Goal: Task Accomplishment & Management: Use online tool/utility

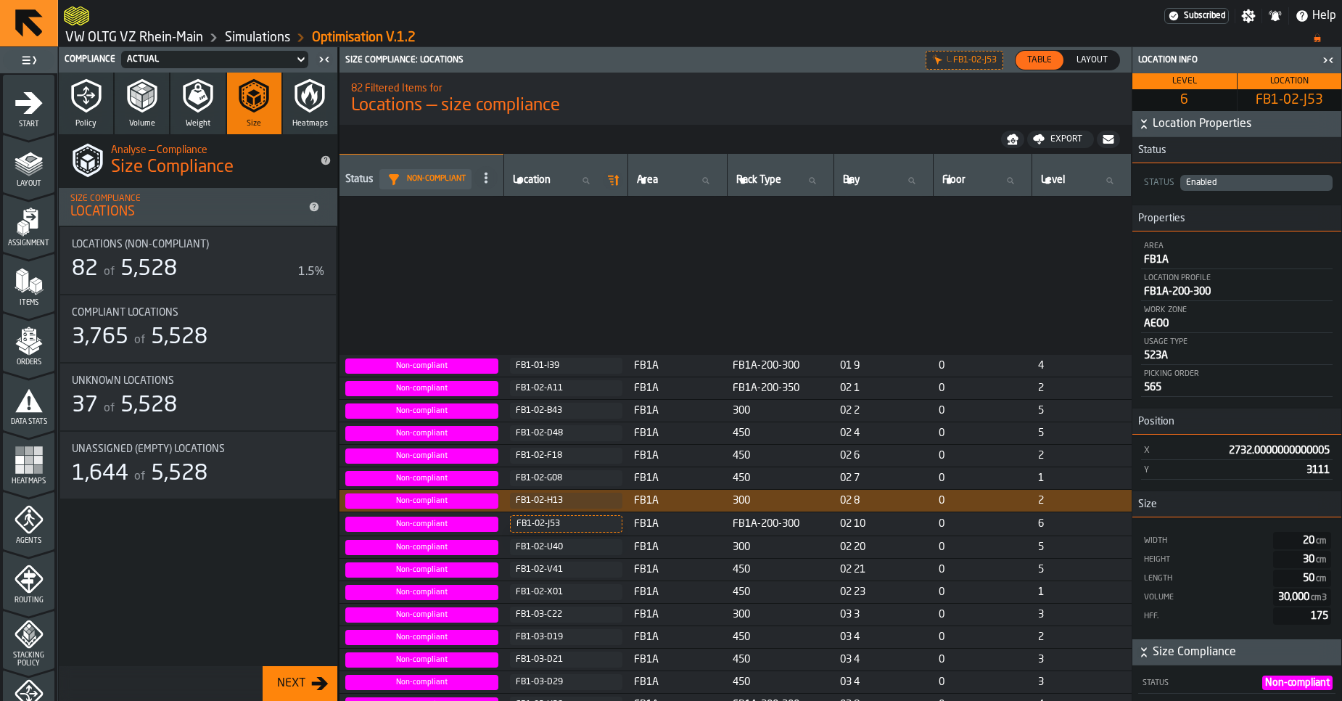
scroll to position [296, 0]
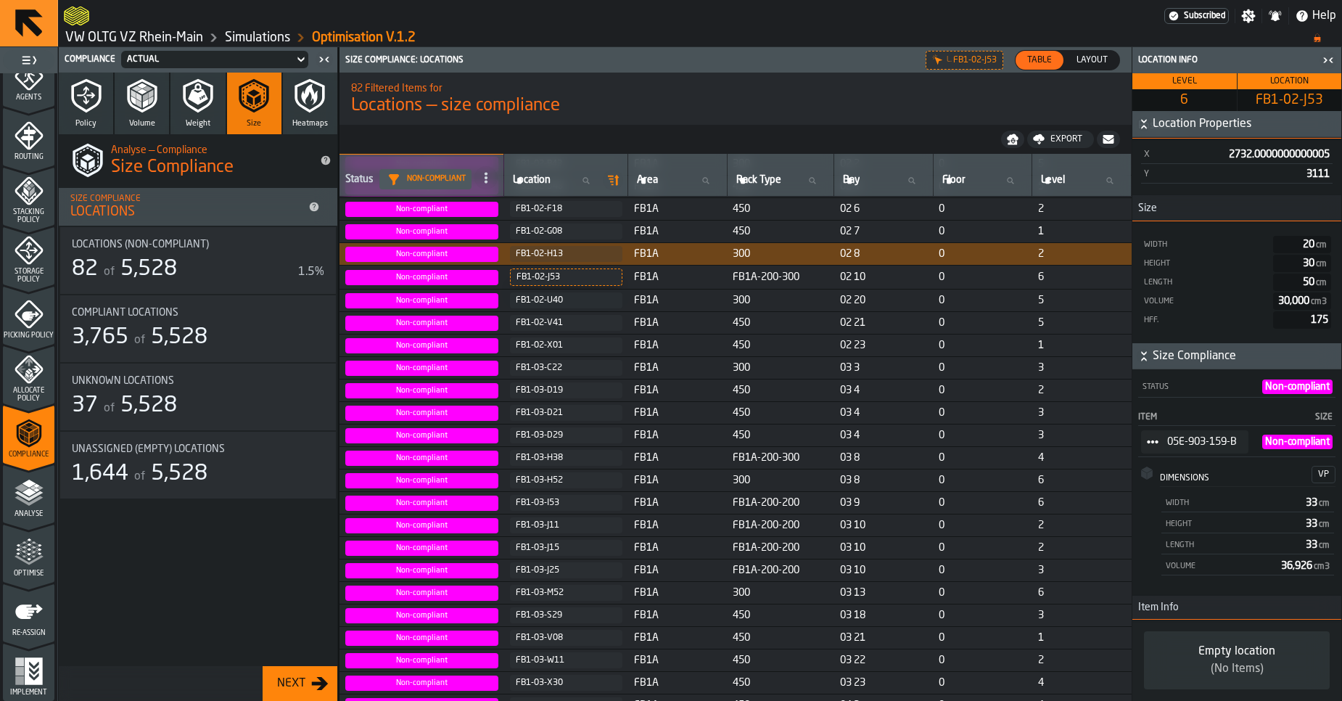
click at [91, 37] on link "VW OLTG VZ Rhein-Main" at bounding box center [134, 38] width 138 height 16
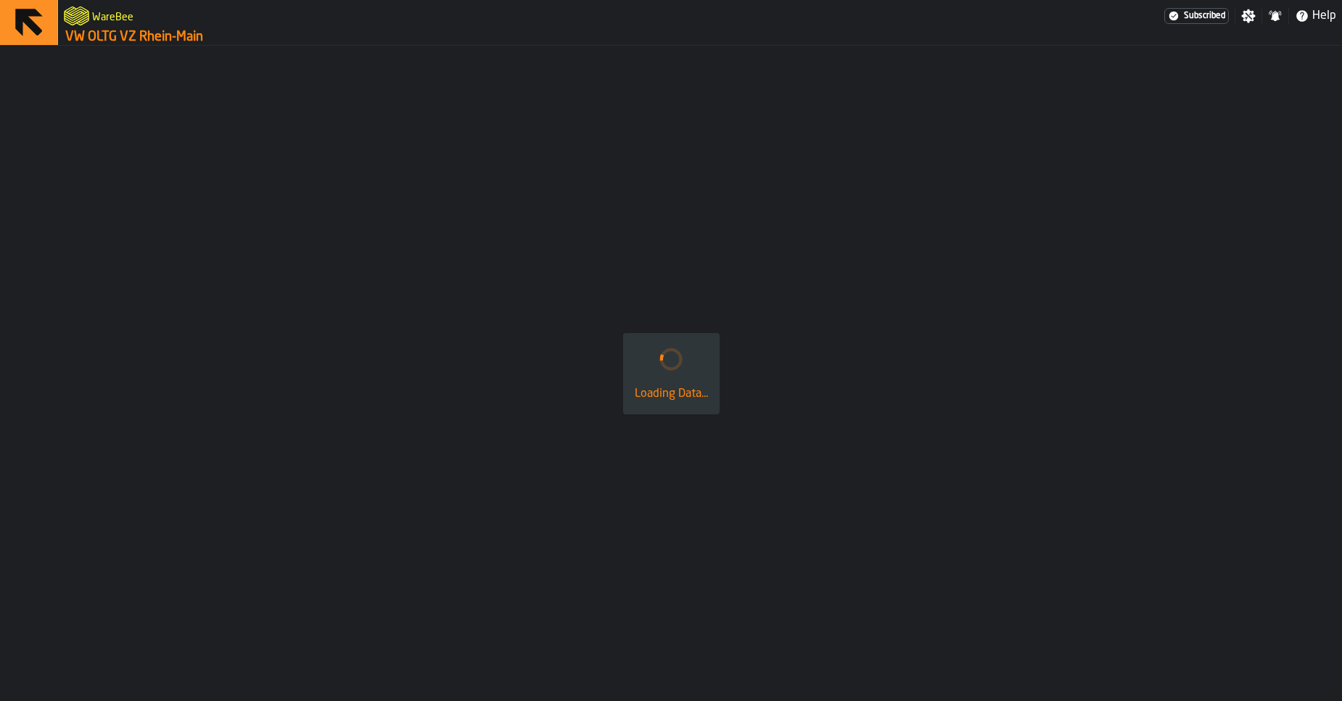
click at [91, 37] on link "VW OLTG VZ Rhein-Main" at bounding box center [134, 37] width 138 height 16
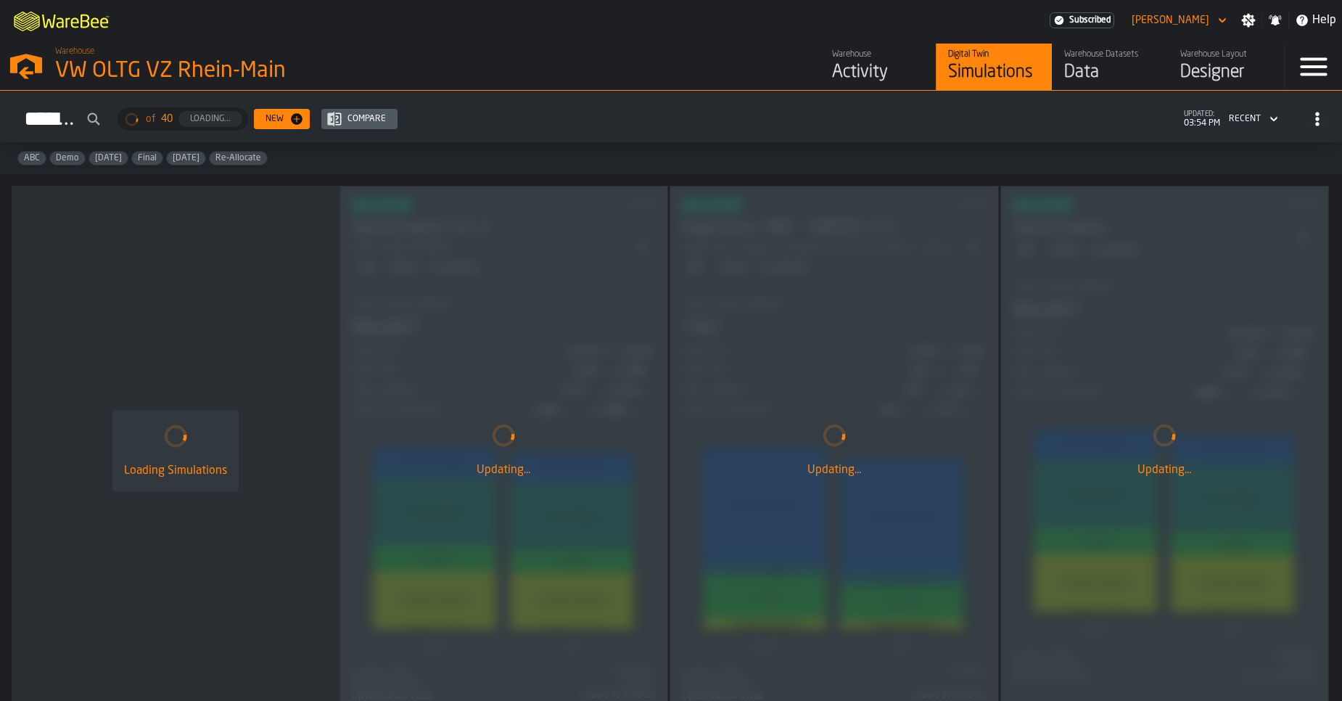
click at [869, 76] on div "Activity" at bounding box center [878, 72] width 92 height 23
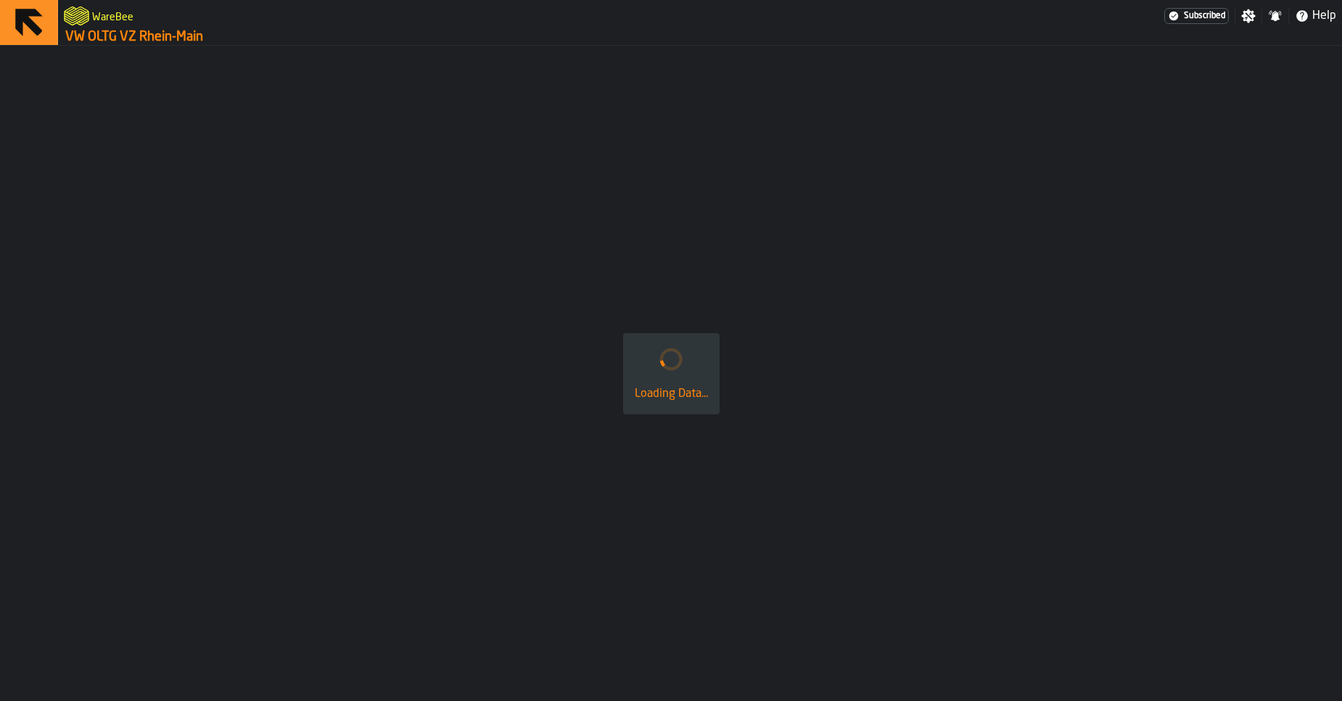
click at [169, 31] on link "VW OLTG VZ Rhein-Main" at bounding box center [134, 37] width 138 height 16
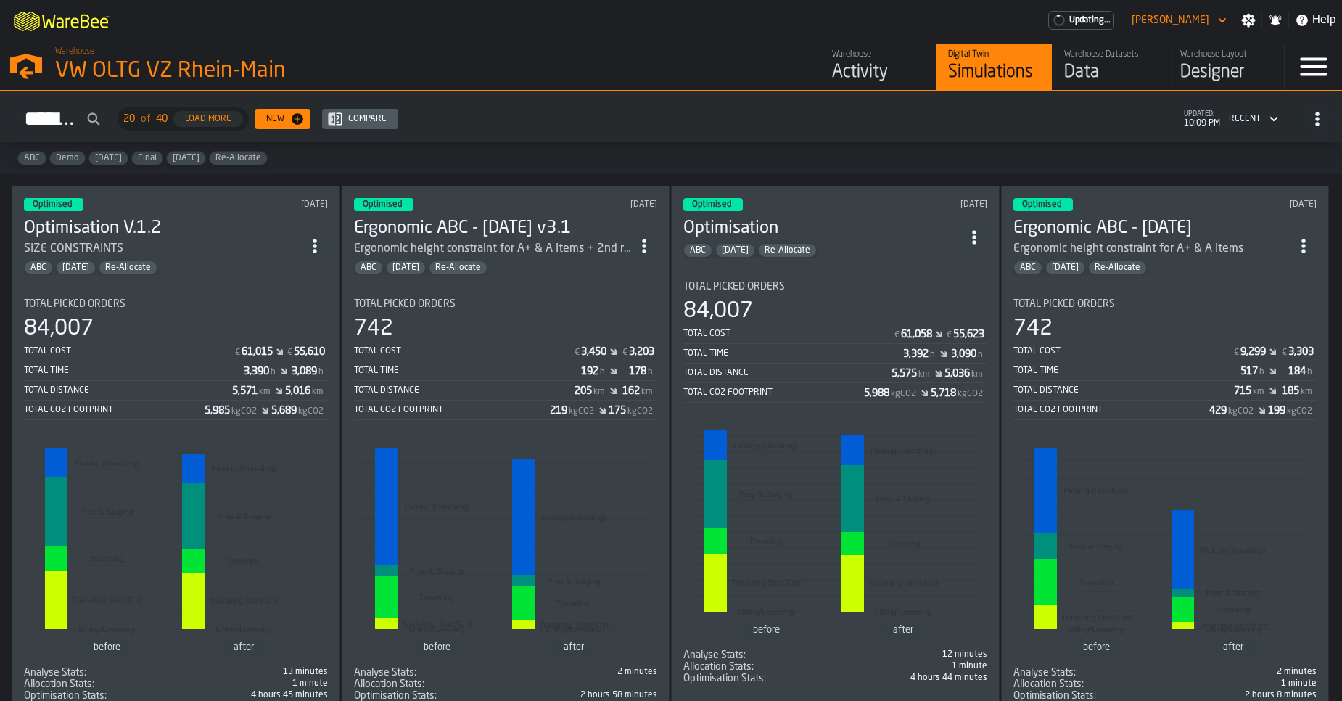
click at [856, 58] on div "Warehouse" at bounding box center [878, 54] width 92 height 10
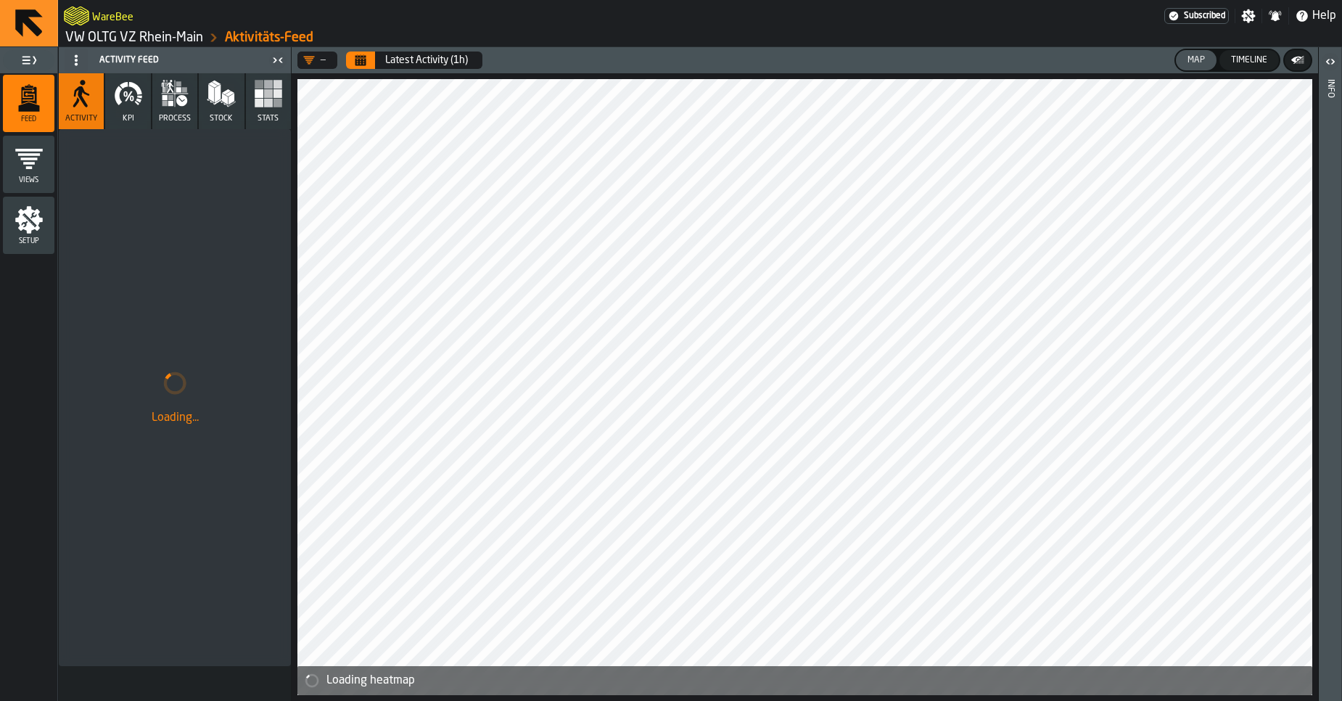
click at [357, 73] on header "— Latest Activity (1h) Map Timeline" at bounding box center [805, 60] width 1026 height 26
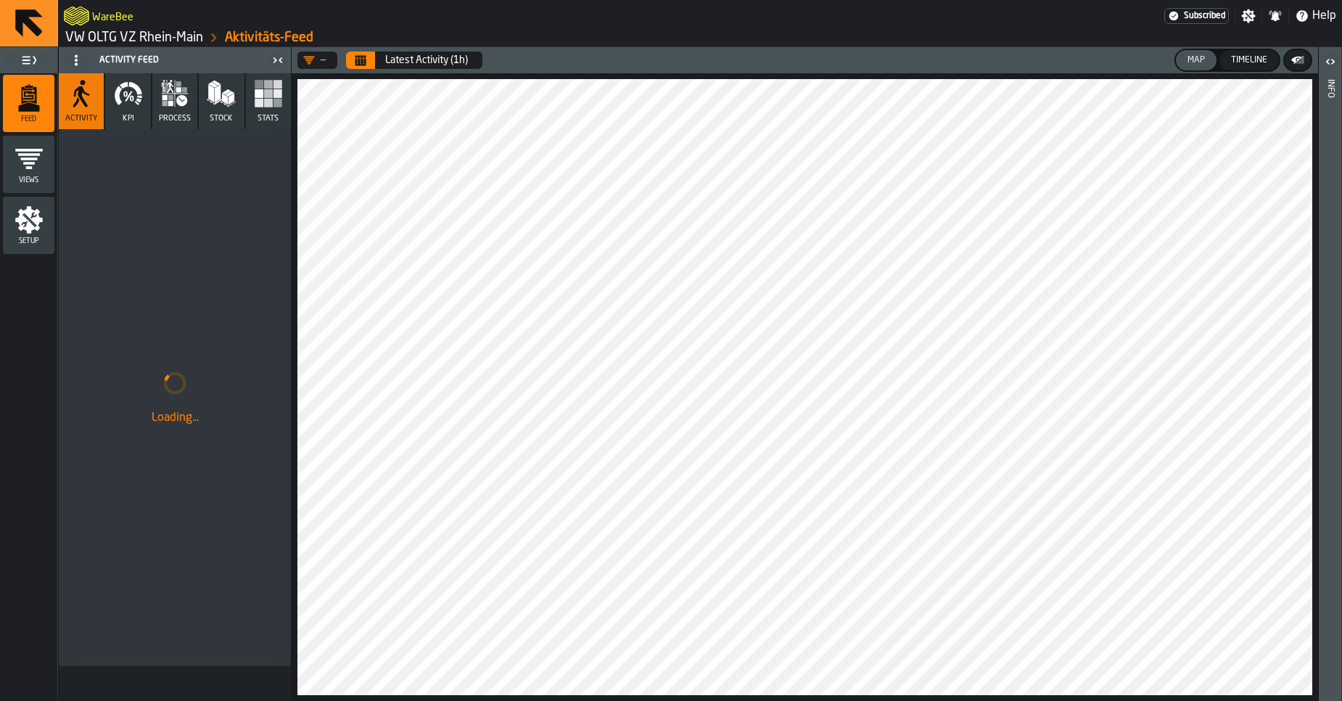
click at [359, 63] on icon "Calendar" at bounding box center [360, 61] width 11 height 7
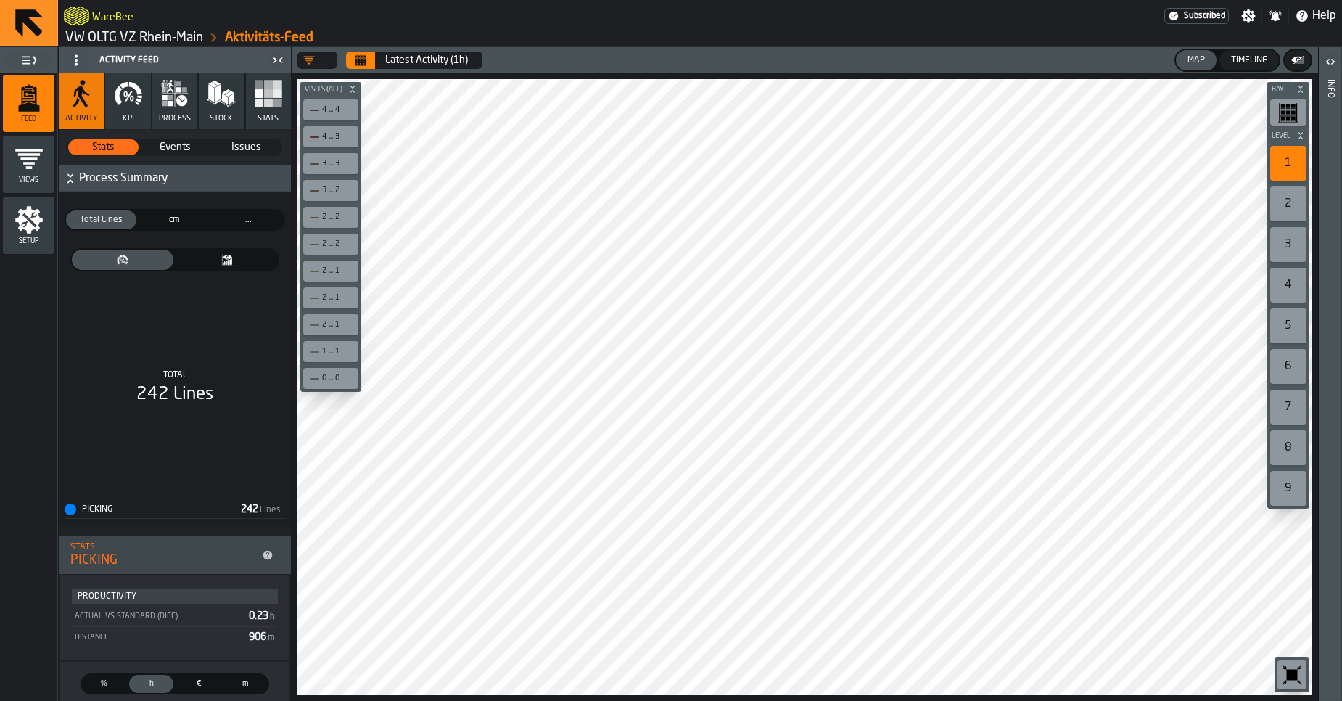
click at [115, 38] on link "VW OLTG VZ Rhein-Main" at bounding box center [134, 38] width 138 height 16
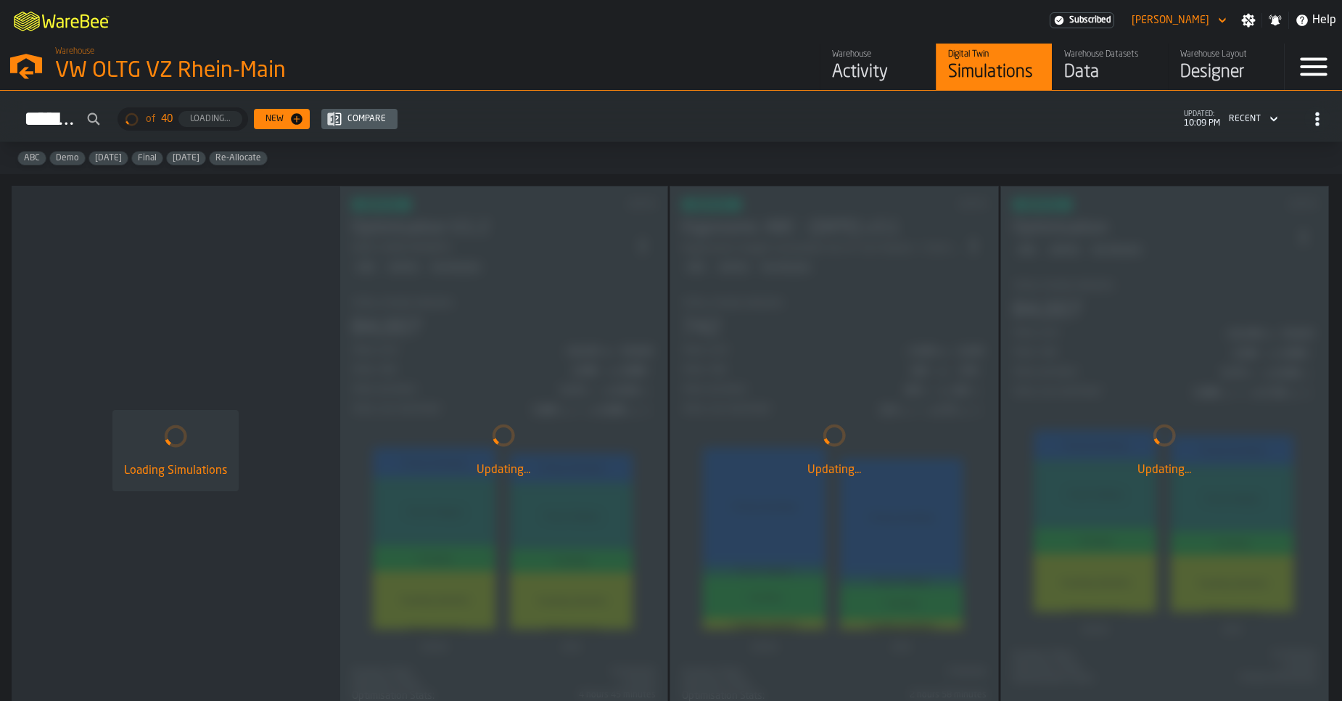
click at [1100, 79] on div "Data" at bounding box center [1110, 72] width 92 height 23
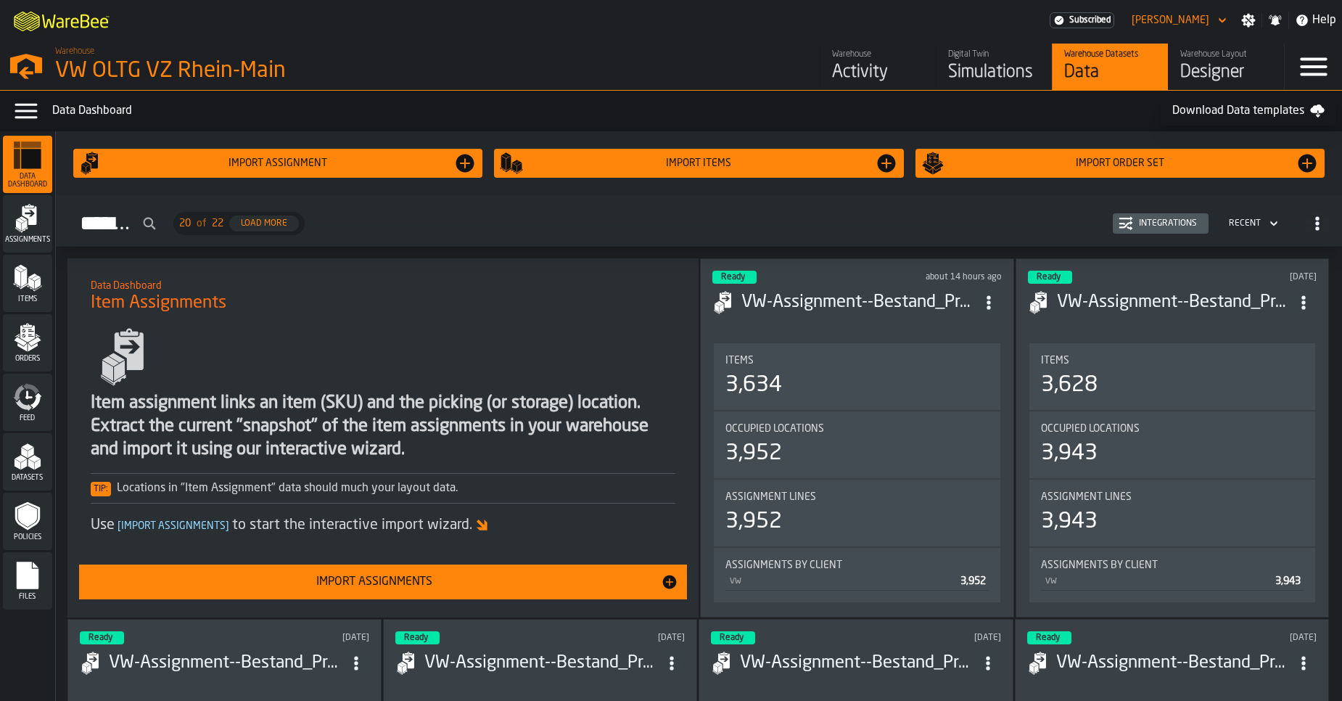
click at [32, 393] on icon "menu Feed" at bounding box center [27, 396] width 29 height 29
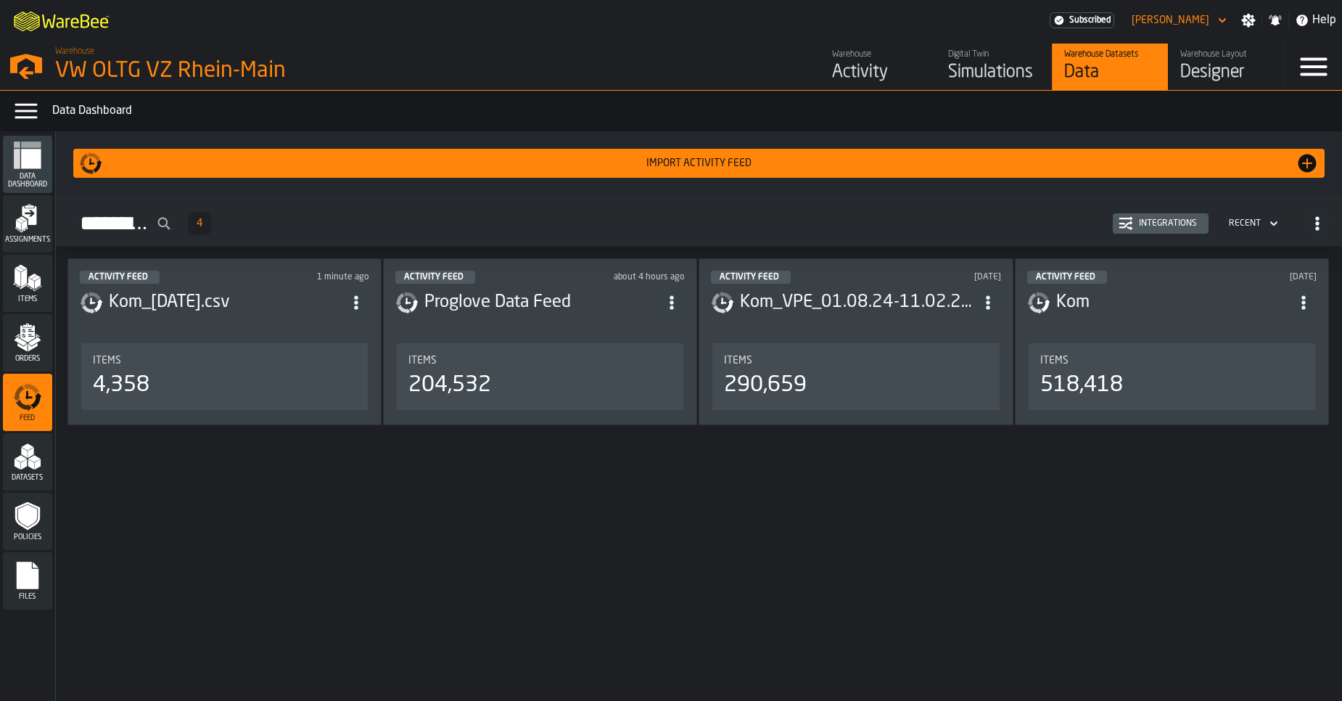
click at [1173, 222] on div "Integrations" at bounding box center [1168, 223] width 70 height 10
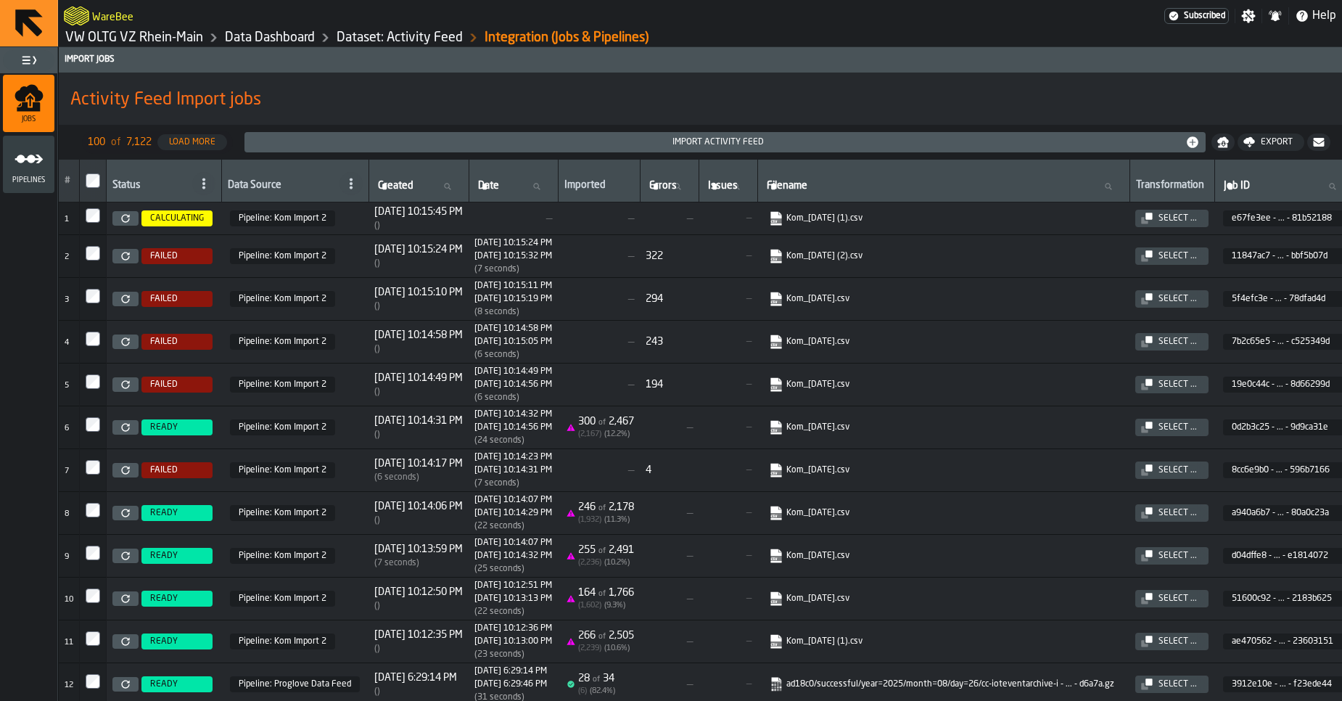
click at [131, 474] on link at bounding box center [125, 470] width 26 height 15
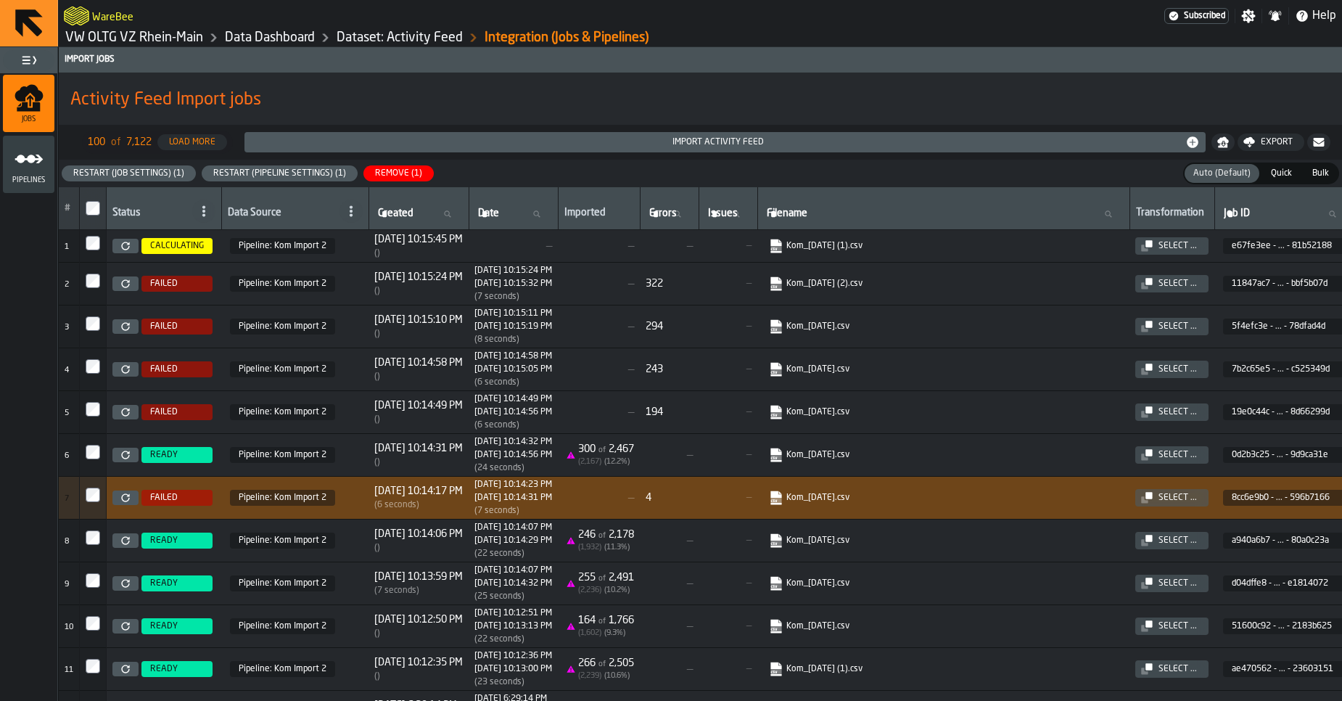
click at [125, 499] on icon at bounding box center [125, 497] width 9 height 9
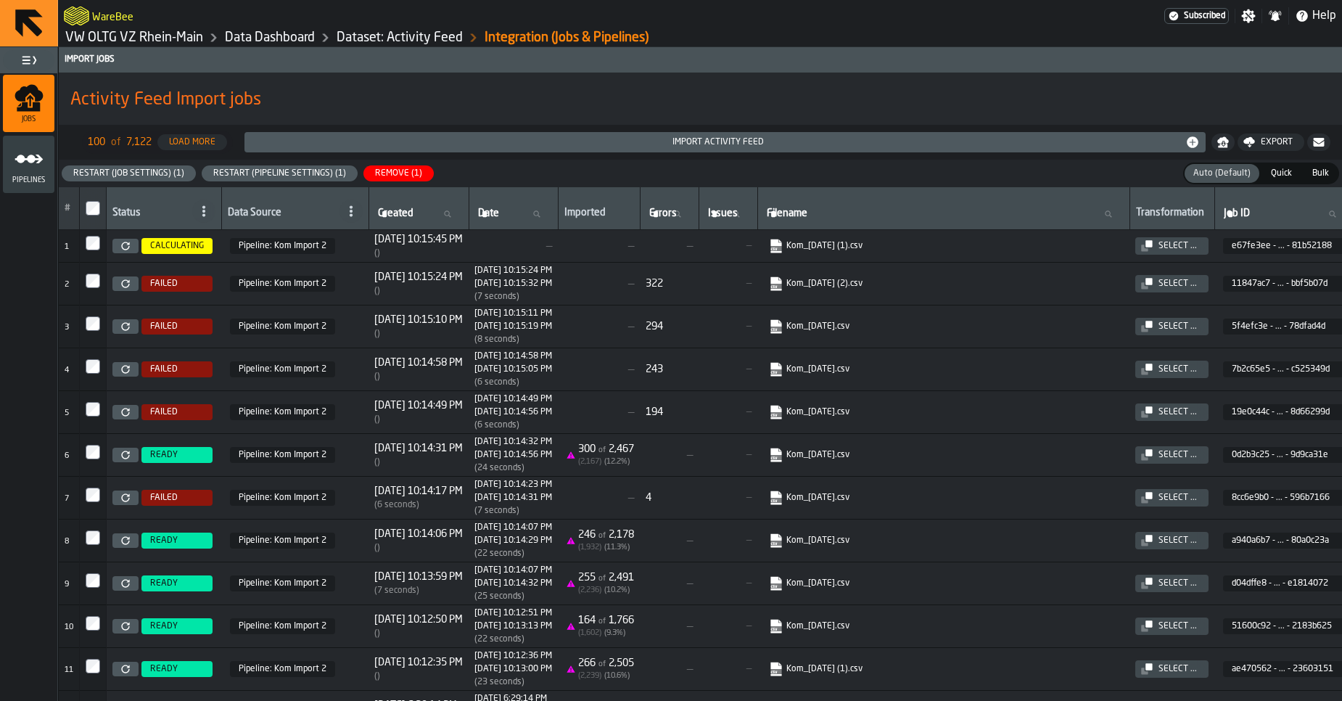
click at [125, 279] on icon at bounding box center [125, 283] width 9 height 9
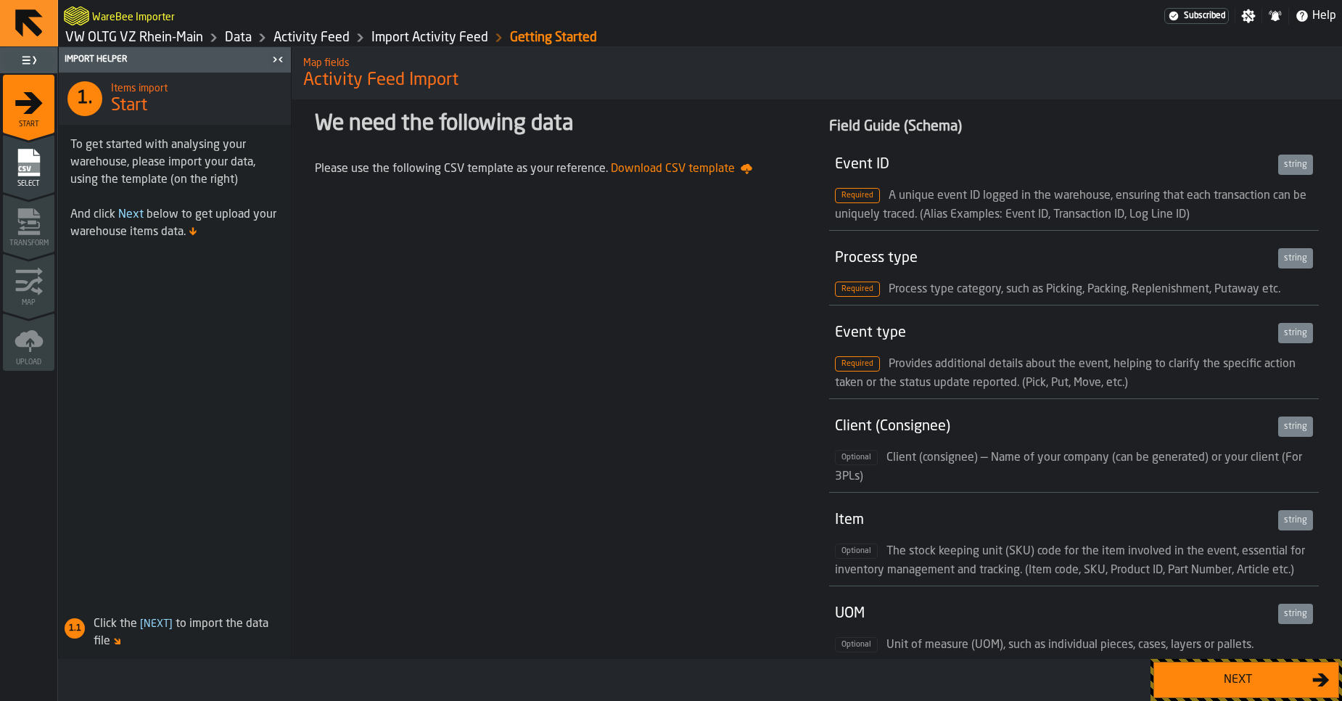
click at [1242, 688] on button "Next" at bounding box center [1246, 679] width 186 height 36
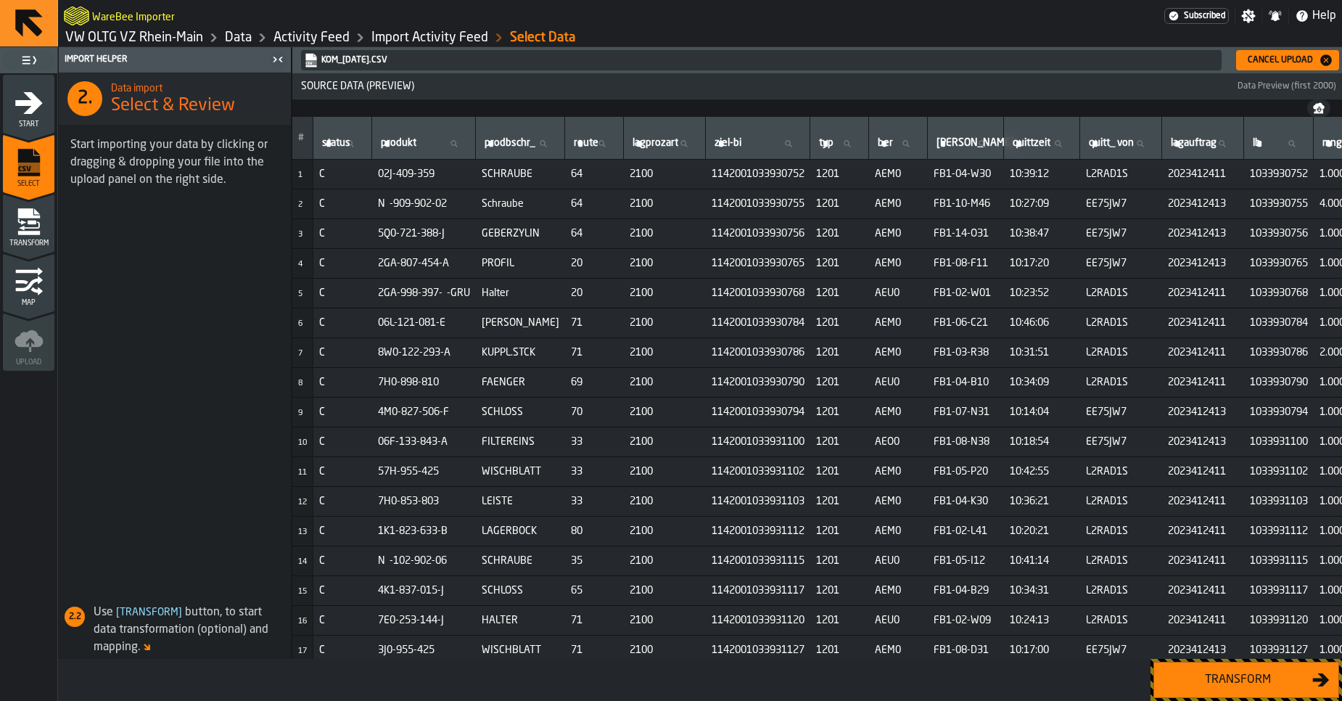
click at [1242, 688] on button "Transform" at bounding box center [1246, 679] width 186 height 36
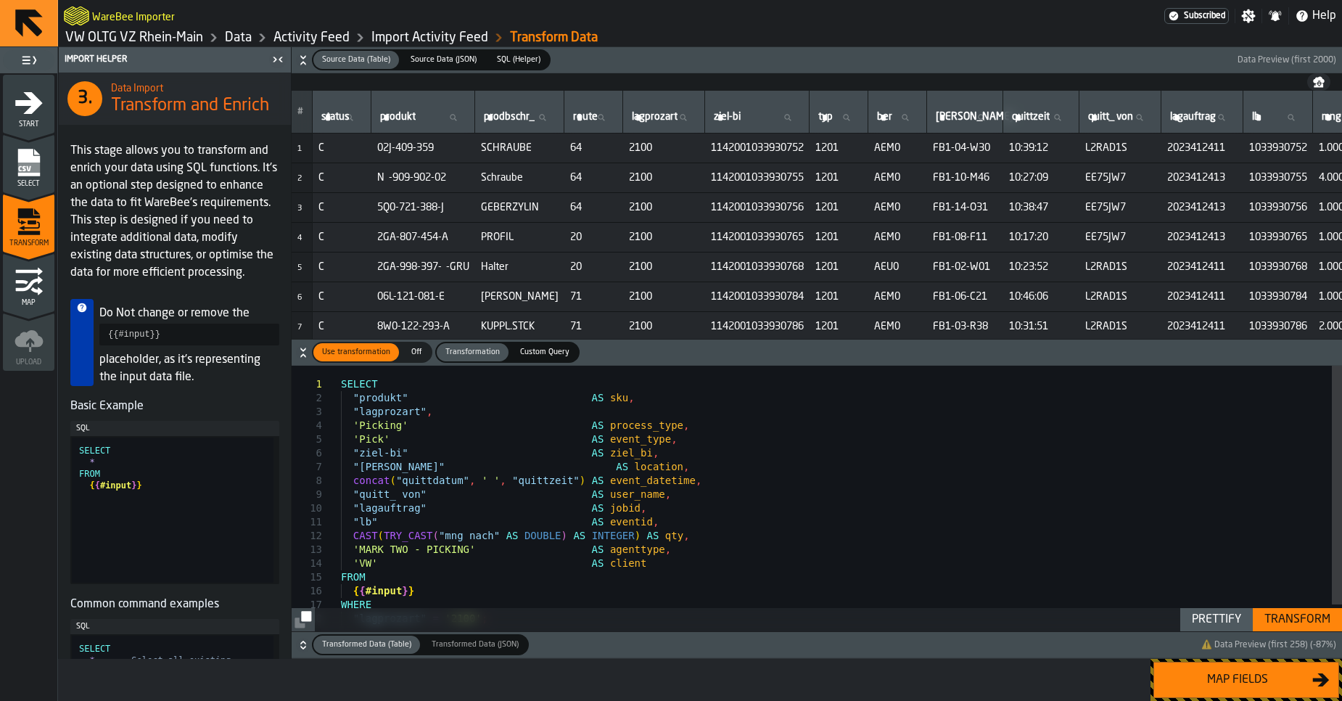
click at [1242, 688] on button "Map fields" at bounding box center [1246, 679] width 186 height 36
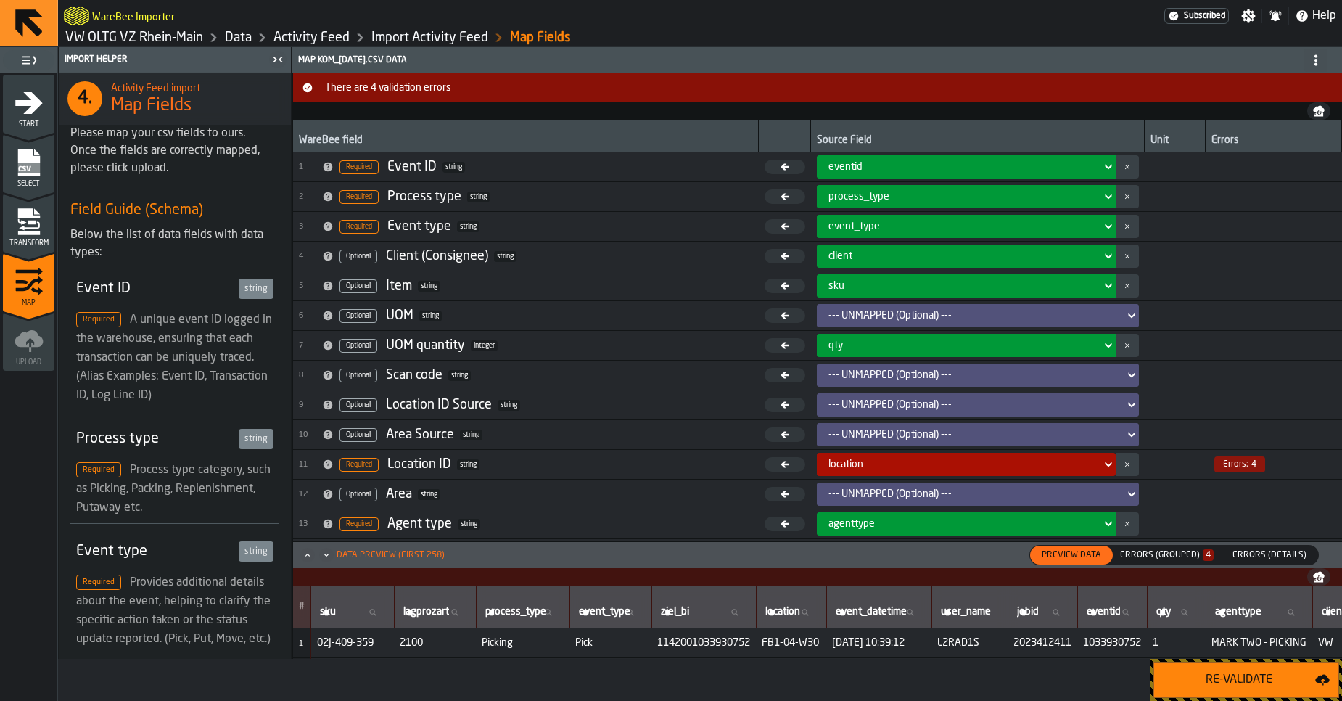
click at [1176, 562] on div "Errors (Grouped) 4" at bounding box center [1166, 555] width 105 height 16
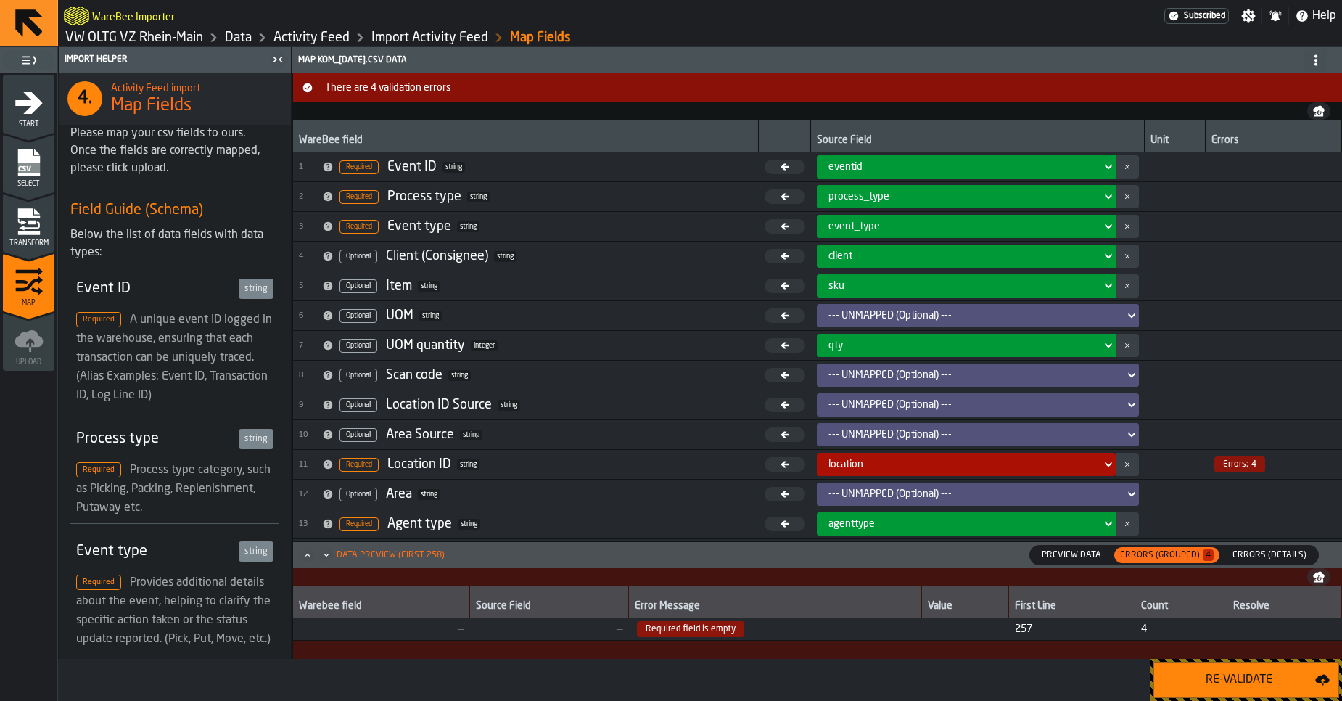
click at [1087, 557] on span "Preview Data" at bounding box center [1071, 554] width 71 height 13
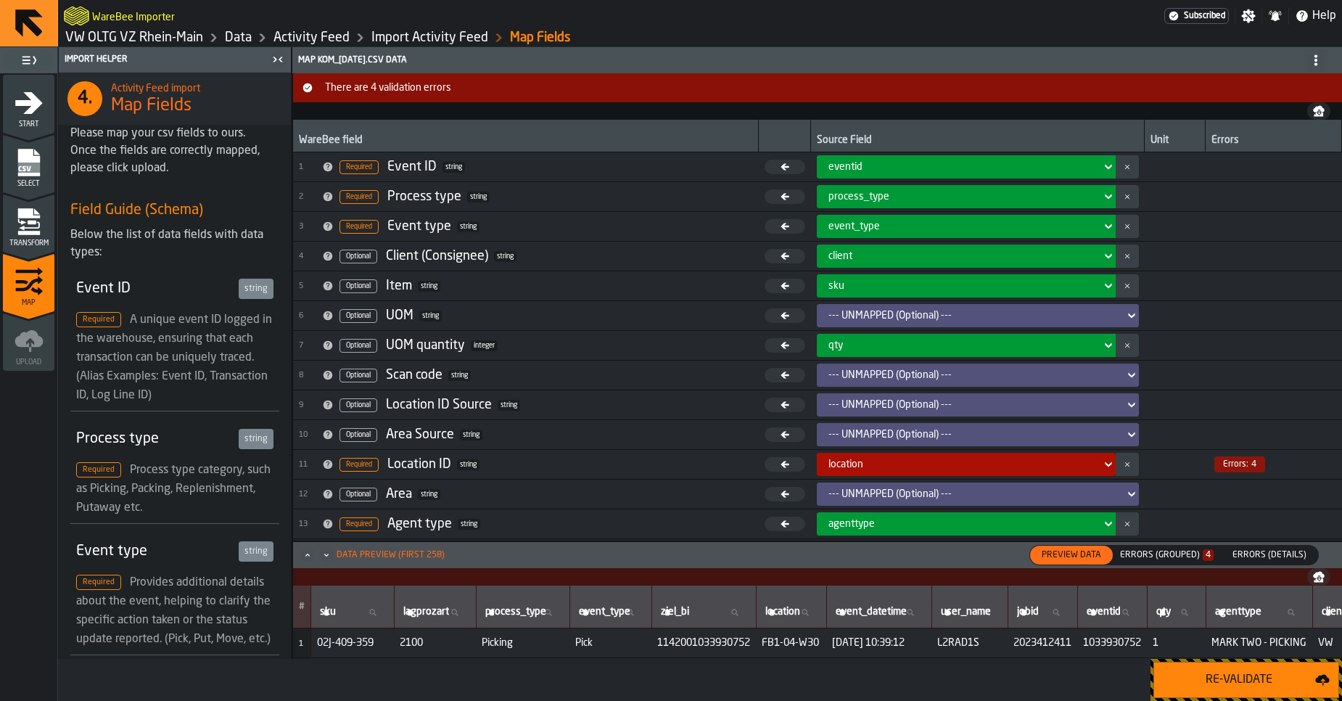
click at [33, 214] on icon "menu Transform" at bounding box center [29, 221] width 29 height 29
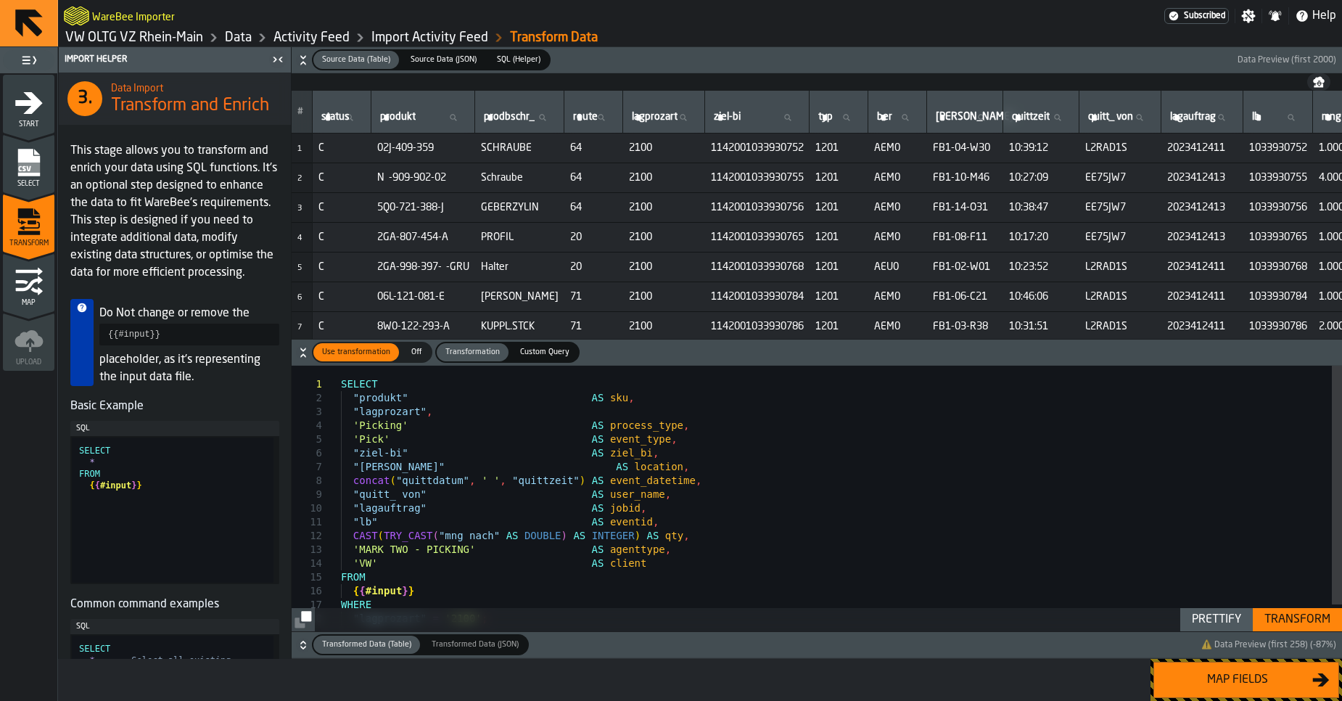
click at [548, 485] on div "SELECT "produkt" AS sku , "lagprozart" , 'Picking' AS process_type , 'Pick' AS …" at bounding box center [841, 513] width 1001 height 294
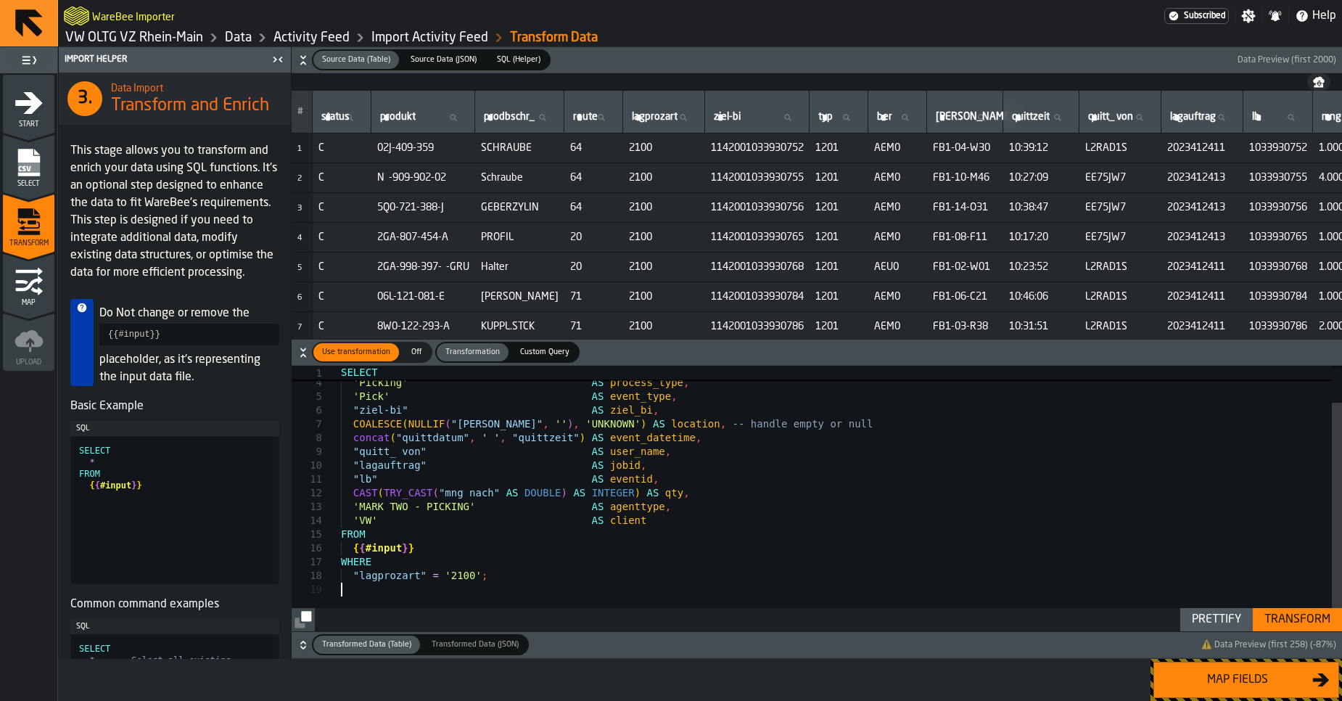
click at [1221, 619] on div "Prettify" at bounding box center [1216, 619] width 61 height 17
type textarea "**********"
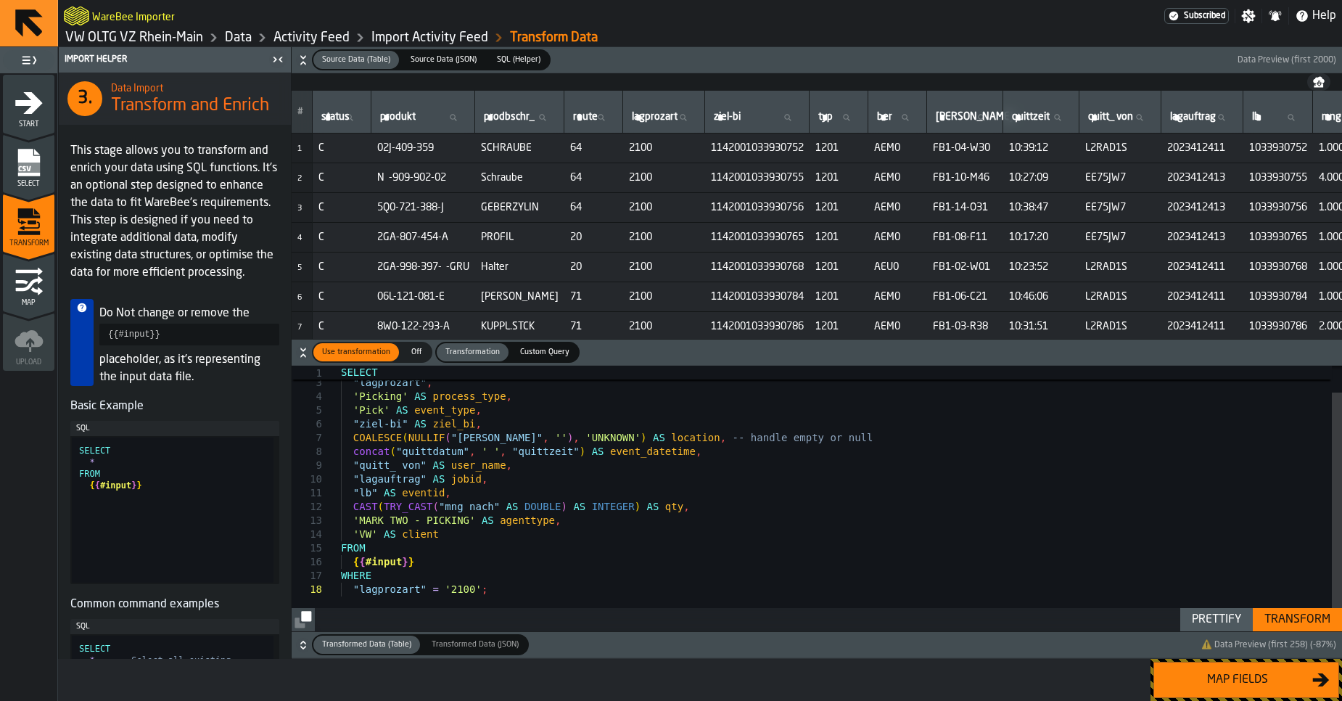
click at [1284, 624] on div "Transform" at bounding box center [1297, 619] width 78 height 17
click at [1242, 680] on div "Map fields" at bounding box center [1237, 679] width 149 height 17
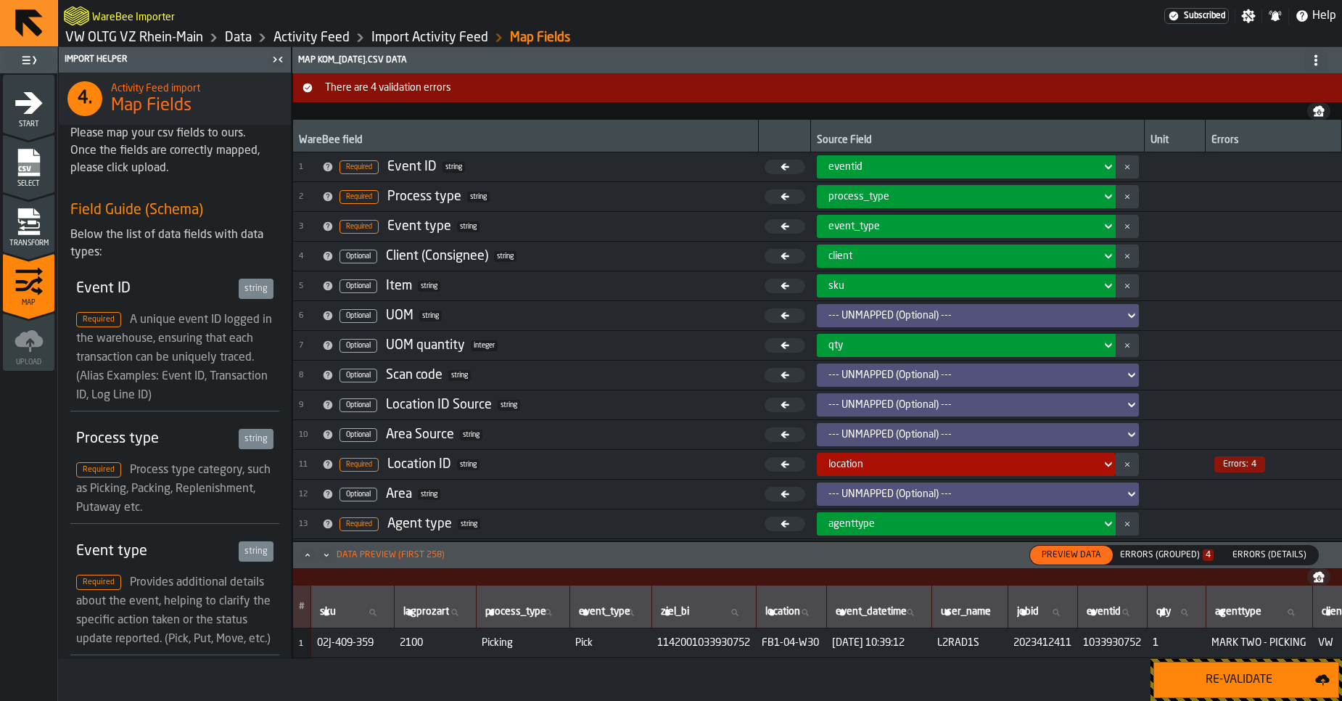
click at [1215, 677] on div "Re-Validate" at bounding box center [1239, 679] width 152 height 17
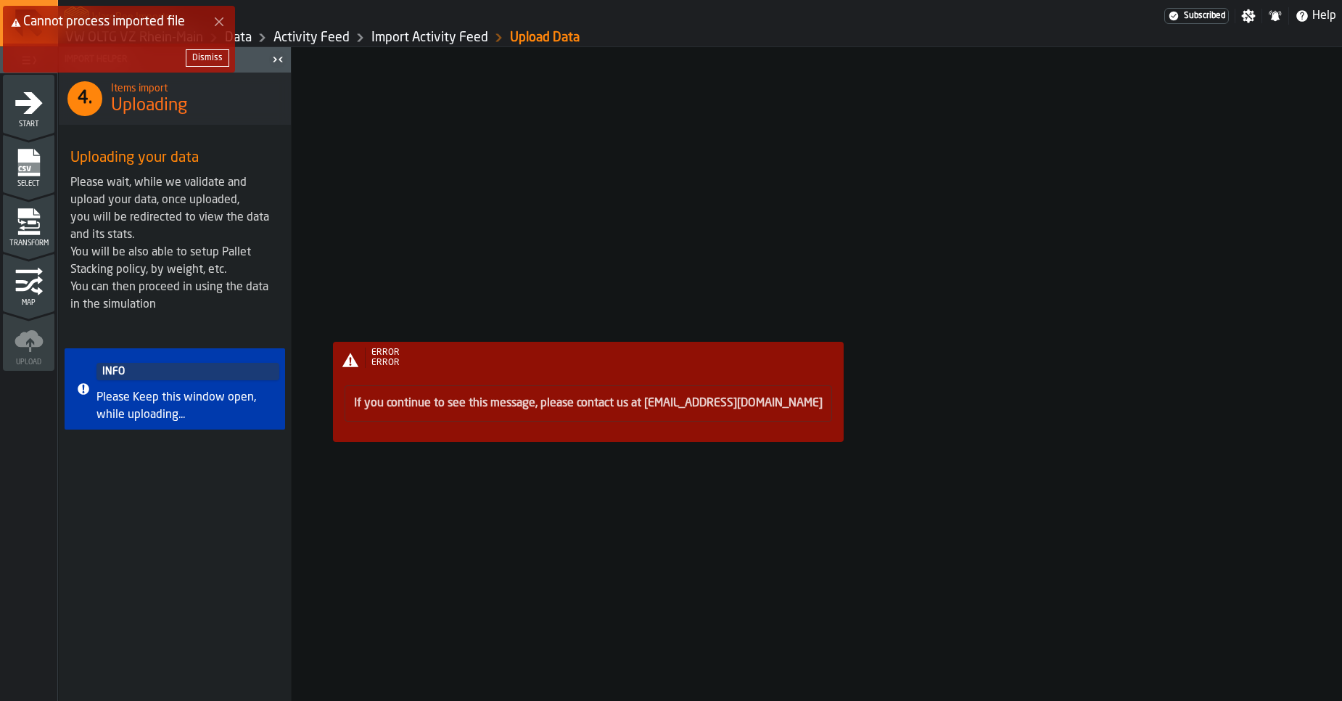
click at [234, 62] on div "Dismiss" at bounding box center [119, 58] width 232 height 29
click at [210, 53] on div "Dismiss" at bounding box center [207, 58] width 30 height 10
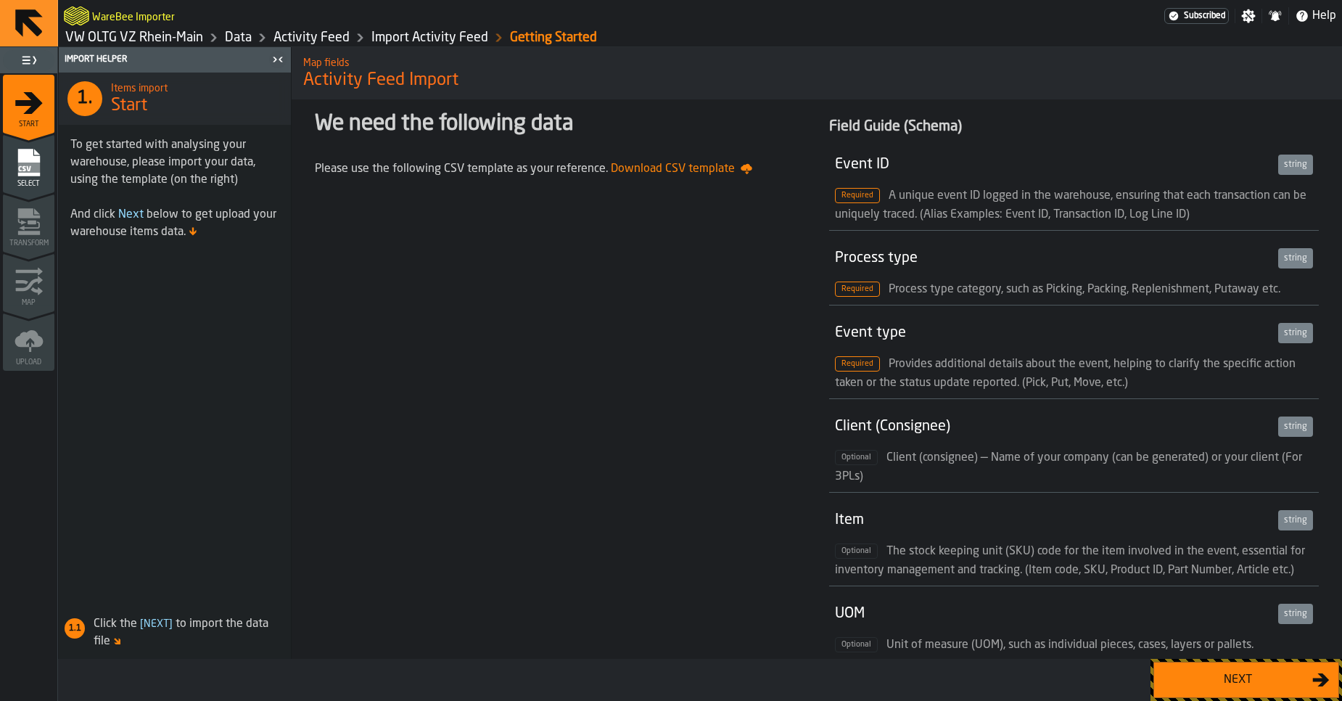
click at [1288, 683] on div "Next" at bounding box center [1237, 679] width 149 height 17
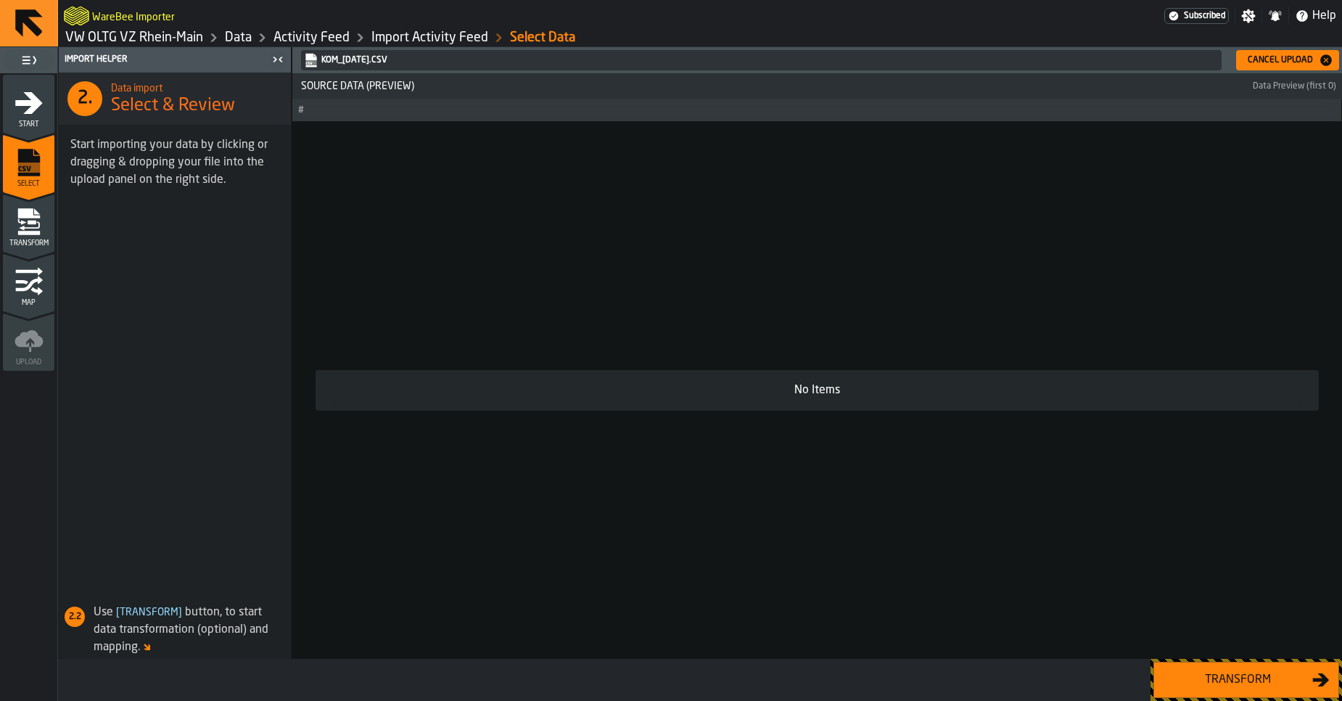
drag, startPoint x: 1233, startPoint y: 678, endPoint x: 994, endPoint y: 399, distance: 367.8
click at [997, 403] on div "Import Helper 2. Data import Select & Review Start importing your data by click…" at bounding box center [700, 373] width 1284 height 653
click at [332, 44] on link "Activity Feed" at bounding box center [311, 38] width 76 height 16
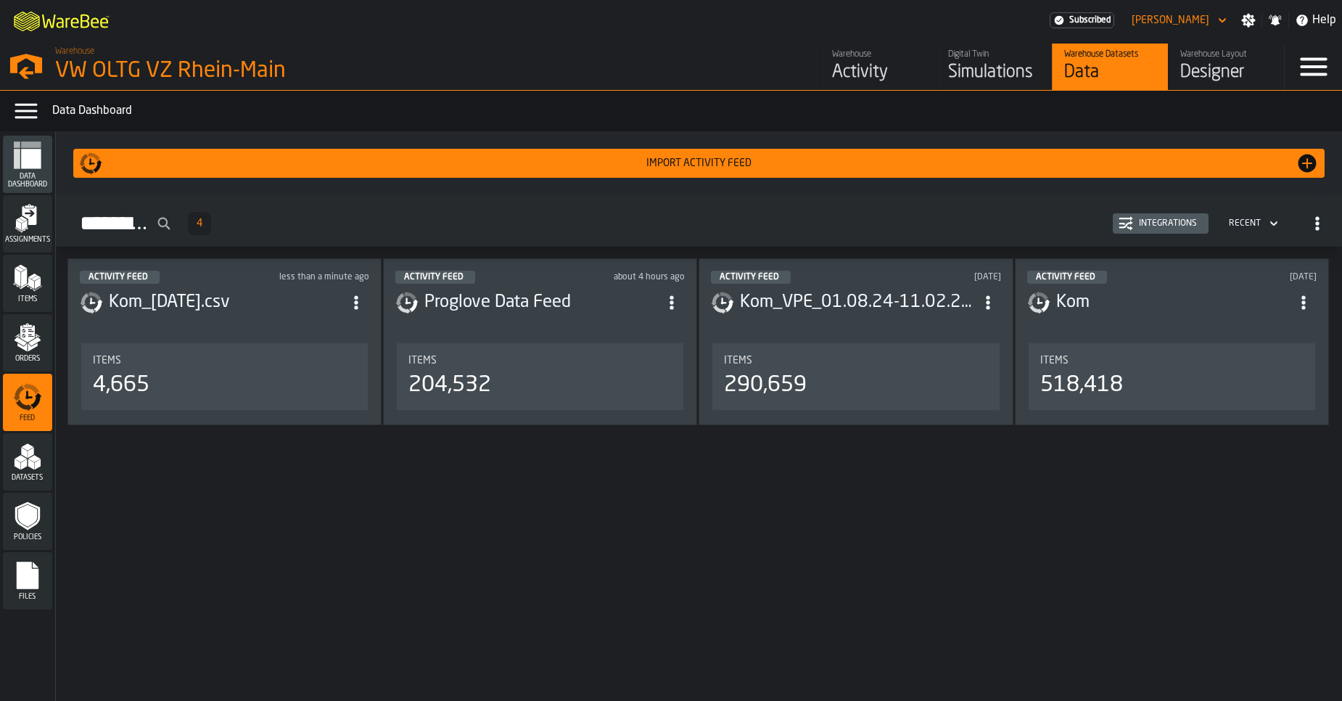
click at [1147, 217] on div "Integrations" at bounding box center [1160, 223] width 84 height 15
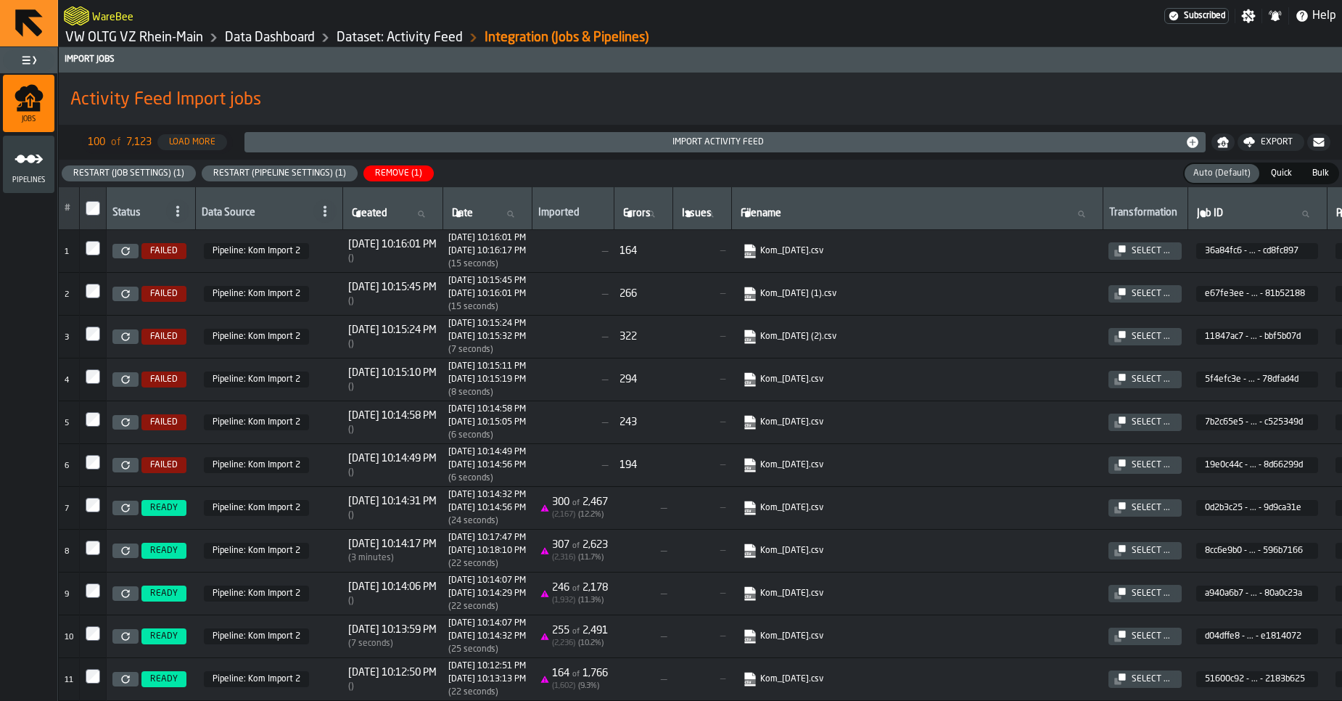
click at [128, 473] on td "FAILED" at bounding box center [151, 464] width 89 height 43
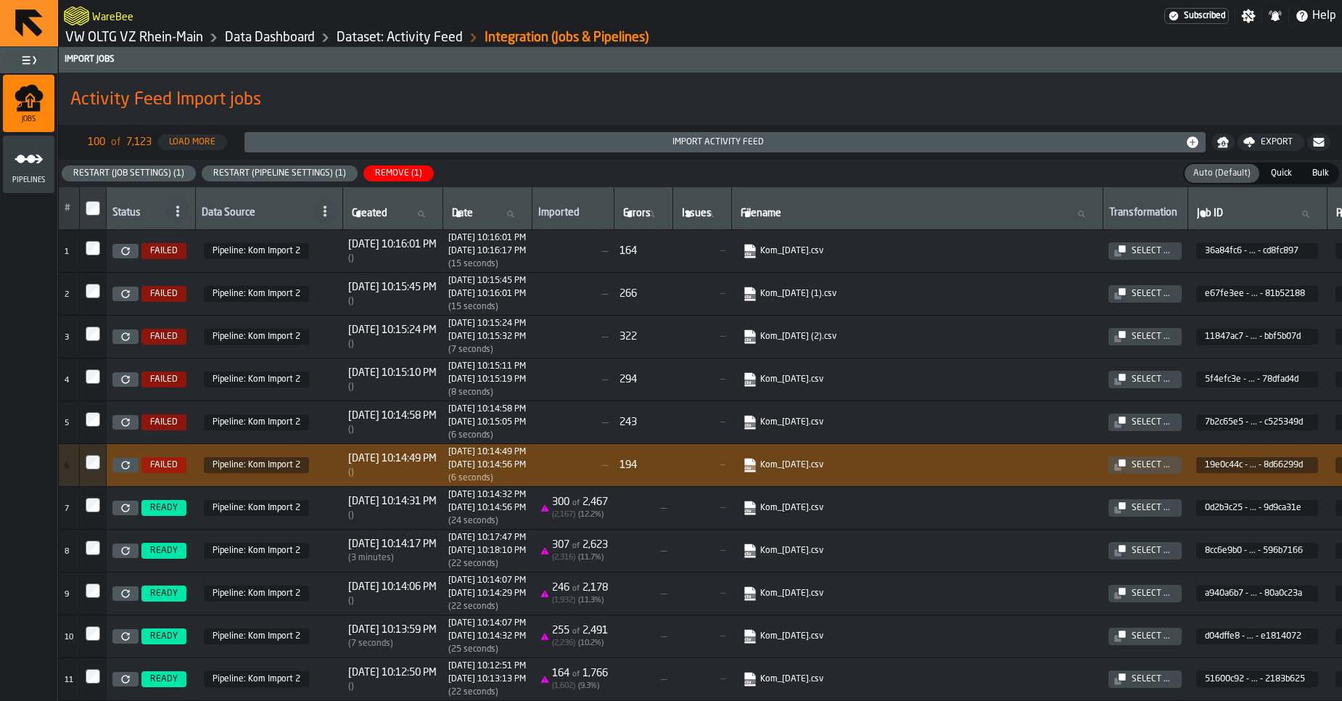
click at [124, 467] on icon at bounding box center [125, 465] width 8 height 8
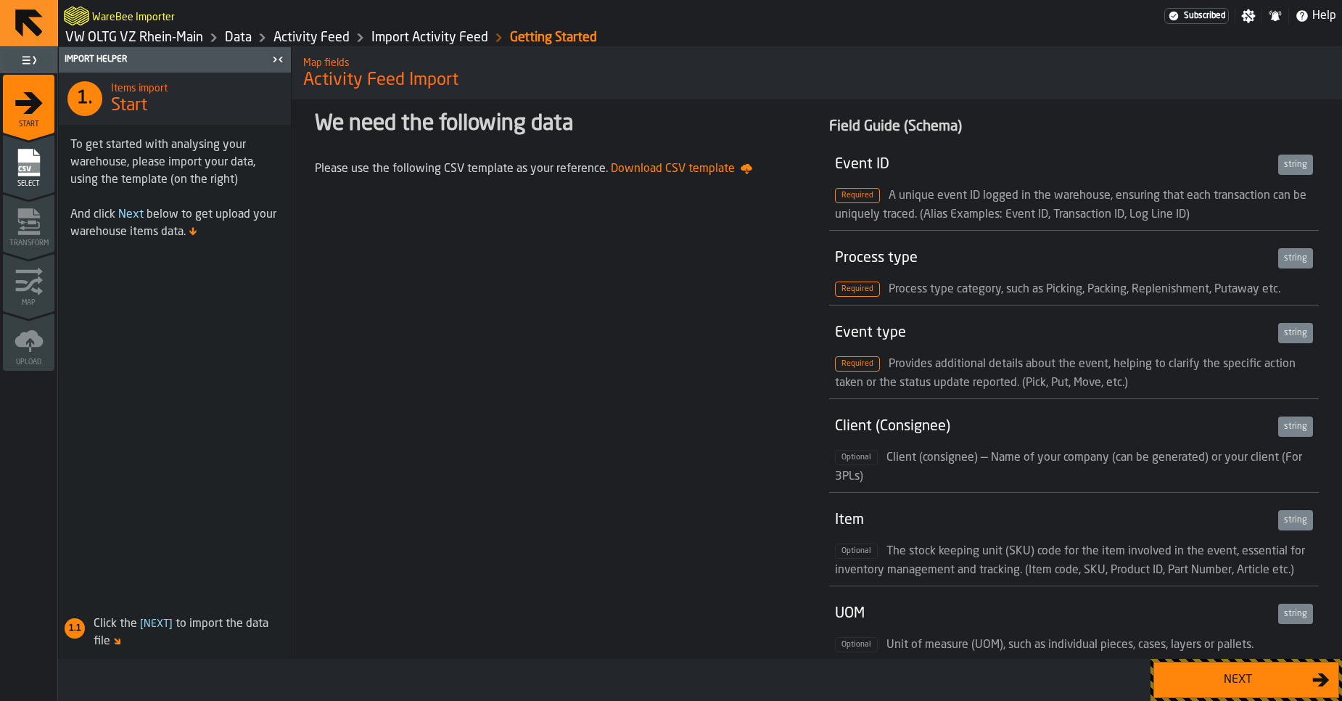
click at [1201, 680] on div "Next" at bounding box center [1237, 679] width 149 height 17
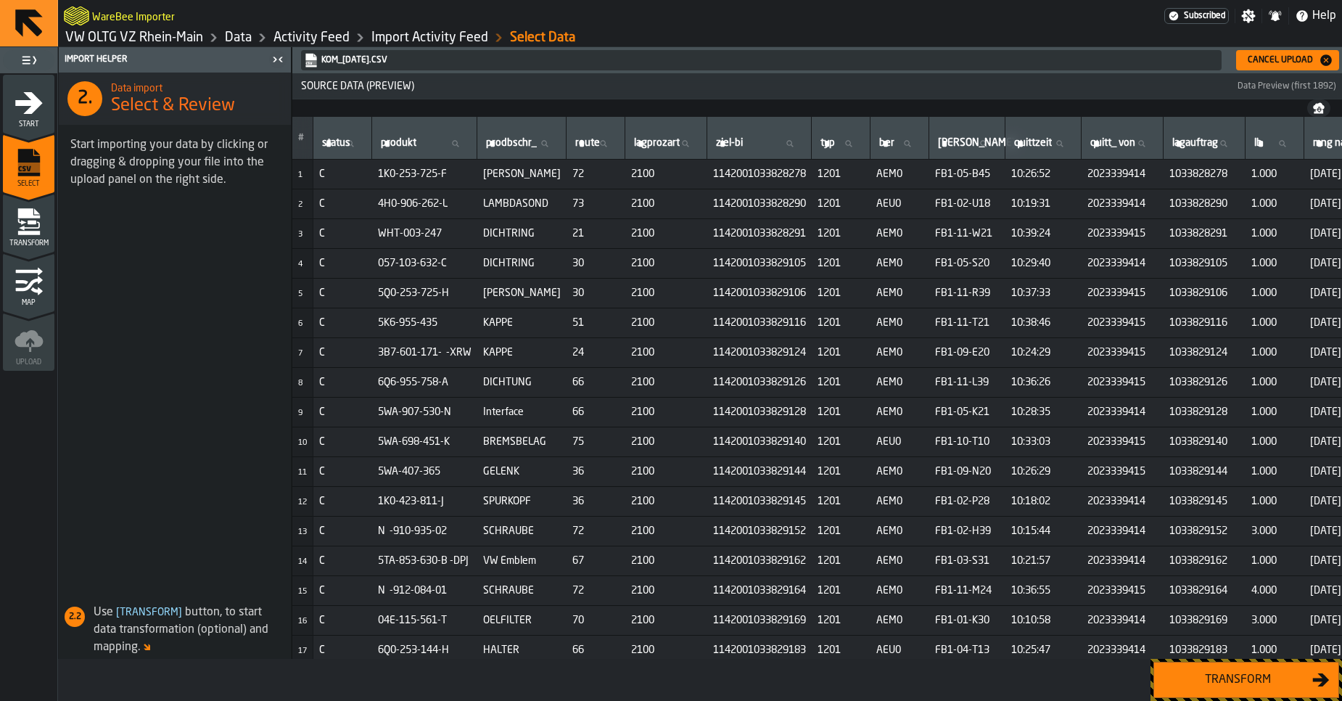
click at [1233, 691] on button "Transform" at bounding box center [1246, 679] width 186 height 36
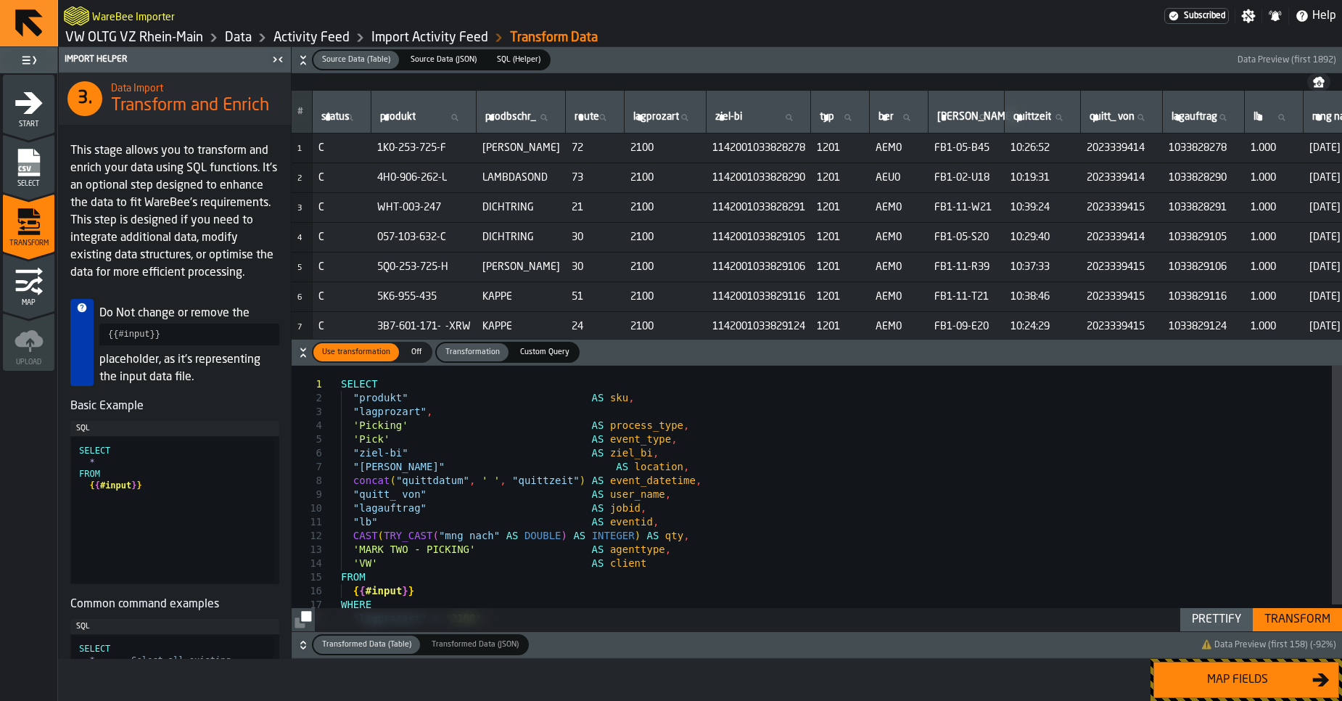
click at [1255, 681] on div "Map fields" at bounding box center [1237, 679] width 149 height 17
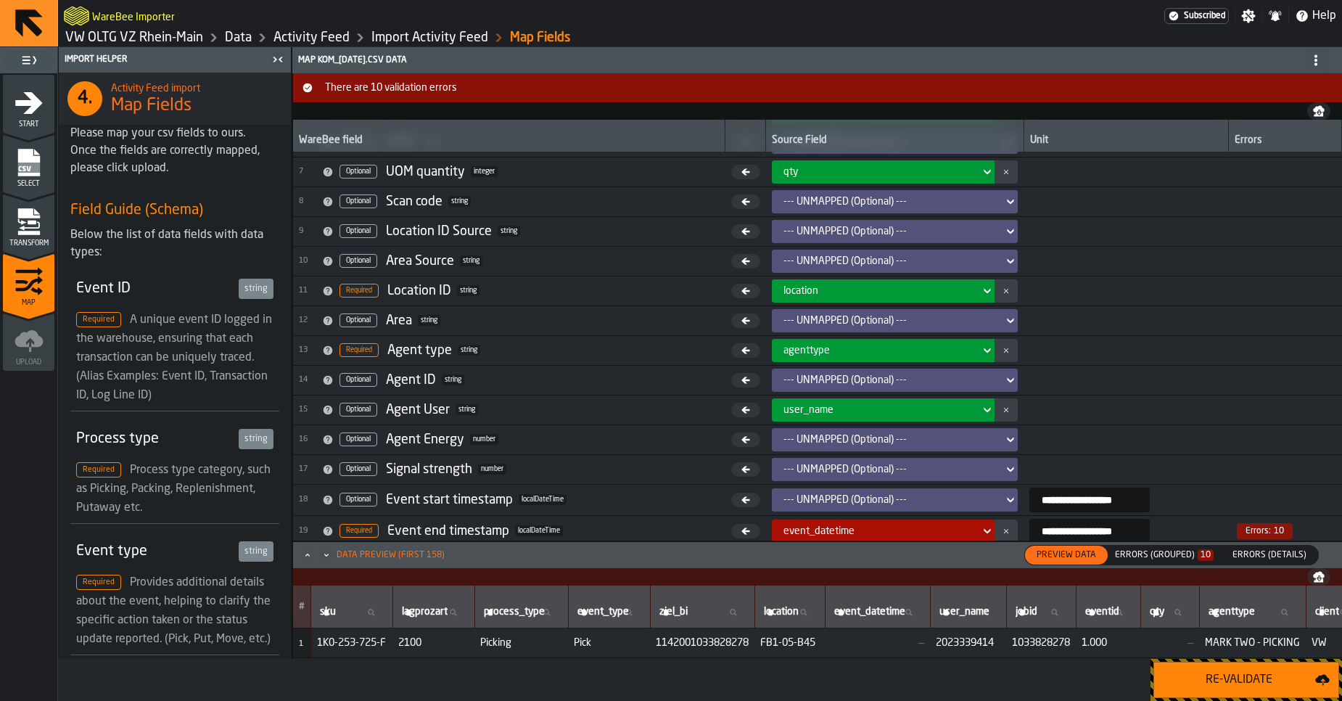
scroll to position [269, 0]
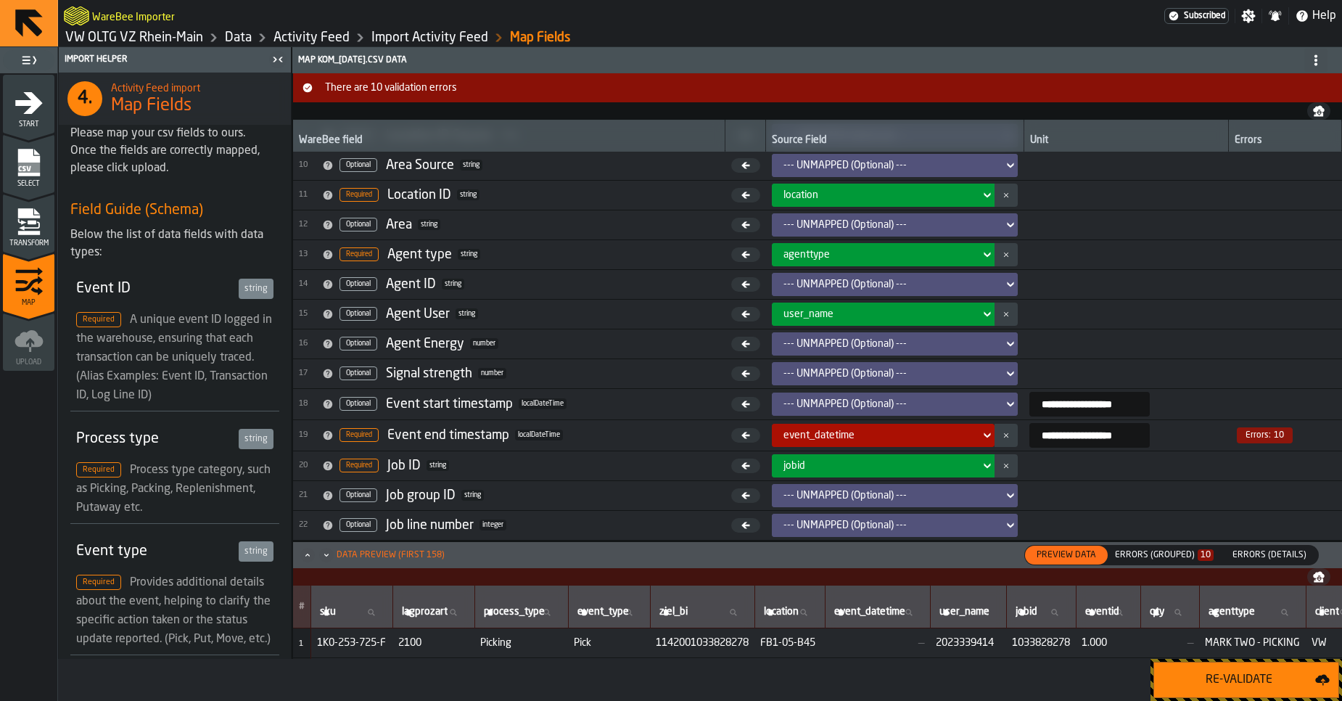
click at [1128, 554] on div "Errors (Grouped) 10" at bounding box center [1164, 555] width 99 height 10
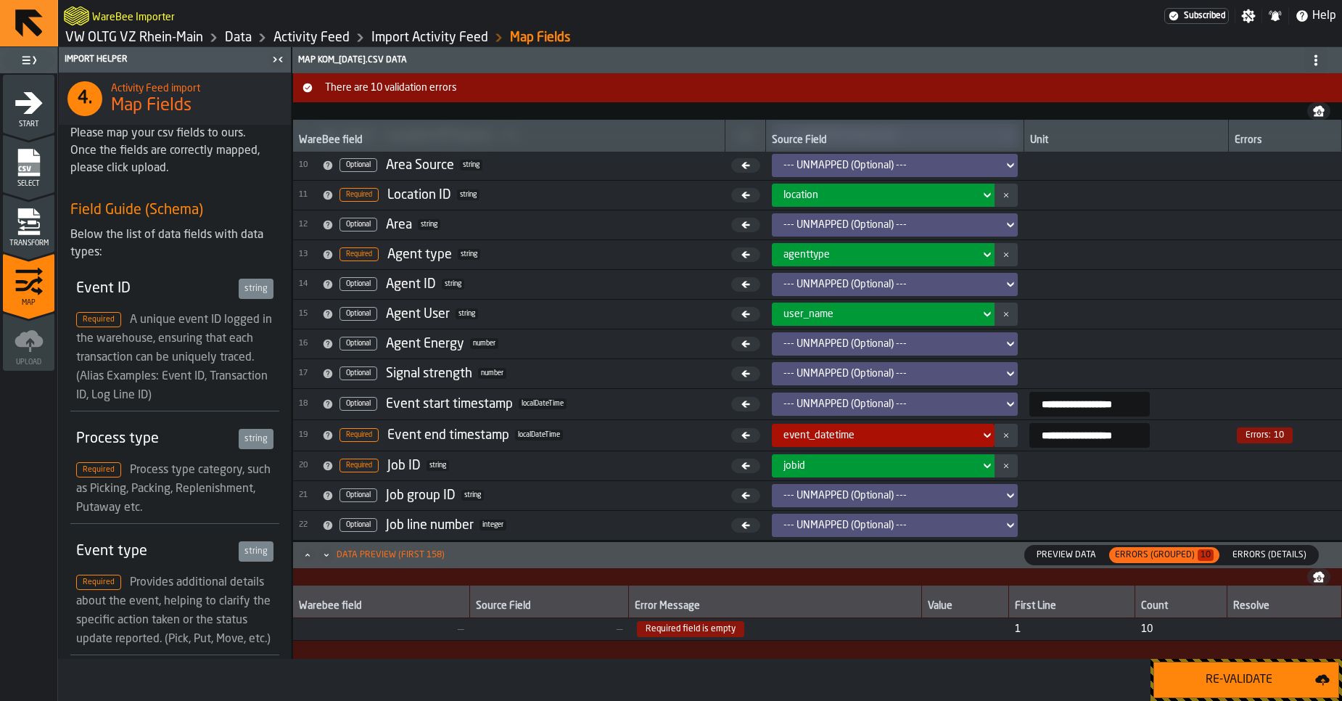
click at [924, 630] on td at bounding box center [965, 629] width 87 height 22
click at [1028, 626] on span "1" at bounding box center [1072, 629] width 115 height 12
click at [1256, 559] on span "Errors (Details)" at bounding box center [1269, 554] width 86 height 13
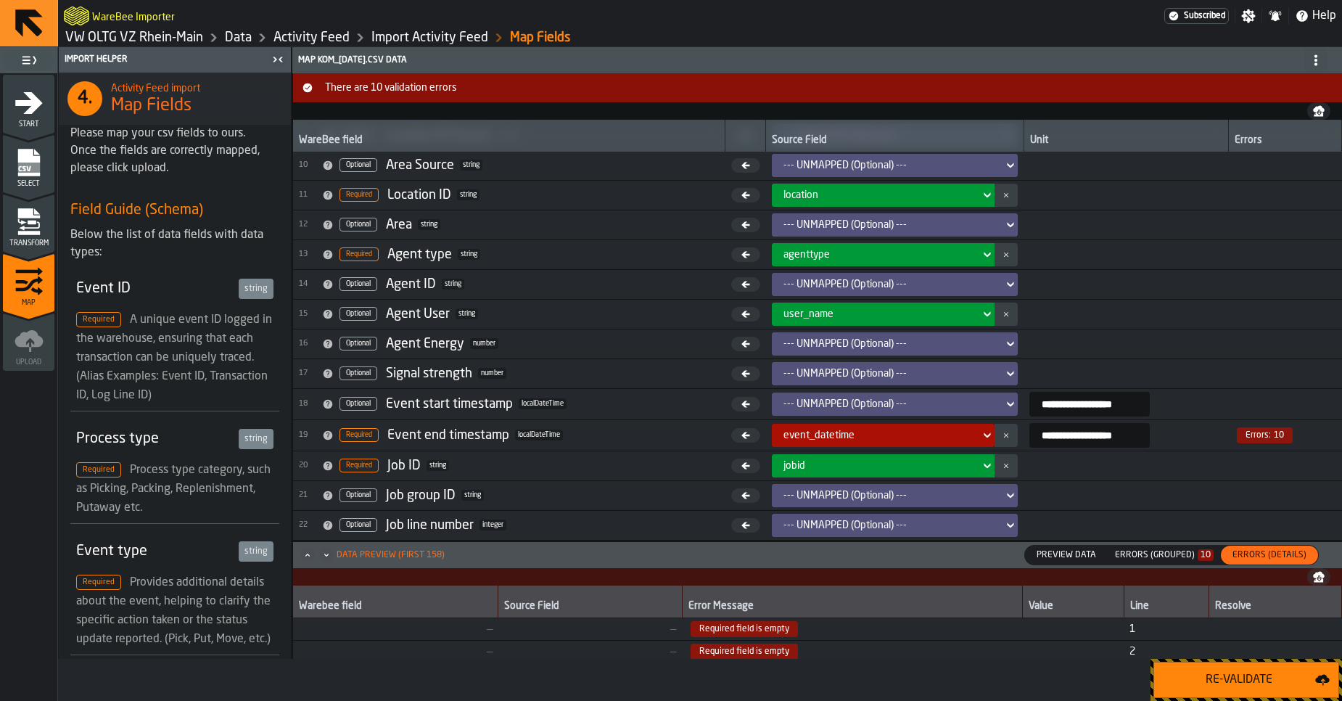
click at [25, 244] on span "Transform" at bounding box center [28, 243] width 51 height 8
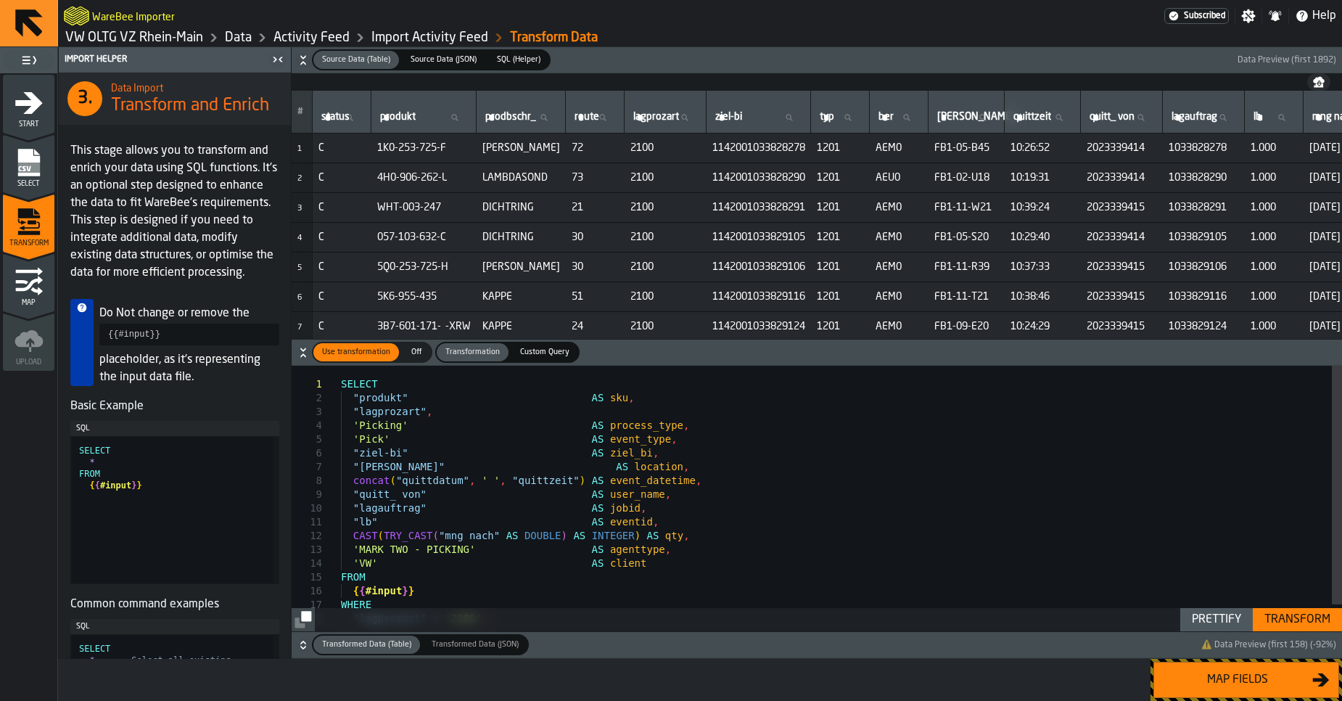
click at [482, 473] on div "SELECT "produkt" AS sku , "lagprozart" , 'Picking' AS process_type , 'Pick' AS …" at bounding box center [841, 513] width 1001 height 294
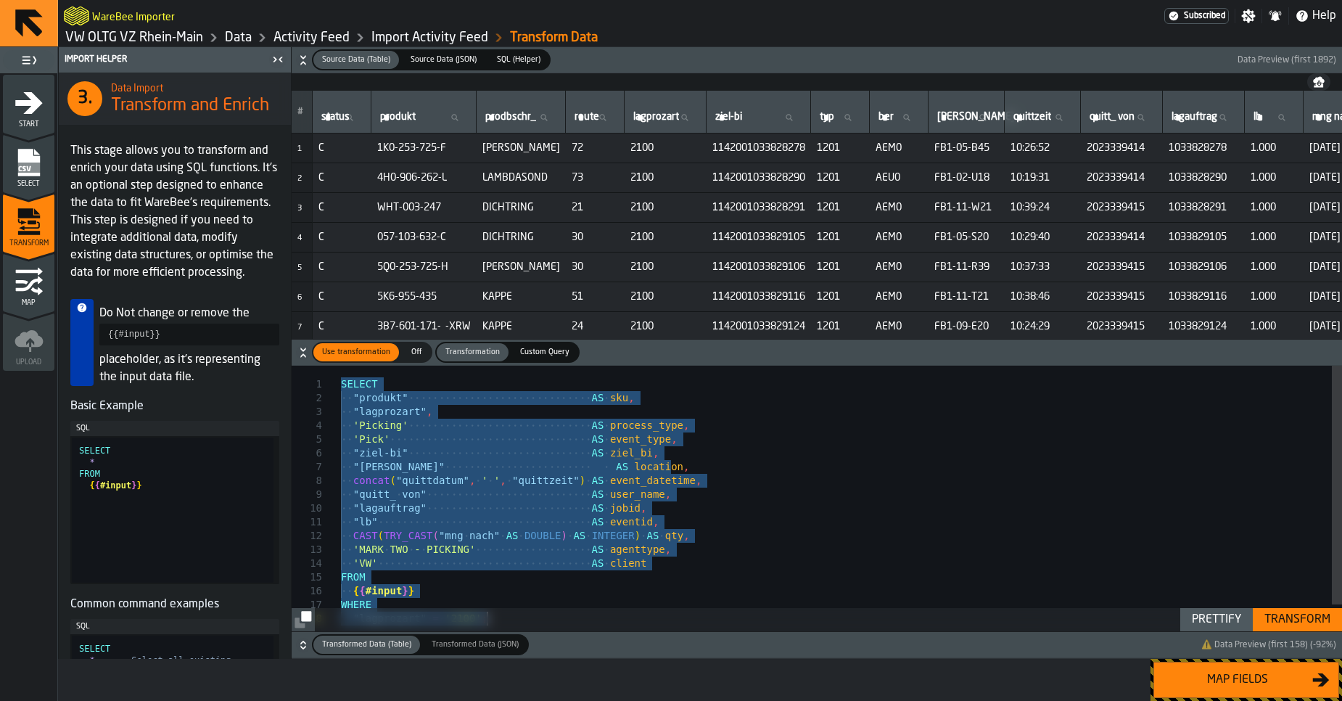
type textarea "**********"
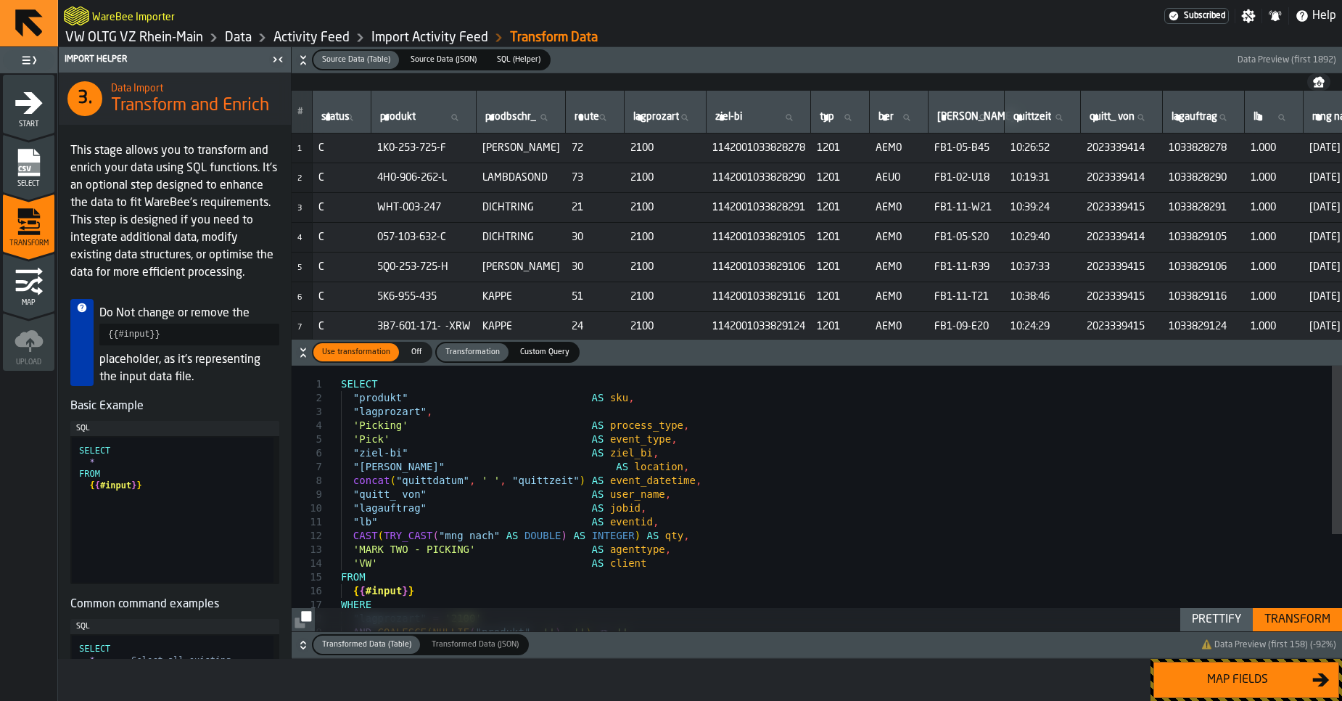
click at [1218, 622] on div "Prettify" at bounding box center [1216, 619] width 61 height 17
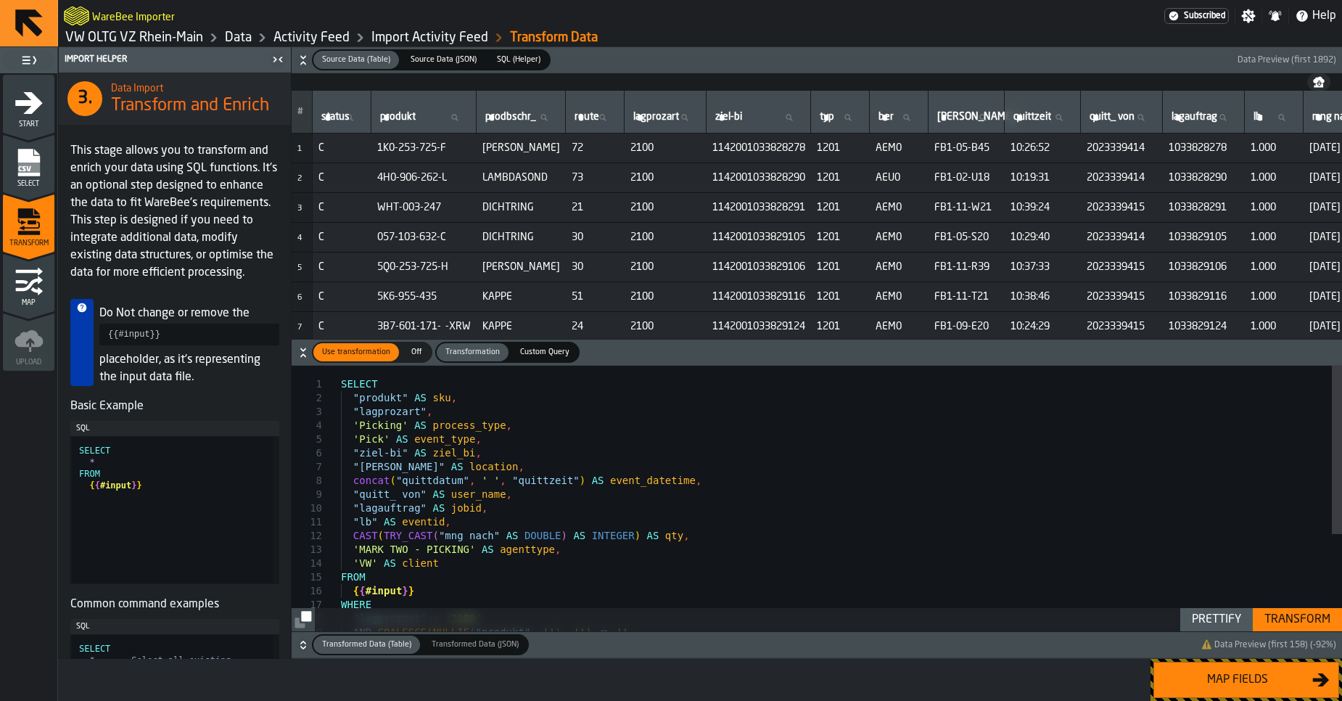
click at [1290, 624] on div "Transform" at bounding box center [1297, 619] width 78 height 17
click at [1268, 680] on div "Map fields" at bounding box center [1237, 679] width 149 height 17
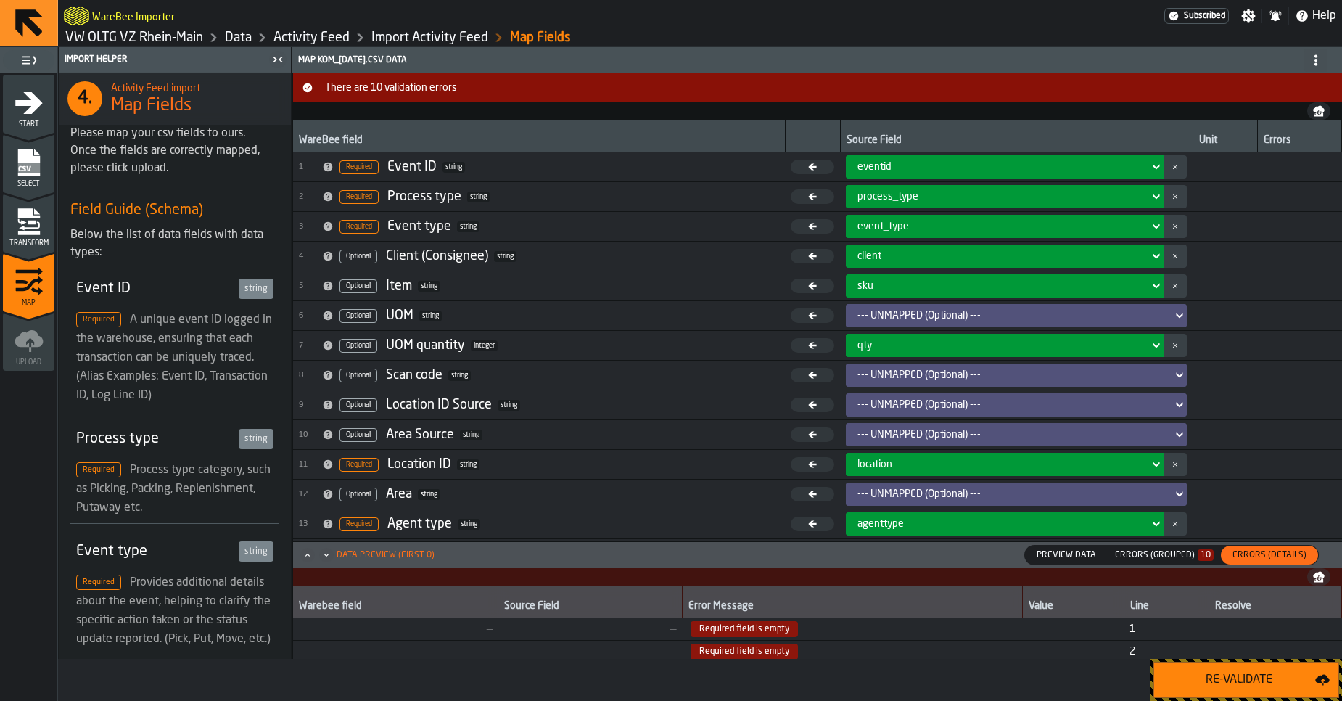
click at [1268, 680] on div "Re-Validate" at bounding box center [1239, 679] width 152 height 17
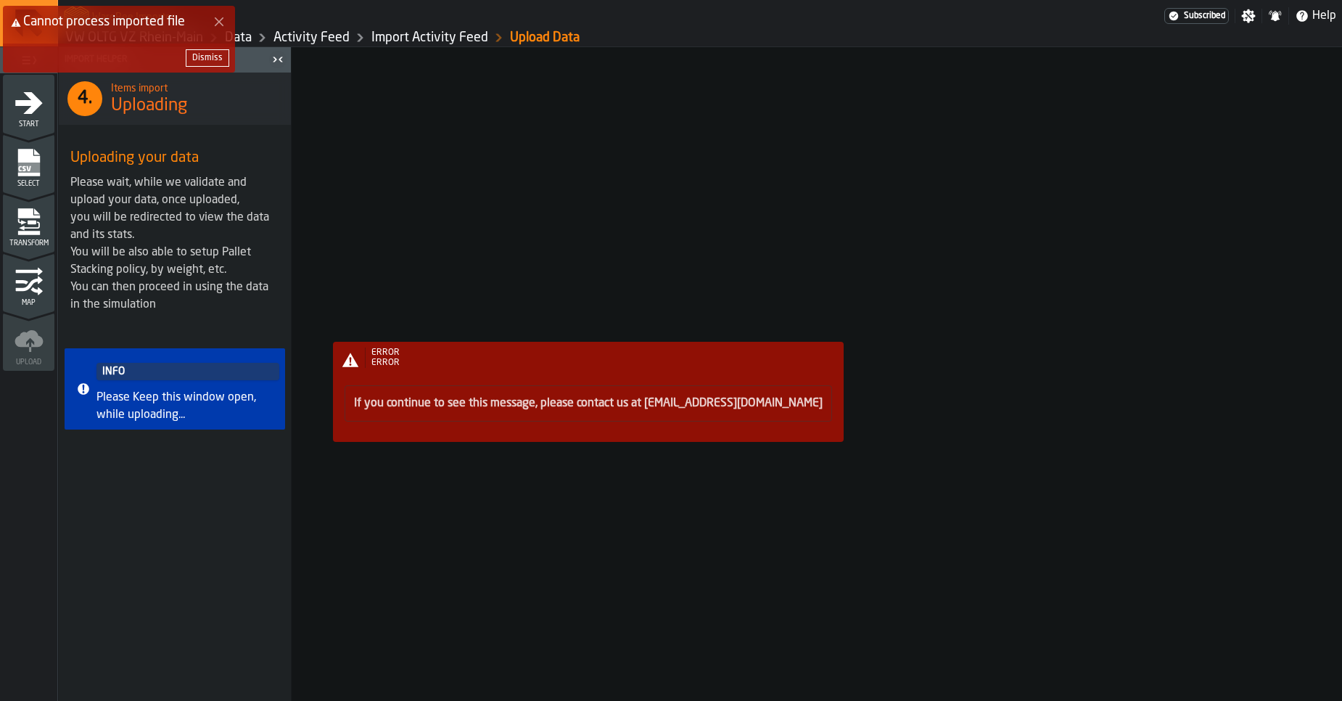
click at [536, 400] on link "If you continue to see this message, please contact us at support@warebee.com" at bounding box center [588, 403] width 469 height 12
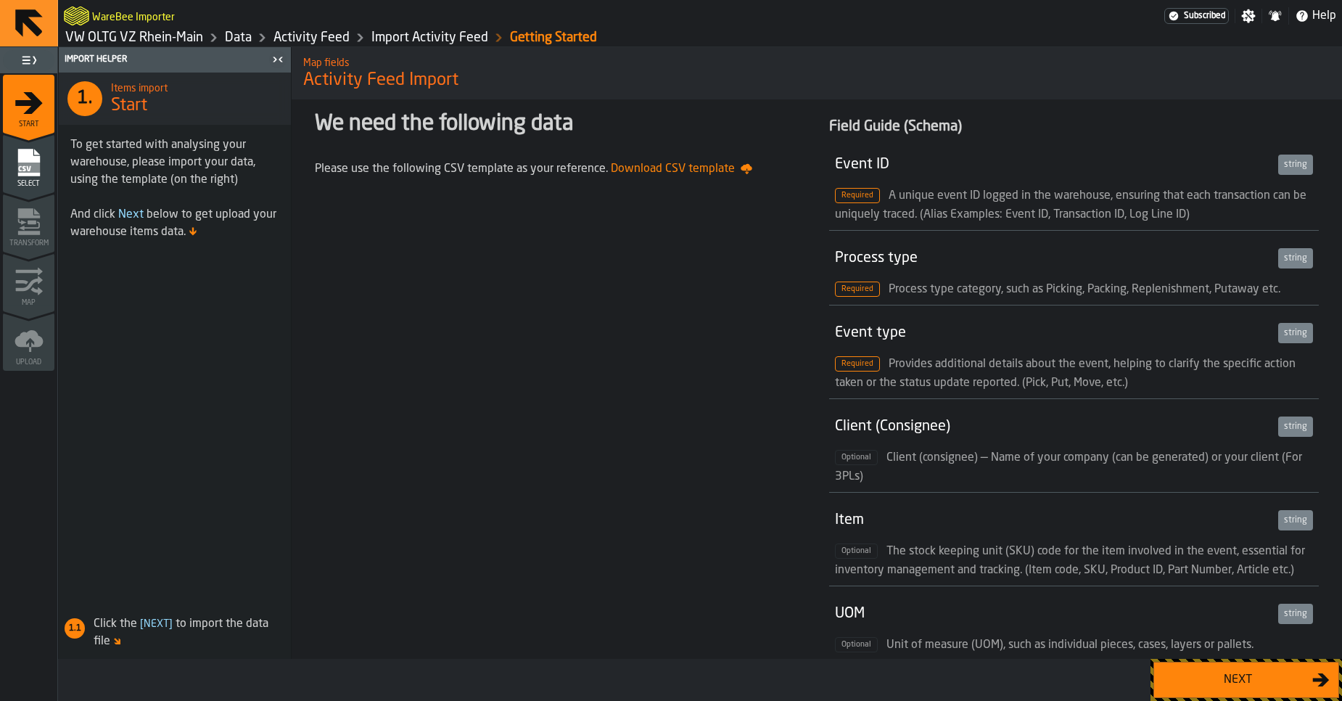
click at [1216, 689] on button "Next" at bounding box center [1246, 679] width 186 height 36
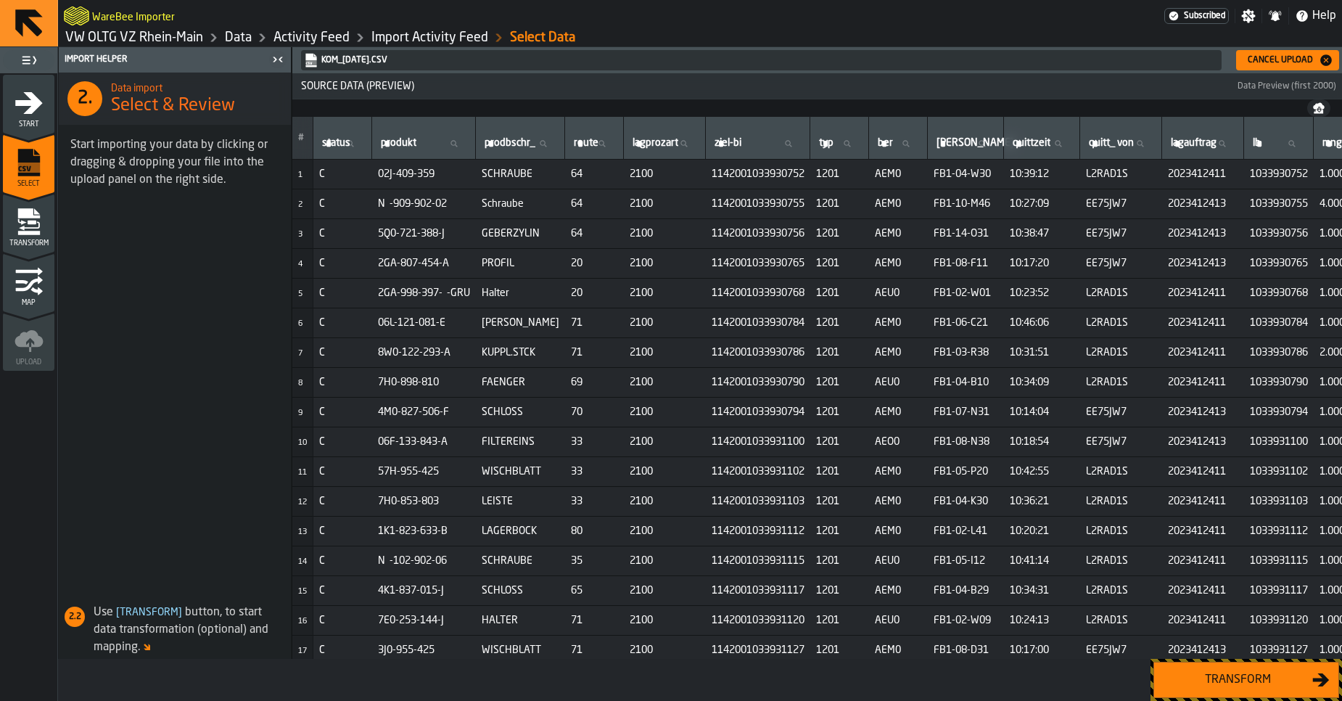
click at [1216, 689] on button "Transform" at bounding box center [1246, 679] width 186 height 36
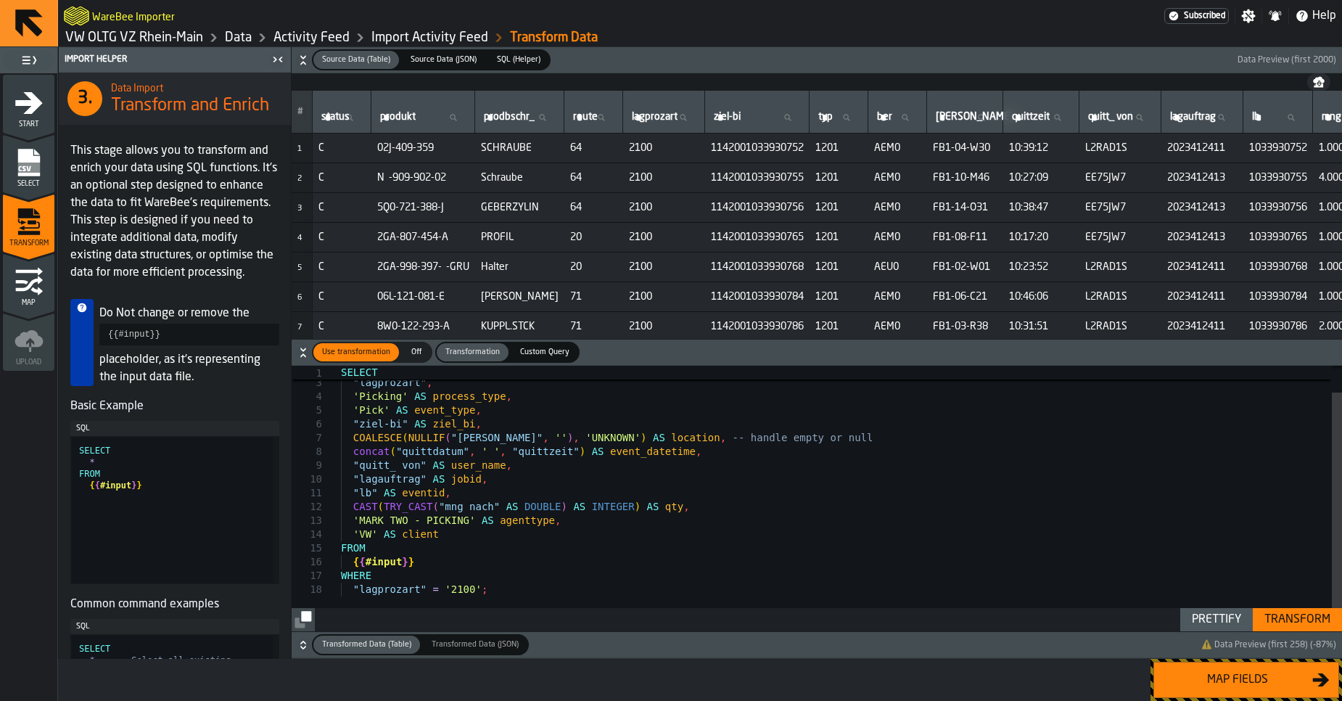
click at [892, 500] on div ""produkt" AS sku , "lagprozart" , 'Picking' AS process_type , 'Pick' AS event_t…" at bounding box center [841, 484] width 1001 height 294
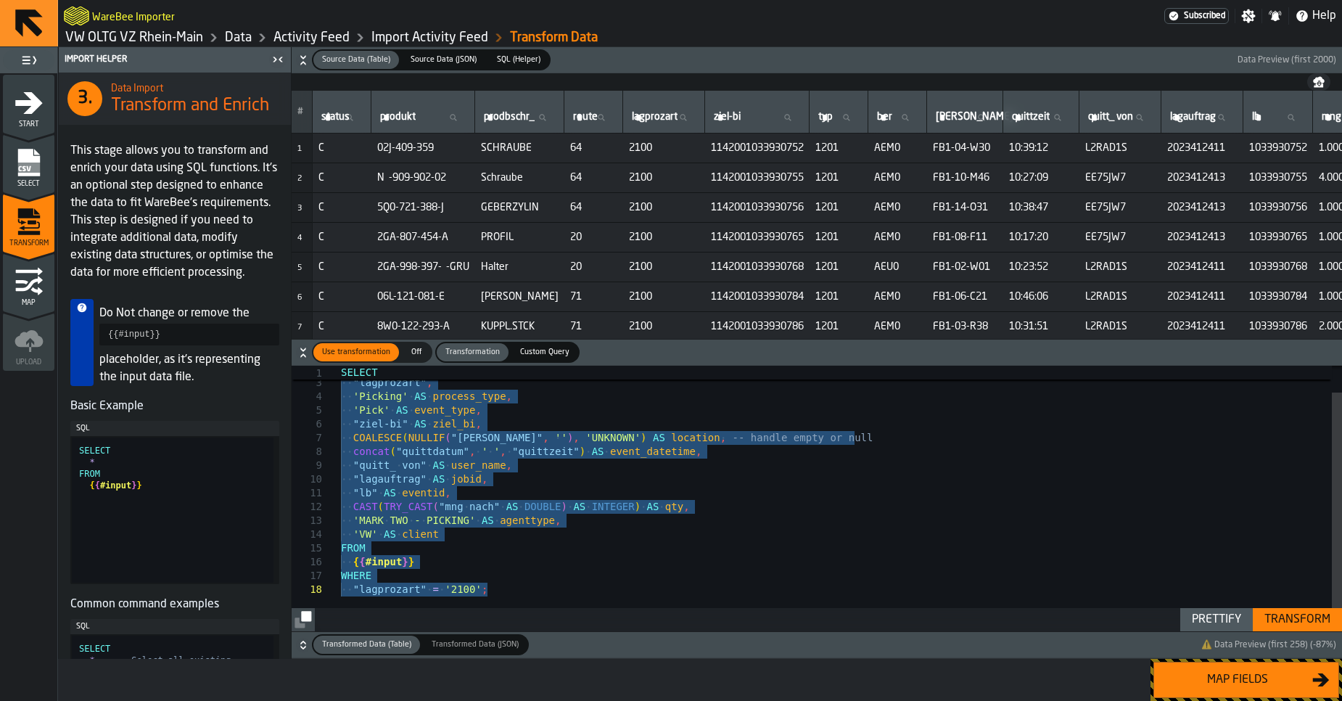
type textarea "**********"
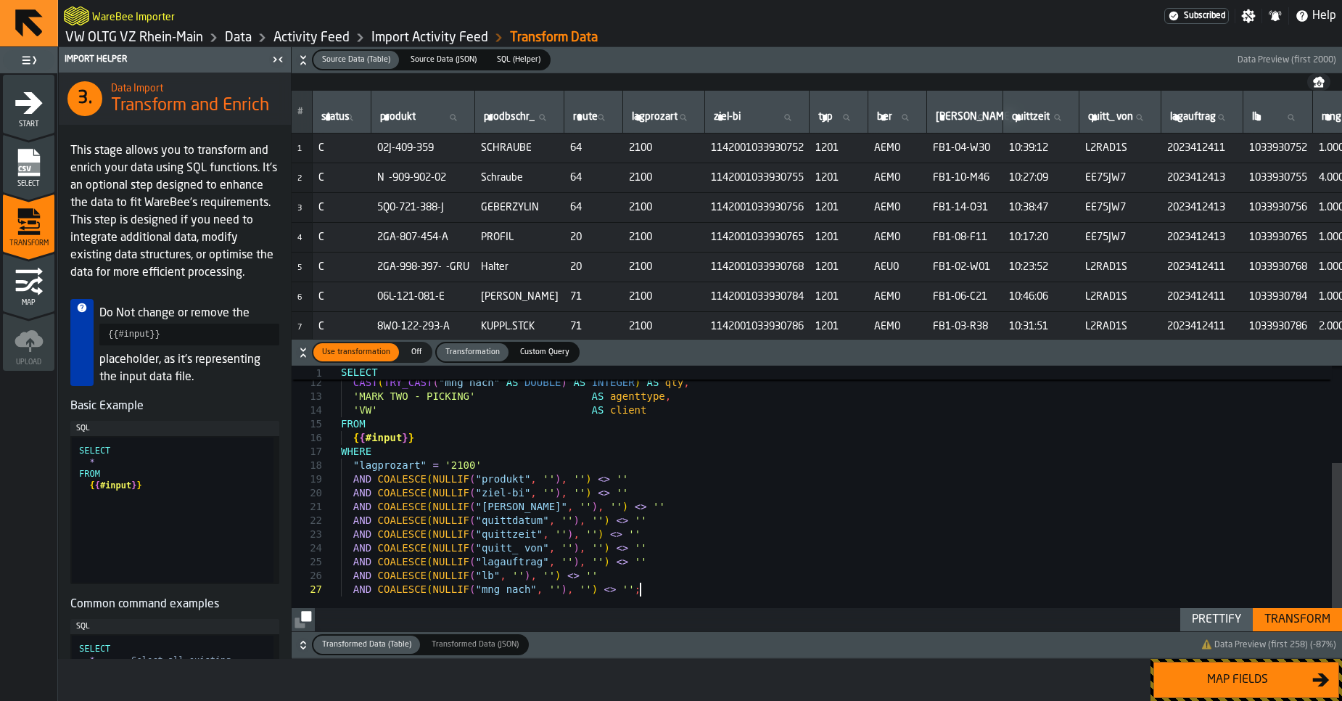
click at [1224, 620] on div "Prettify" at bounding box center [1216, 619] width 61 height 17
click at [1291, 623] on div "Transform" at bounding box center [1297, 619] width 78 height 17
click at [1266, 680] on div "Map fields" at bounding box center [1237, 679] width 149 height 17
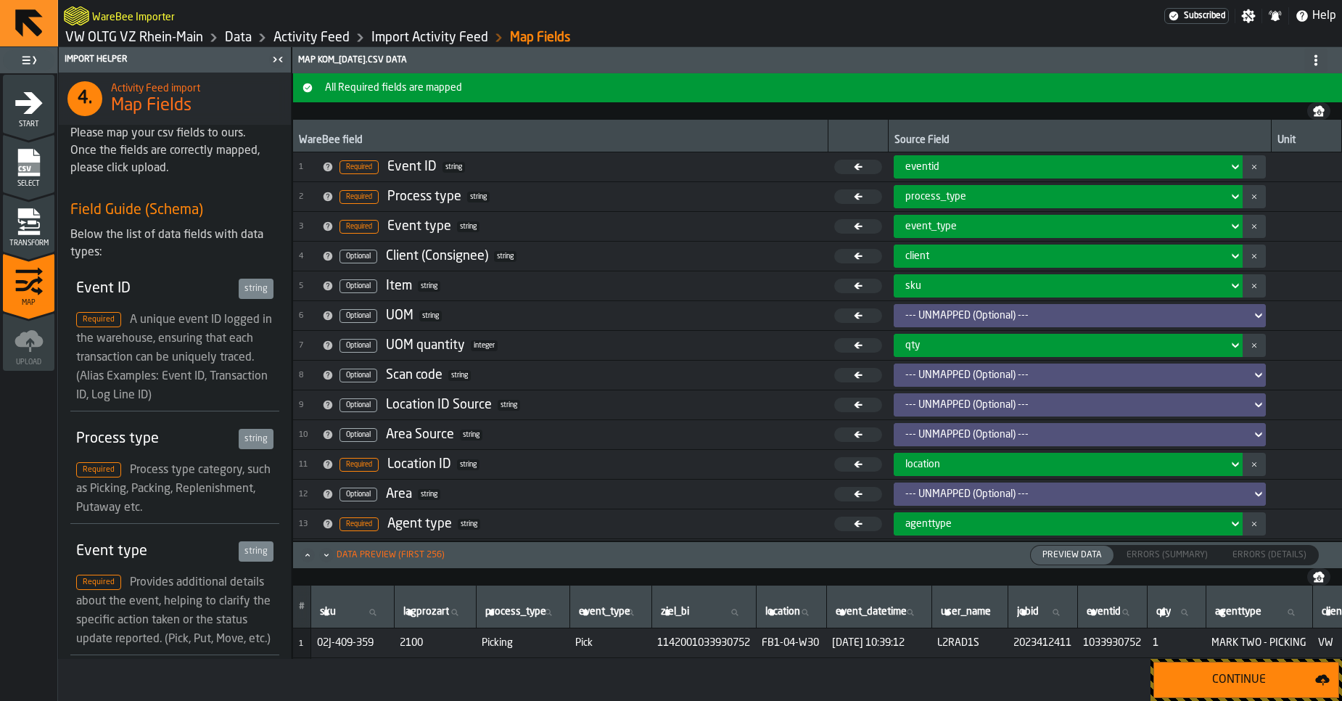
click at [1266, 680] on div "Continue" at bounding box center [1239, 679] width 152 height 17
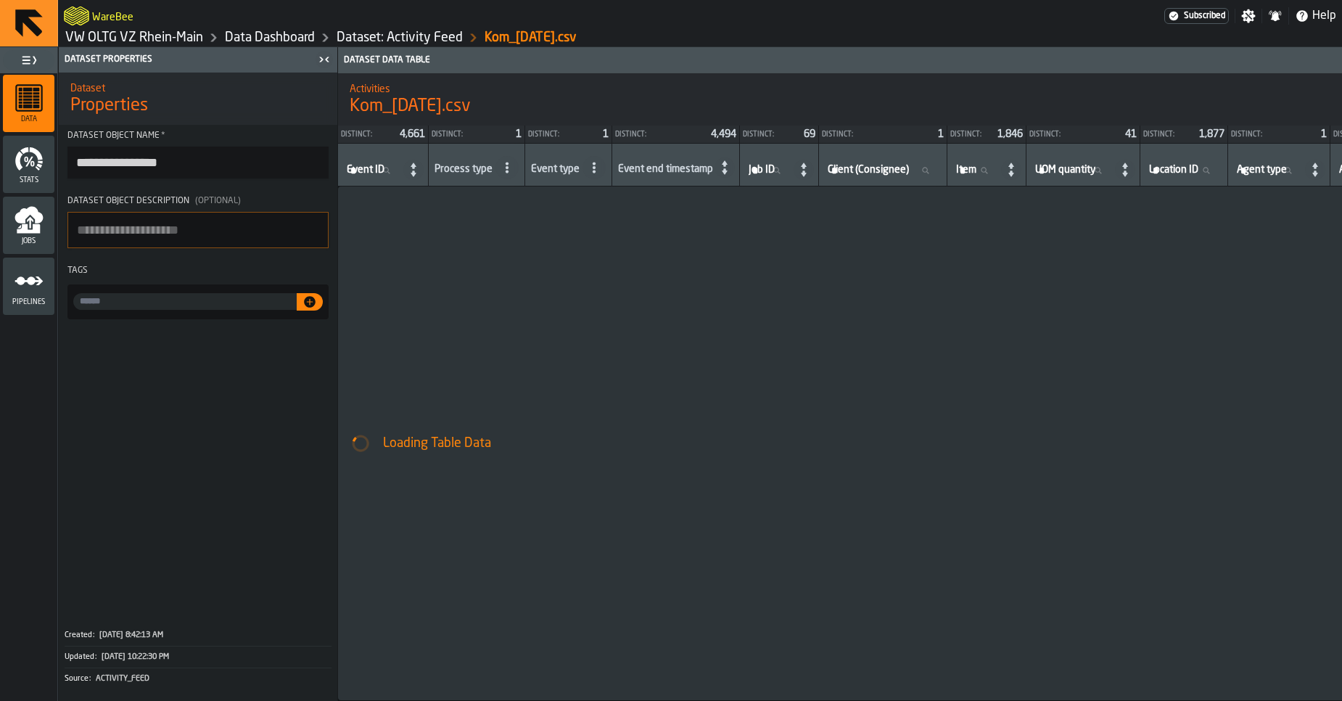
click at [273, 25] on div "WareBee" at bounding box center [614, 16] width 1100 height 26
click at [375, 33] on link "Dataset: Activity Feed" at bounding box center [400, 38] width 126 height 16
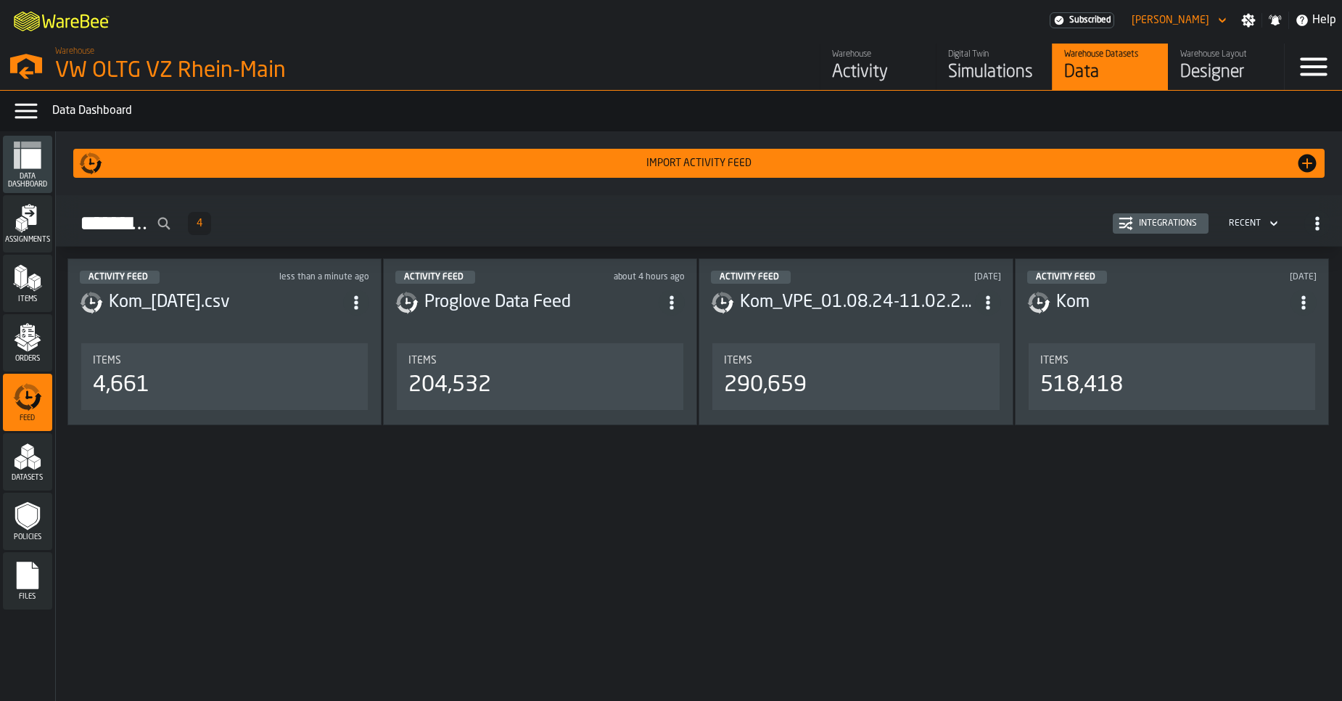
click at [1157, 234] on div "Activity Feed 4 Integrations Recent" at bounding box center [698, 223] width 1263 height 33
click at [1157, 227] on div "Integrations" at bounding box center [1168, 223] width 70 height 10
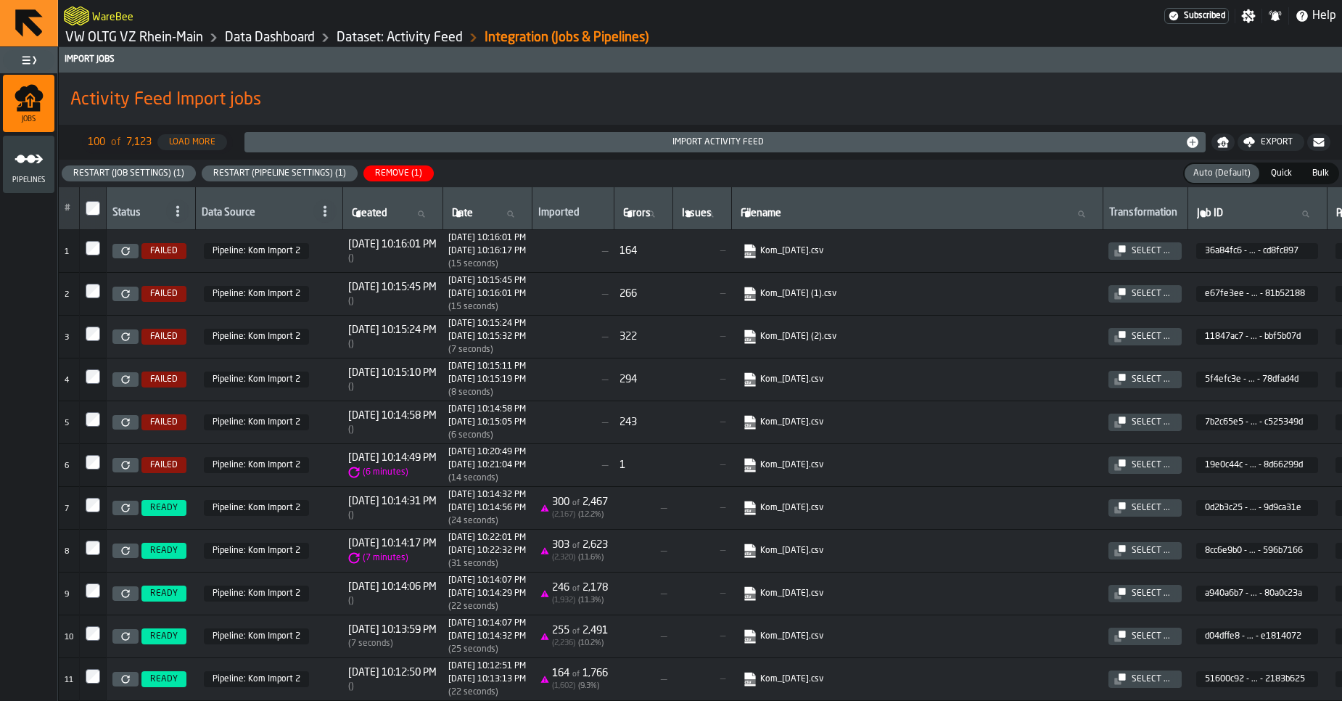
click at [125, 468] on icon at bounding box center [125, 465] width 8 height 8
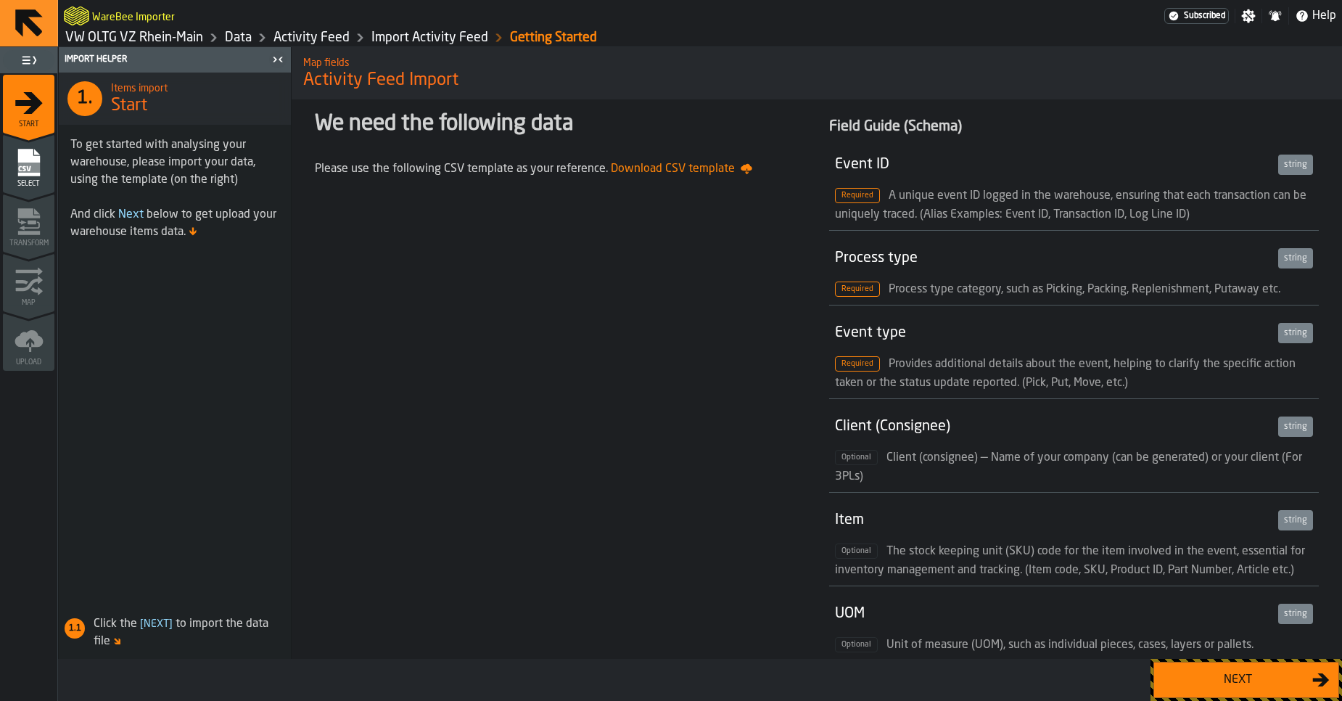
click at [1297, 680] on div "Next" at bounding box center [1237, 679] width 149 height 17
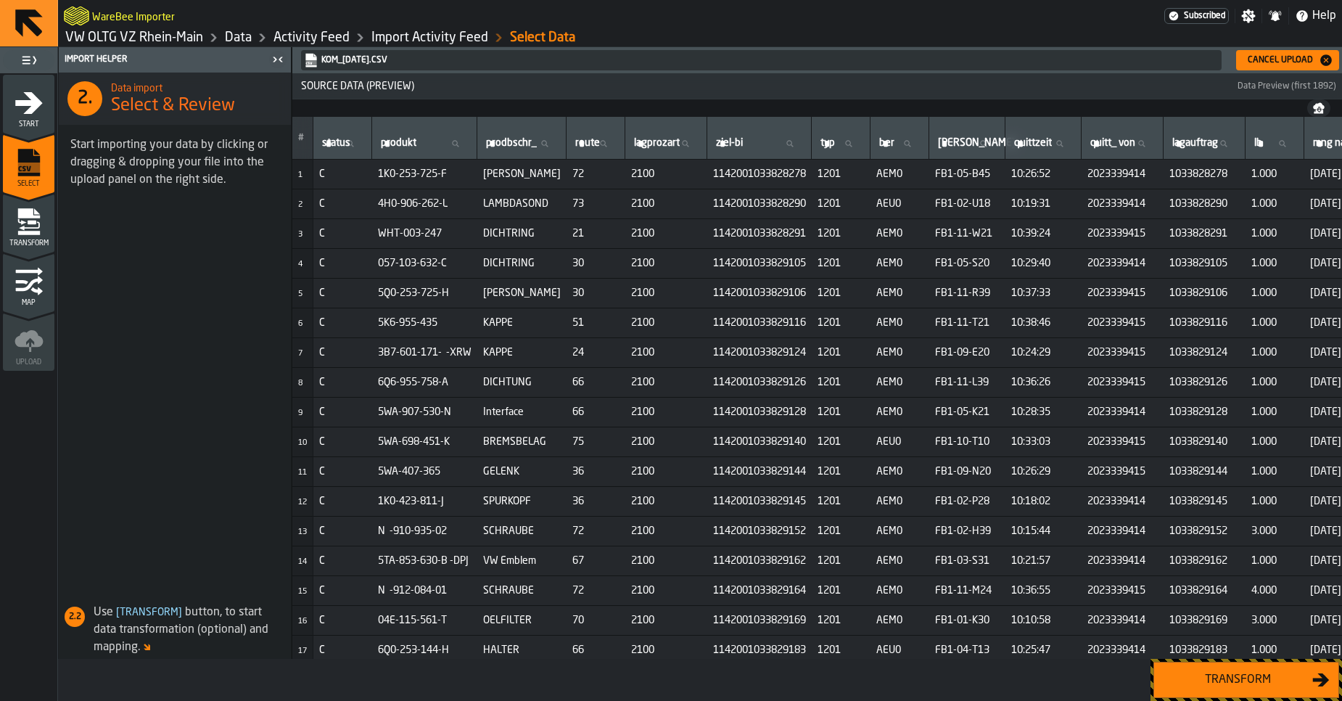
click at [1225, 682] on div "Transform" at bounding box center [1237, 679] width 149 height 17
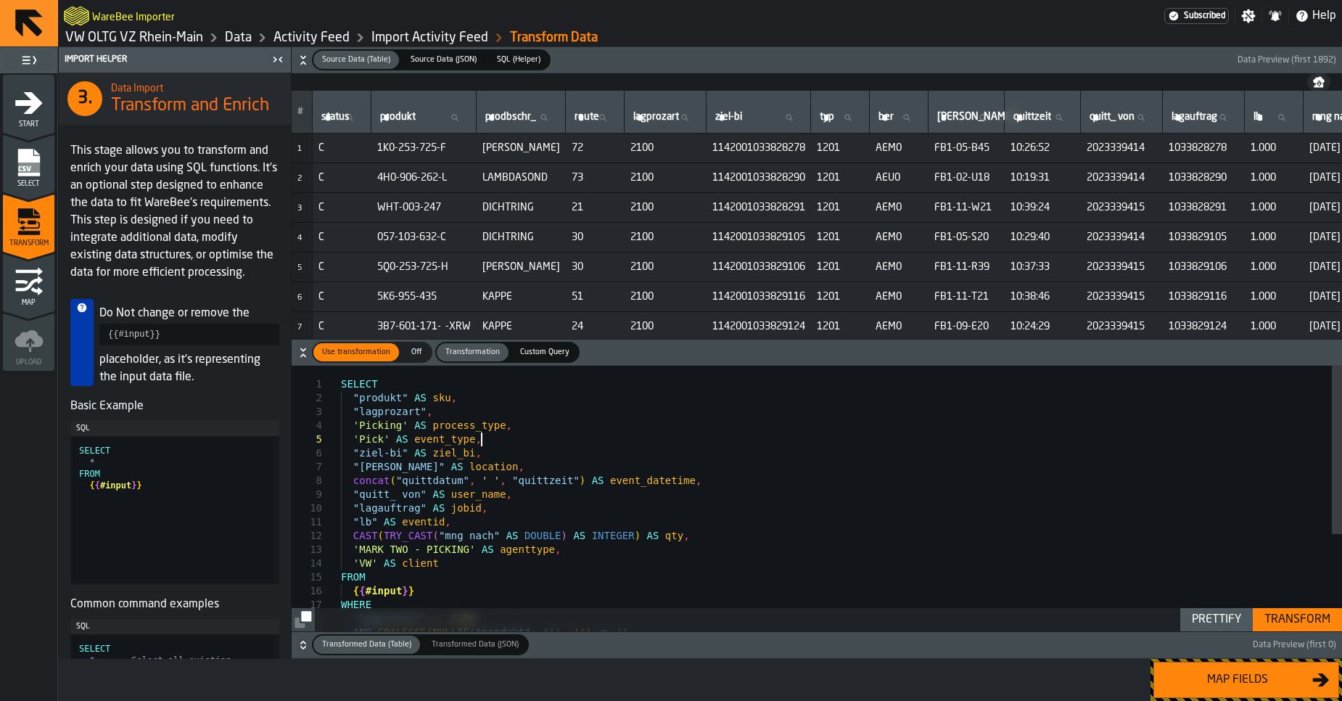
click at [518, 433] on div "SELECT "produkt" AS sku , "lagprozart" , 'Picking' AS process_type , 'Pick' AS …" at bounding box center [841, 575] width 1001 height 418
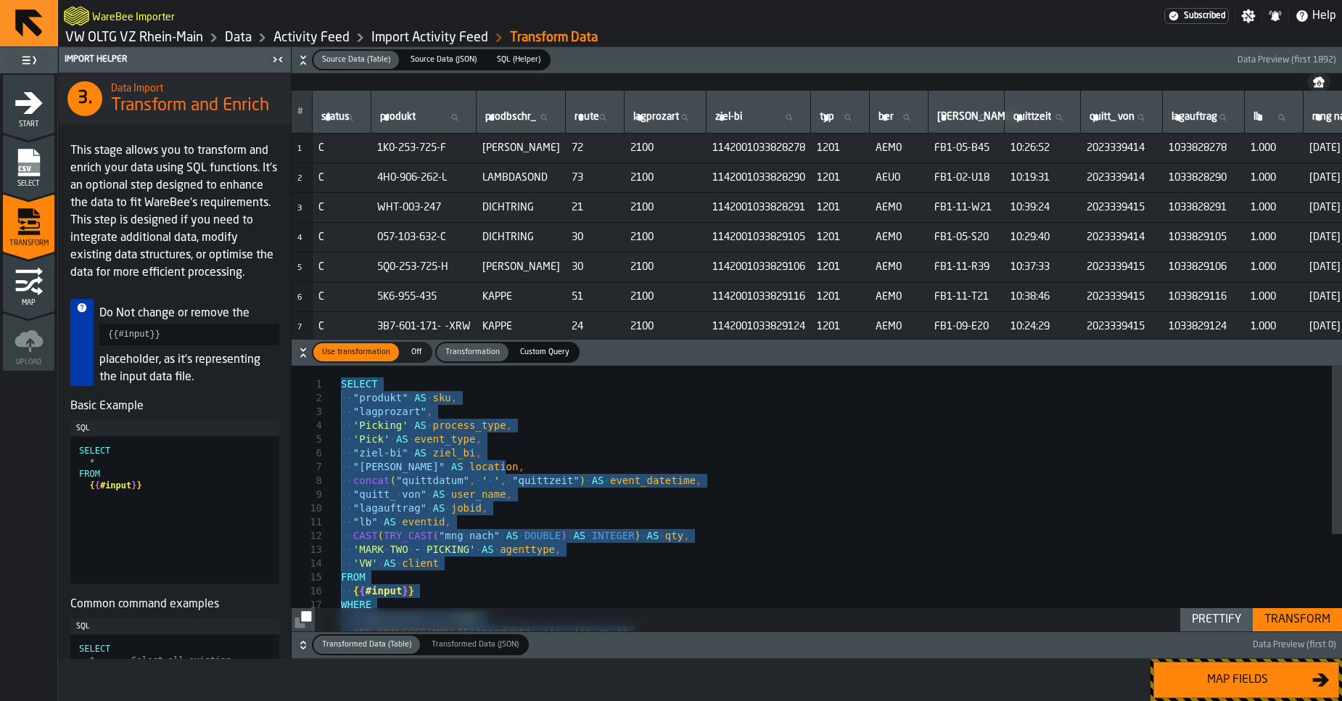
type textarea "**********"
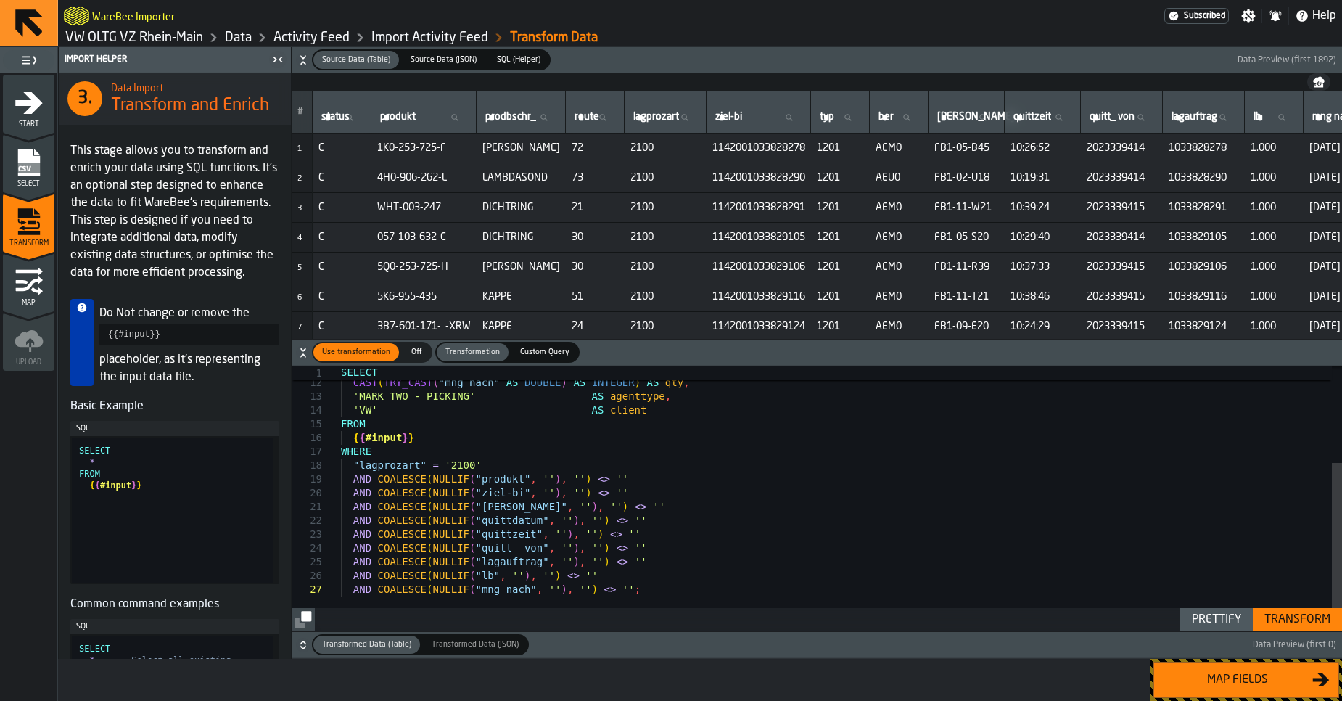
click at [1224, 619] on div "Prettify" at bounding box center [1216, 619] width 61 height 17
click at [1290, 623] on div "Transform" at bounding box center [1297, 619] width 78 height 17
click at [1249, 681] on div "Map fields" at bounding box center [1237, 679] width 149 height 17
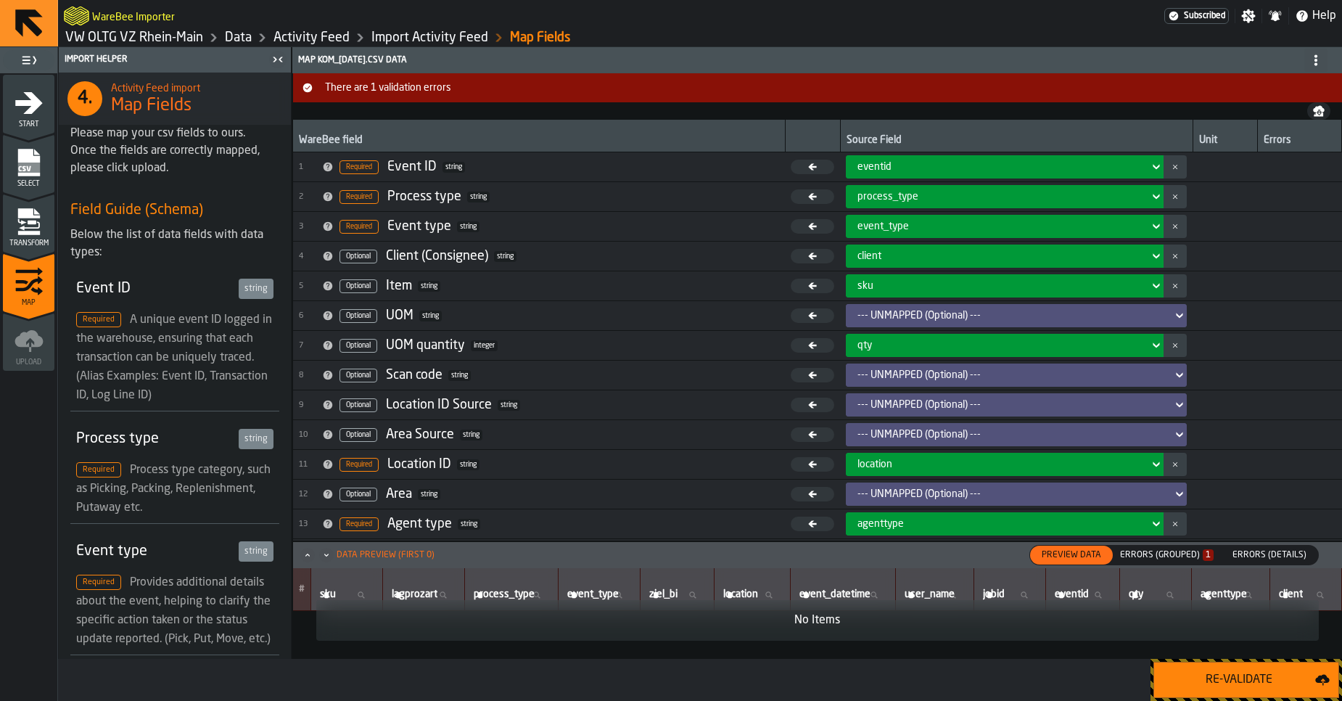
click at [1168, 558] on div "Errors (Grouped) 1" at bounding box center [1167, 555] width 94 height 10
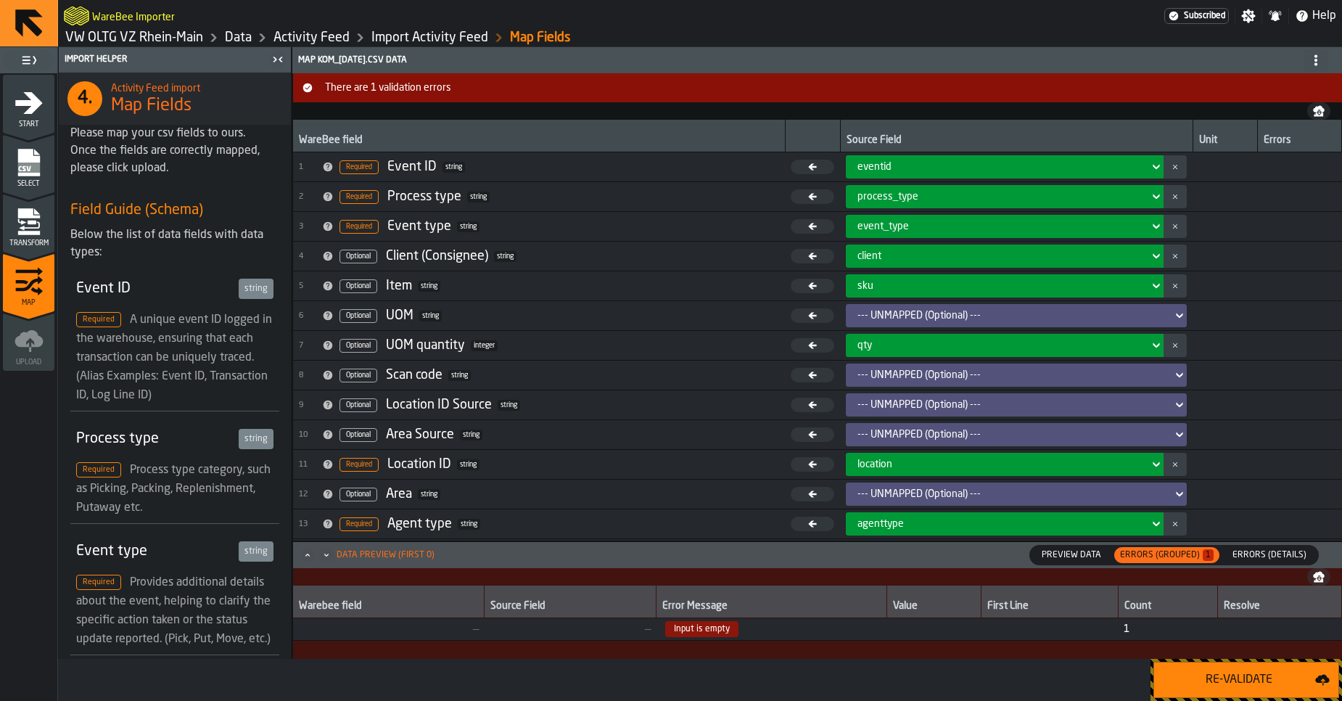
click at [1053, 628] on td at bounding box center [1049, 629] width 136 height 22
click at [1252, 550] on span "Errors (Details)" at bounding box center [1269, 554] width 86 height 13
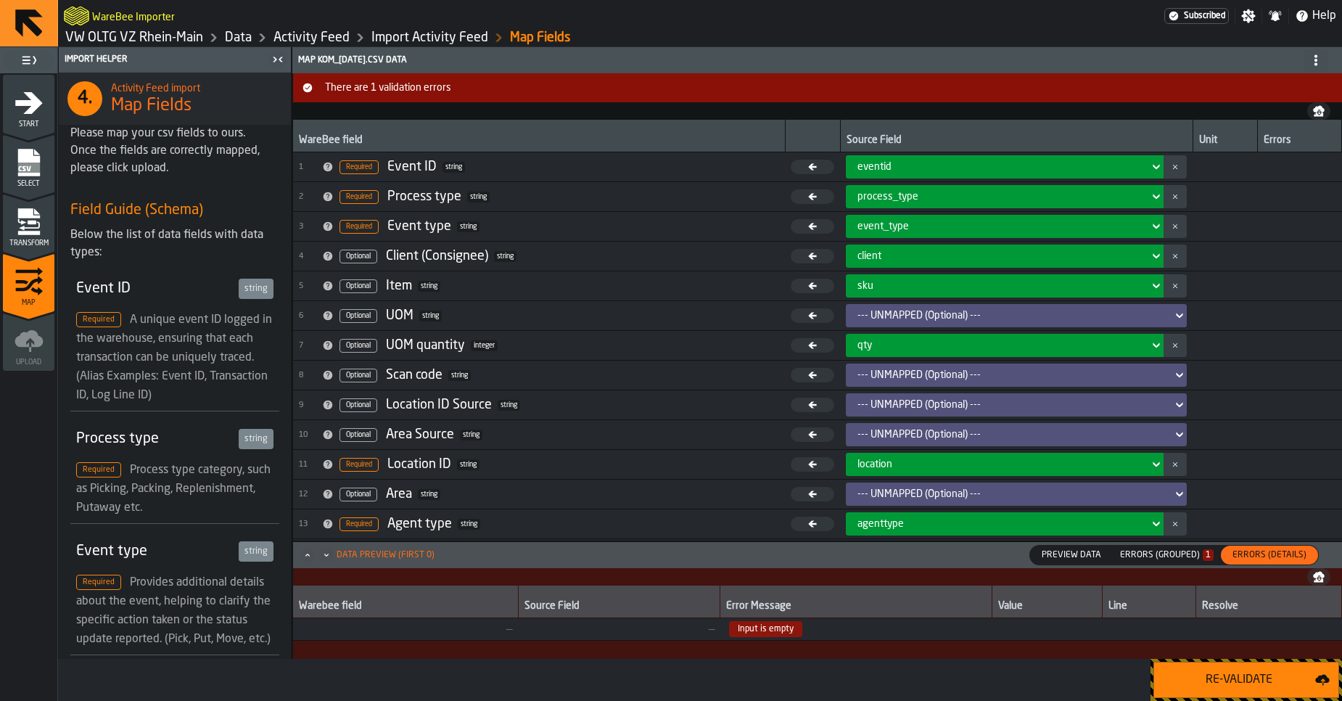
click at [810, 632] on span "Input is empty" at bounding box center [856, 629] width 260 height 16
click at [32, 237] on div "Transform" at bounding box center [28, 227] width 51 height 40
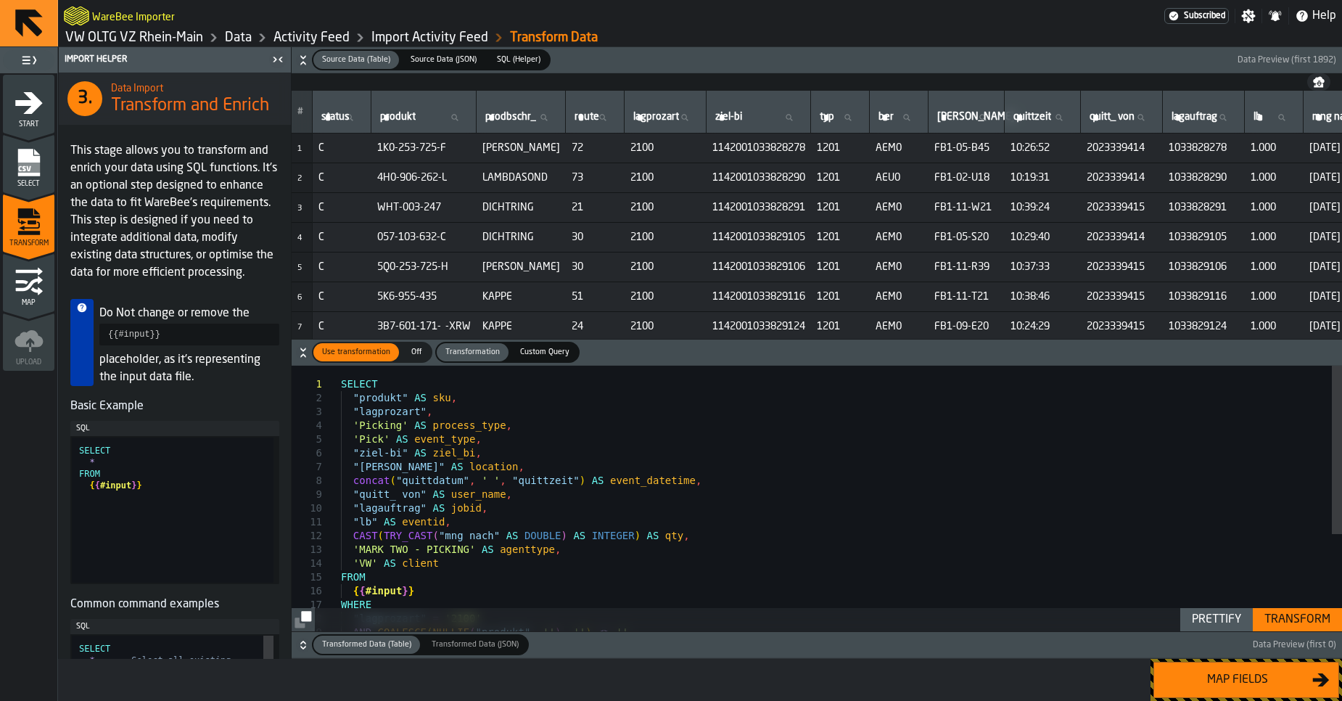
click at [412, 444] on div "SELECT "produkt" AS sku , "lagprozart" , 'Picking' AS process_type , 'Pick' AS …" at bounding box center [841, 575] width 1001 height 418
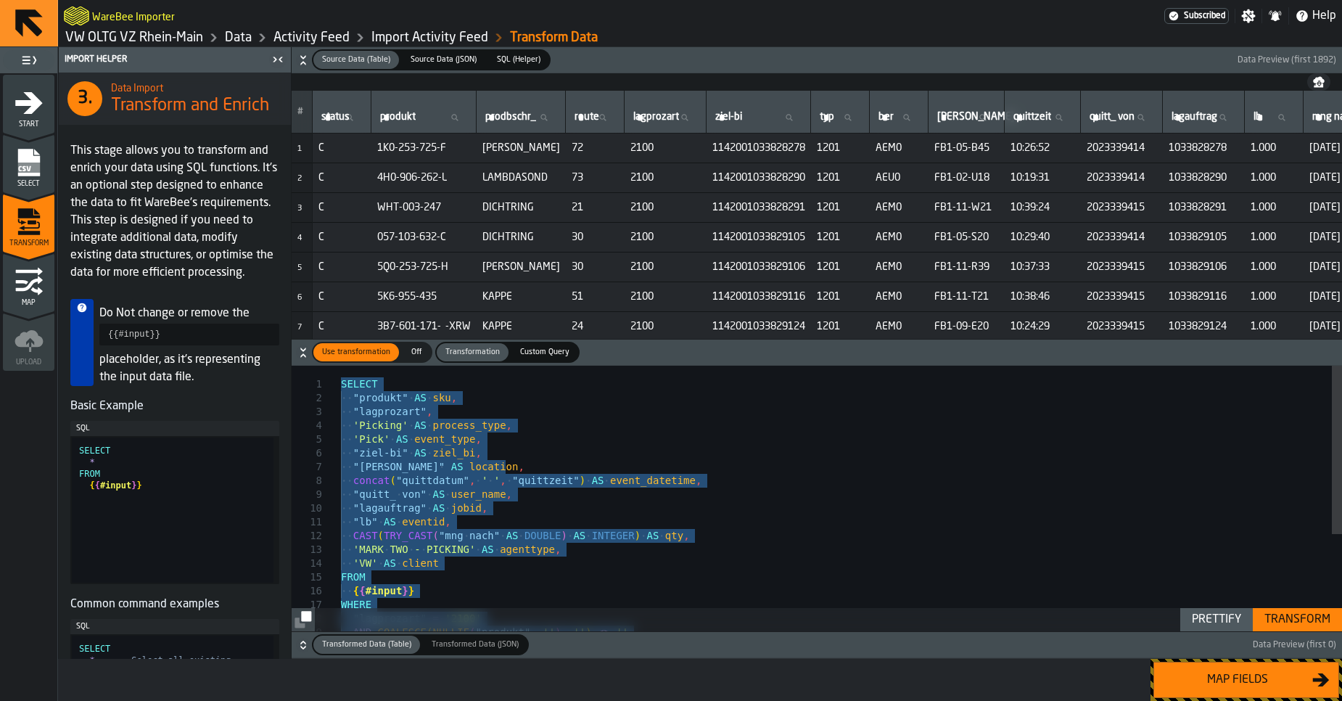
type textarea "**********"
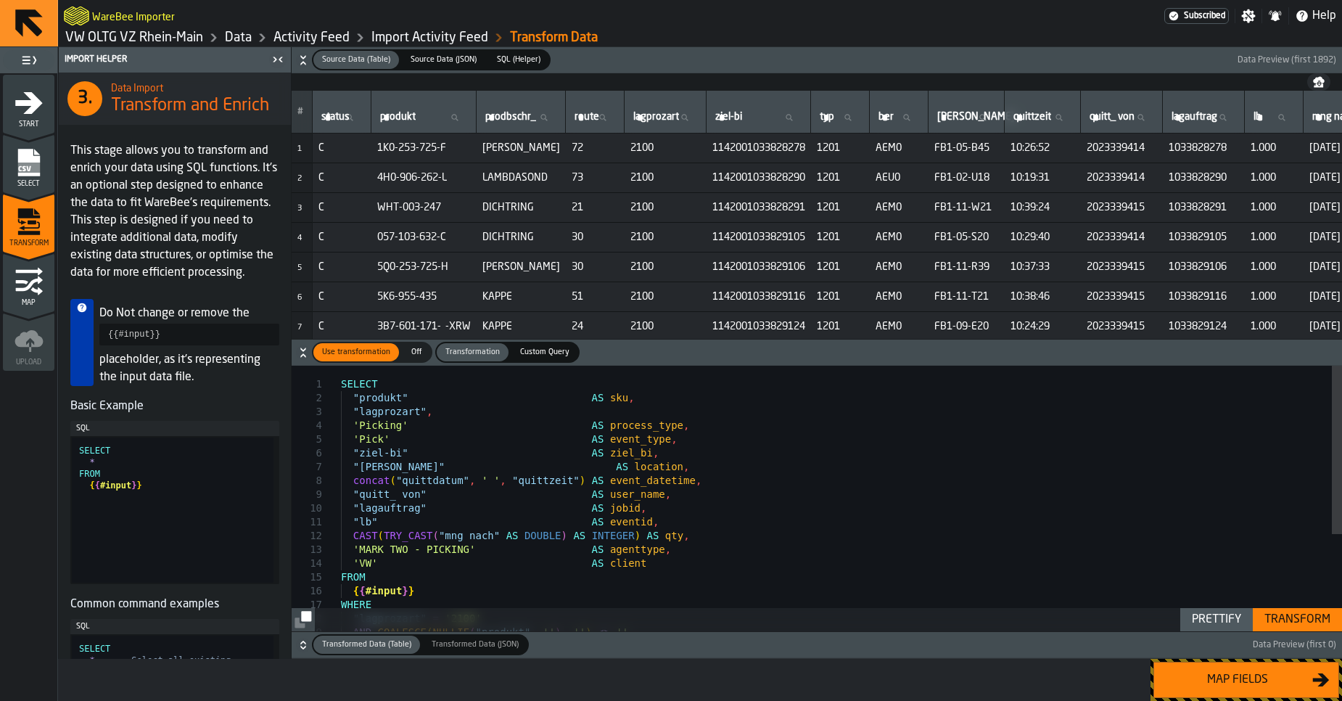
click at [1300, 624] on div "Transform" at bounding box center [1297, 619] width 78 height 17
click at [1228, 677] on div "Map fields" at bounding box center [1237, 679] width 149 height 17
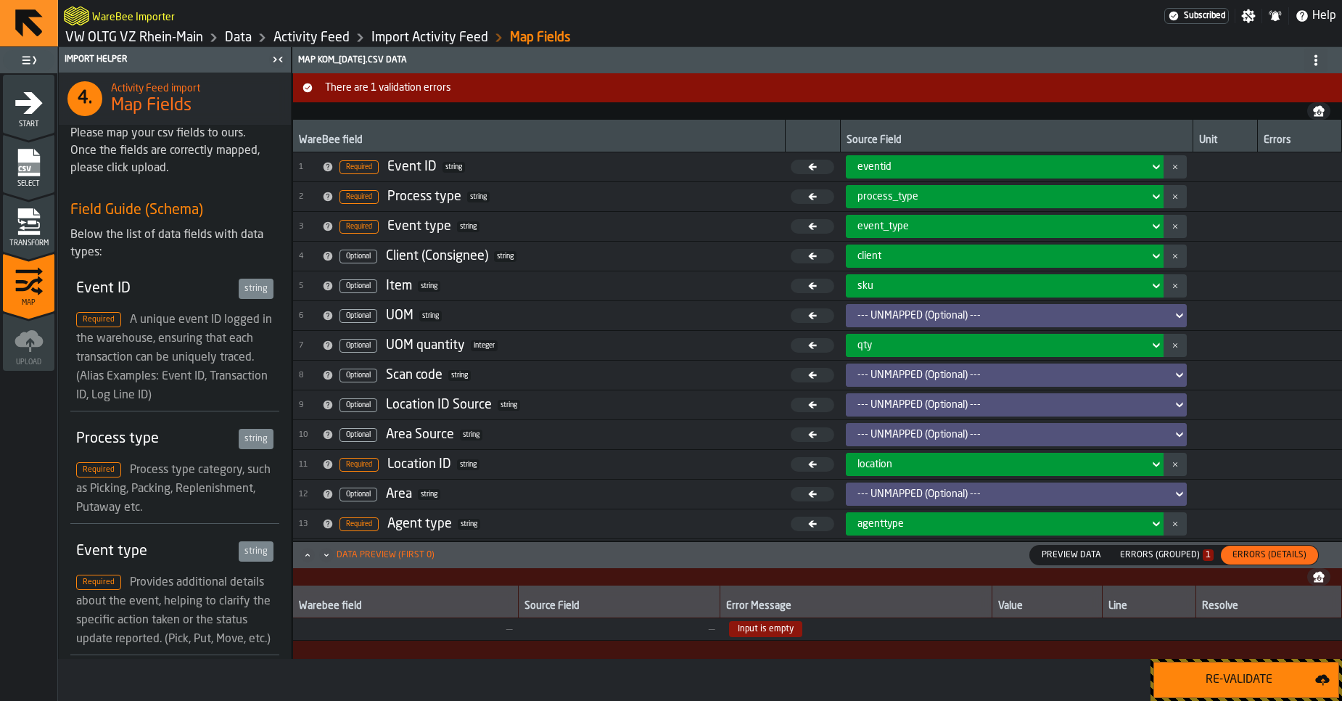
click at [1228, 677] on div "Re-Validate" at bounding box center [1239, 679] width 152 height 17
click at [334, 40] on link "Activity Feed" at bounding box center [311, 38] width 76 height 16
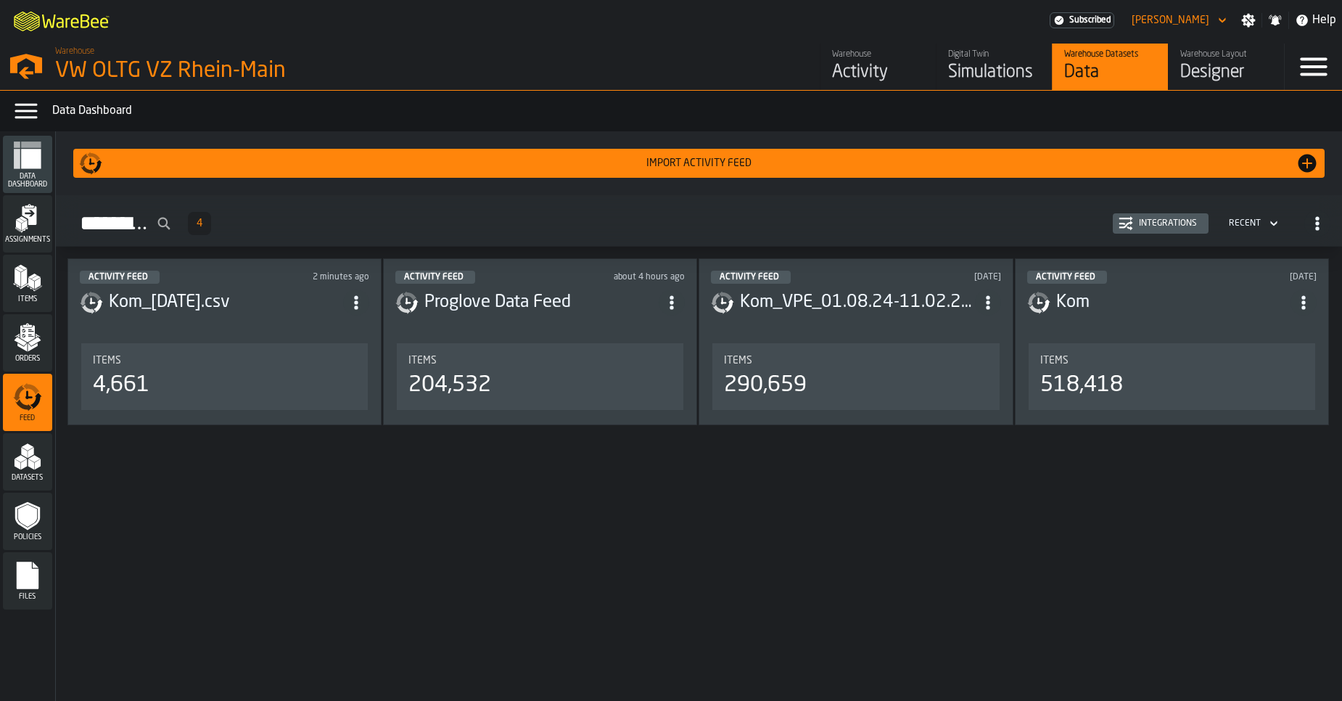
click at [1166, 224] on div "Integrations" at bounding box center [1168, 223] width 70 height 10
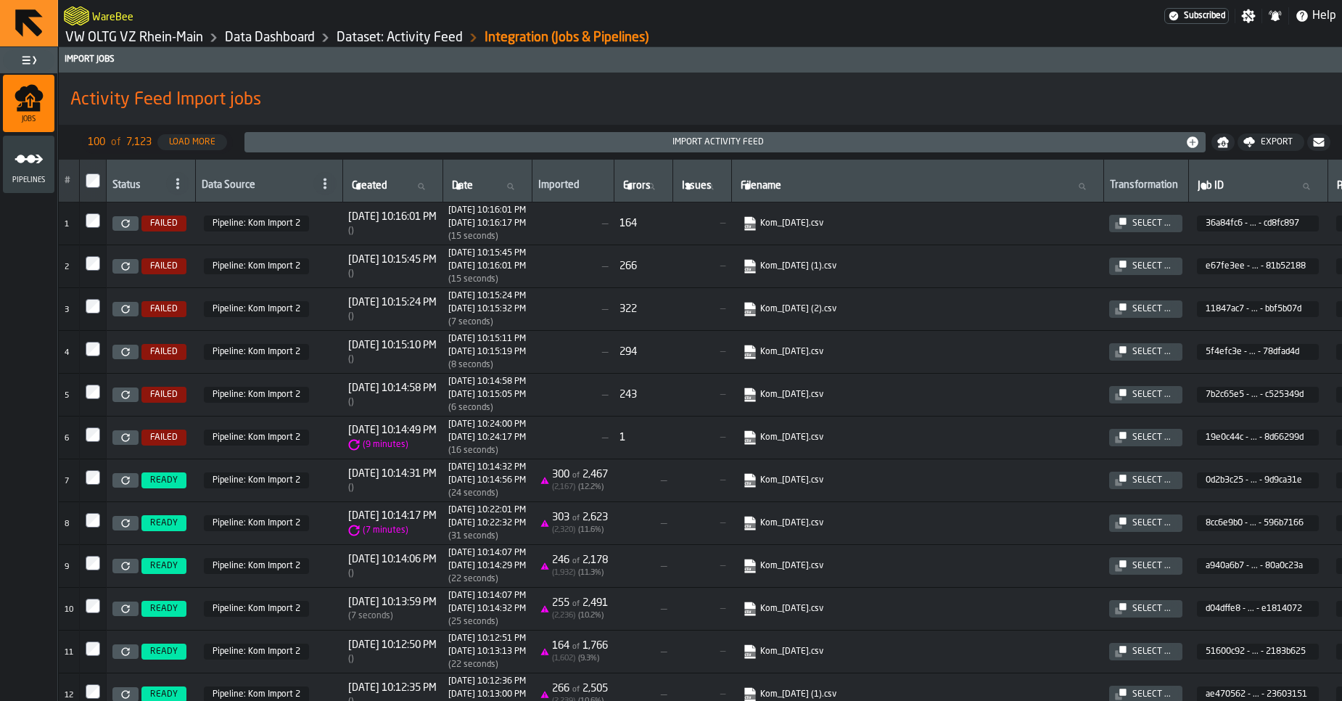
click at [120, 397] on link at bounding box center [125, 394] width 26 height 15
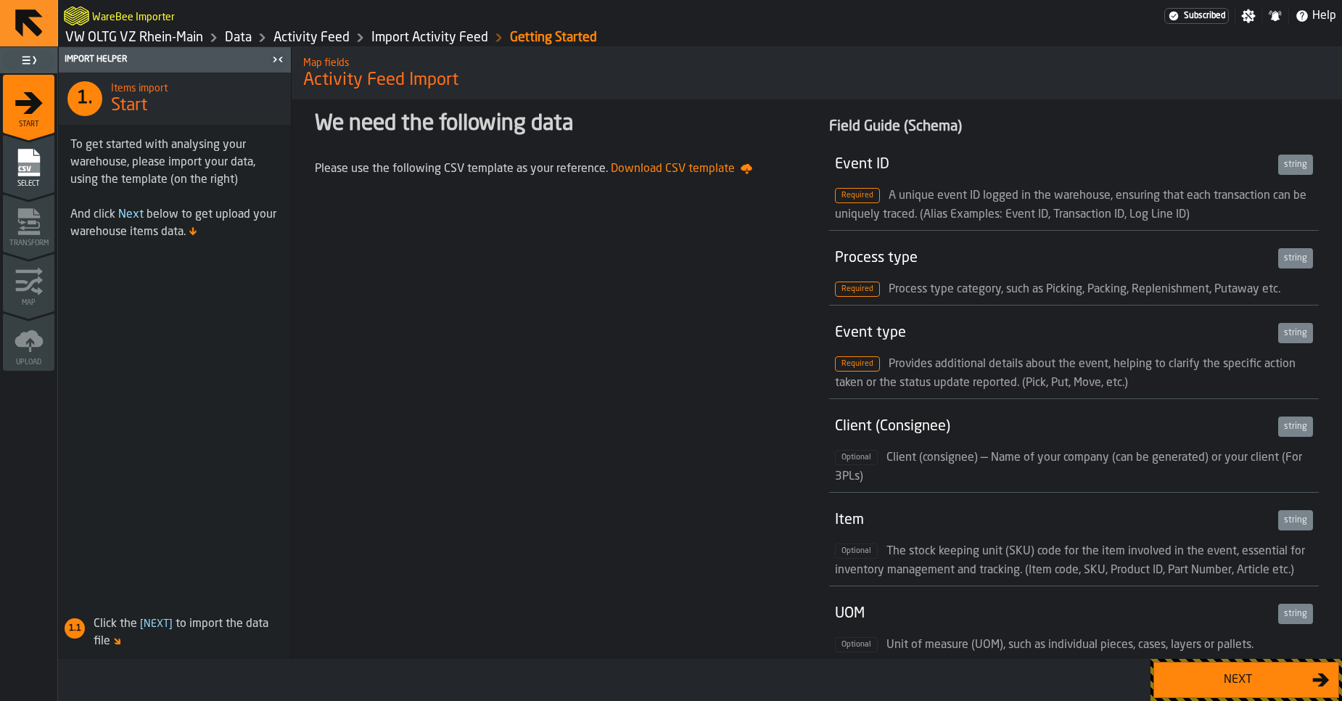
click at [1216, 693] on button "Next" at bounding box center [1246, 679] width 186 height 36
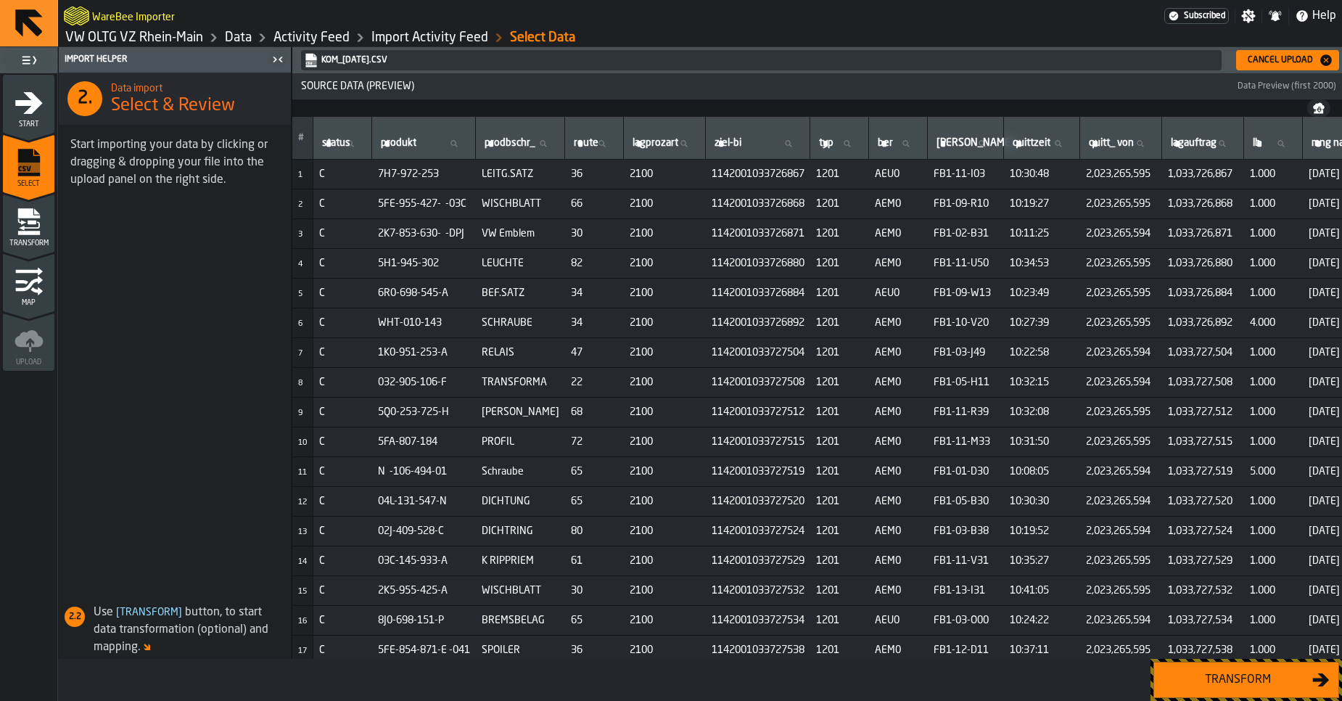
click at [1232, 685] on div "Transform" at bounding box center [1237, 679] width 149 height 17
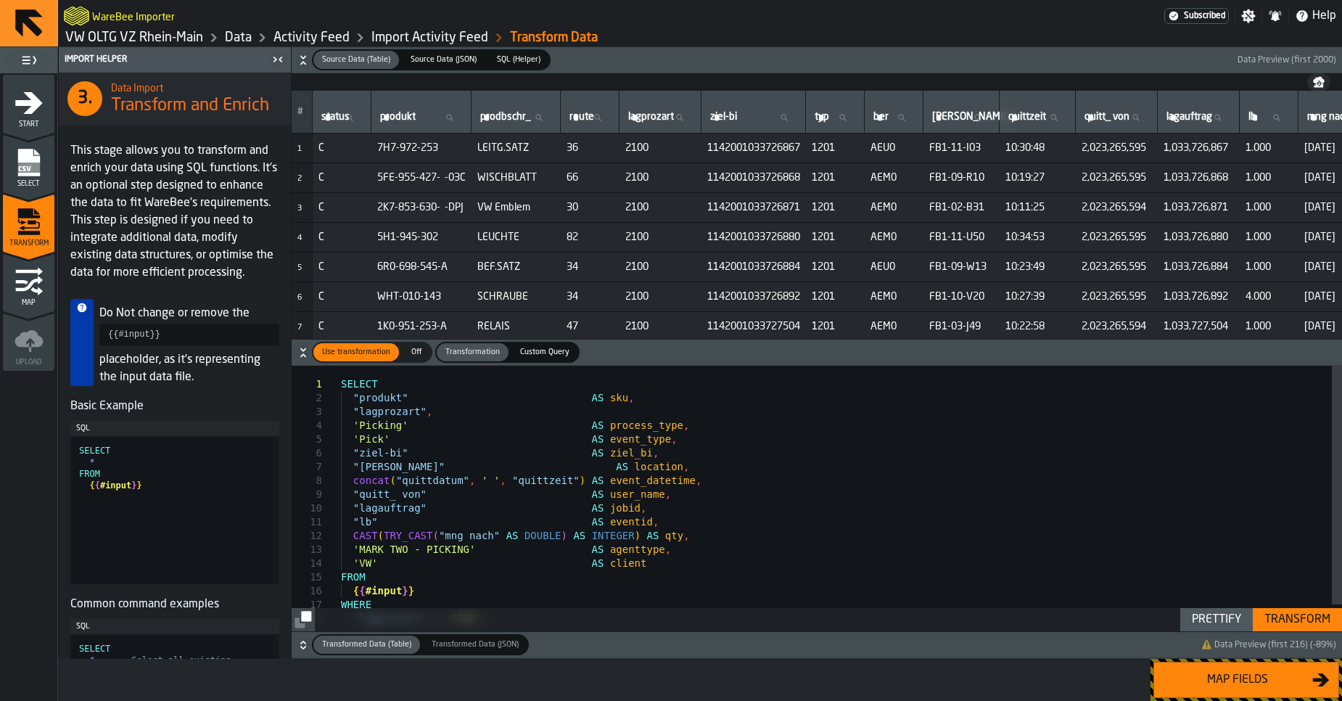
click at [674, 507] on div "SELECT "produkt" AS sku , "lagprozart" , 'Picking' AS process_type , 'Pick' AS …" at bounding box center [841, 513] width 1001 height 294
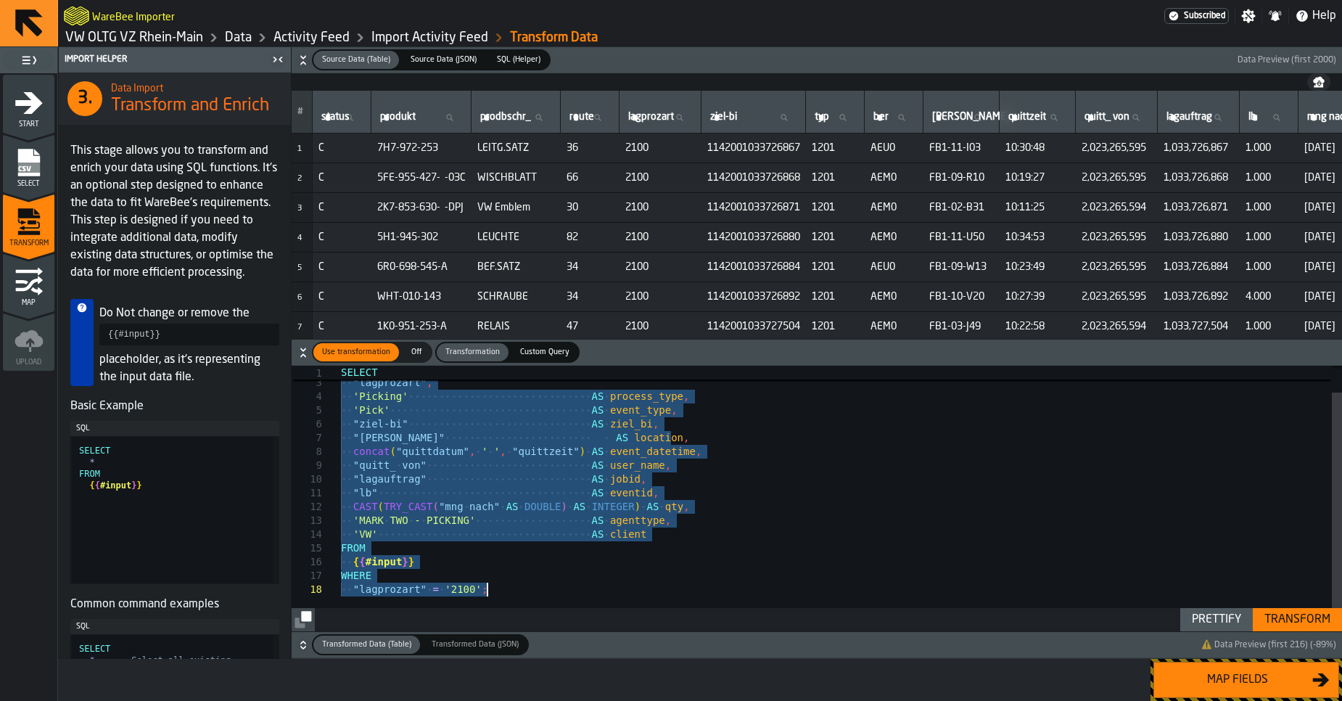
type textarea "**********"
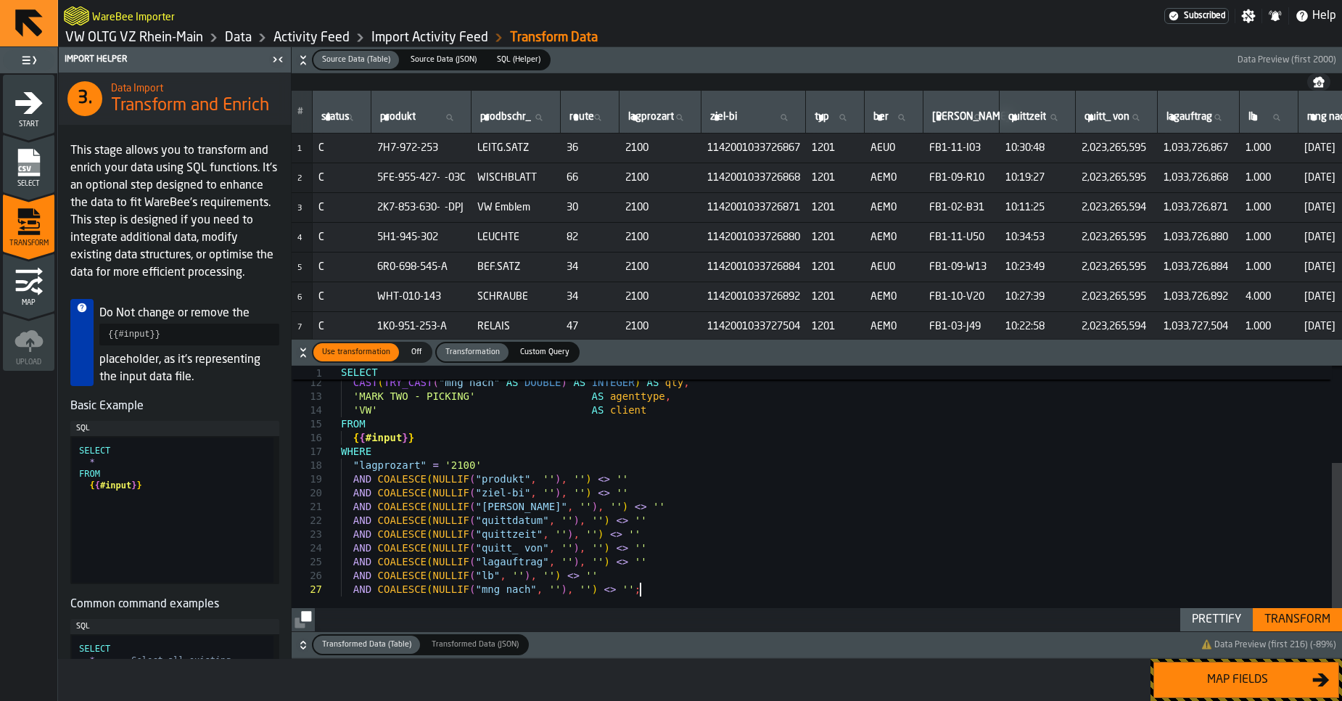
click at [1290, 619] on div "Transform" at bounding box center [1297, 619] width 78 height 17
click at [1231, 675] on div "Map fields" at bounding box center [1237, 679] width 149 height 17
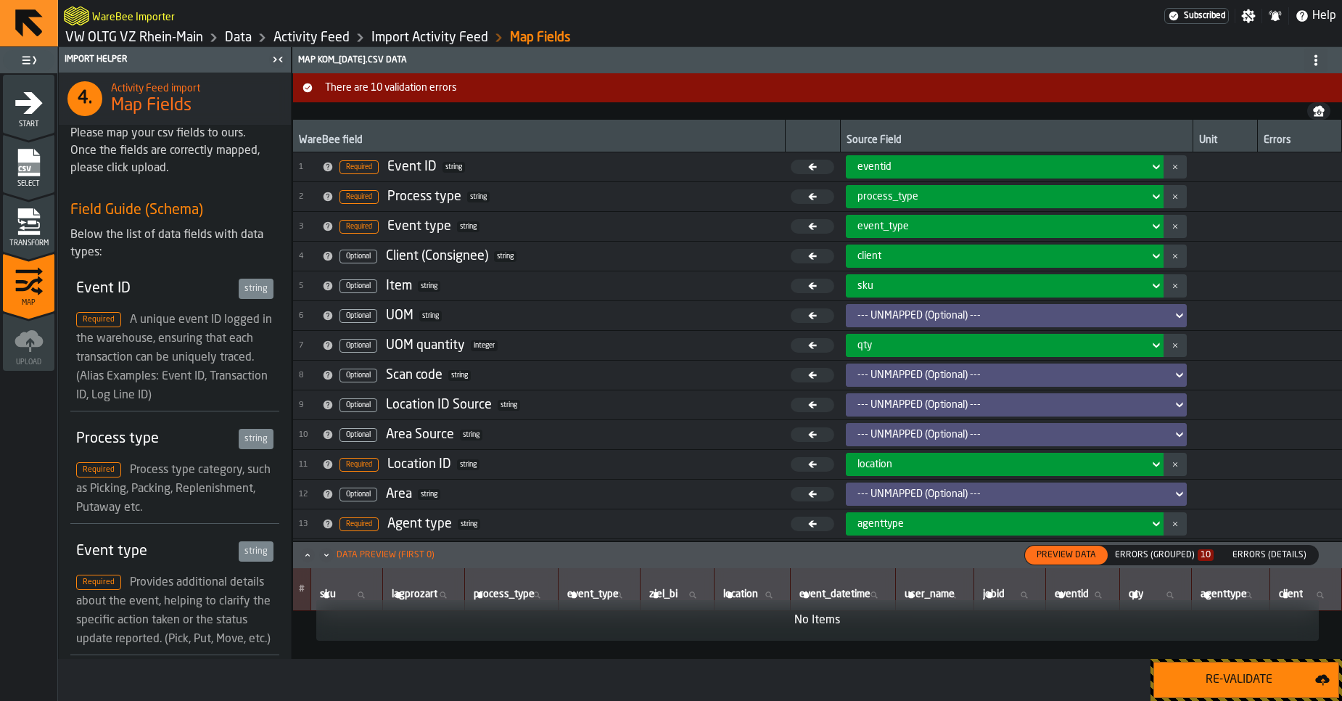
click at [1171, 556] on div "Errors (Grouped) 10" at bounding box center [1164, 555] width 99 height 10
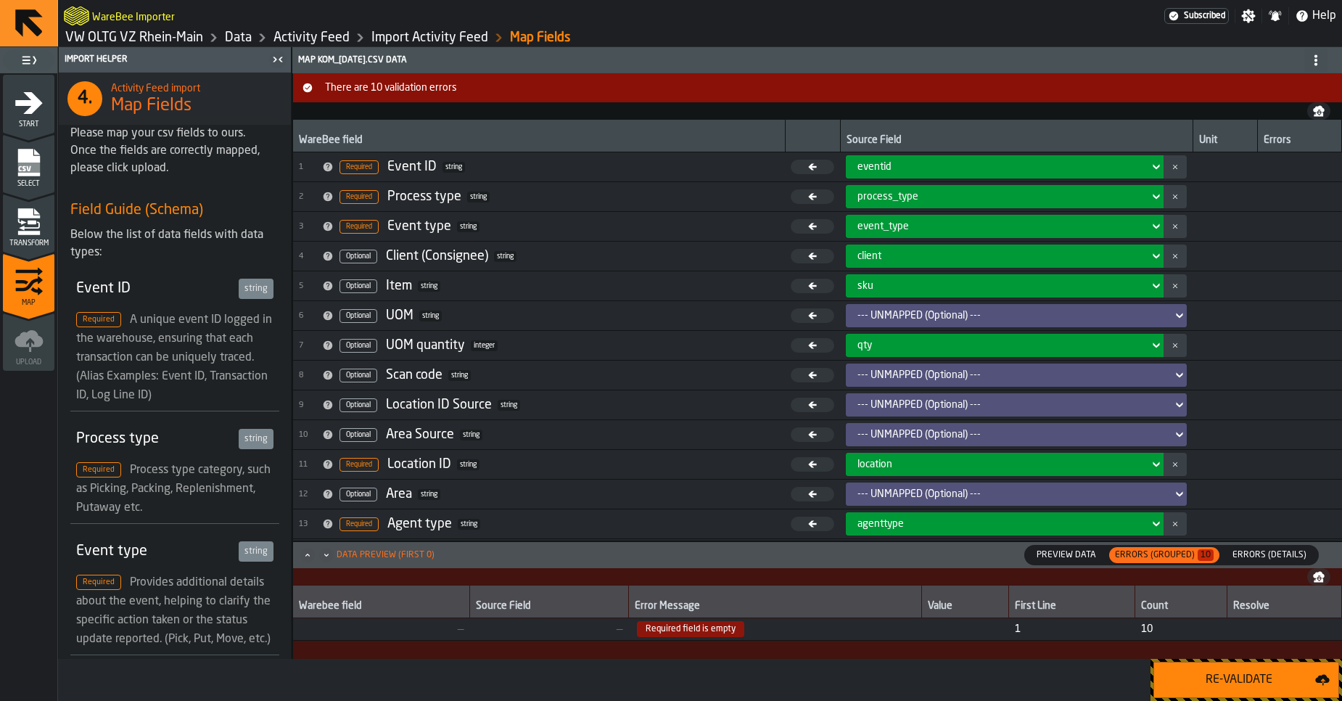
click at [764, 631] on span "Required field is empty" at bounding box center [775, 629] width 282 height 16
click at [1269, 556] on span "Errors (Details)" at bounding box center [1269, 554] width 86 height 13
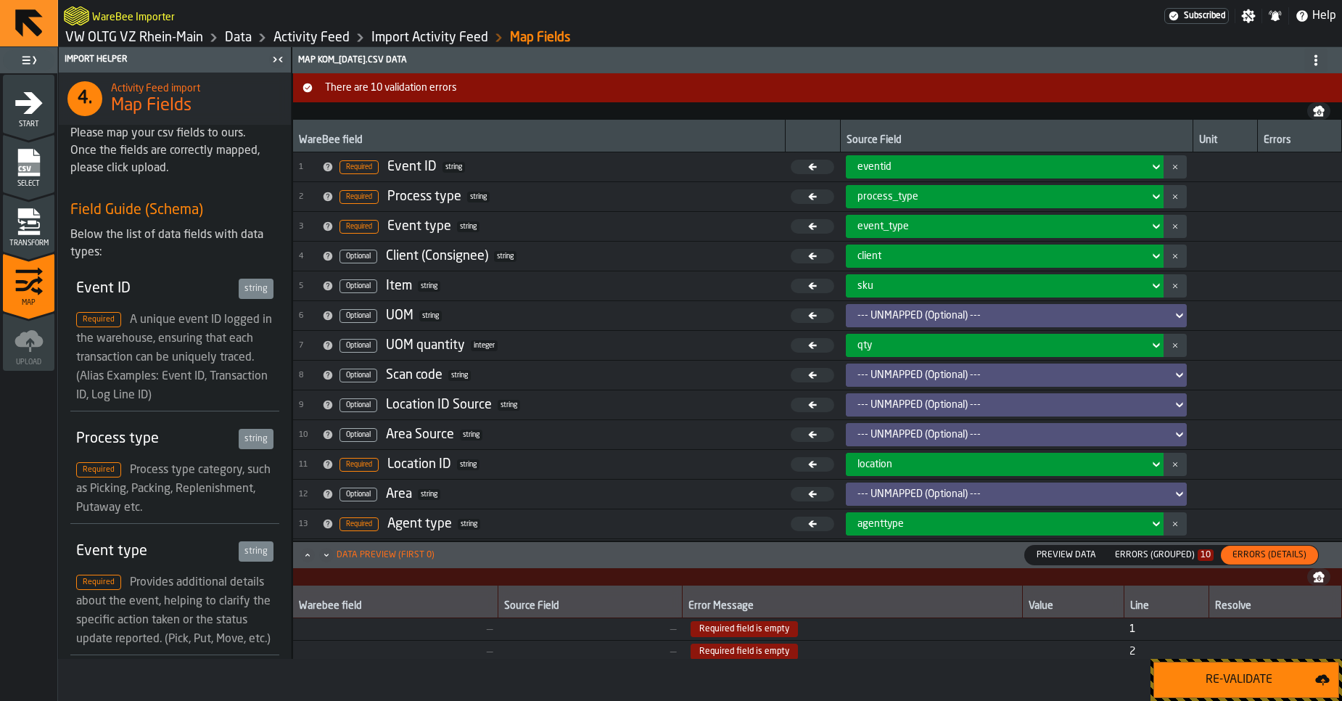
click at [1210, 686] on div "Re-Validate" at bounding box center [1239, 679] width 152 height 17
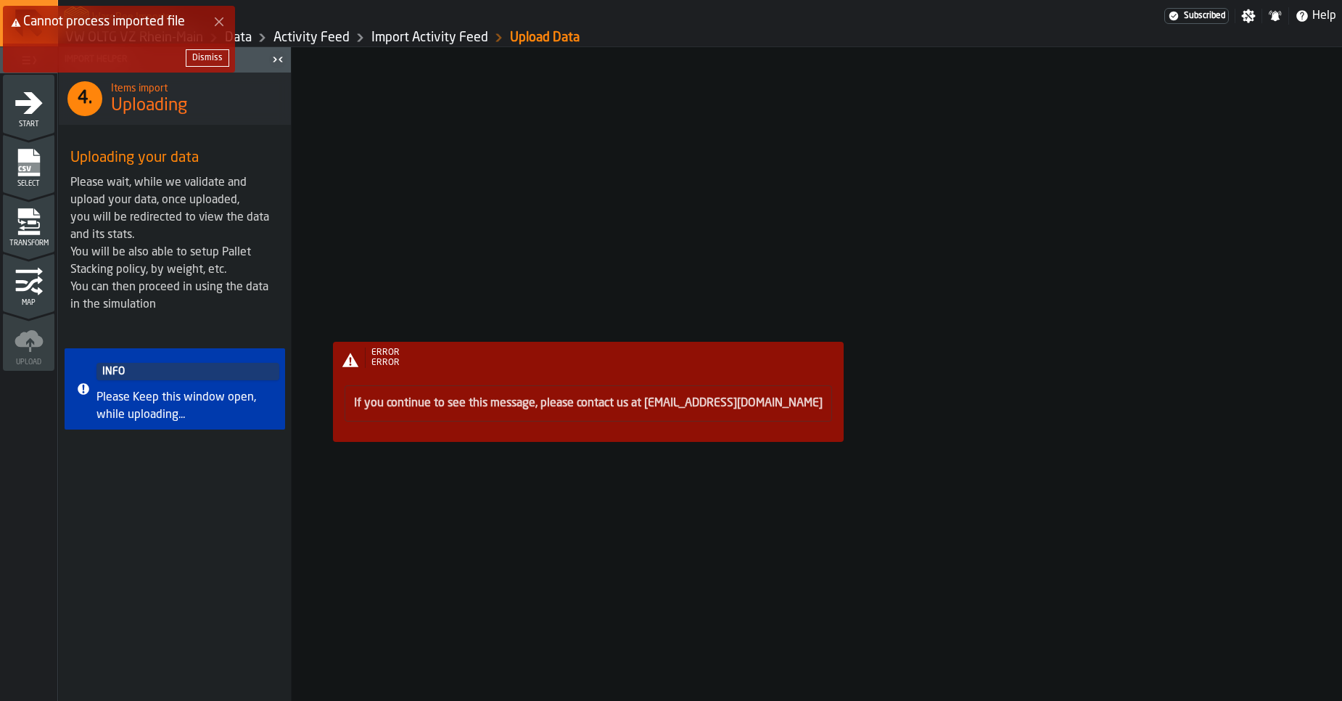
click at [328, 40] on div "Cannot process imported file Dismiss" at bounding box center [674, 45] width 1342 height 84
click at [207, 49] on button "Dismiss" at bounding box center [208, 57] width 44 height 17
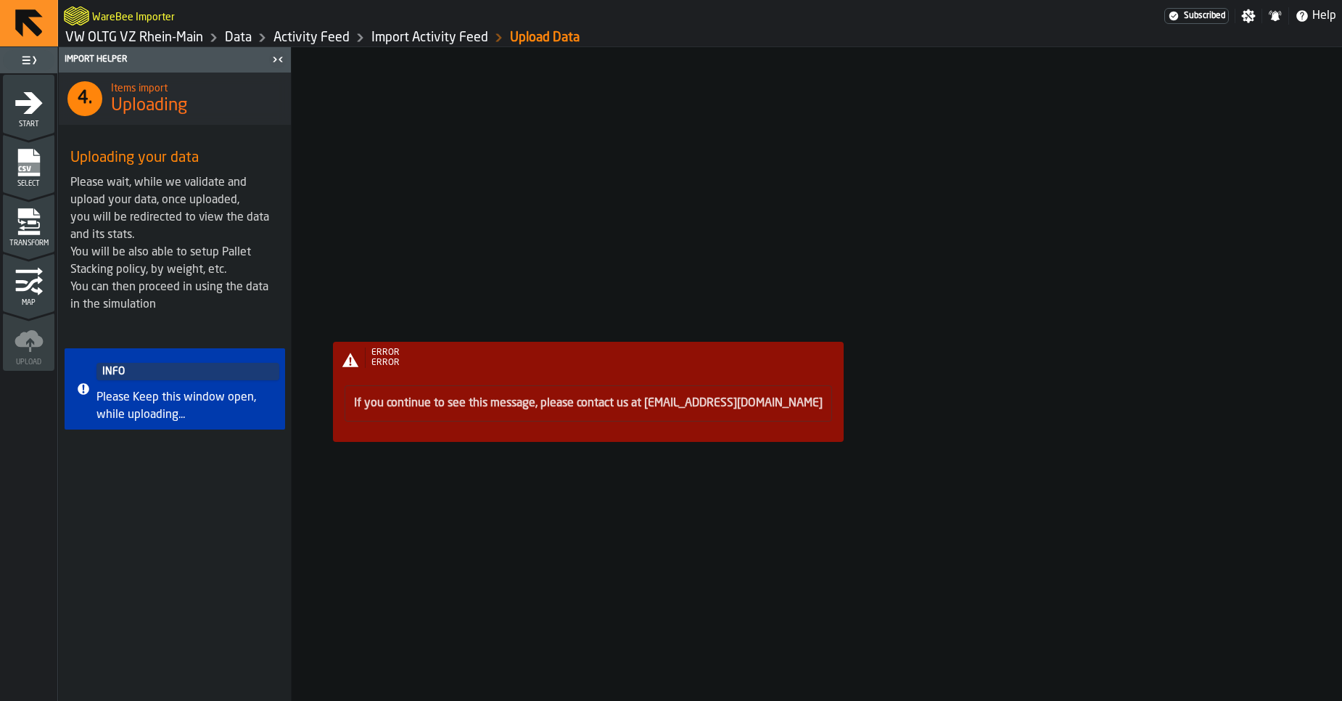
click at [403, 36] on link "Import Activity Feed" at bounding box center [429, 38] width 117 height 16
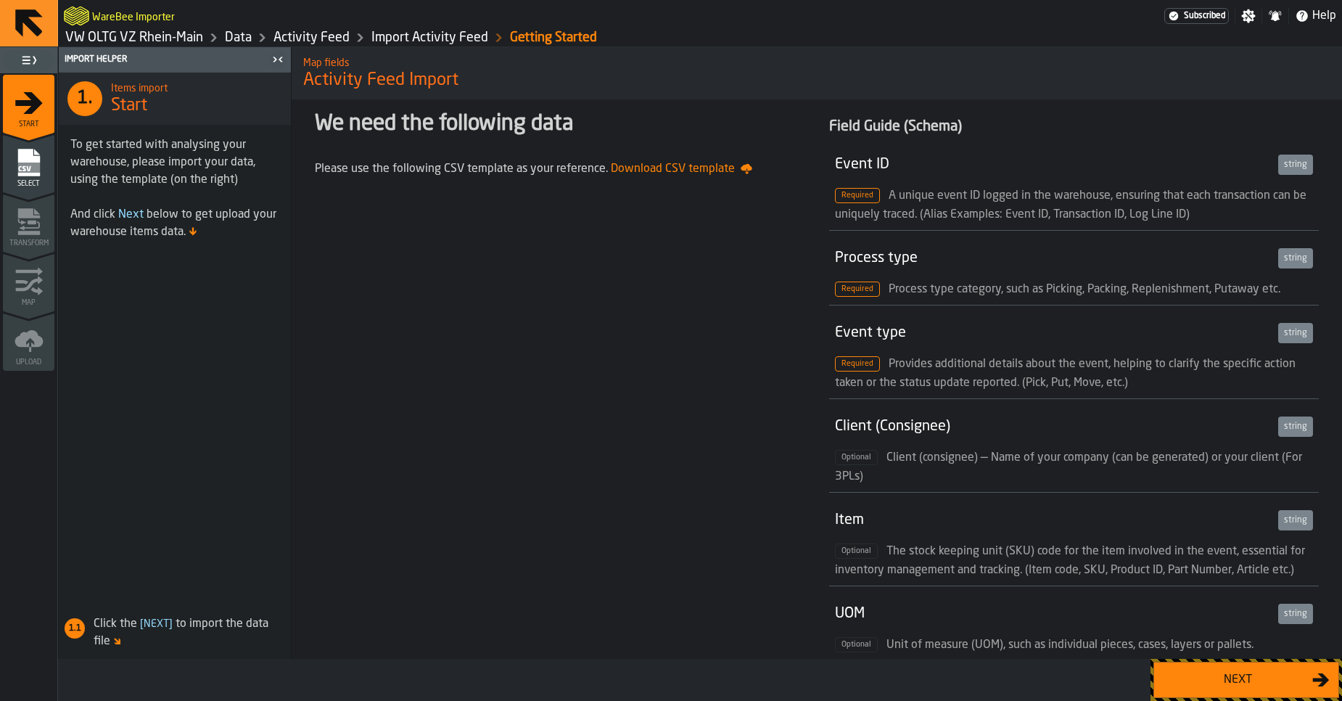
click at [403, 36] on link "Import Activity Feed" at bounding box center [429, 38] width 117 height 16
click at [408, 38] on link "Import Activity Feed" at bounding box center [429, 38] width 117 height 16
click at [310, 35] on link "Activity Feed" at bounding box center [311, 38] width 76 height 16
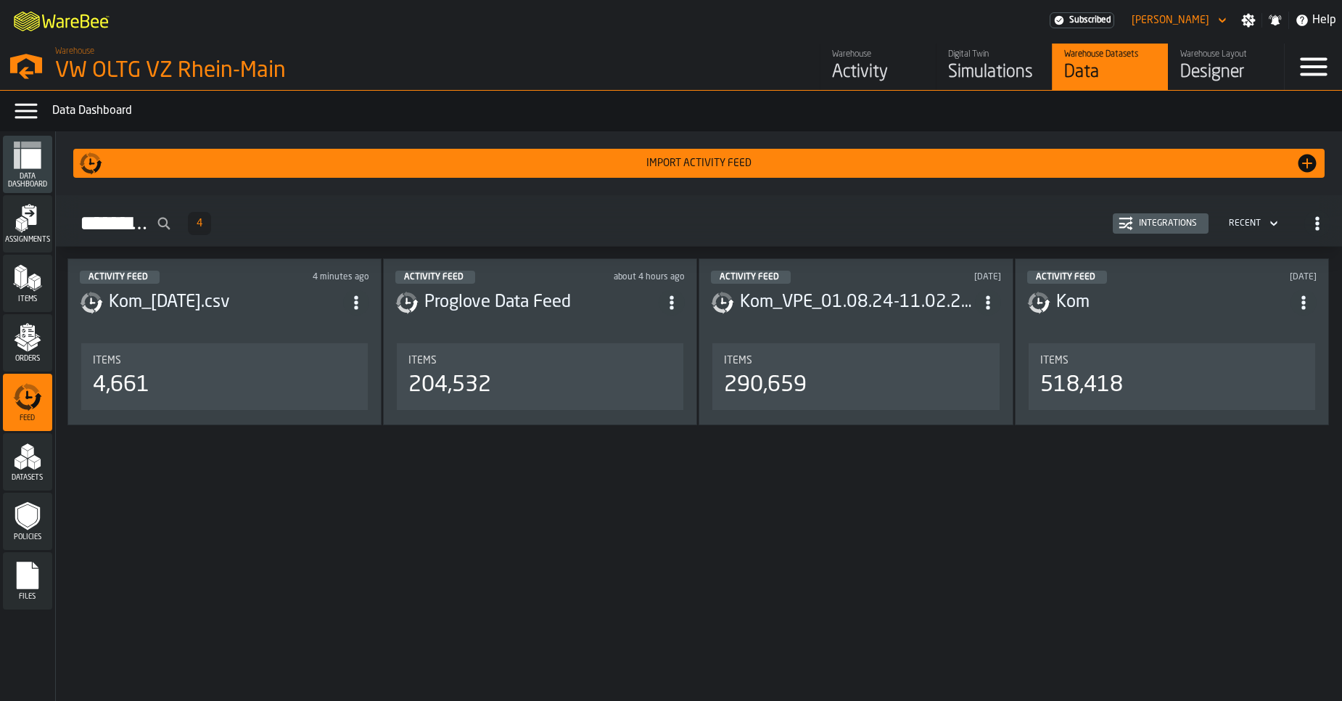
click at [1155, 223] on div "Integrations" at bounding box center [1168, 223] width 70 height 10
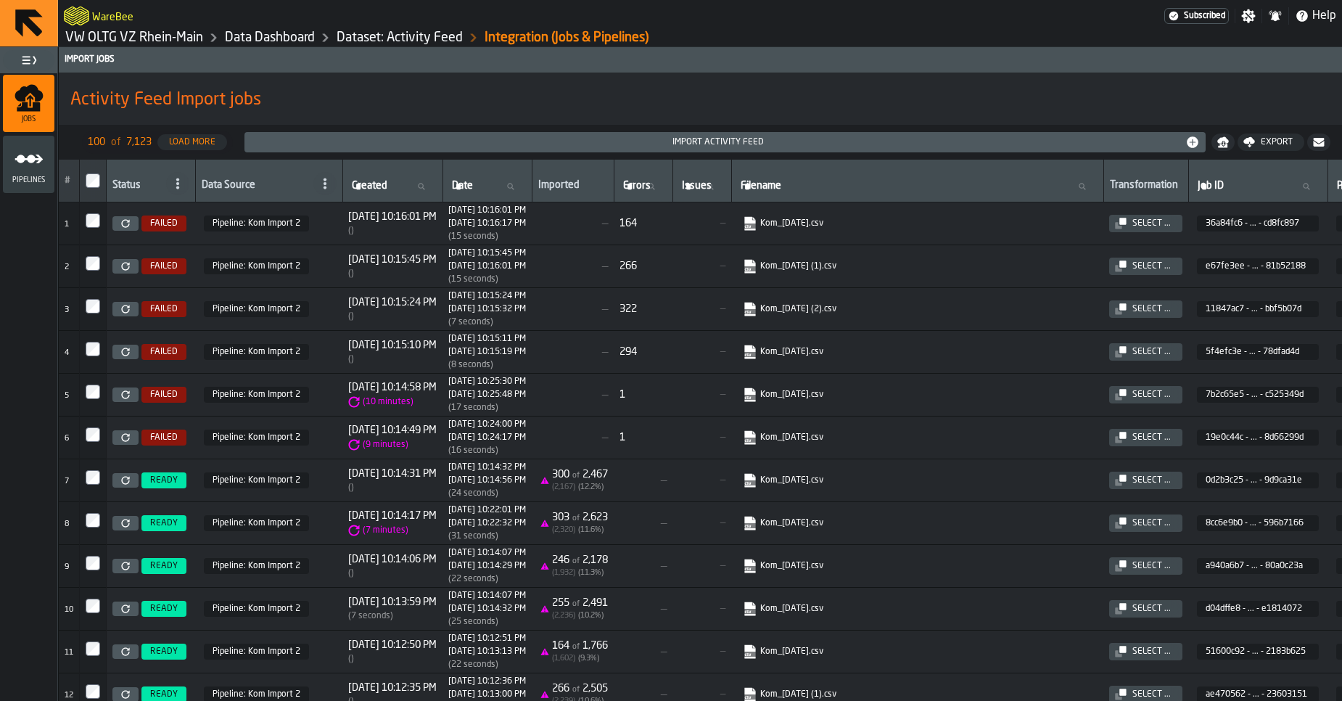
click at [129, 354] on icon at bounding box center [125, 351] width 8 height 8
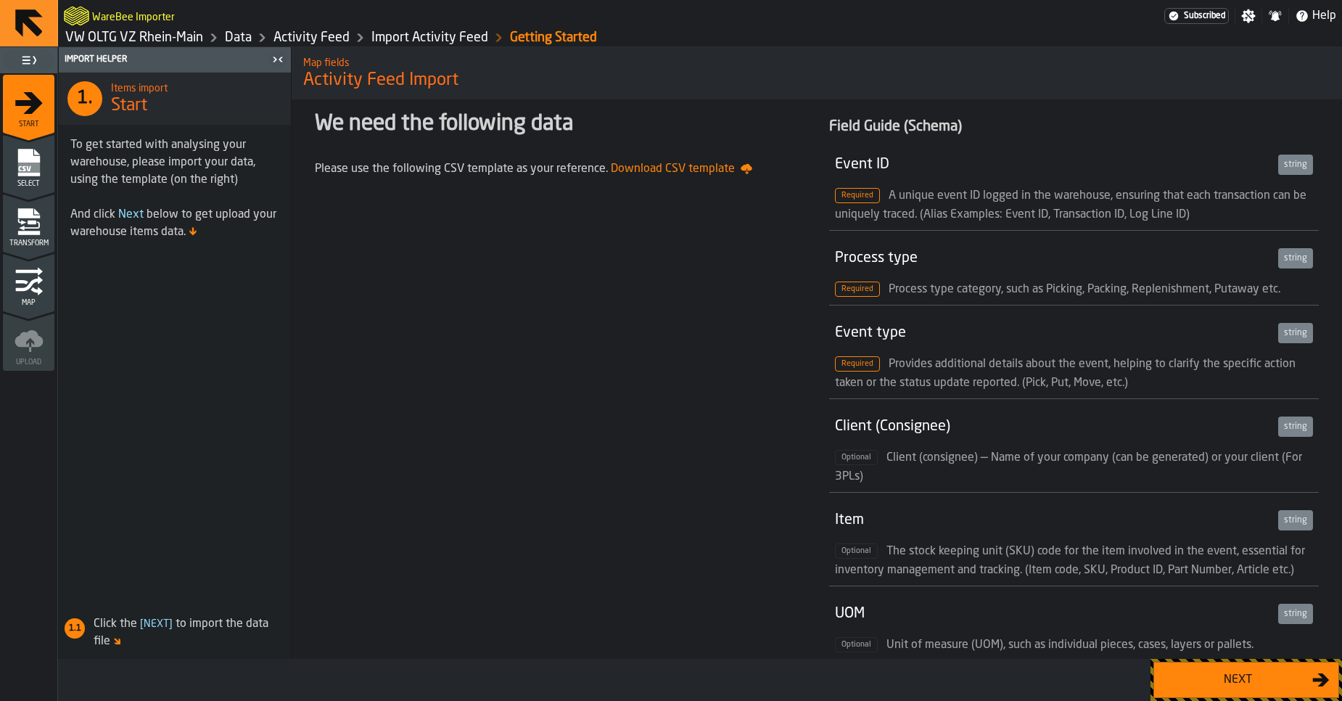
click at [1216, 678] on div "Next" at bounding box center [1237, 679] width 149 height 17
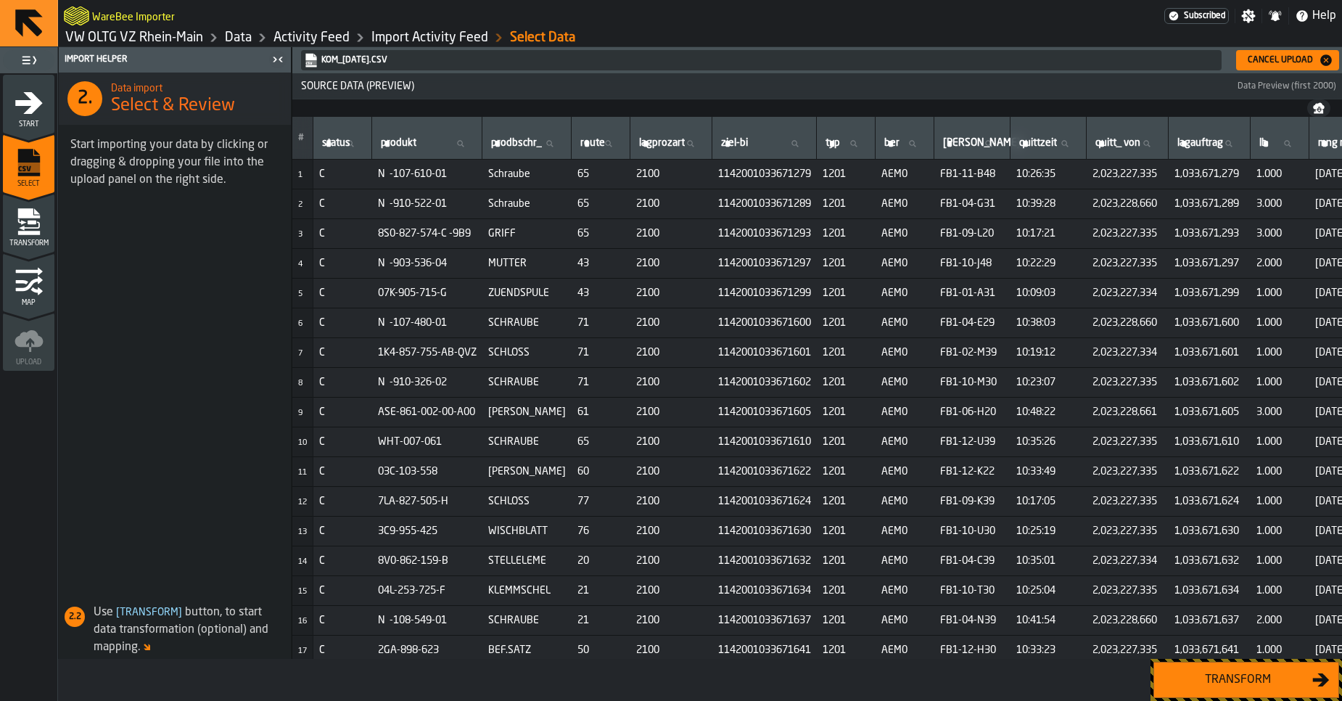
click at [1216, 678] on div "Transform" at bounding box center [1237, 679] width 149 height 17
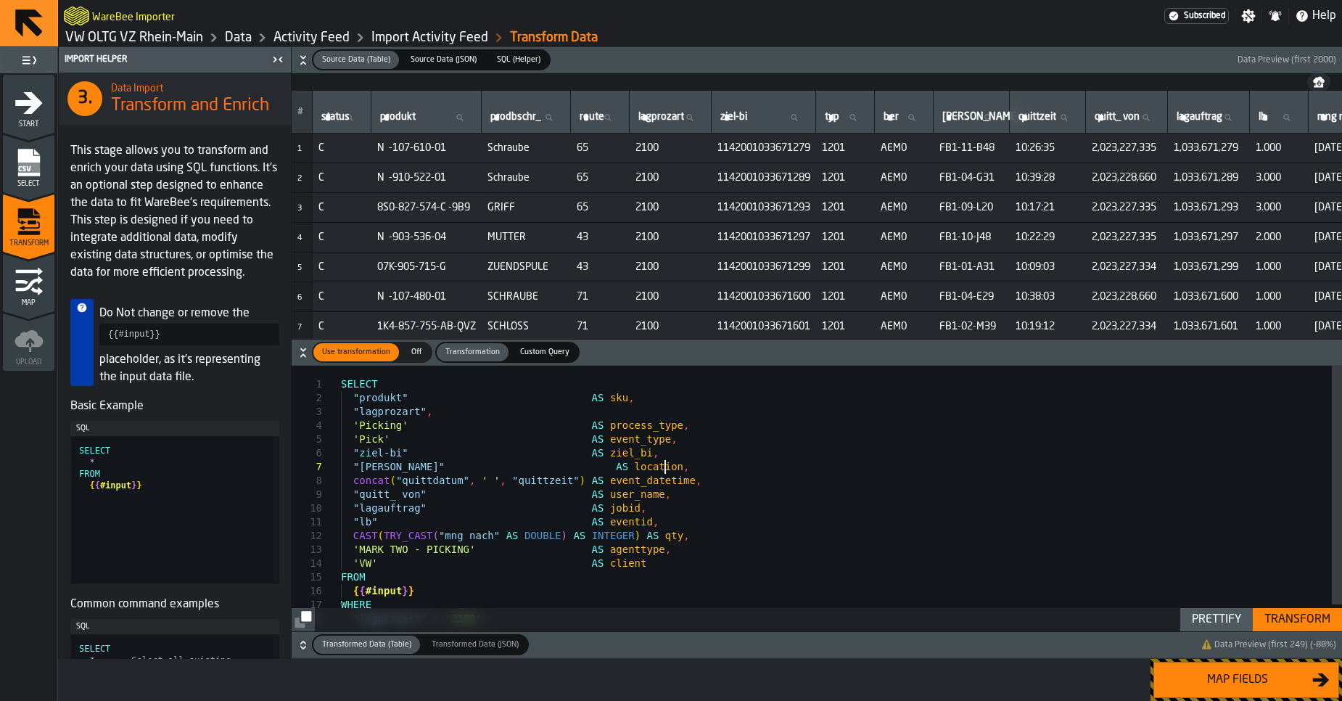
click at [702, 463] on div "SELECT "produkt" AS sku , "lagprozart" , 'Picking' AS process_type , 'Pick' AS …" at bounding box center [841, 513] width 1001 height 294
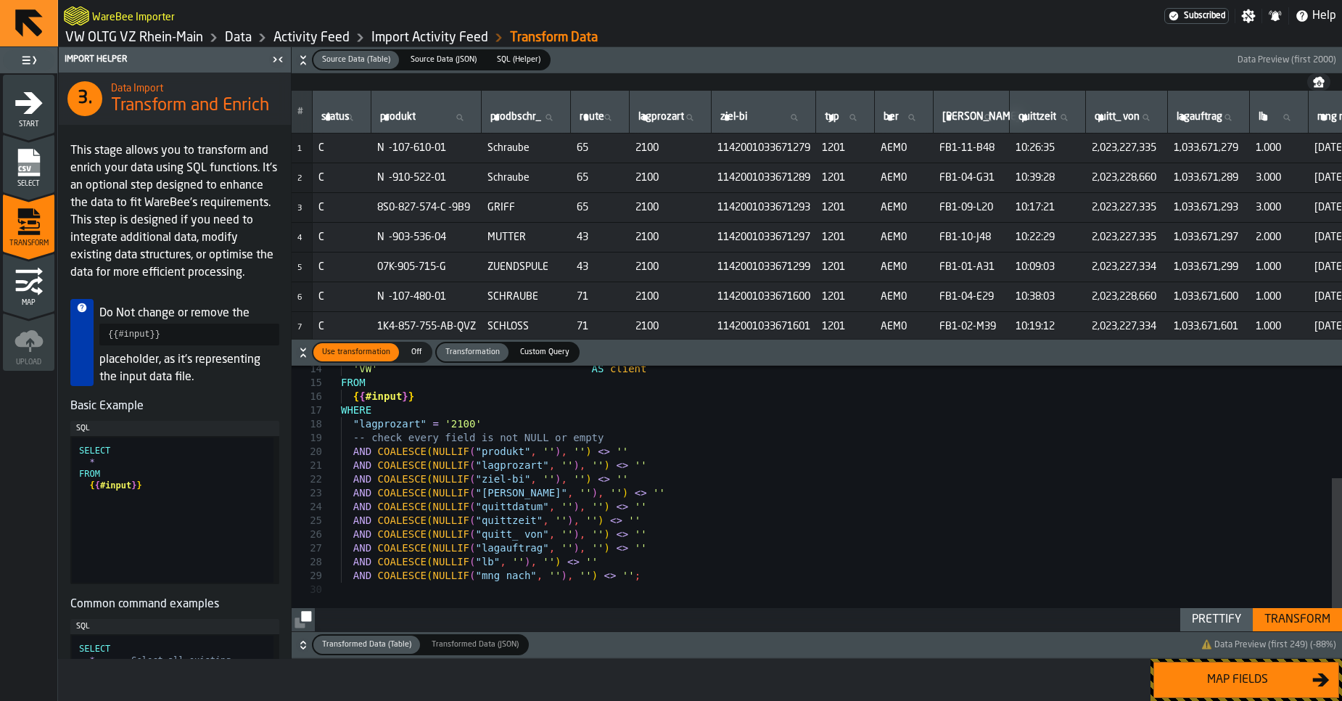
click at [1221, 620] on div "Prettify" at bounding box center [1216, 619] width 61 height 17
type textarea "**********"
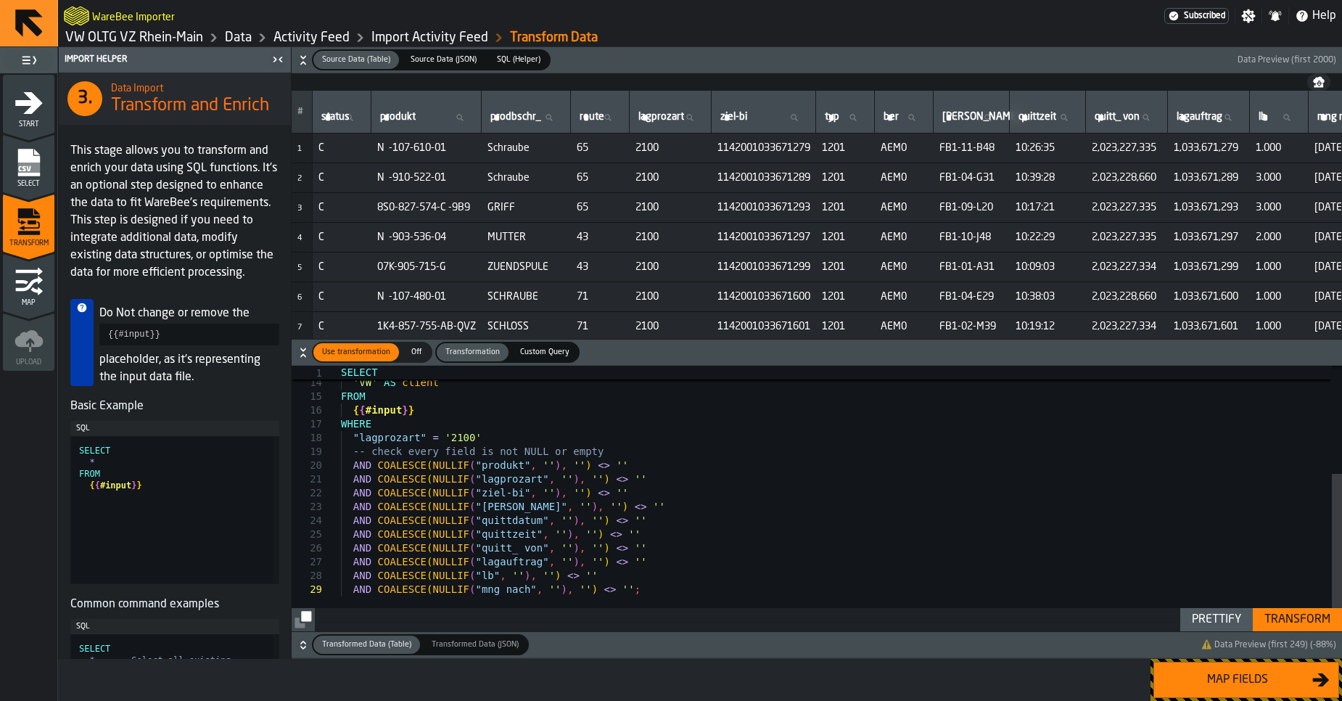
click at [1281, 622] on div "Transform" at bounding box center [1297, 619] width 78 height 17
click at [1261, 678] on div "Map fields" at bounding box center [1237, 679] width 149 height 17
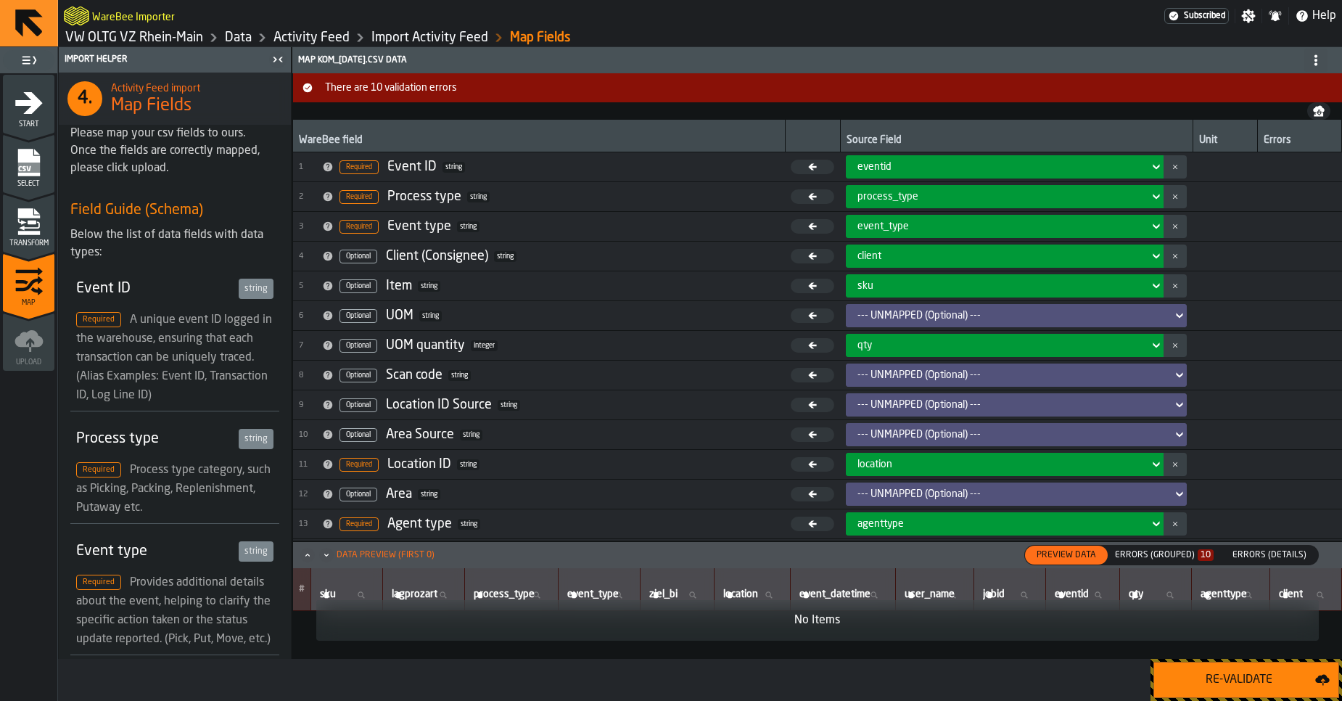
click at [1189, 556] on div "Errors (Grouped) 10" at bounding box center [1164, 555] width 99 height 10
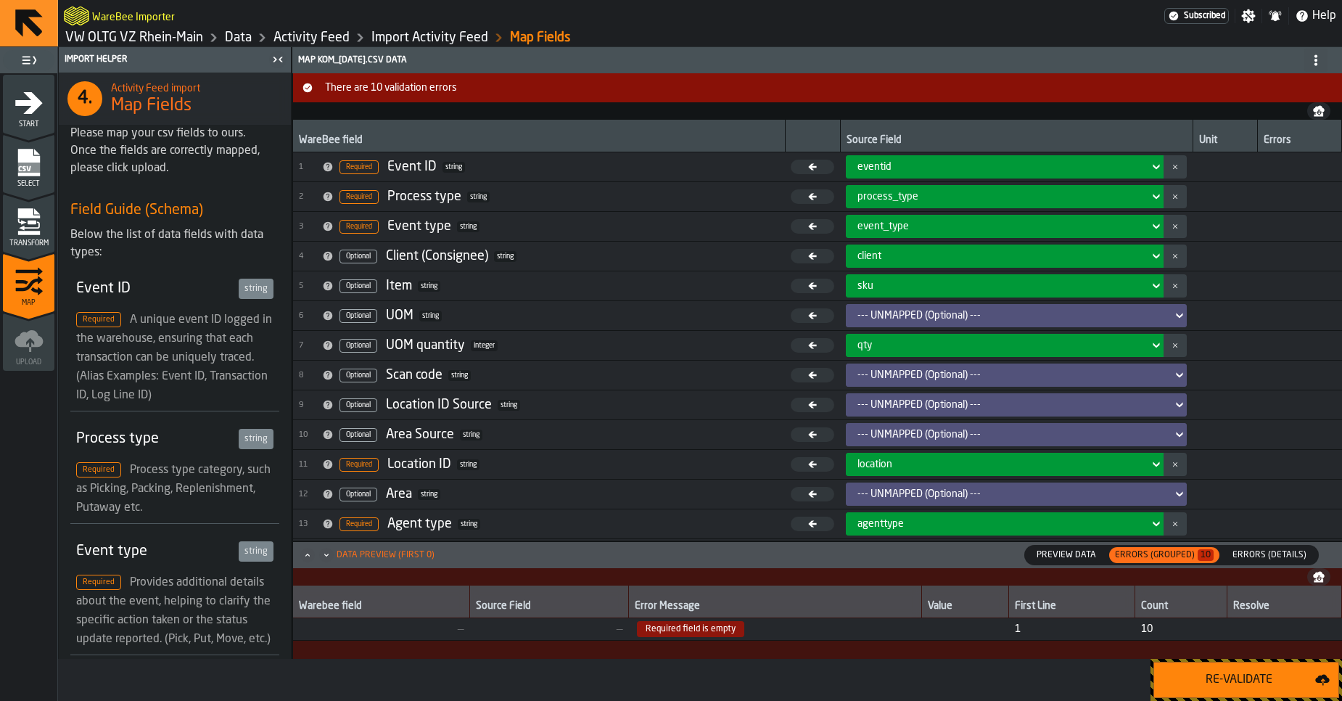
click at [728, 622] on span "Required field is empty" at bounding box center [690, 629] width 107 height 16
click at [1266, 553] on span "Errors (Details)" at bounding box center [1269, 554] width 86 height 13
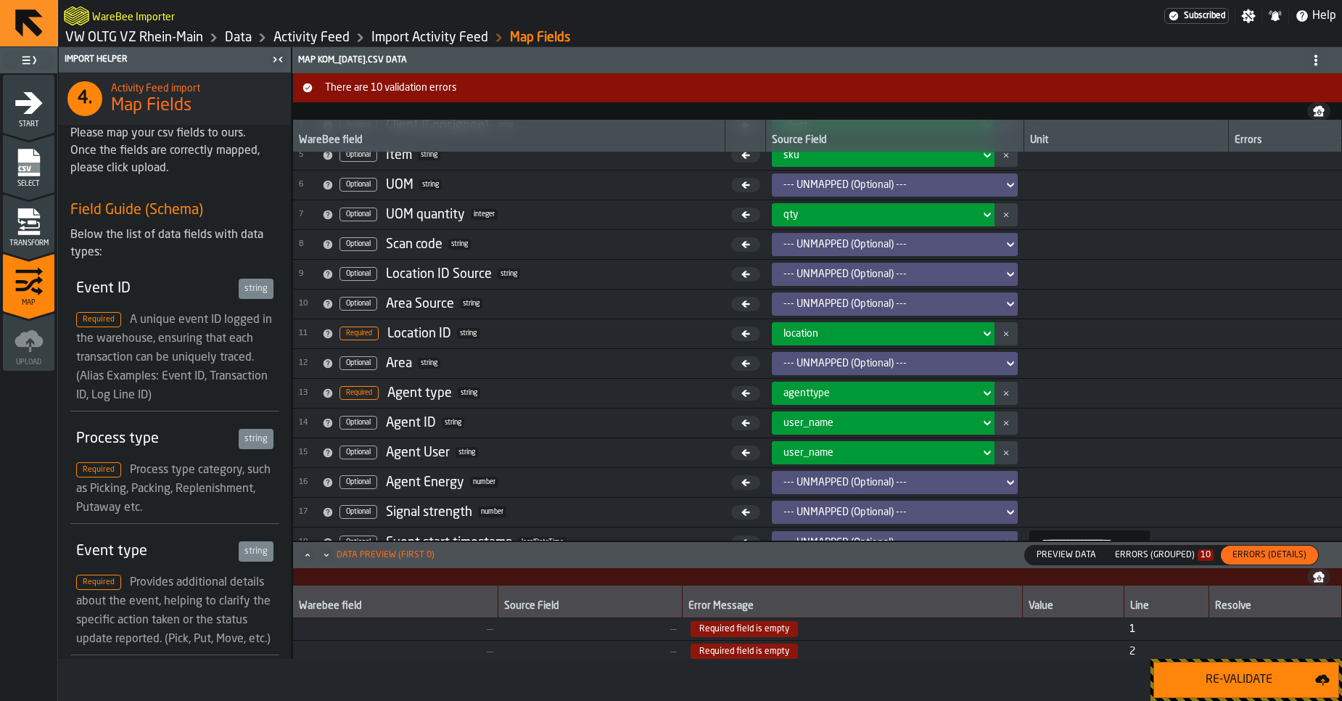
scroll to position [269, 0]
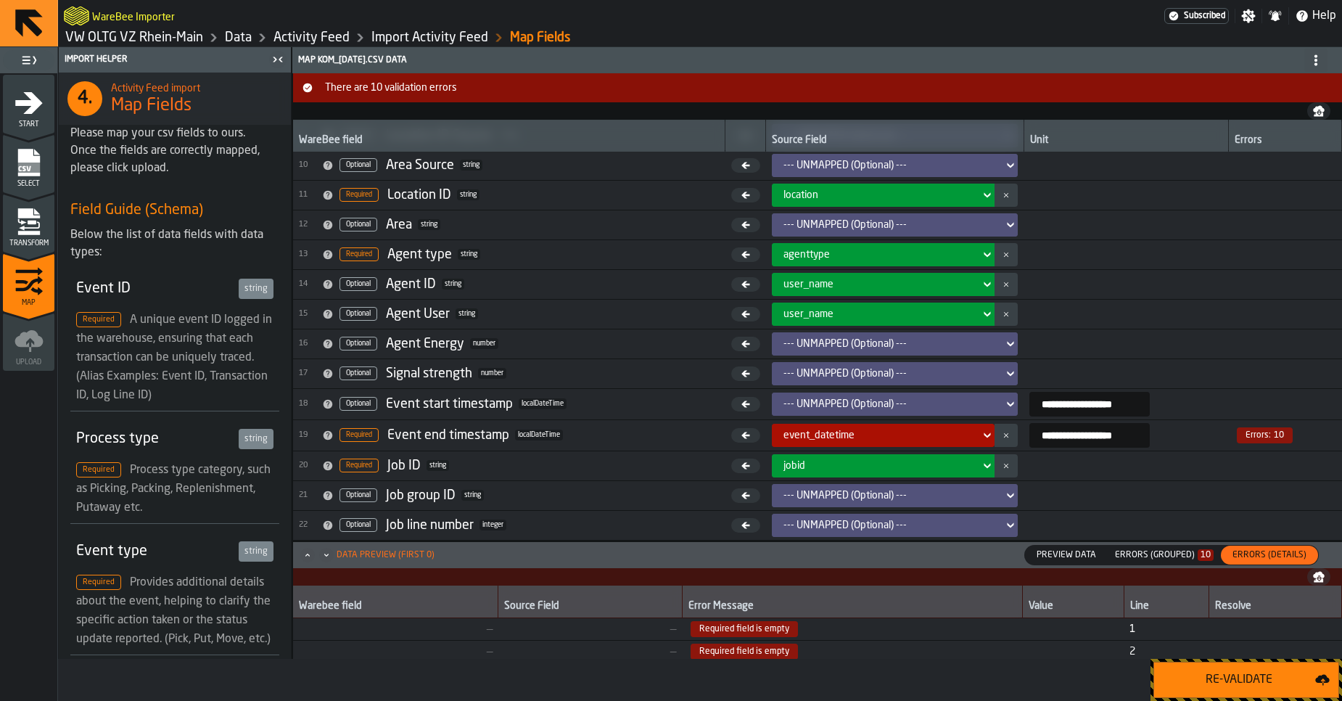
click at [1147, 439] on input "**********" at bounding box center [1089, 435] width 120 height 25
click at [30, 214] on icon "menu Transform" at bounding box center [28, 212] width 22 height 9
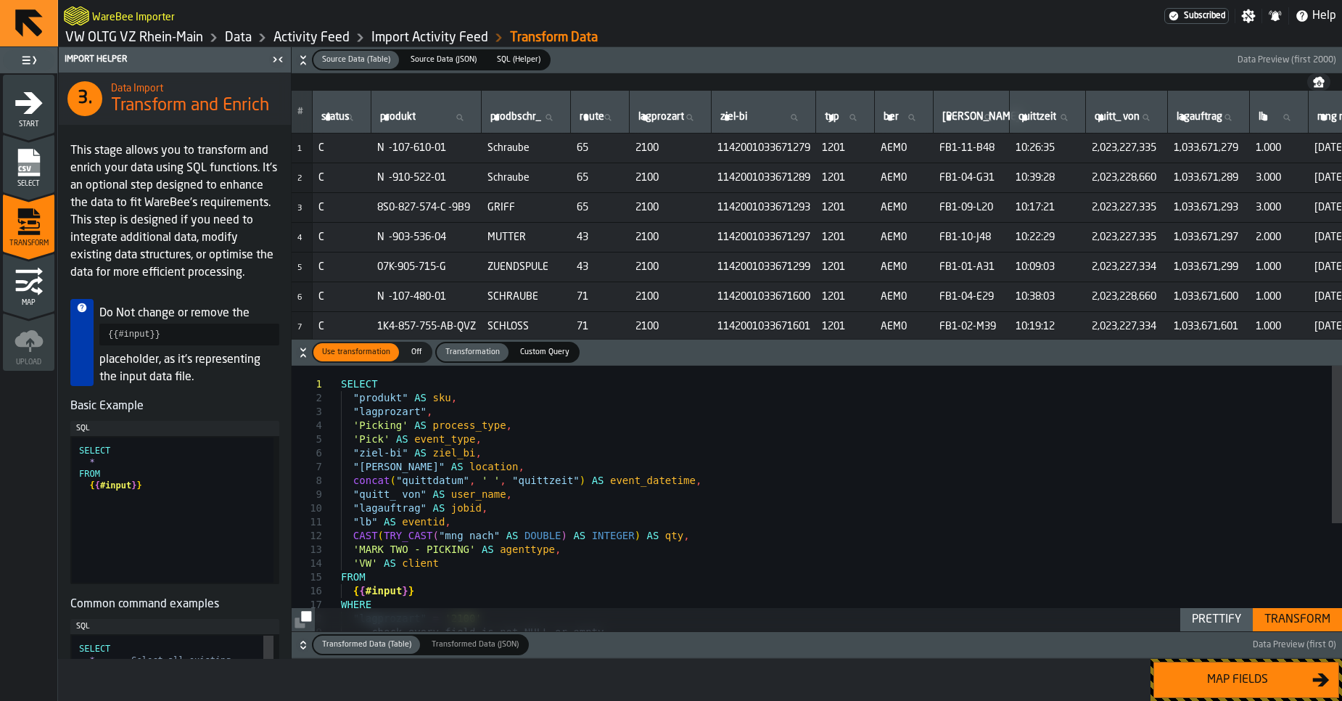
click at [609, 495] on div "SELECT "produkt" AS sku , "lagprozart" , 'Picking' AS process_type , 'Pick' AS …" at bounding box center [841, 589] width 1001 height 446
type textarea "**********"
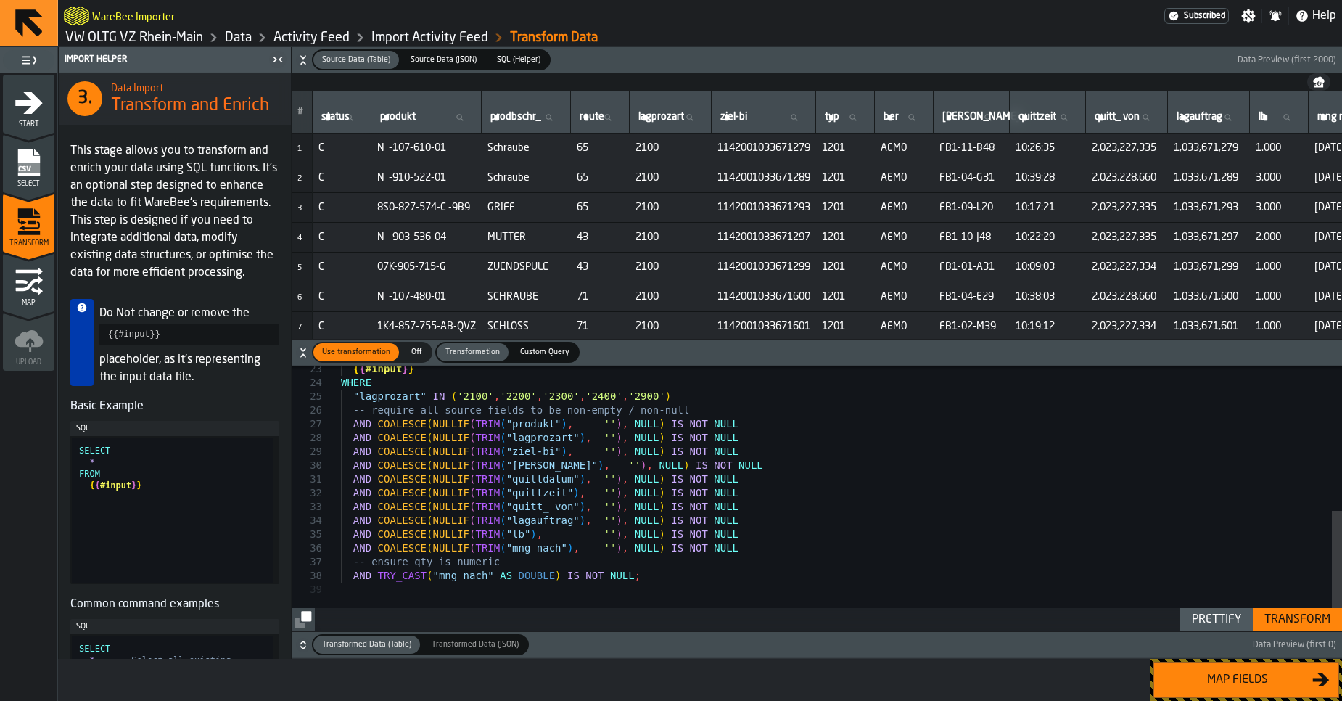
click at [1298, 616] on div "Transform" at bounding box center [1297, 619] width 78 height 17
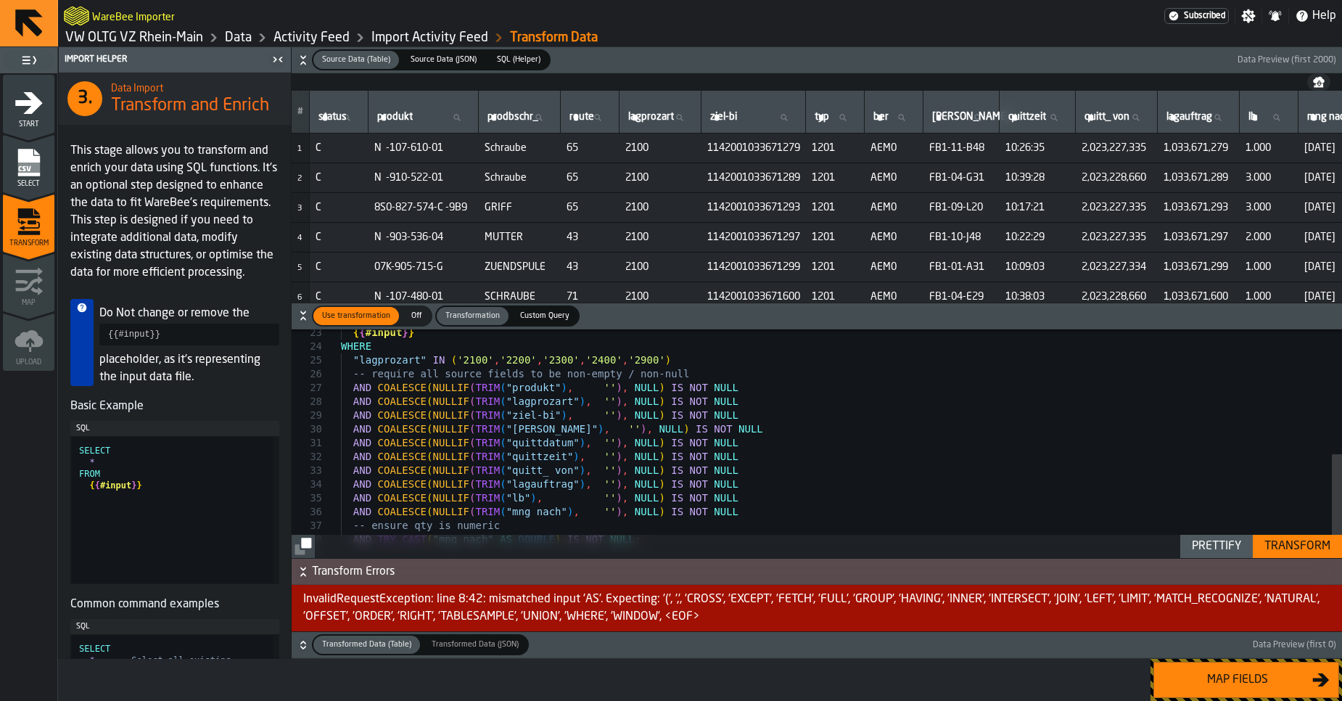
click at [1216, 548] on div "Prettify" at bounding box center [1216, 545] width 61 height 17
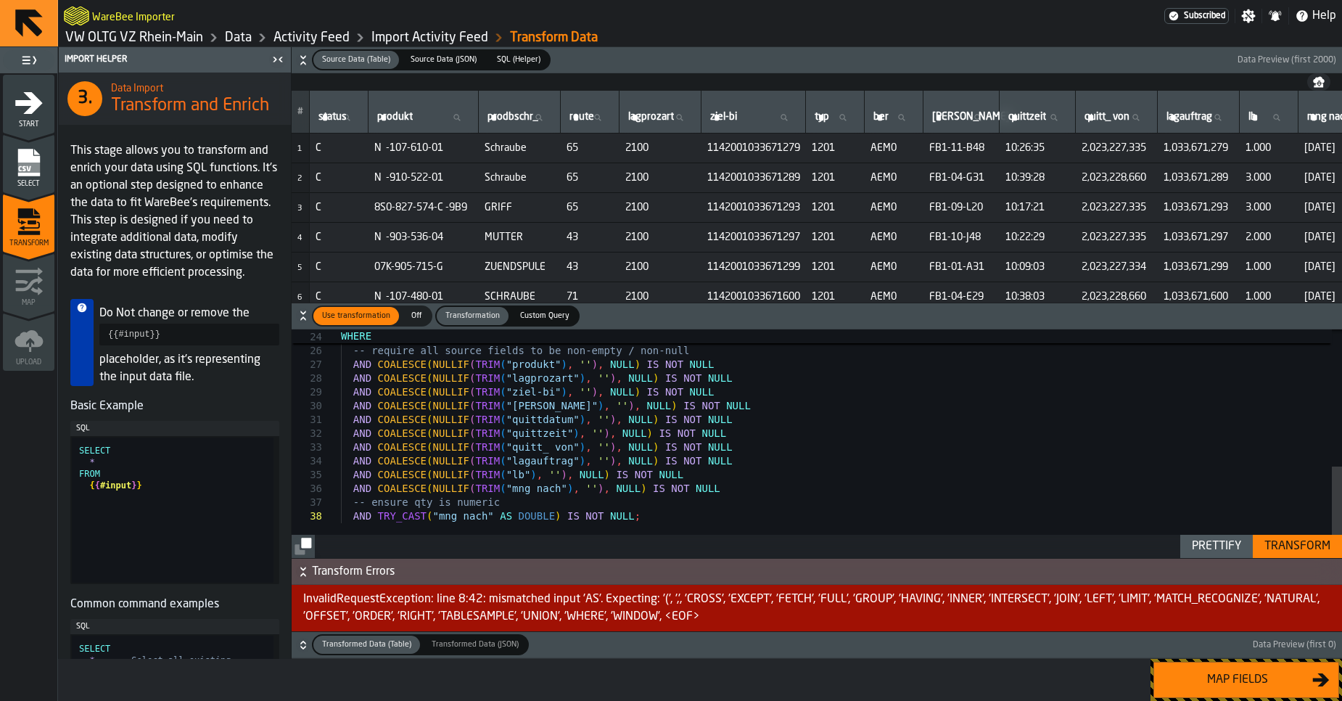
click at [676, 442] on div "WHERE "lagprozart" IN ( '2100' , '2200' , '2300' , '2400' , '2900' ) -- require…" at bounding box center [841, 273] width 1001 height 570
type textarea "**********"
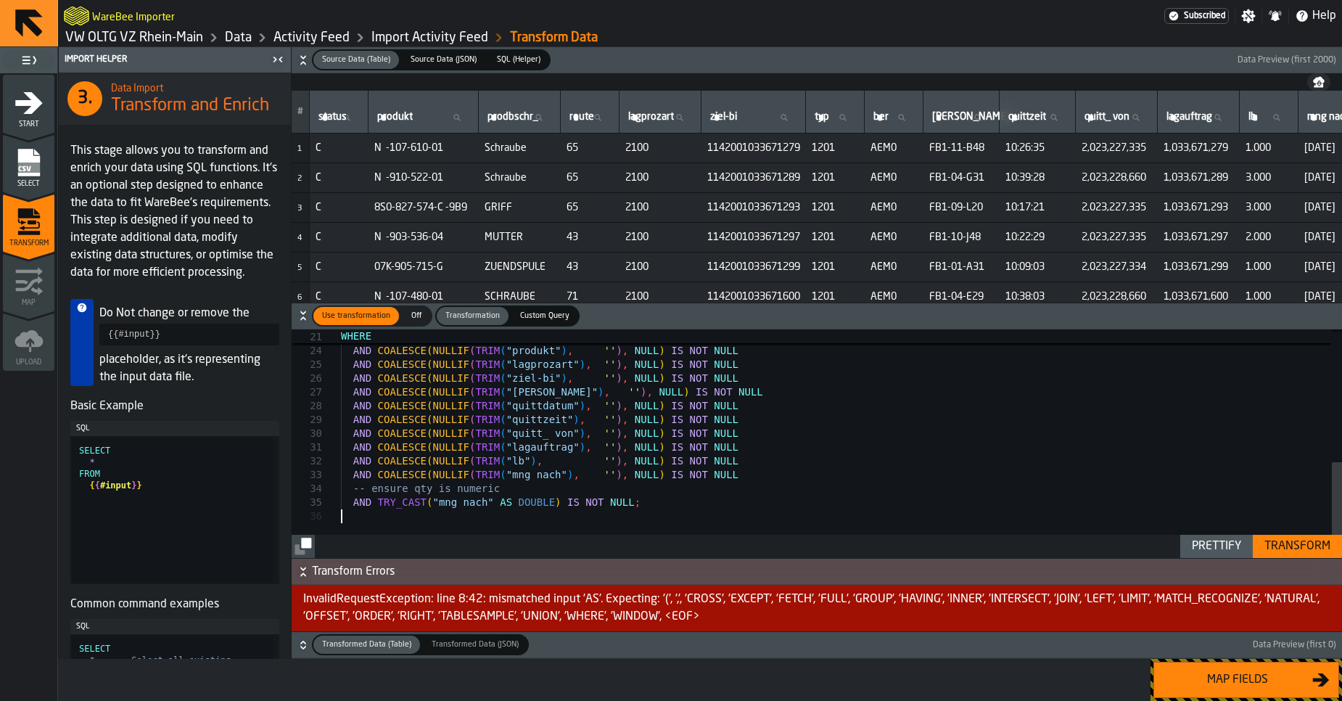
click at [1229, 548] on div "Prettify" at bounding box center [1216, 545] width 61 height 17
type textarea "**********"
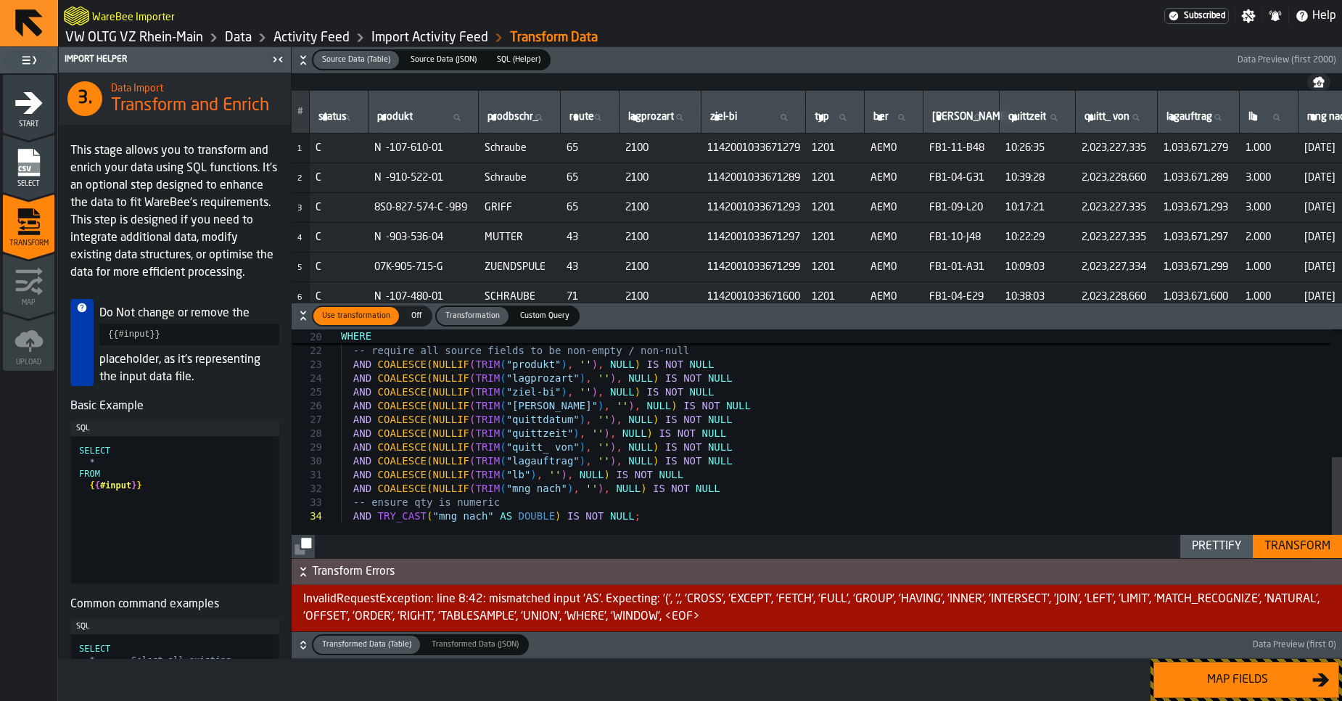
click at [1275, 550] on div "Transform" at bounding box center [1297, 545] width 78 height 17
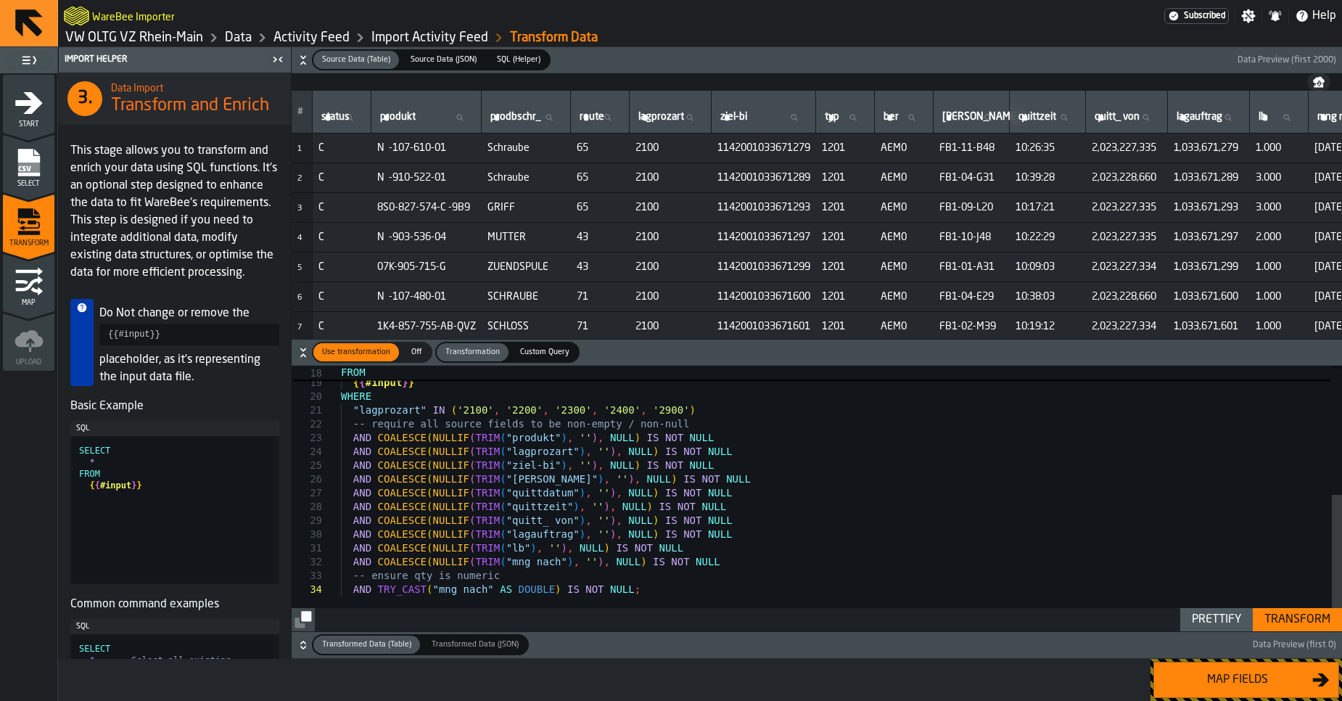
click at [1262, 688] on button "Map fields" at bounding box center [1246, 679] width 186 height 36
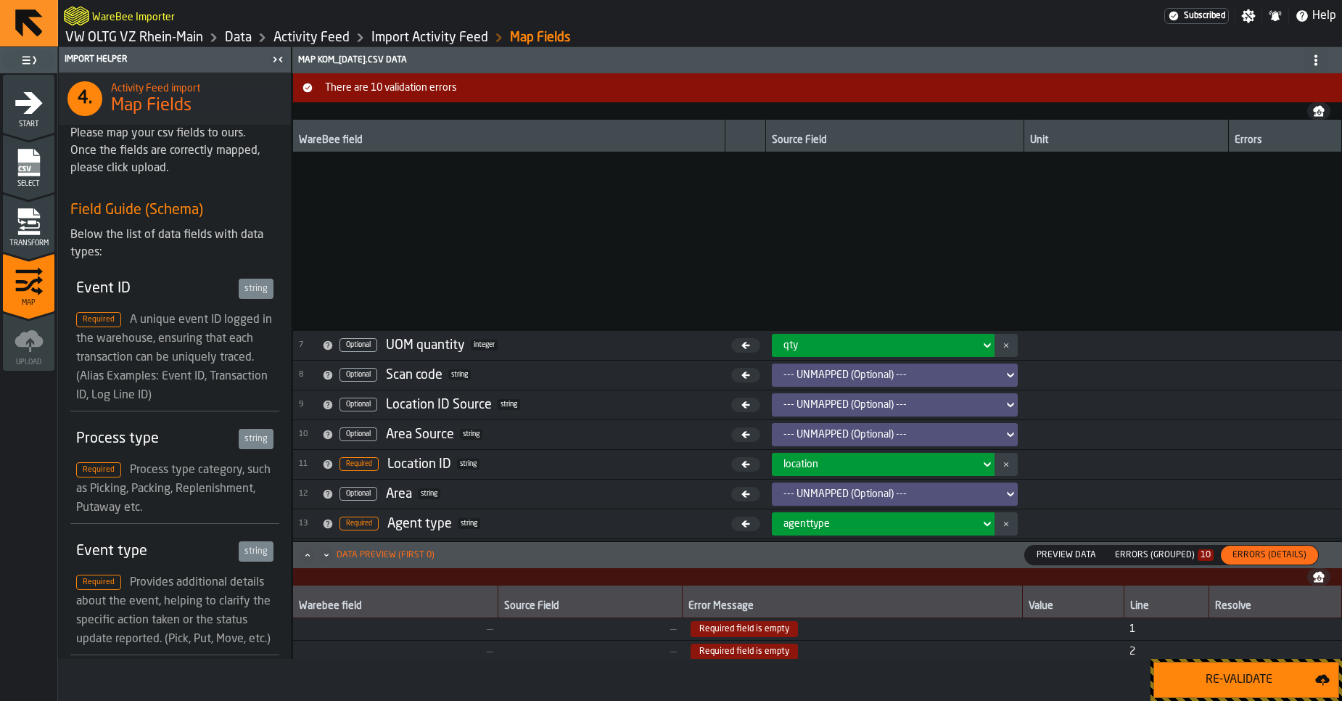
scroll to position [269, 0]
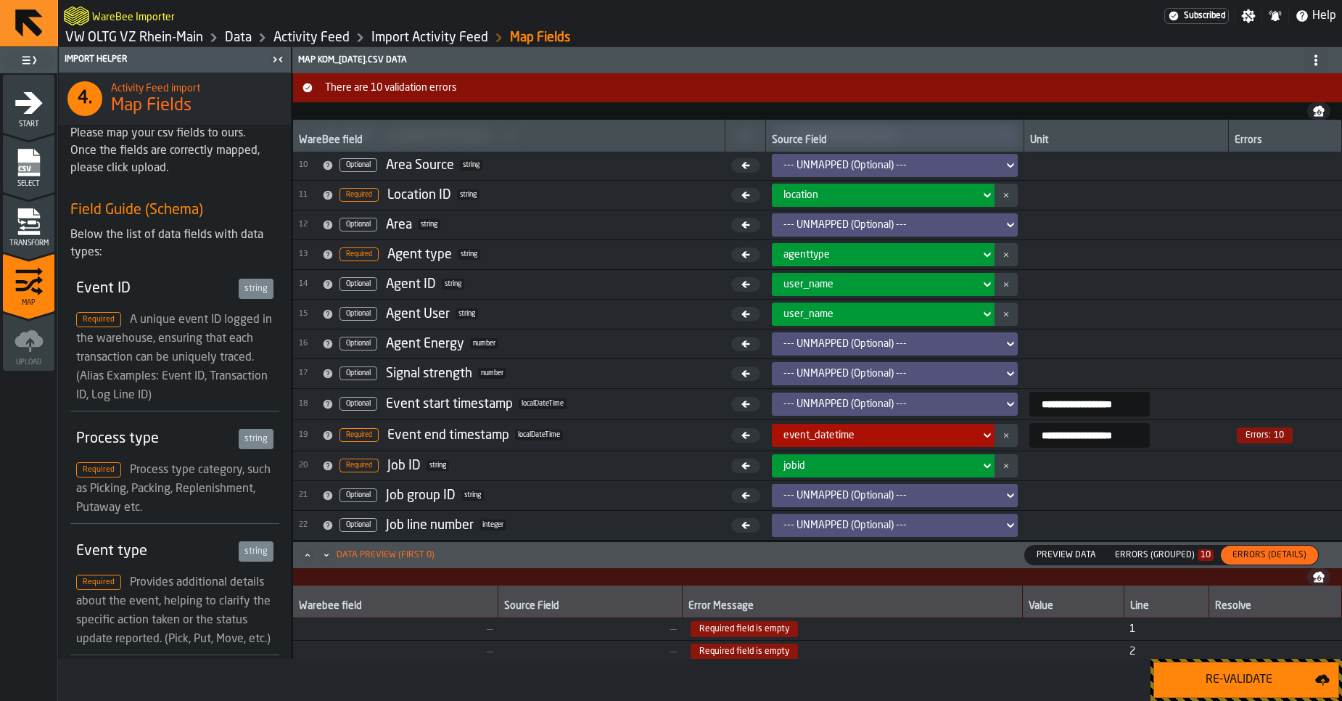
click at [980, 433] on icon at bounding box center [987, 434] width 15 height 17
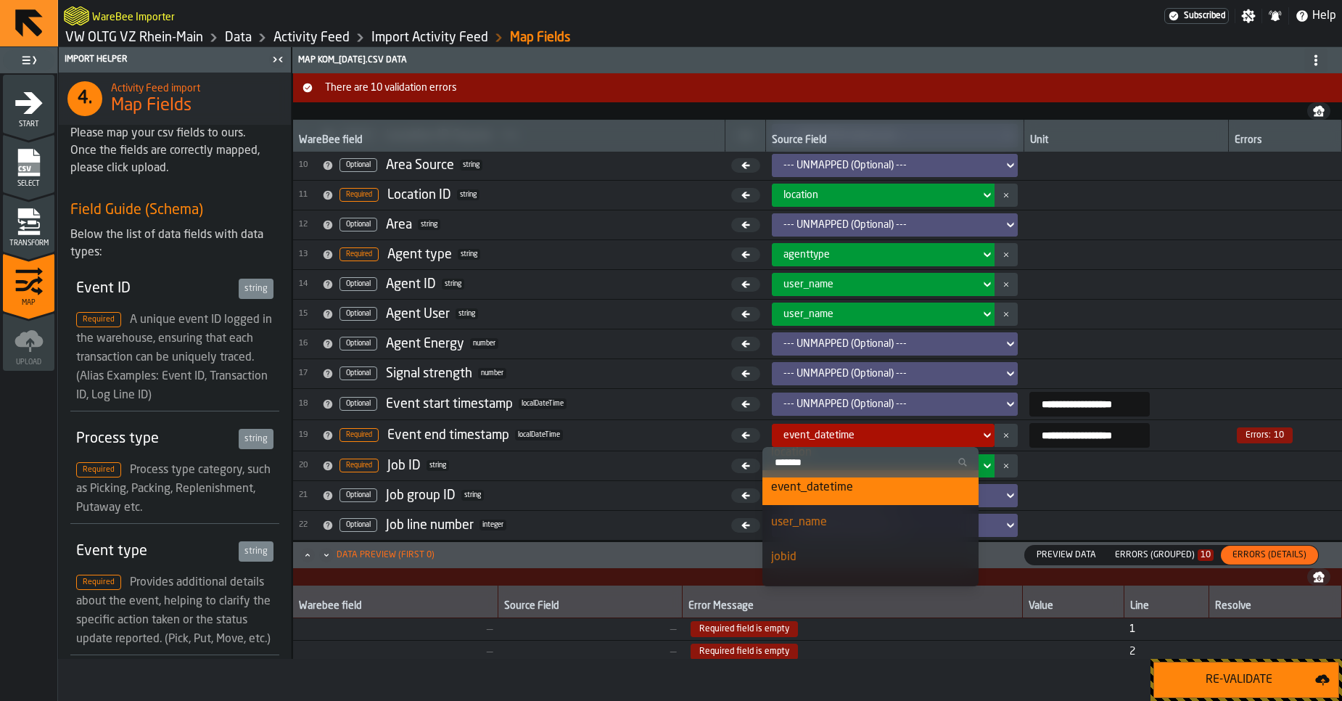
scroll to position [211, 0]
click at [911, 499] on div "event_datetime" at bounding box center [870, 492] width 199 height 17
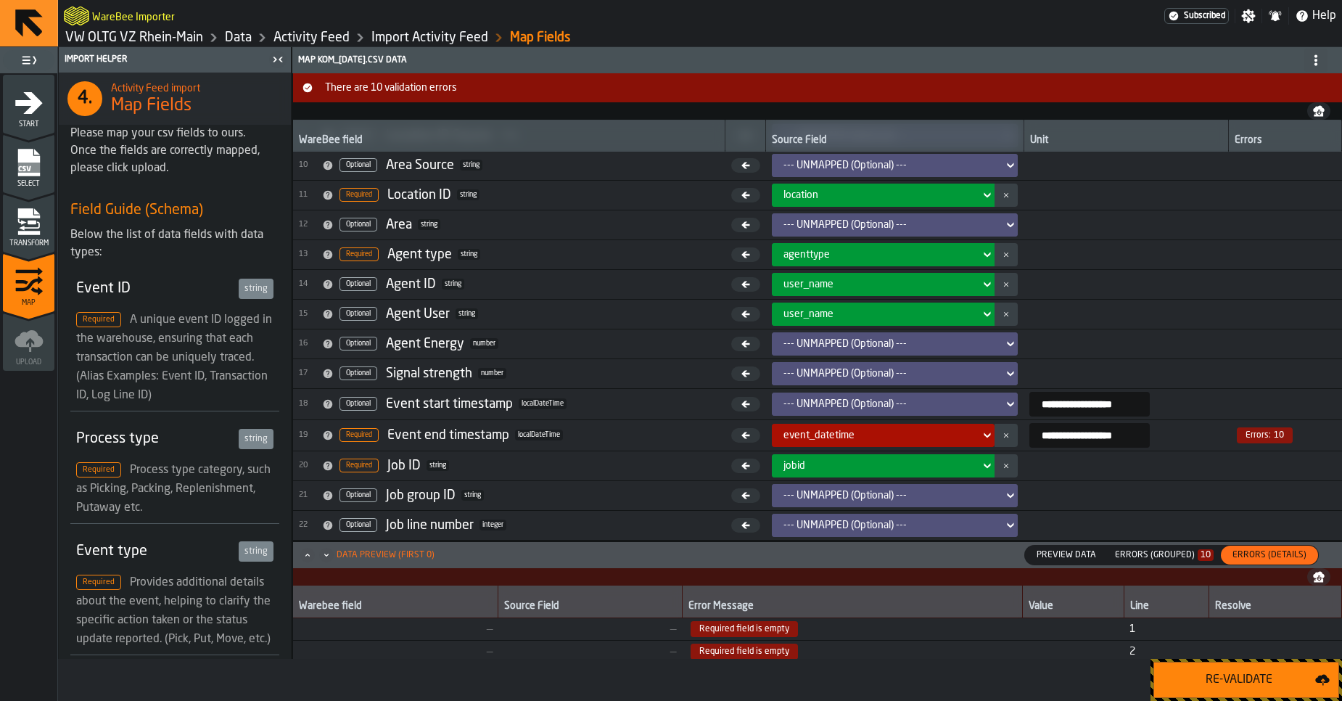
click at [1165, 553] on div "Errors (Grouped) 10" at bounding box center [1164, 555] width 99 height 10
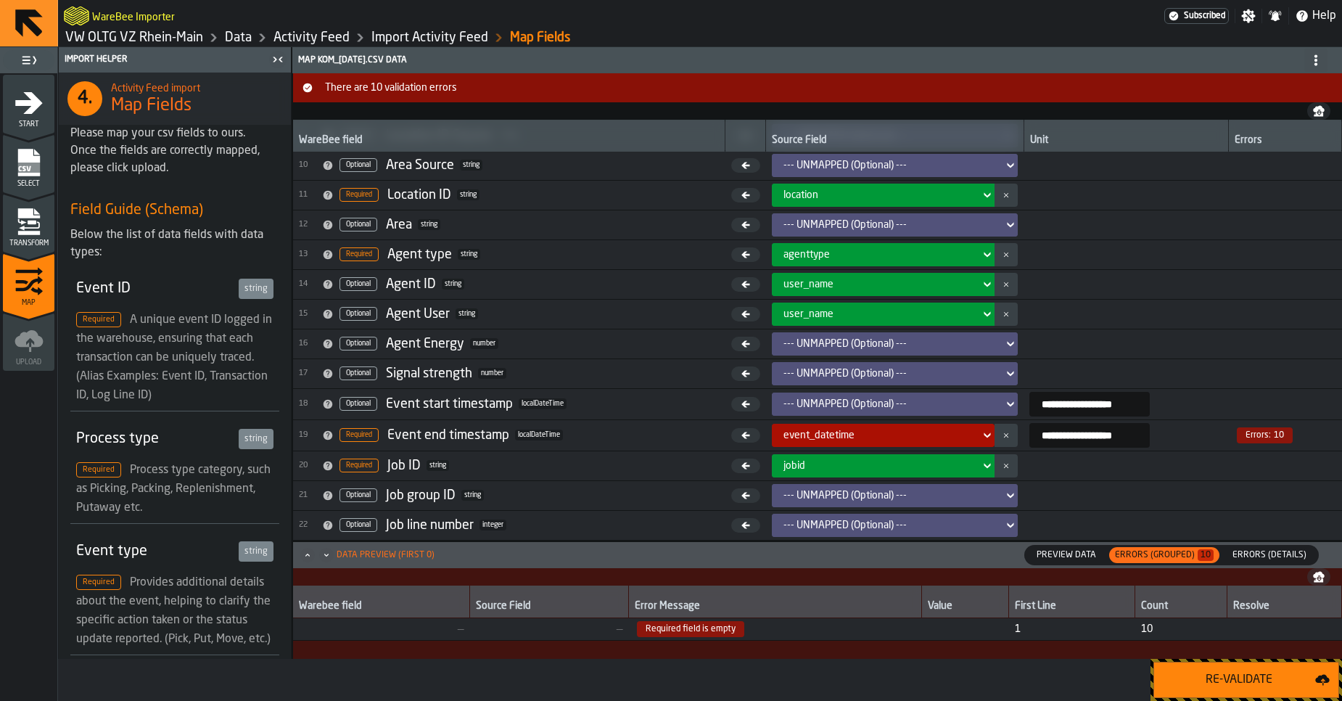
click at [1165, 553] on div "Errors (Grouped) 10" at bounding box center [1164, 555] width 99 height 10
click at [696, 633] on span "Required field is empty" at bounding box center [690, 629] width 107 height 16
copy span "Required field is empty"
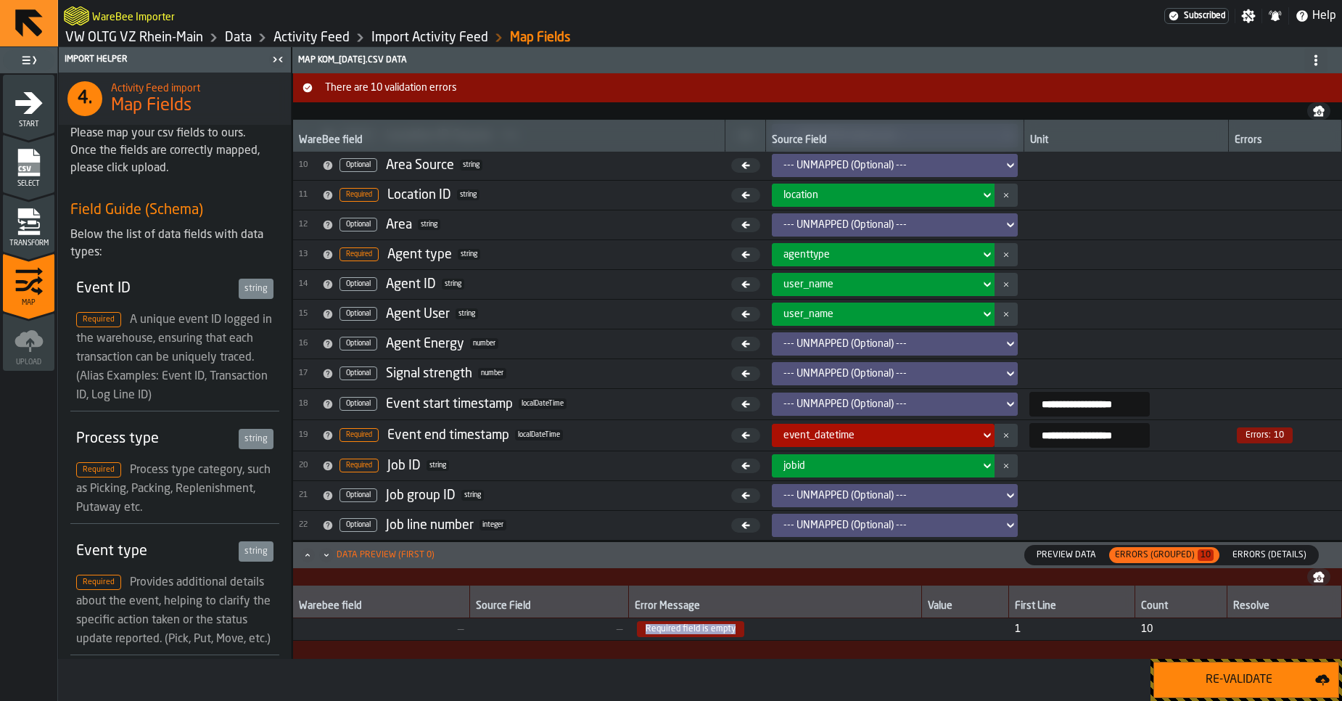
click at [1281, 550] on span "Errors (Details)" at bounding box center [1269, 554] width 86 height 13
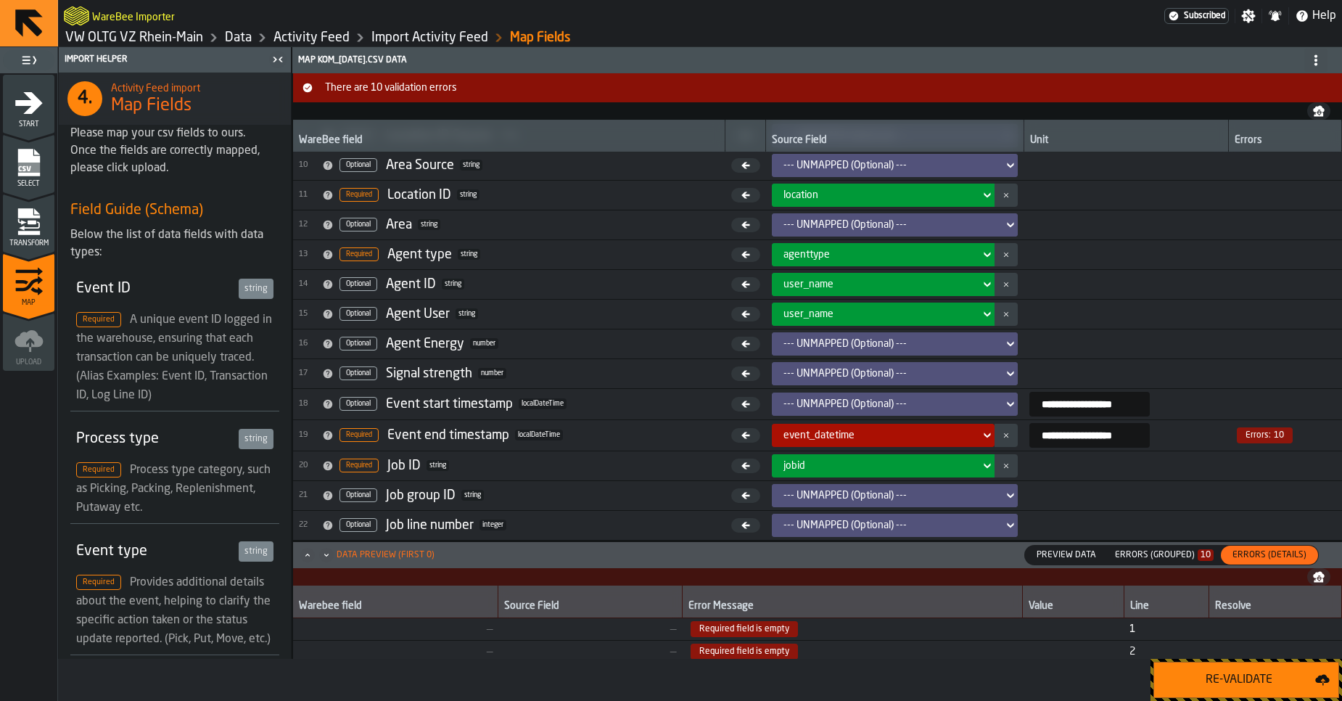
click at [756, 634] on span "Required field is empty" at bounding box center [743, 629] width 107 height 16
click at [714, 652] on span "Required field is empty" at bounding box center [743, 658] width 107 height 16
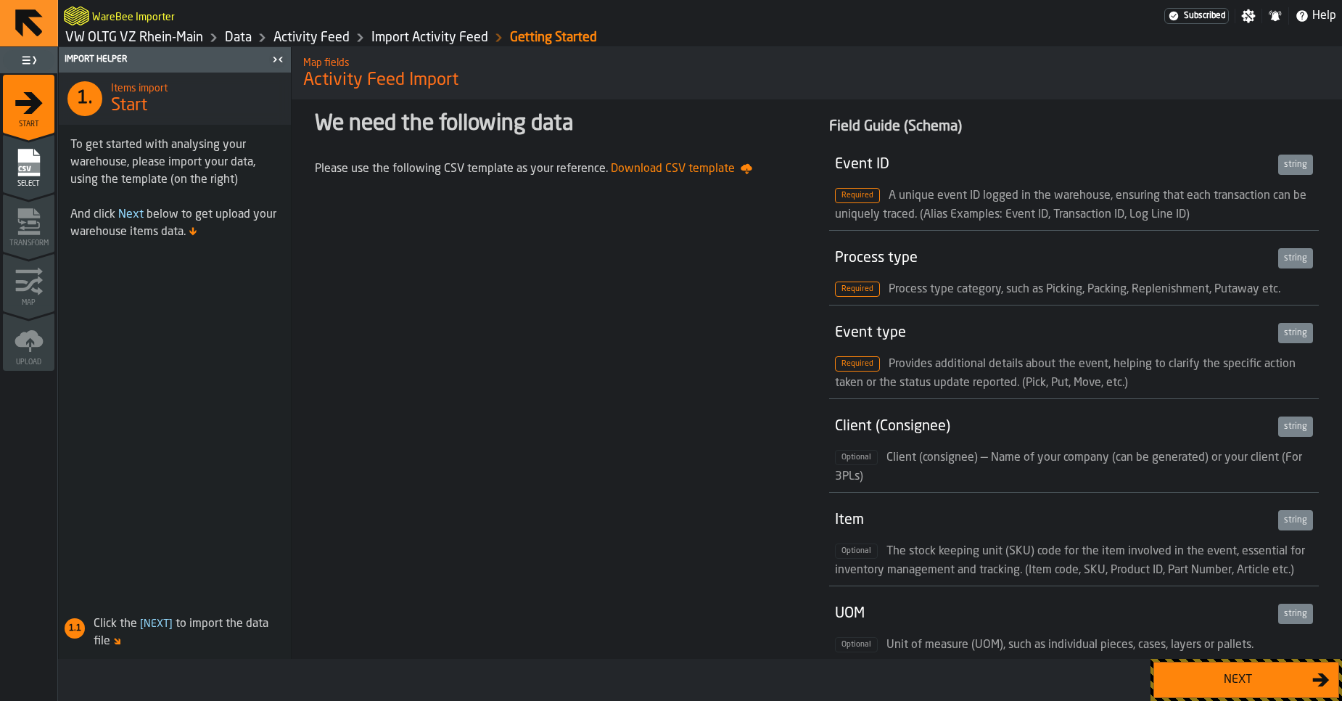
click at [1236, 673] on div "Next" at bounding box center [1237, 679] width 149 height 17
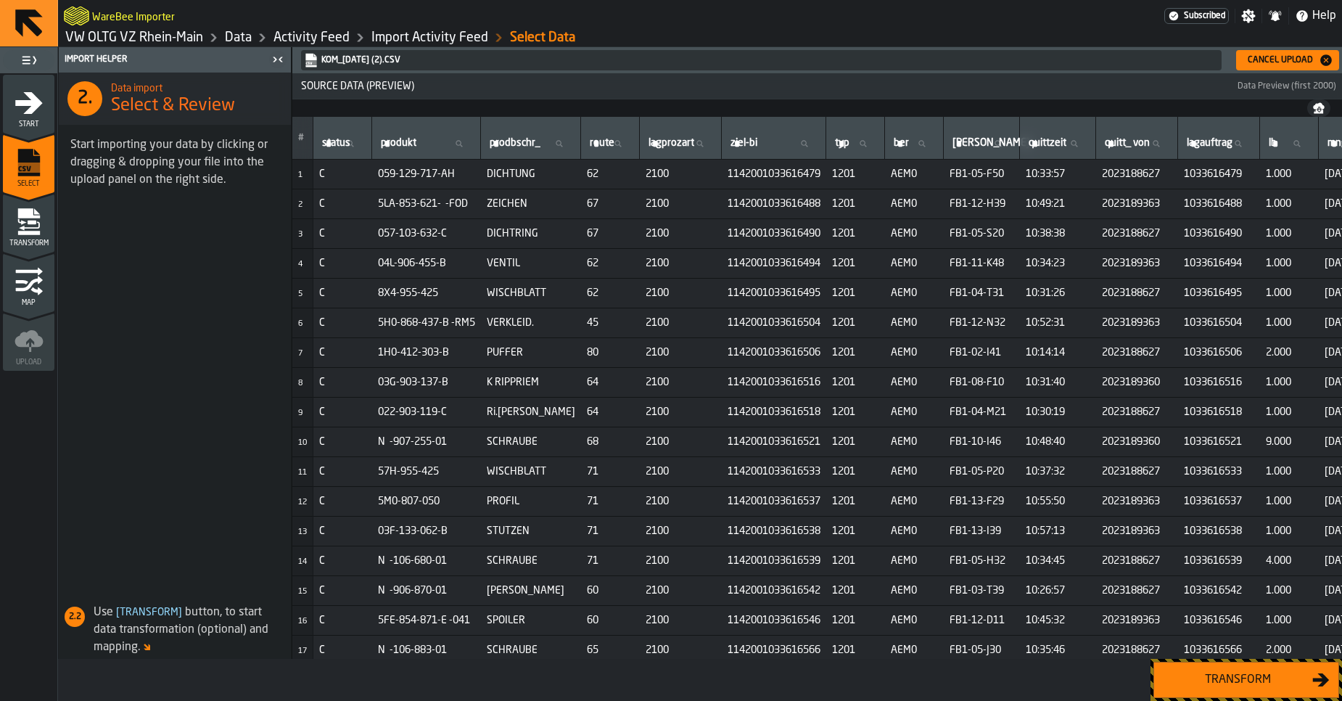
click at [1227, 677] on div "Transform" at bounding box center [1237, 679] width 149 height 17
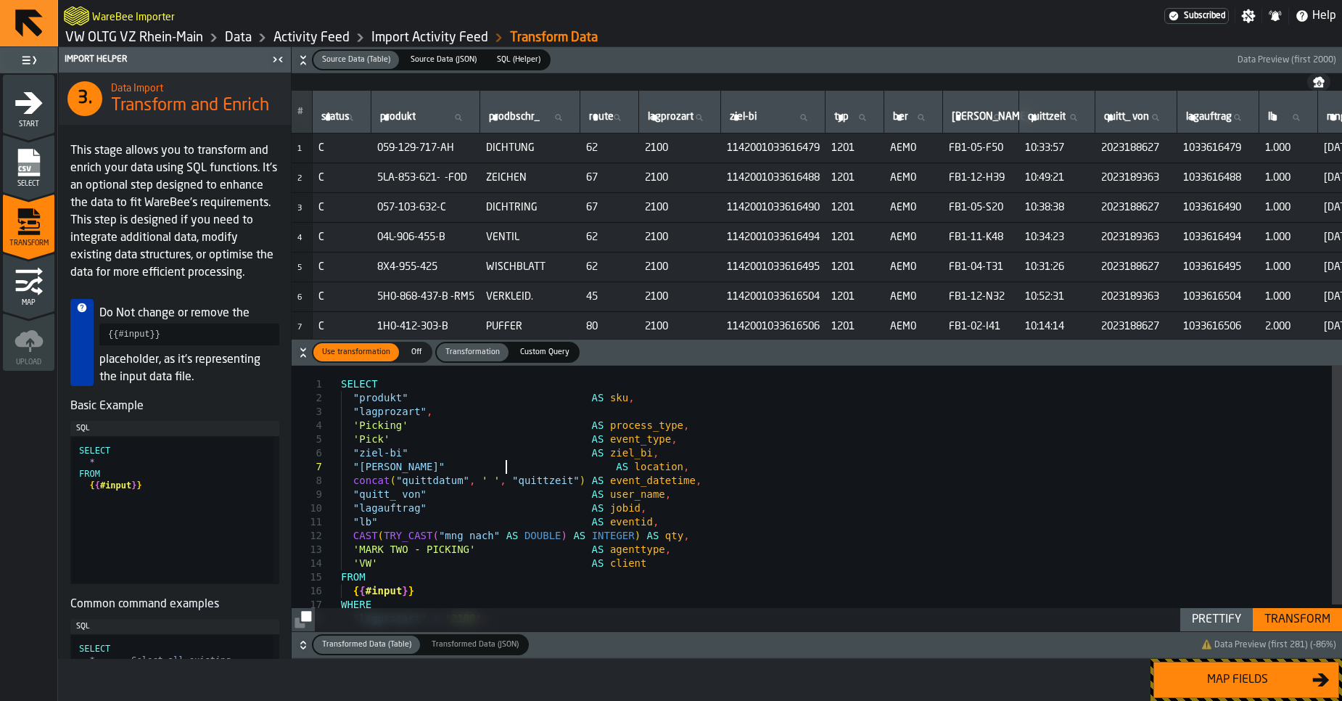
click at [503, 466] on div "SELECT "produkt" AS sku , "lagprozart" , 'Picking' AS process_type , 'Pick' AS …" at bounding box center [841, 513] width 1001 height 294
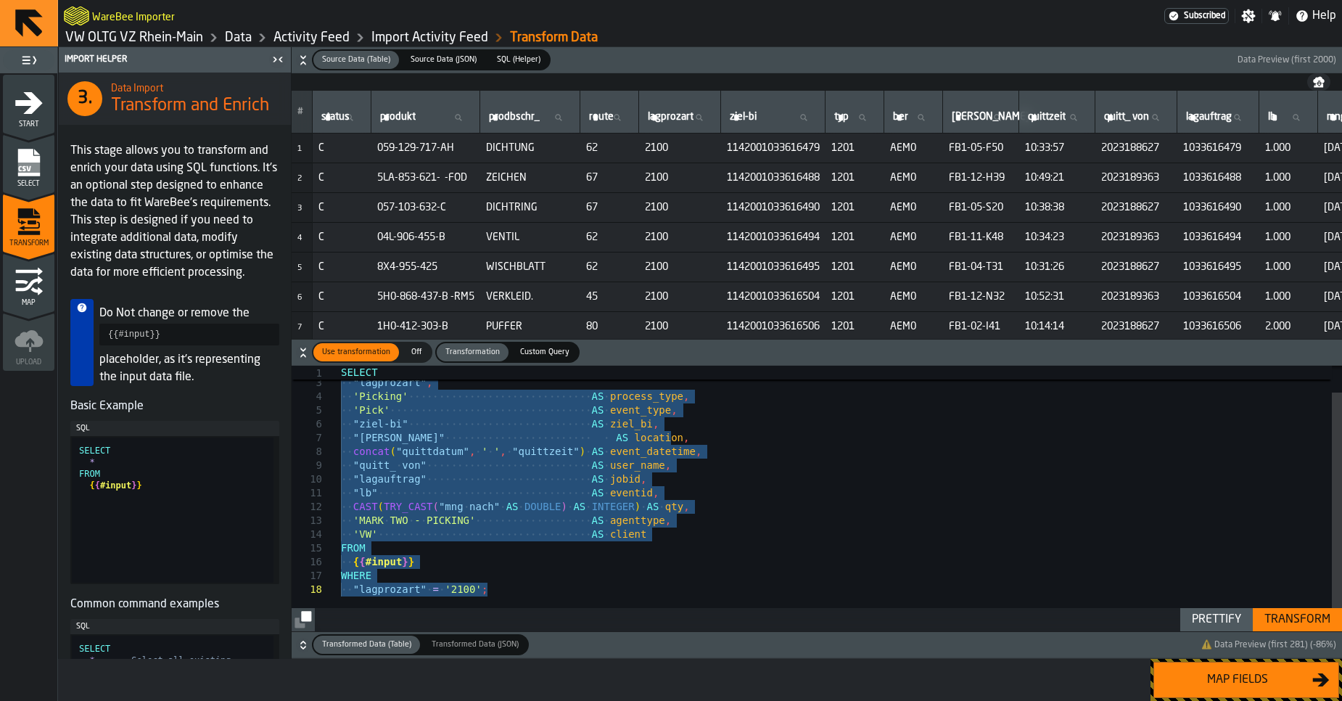
type textarea "**********"
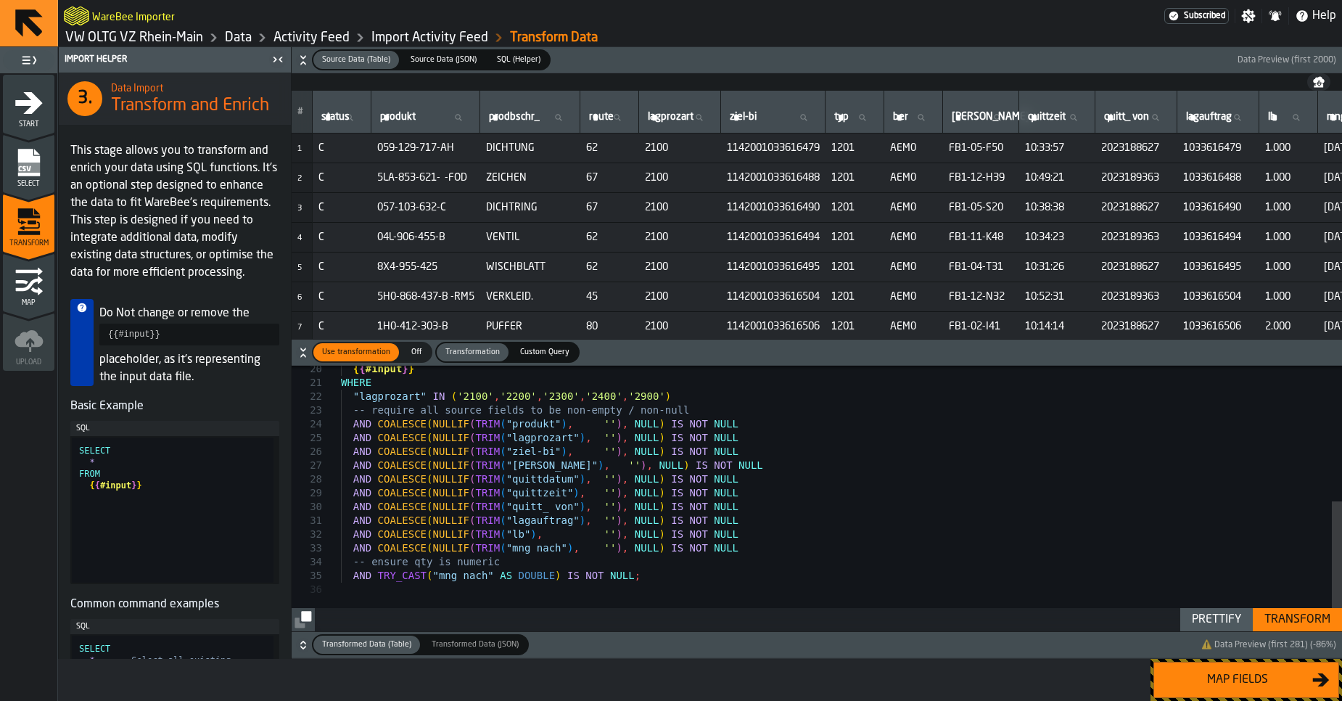
click at [1237, 613] on div "Prettify" at bounding box center [1216, 619] width 61 height 17
type textarea "**********"
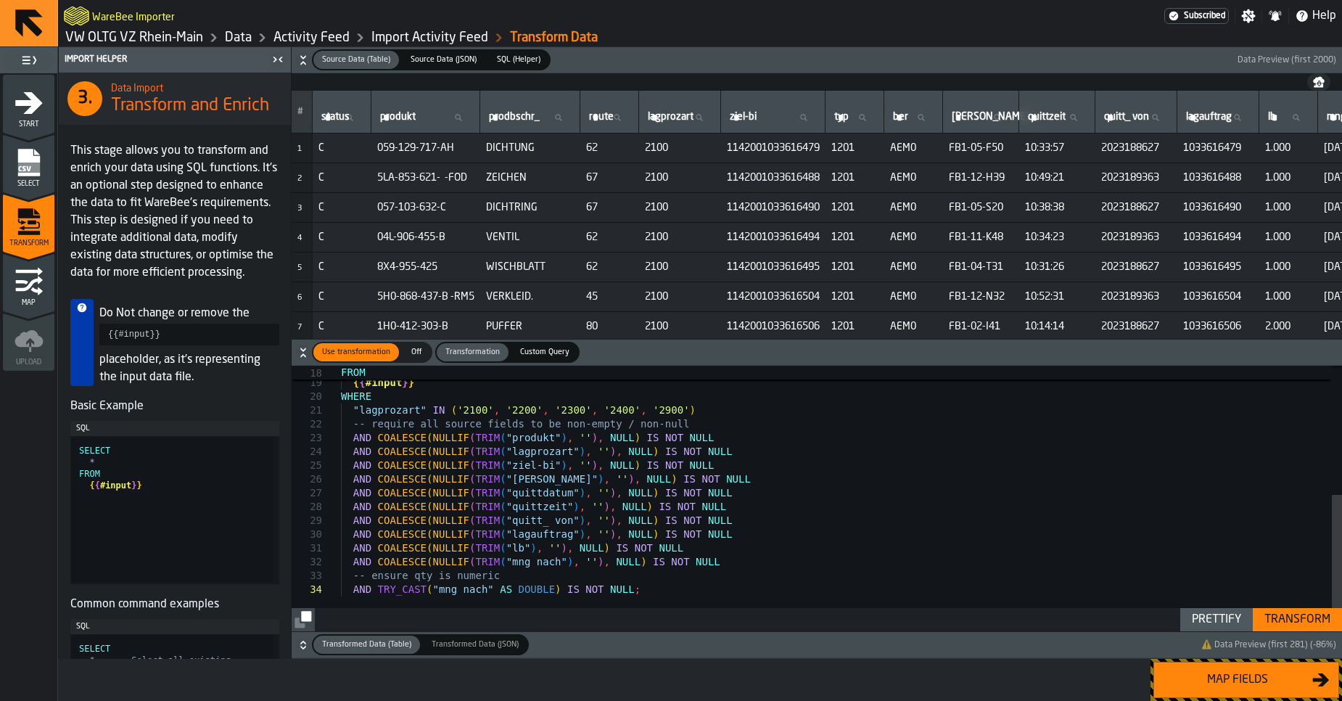
click at [1289, 627] on div "Transform" at bounding box center [1297, 619] width 78 height 17
click at [1254, 684] on div "Map fields" at bounding box center [1237, 679] width 149 height 17
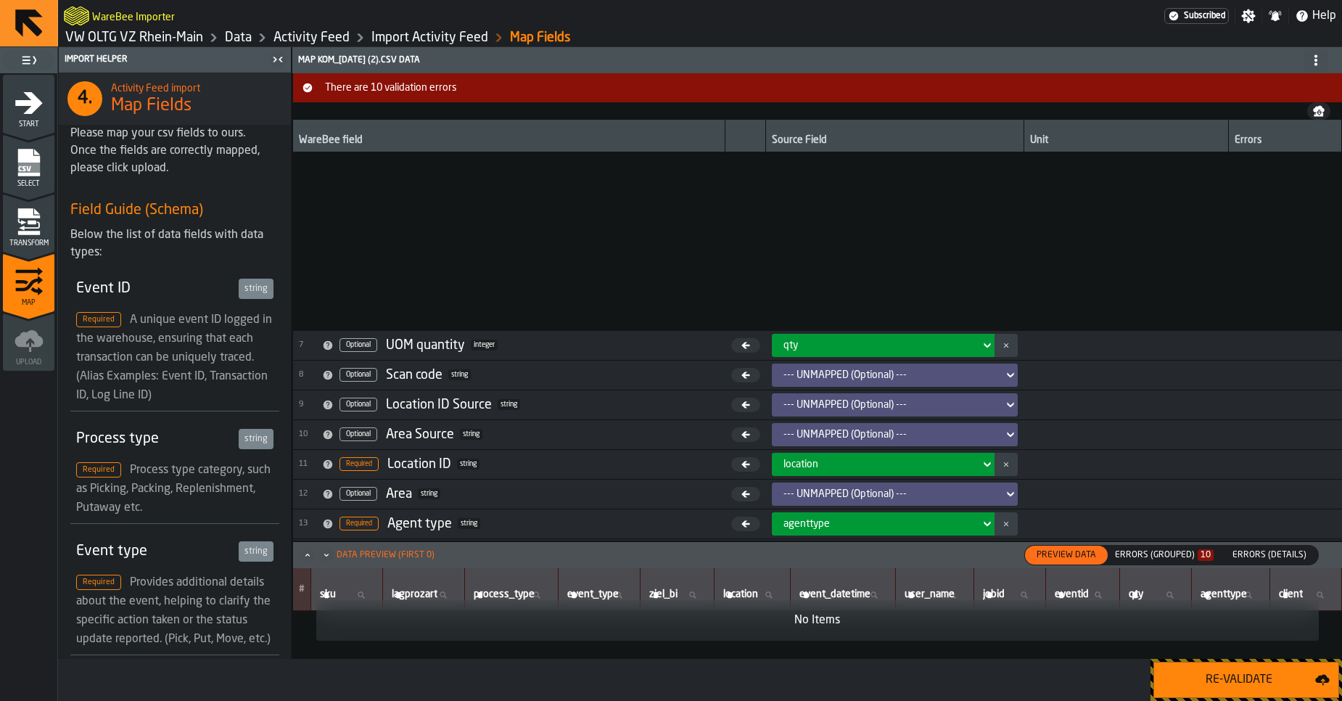
scroll to position [269, 0]
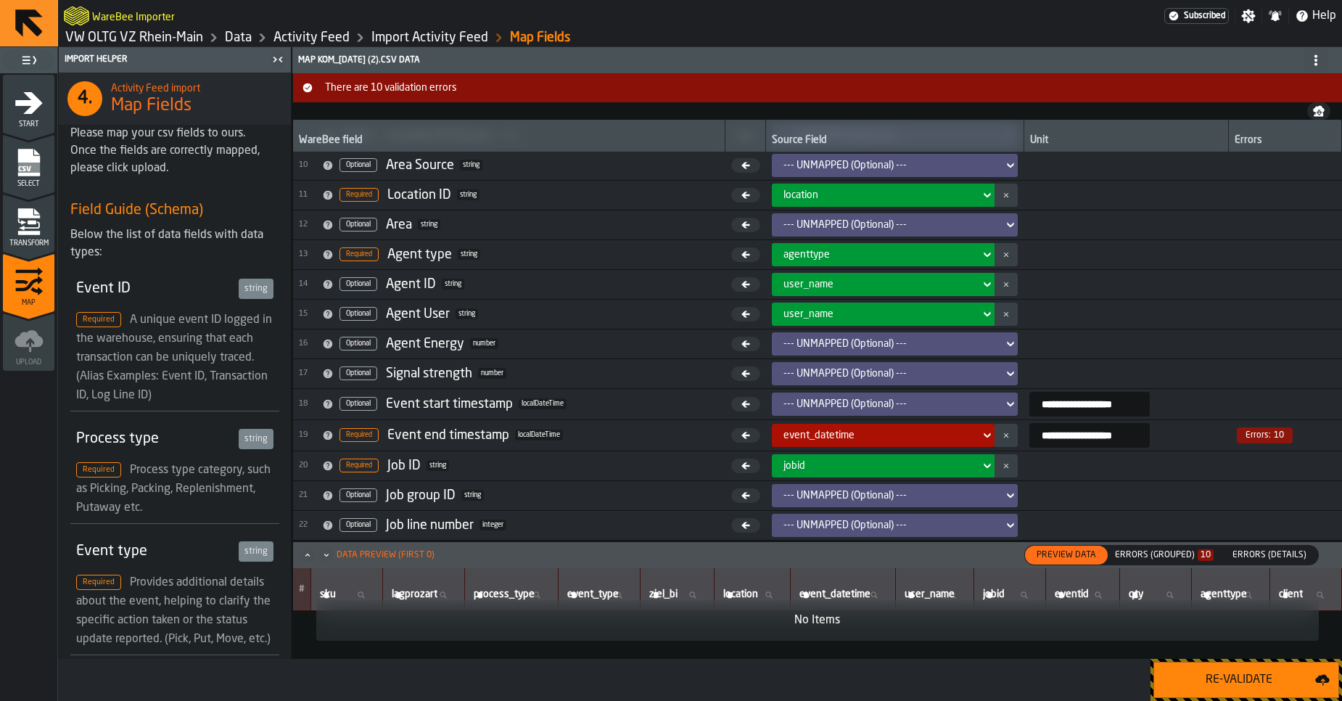
click at [1148, 556] on div "Errors (Grouped) 10" at bounding box center [1164, 555] width 99 height 10
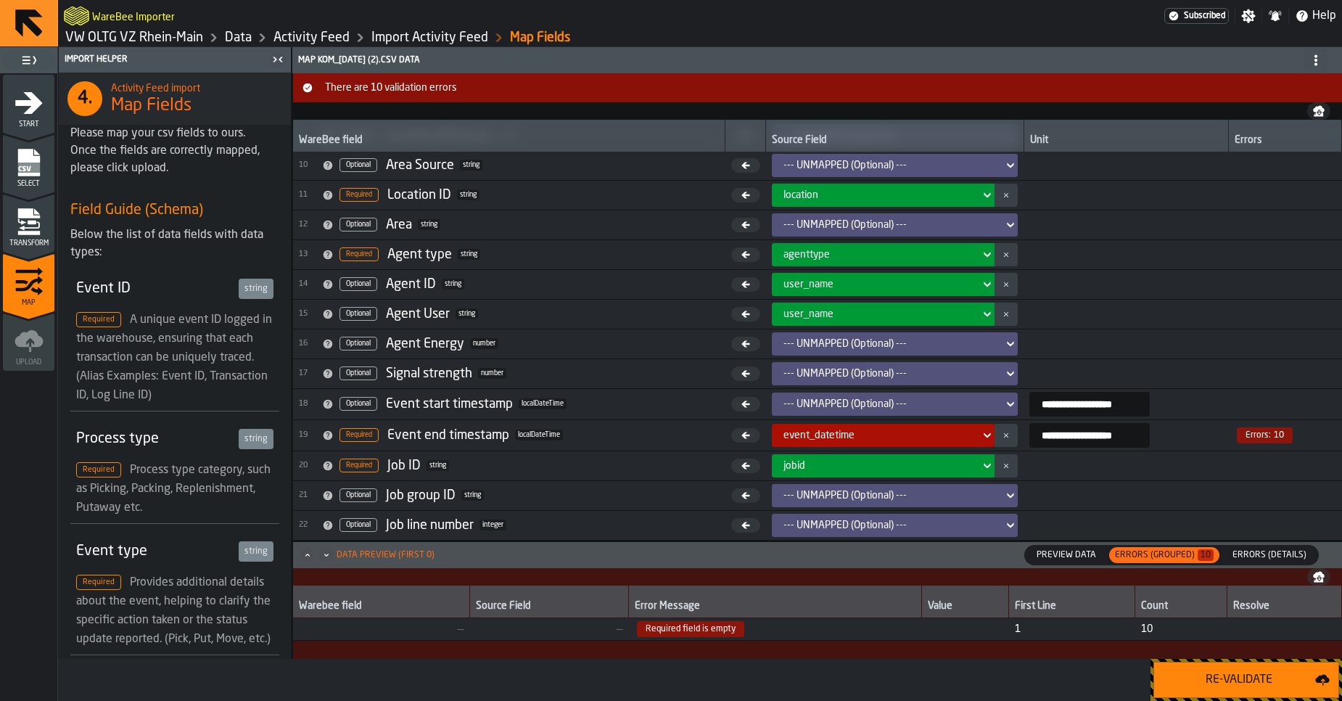
click at [638, 503] on span "21 Optional Job group ID string" at bounding box center [509, 495] width 421 height 22
click at [26, 227] on icon "menu Transform" at bounding box center [29, 225] width 21 height 9
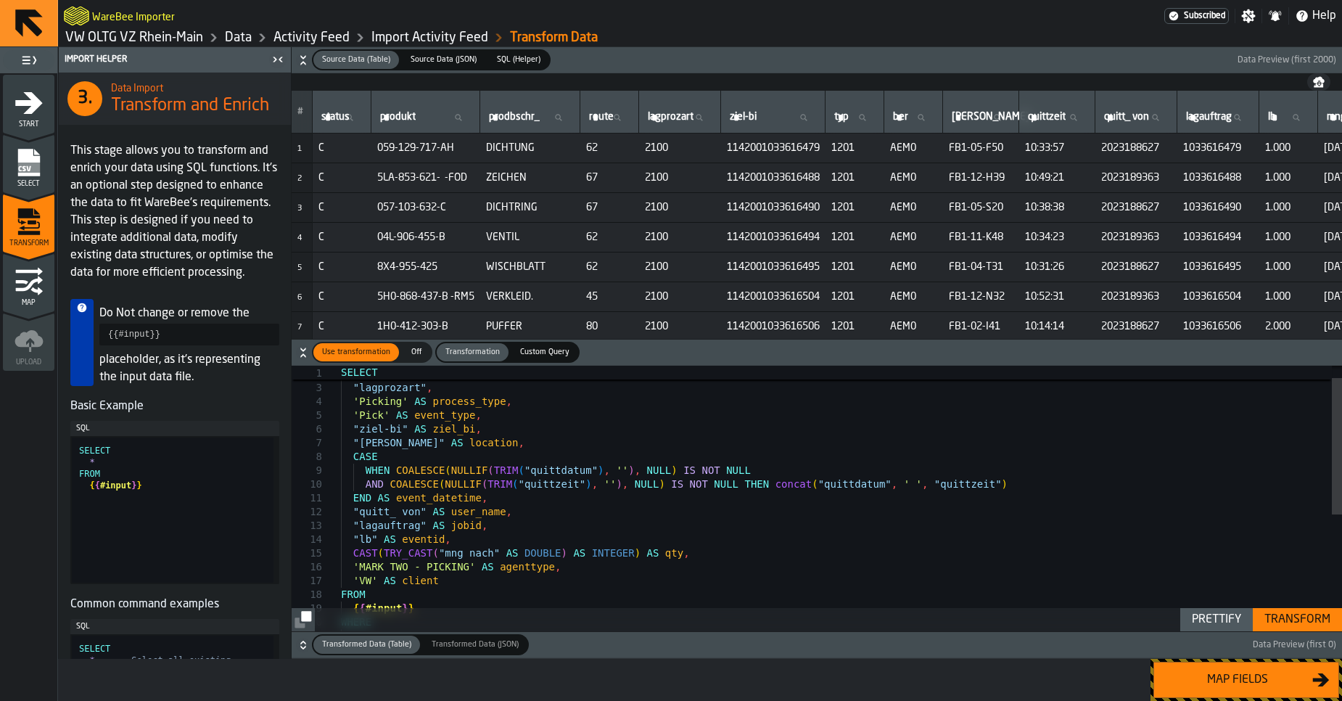
scroll to position [0, 167]
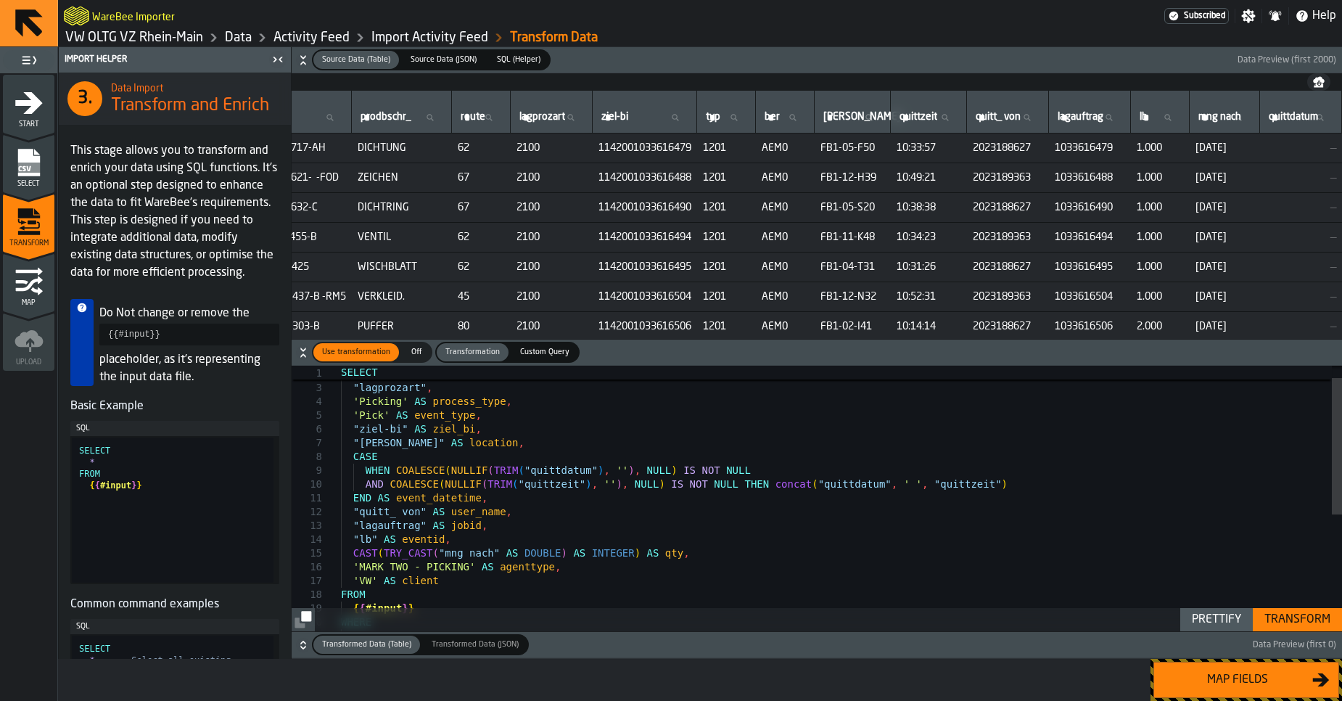
click at [847, 250] on td "FB1-11-K48" at bounding box center [852, 238] width 76 height 30
drag, startPoint x: 1181, startPoint y: 120, endPoint x: 1236, endPoint y: 121, distance: 54.4
click at [1236, 121] on th "mng nach mng nach" at bounding box center [1224, 112] width 70 height 43
click at [1216, 117] on label "mng nach mng nach" at bounding box center [1224, 117] width 58 height 19
click at [1216, 117] on input "mng nach mng nach" at bounding box center [1224, 117] width 58 height 19
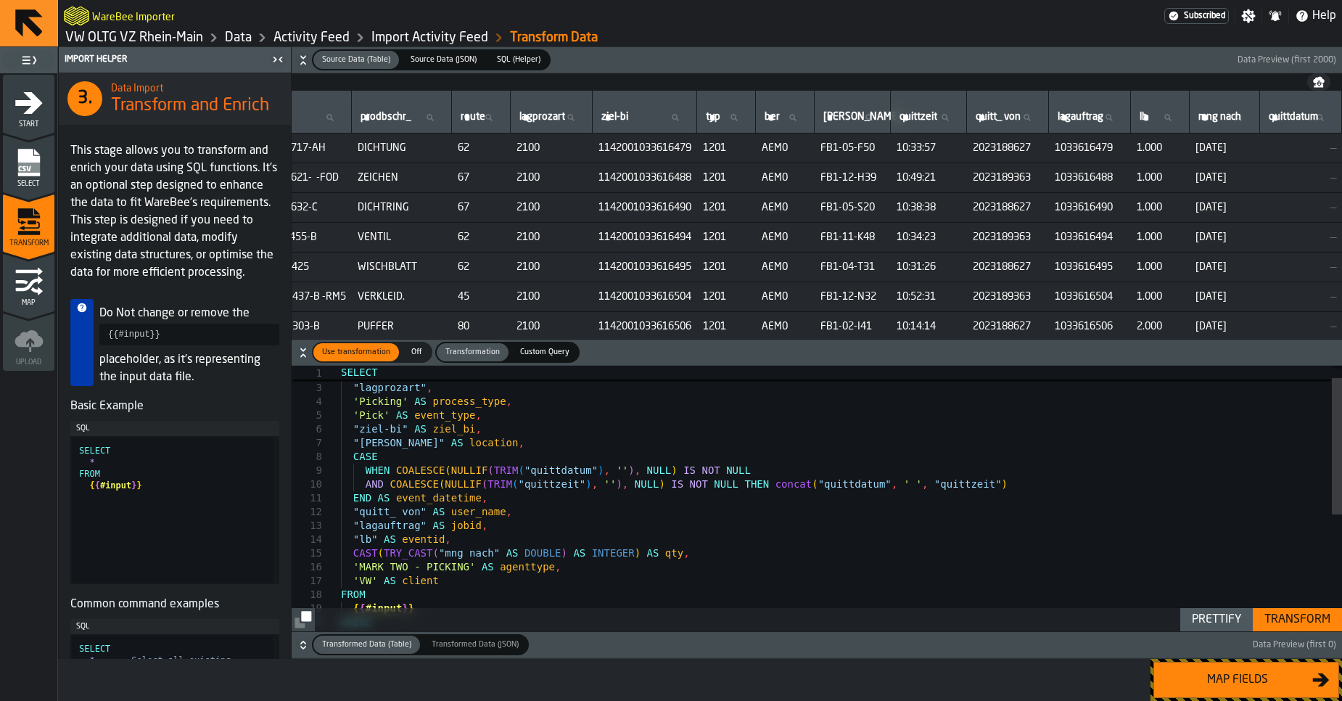
click at [1216, 117] on input "mng nach mng nach" at bounding box center [1224, 117] width 58 height 19
drag, startPoint x: 1229, startPoint y: 99, endPoint x: 1194, endPoint y: 104, distance: 36.0
click at [1195, 104] on div "mng nach mng nach" at bounding box center [1224, 111] width 58 height 30
click at [516, 472] on div "SELECT "produkt" AS sku , "lagprozart" , 'Picking' AS process_type , 'Pick' AS …" at bounding box center [841, 599] width 1001 height 515
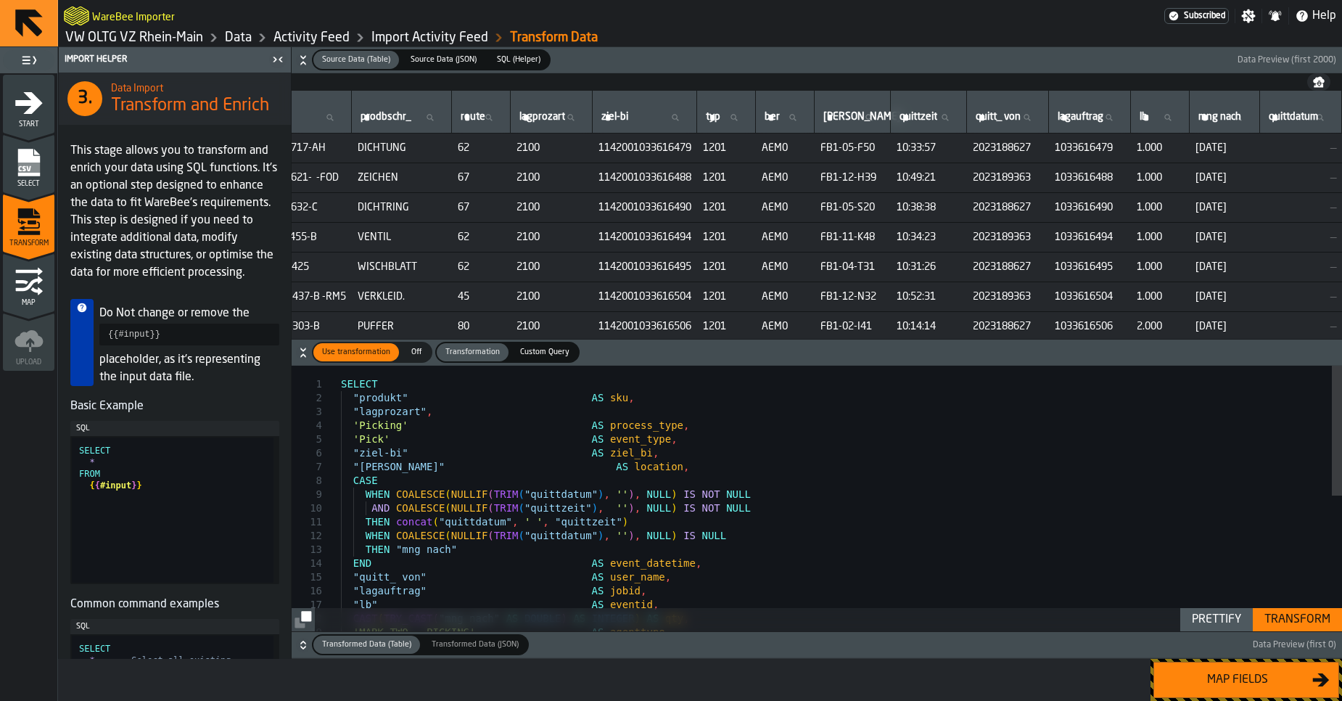
click at [1192, 619] on div "Prettify" at bounding box center [1216, 619] width 61 height 17
type textarea "**********"
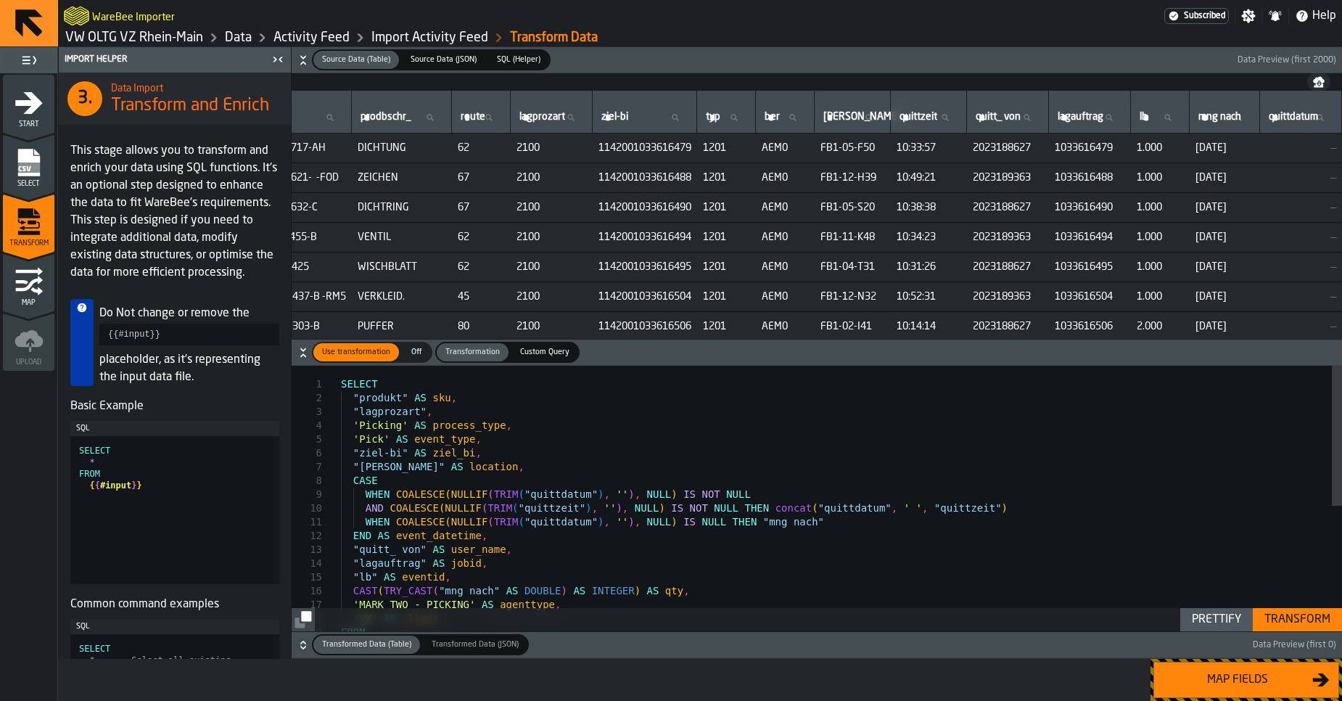
click at [1304, 626] on div "Transform" at bounding box center [1297, 619] width 78 height 17
click at [1202, 675] on div "Map fields" at bounding box center [1237, 679] width 149 height 17
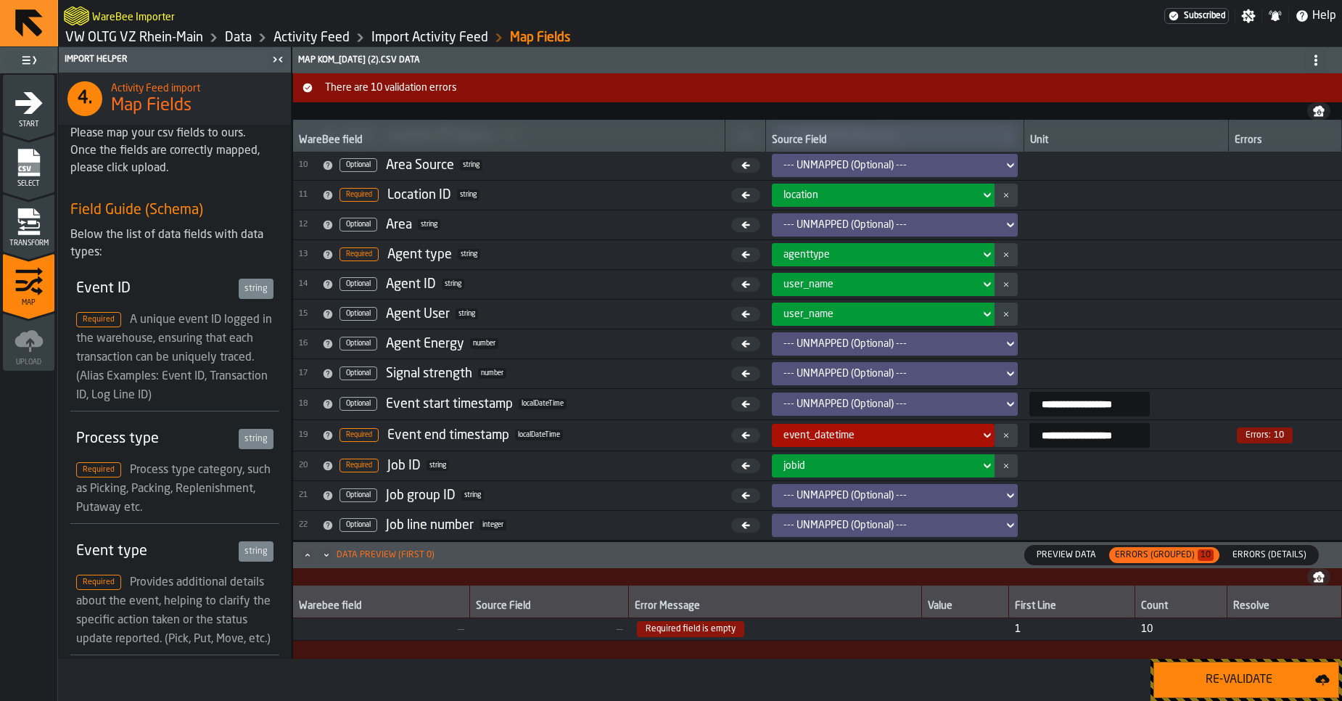
scroll to position [205, 0]
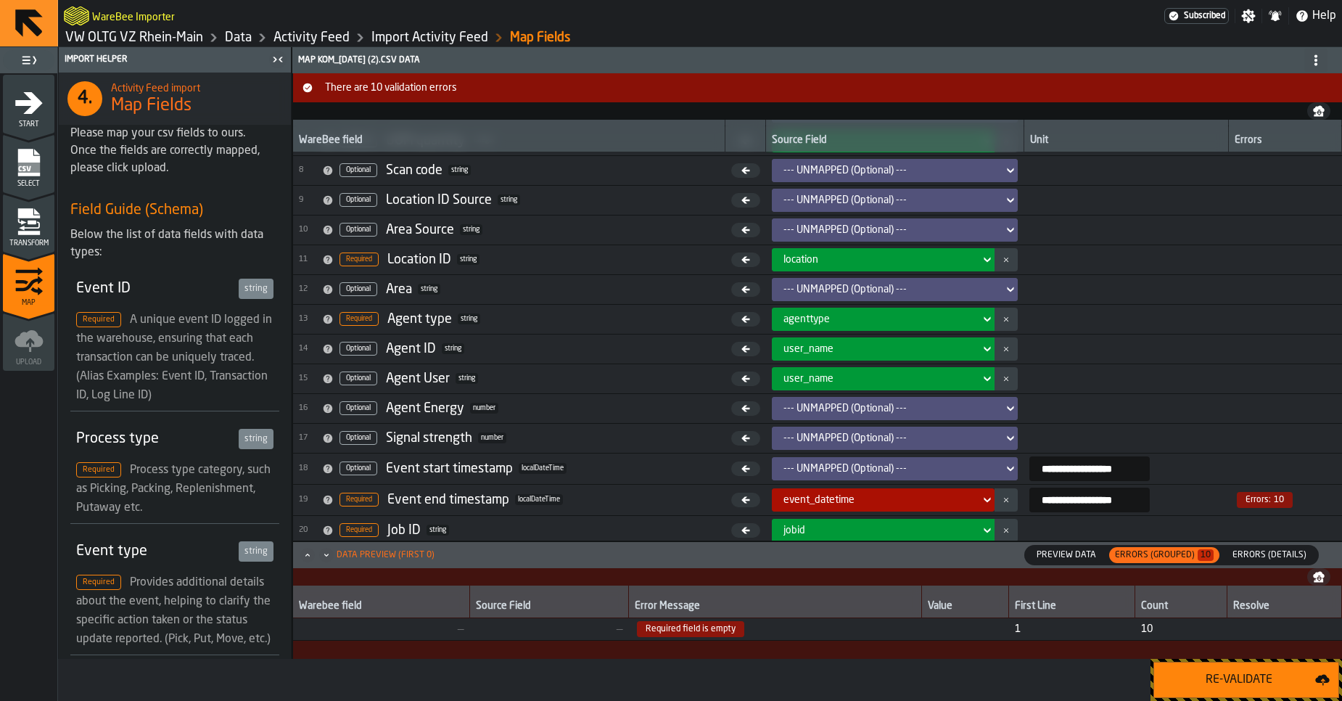
click at [1222, 680] on div "Re-Validate" at bounding box center [1239, 679] width 152 height 17
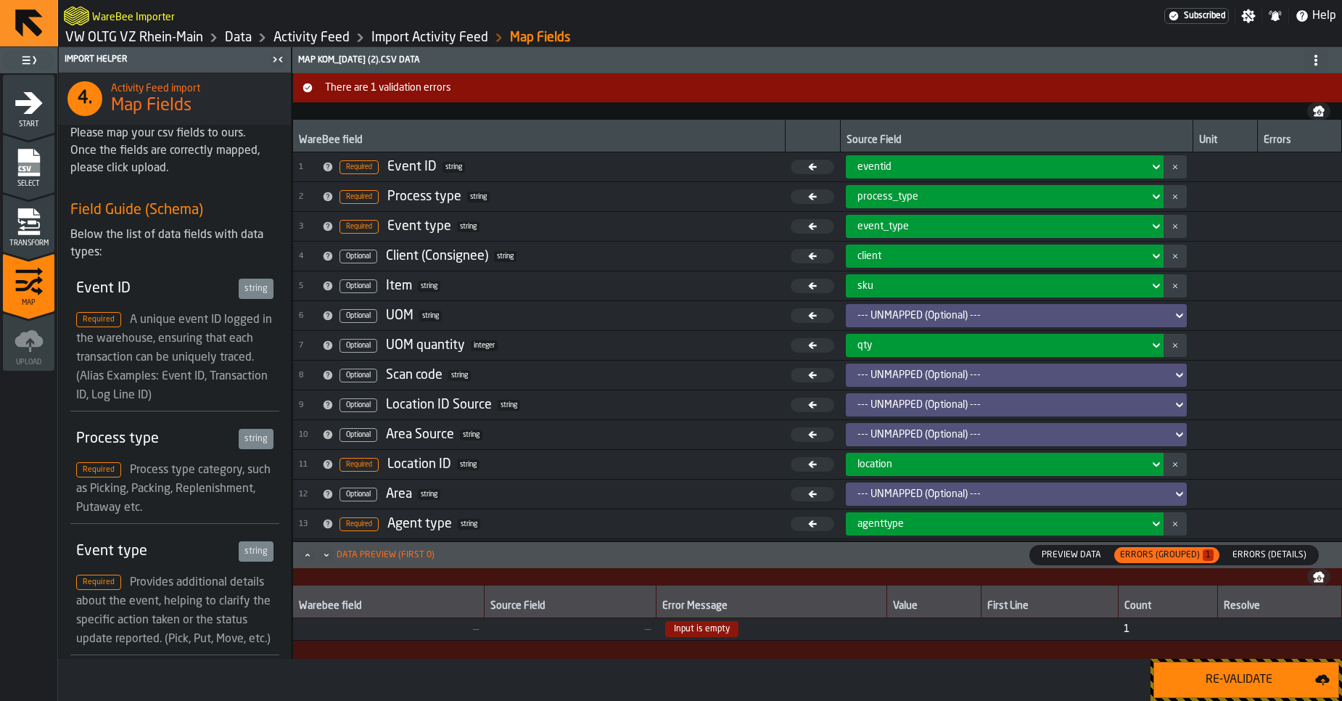
click at [285, 36] on link "Activity Feed" at bounding box center [311, 38] width 76 height 16
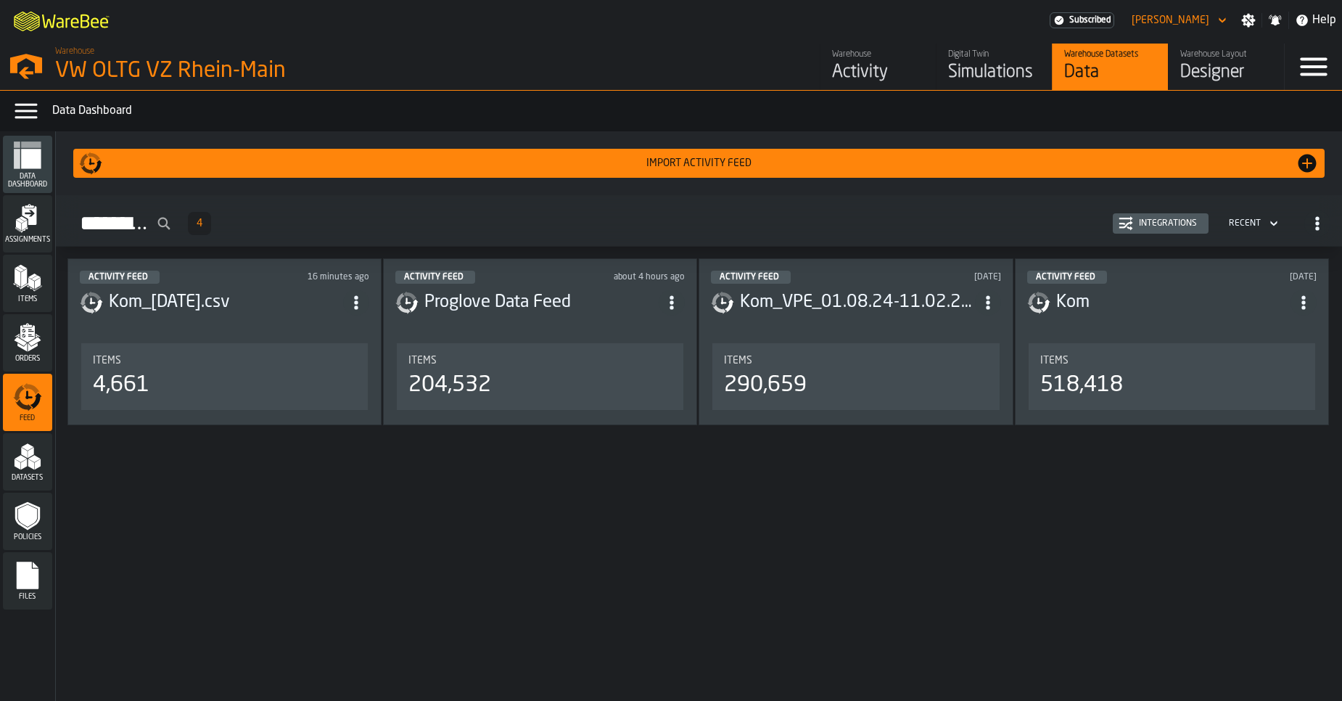
click at [325, 294] on h3 "Kom_22.08.25.csv" at bounding box center [226, 302] width 234 height 23
click at [1158, 223] on div "Integrations" at bounding box center [1168, 223] width 70 height 10
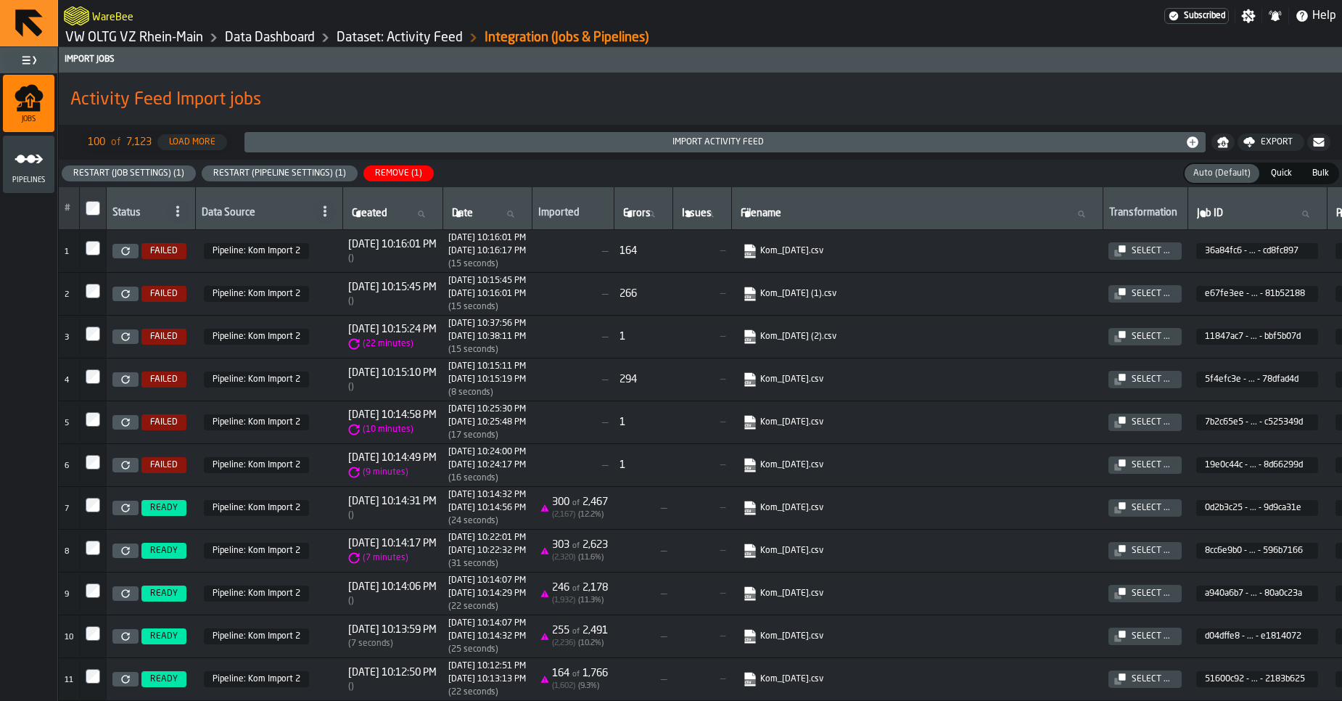
click at [127, 250] on icon at bounding box center [125, 251] width 9 height 9
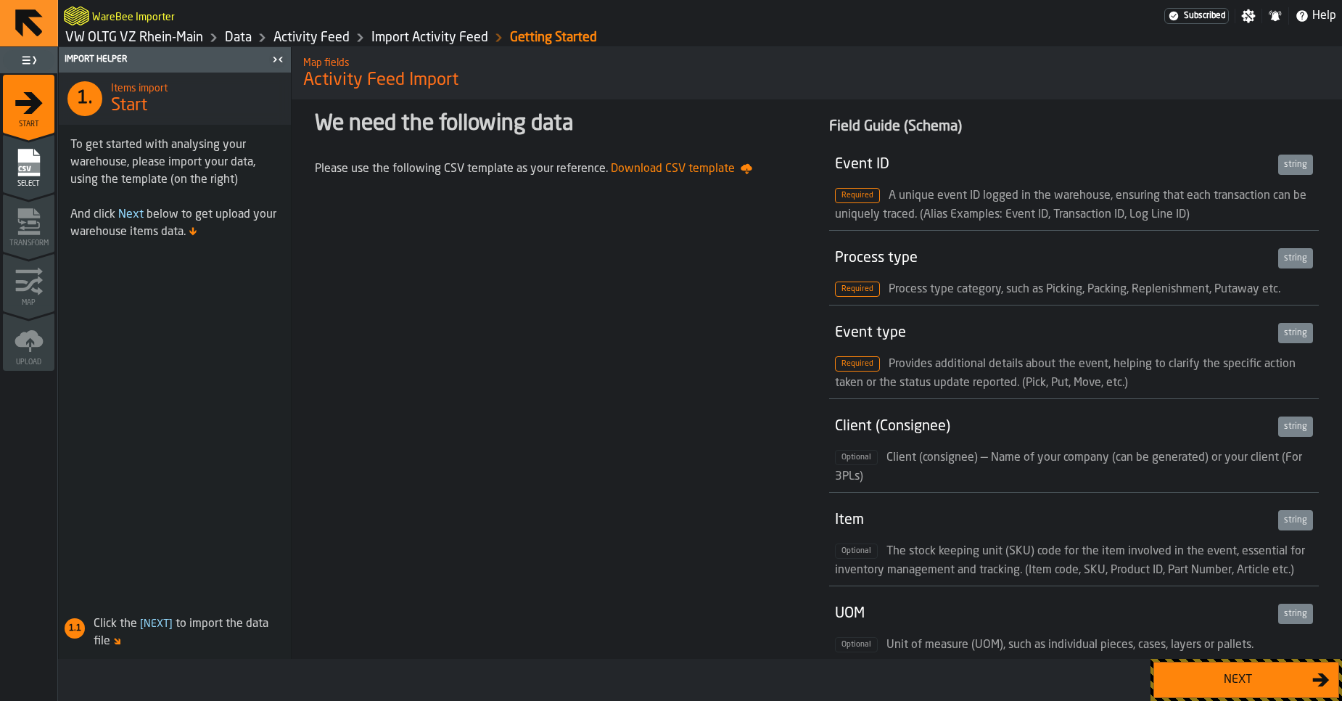
click at [1223, 700] on div "Next" at bounding box center [1245, 680] width 191 height 42
click at [1222, 689] on button "Next" at bounding box center [1246, 679] width 186 height 36
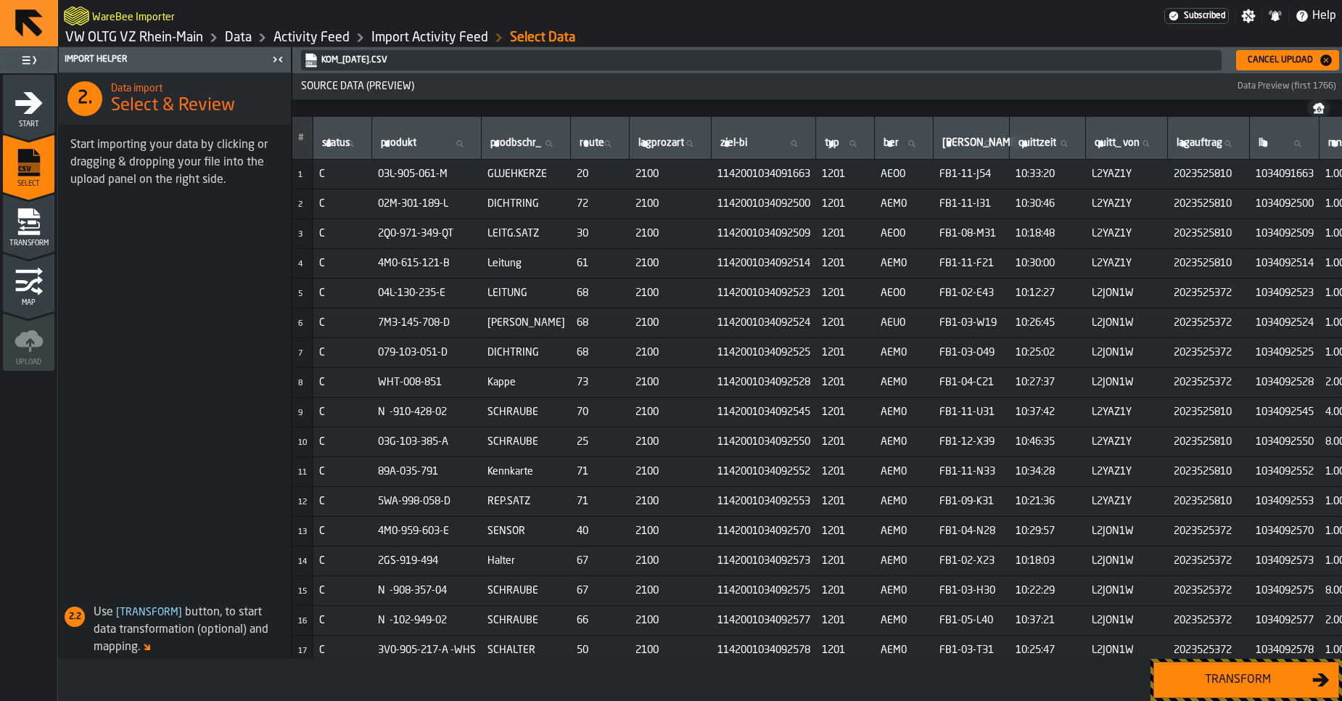
click at [1224, 685] on div "Transform" at bounding box center [1237, 679] width 149 height 17
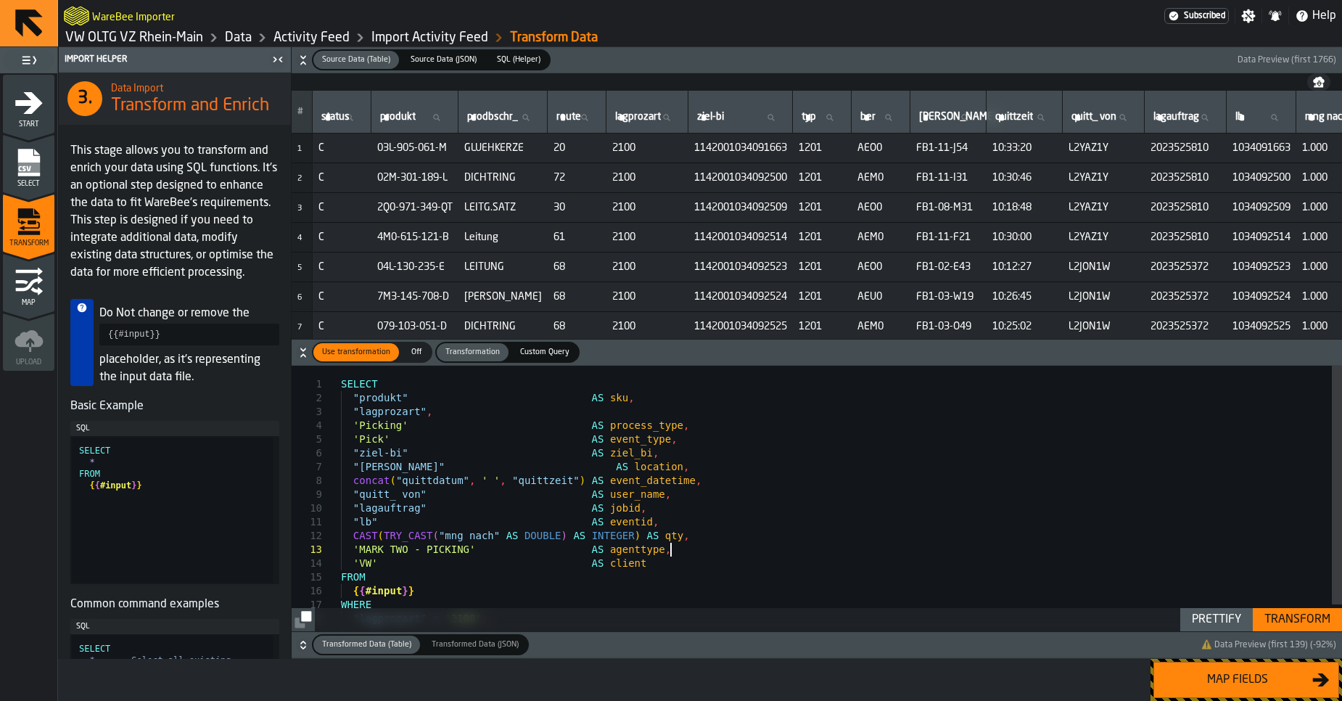
click at [1004, 552] on div "SELECT "produkt" AS sku , "lagprozart" , 'Picking' AS process_type , 'Pick' AS …" at bounding box center [841, 513] width 1001 height 294
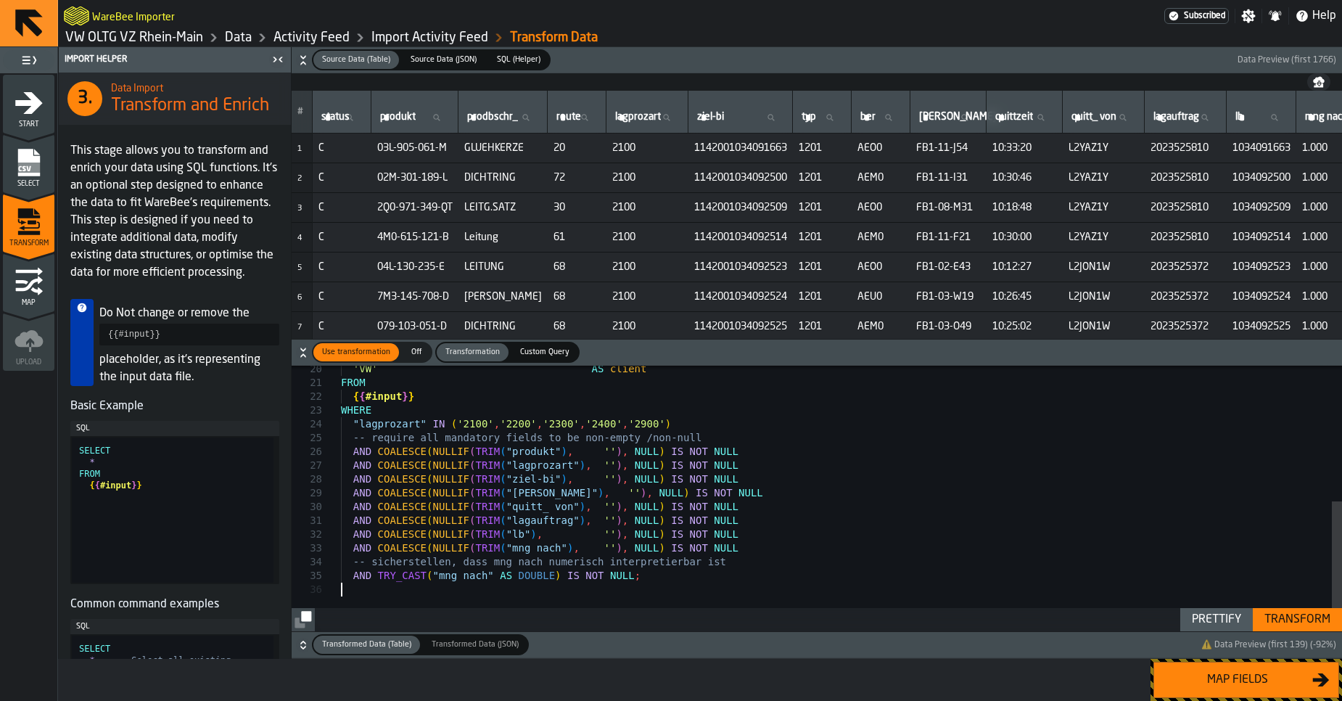
click at [1189, 614] on div "Prettify" at bounding box center [1216, 619] width 61 height 17
type textarea "**********"
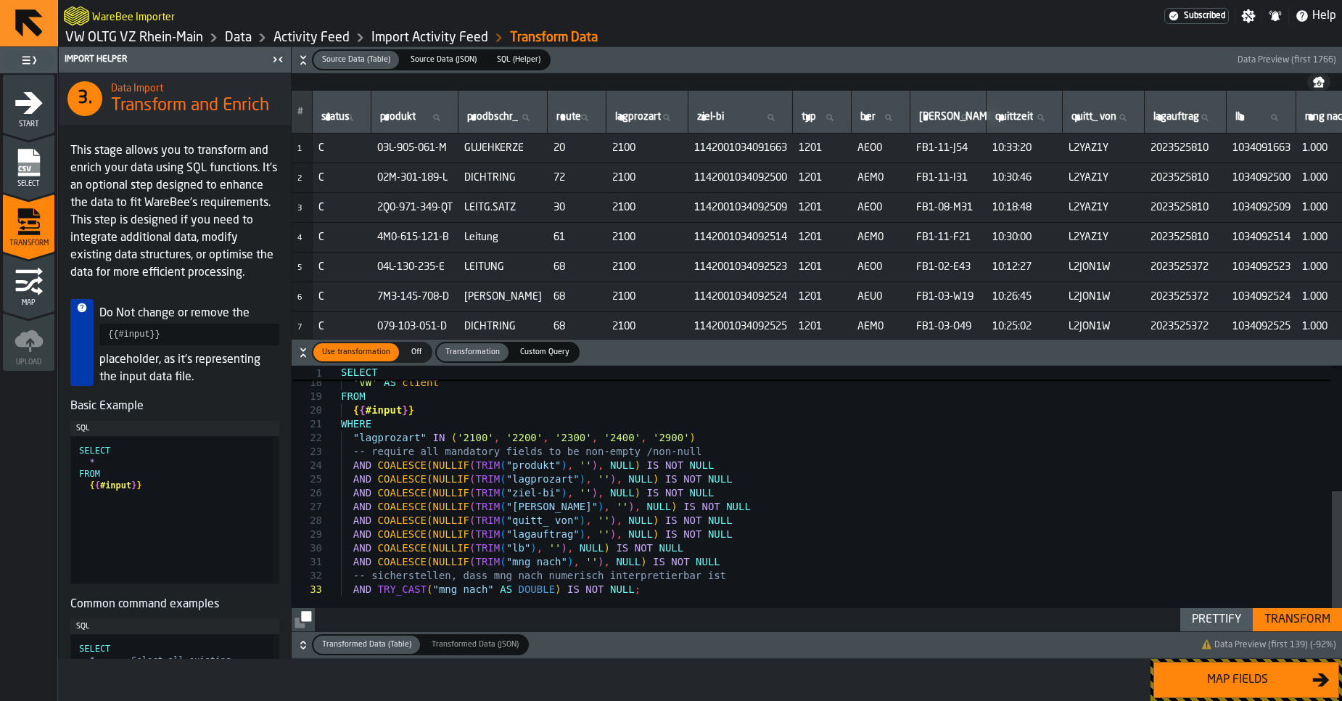
click at [1297, 620] on div "Transform" at bounding box center [1297, 619] width 78 height 17
click at [1233, 690] on button "Map fields" at bounding box center [1246, 679] width 186 height 36
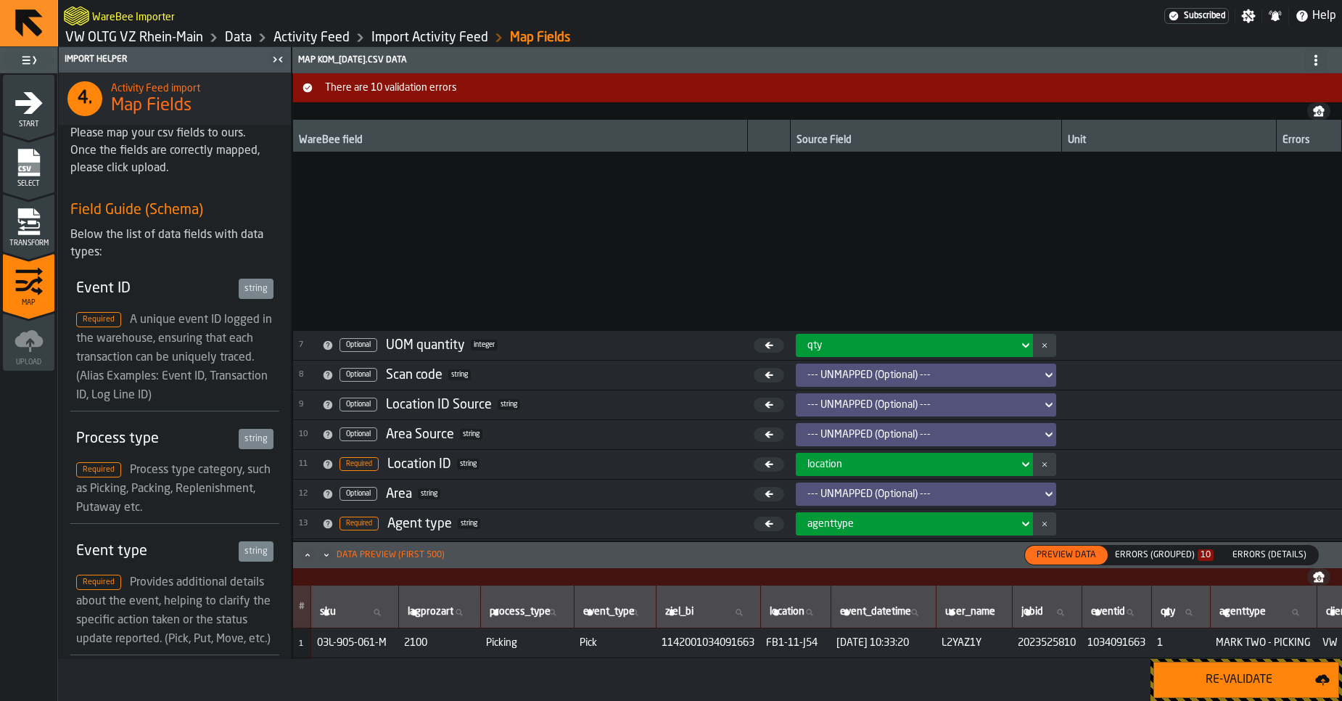
scroll to position [269, 0]
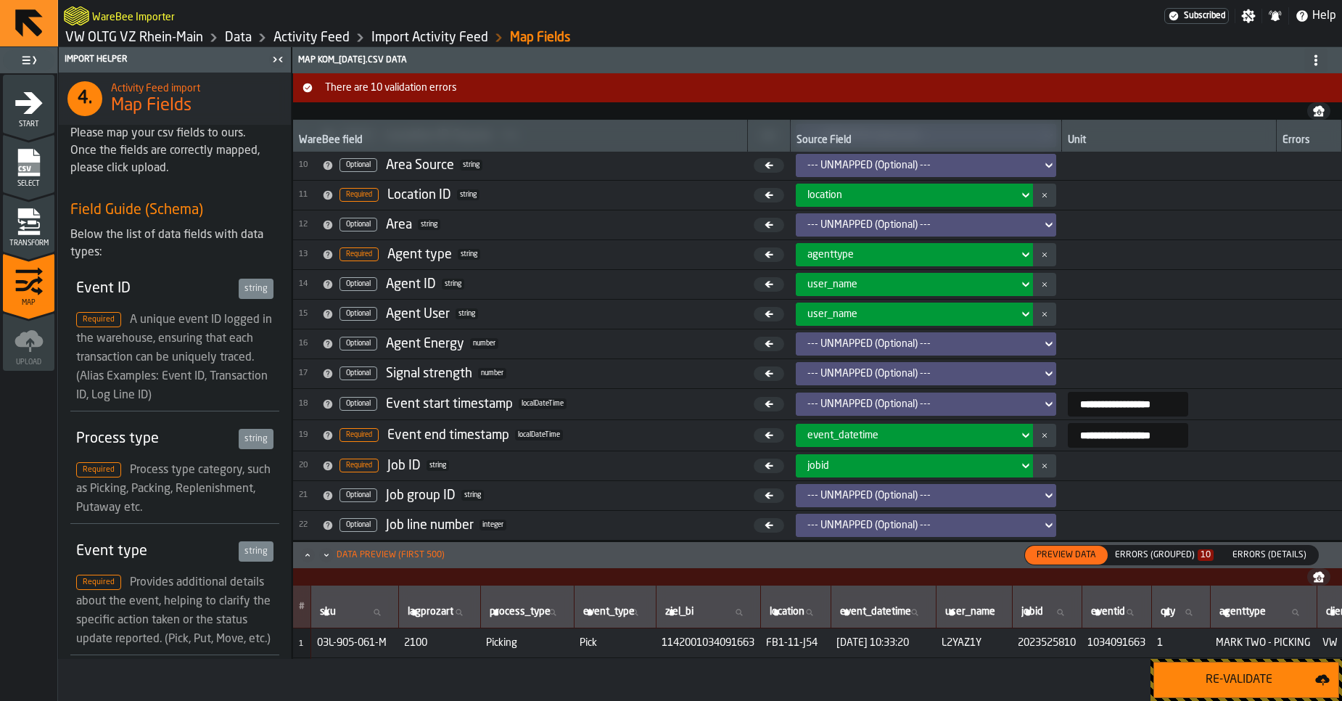
click at [1167, 553] on div "Errors (Grouped) 10" at bounding box center [1164, 555] width 99 height 10
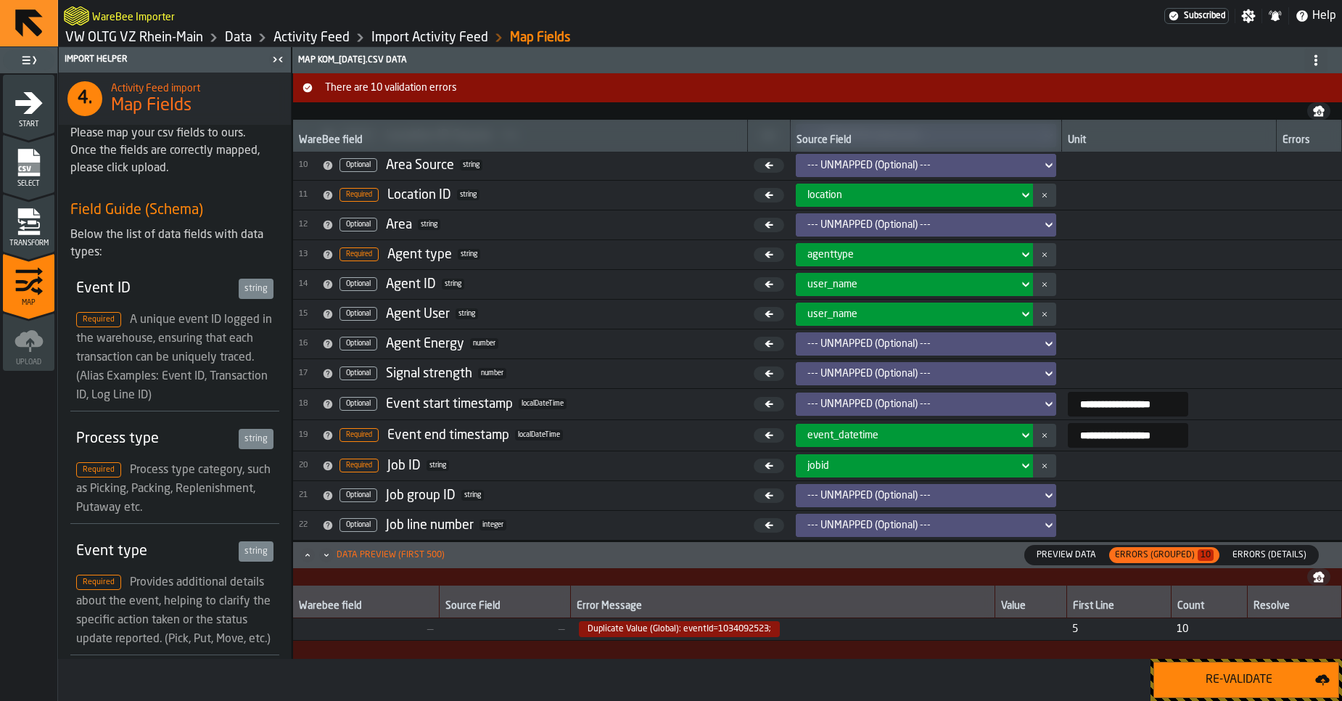
click at [715, 624] on span "Duplicate Value (Global): eventId=1034092523;" at bounding box center [679, 629] width 201 height 16
click at [1255, 556] on span "Errors (Details)" at bounding box center [1269, 554] width 86 height 13
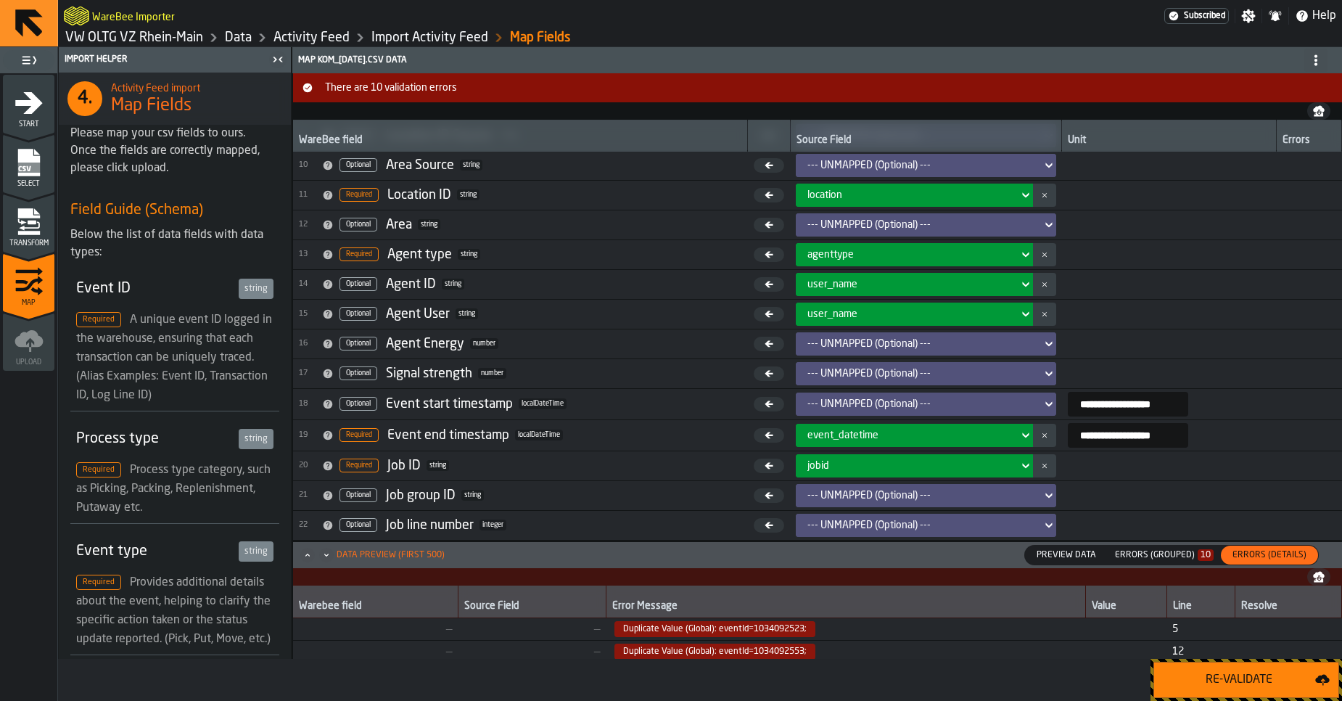
click at [739, 649] on span "Duplicate Value (Global): eventId=1034092553;" at bounding box center [714, 651] width 201 height 16
click at [1144, 561] on div "Errors (Grouped) 10" at bounding box center [1164, 555] width 110 height 16
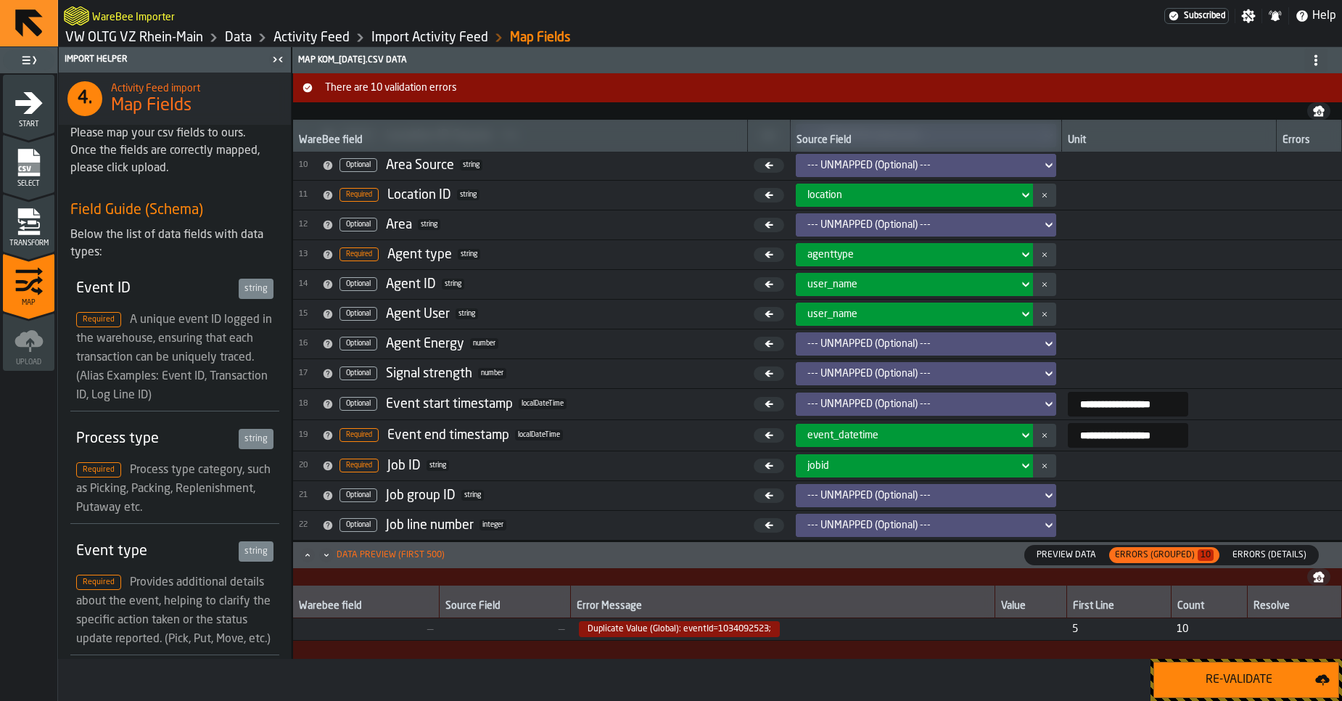
click at [742, 630] on span "Duplicate Value (Global): eventId=1034092523;" at bounding box center [679, 629] width 201 height 16
click at [30, 225] on icon "menu Transform" at bounding box center [29, 221] width 29 height 29
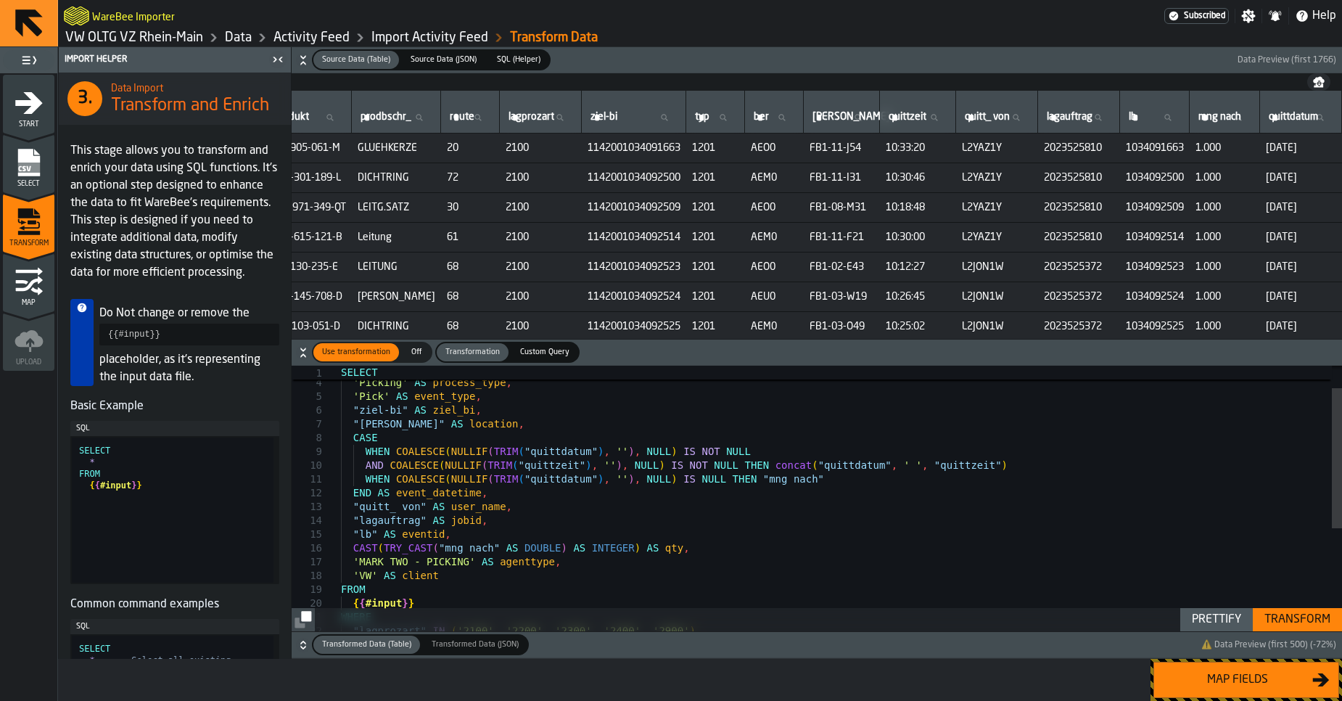
scroll to position [0, 158]
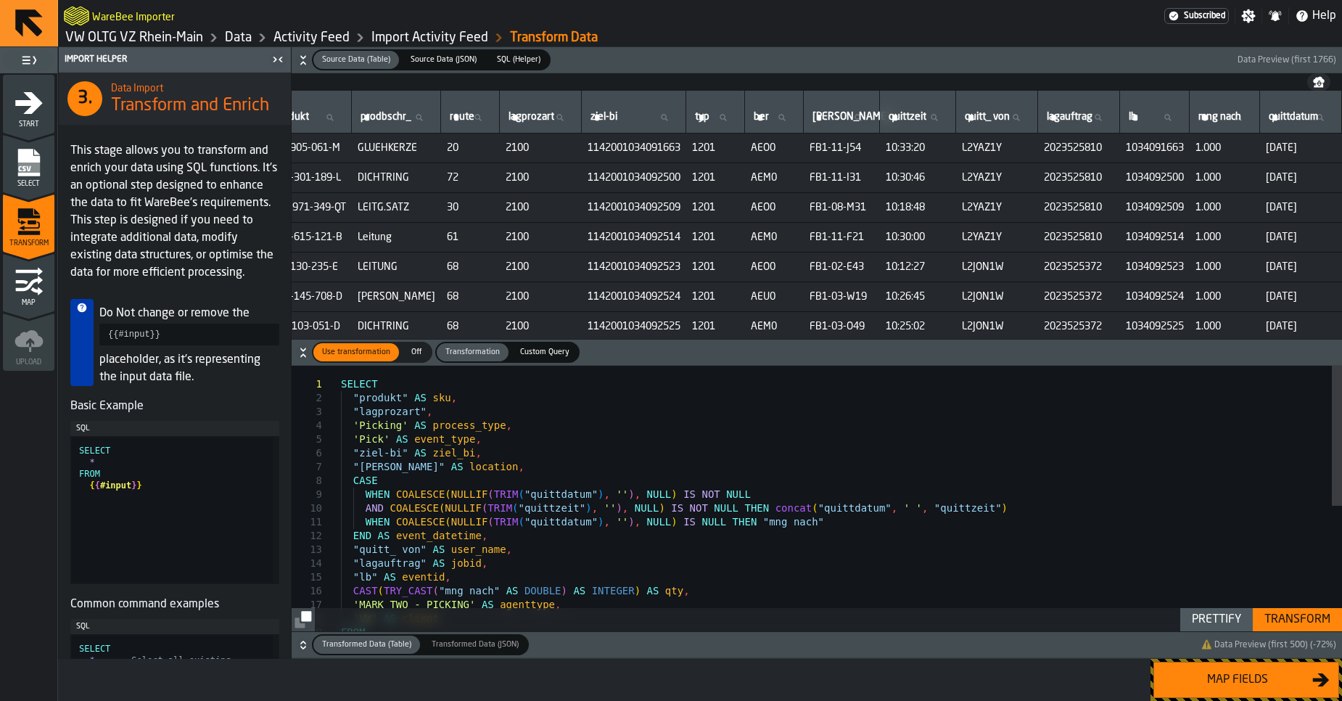
click at [54, 152] on div "Select" at bounding box center [28, 168] width 51 height 40
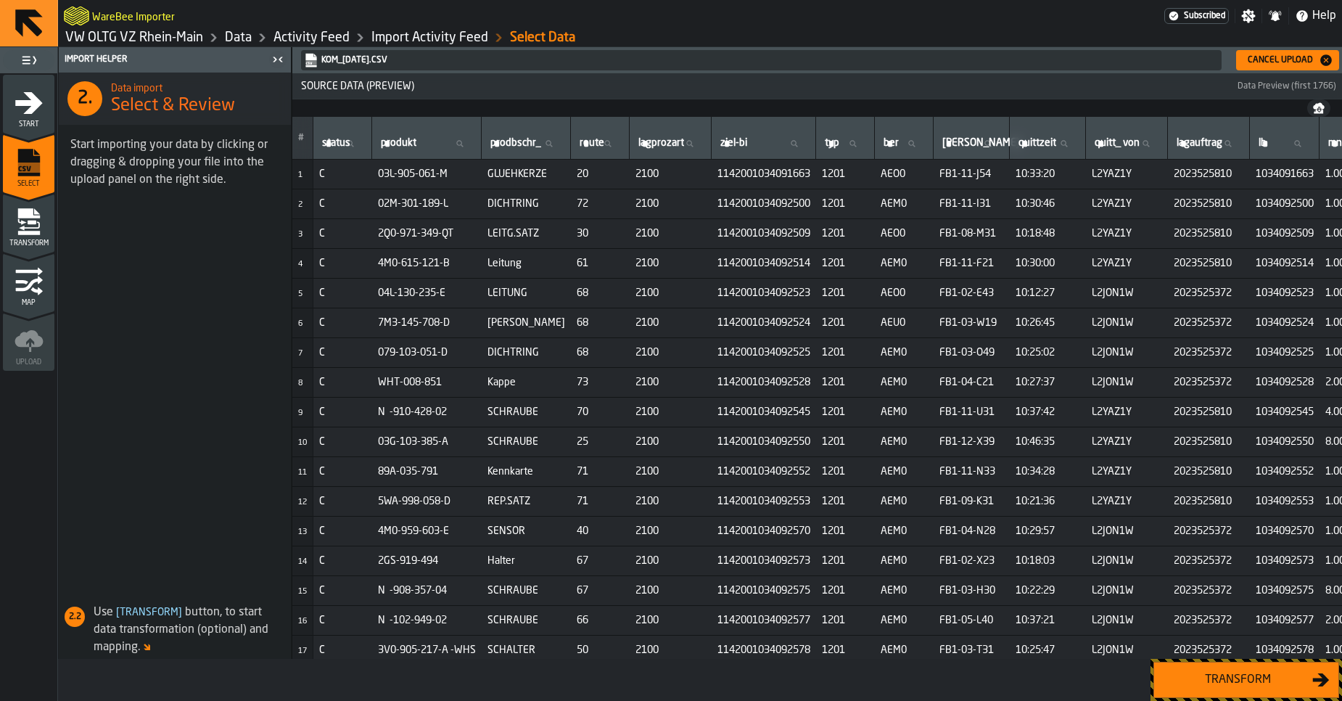
click at [30, 214] on icon "menu Transform" at bounding box center [28, 212] width 22 height 9
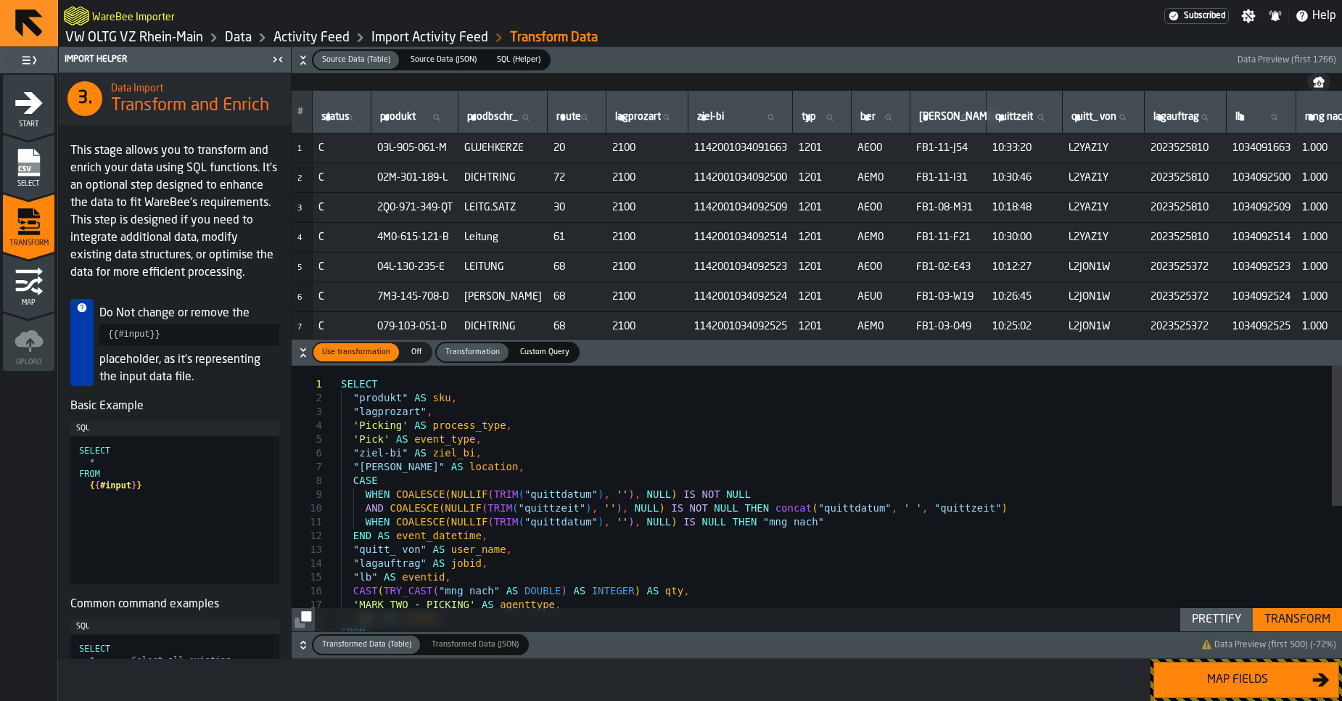
scroll to position [0, 0]
drag, startPoint x: 829, startPoint y: 521, endPoint x: 796, endPoint y: 523, distance: 32.7
click at [796, 523] on div "SELECT "produkt" AS sku , "lagprozart" , 'Picking' AS process_type , 'Pick' AS …" at bounding box center [841, 616] width 1001 height 501
click at [565, 474] on div "SELECT "produkt" AS sku , "lagprozart" , 'Picking' AS process_type , 'Pick' AS …" at bounding box center [841, 616] width 1001 height 501
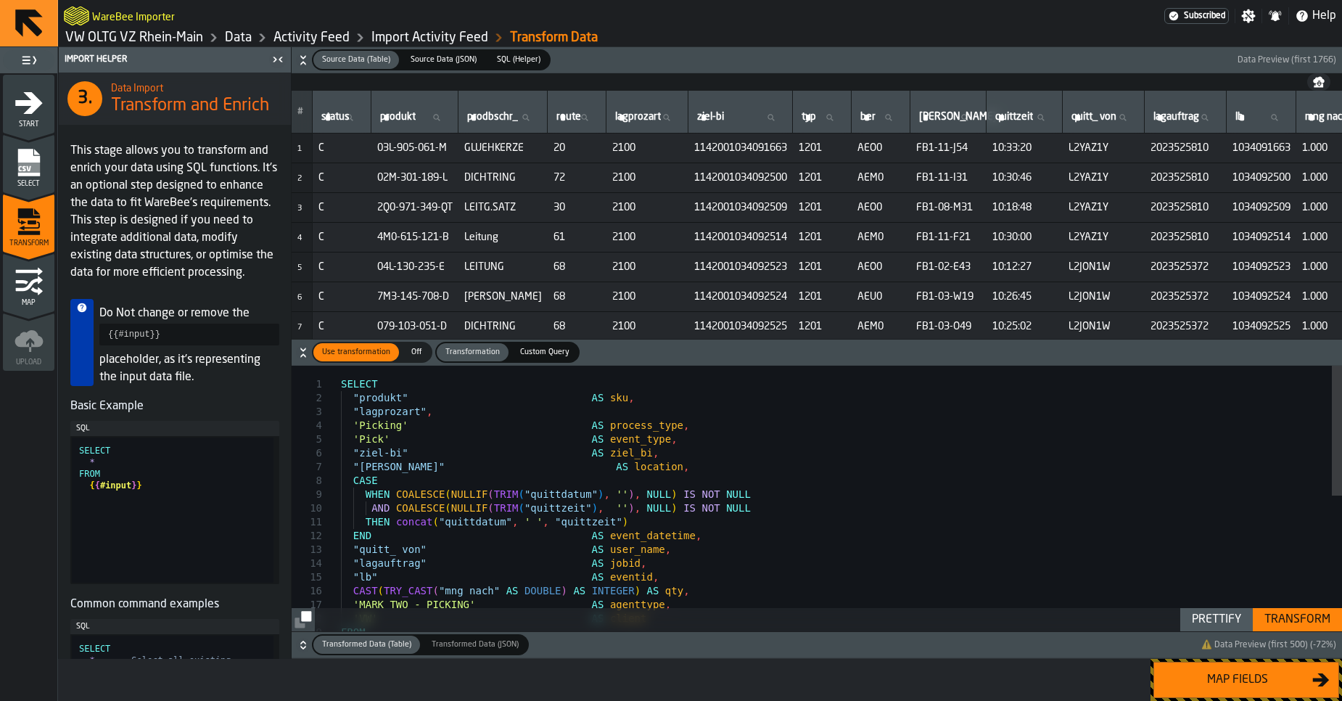
click at [1224, 633] on button "Transformed Data (Table) Transformed Data (Table) Transformed Data (JSON) Trans…" at bounding box center [817, 645] width 1050 height 26
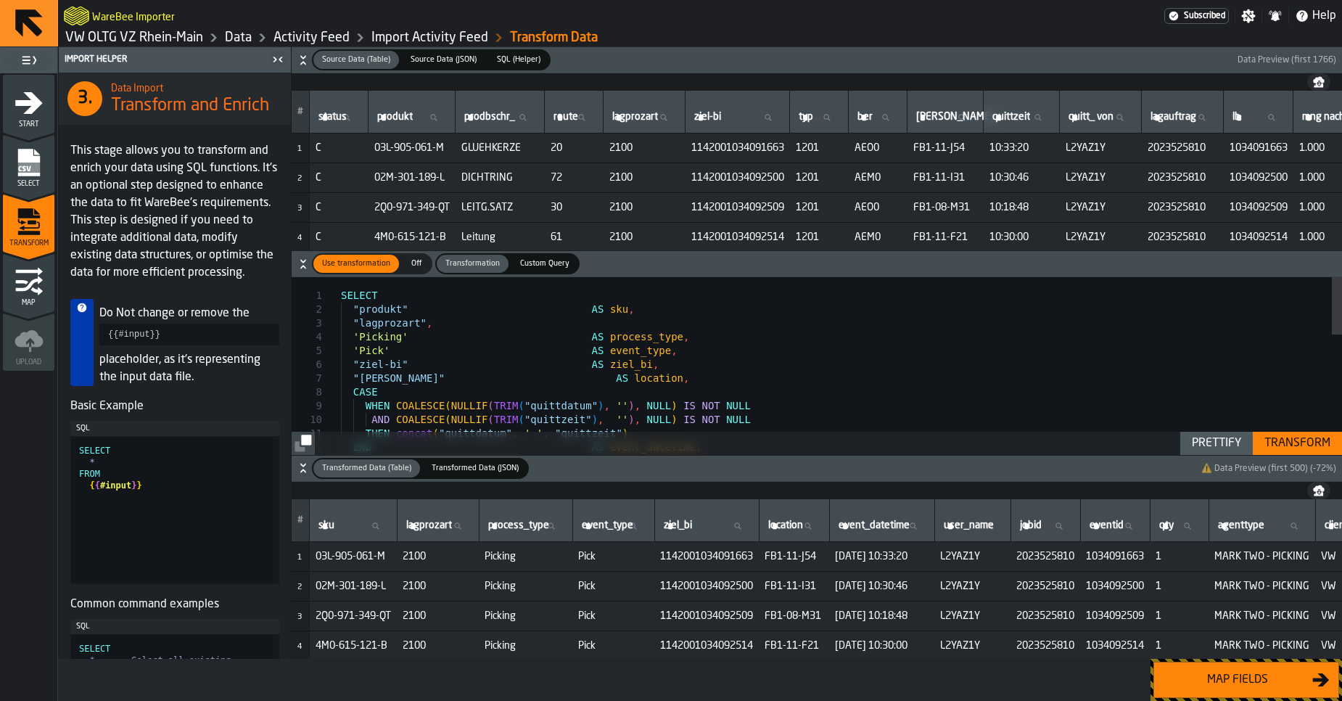
click at [1216, 442] on div "Prettify" at bounding box center [1216, 442] width 61 height 17
type textarea "**********"
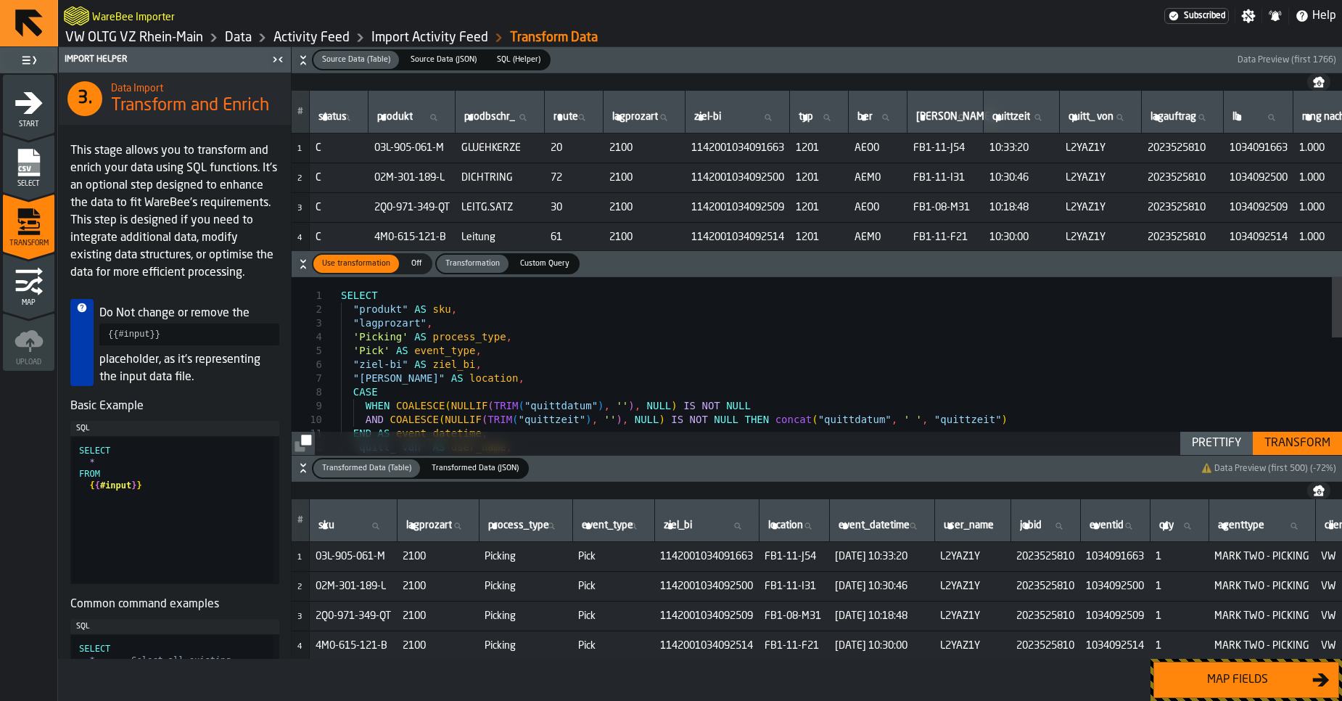
click at [1303, 449] on div "Transform" at bounding box center [1297, 442] width 78 height 17
click at [1223, 692] on button "Map fields" at bounding box center [1246, 679] width 186 height 36
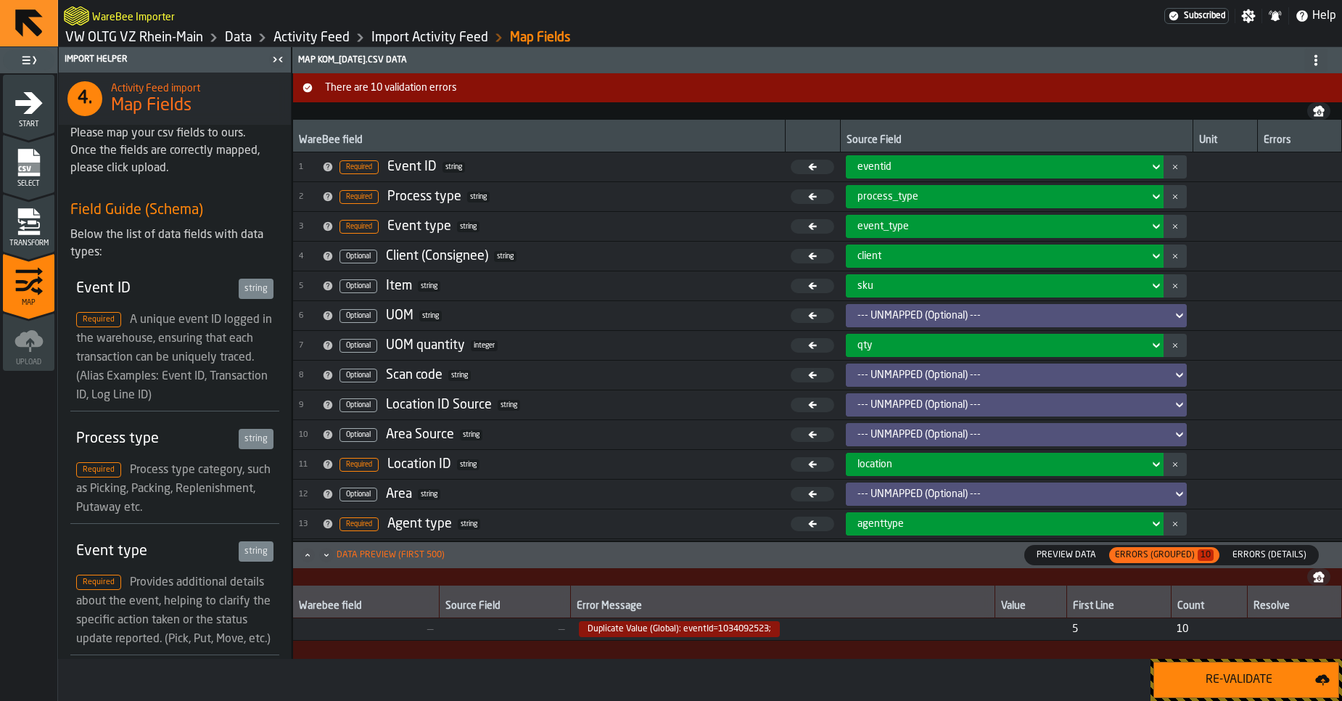
click at [727, 632] on span "Duplicate Value (Global): eventId=1034092523;" at bounding box center [679, 629] width 201 height 16
click at [1241, 559] on span "Errors (Details)" at bounding box center [1269, 554] width 86 height 13
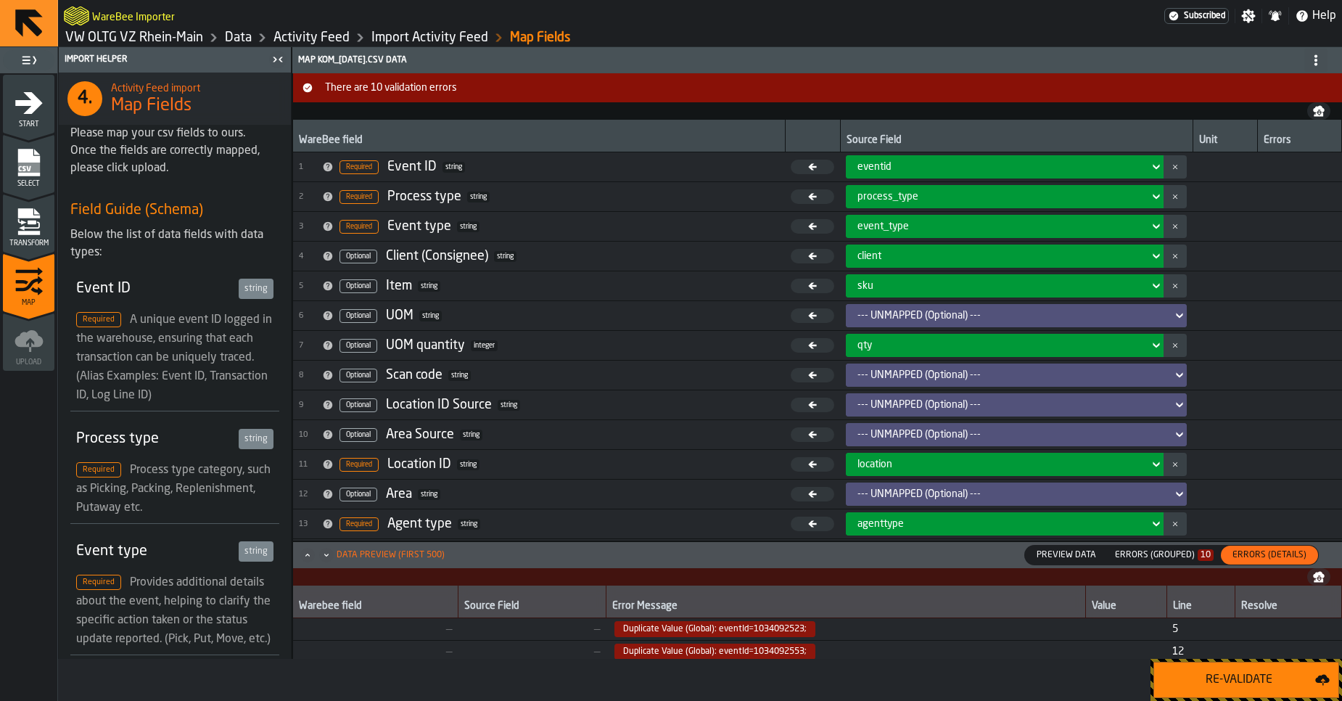
click at [770, 629] on span "Duplicate Value (Global): eventId=1034092523;" at bounding box center [714, 629] width 201 height 16
click at [39, 188] on icon "menu Select" at bounding box center [28, 193] width 51 height 14
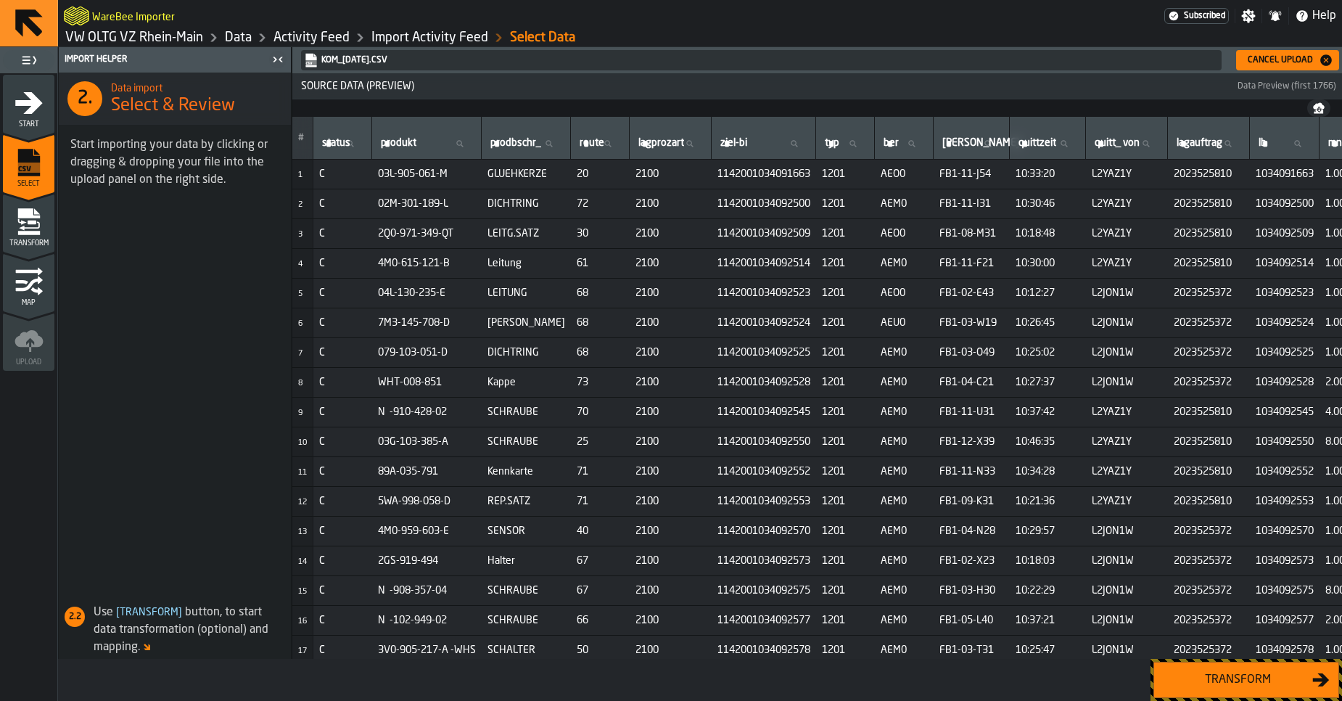
click at [36, 236] on div "Transform" at bounding box center [28, 227] width 51 height 40
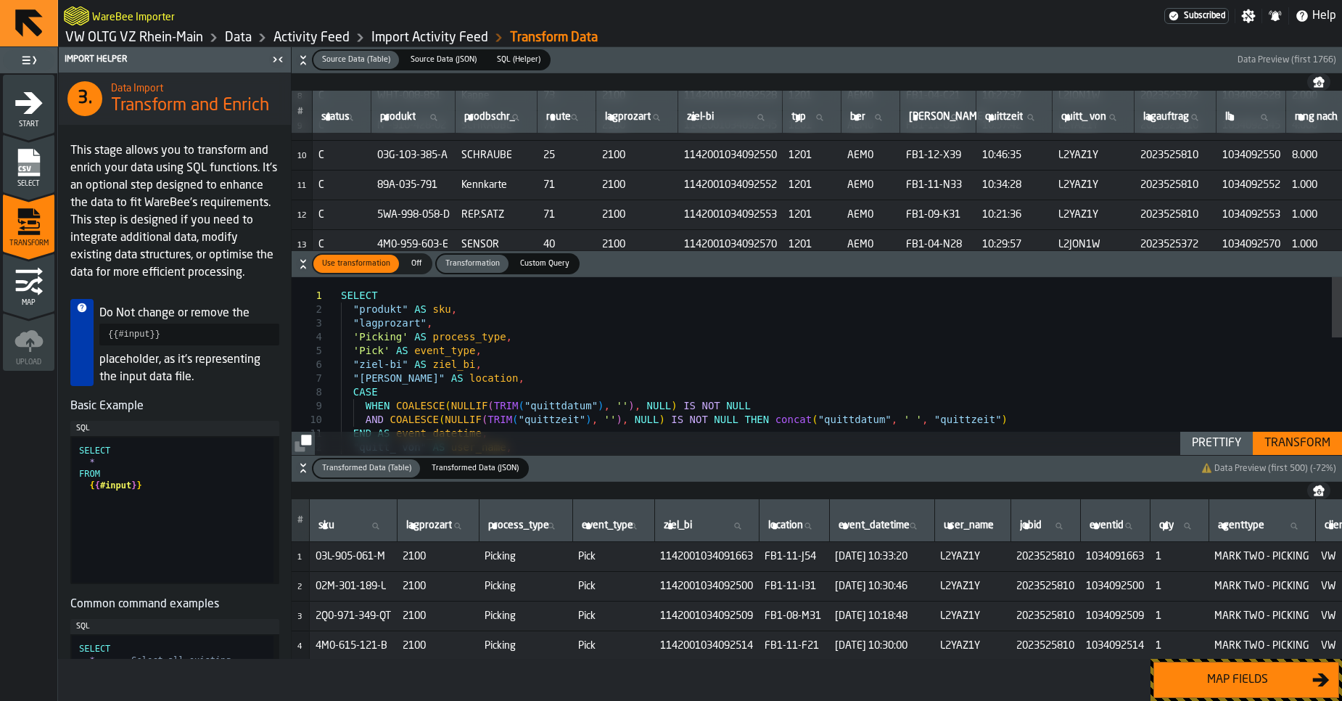
scroll to position [263, 0]
click at [1280, 213] on span "1034092553" at bounding box center [1251, 213] width 58 height 12
copy span "1034092553"
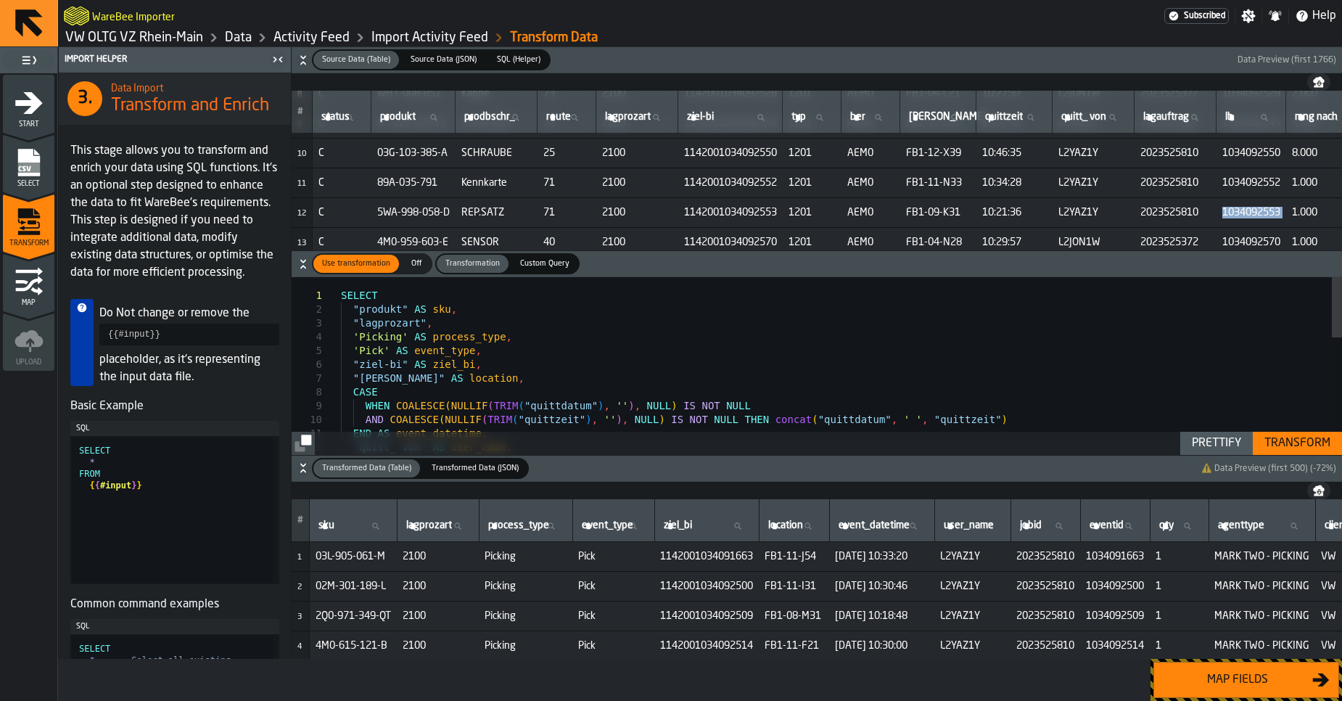
click at [1279, 120] on input "lb lb" at bounding box center [1250, 117] width 57 height 19
paste input "**********"
type input "**********"
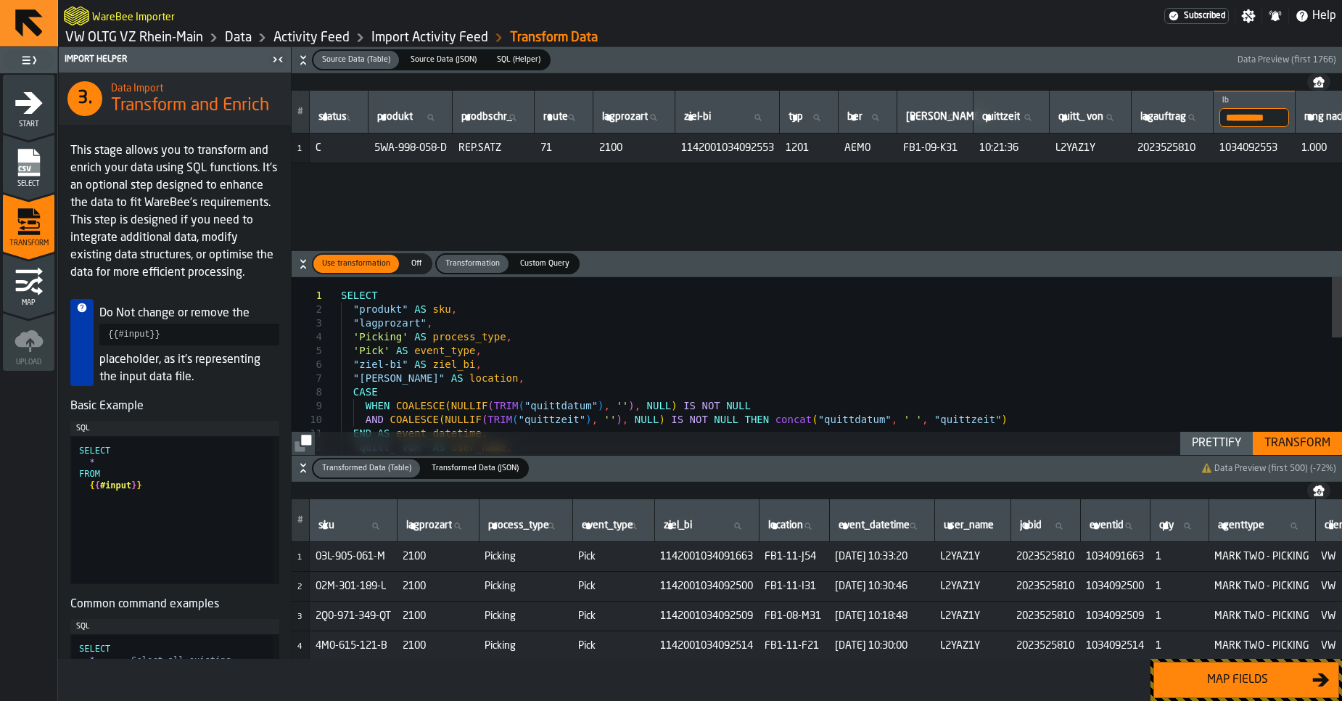
click at [1289, 119] on input "**********" at bounding box center [1254, 117] width 70 height 19
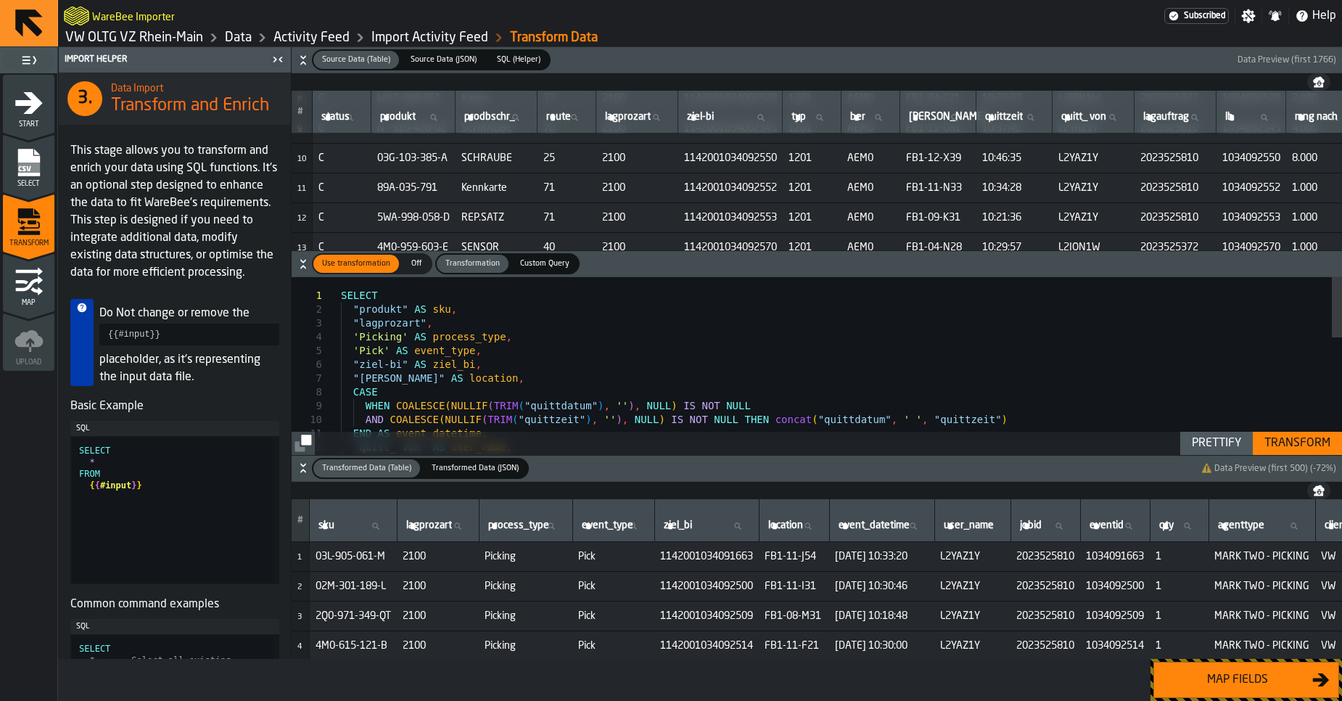
scroll to position [265, 0]
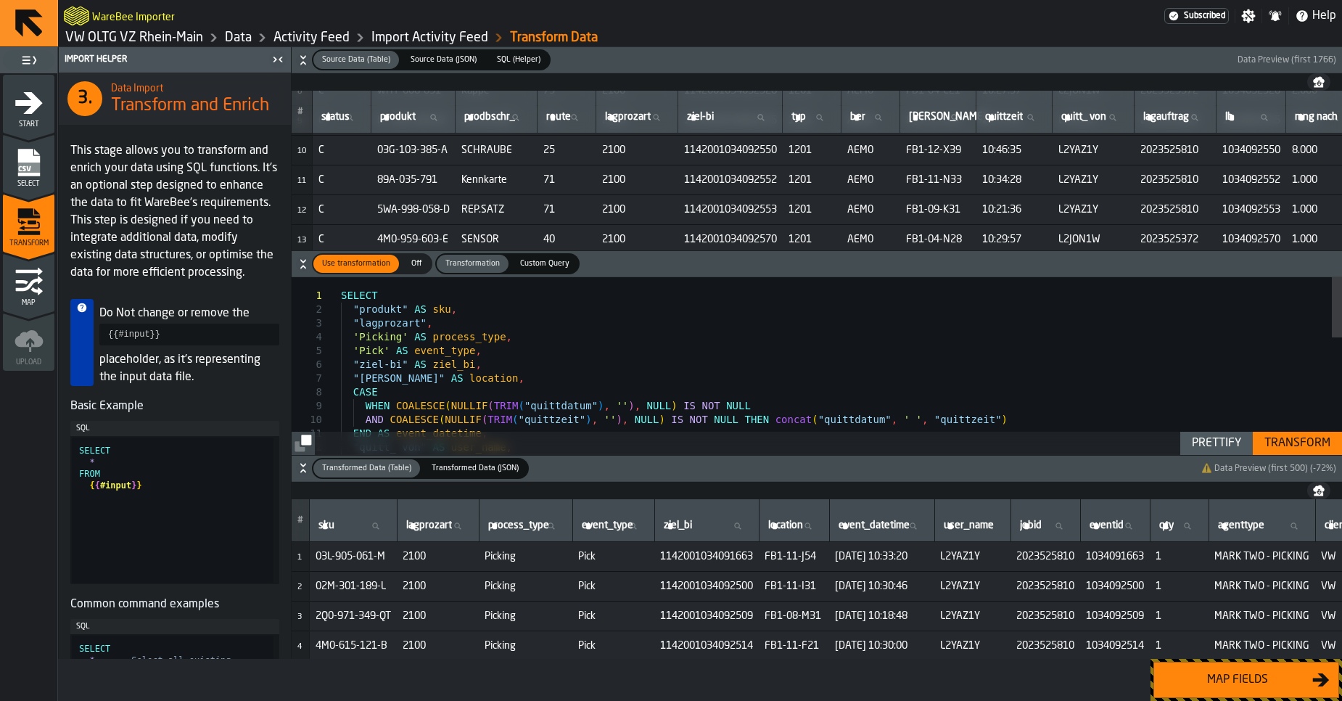
click at [1267, 119] on icon at bounding box center [1264, 117] width 7 height 7
click at [1279, 119] on input "lb lb" at bounding box center [1250, 117] width 57 height 19
paste input "**********"
type input "**********"
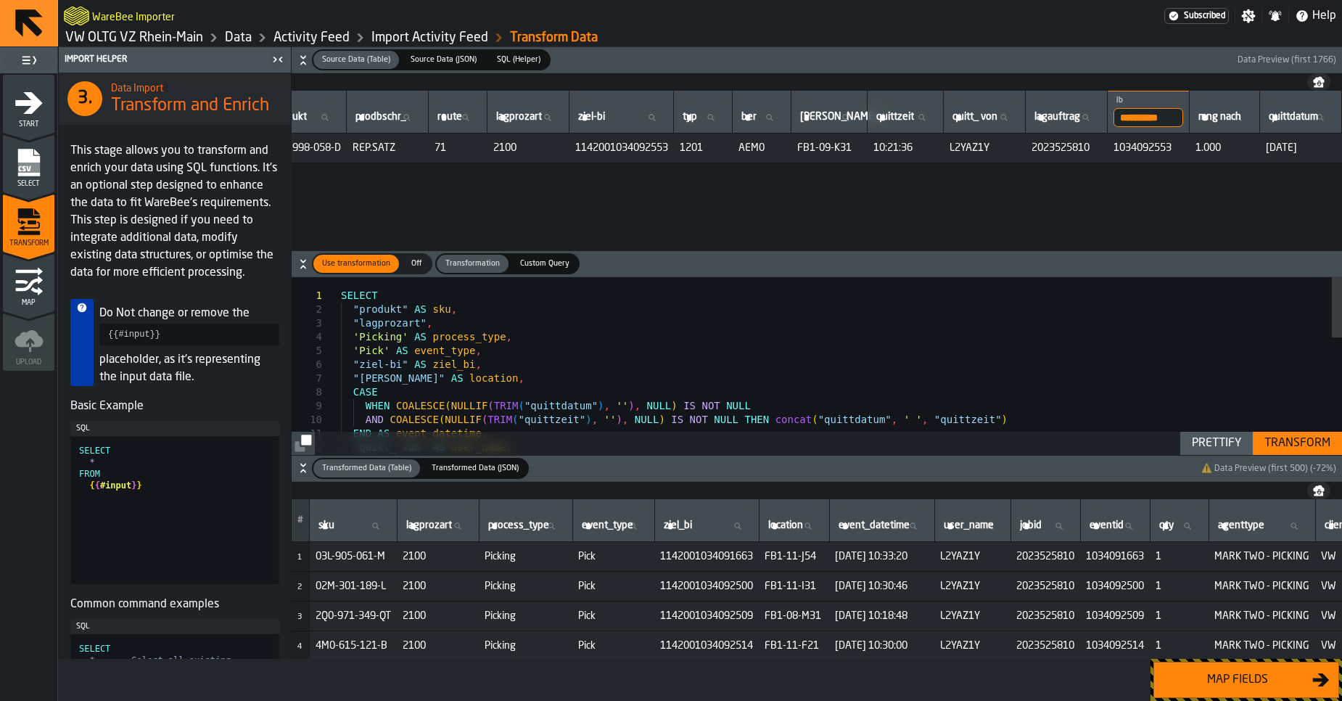
scroll to position [0, 0]
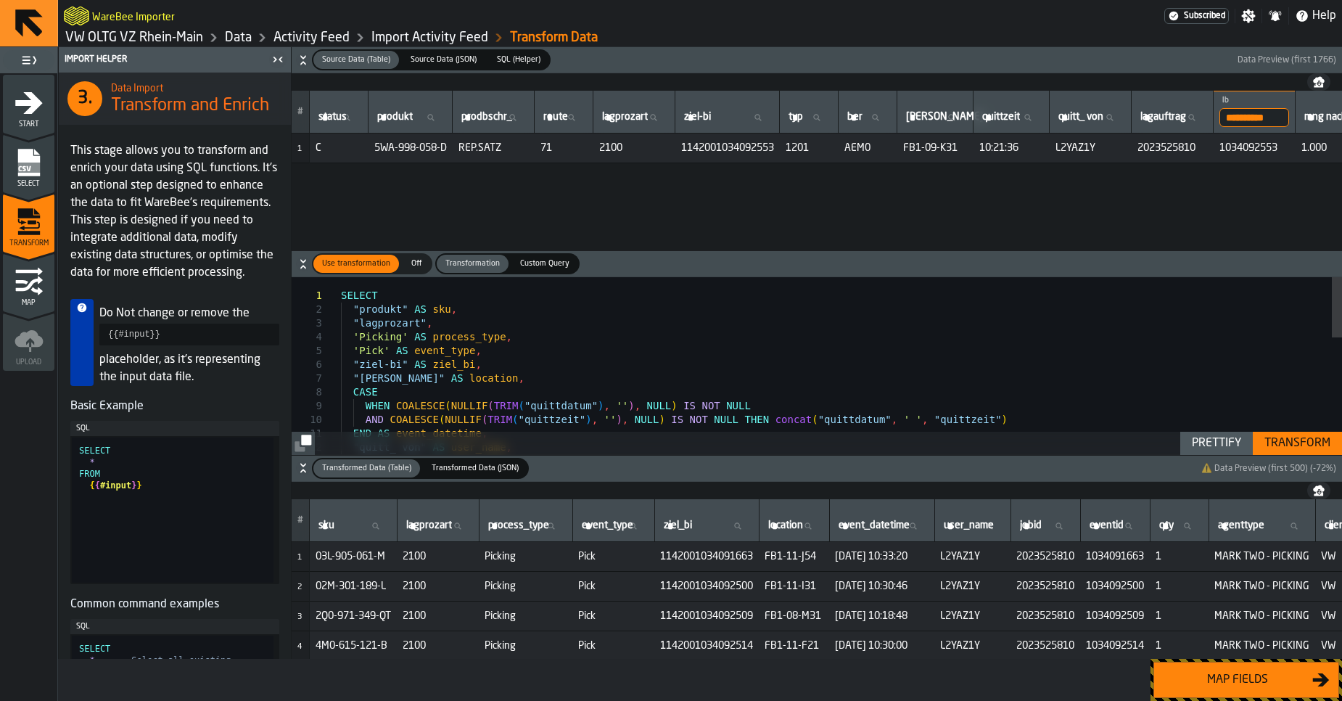
click at [1284, 118] on input "**********" at bounding box center [1254, 117] width 70 height 19
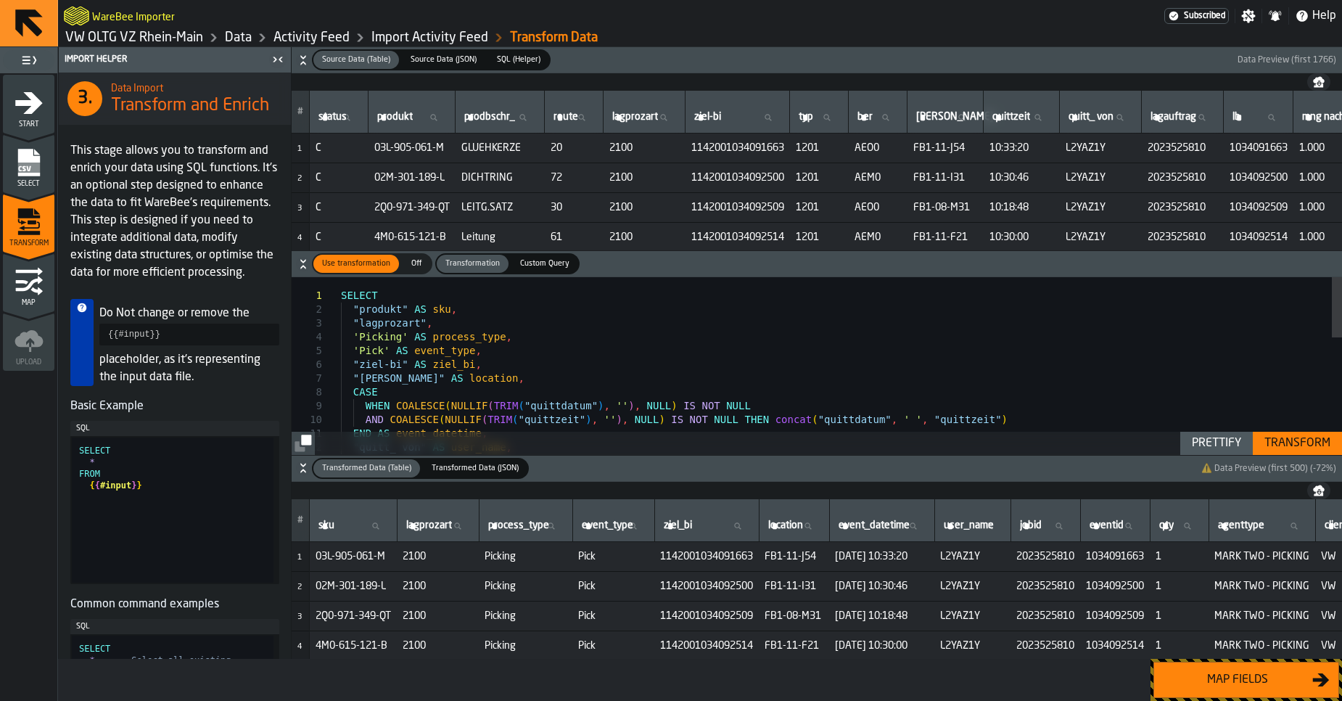
drag, startPoint x: 1089, startPoint y: 118, endPoint x: 1152, endPoint y: 120, distance: 63.1
click at [1142, 120] on th "quitt_ von quitt_ von" at bounding box center [1101, 112] width 82 height 43
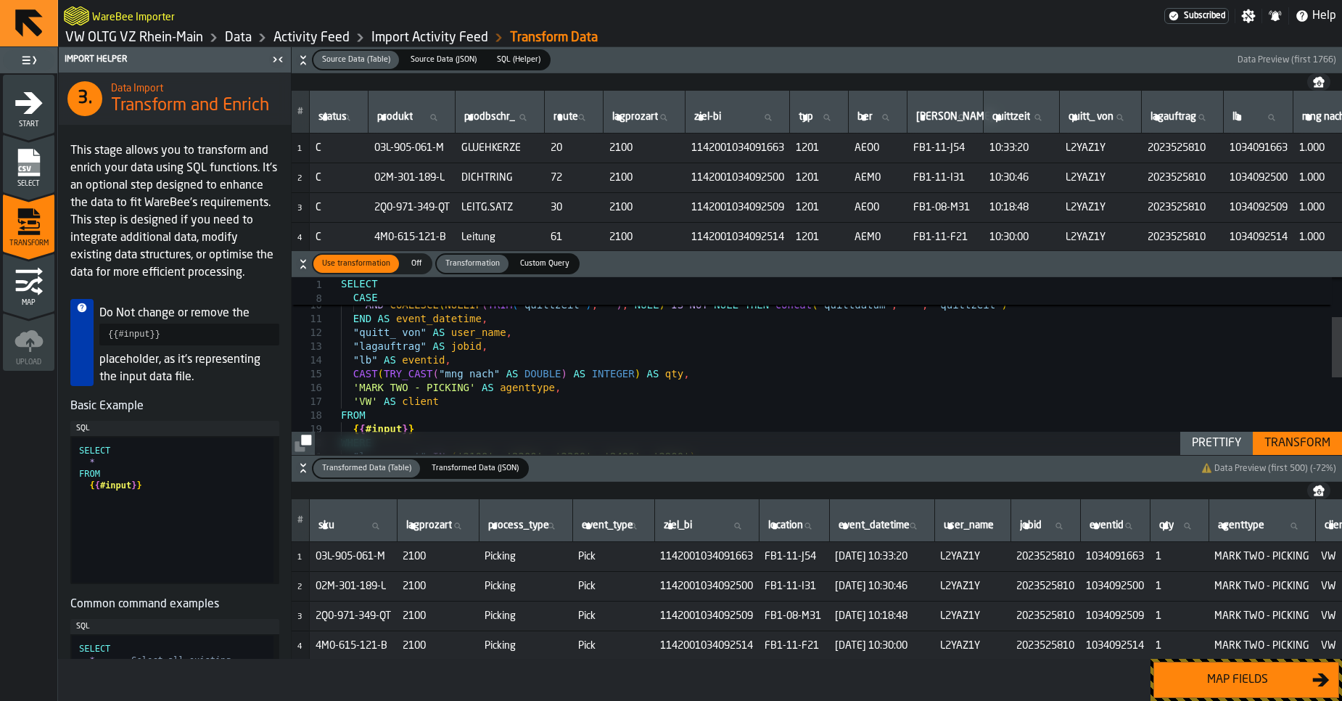
click at [540, 374] on div "CASE WHEN COALESCE ( NULLIF ( TRIM ( "quittdatum" ) , '' ) , NULL ) IS NOT NULL…" at bounding box center [841, 419] width 1001 height 515
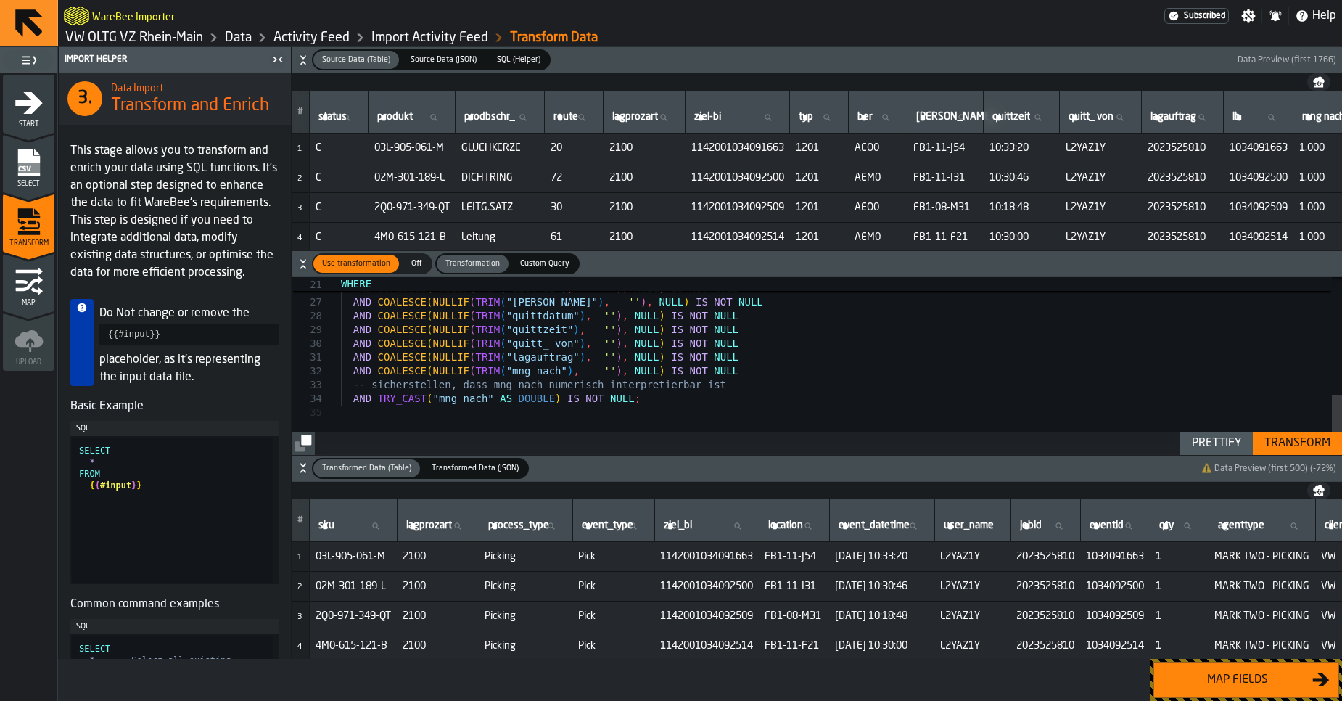
click at [1235, 435] on div "Prettify" at bounding box center [1216, 442] width 61 height 17
type textarea "**********"
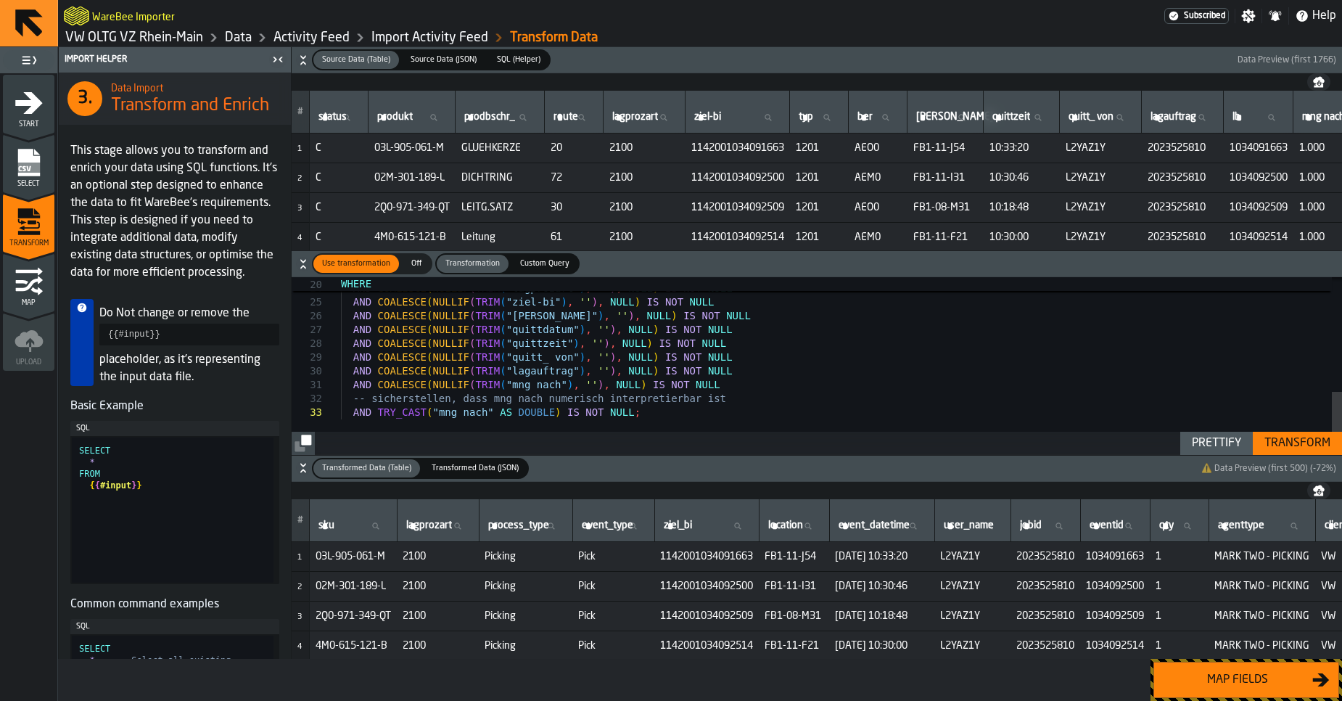
click at [1284, 441] on div "Transform" at bounding box center [1297, 442] width 78 height 17
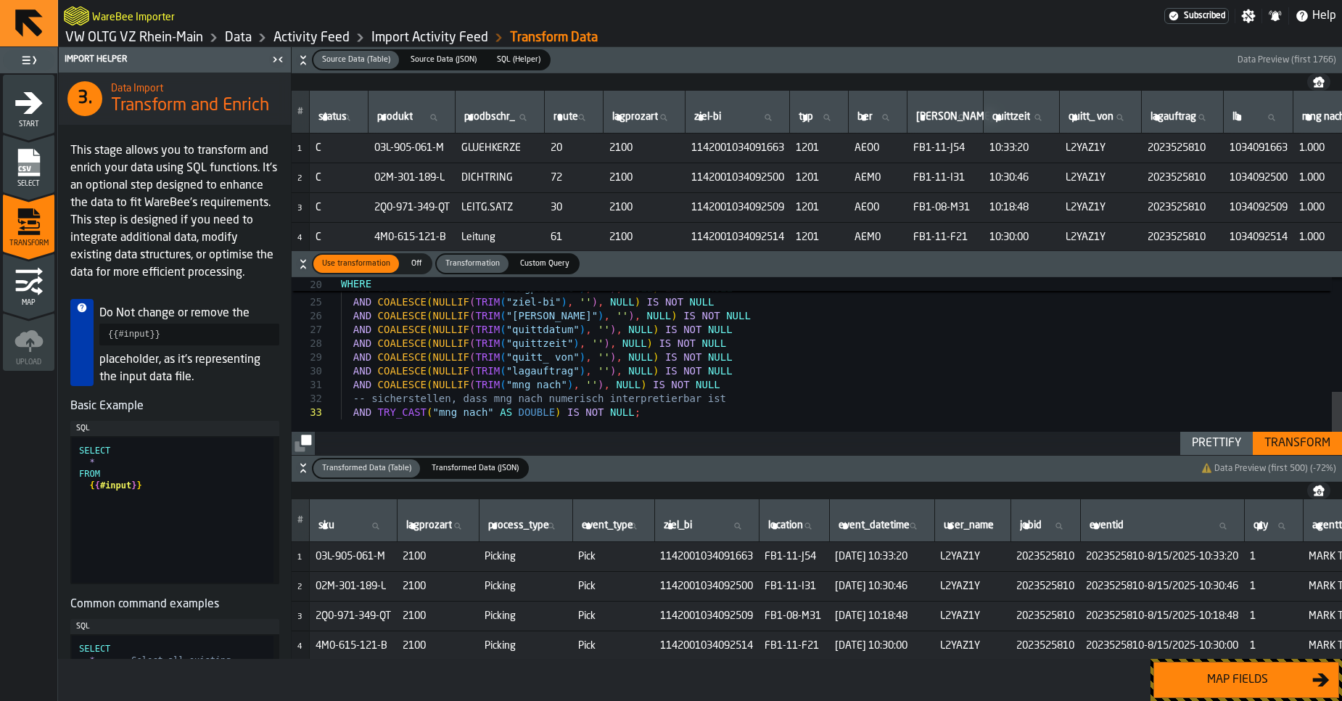
click at [1217, 668] on button "Map fields" at bounding box center [1246, 679] width 186 height 36
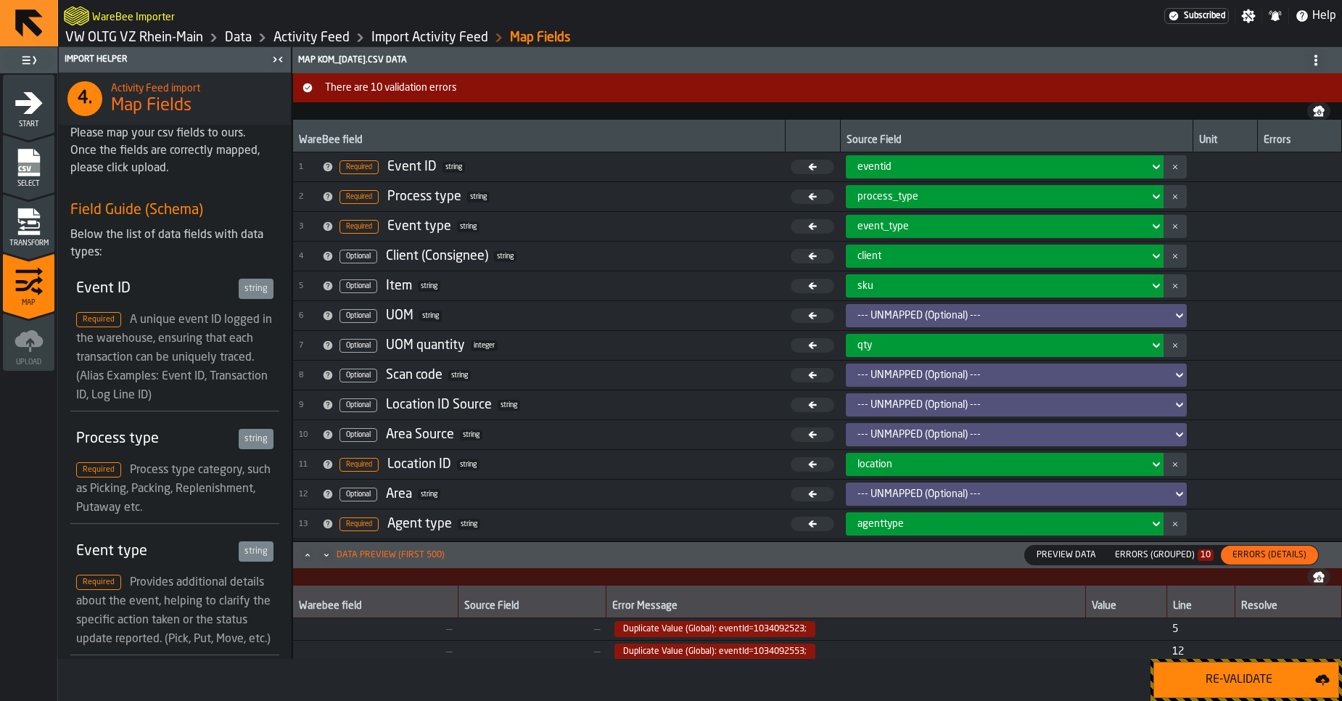
click at [1174, 562] on div "Errors (Grouped) 10" at bounding box center [1164, 555] width 110 height 16
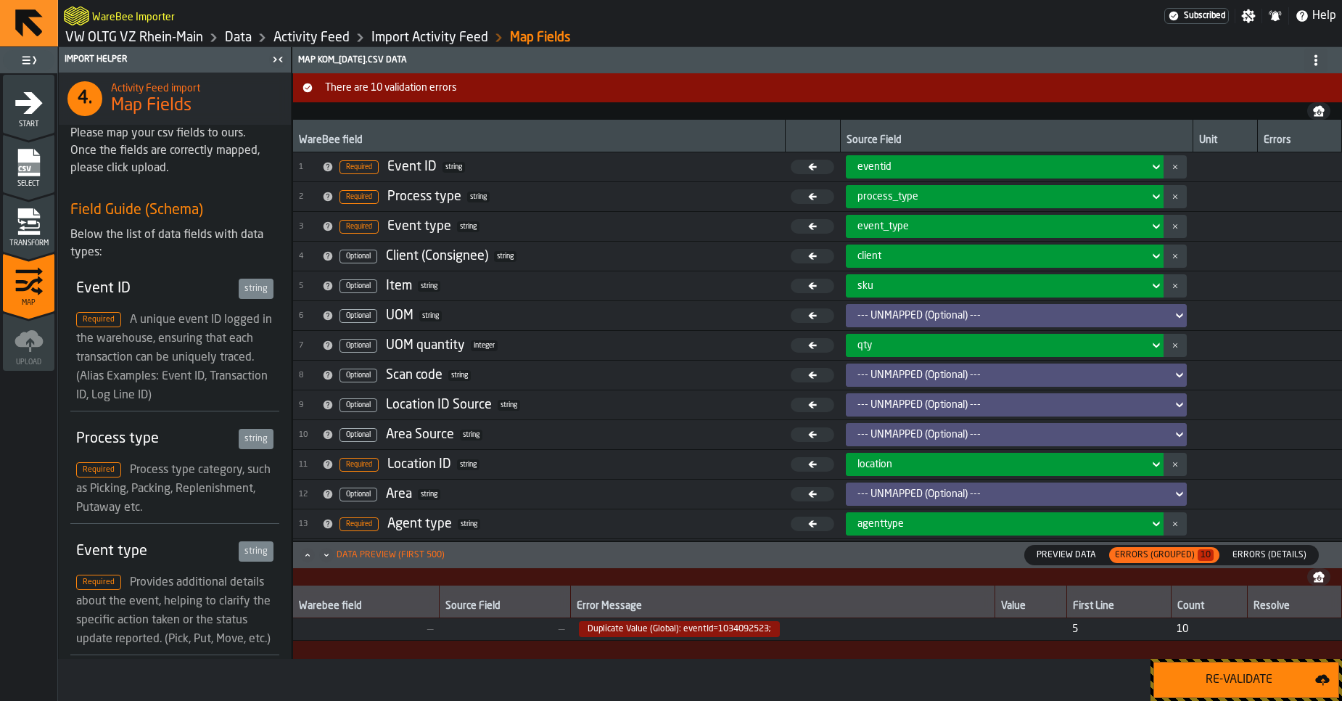
click at [971, 622] on span "Duplicate Value (Global): eventId=1034092523;" at bounding box center [782, 629] width 413 height 16
click at [1252, 561] on span "Errors (Details)" at bounding box center [1269, 554] width 86 height 13
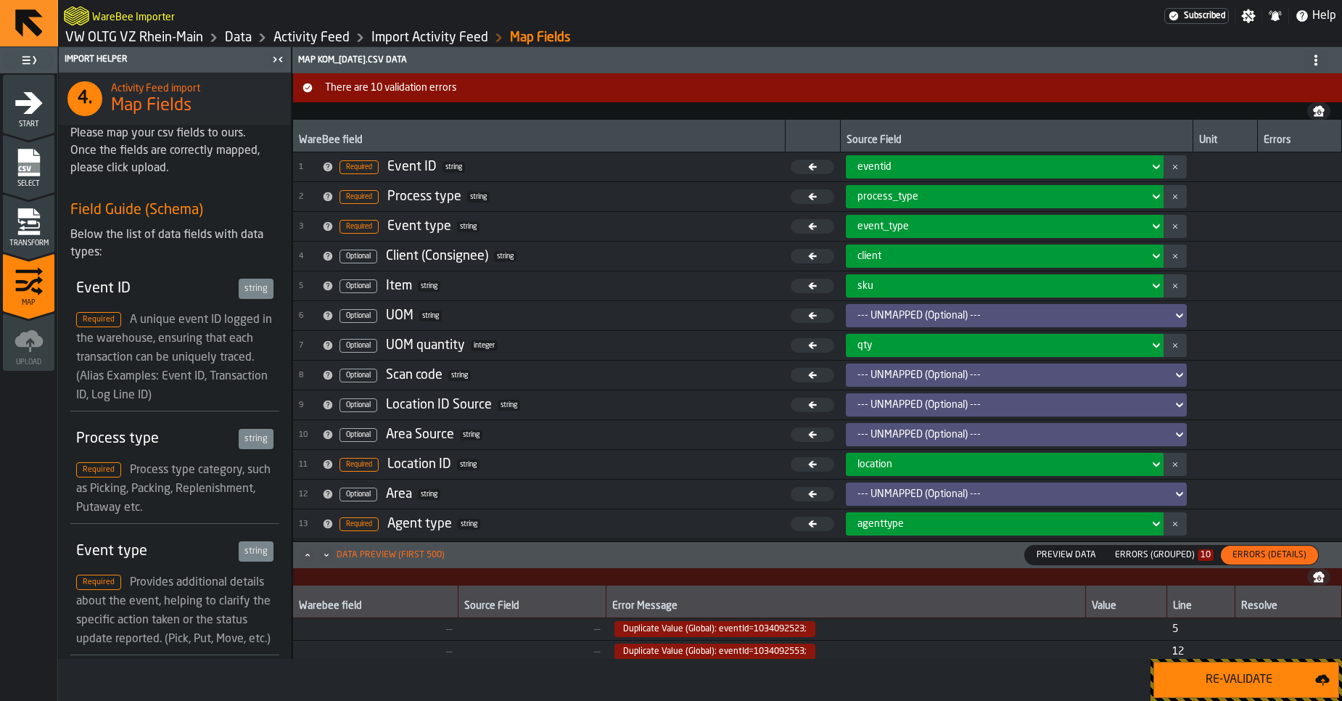
click at [1199, 696] on button "Re-Validate" at bounding box center [1246, 679] width 186 height 36
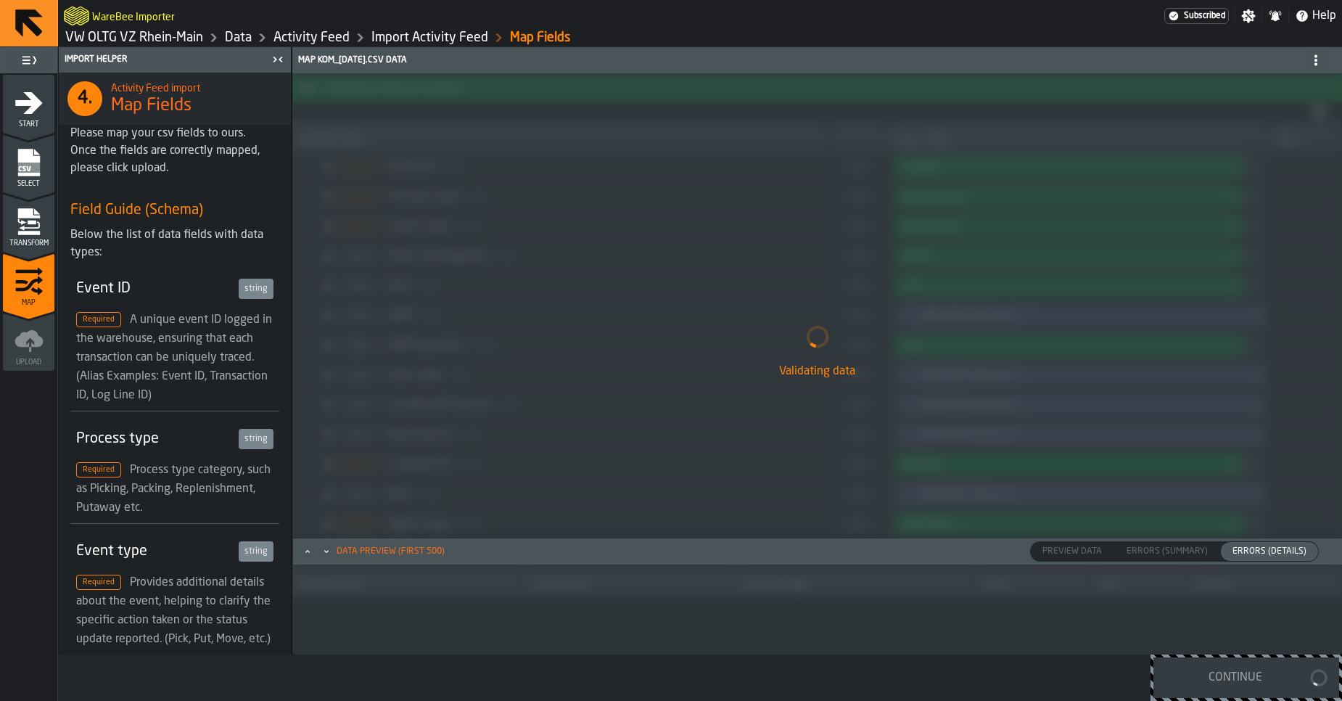
click at [249, 38] on link "Data" at bounding box center [238, 38] width 27 height 16
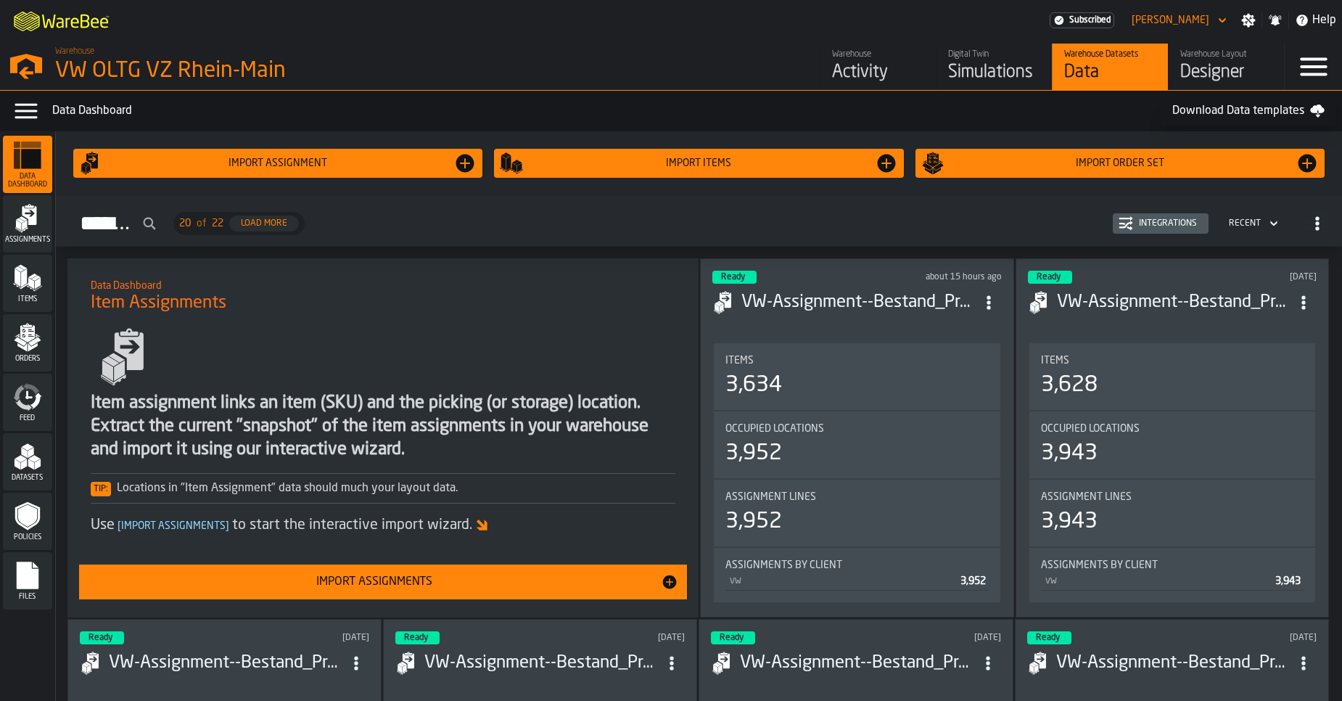
click at [15, 392] on icon "menu Feed" at bounding box center [27, 396] width 29 height 29
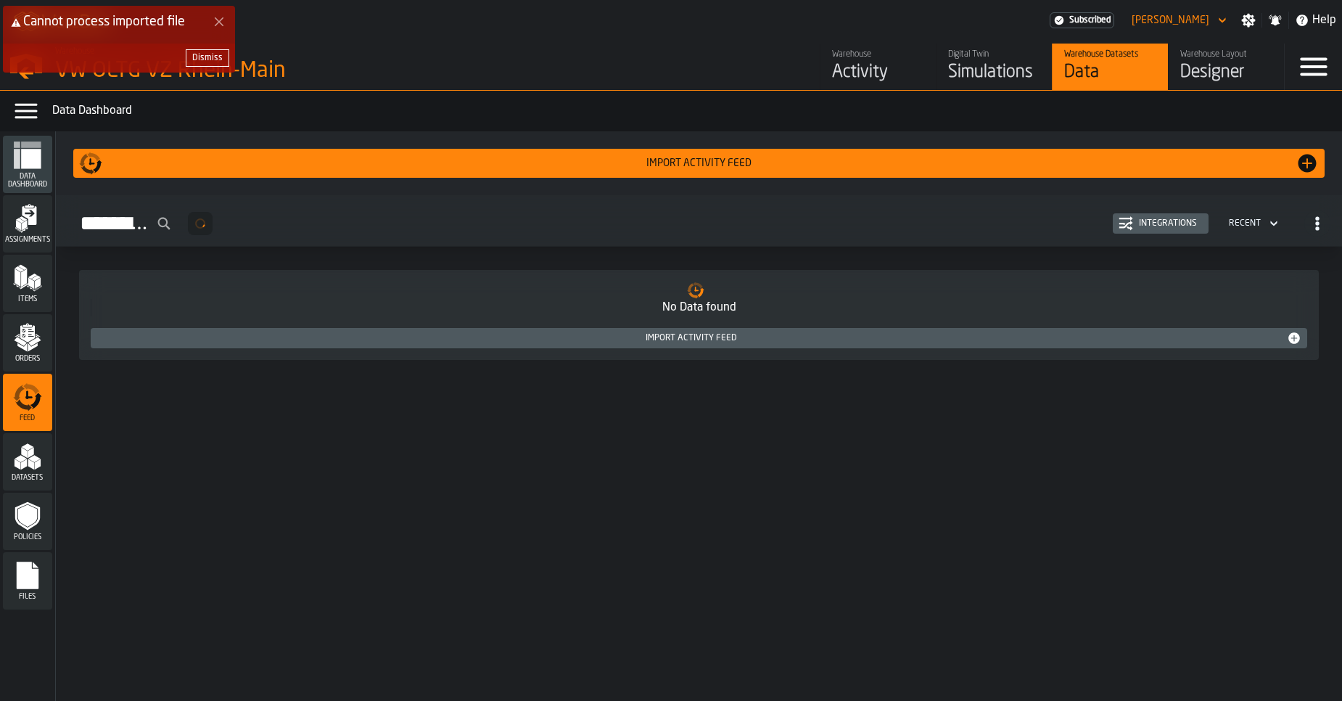
click at [207, 57] on div "Dismiss" at bounding box center [207, 58] width 30 height 10
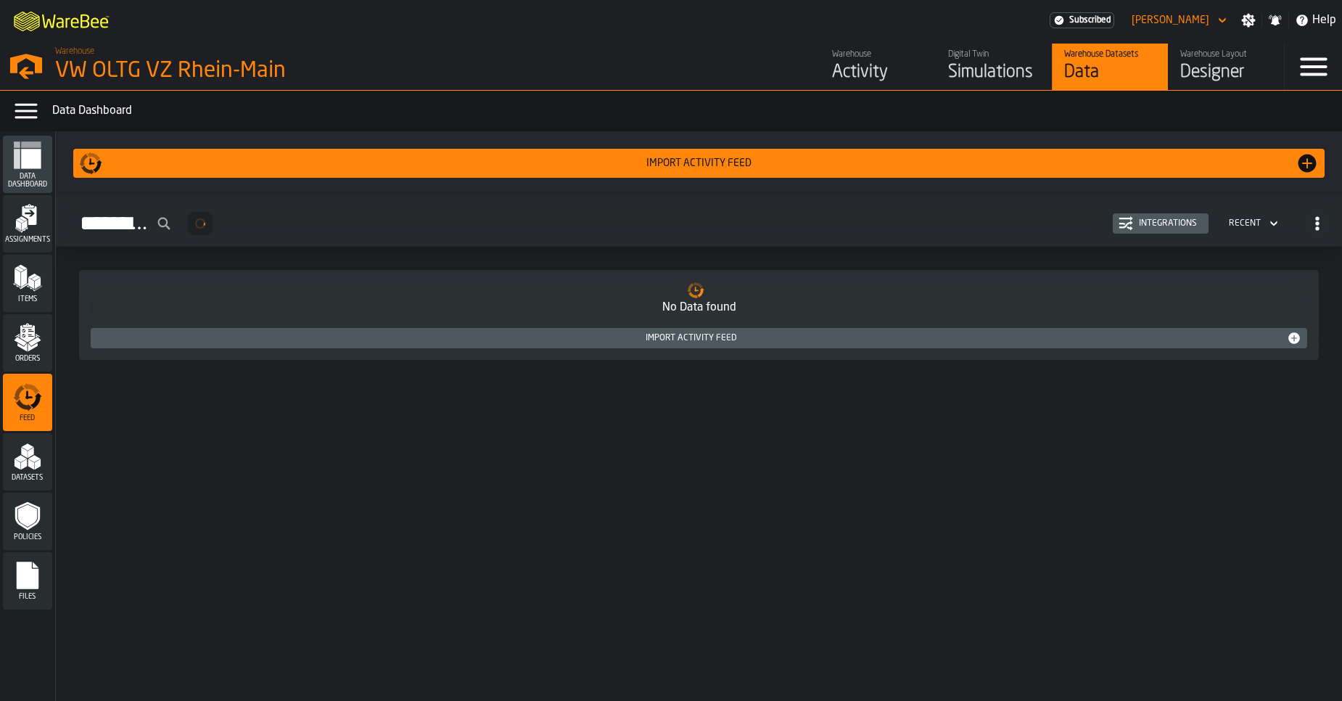
click at [1162, 222] on div "Integrations" at bounding box center [1168, 223] width 70 height 10
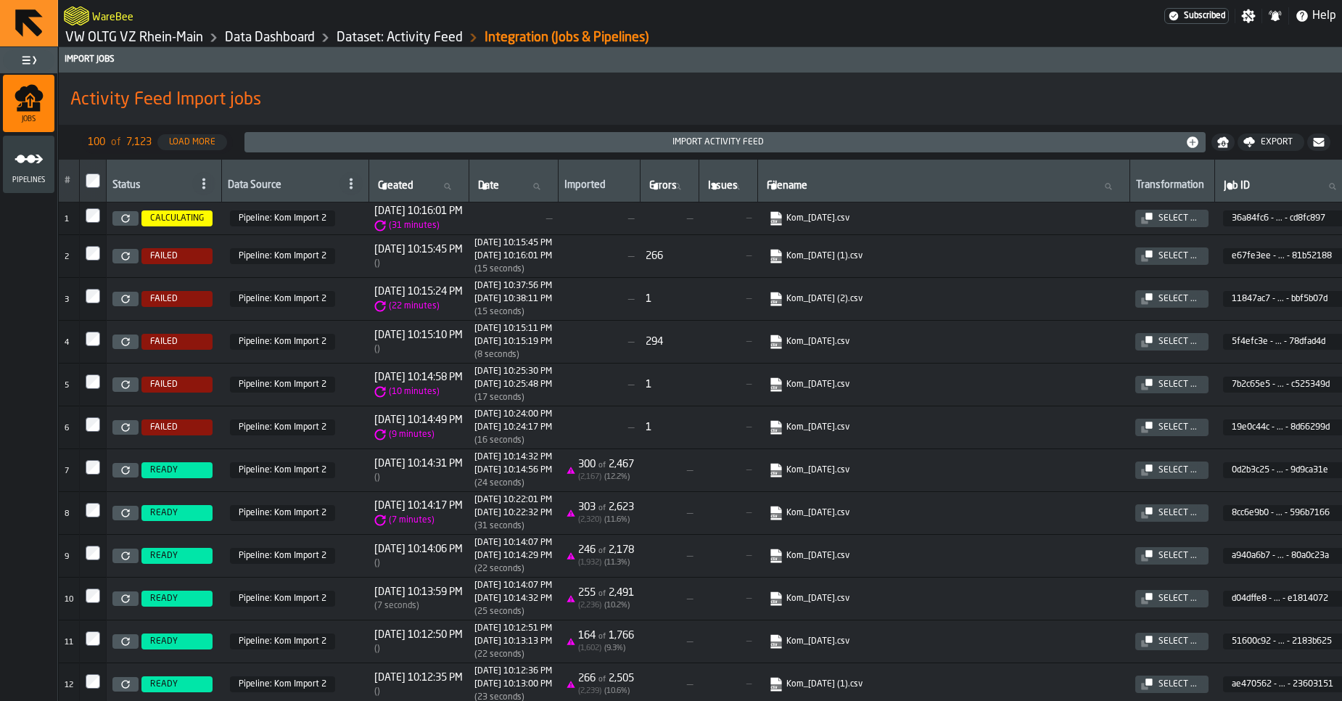
click at [131, 252] on link at bounding box center [125, 256] width 26 height 15
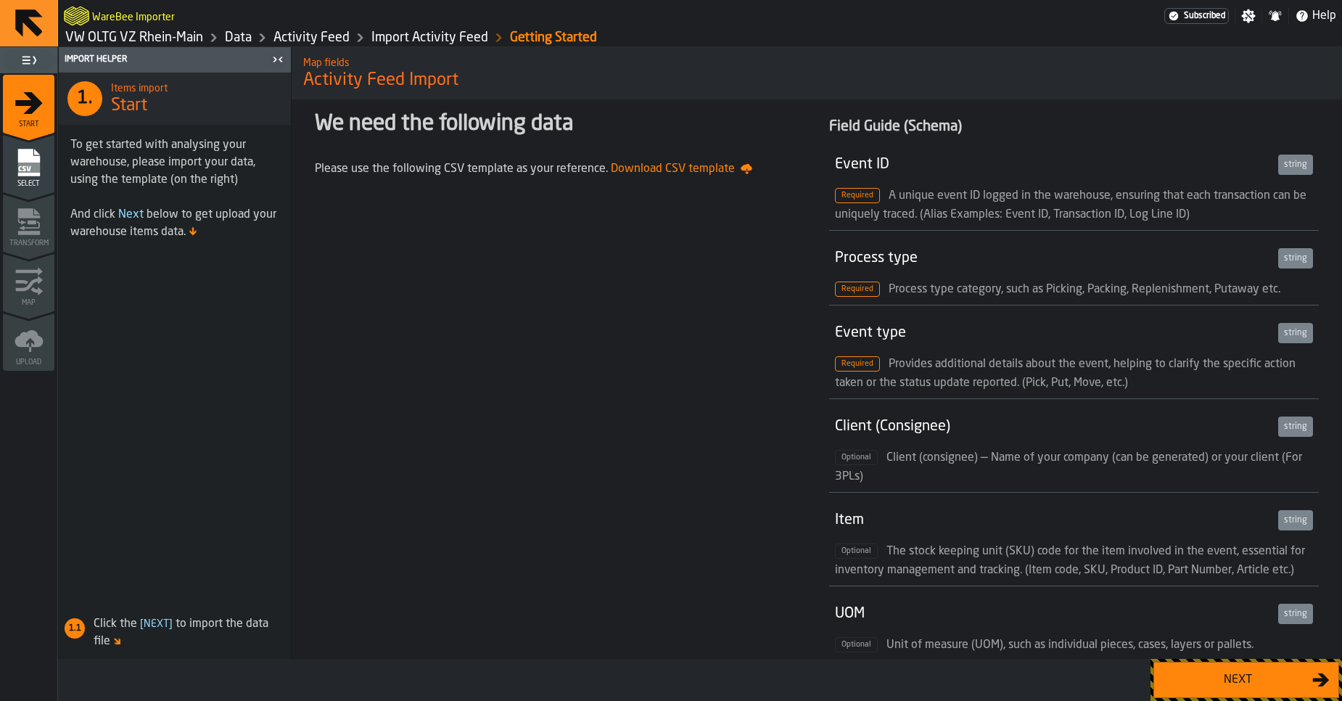
click at [1213, 686] on div "Next" at bounding box center [1237, 679] width 149 height 17
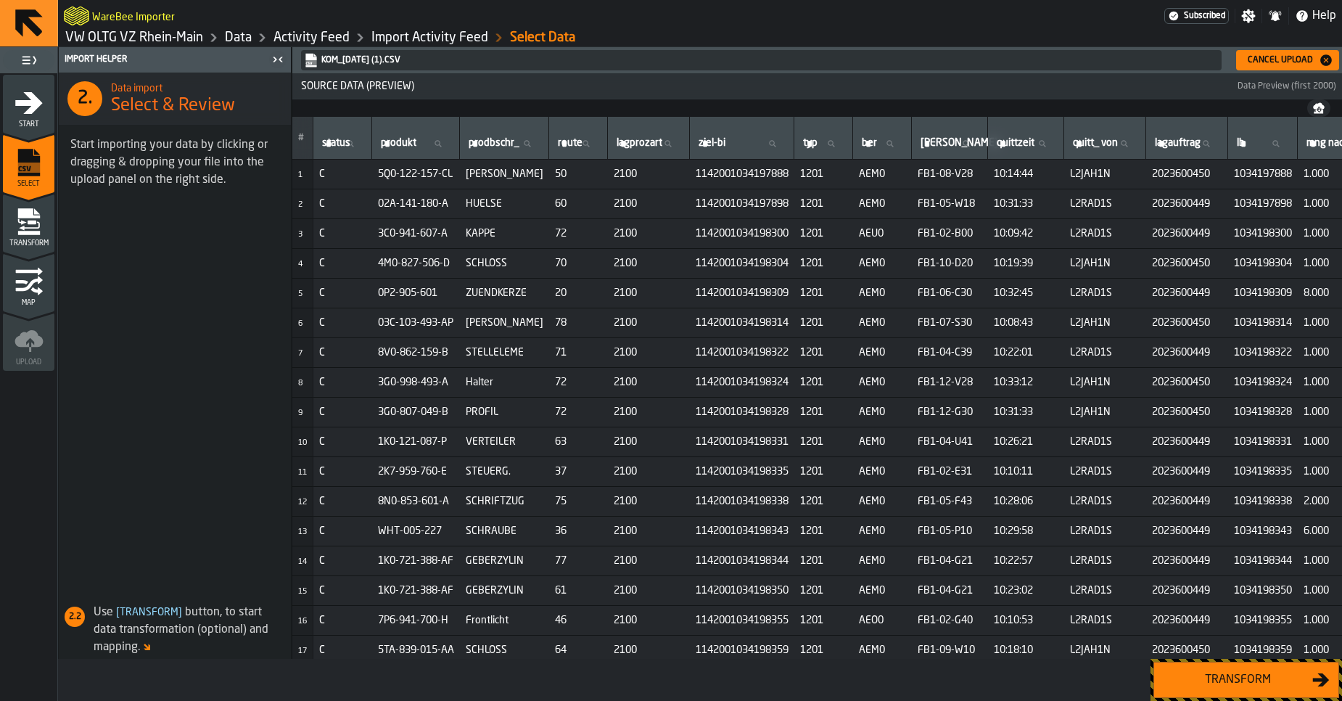
click at [1268, 687] on div "Transform" at bounding box center [1237, 679] width 149 height 17
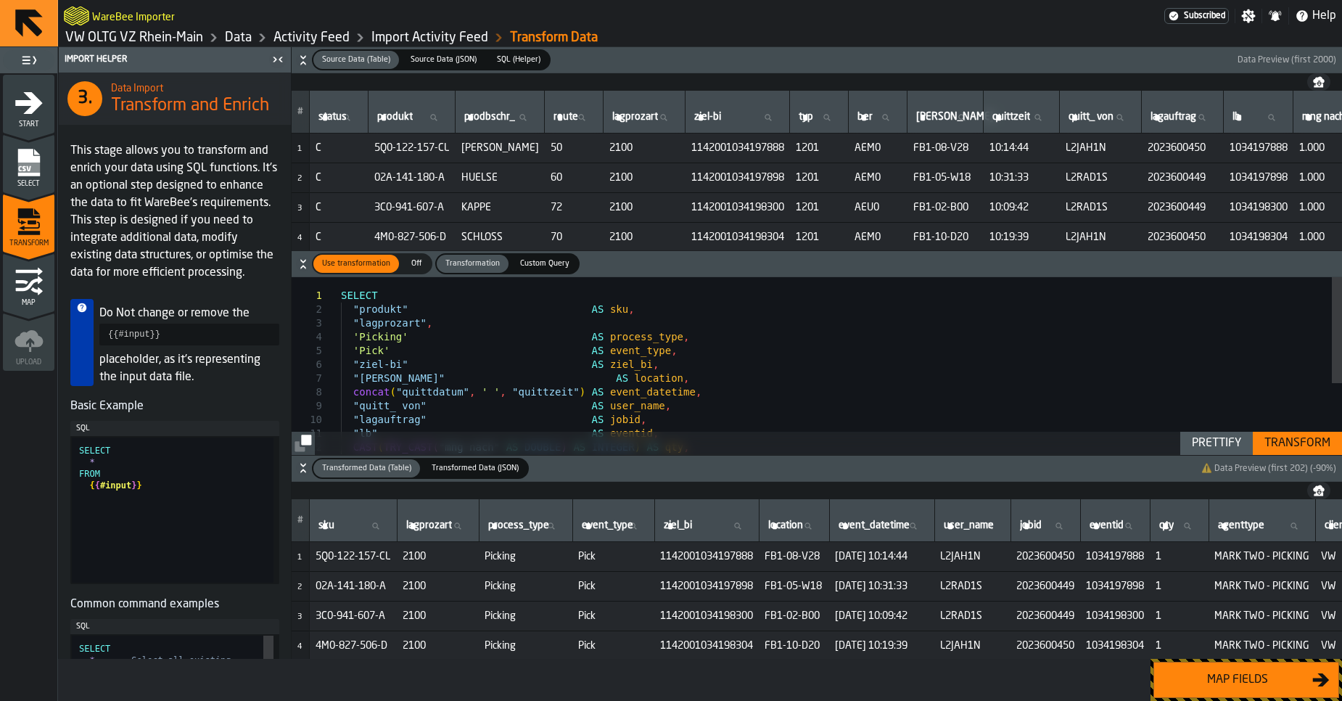
click at [676, 370] on div "SELECT "produkt" AS sku , "lagprozart" , 'Picking' AS process_type , 'Pick' AS …" at bounding box center [841, 424] width 1001 height 294
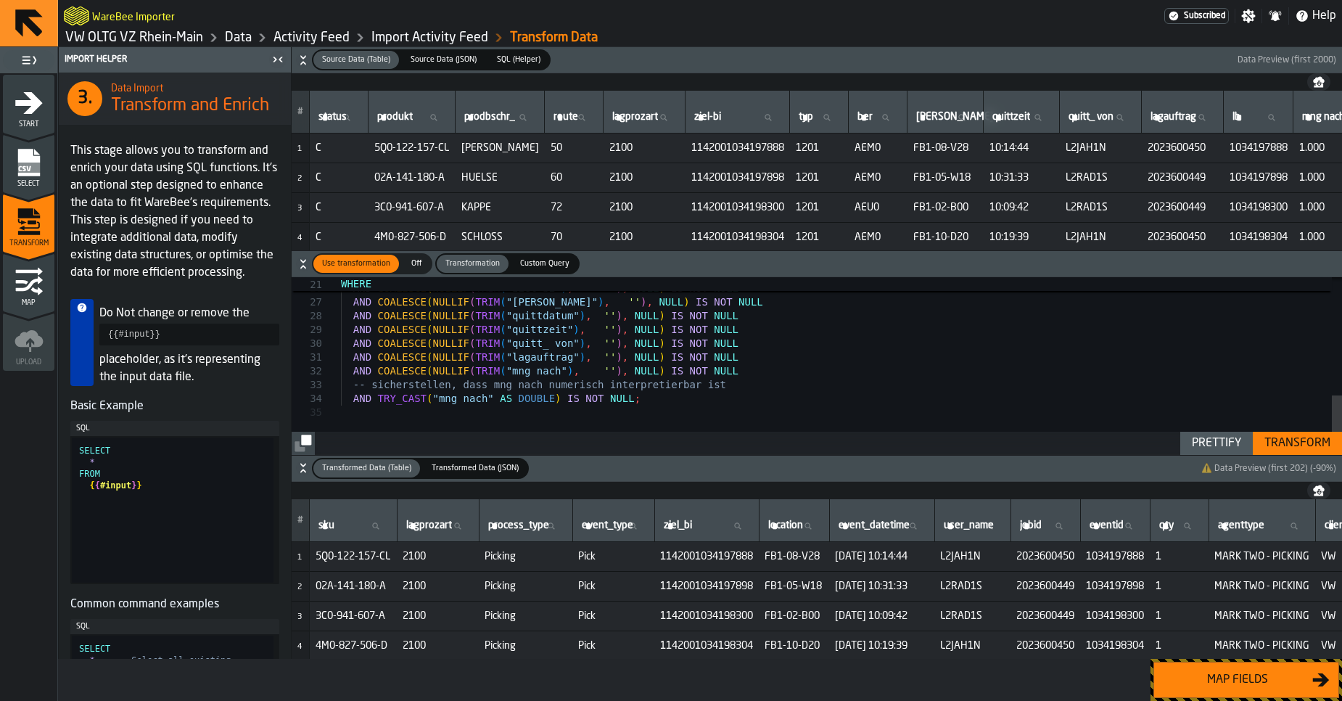
drag, startPoint x: 1234, startPoint y: 457, endPoint x: 1224, endPoint y: 446, distance: 15.4
click at [1224, 446] on div "Source Data (Table) Source Data (Table) Source Data (JSON) Source Data (JSON) S…" at bounding box center [817, 352] width 1050 height 611
click at [1224, 446] on div "Prettify" at bounding box center [1216, 442] width 61 height 17
type textarea "**********"
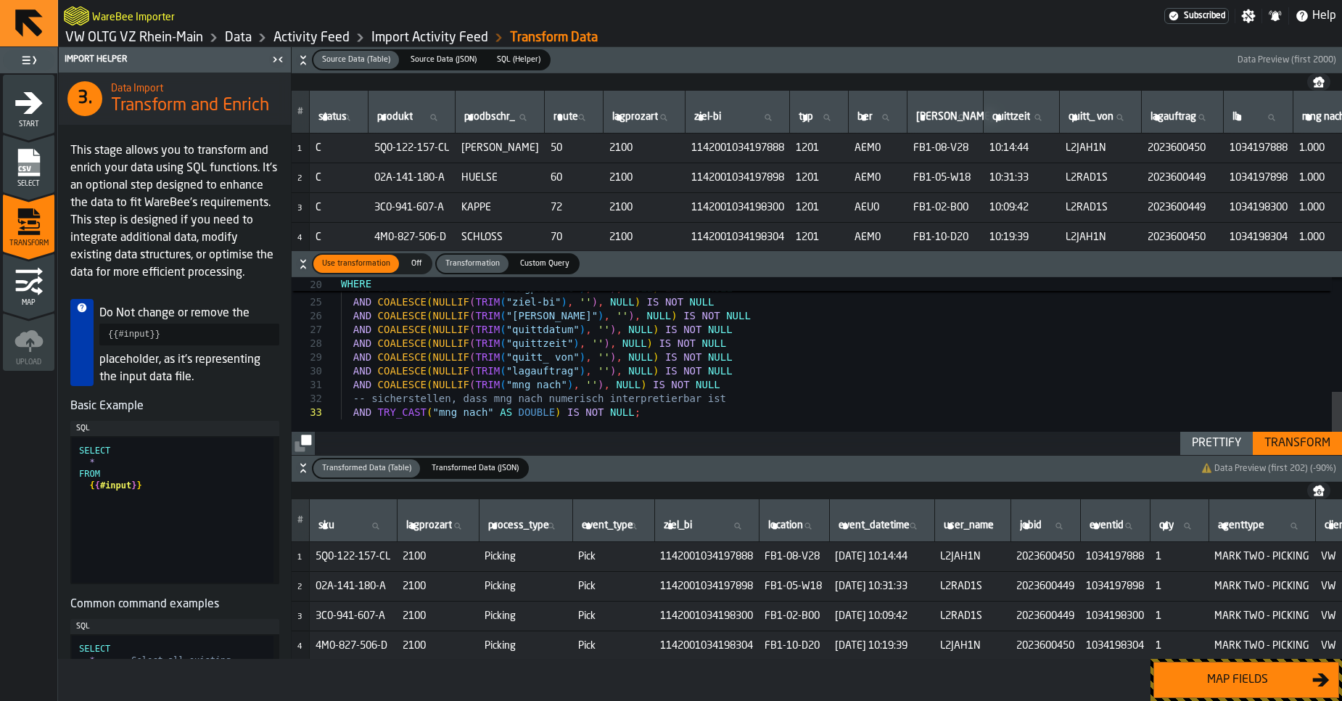
click at [1303, 446] on div "Transform" at bounding box center [1297, 442] width 78 height 17
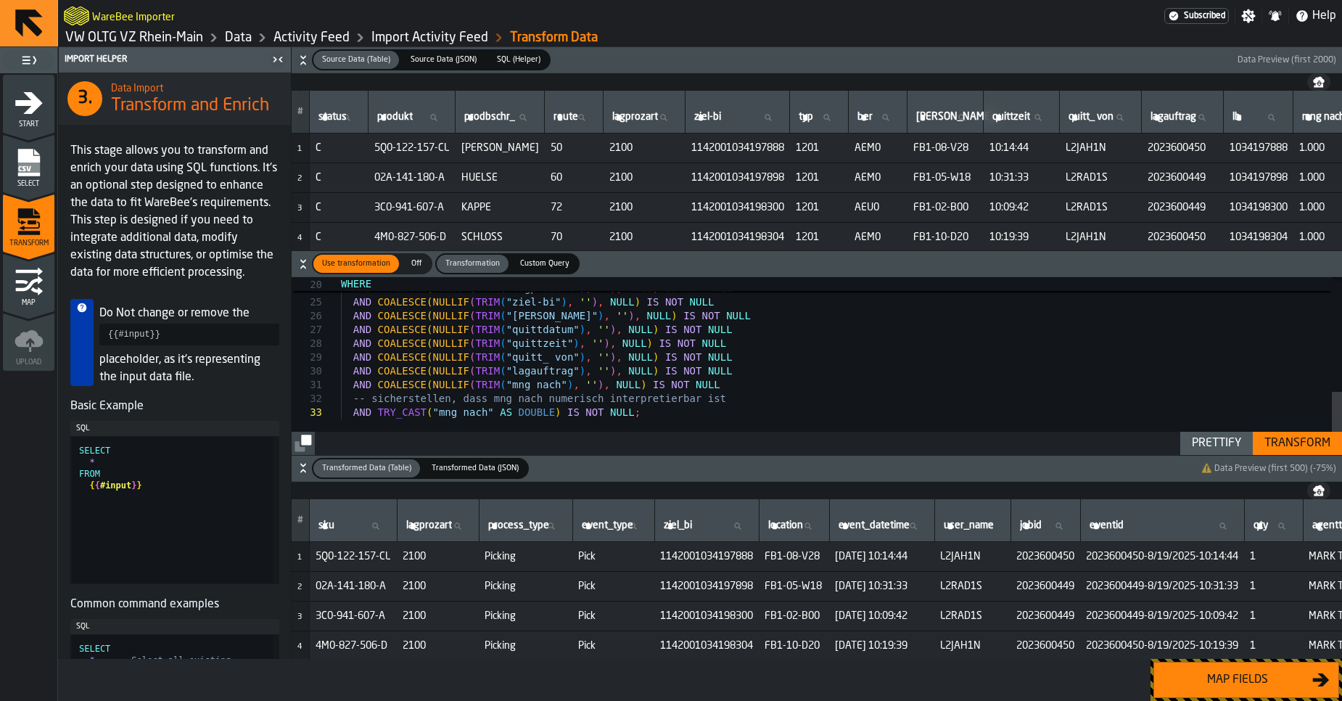
click at [1237, 690] on button "Map fields" at bounding box center [1246, 679] width 186 height 36
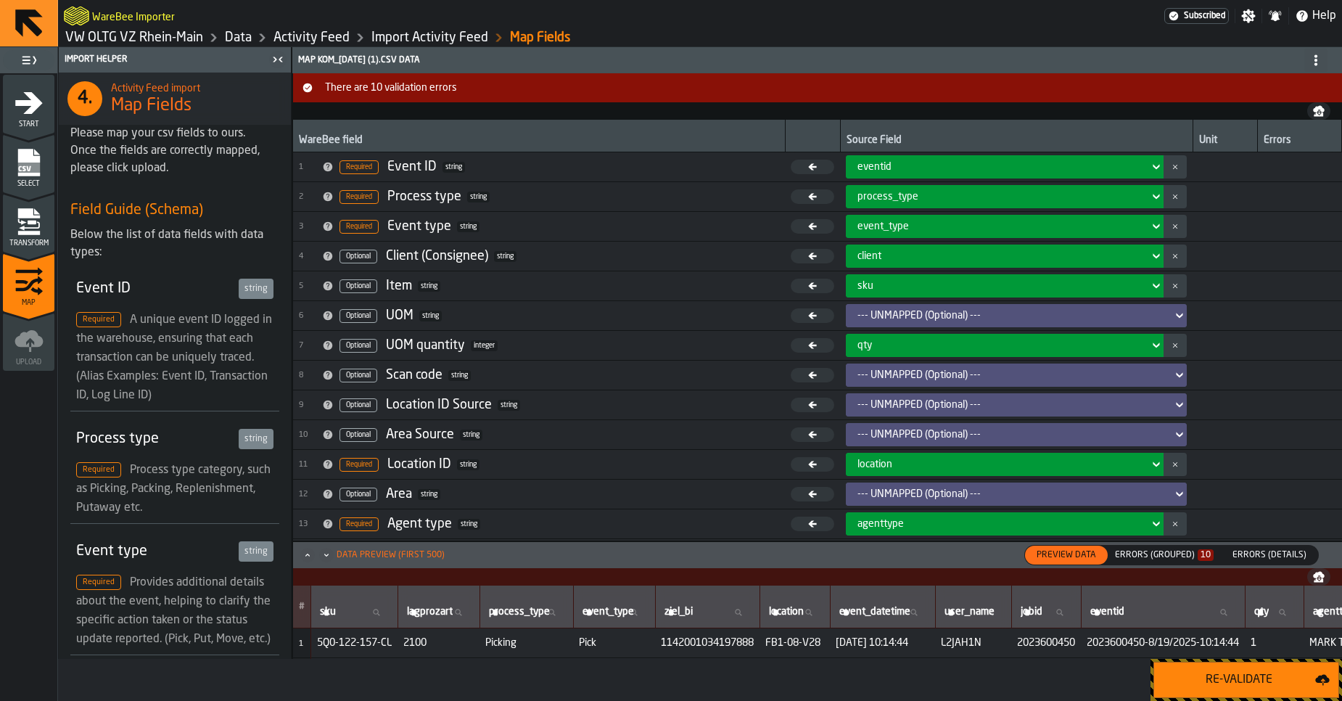
click at [1166, 557] on div "Errors (Grouped) 10" at bounding box center [1164, 555] width 99 height 10
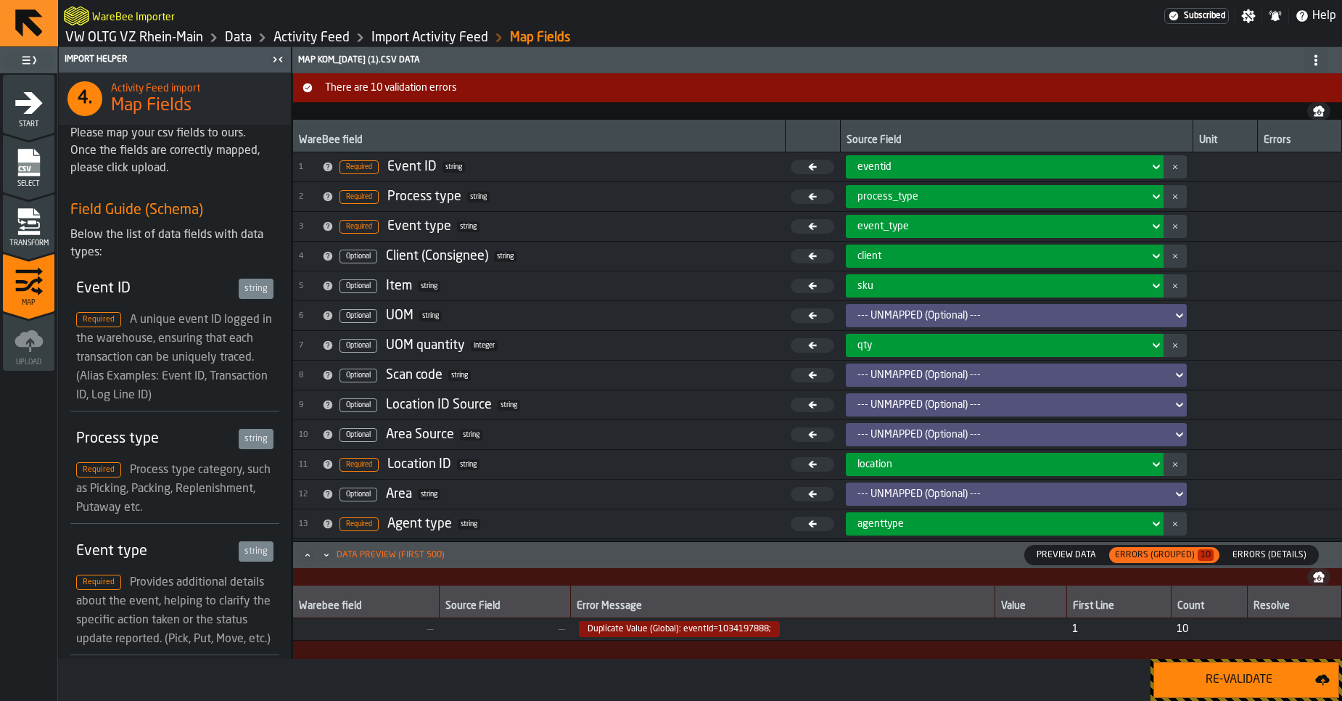
click at [906, 624] on span "Duplicate Value (Global): eventId=1034197888;" at bounding box center [782, 629] width 413 height 16
click at [1263, 549] on span "Errors (Details)" at bounding box center [1269, 554] width 86 height 13
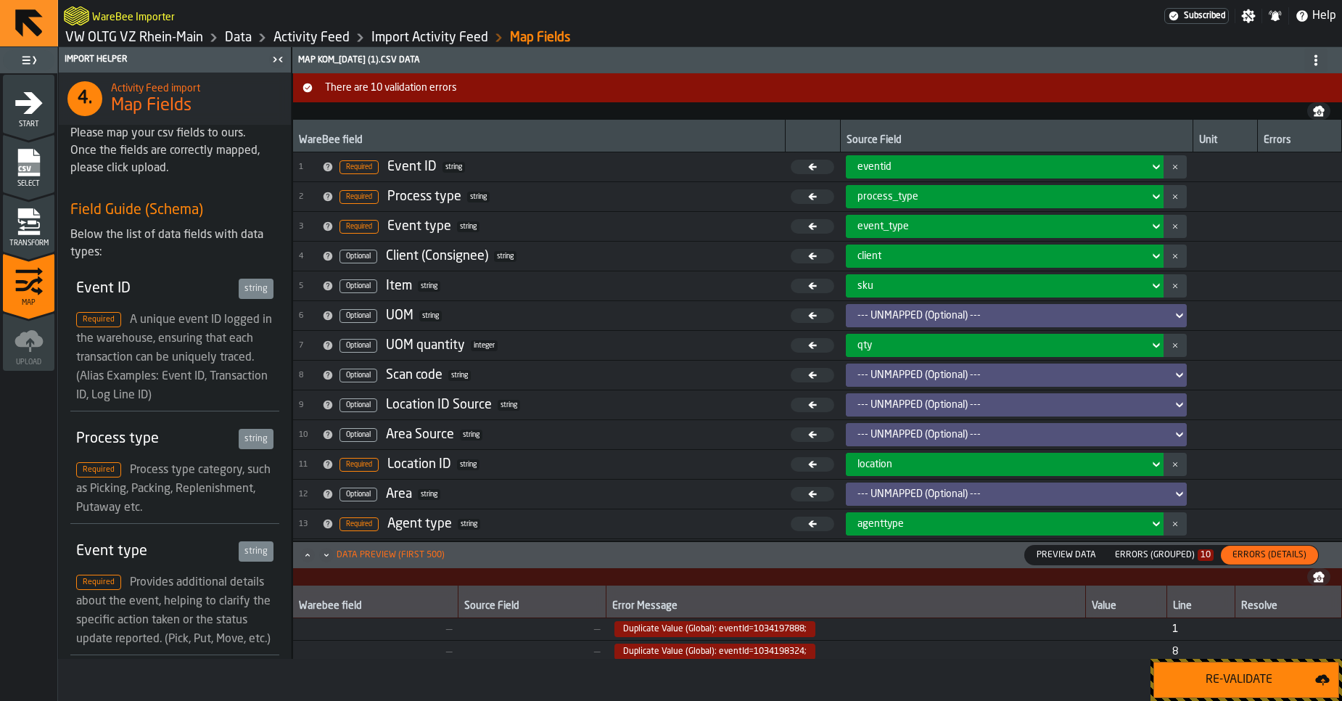
click at [31, 241] on span "Transform" at bounding box center [28, 243] width 51 height 8
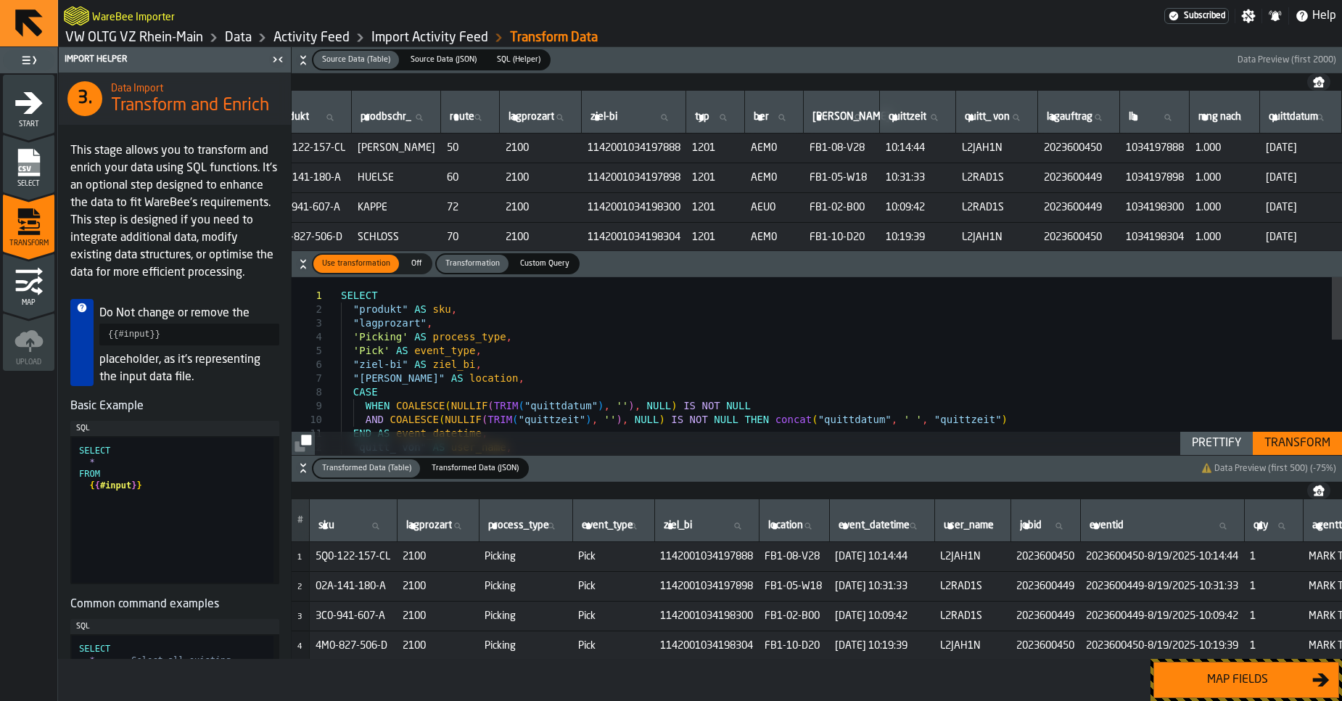
click at [1226, 675] on div "Map fields" at bounding box center [1237, 679] width 149 height 17
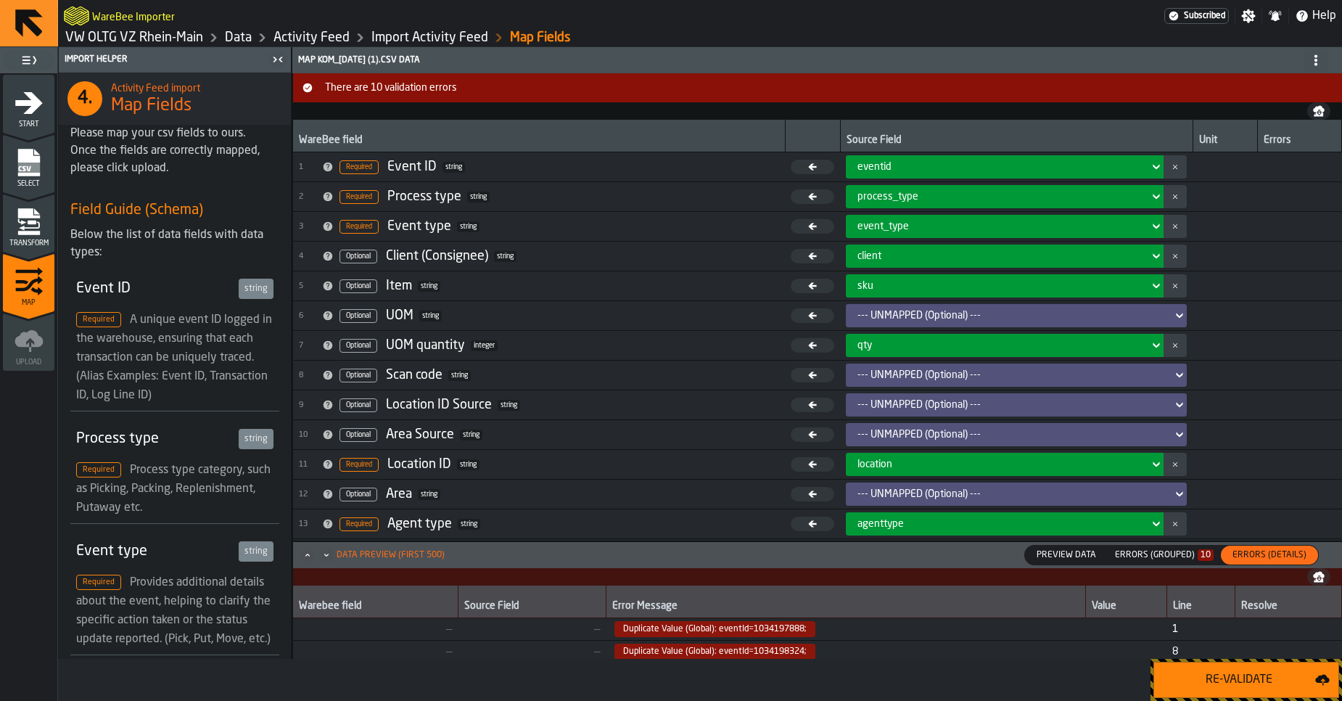
click at [1203, 670] on button "Re-Validate" at bounding box center [1246, 679] width 186 height 36
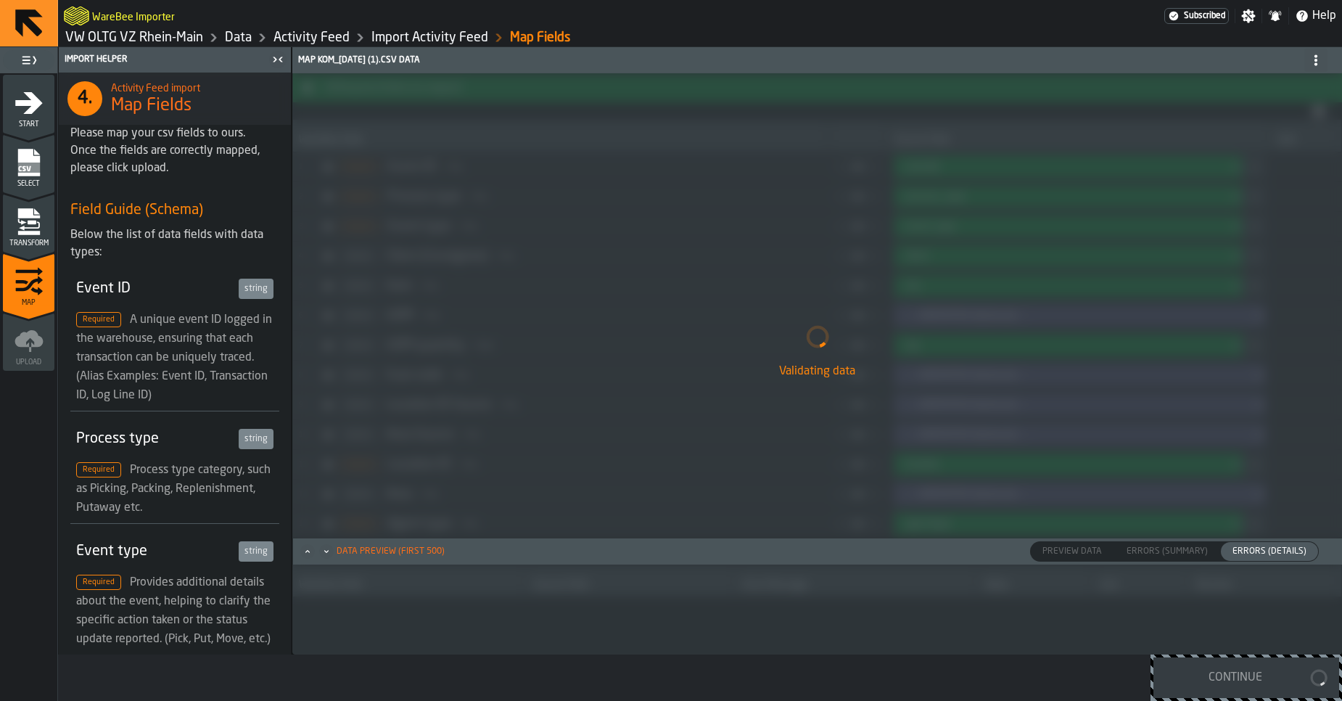
drag, startPoint x: 1032, startPoint y: 435, endPoint x: 754, endPoint y: 385, distance: 283.0
click at [774, 445] on div "Validating data" at bounding box center [816, 350] width 1049 height 607
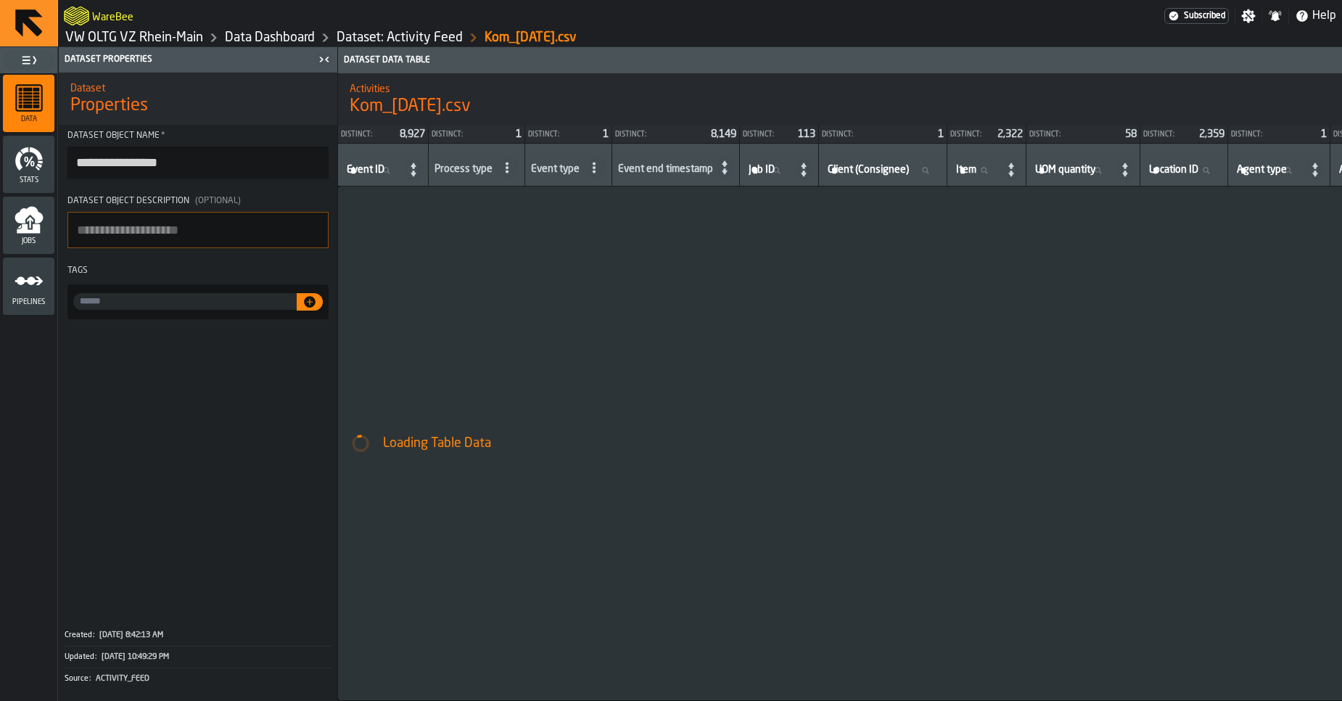
click at [393, 30] on link "Dataset: Activity Feed" at bounding box center [400, 38] width 126 height 16
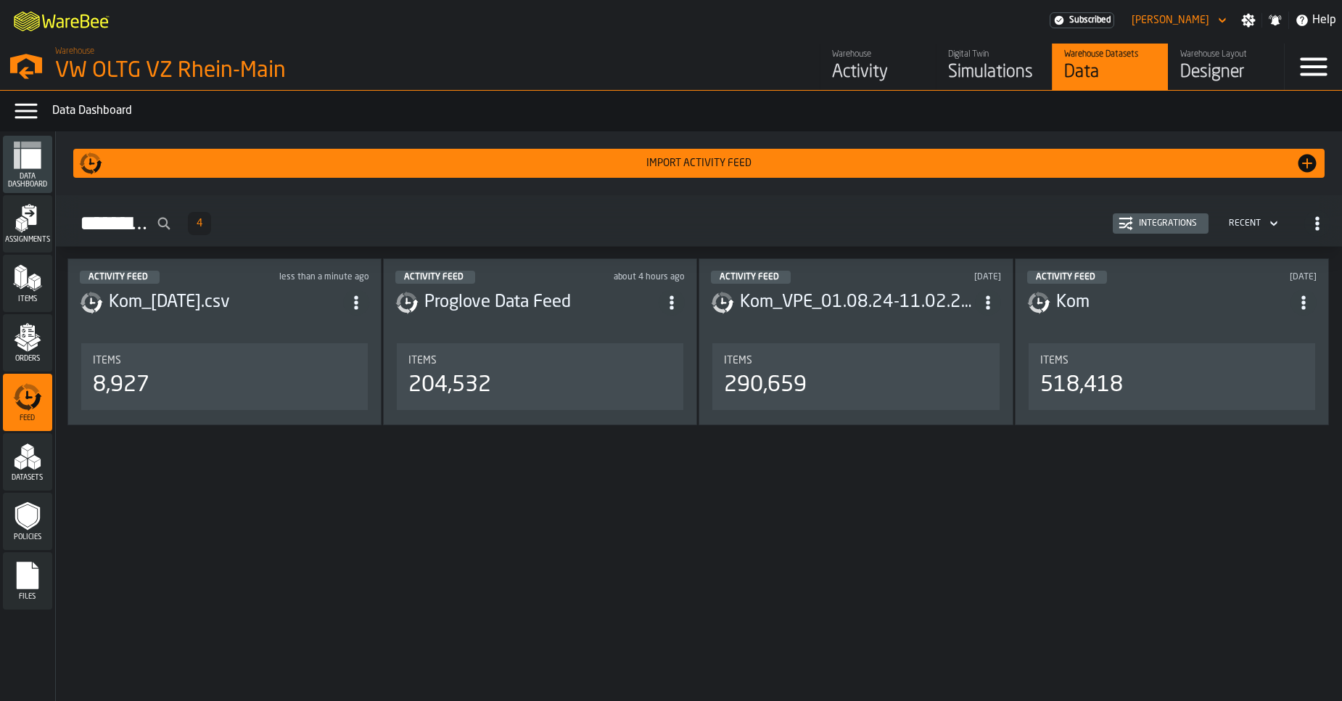
click at [1191, 231] on button "Integrations" at bounding box center [1161, 223] width 96 height 20
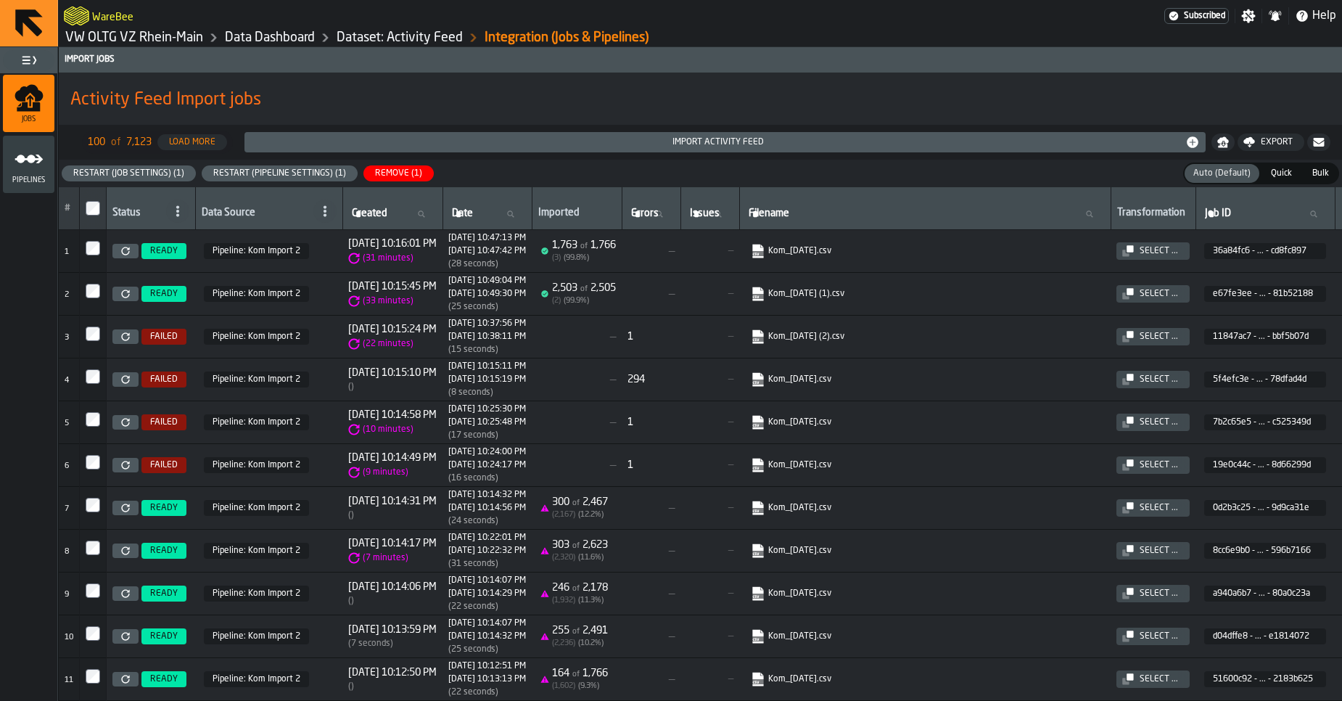
click at [130, 340] on icon at bounding box center [125, 336] width 9 height 9
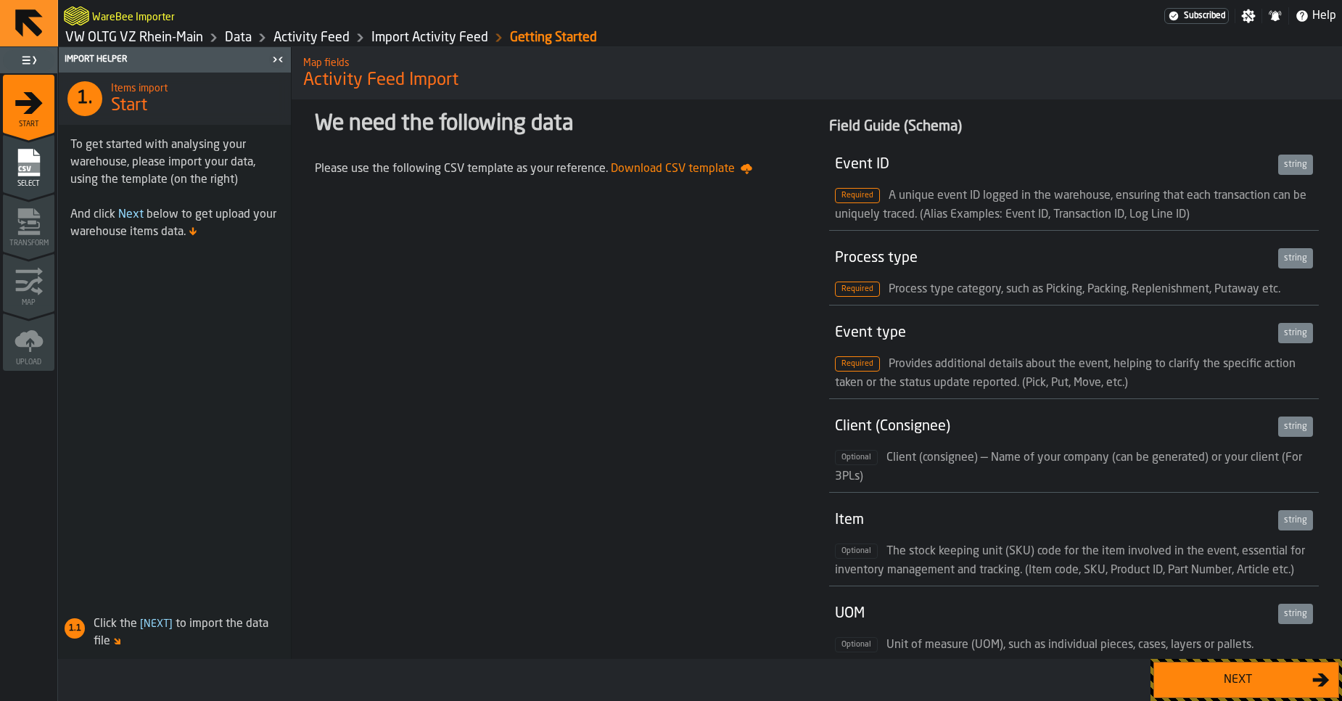
click at [1200, 672] on div "Next" at bounding box center [1237, 679] width 149 height 17
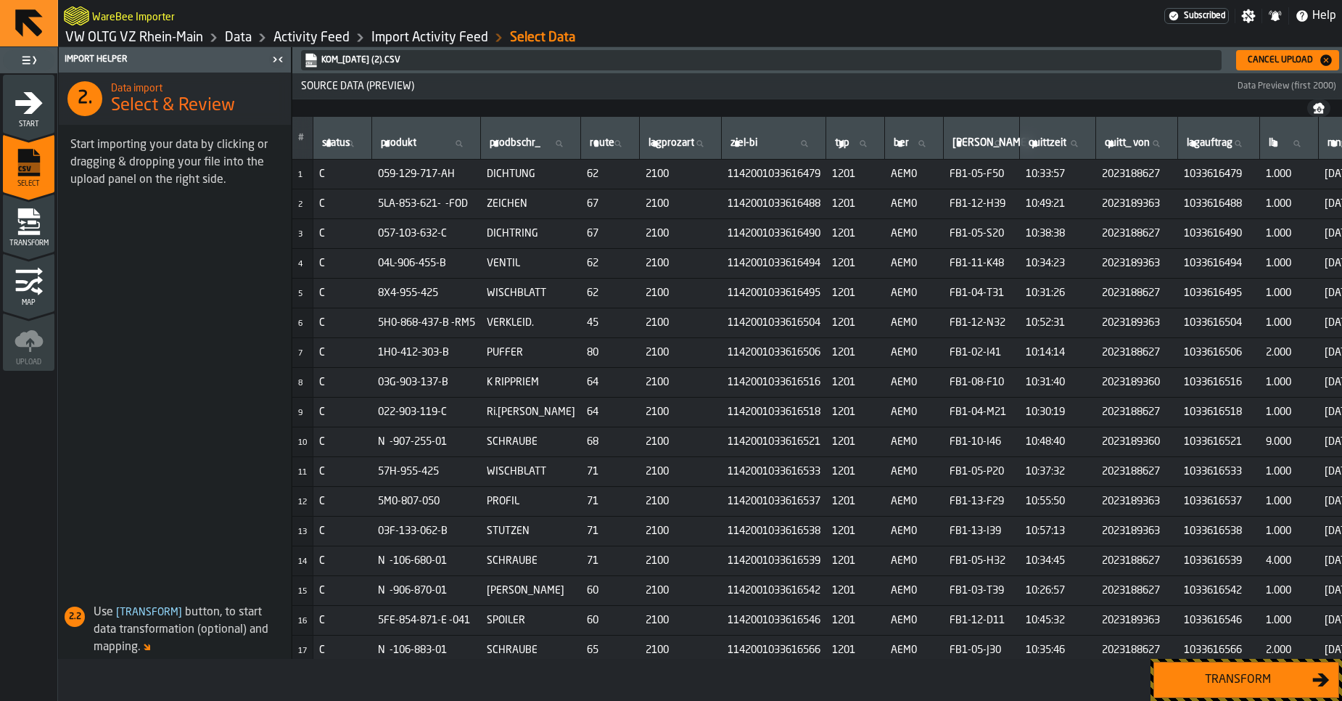
click at [1197, 678] on div "Transform" at bounding box center [1237, 679] width 149 height 17
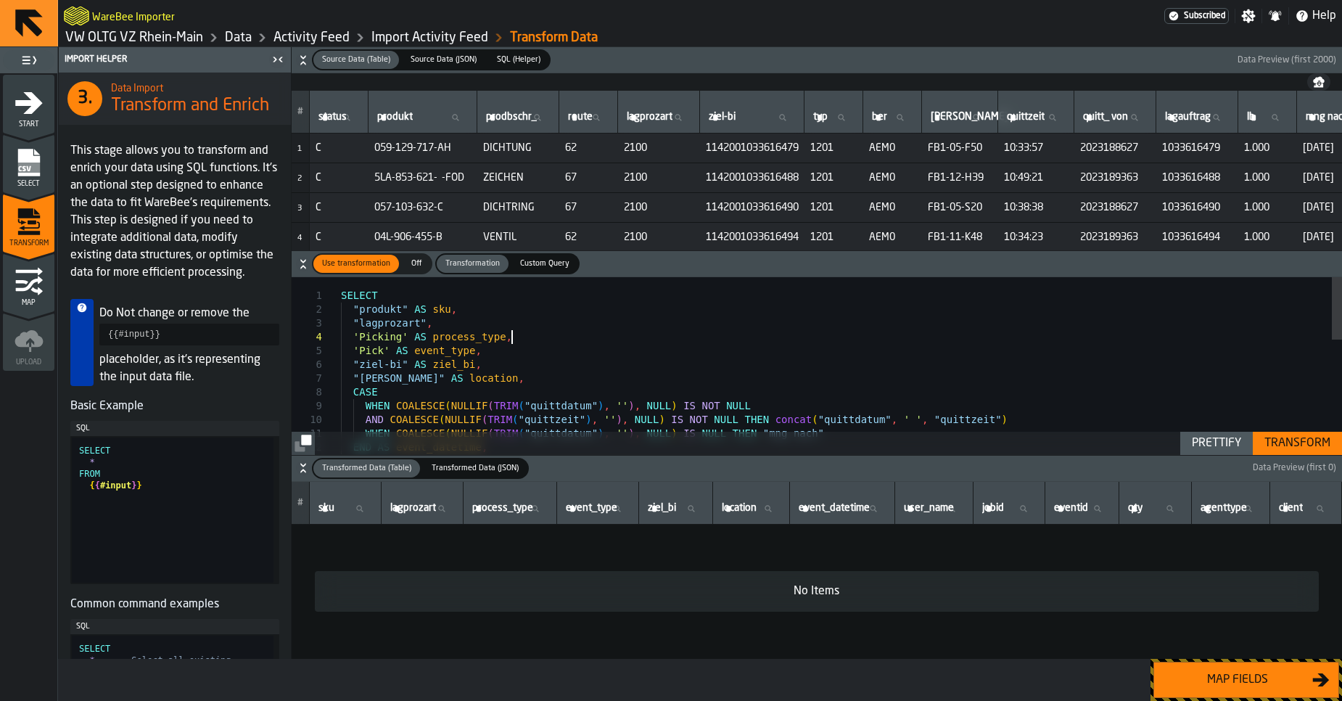
click at [819, 337] on div "SELECT "produkt" AS sku , "lagprozart" , 'Picking' AS process_type , 'Pick' AS …" at bounding box center [841, 527] width 1001 height 501
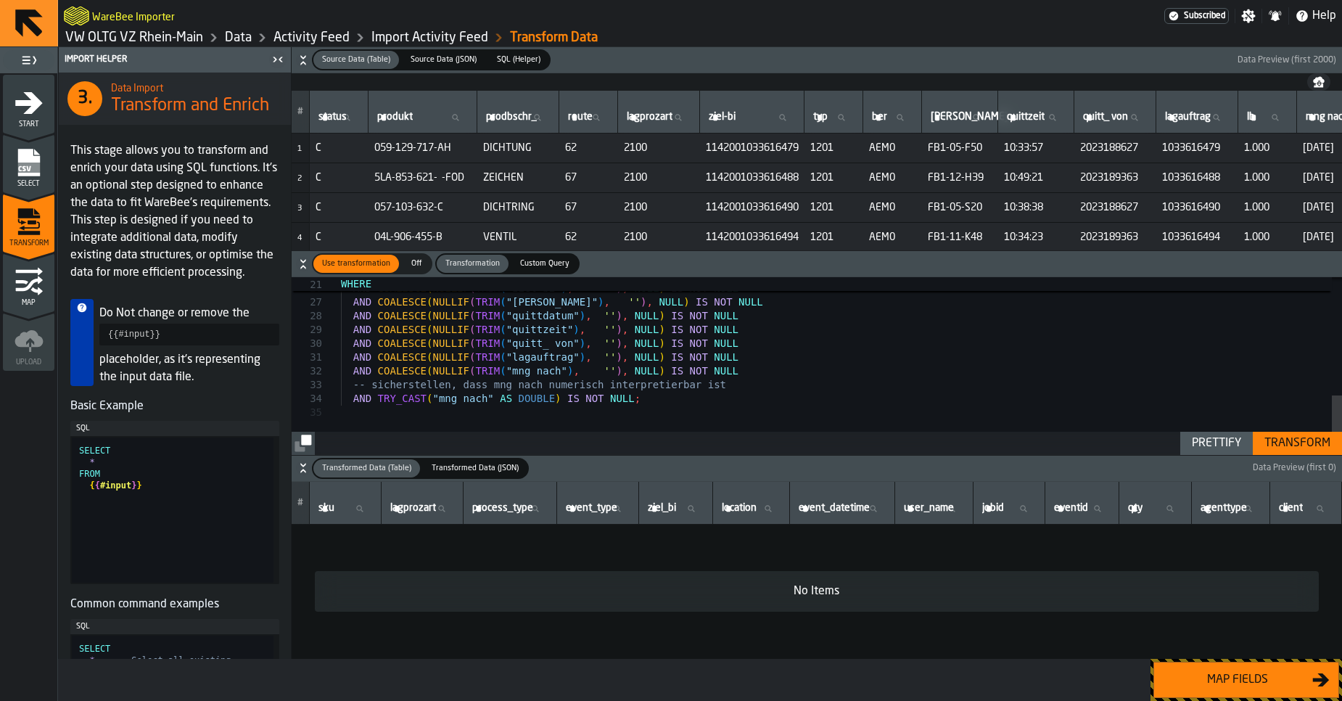
click at [1203, 449] on div "Prettify" at bounding box center [1216, 442] width 61 height 17
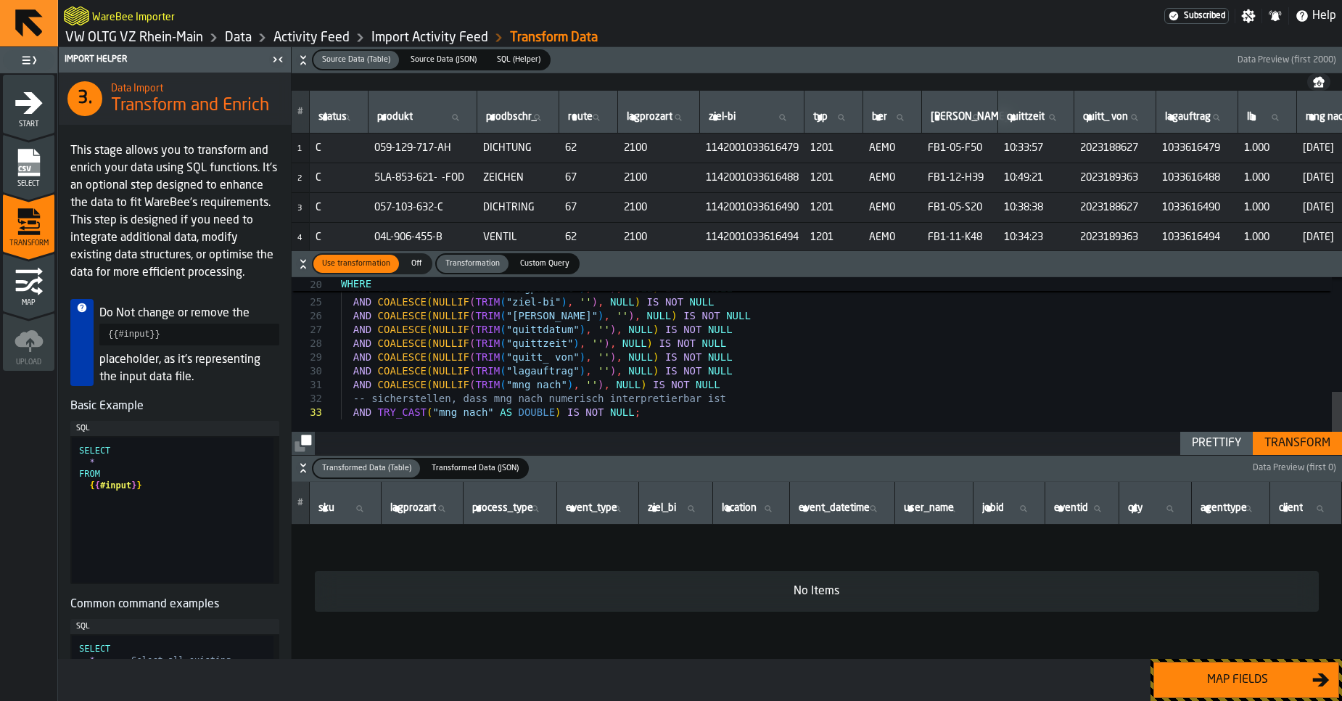
click at [1290, 445] on div "Transform" at bounding box center [1297, 442] width 78 height 17
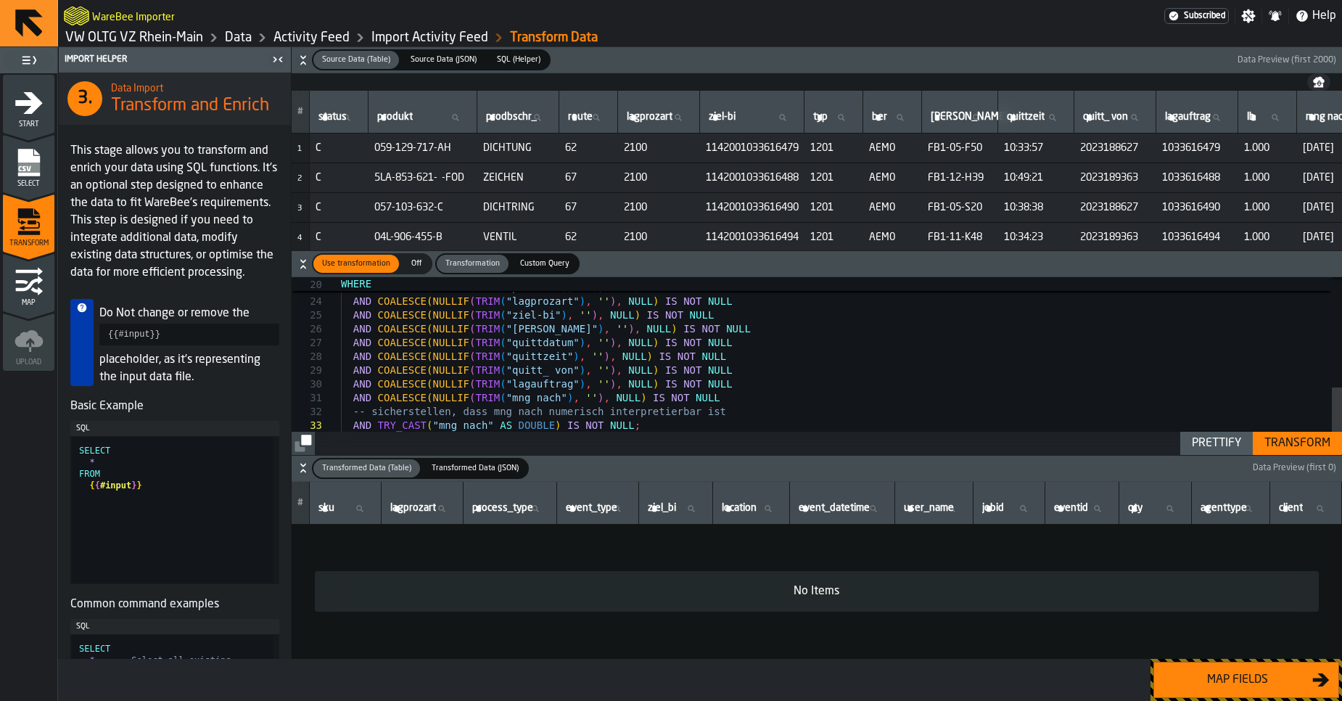
click at [1284, 452] on button "Transform" at bounding box center [1297, 443] width 89 height 23
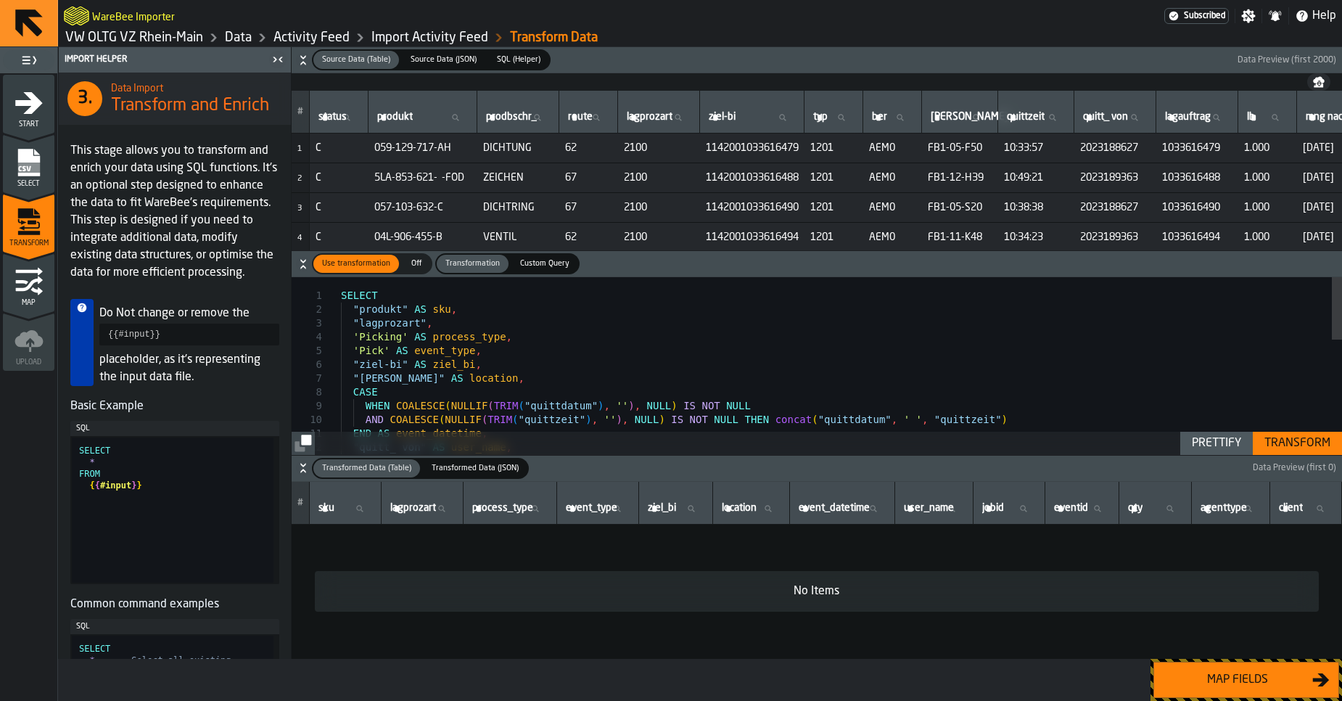
click at [1220, 445] on div "Prettify" at bounding box center [1216, 442] width 61 height 17
click at [1295, 447] on div "Transform" at bounding box center [1297, 442] width 78 height 17
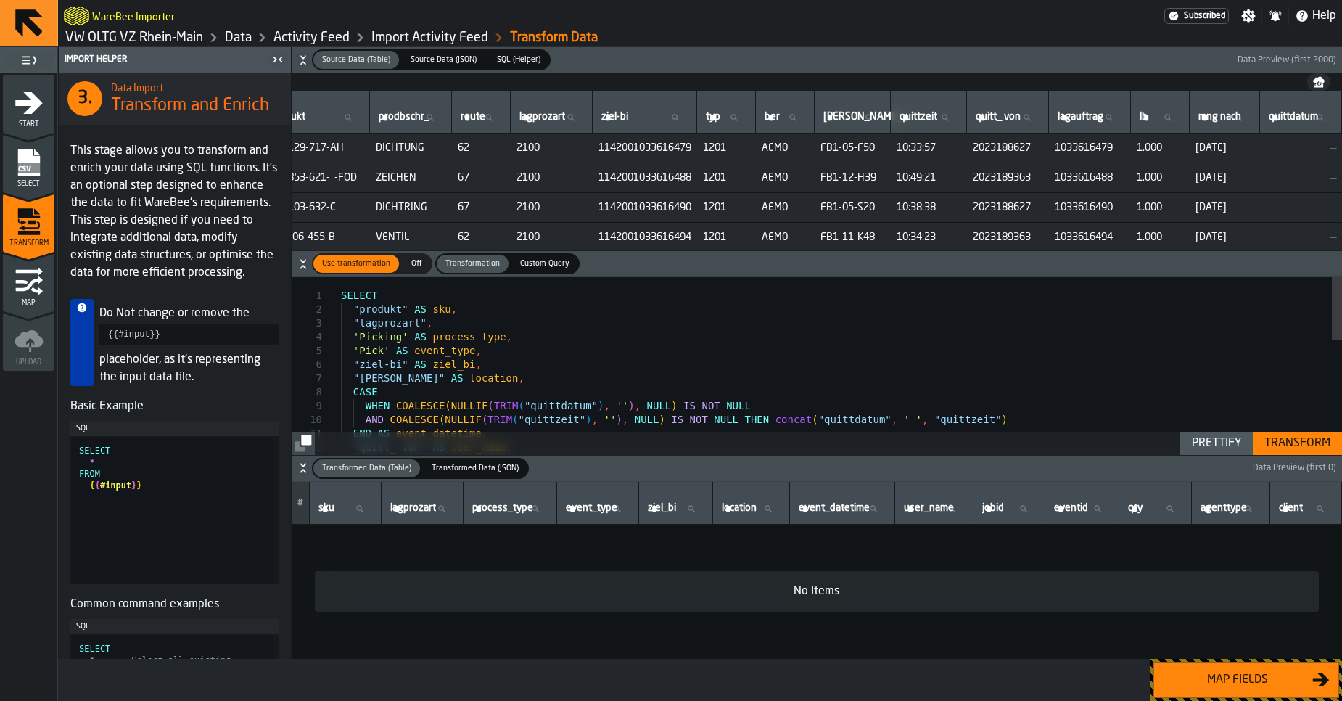
scroll to position [0, 163]
click at [780, 358] on div ""quitt_ von" AS user_name , END AS event_datetime , AND COALESCE ( NULLIF ( TRI…" at bounding box center [841, 527] width 1001 height 501
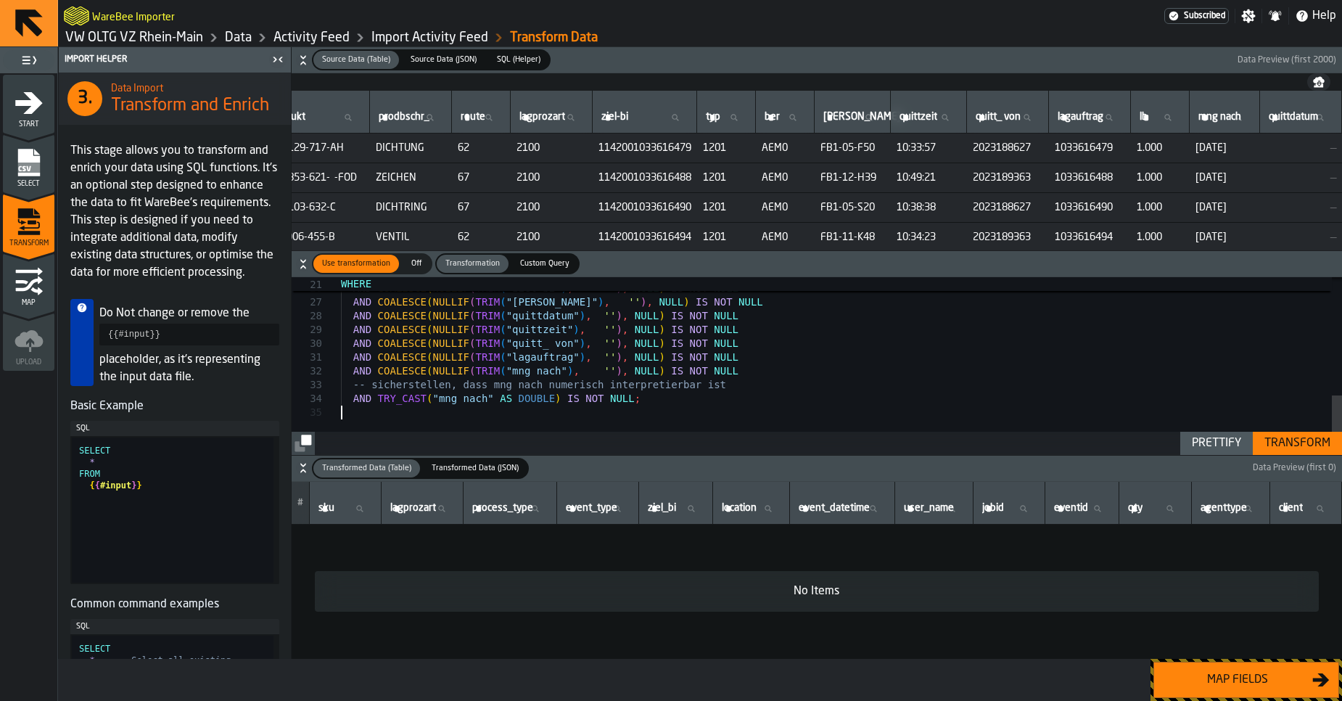
click at [1206, 445] on div "Prettify" at bounding box center [1216, 442] width 61 height 17
type textarea "**********"
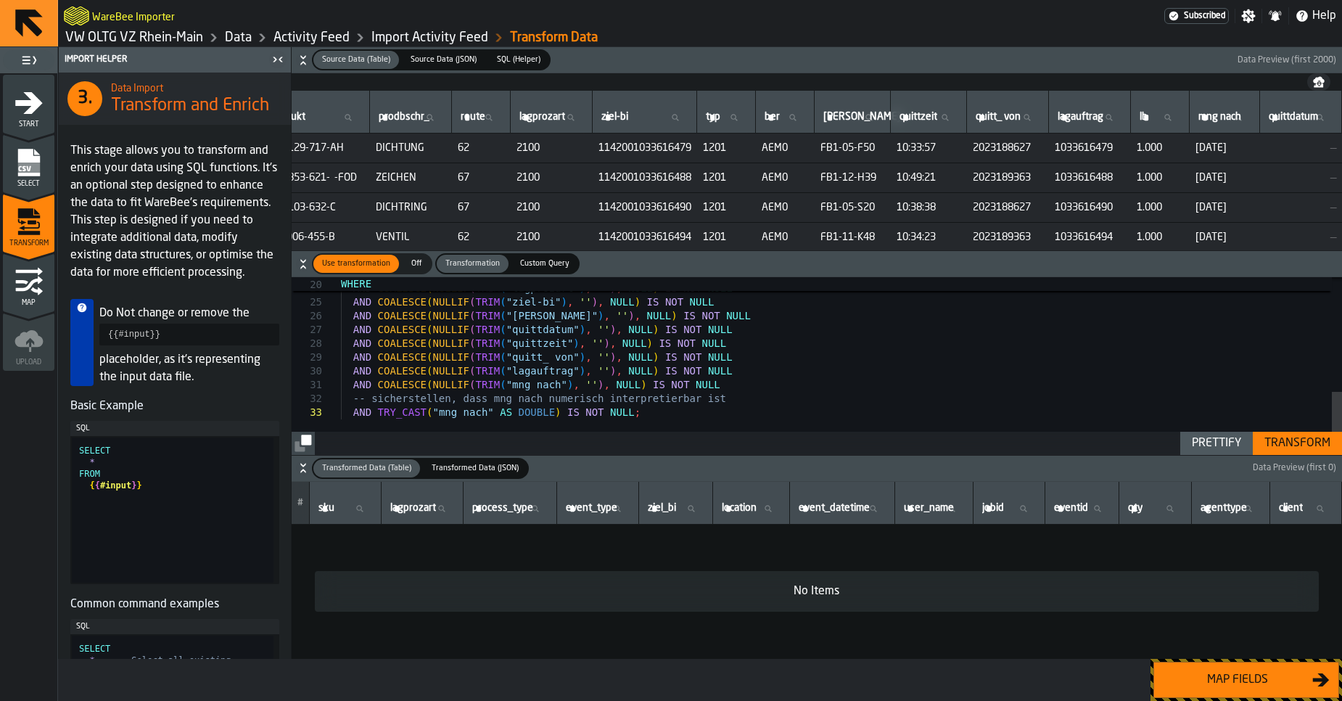
click at [1293, 450] on div "Transform" at bounding box center [1297, 442] width 78 height 17
click at [1196, 672] on div "Map fields" at bounding box center [1237, 679] width 149 height 17
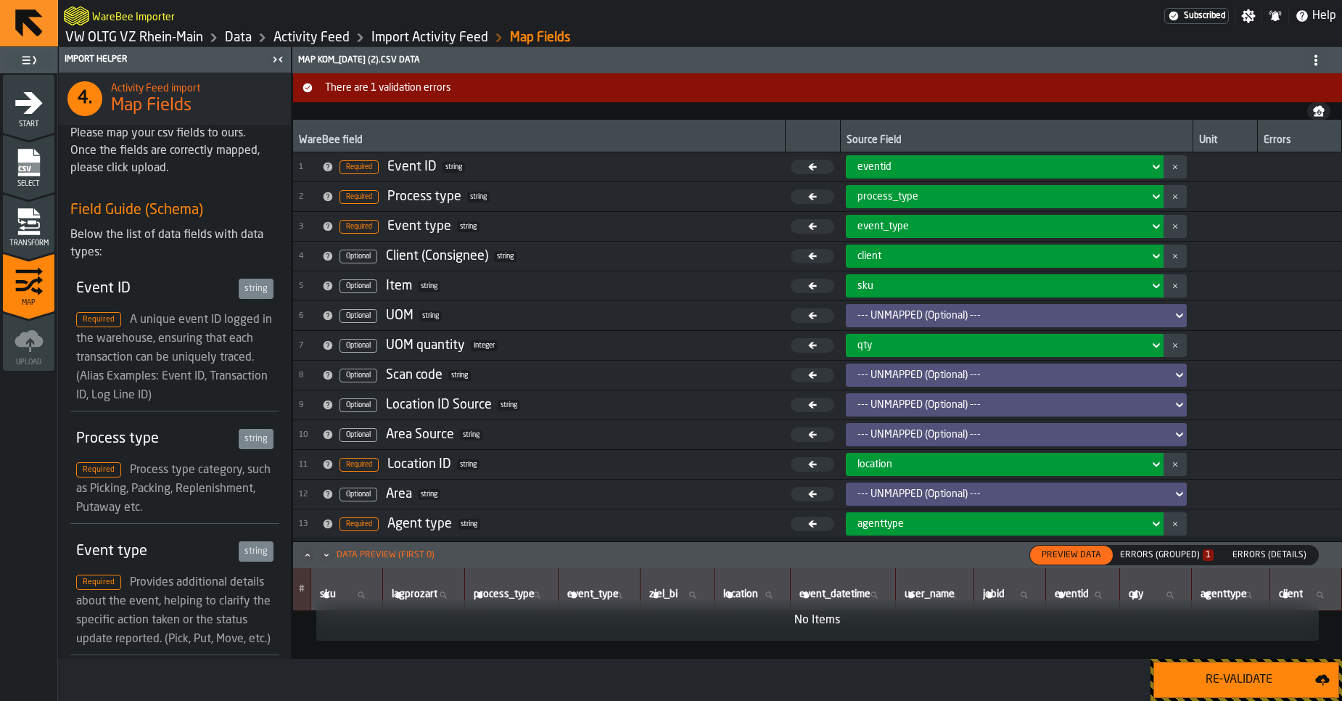
click at [1153, 559] on div "Errors (Grouped) 1" at bounding box center [1167, 555] width 94 height 10
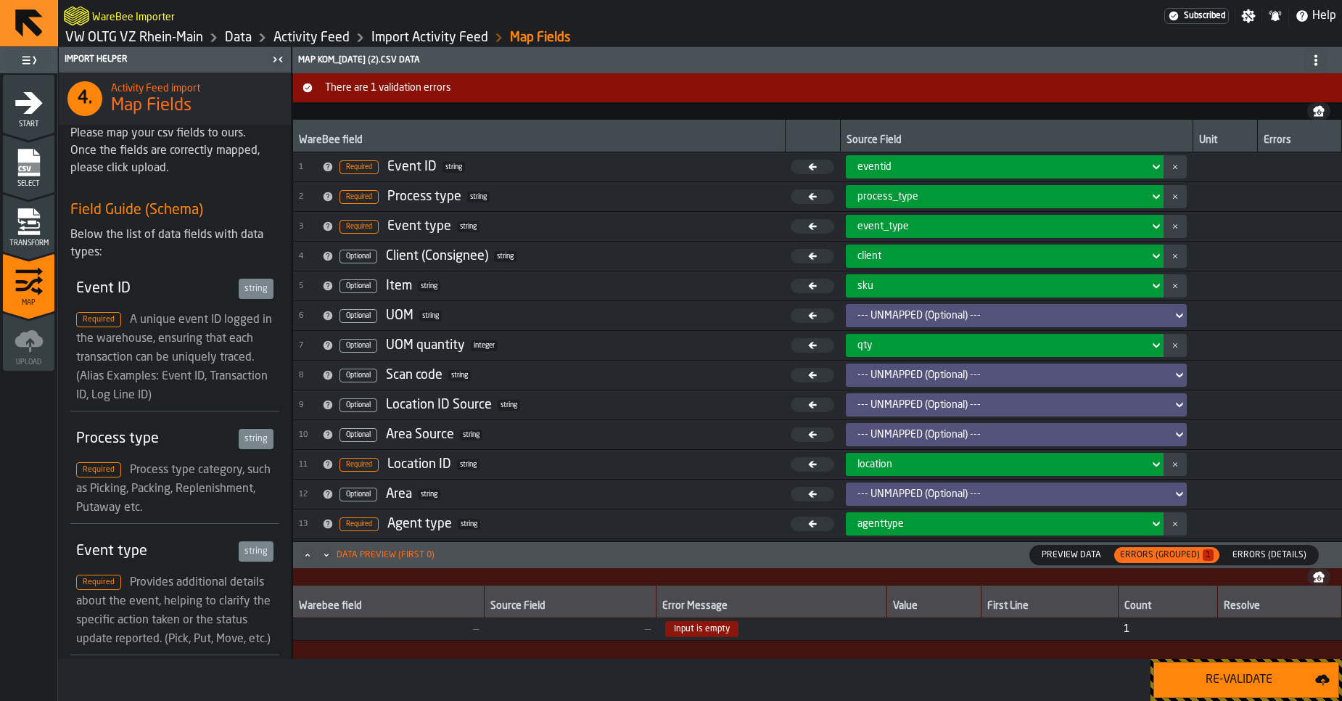
click at [174, 31] on link "VW OLTG VZ Rhein-Main" at bounding box center [134, 38] width 138 height 16
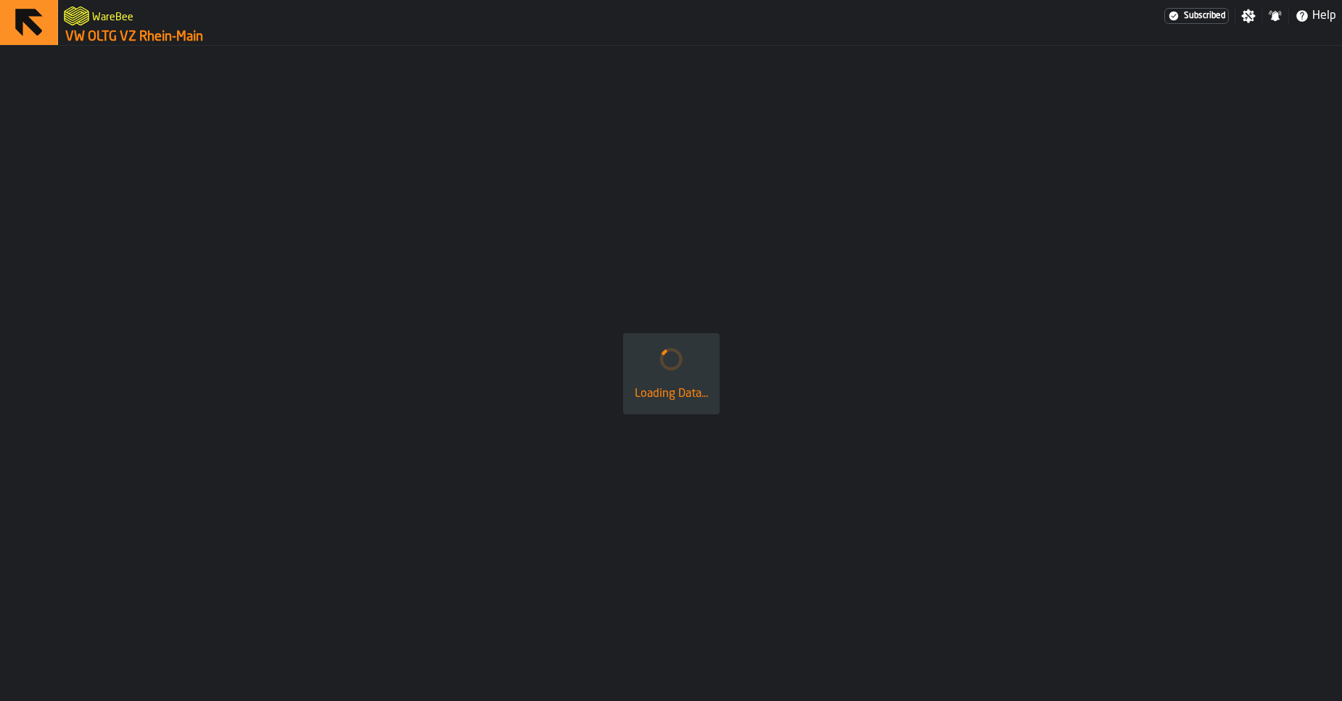
click at [174, 31] on link "VW OLTG VZ Rhein-Main" at bounding box center [134, 37] width 138 height 16
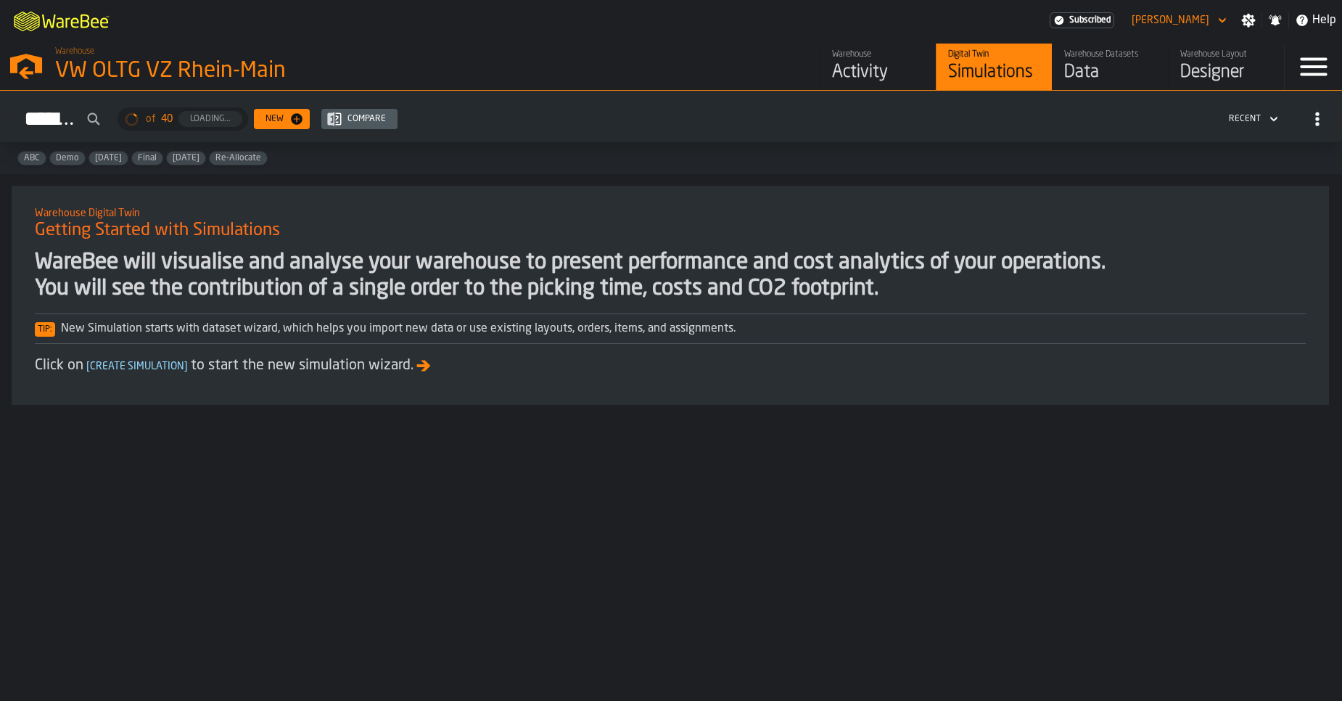
click at [1100, 64] on div "Data" at bounding box center [1110, 72] width 92 height 23
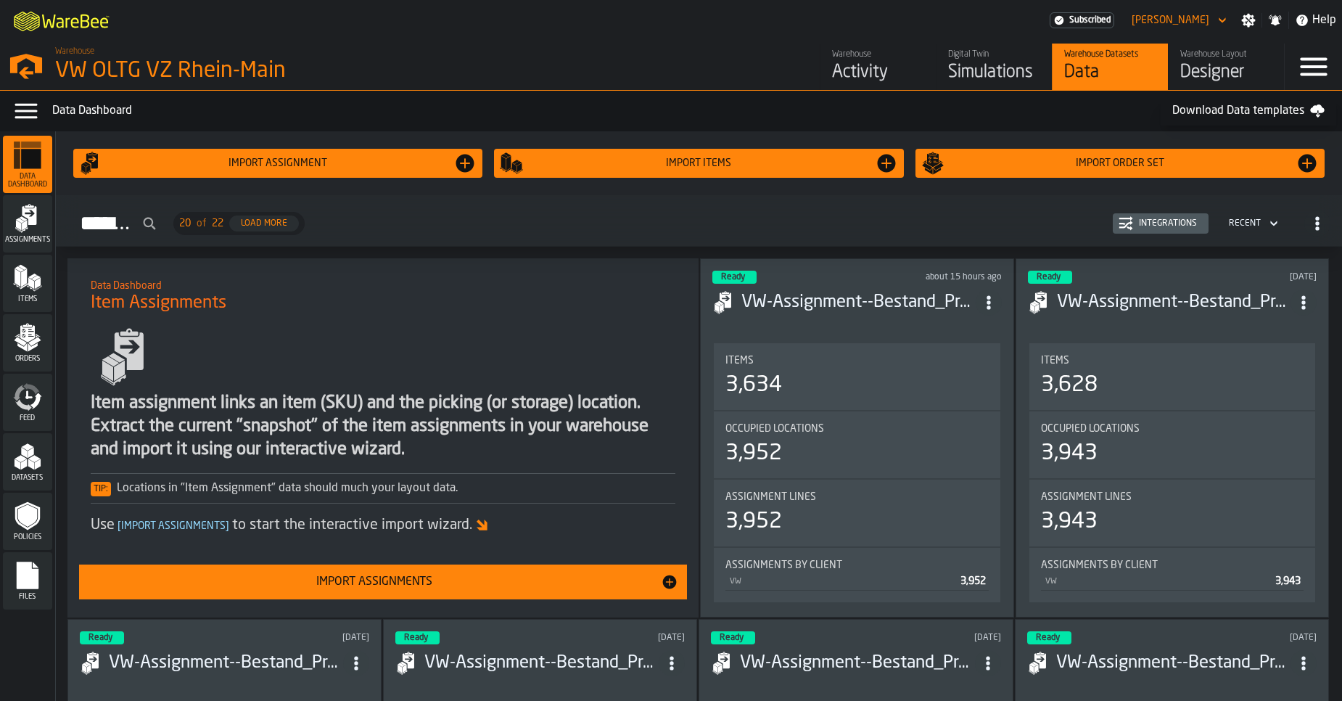
click at [33, 402] on icon "menu Feed" at bounding box center [27, 396] width 29 height 29
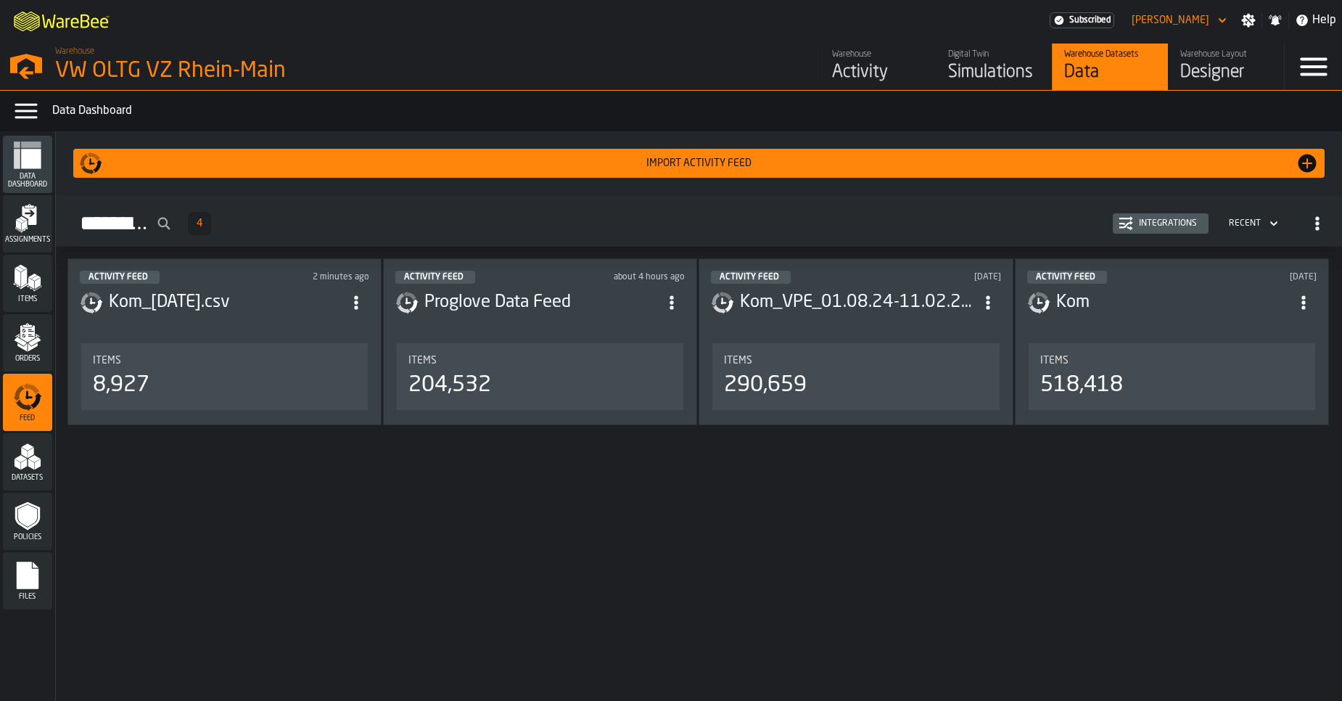
click at [357, 305] on icon "ItemListCard-DashboardItemContainer" at bounding box center [356, 302] width 15 height 15
click at [1146, 229] on div "Integrations" at bounding box center [1160, 223] width 84 height 15
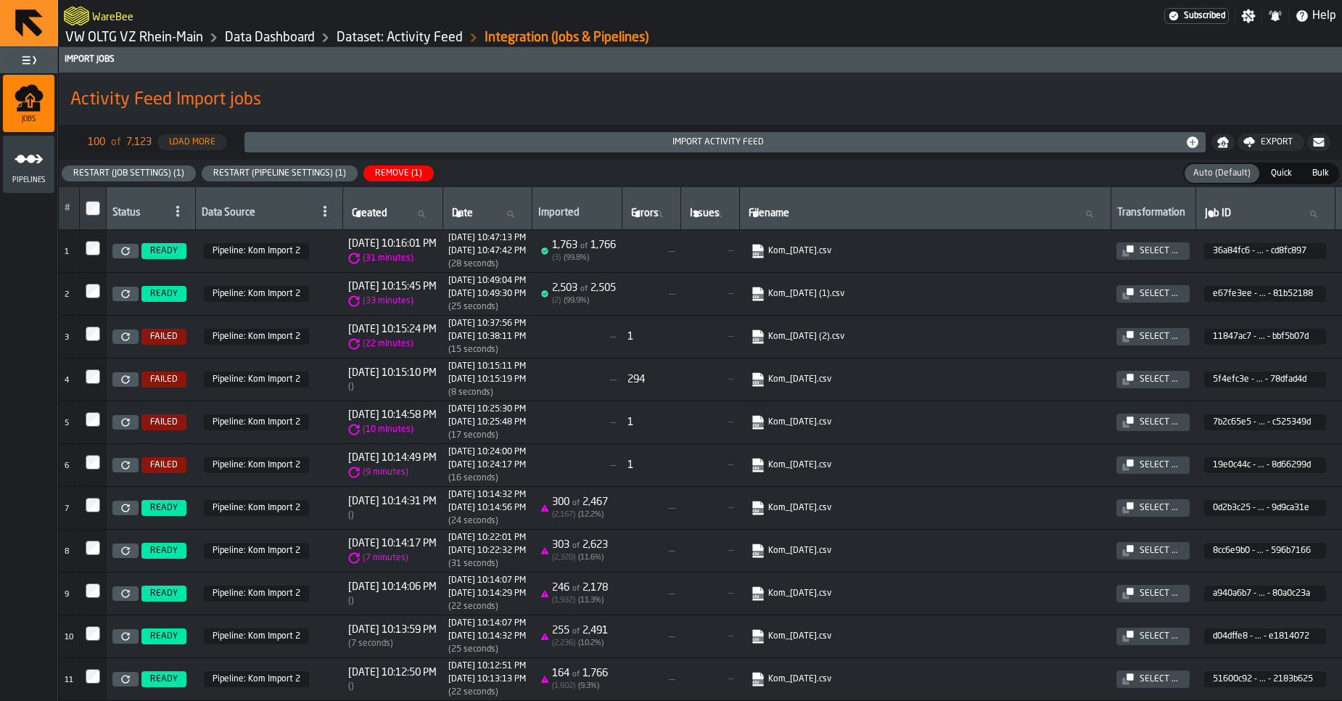
click at [129, 378] on icon at bounding box center [125, 379] width 8 height 8
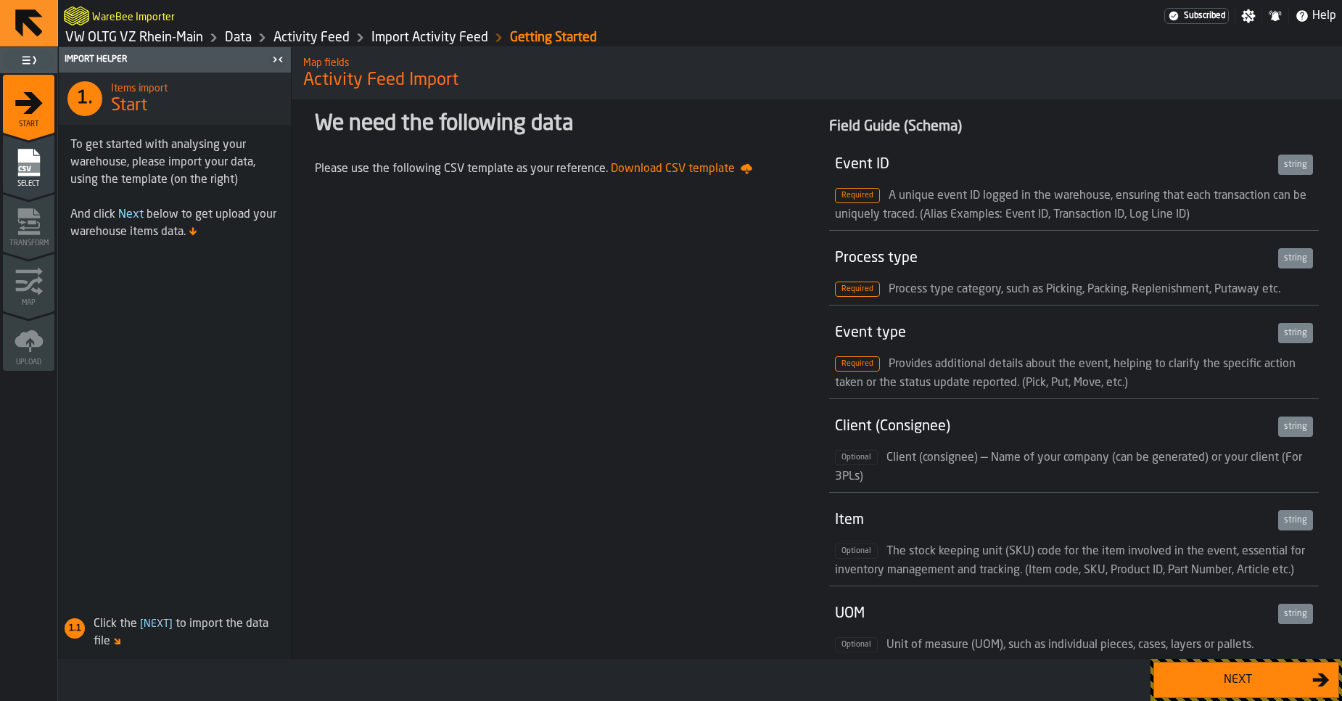
click at [1232, 679] on div "Next" at bounding box center [1237, 679] width 149 height 17
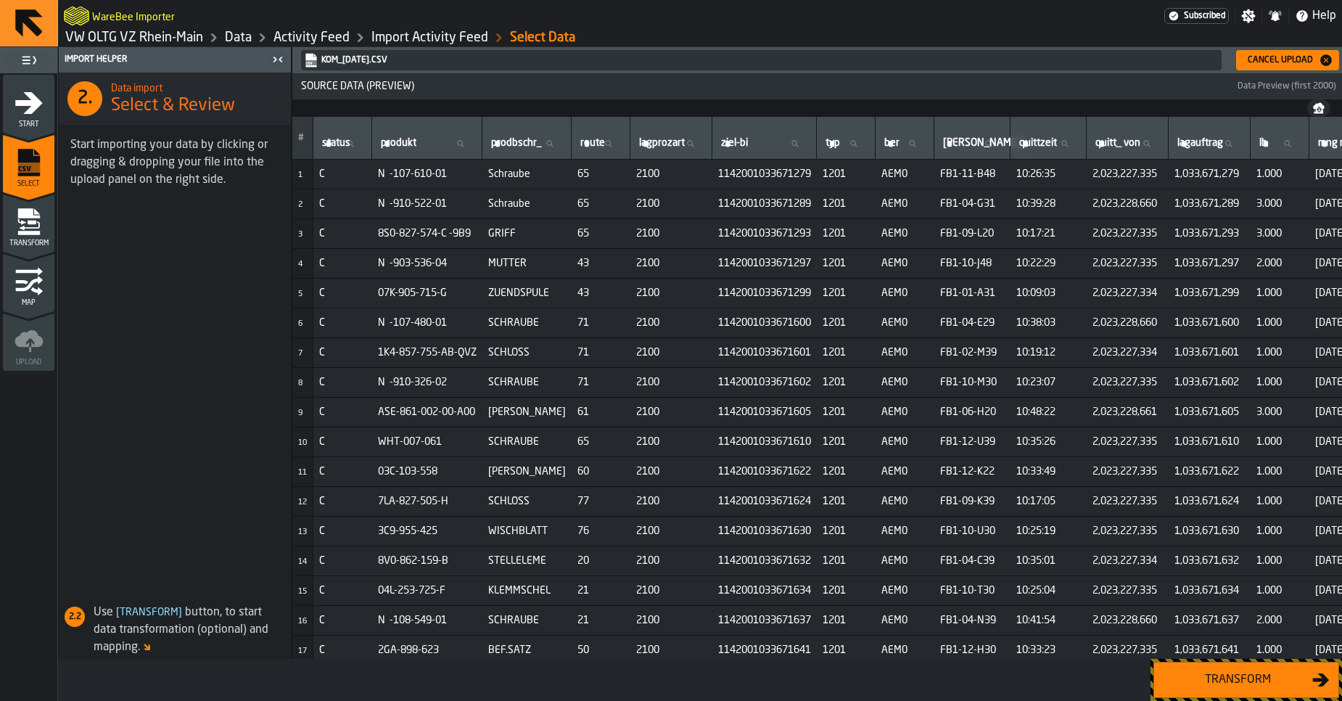
click at [1191, 675] on div "Transform" at bounding box center [1237, 679] width 149 height 17
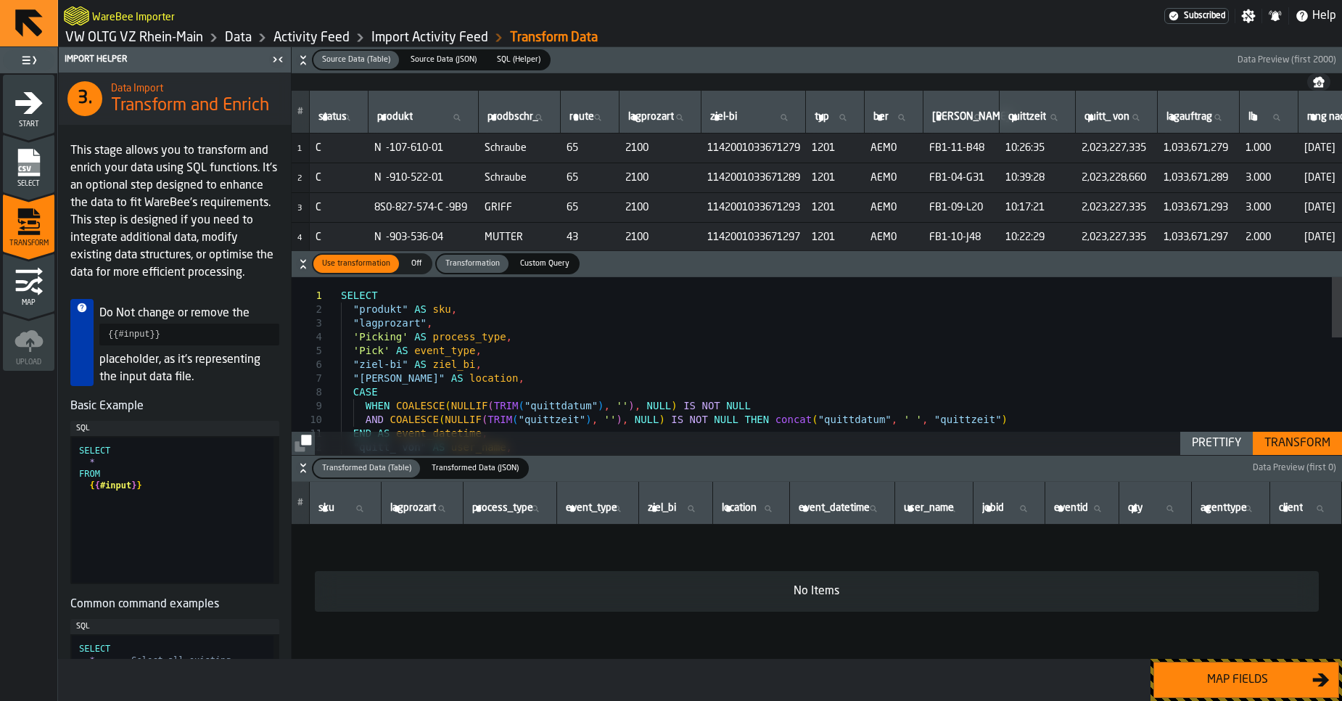
click at [888, 381] on div "SELECT "produkt" AS sku , "lagprozart" , 'Picking' AS process_type , 'Pick' AS …" at bounding box center [841, 534] width 1001 height 515
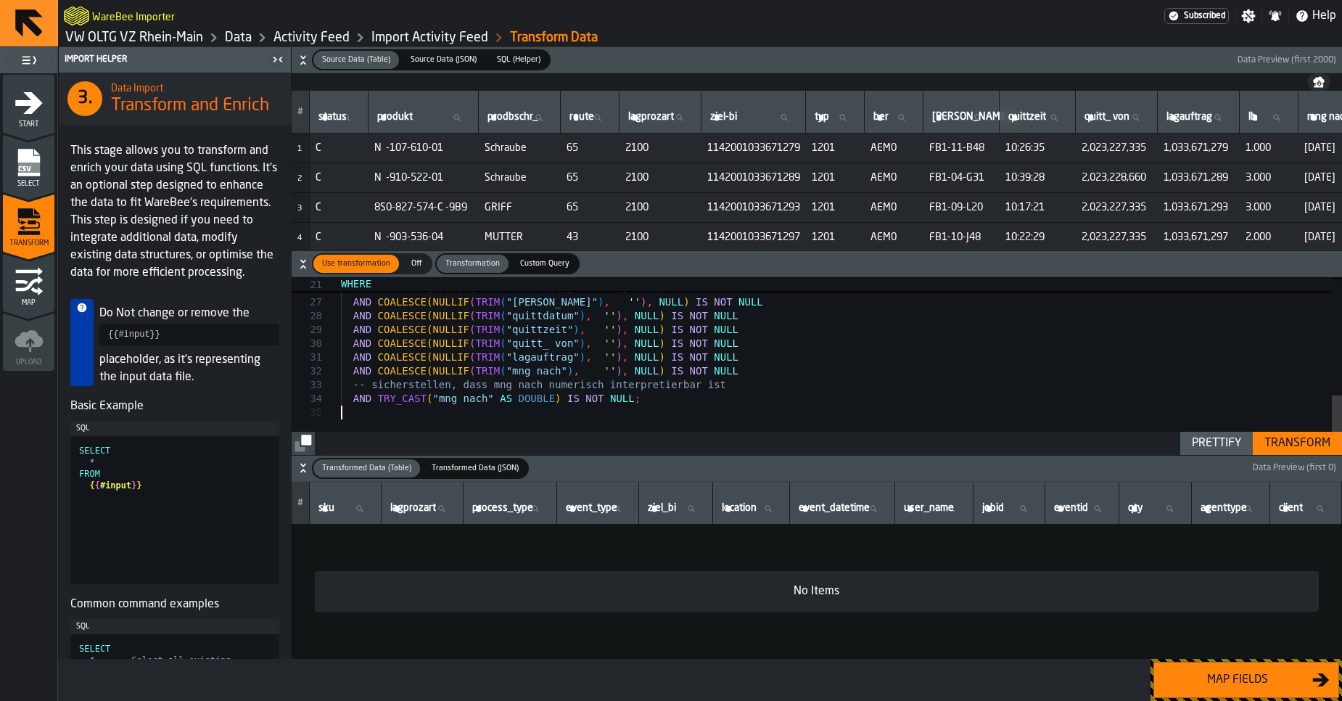
click at [1213, 446] on div "Prettify" at bounding box center [1216, 442] width 61 height 17
type textarea "**********"
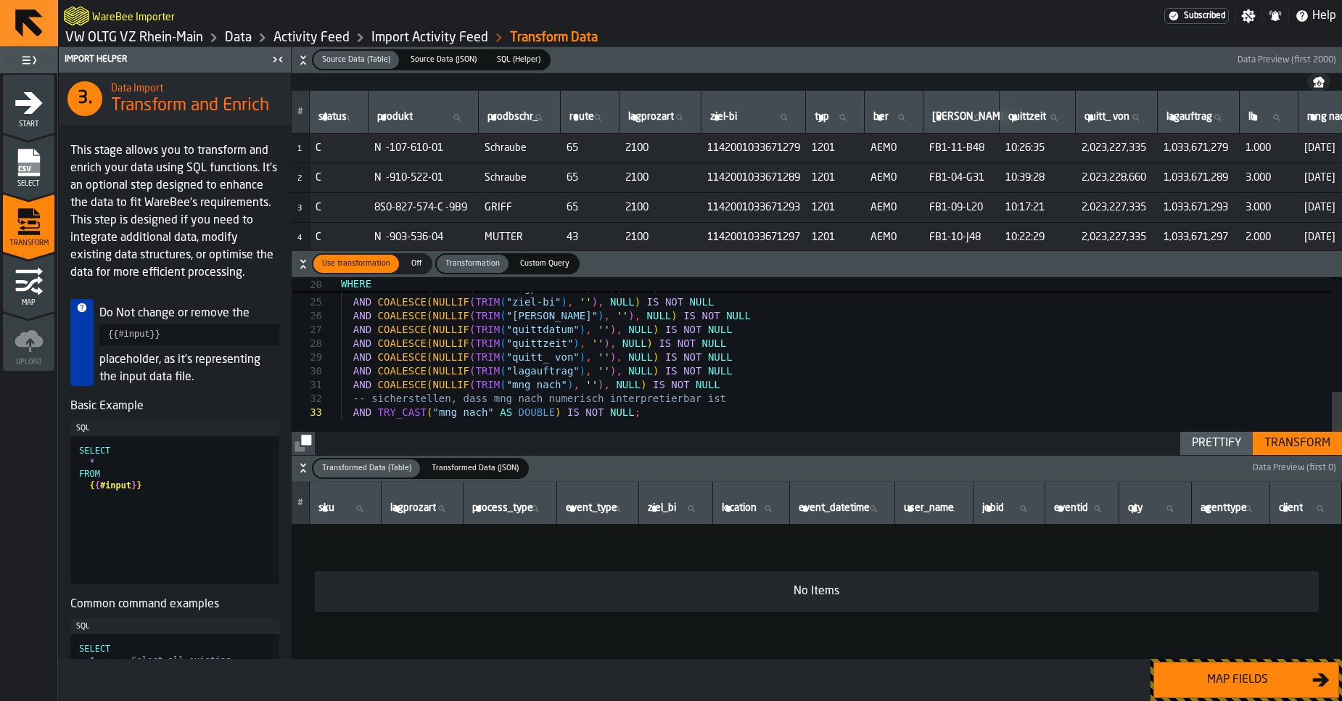
click at [1290, 453] on button "Transform" at bounding box center [1297, 443] width 89 height 23
click at [1219, 445] on div "Prettify" at bounding box center [1216, 442] width 61 height 17
click at [1286, 447] on div "Transform" at bounding box center [1297, 442] width 78 height 17
click at [1237, 673] on div "Map fields" at bounding box center [1237, 679] width 149 height 17
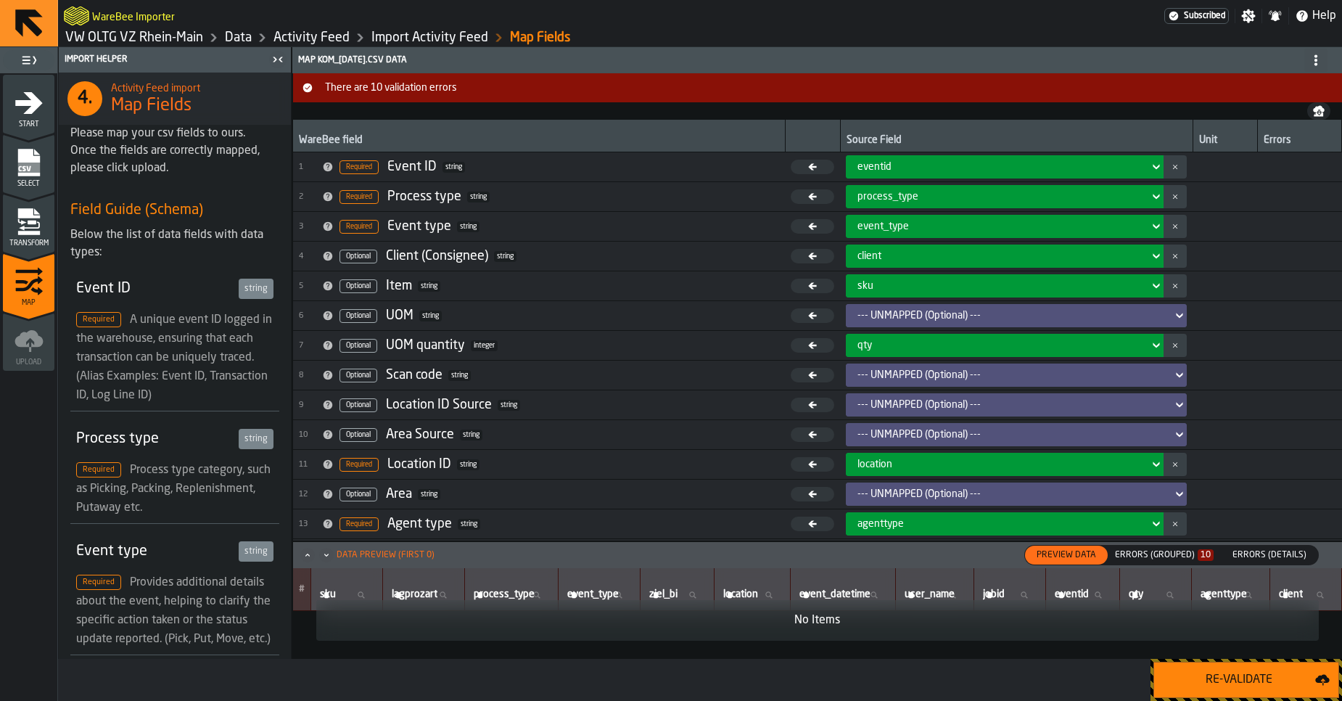
click at [1201, 561] on div "Errors (Grouped) 10" at bounding box center [1164, 555] width 110 height 16
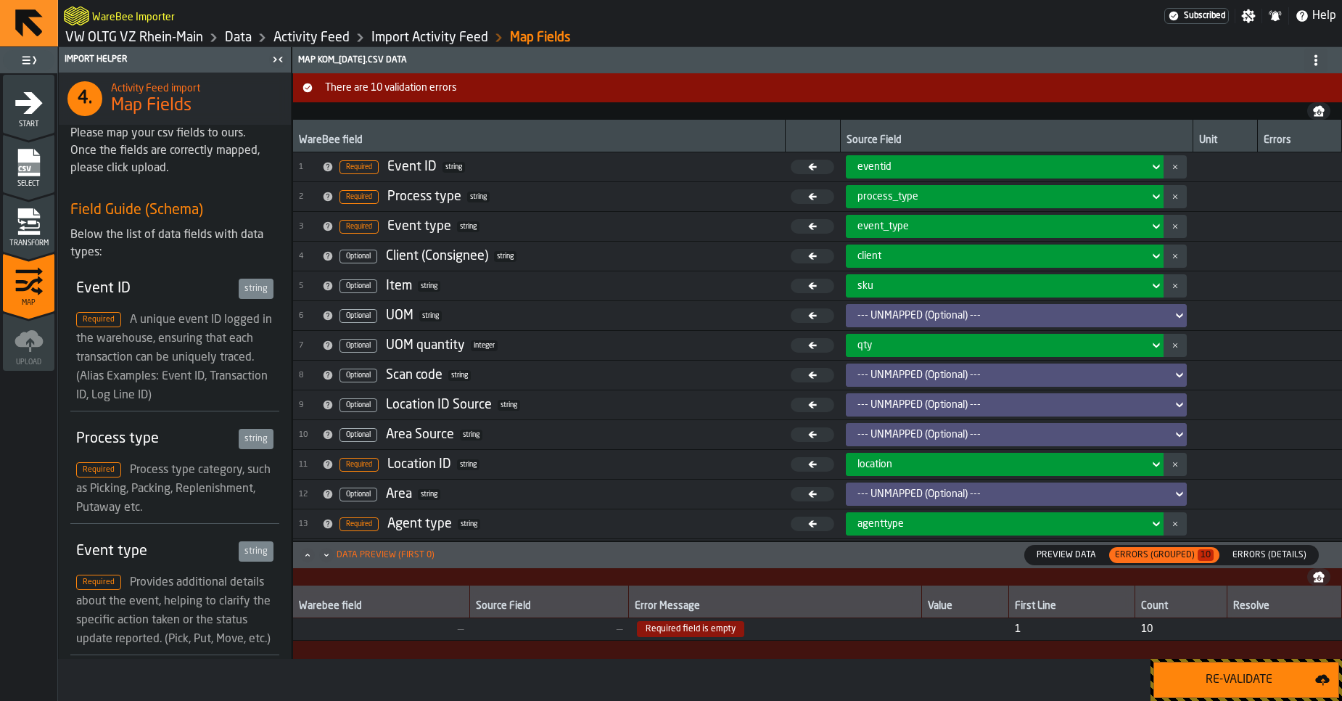
click at [1258, 552] on span "Errors (Details)" at bounding box center [1269, 554] width 86 height 13
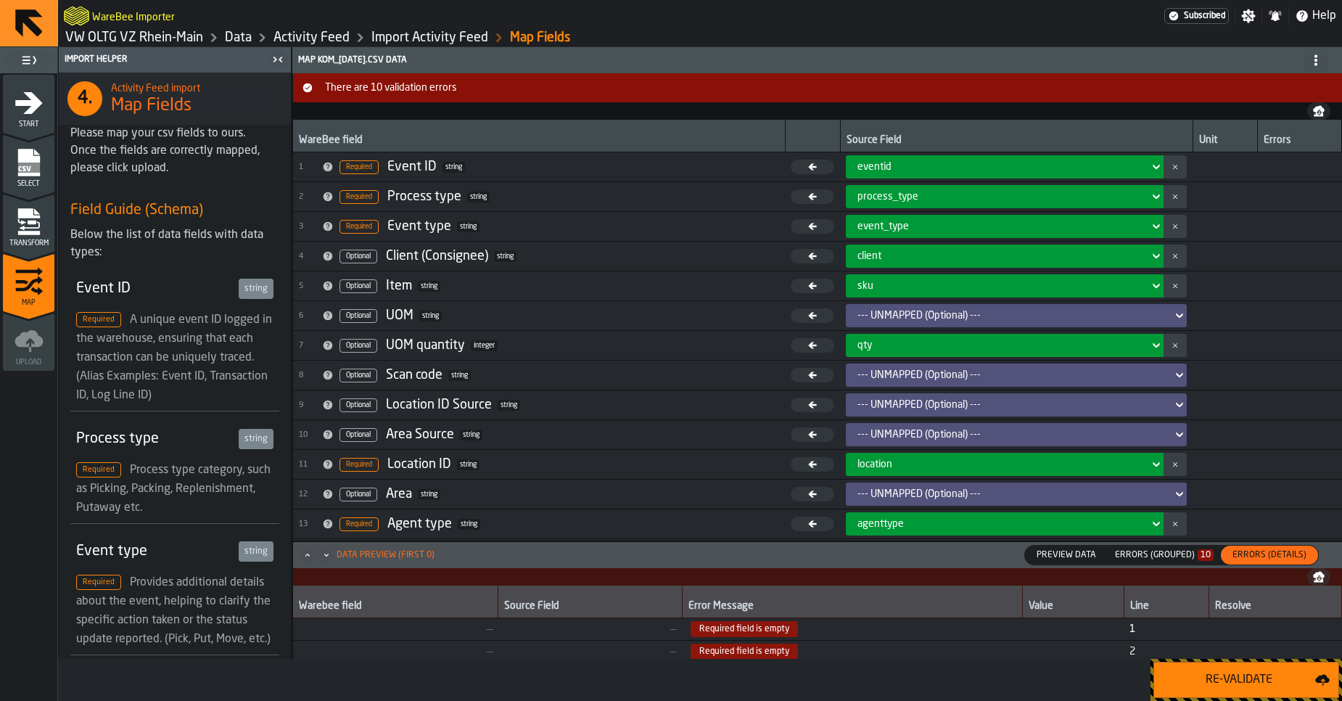
click at [912, 629] on span "Required field is empty" at bounding box center [852, 629] width 329 height 16
click at [25, 222] on icon "menu Transform" at bounding box center [21, 221] width 9 height 6
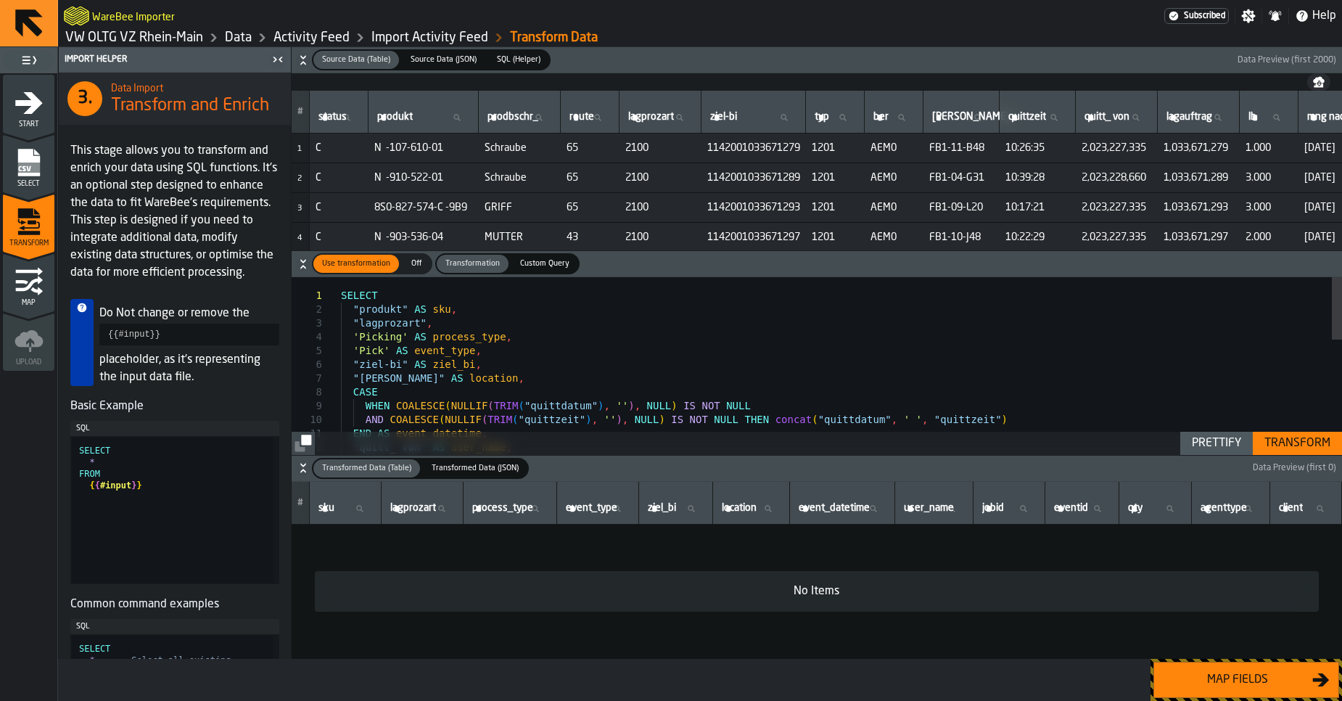
drag, startPoint x: 17, startPoint y: 181, endPoint x: 35, endPoint y: 189, distance: 20.1
click at [35, 189] on div "2 Select" at bounding box center [28, 163] width 51 height 58
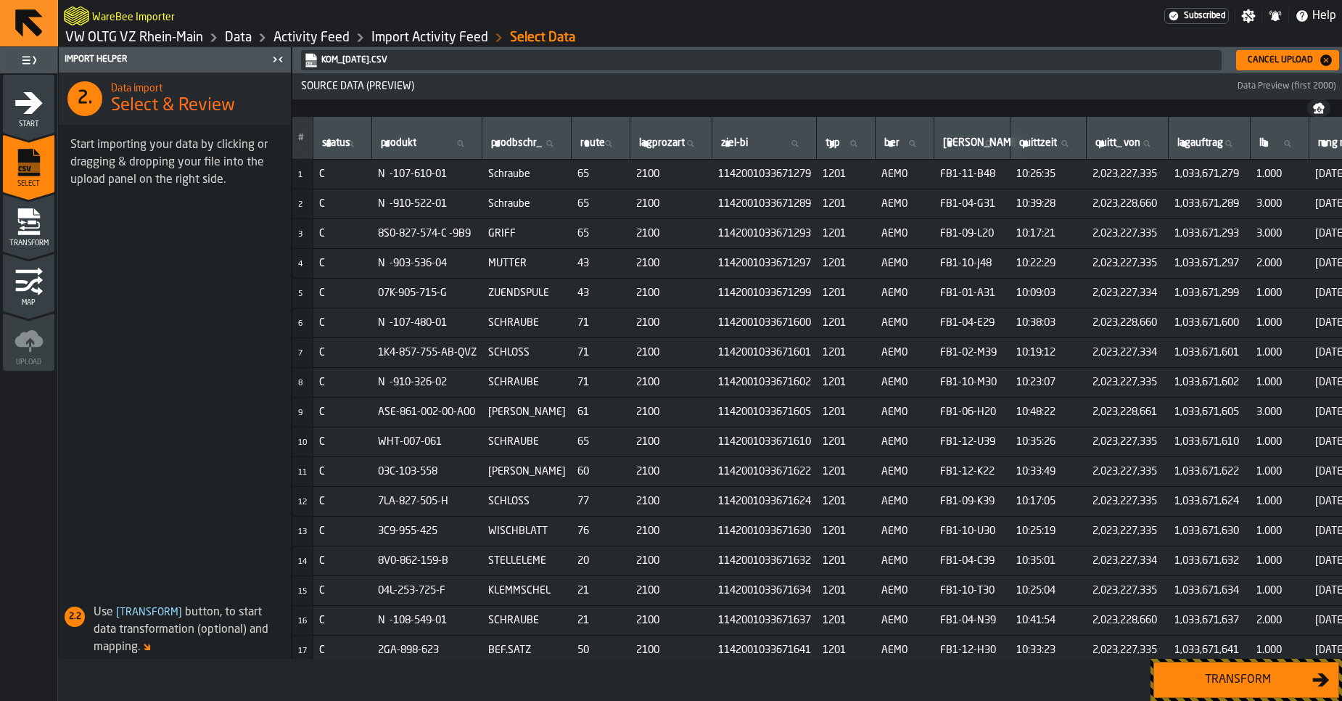
scroll to position [0, 170]
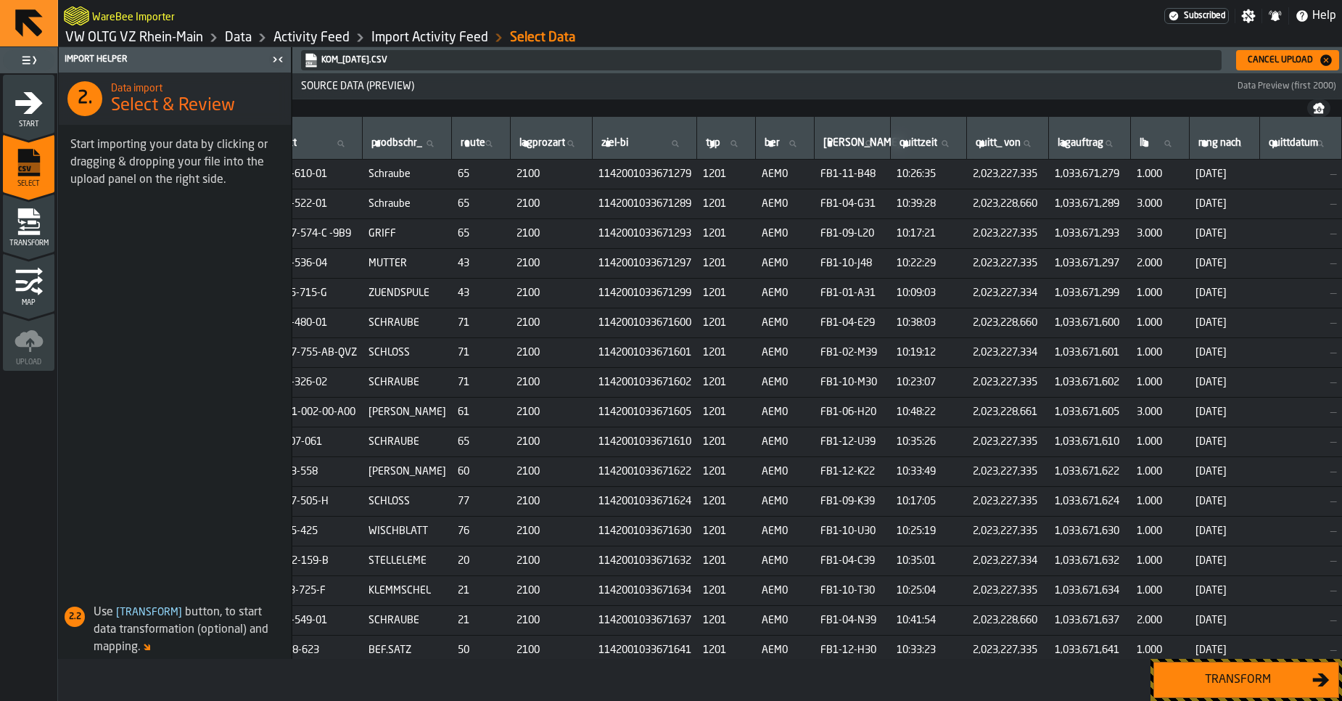
click at [279, 39] on link "Activity Feed" at bounding box center [311, 38] width 76 height 16
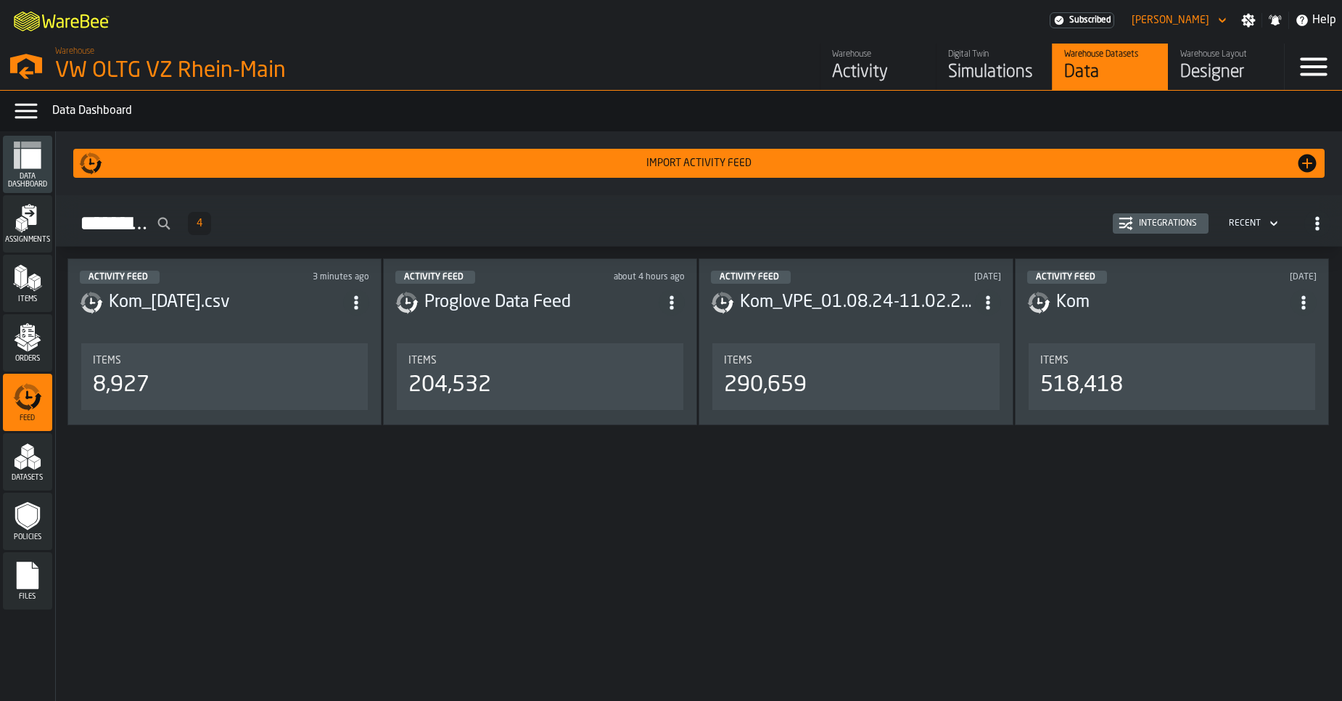
click at [1176, 220] on div "Integrations" at bounding box center [1168, 223] width 70 height 10
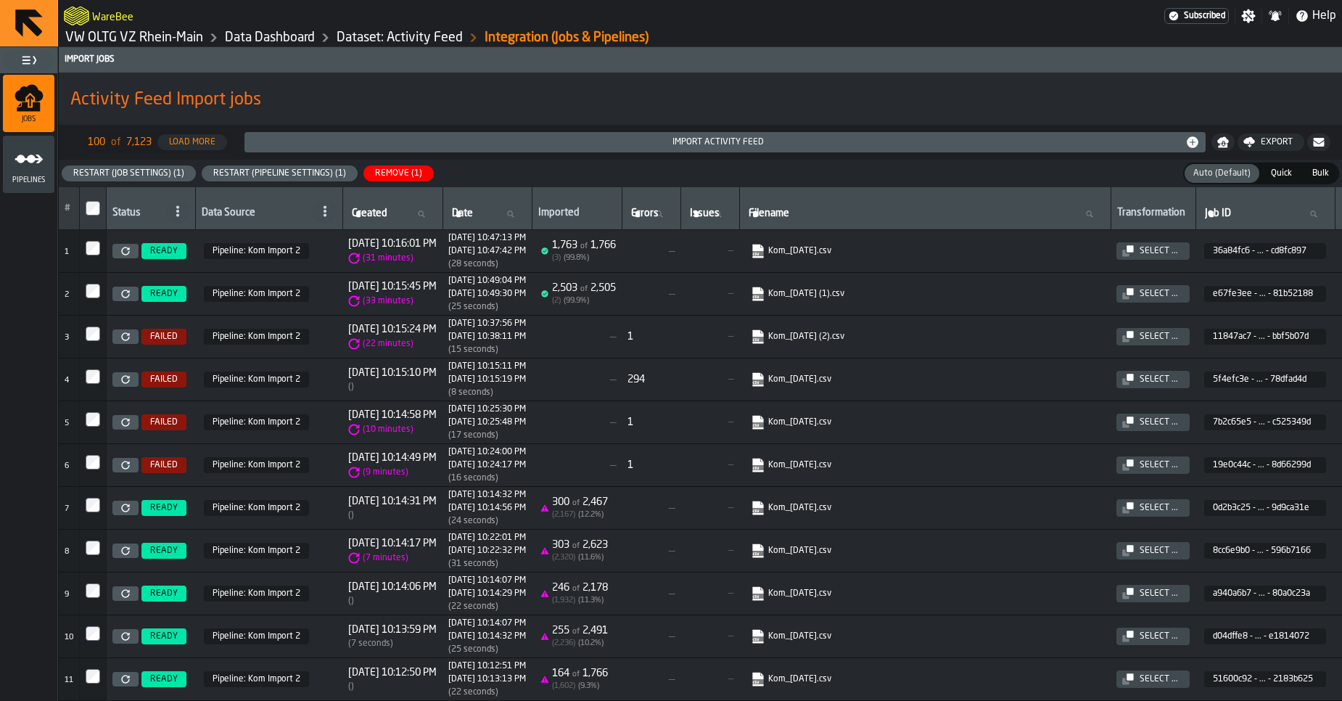
click at [129, 424] on icon at bounding box center [125, 422] width 8 height 8
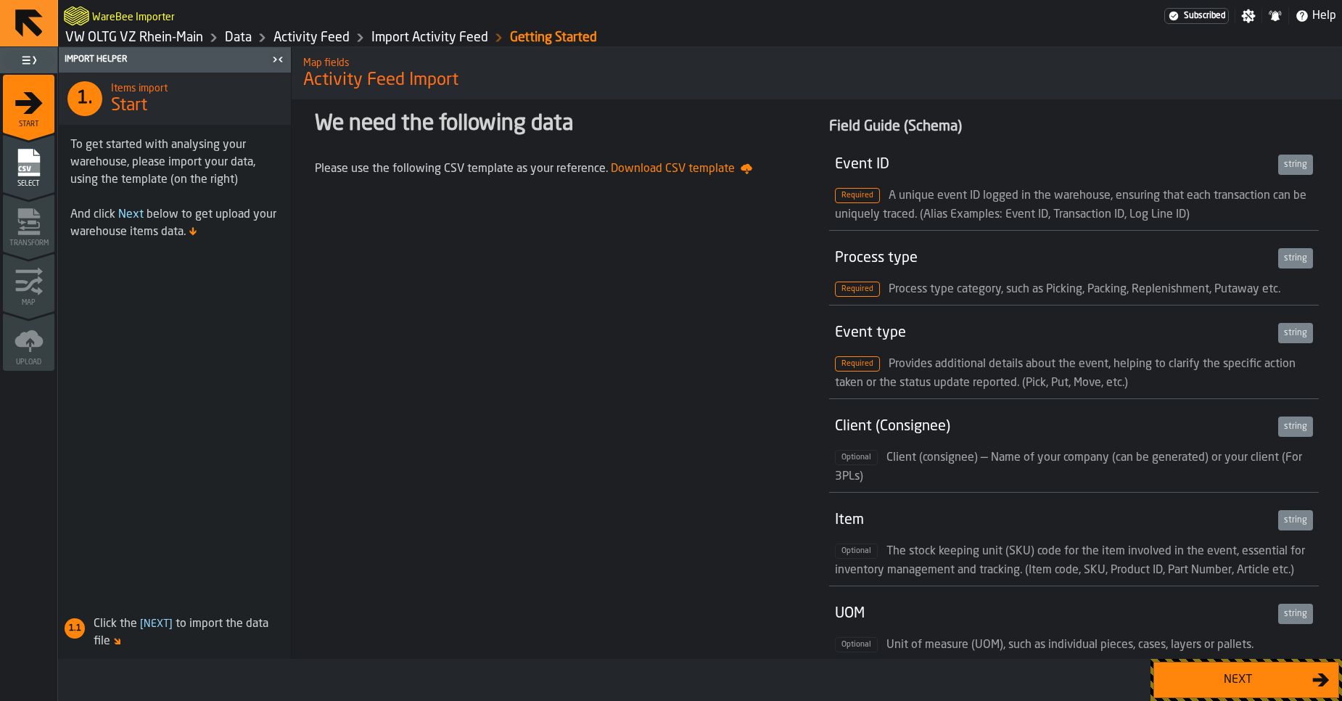
click at [1207, 697] on button "Next" at bounding box center [1246, 679] width 186 height 36
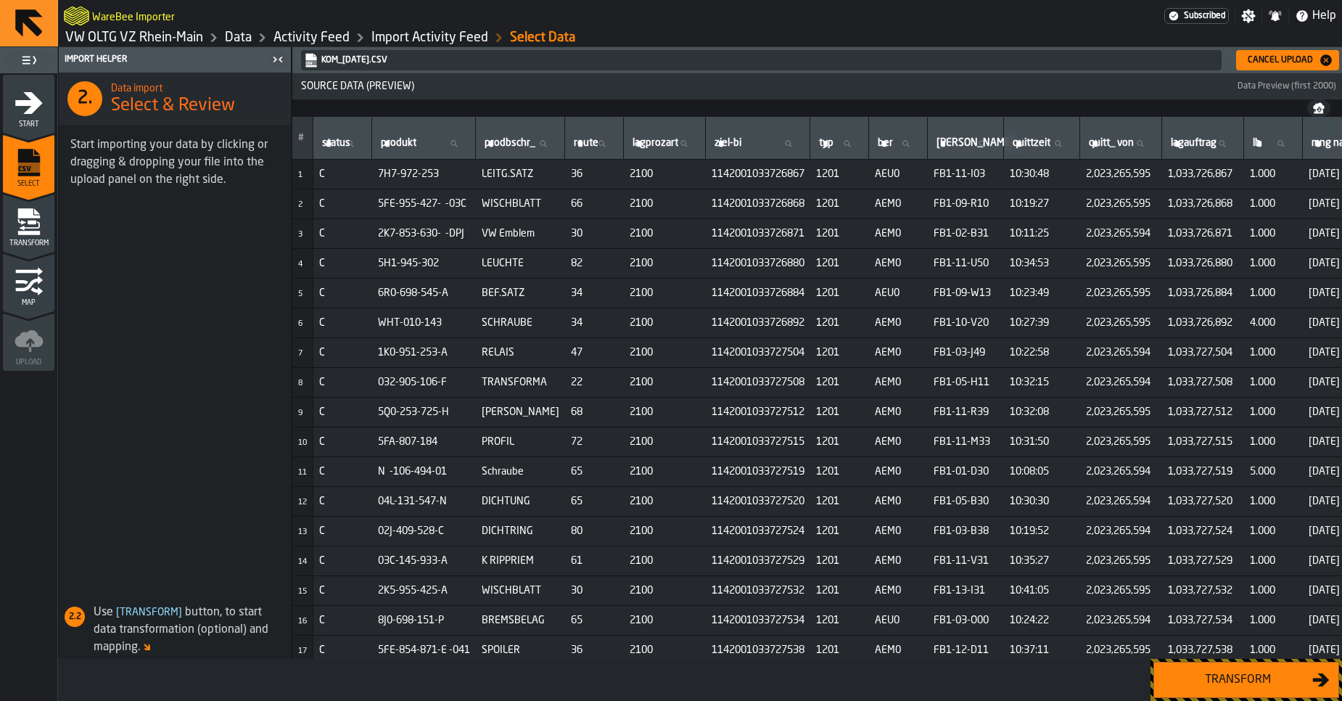
click at [1209, 679] on div "Transform" at bounding box center [1237, 679] width 149 height 17
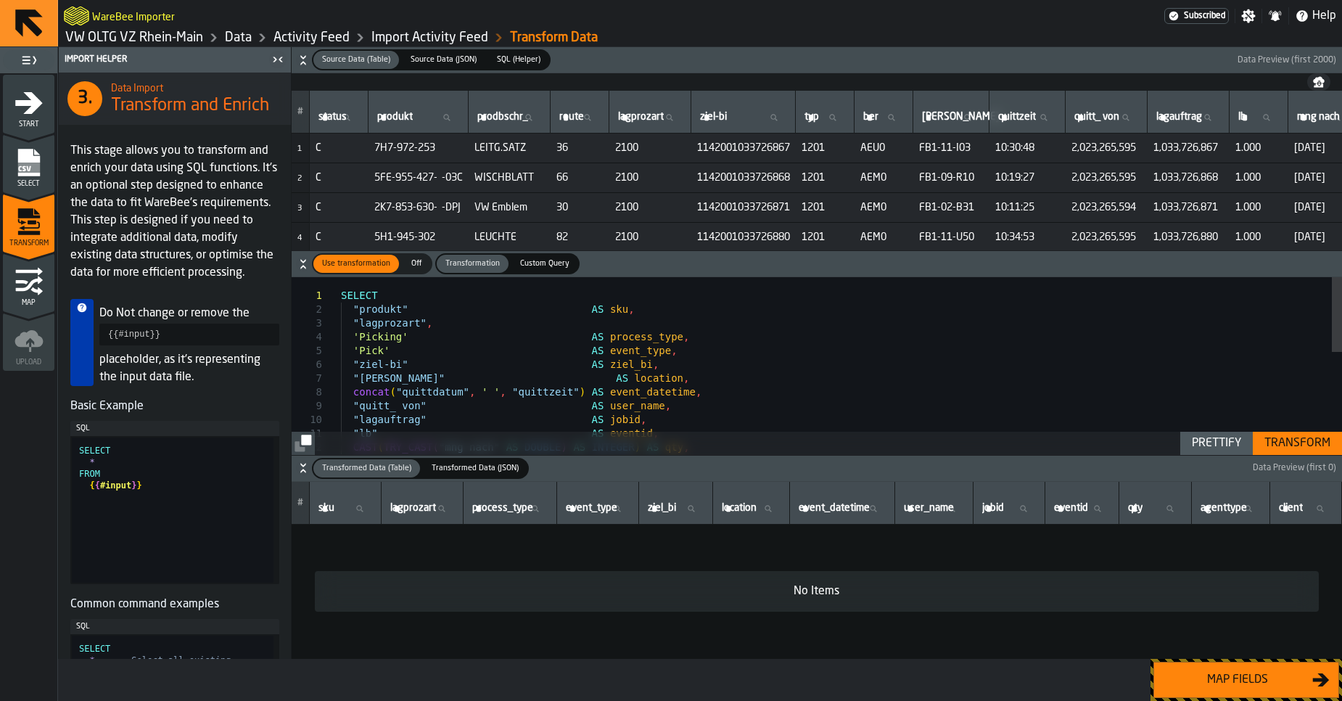
scroll to position [0, 155]
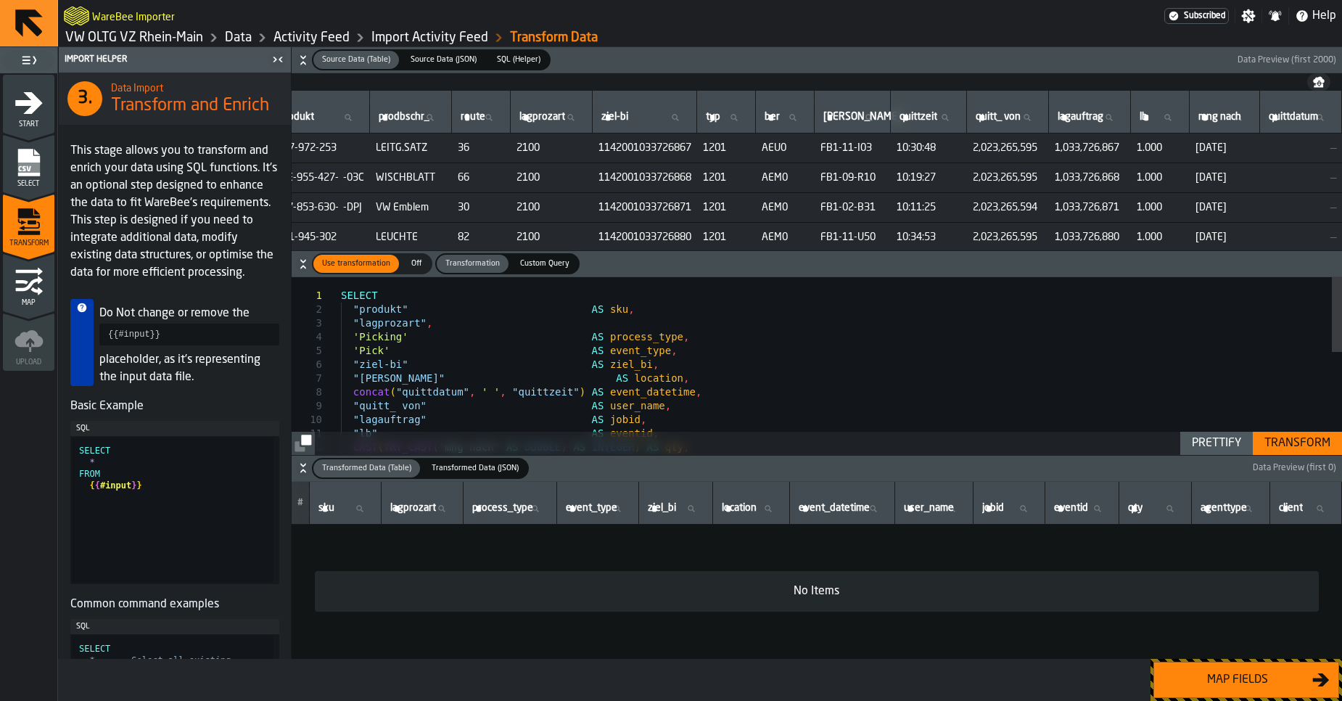
click at [292, 39] on link "Activity Feed" at bounding box center [311, 38] width 76 height 16
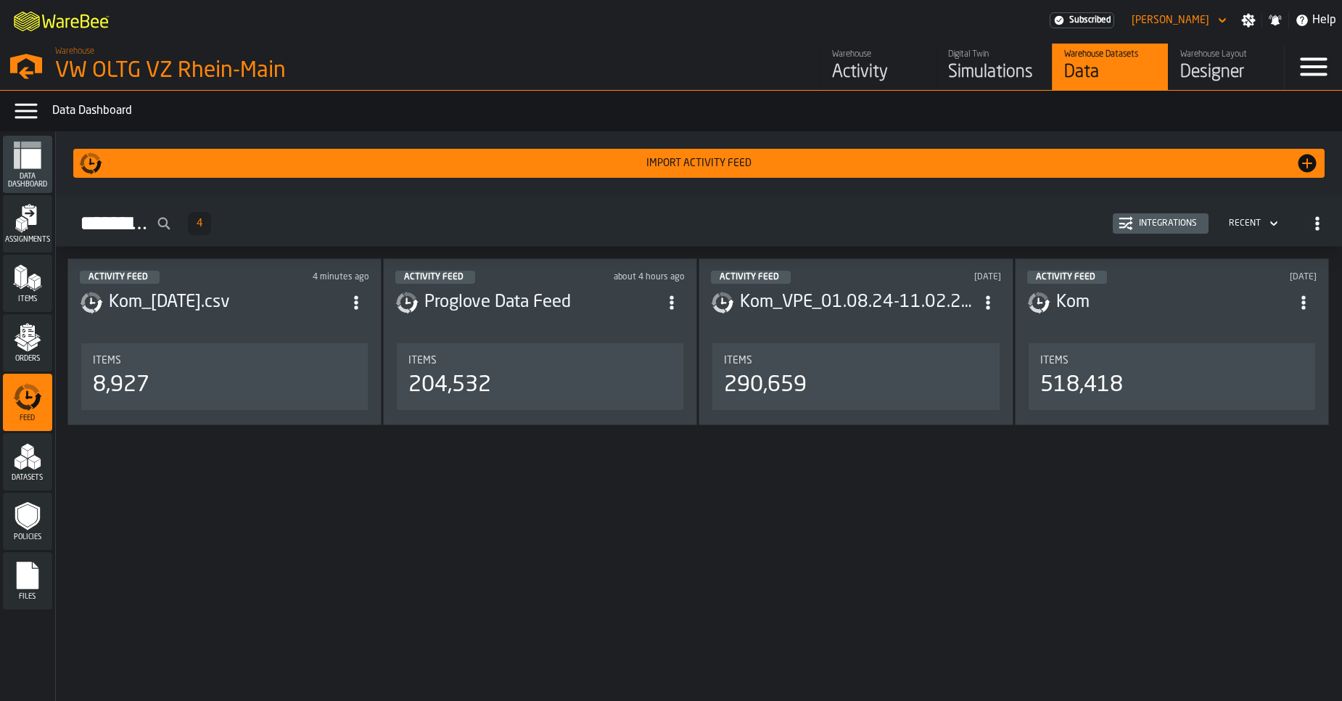
click at [1147, 220] on div "Integrations" at bounding box center [1168, 223] width 70 height 10
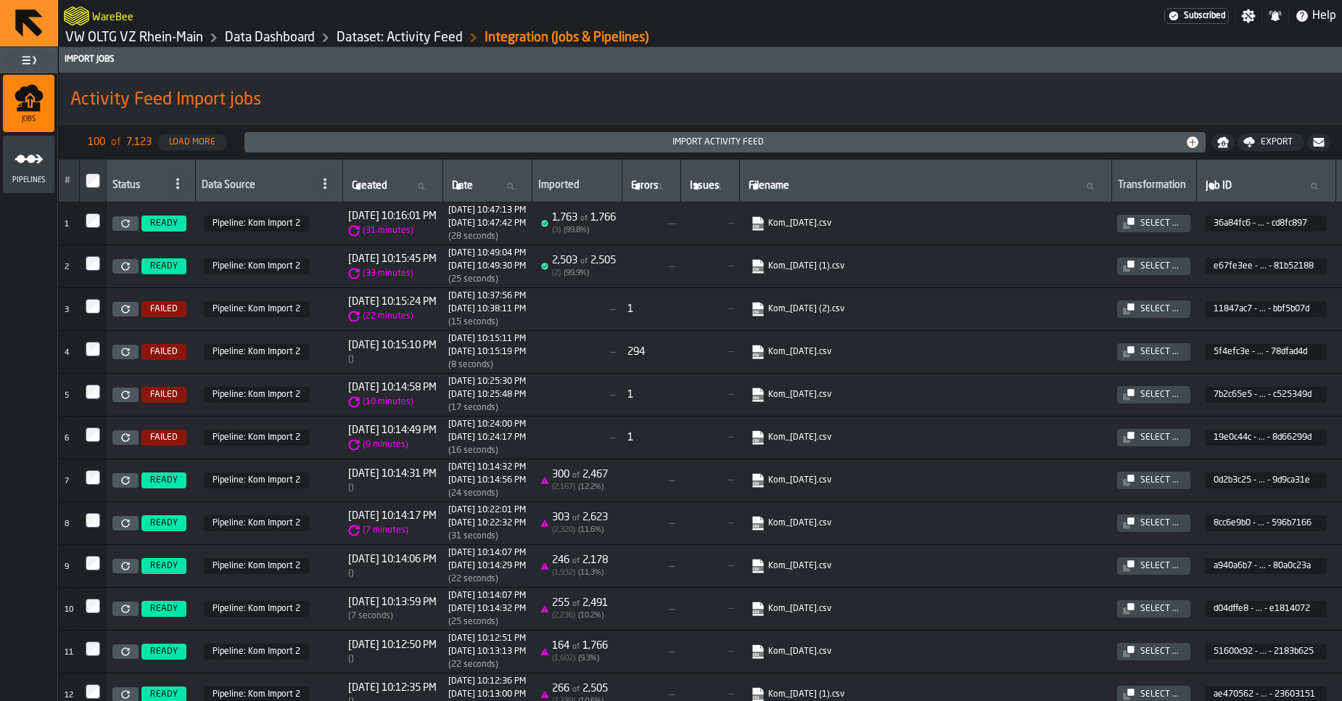
click at [125, 486] on link at bounding box center [125, 480] width 26 height 15
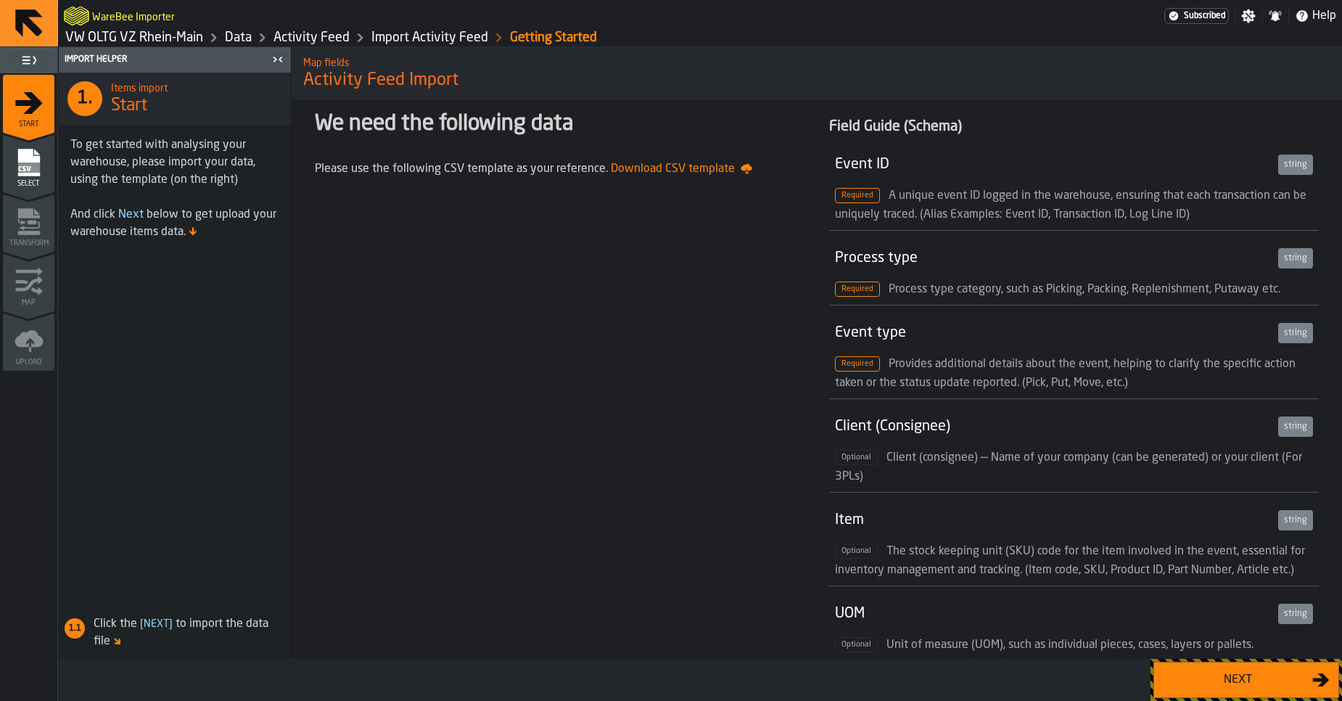
click at [1213, 674] on div "Next" at bounding box center [1237, 679] width 149 height 17
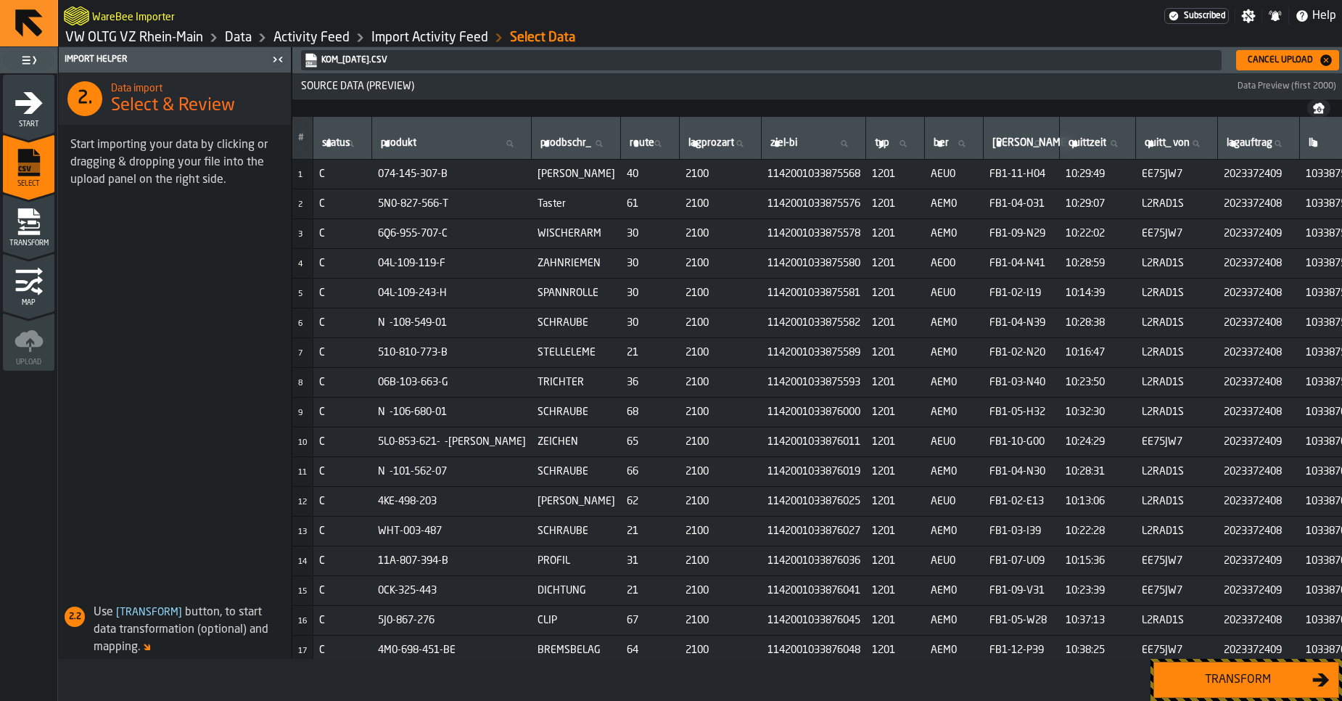
click at [1237, 680] on div "Transform" at bounding box center [1237, 679] width 149 height 17
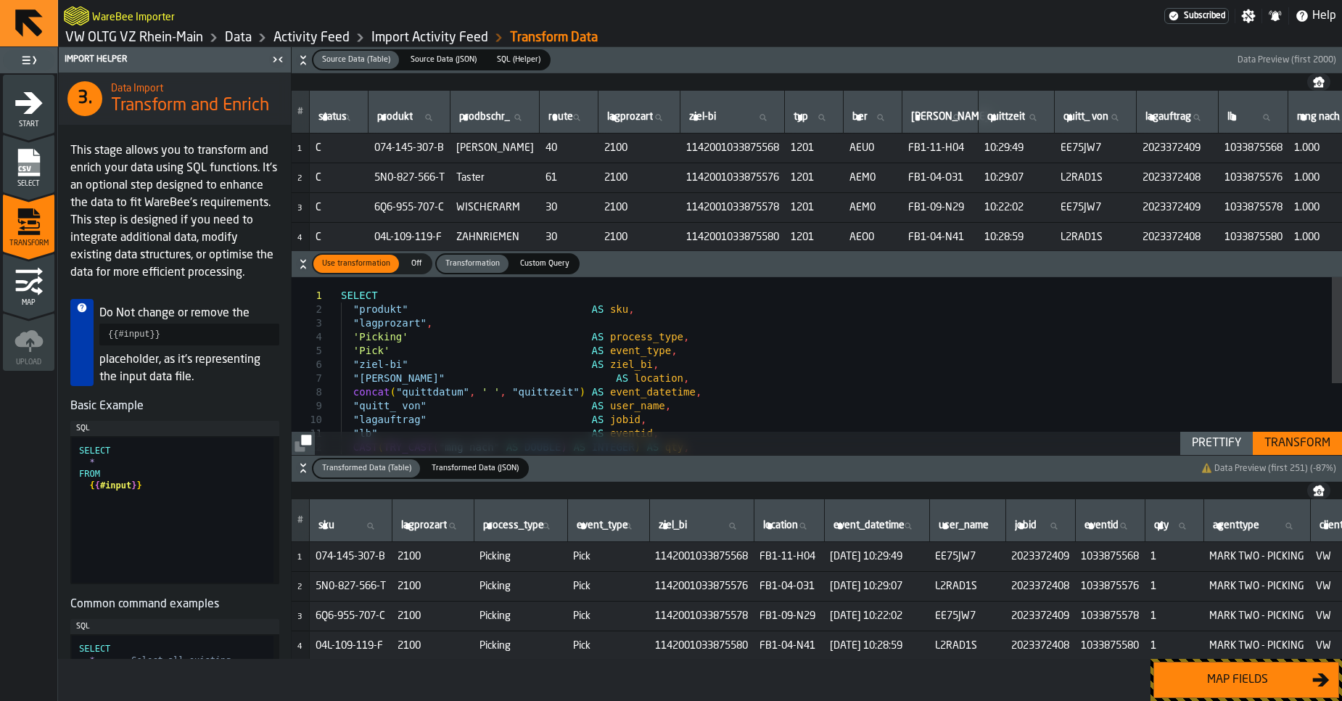
click at [620, 294] on div "SELECT "produkt" AS sku , "lagprozart" , 'Picking' AS process_type , 'Pick' AS …" at bounding box center [841, 424] width 1001 height 294
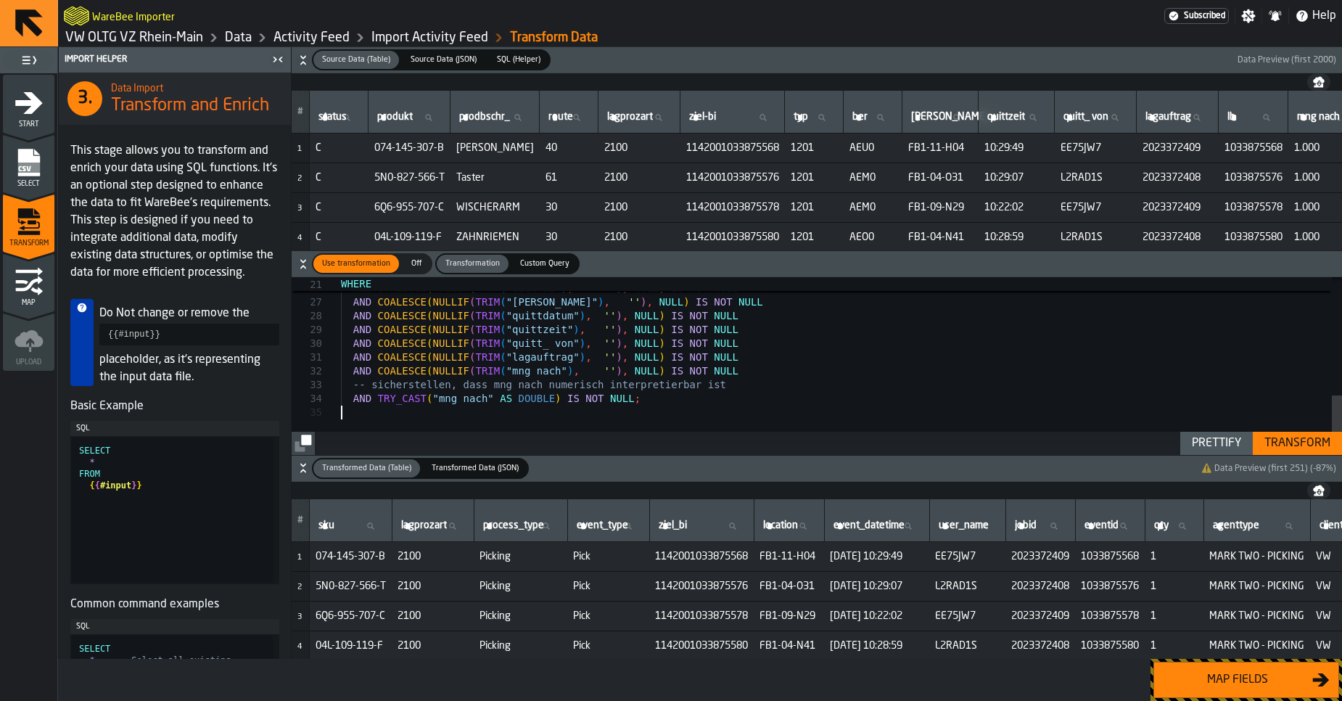
click at [1199, 437] on div "Prettify" at bounding box center [1216, 442] width 61 height 17
type textarea "**********"
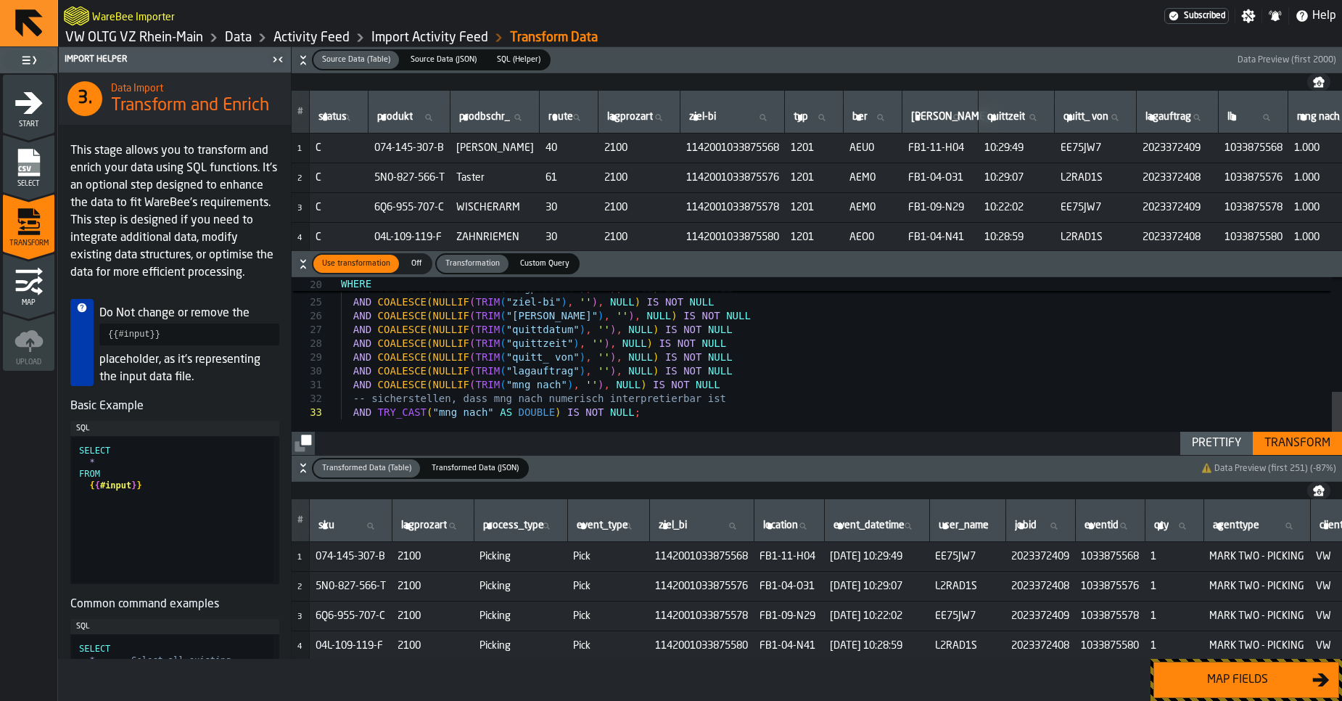
click at [1282, 449] on div "Transform" at bounding box center [1297, 442] width 78 height 17
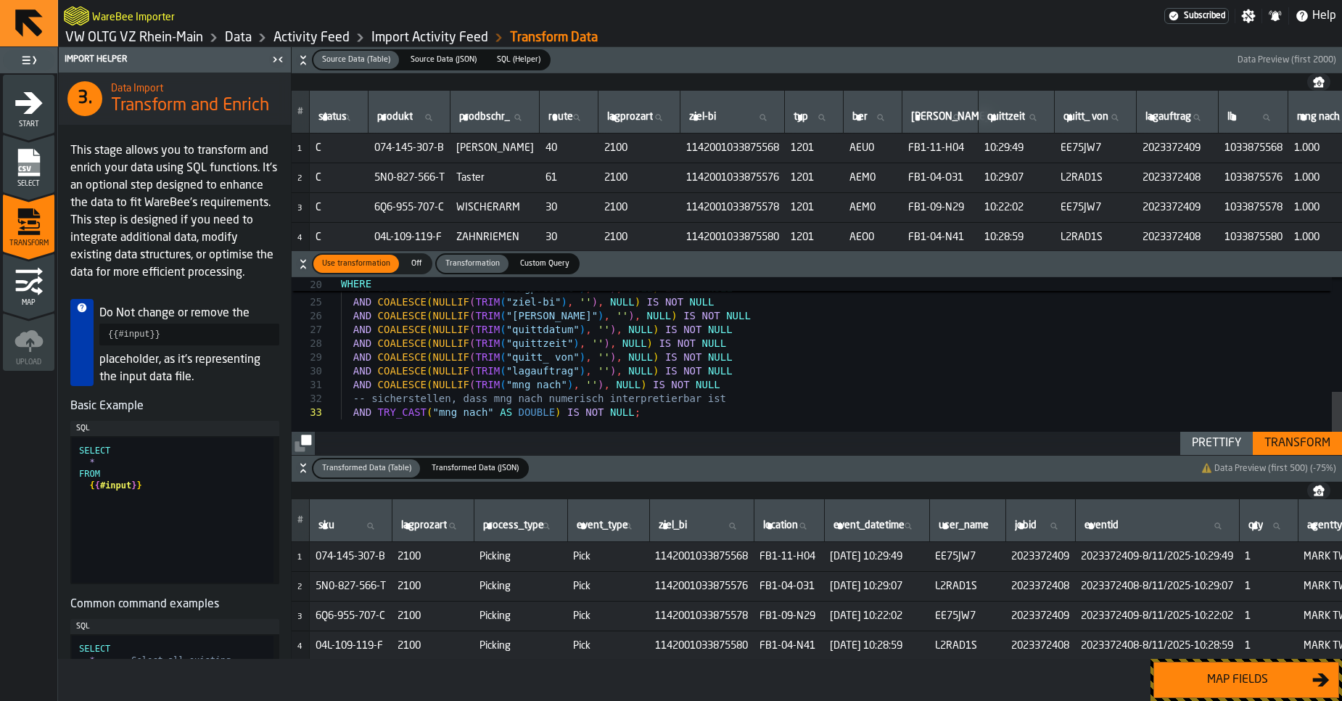
click at [1246, 676] on div "Map fields" at bounding box center [1237, 679] width 149 height 17
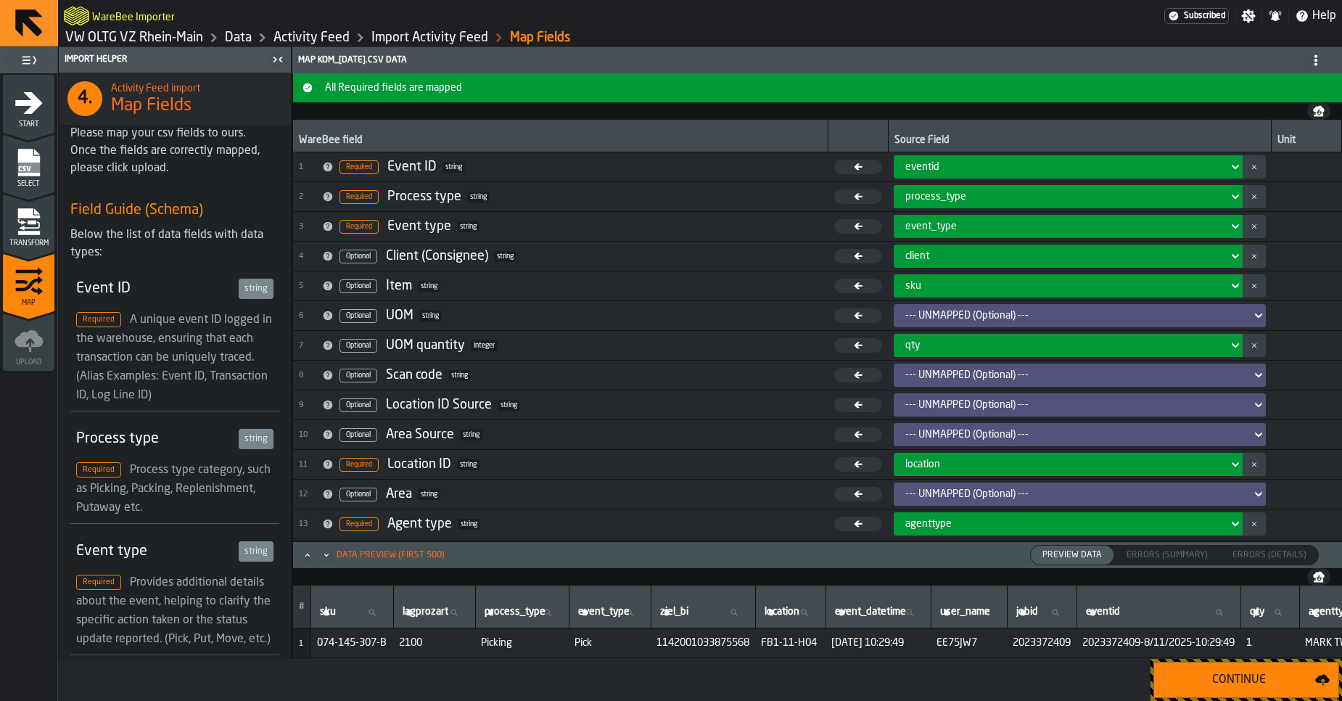
click at [1246, 676] on div "Continue" at bounding box center [1239, 679] width 152 height 17
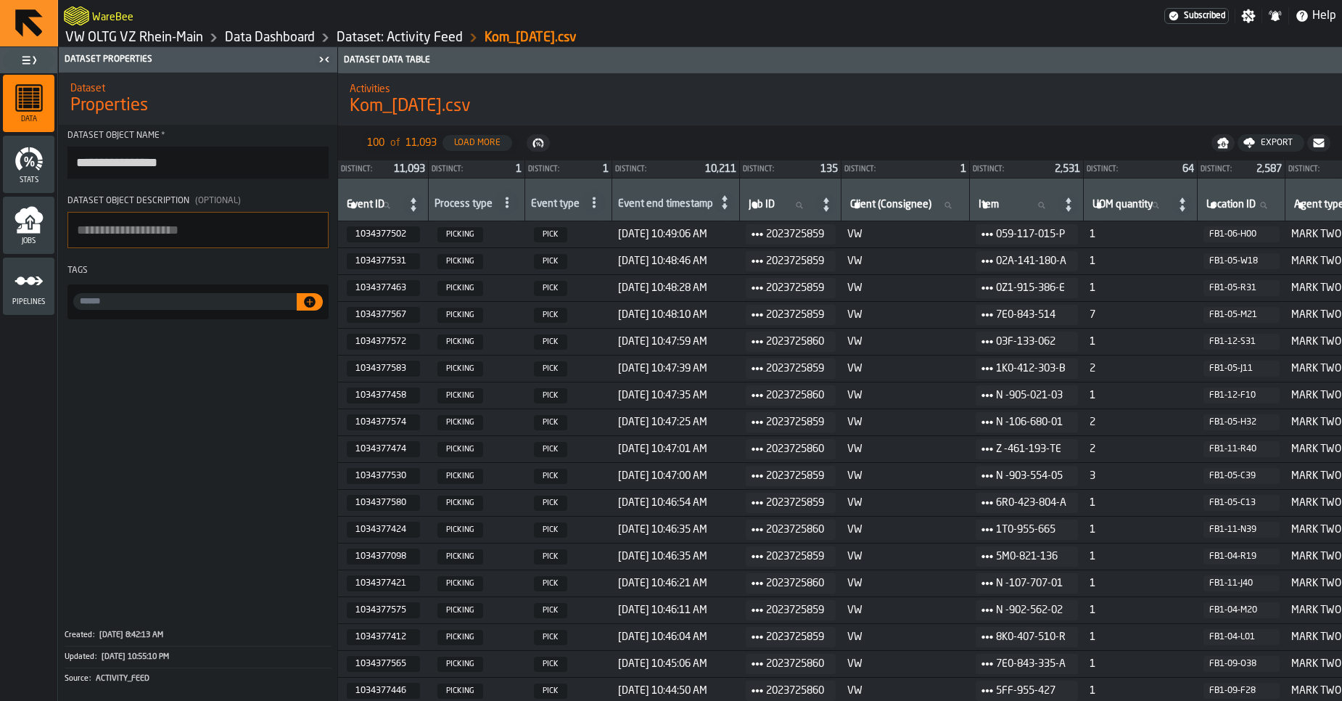
click at [356, 36] on link "Dataset: Activity Feed" at bounding box center [400, 38] width 126 height 16
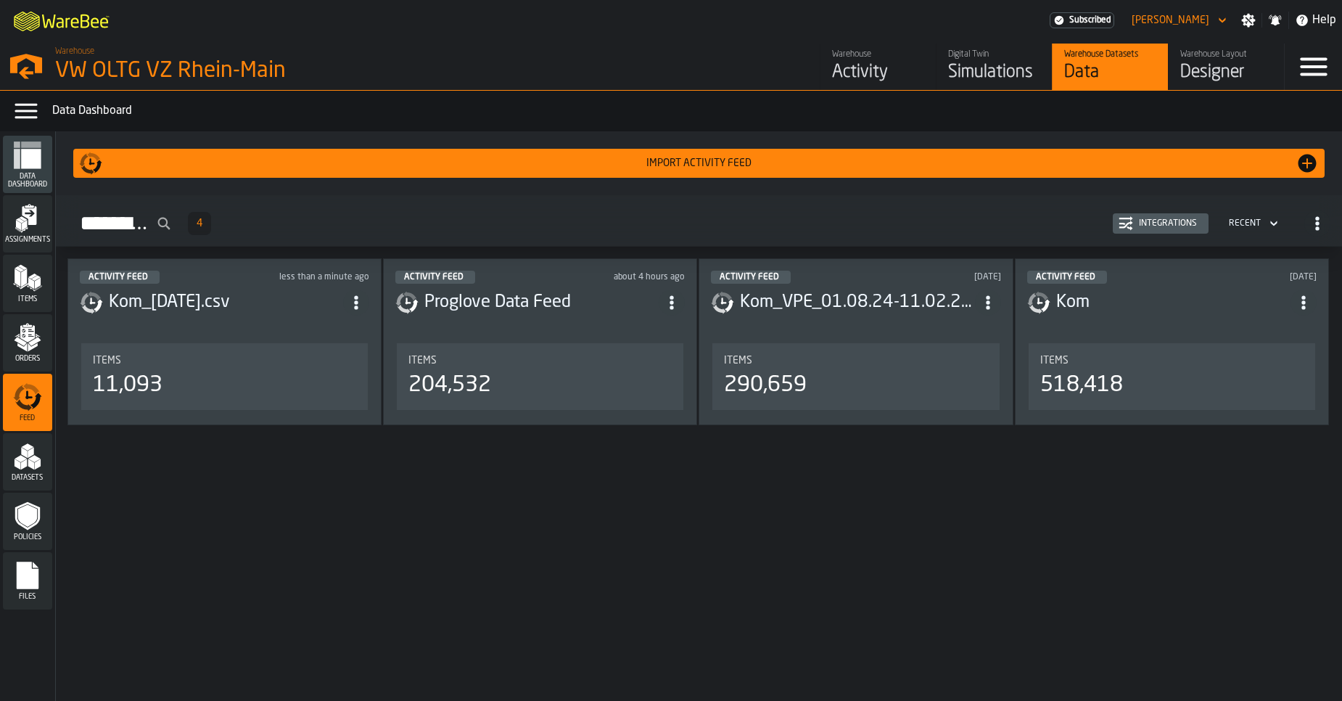
click at [1151, 231] on button "Integrations" at bounding box center [1161, 223] width 96 height 20
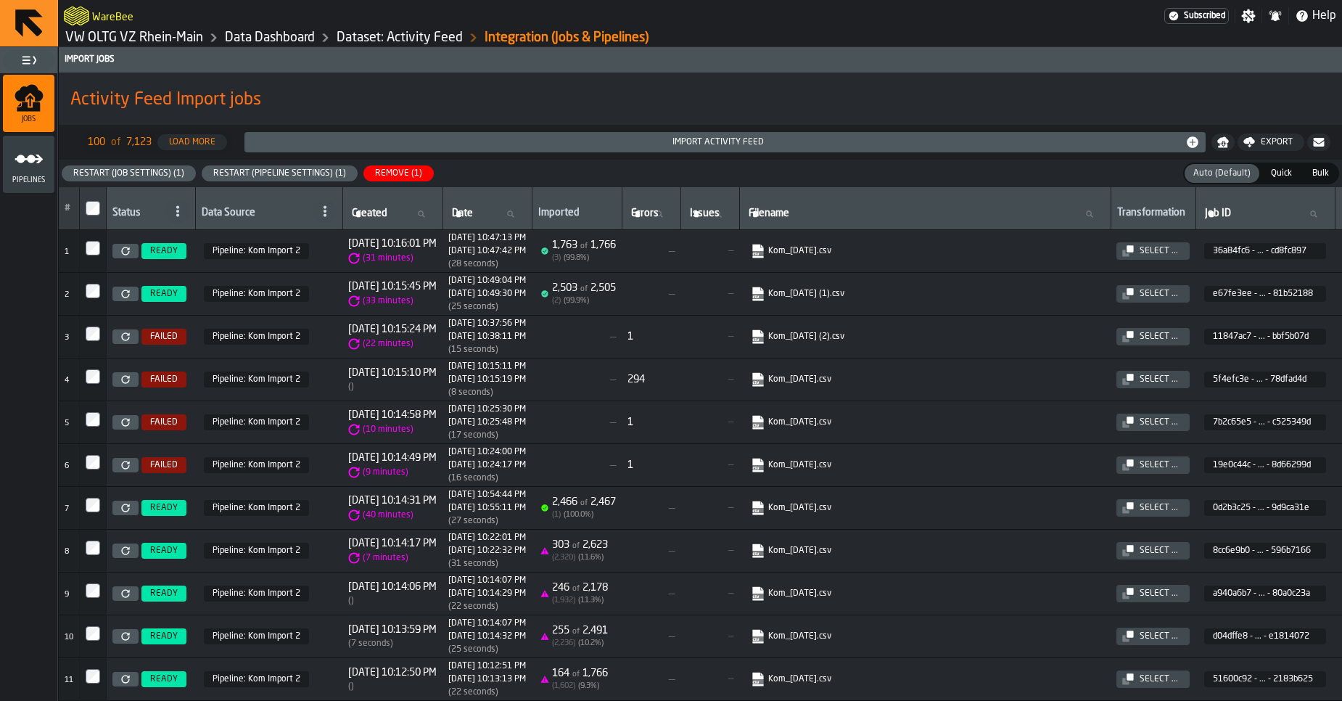
click at [136, 548] on link at bounding box center [125, 550] width 26 height 15
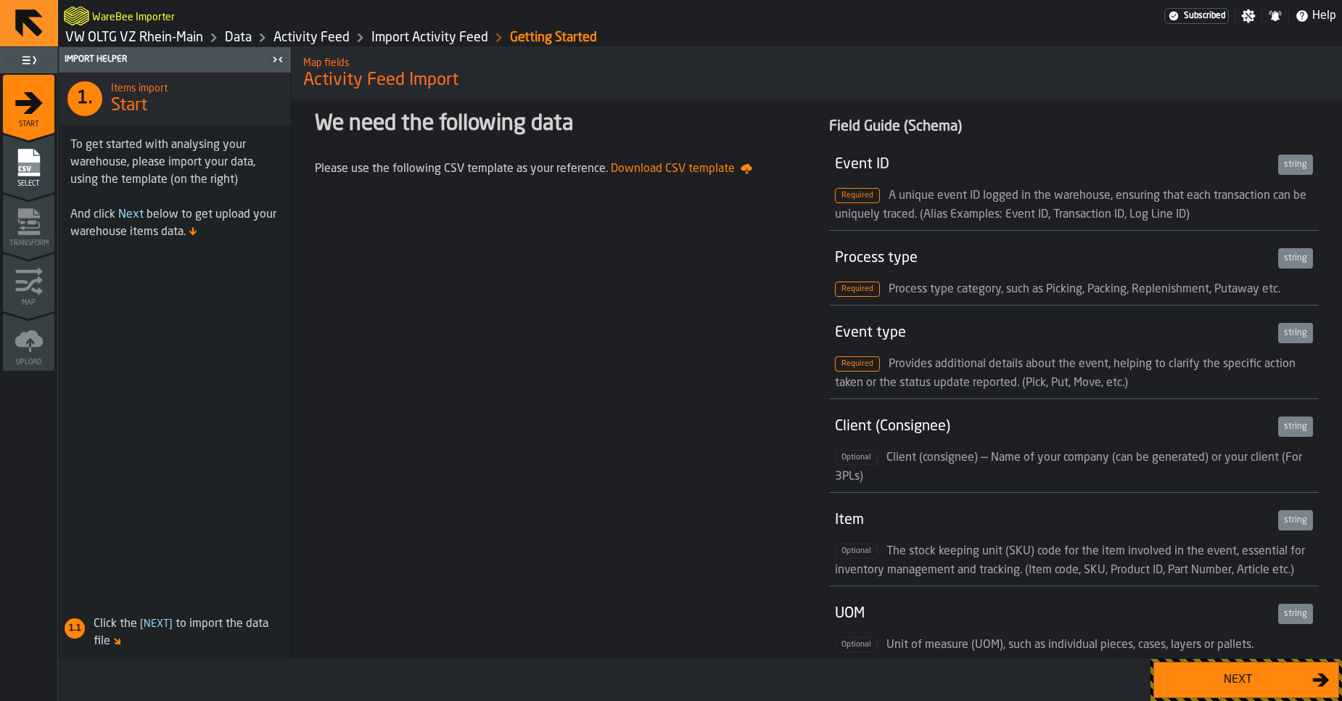
click at [1203, 690] on button "Next" at bounding box center [1246, 679] width 186 height 36
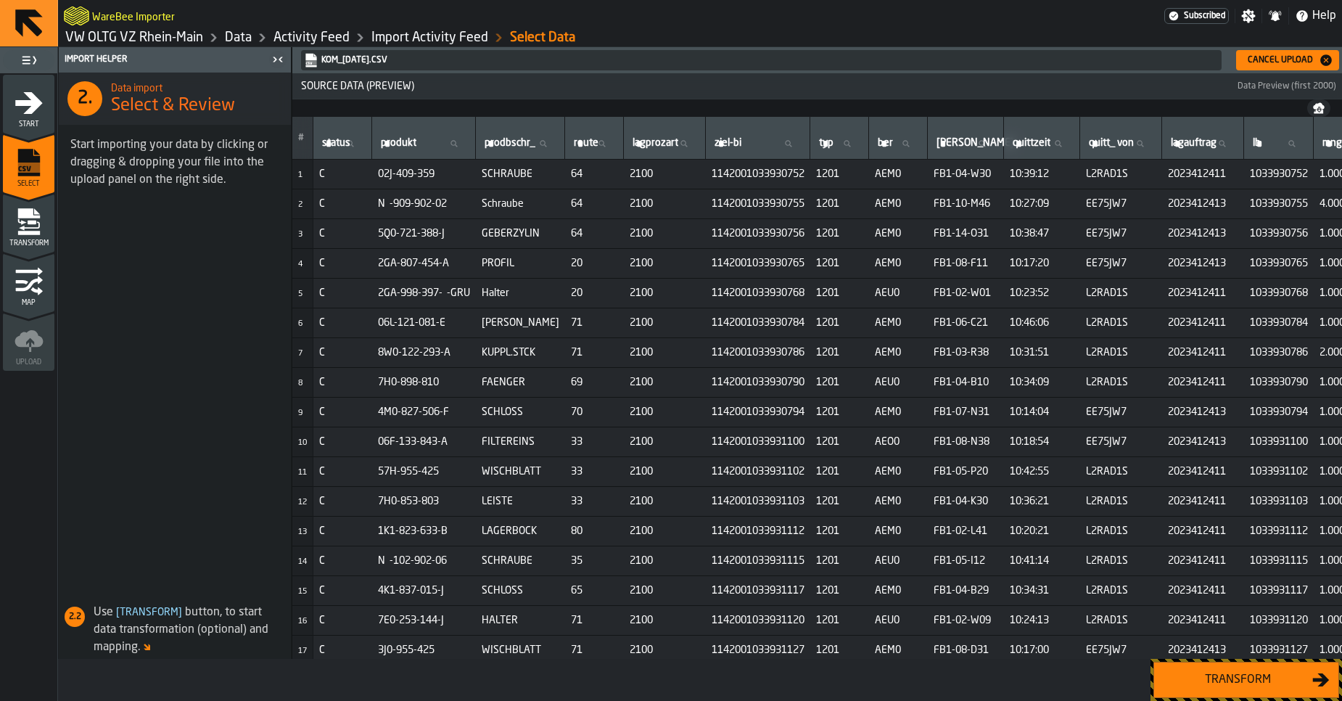
click at [1234, 696] on button "Transform" at bounding box center [1246, 679] width 186 height 36
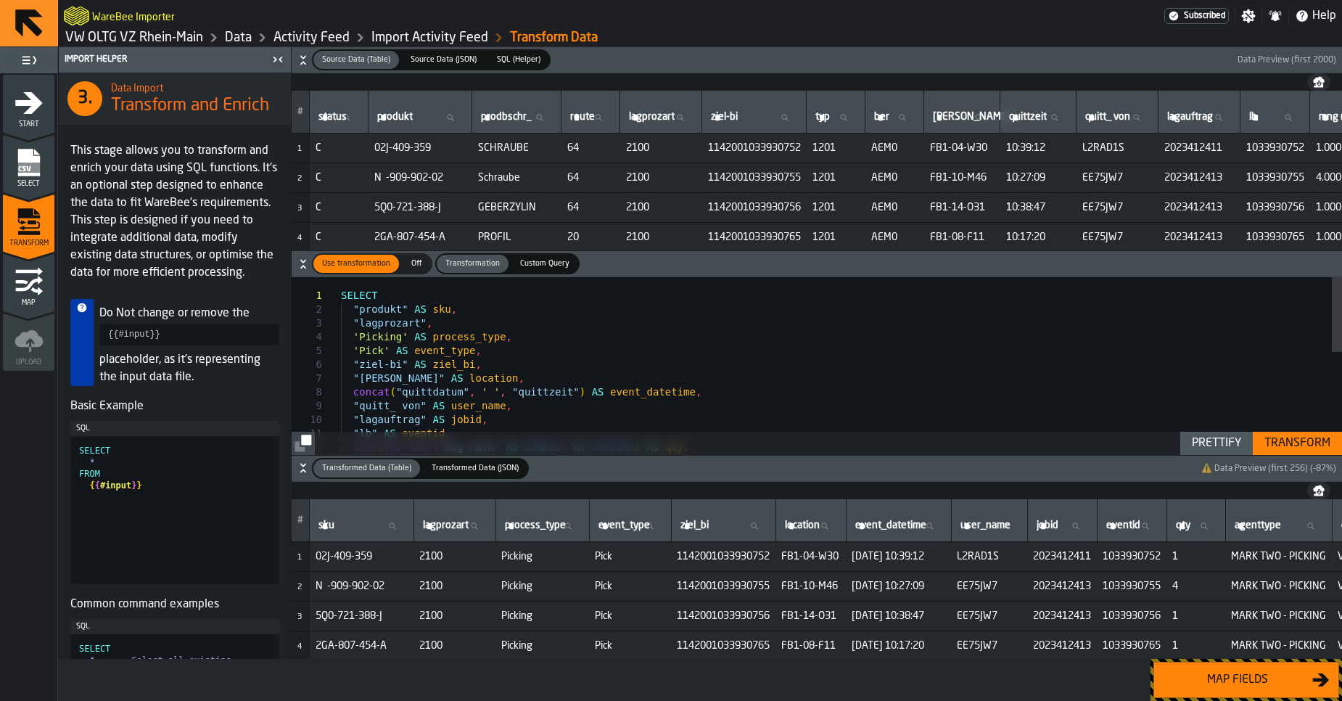
click at [686, 369] on div "SELECT "produkt" AS sku , "lagprozart" , 'Picking' AS process_type , 'Pick' AS …" at bounding box center [841, 486] width 1001 height 418
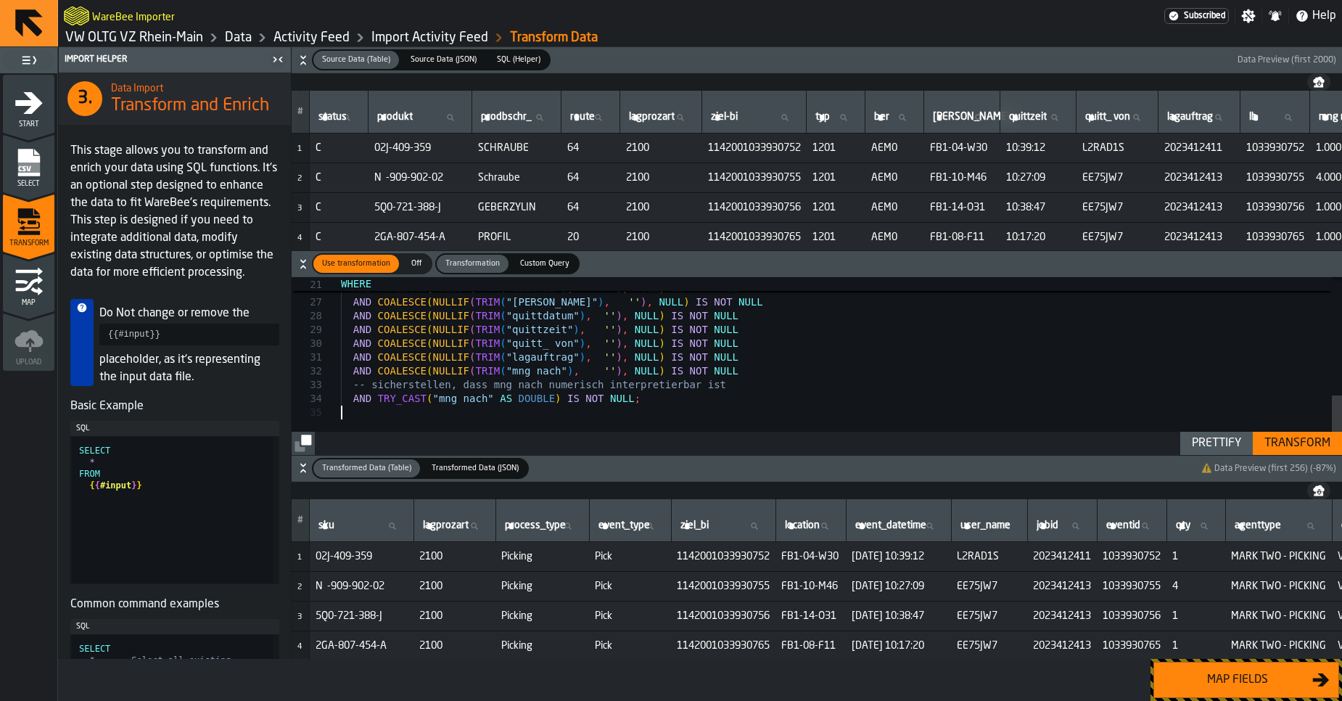
click at [1220, 445] on div "Prettify" at bounding box center [1216, 442] width 61 height 17
type textarea "**********"
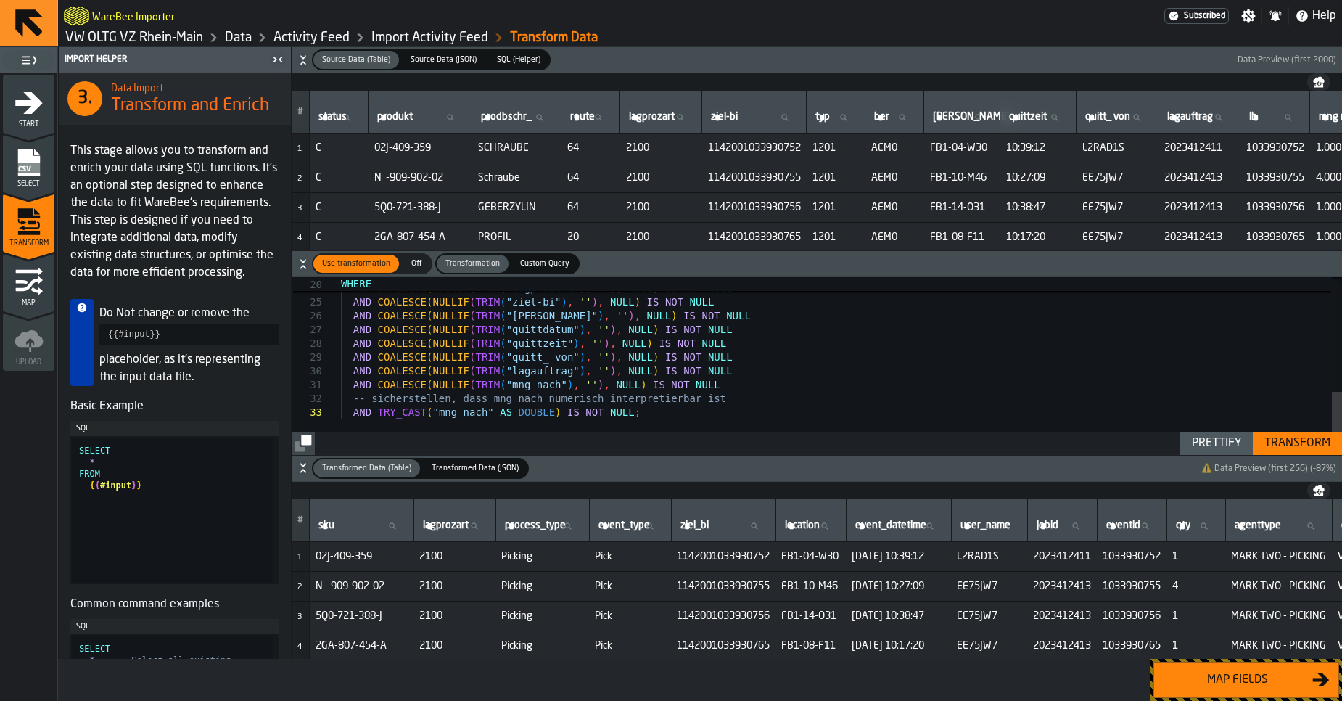
click at [1292, 450] on div "Transform" at bounding box center [1297, 442] width 78 height 17
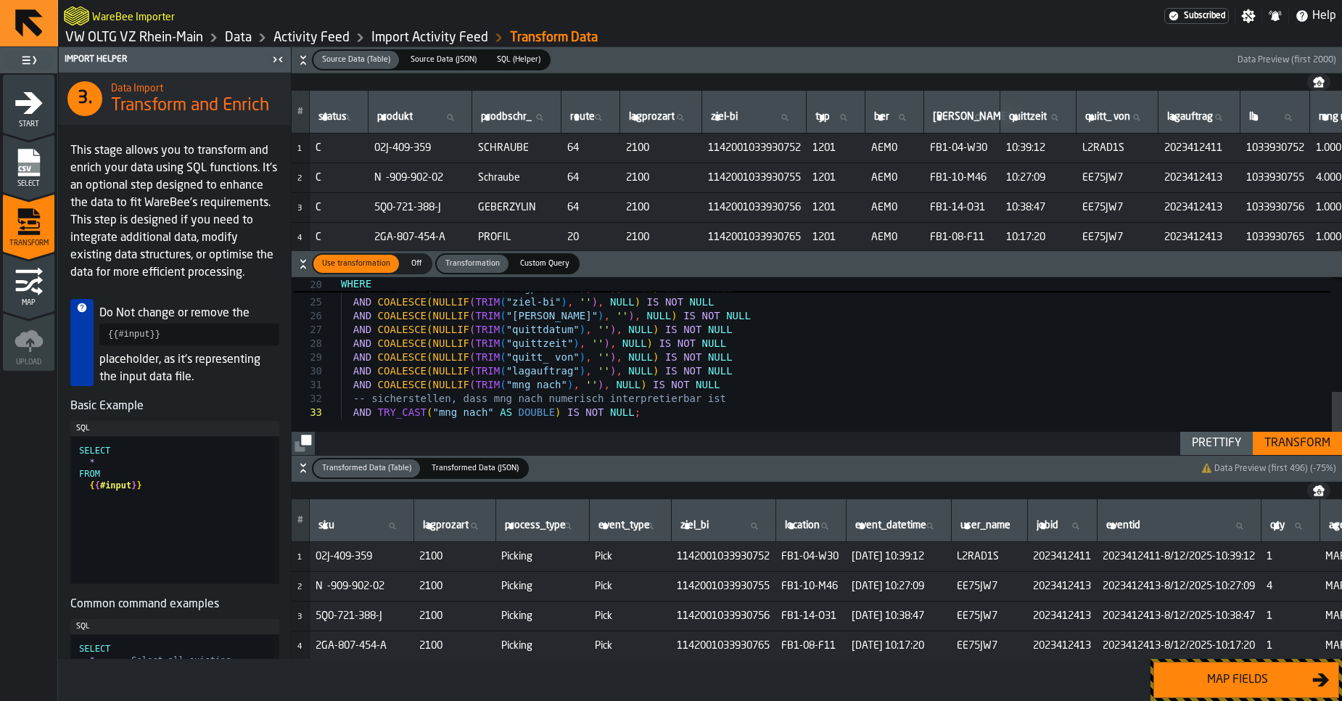
click at [1227, 682] on div "Map fields" at bounding box center [1237, 679] width 149 height 17
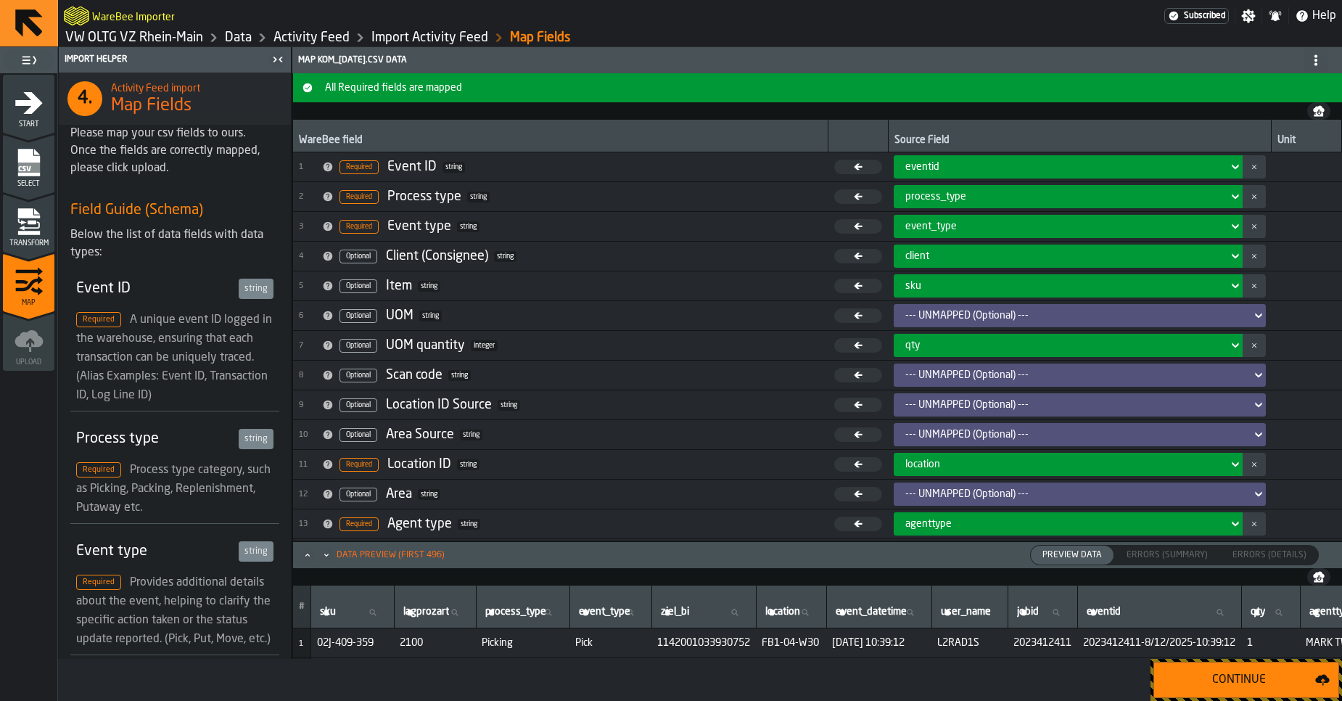
click at [1227, 682] on div "Continue" at bounding box center [1239, 679] width 152 height 17
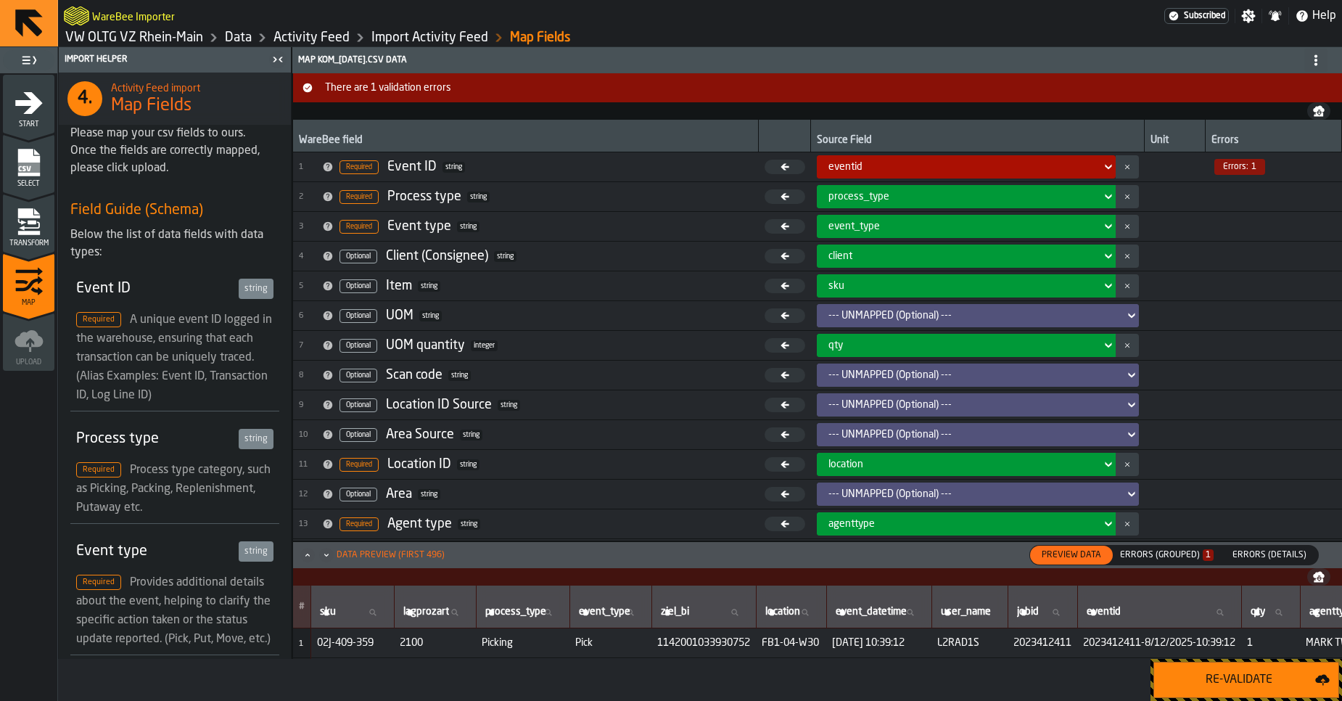
click at [1167, 549] on div "Errors (Grouped) 1" at bounding box center [1166, 555] width 105 height 16
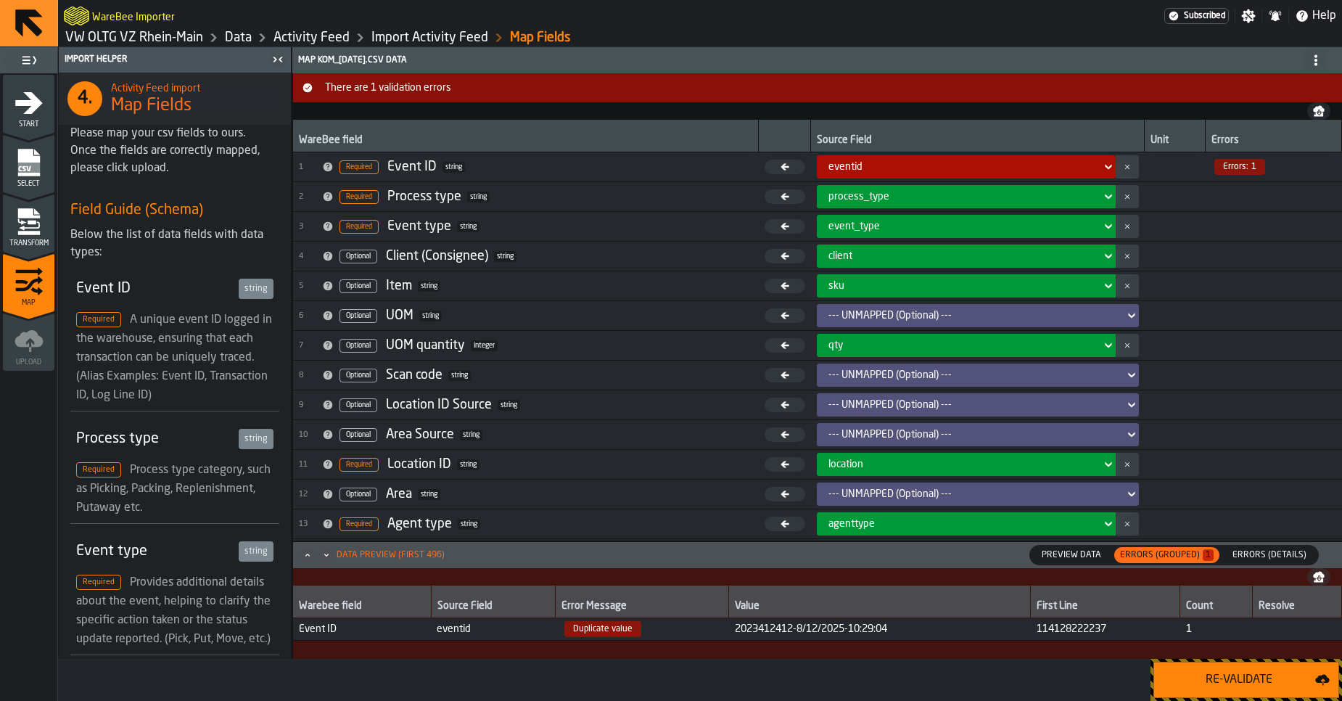
click at [932, 630] on span "2023412412-8/12/2025-10:29:04" at bounding box center [880, 629] width 290 height 12
click at [1280, 553] on span "Errors (Details)" at bounding box center [1269, 554] width 86 height 13
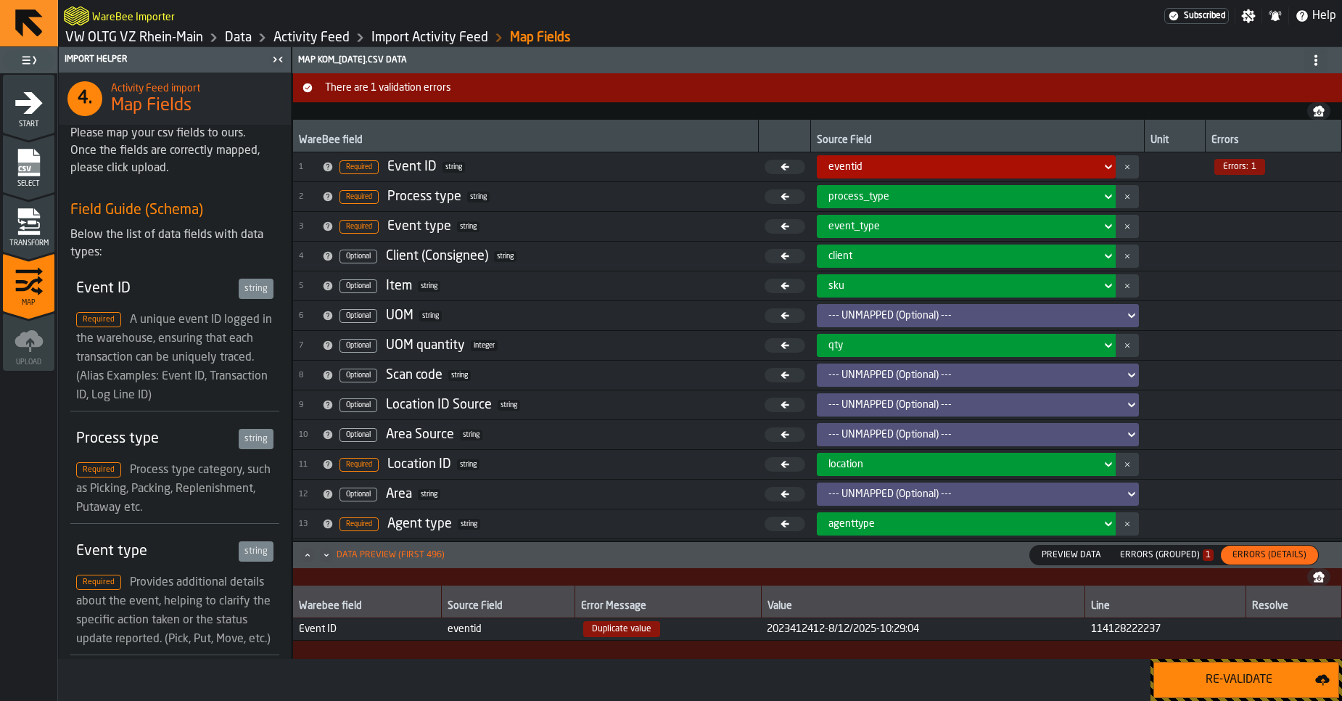
click at [416, 30] on link "Import Activity Feed" at bounding box center [429, 38] width 117 height 16
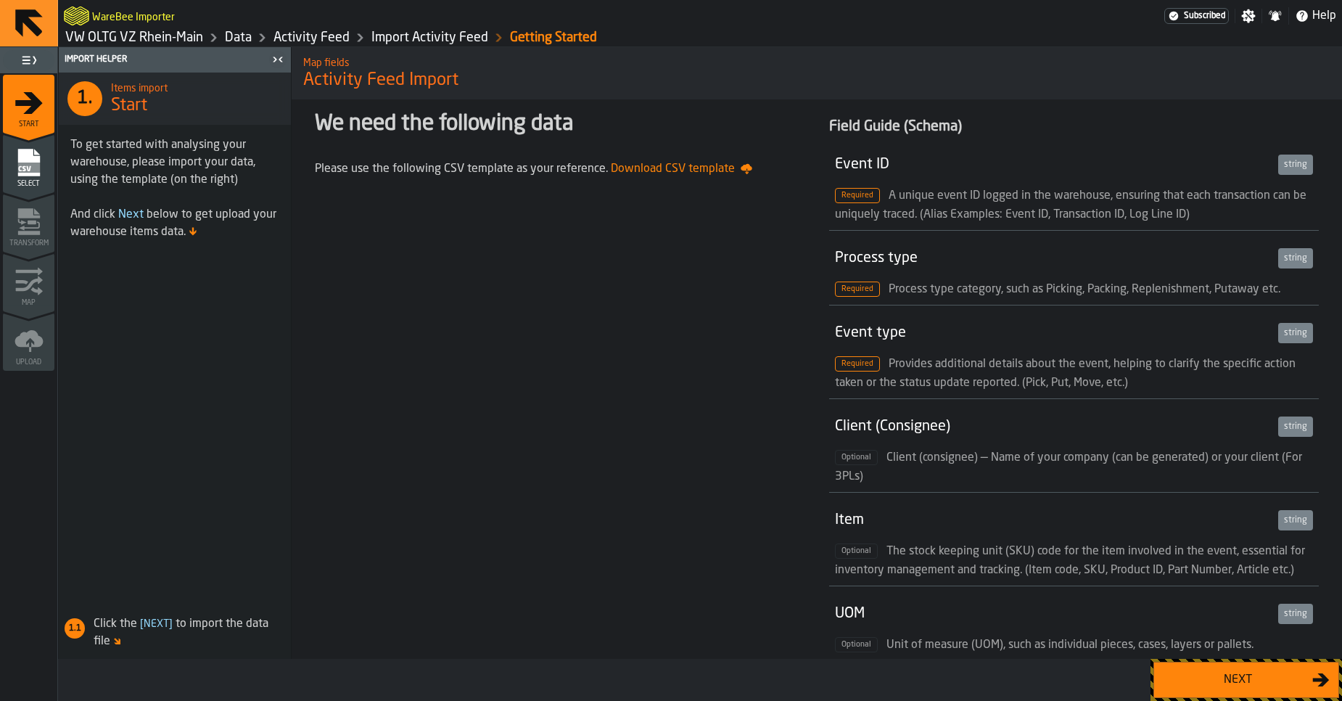
click at [1158, 673] on button "Next" at bounding box center [1246, 679] width 186 height 36
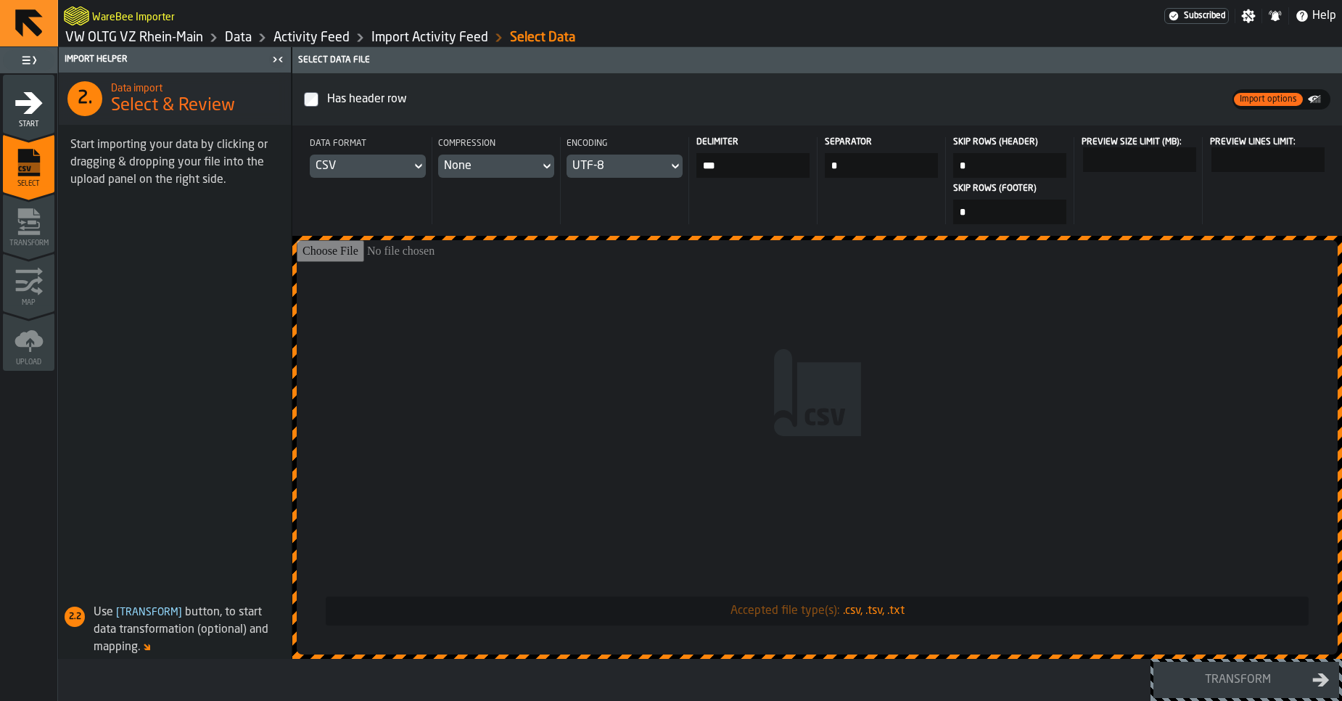
click at [326, 34] on link "Activity Feed" at bounding box center [311, 38] width 76 height 16
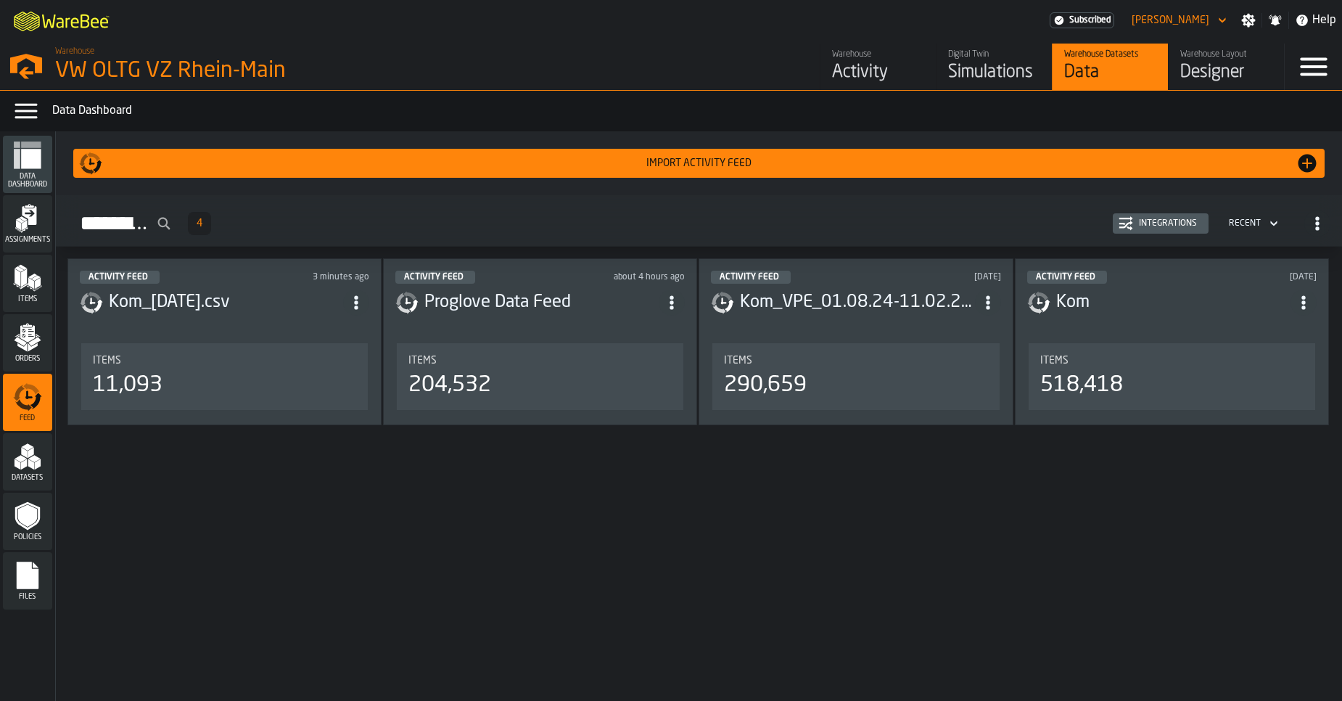
click at [1161, 228] on div "Integrations" at bounding box center [1168, 223] width 70 height 10
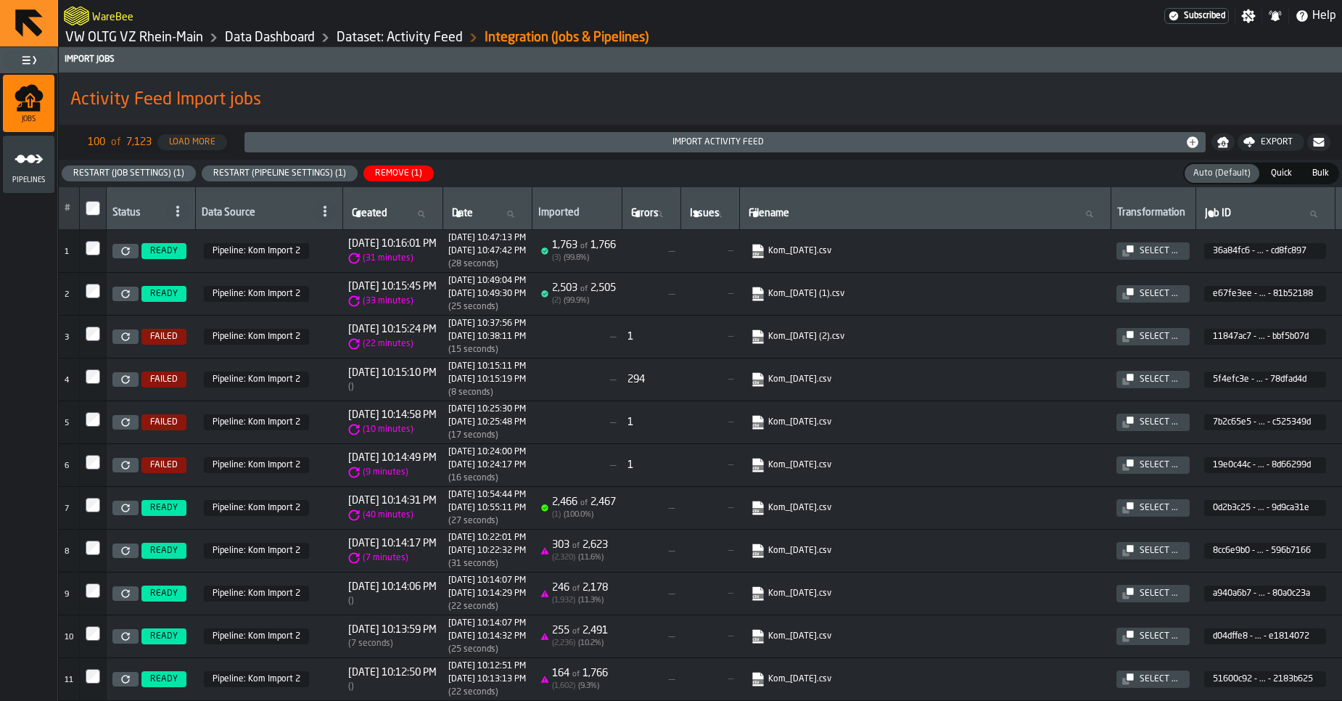
click at [127, 557] on link at bounding box center [125, 550] width 26 height 15
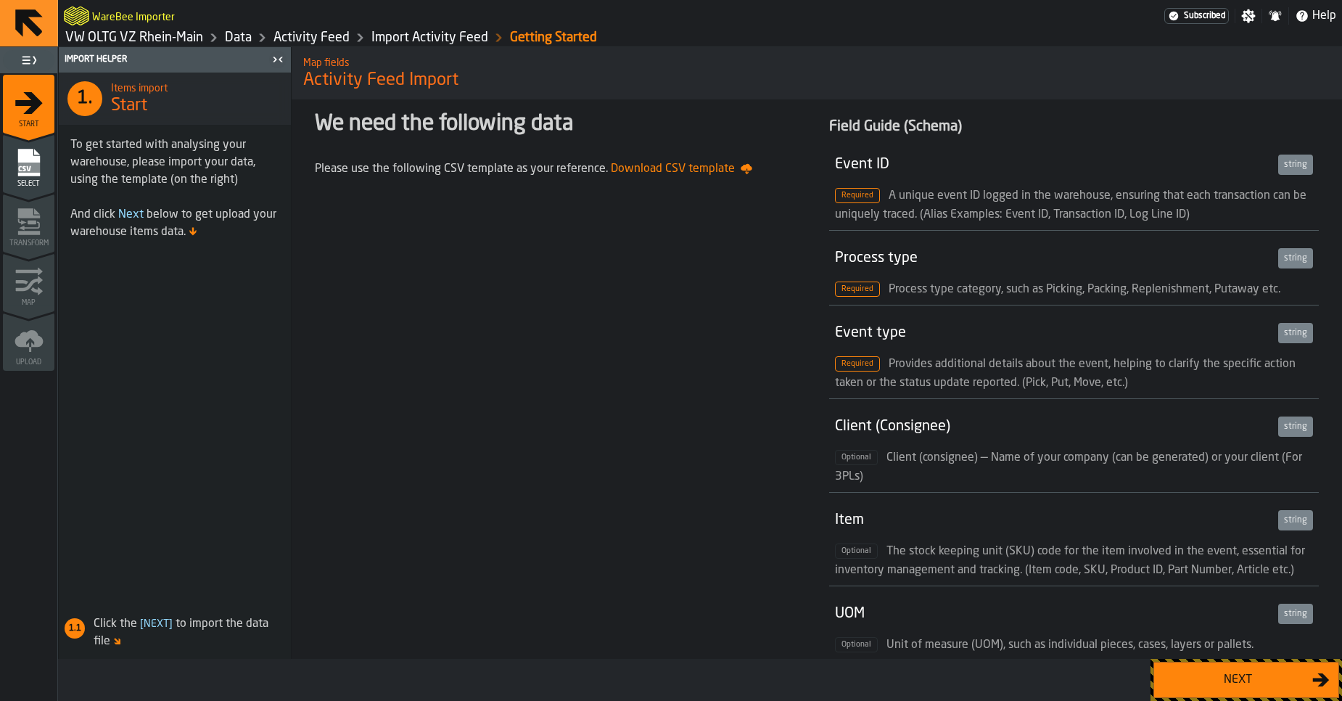
click at [1224, 684] on div "Next" at bounding box center [1237, 679] width 149 height 17
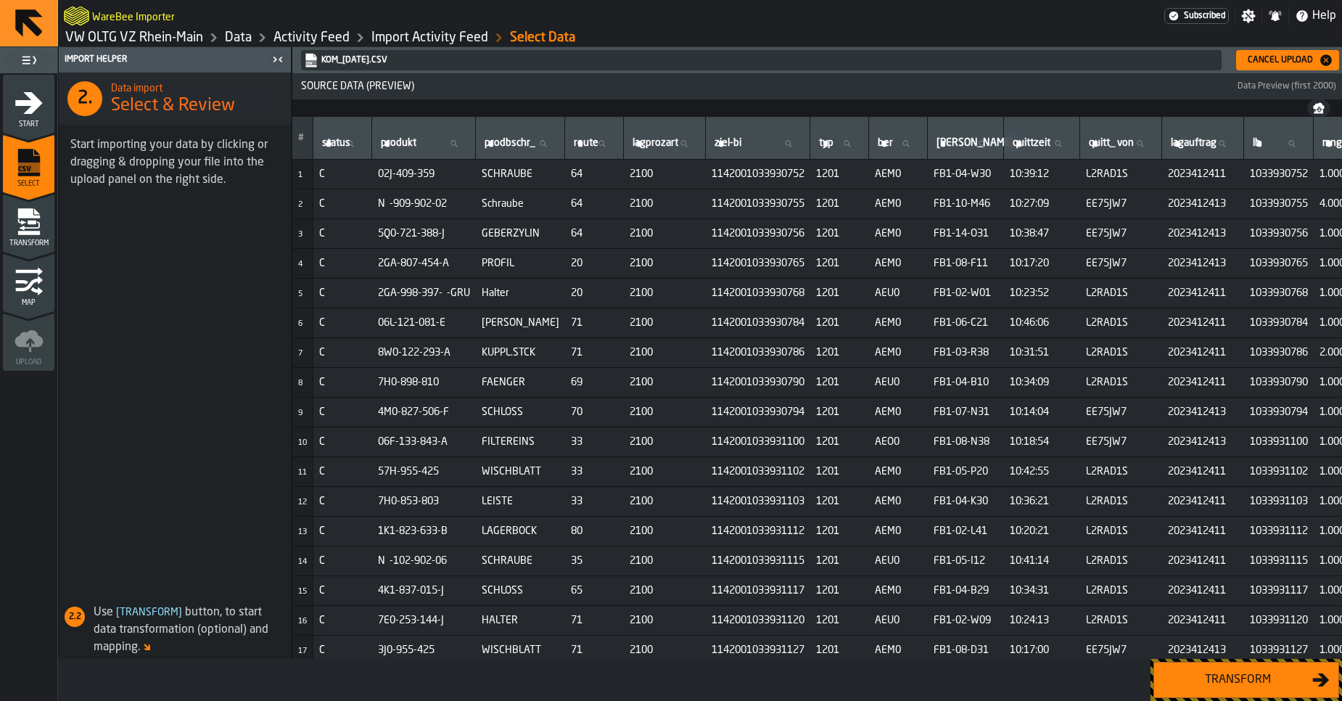
click at [1223, 676] on div "Transform" at bounding box center [1237, 679] width 149 height 17
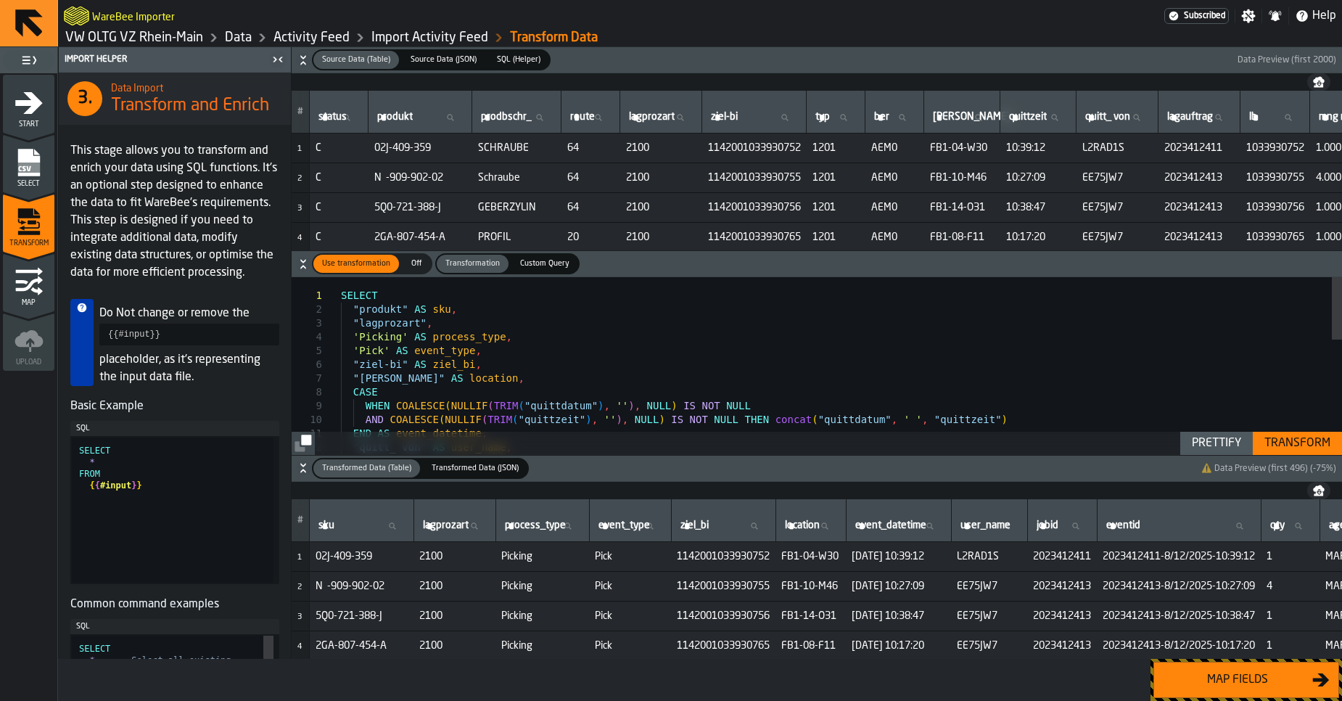
click at [792, 401] on div "SELECT "produkt" AS sku , "lagprozart" , 'Picking' AS process_type , 'Pick' AS …" at bounding box center [841, 527] width 1001 height 501
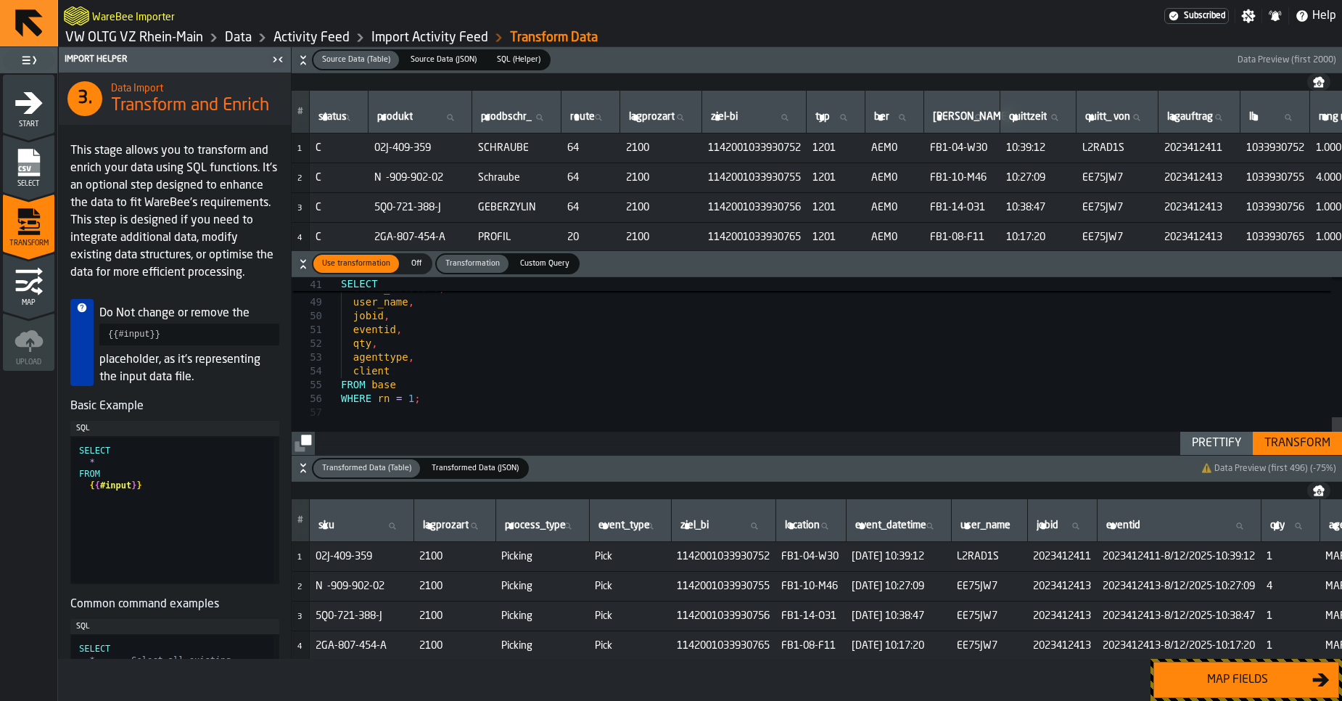
click at [1218, 443] on div "Prettify" at bounding box center [1216, 442] width 61 height 17
type textarea "**********"
click at [1290, 448] on div "Transform" at bounding box center [1297, 442] width 78 height 17
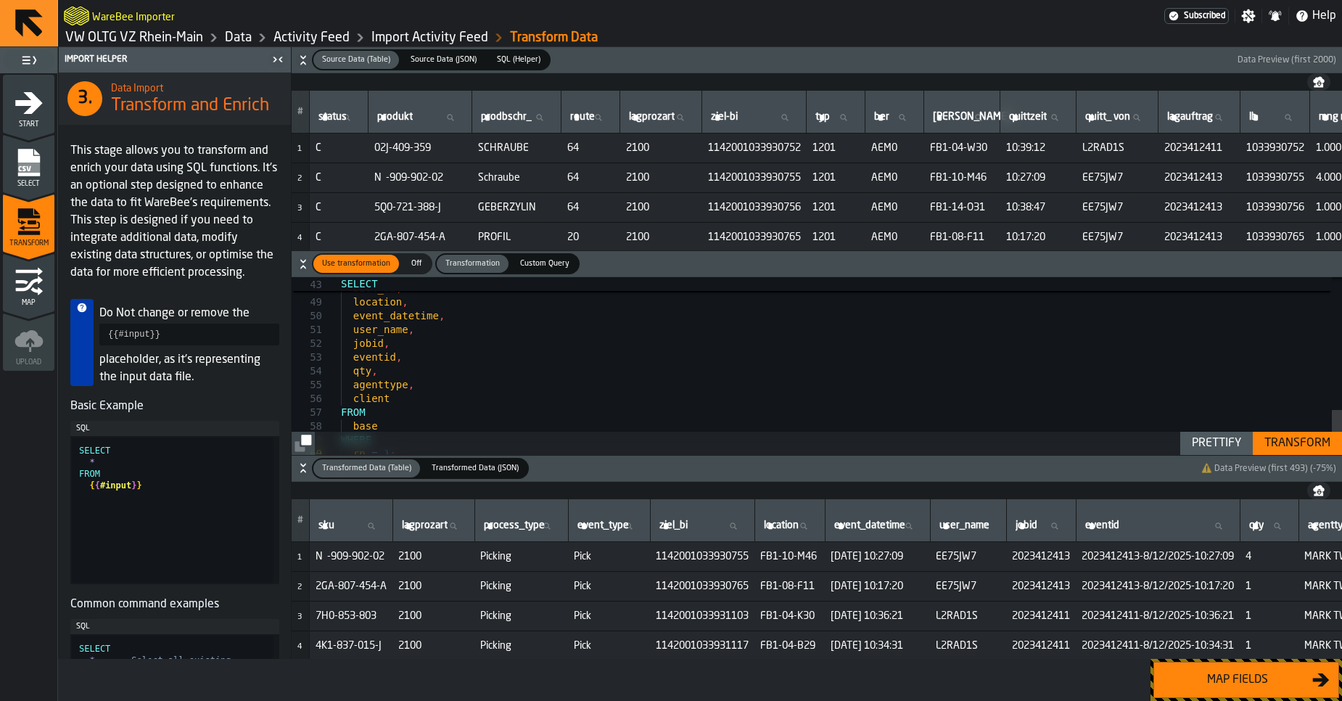
scroll to position [0, 175]
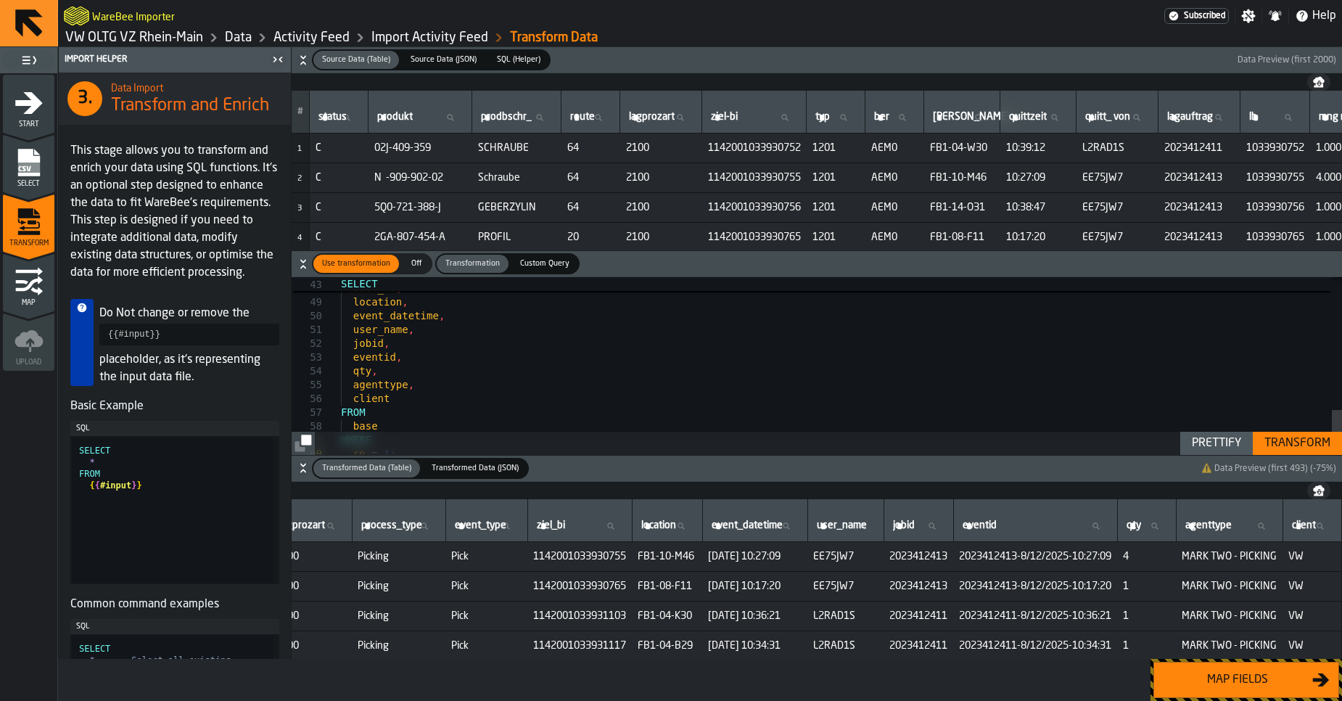
click at [1234, 678] on div "Map fields" at bounding box center [1237, 679] width 149 height 17
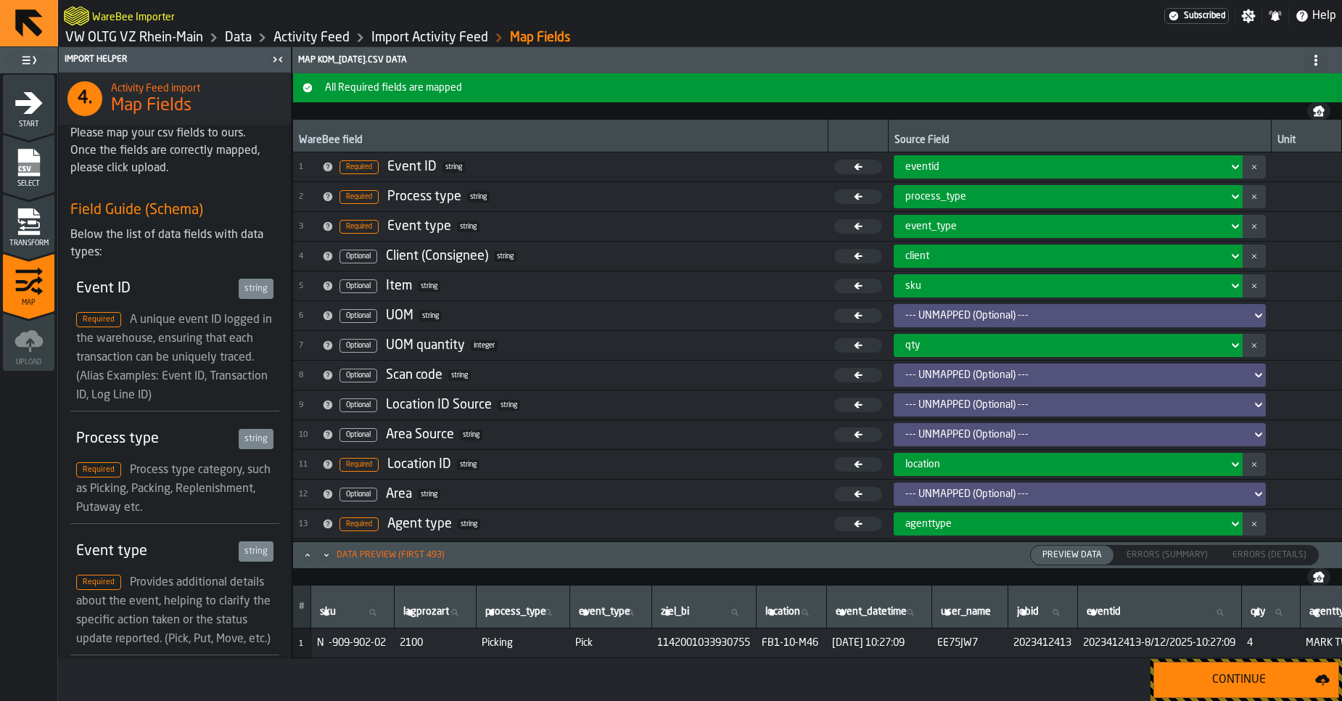
click at [1234, 678] on div "Continue" at bounding box center [1239, 679] width 152 height 17
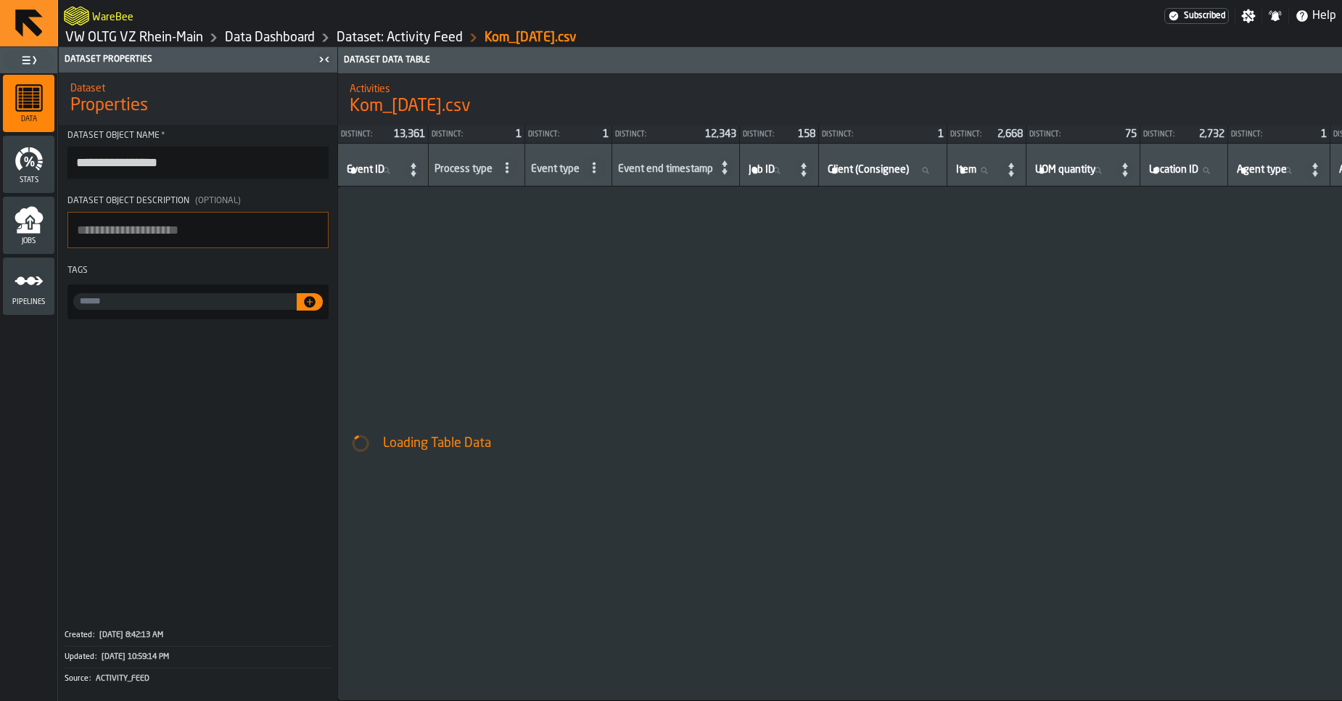
click at [282, 37] on link "Data Dashboard" at bounding box center [270, 38] width 90 height 16
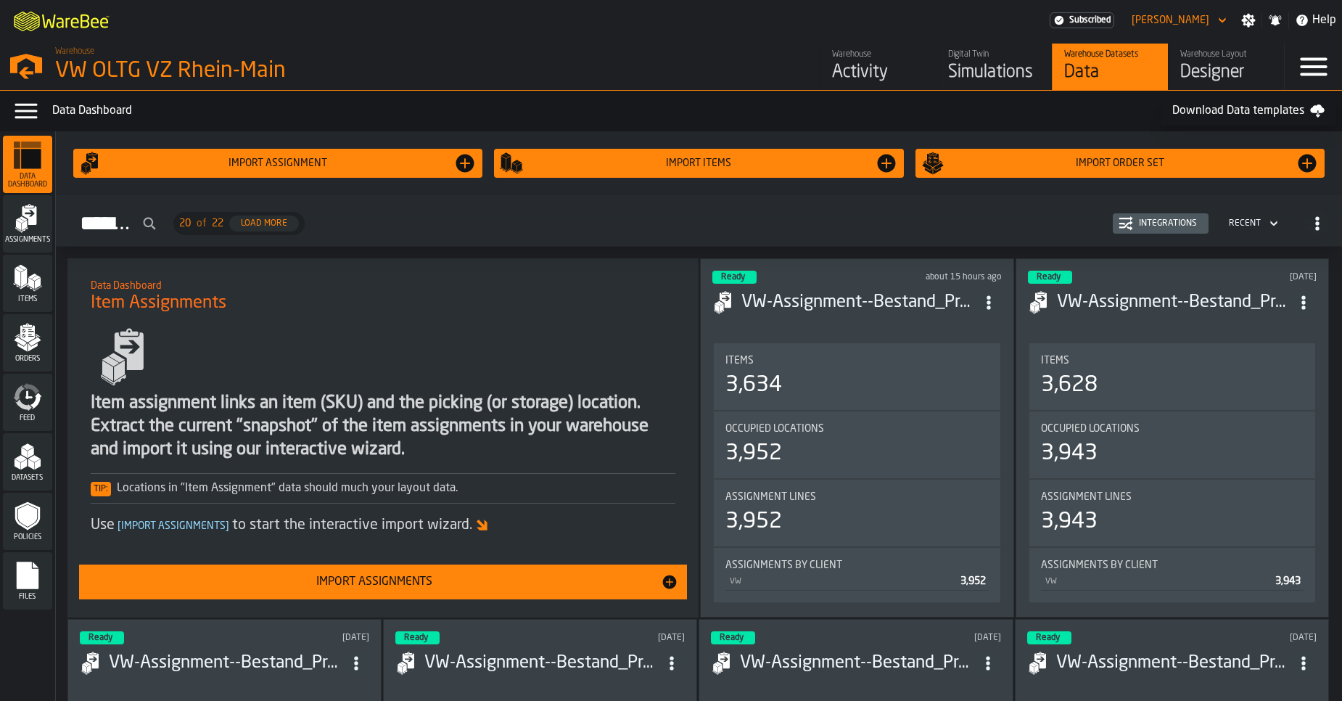
click at [25, 393] on icon "menu Feed" at bounding box center [27, 396] width 29 height 29
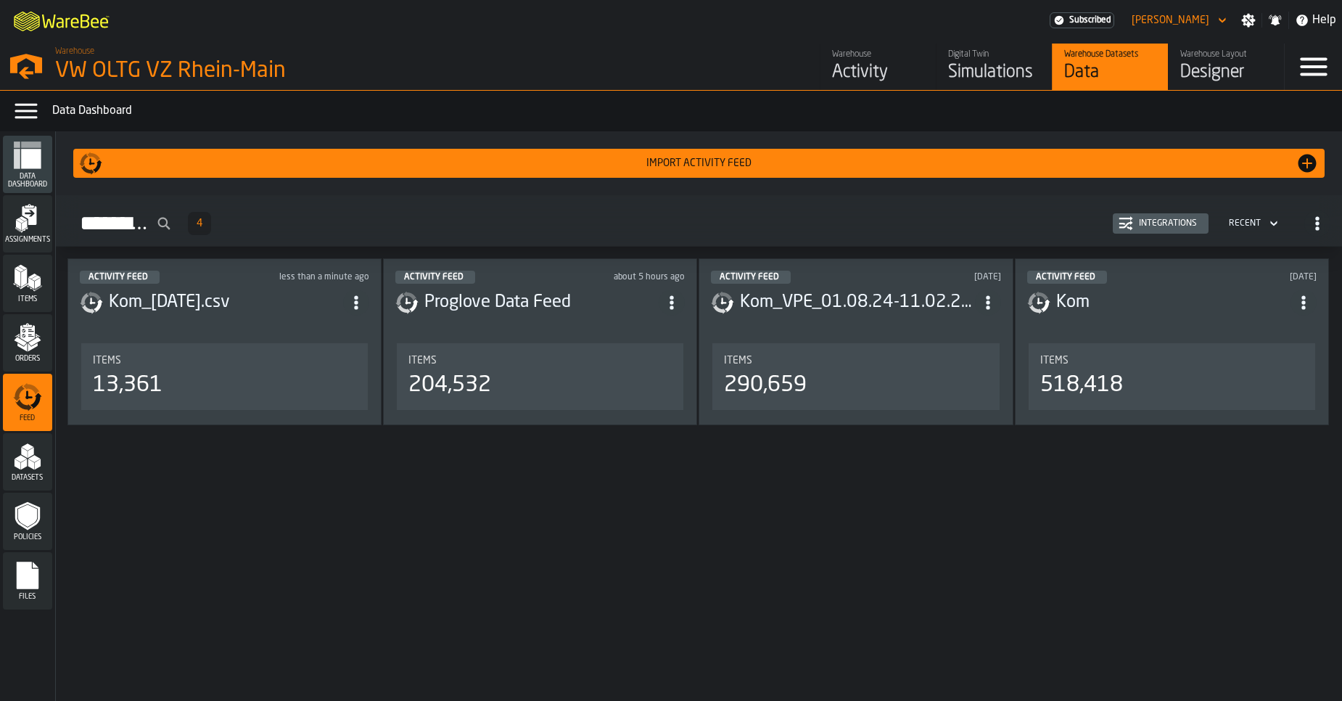
click at [1150, 225] on div "Integrations" at bounding box center [1168, 223] width 70 height 10
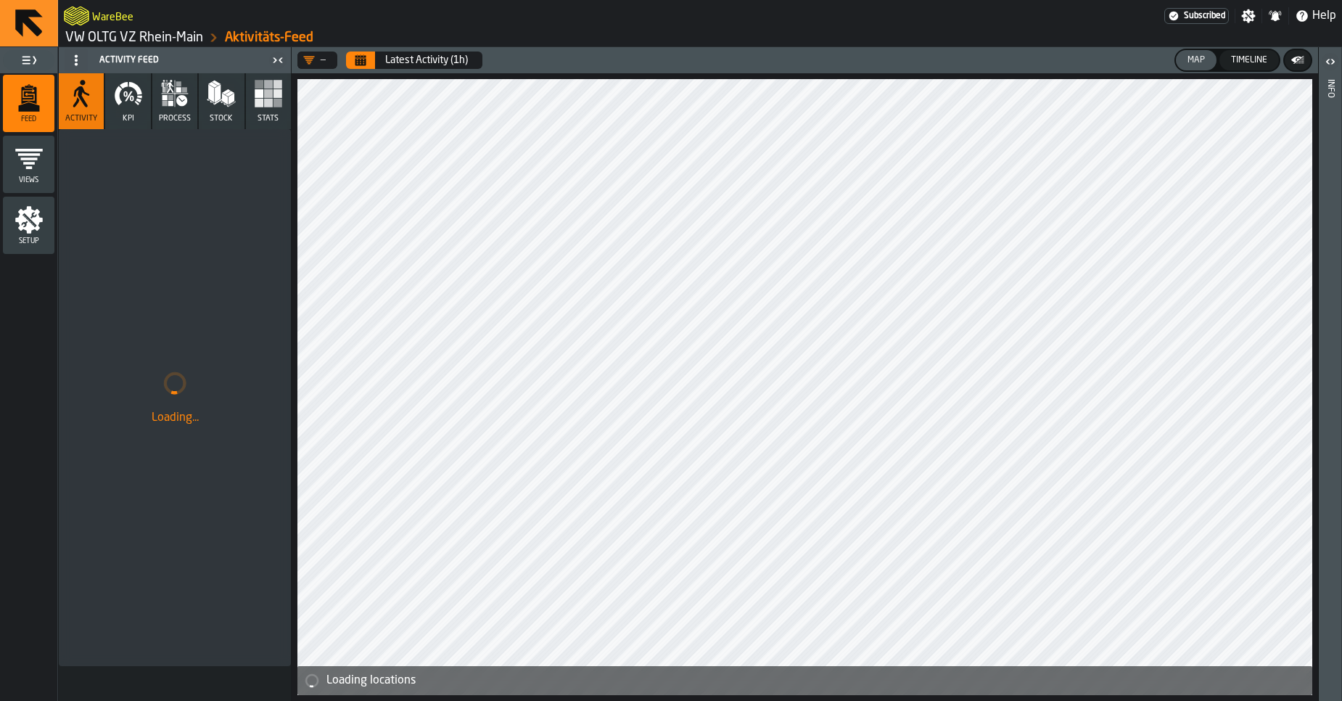
click at [159, 35] on link "VW OLTG VZ Rhein-Main" at bounding box center [134, 38] width 138 height 16
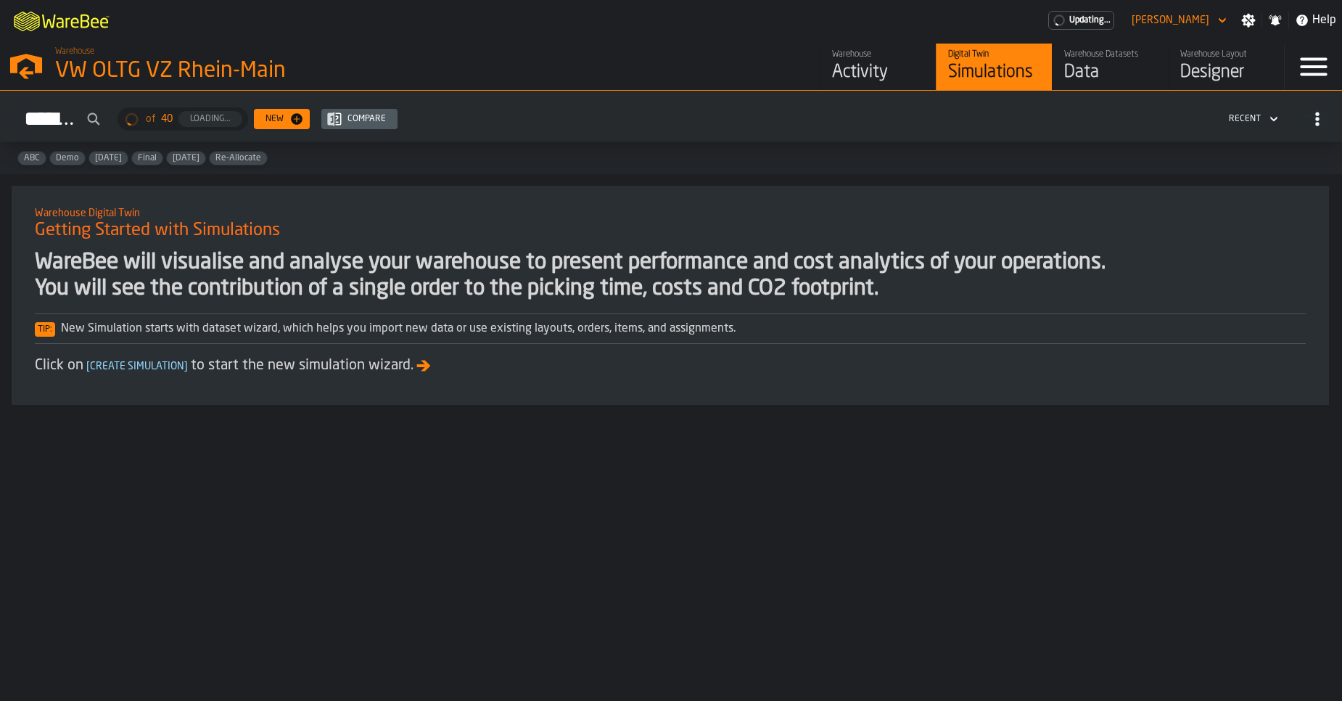
click at [1100, 67] on div "Data" at bounding box center [1110, 72] width 92 height 23
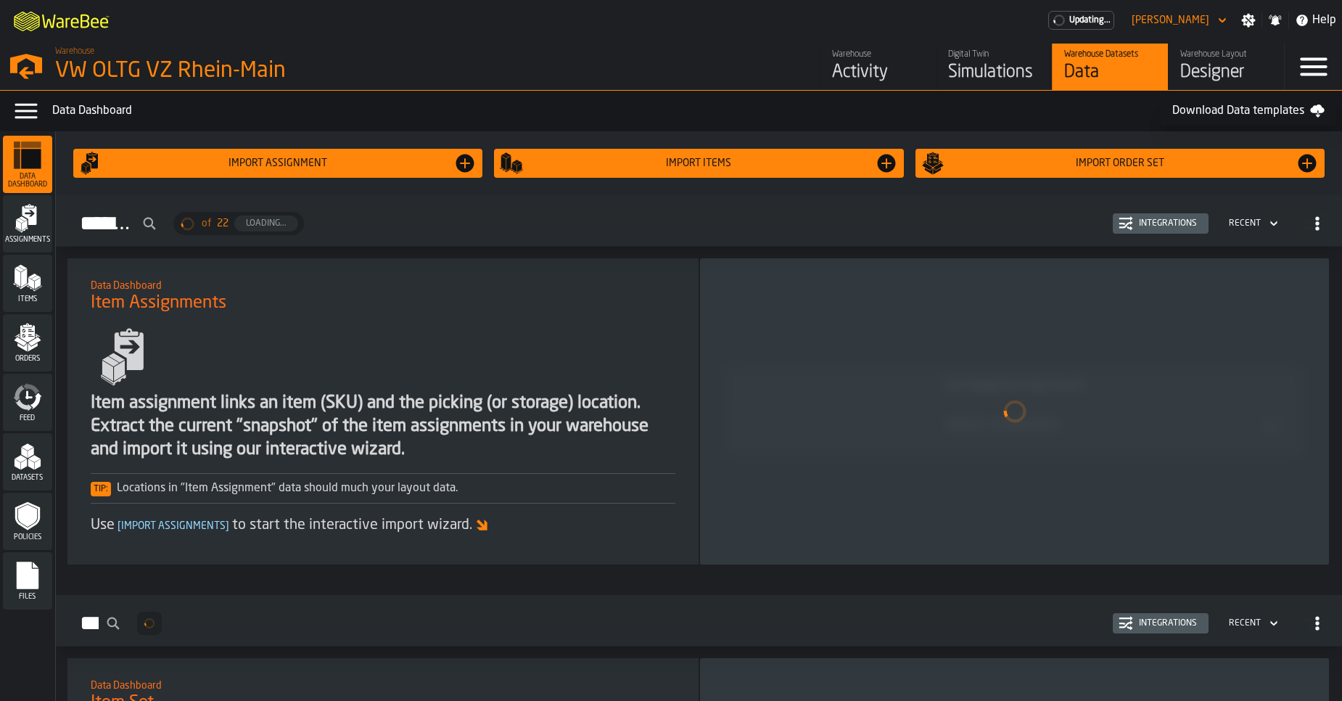
click at [34, 398] on icon "menu Feed" at bounding box center [27, 396] width 29 height 29
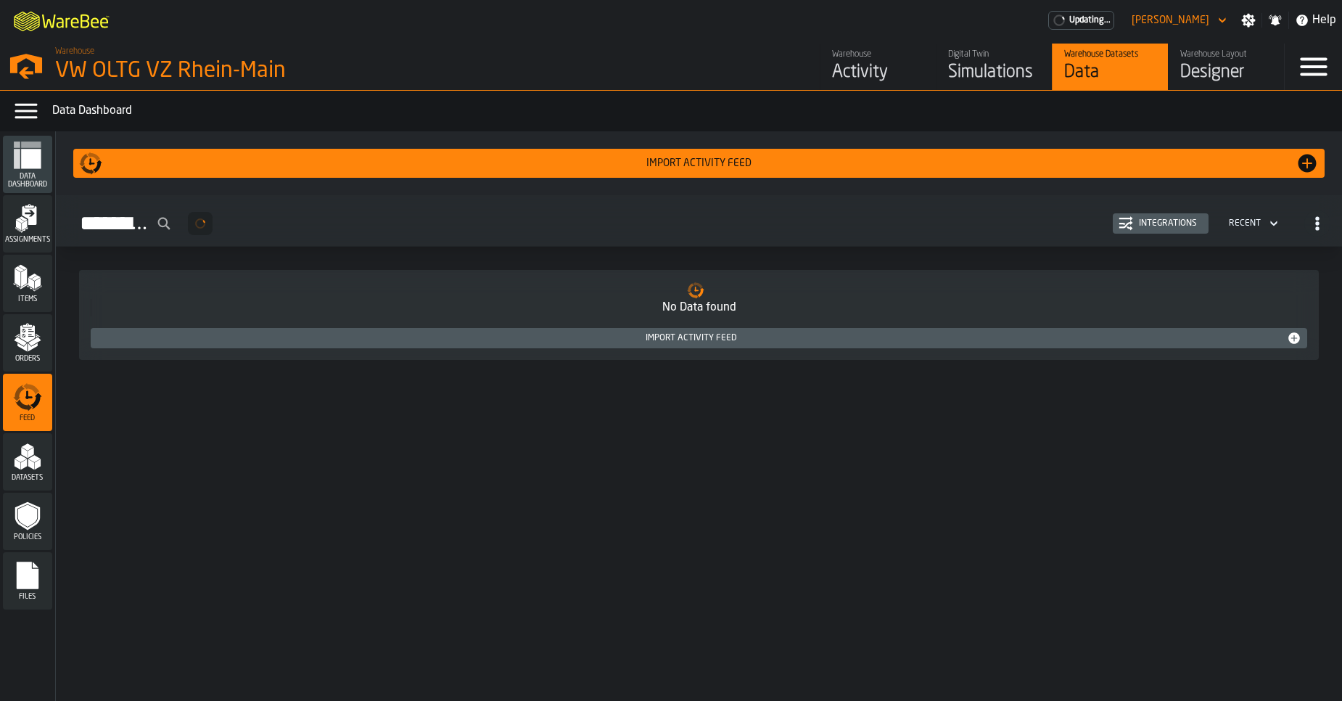
click at [1155, 231] on button "Integrations" at bounding box center [1161, 223] width 96 height 20
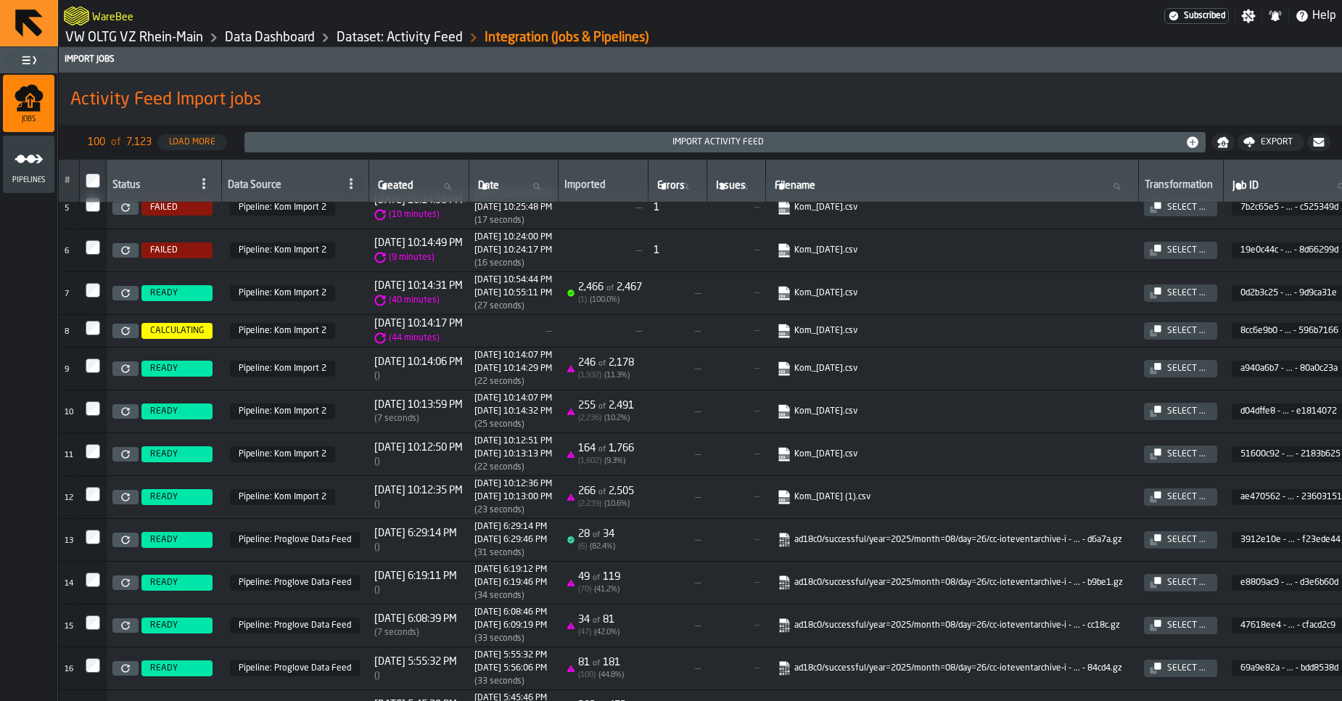
scroll to position [263, 0]
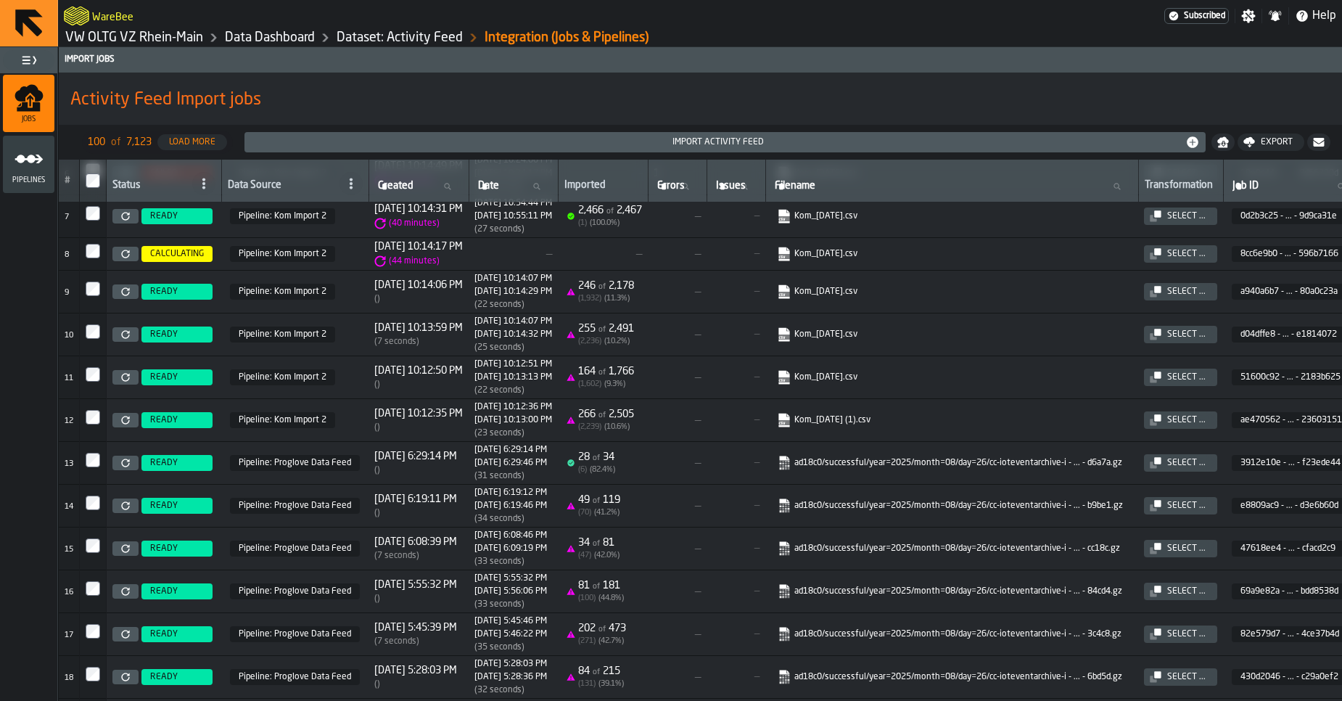
click at [121, 295] on icon at bounding box center [125, 291] width 9 height 9
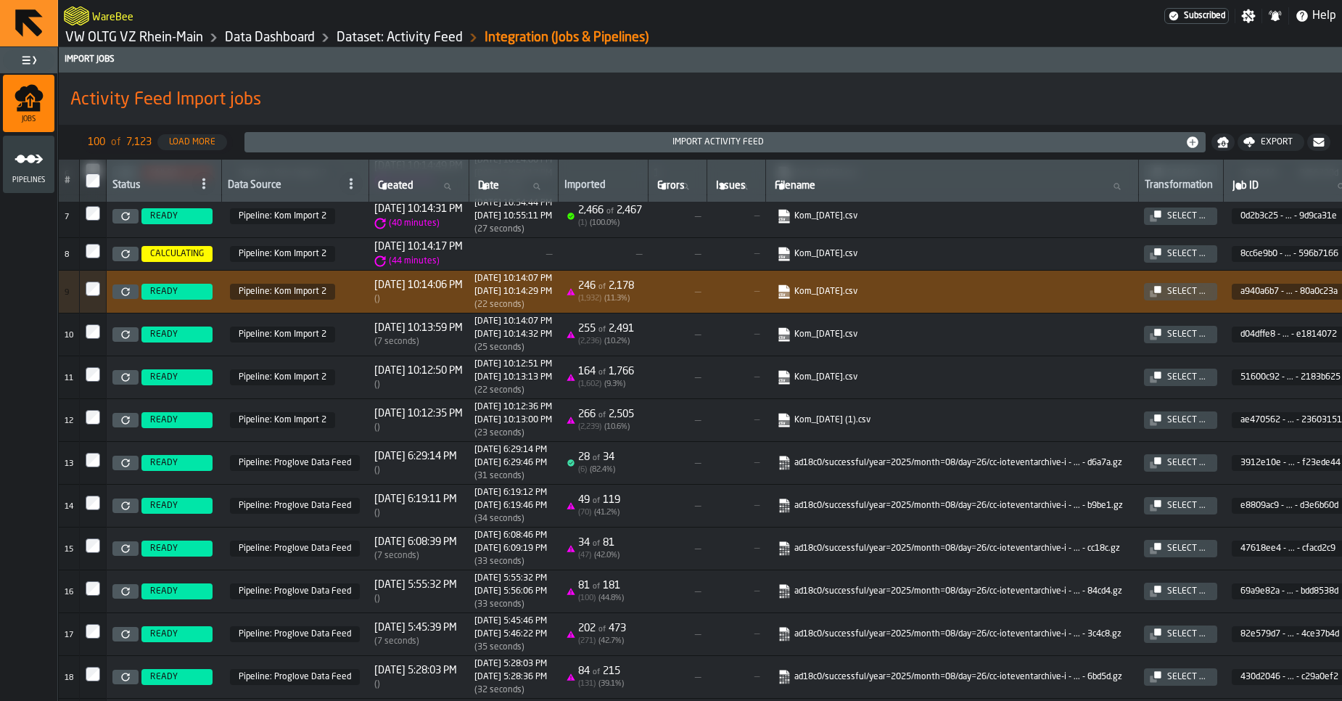
click at [120, 424] on link at bounding box center [125, 420] width 26 height 15
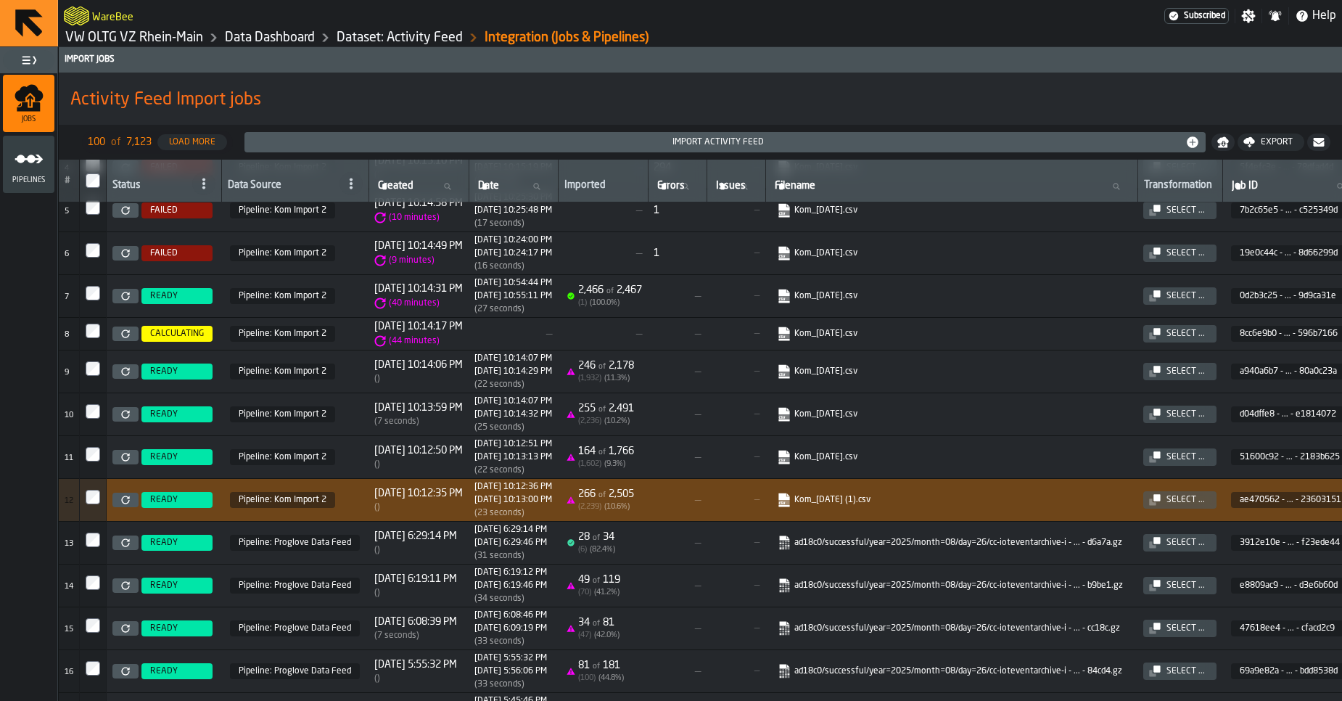
scroll to position [186, 0]
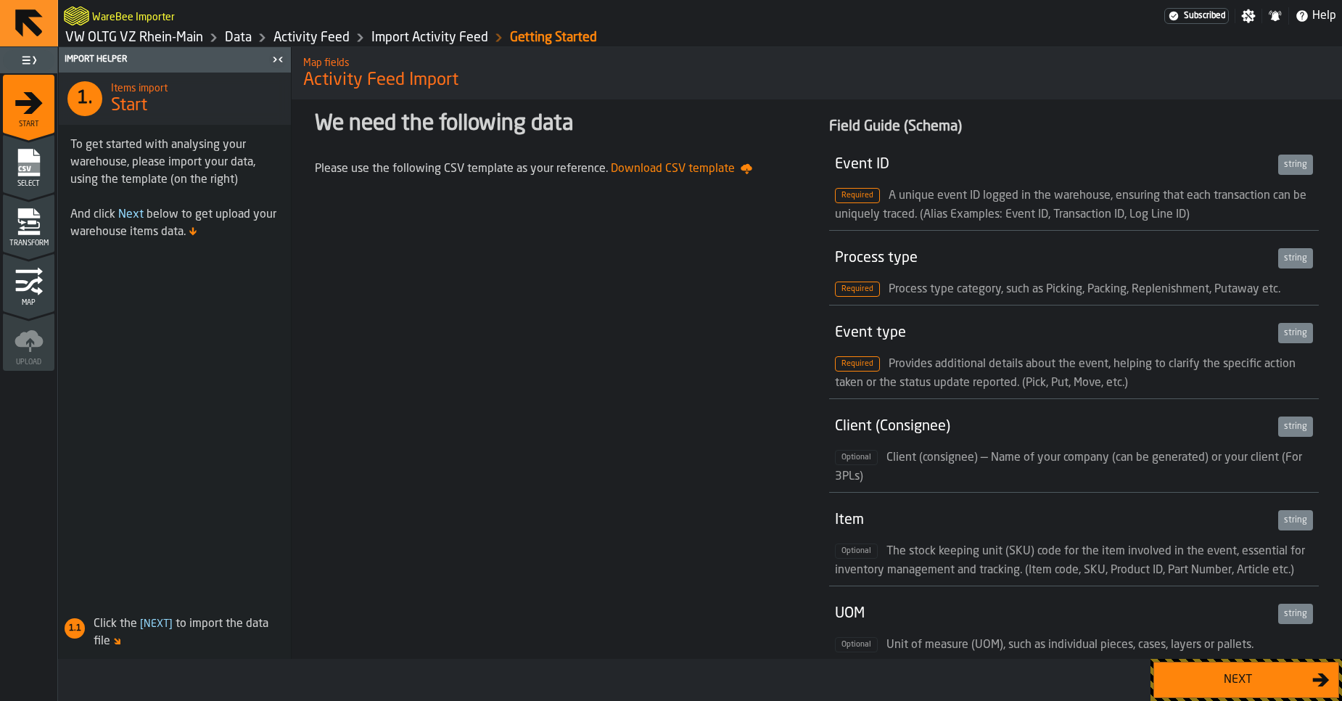
click at [1205, 681] on div "Next" at bounding box center [1237, 679] width 149 height 17
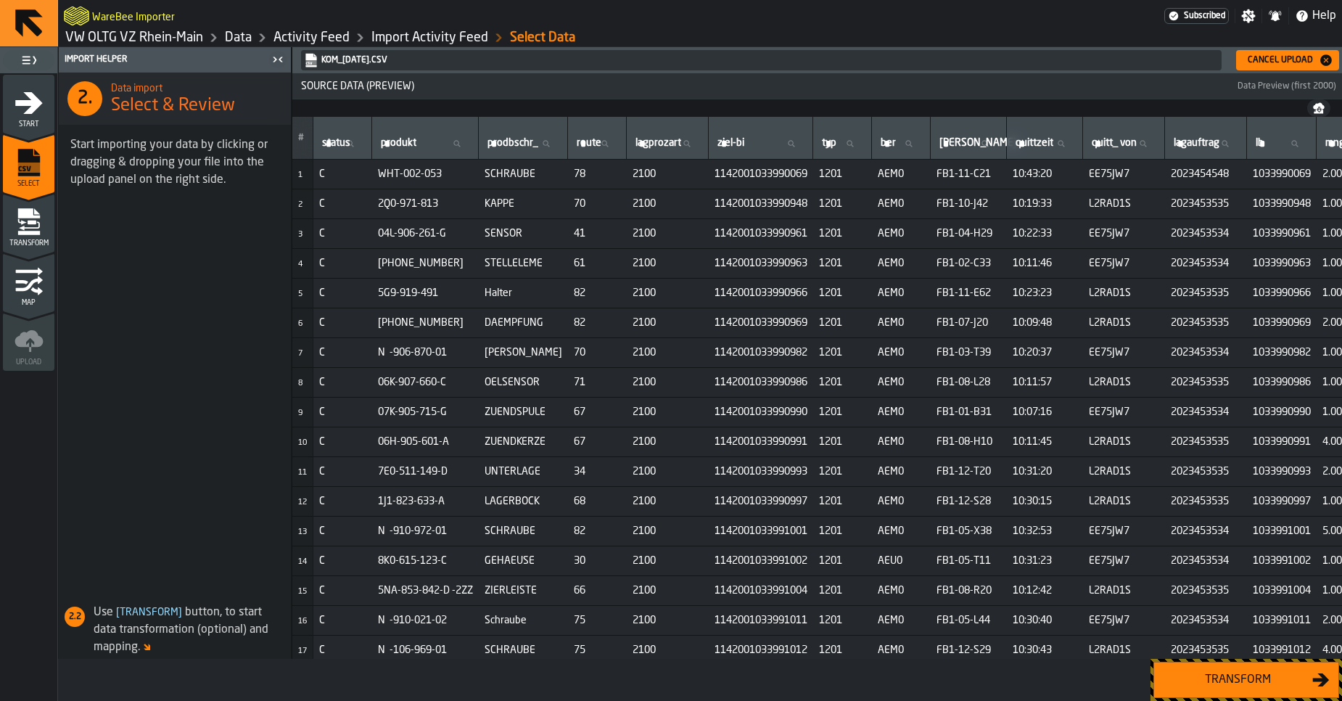
click at [1221, 684] on div "Transform" at bounding box center [1237, 679] width 149 height 17
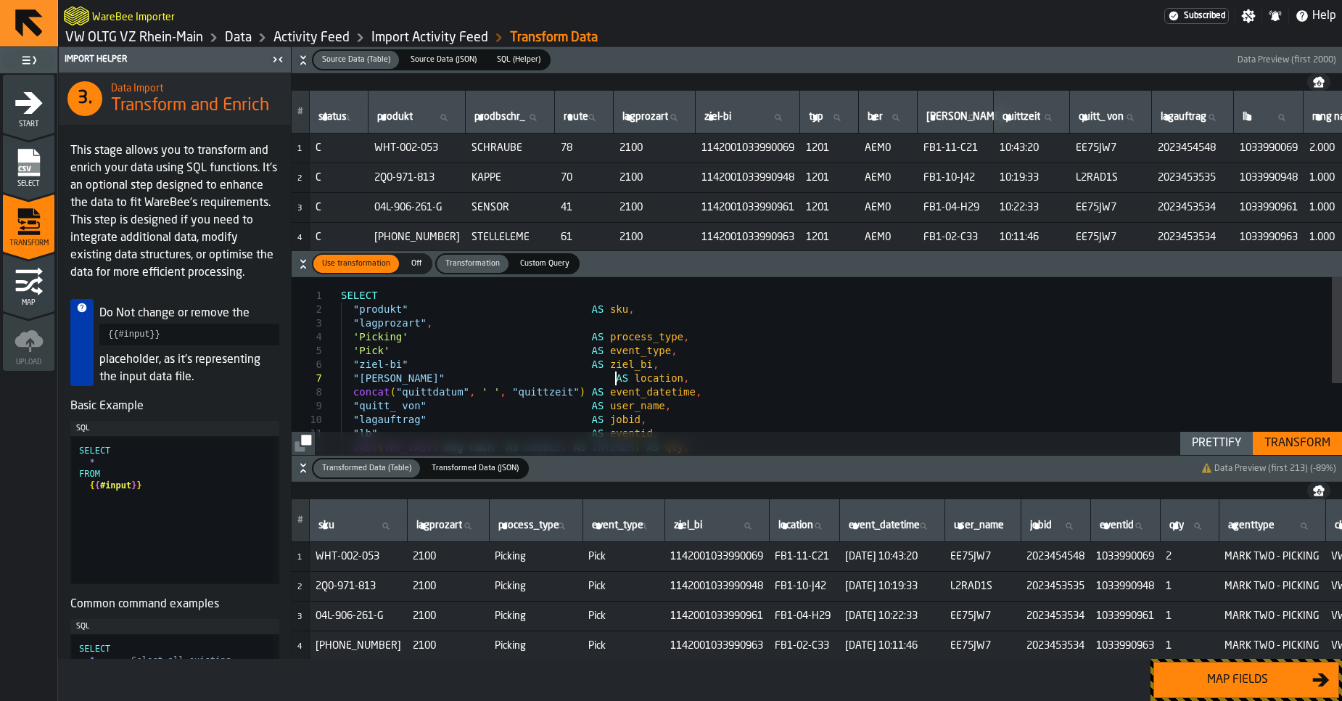
click at [615, 375] on div "SELECT "produkt" AS sku , "lagprozart" , 'Picking' AS process_type , 'Pick' AS …" at bounding box center [841, 424] width 1001 height 294
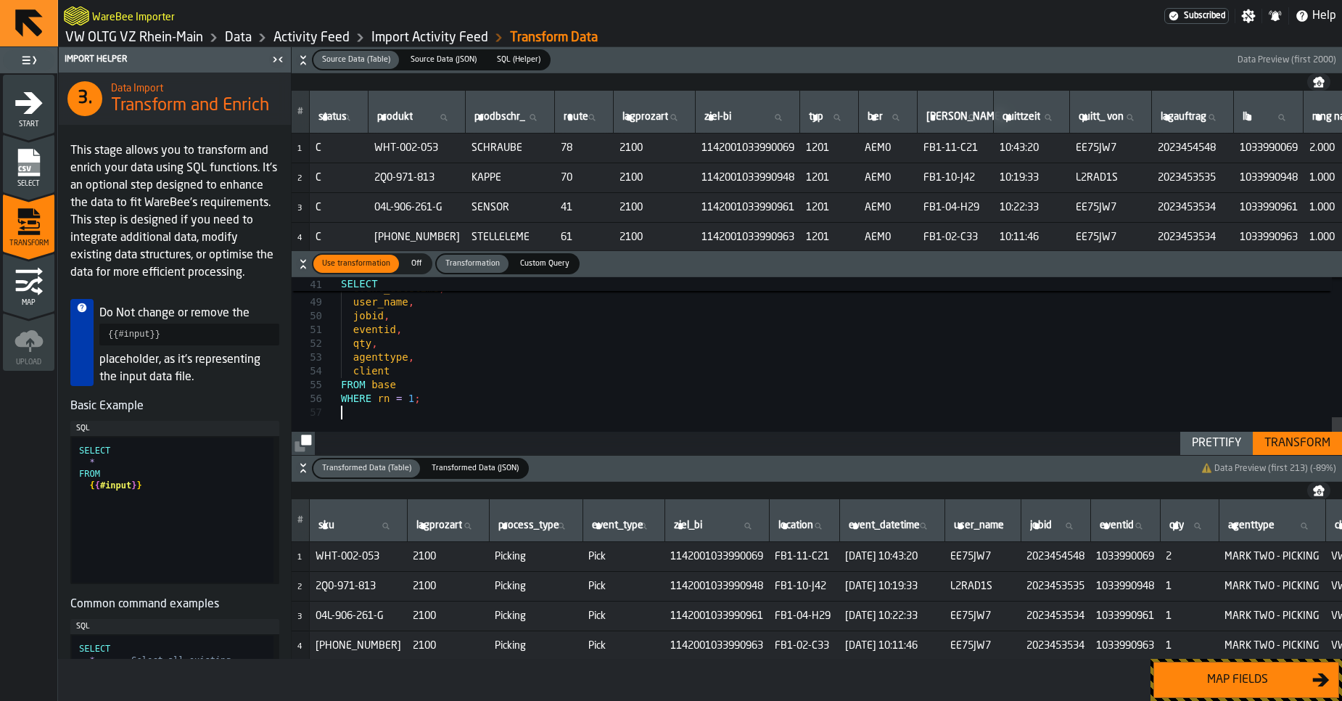
click at [1215, 450] on div "Prettify" at bounding box center [1216, 442] width 61 height 17
type textarea "**********"
click at [1311, 446] on div "Transform" at bounding box center [1297, 442] width 78 height 17
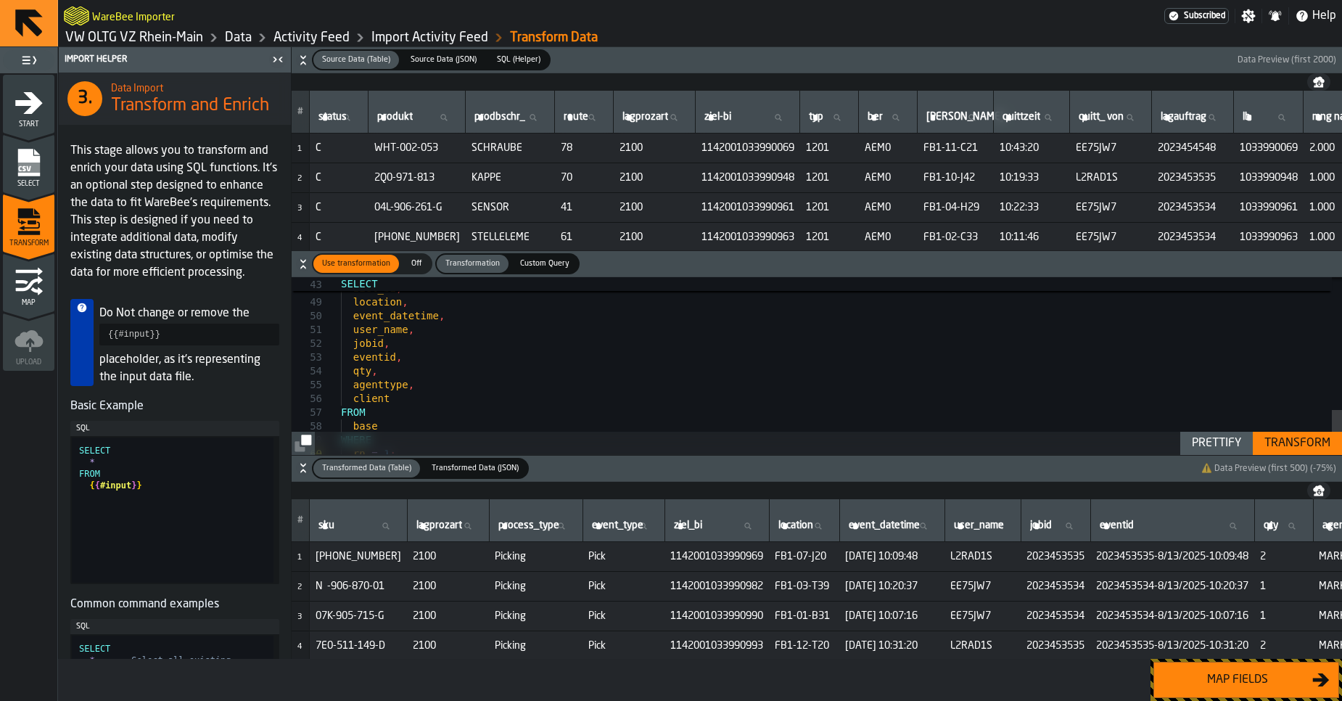
click at [1199, 693] on button "Map fields" at bounding box center [1246, 679] width 186 height 36
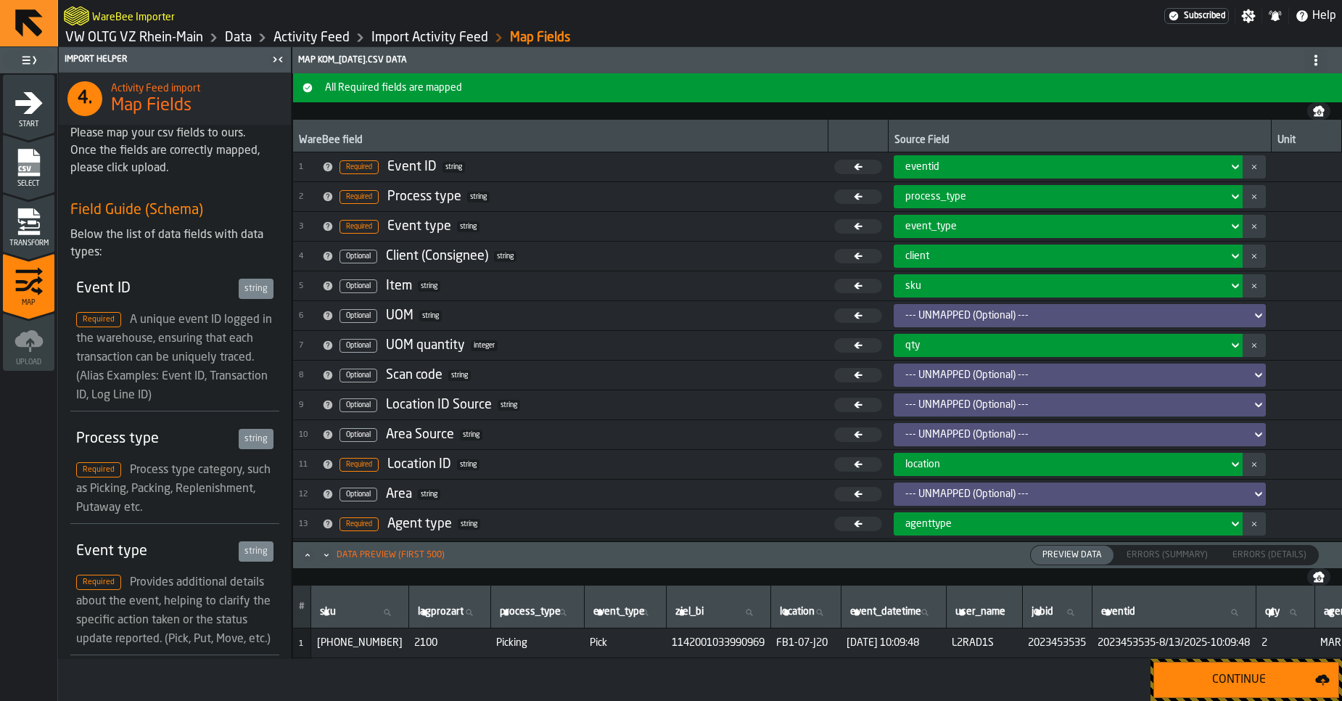
click at [1199, 694] on button "Continue" at bounding box center [1246, 679] width 186 height 36
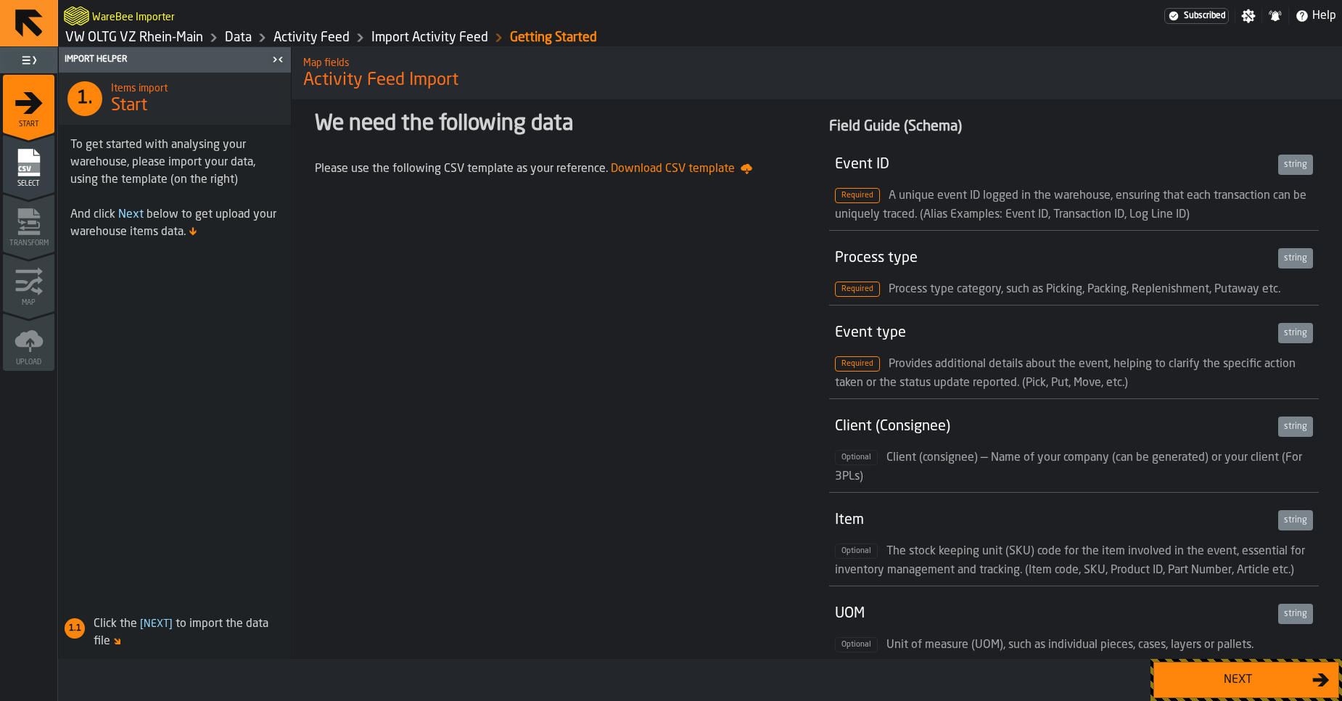
click at [1234, 687] on div "Next" at bounding box center [1237, 679] width 149 height 17
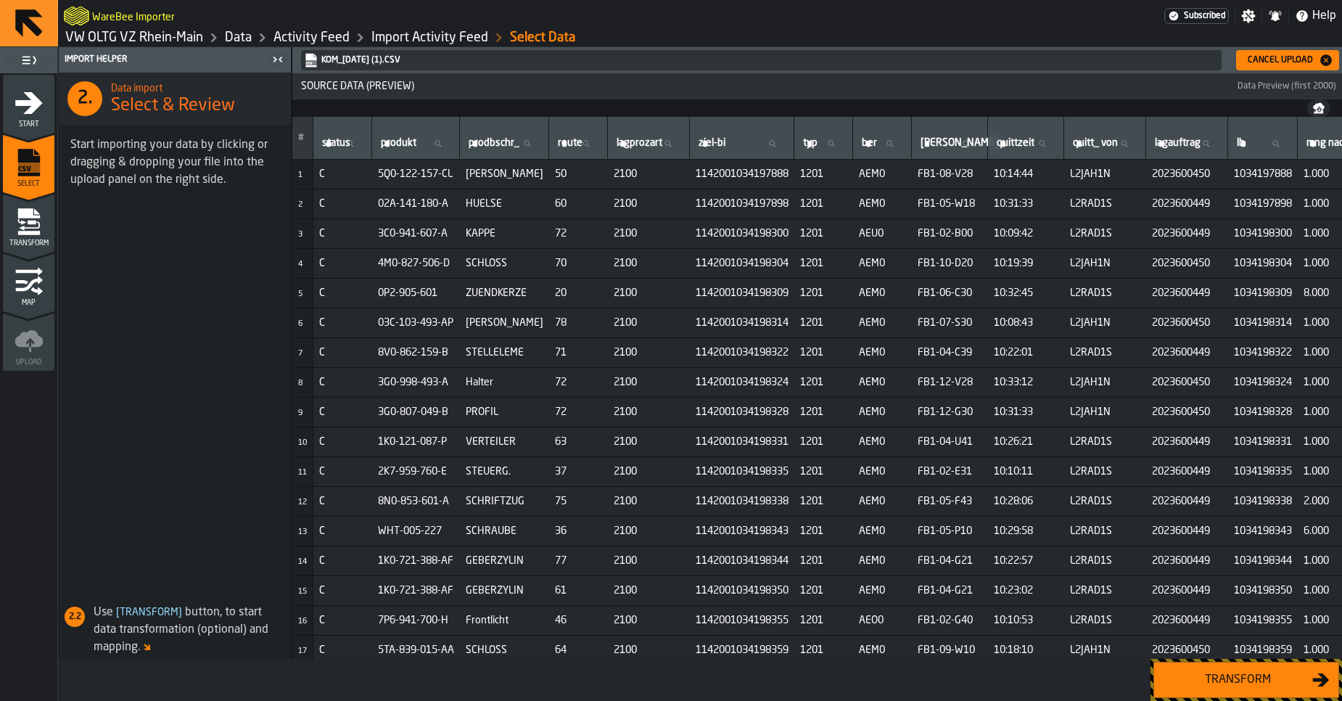
click at [1203, 668] on button "Transform" at bounding box center [1246, 679] width 186 height 36
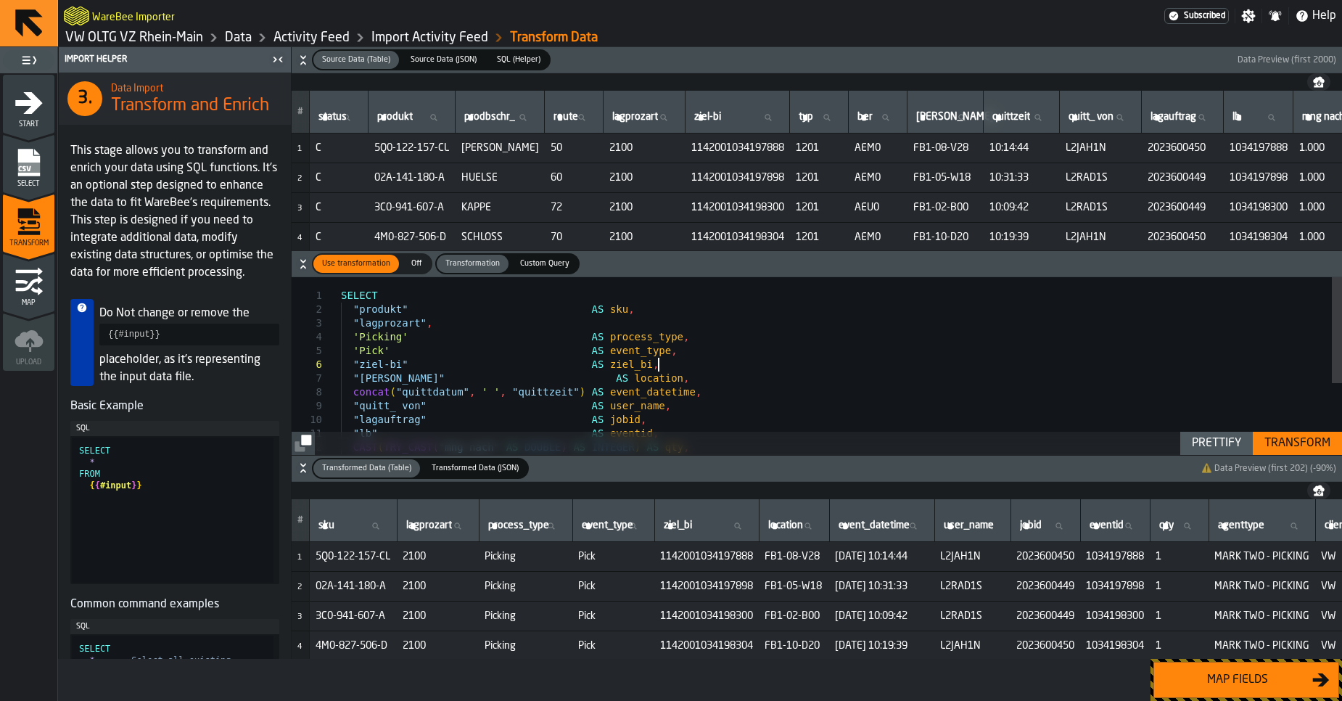
click at [751, 366] on div "SELECT "produkt" AS sku , "lagprozart" , 'Picking' AS process_type , 'Pick' AS …" at bounding box center [841, 424] width 1001 height 294
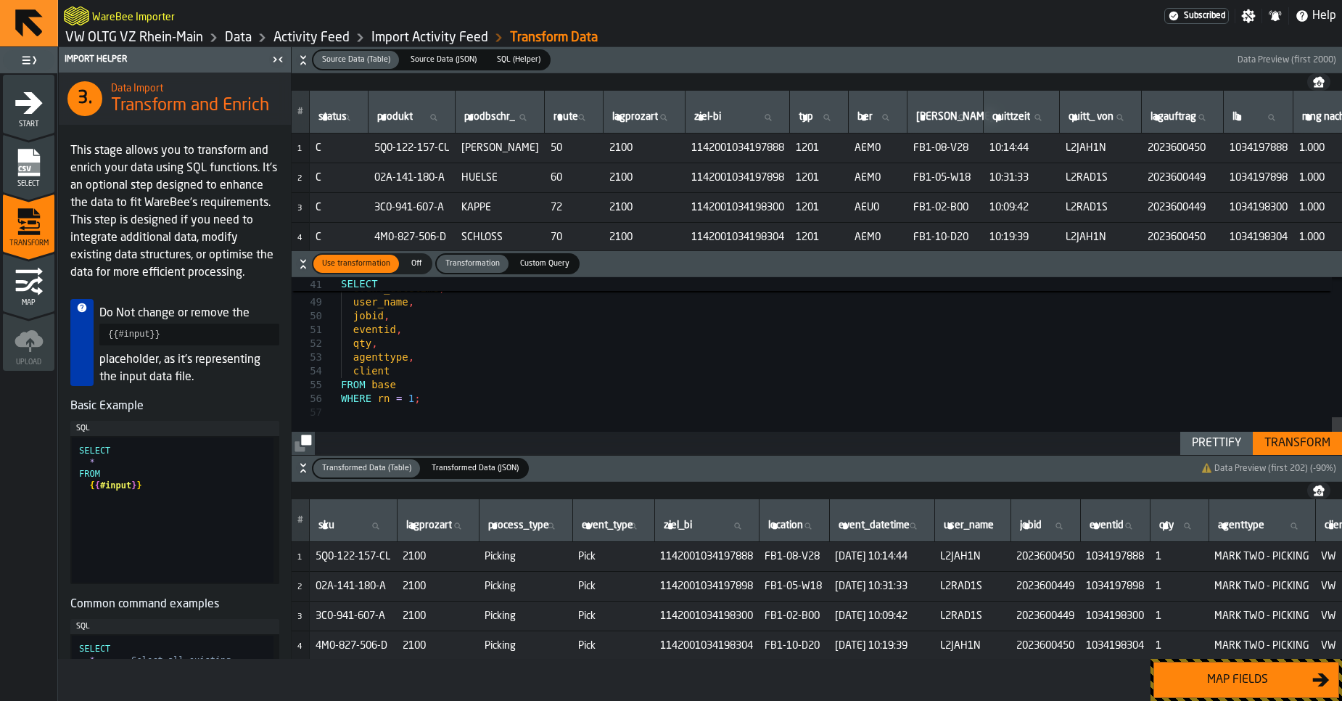
click at [1227, 454] on button "Prettify" at bounding box center [1216, 443] width 73 height 23
type textarea "**********"
click at [1291, 447] on div "Transform" at bounding box center [1297, 442] width 78 height 17
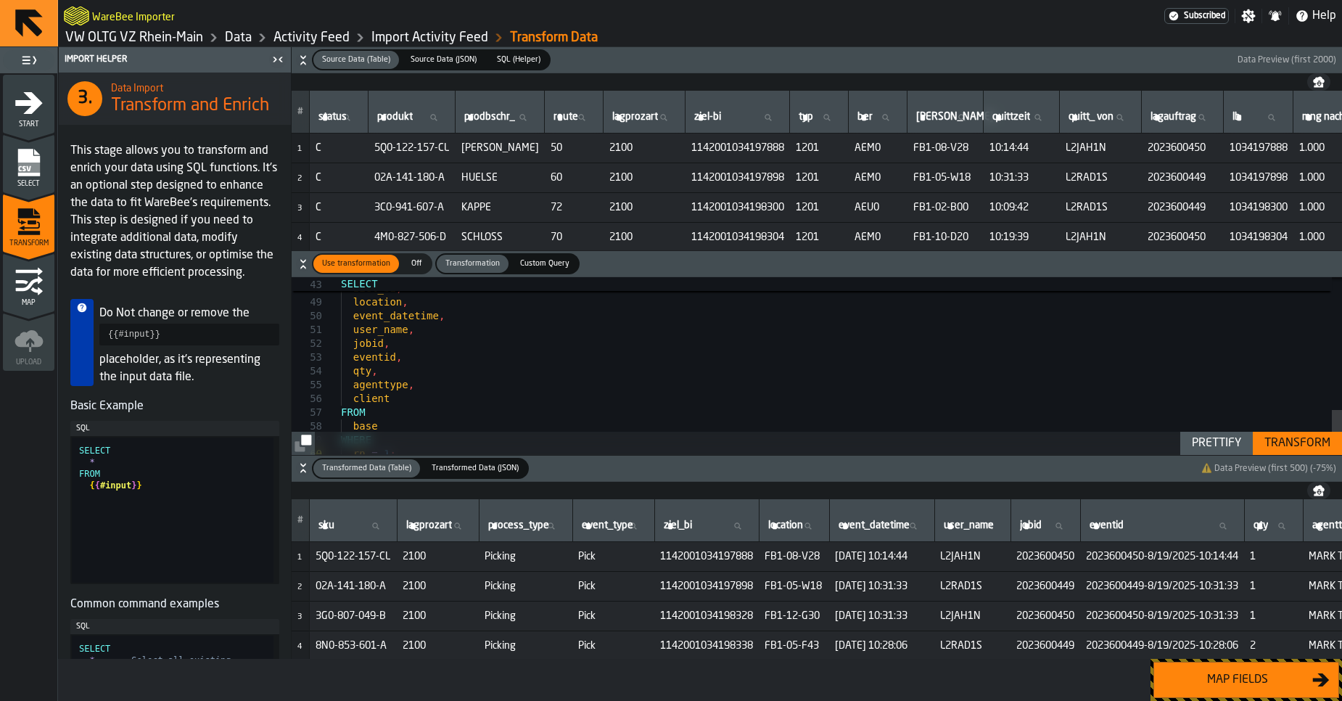
click at [1269, 694] on button "Map fields" at bounding box center [1246, 679] width 186 height 36
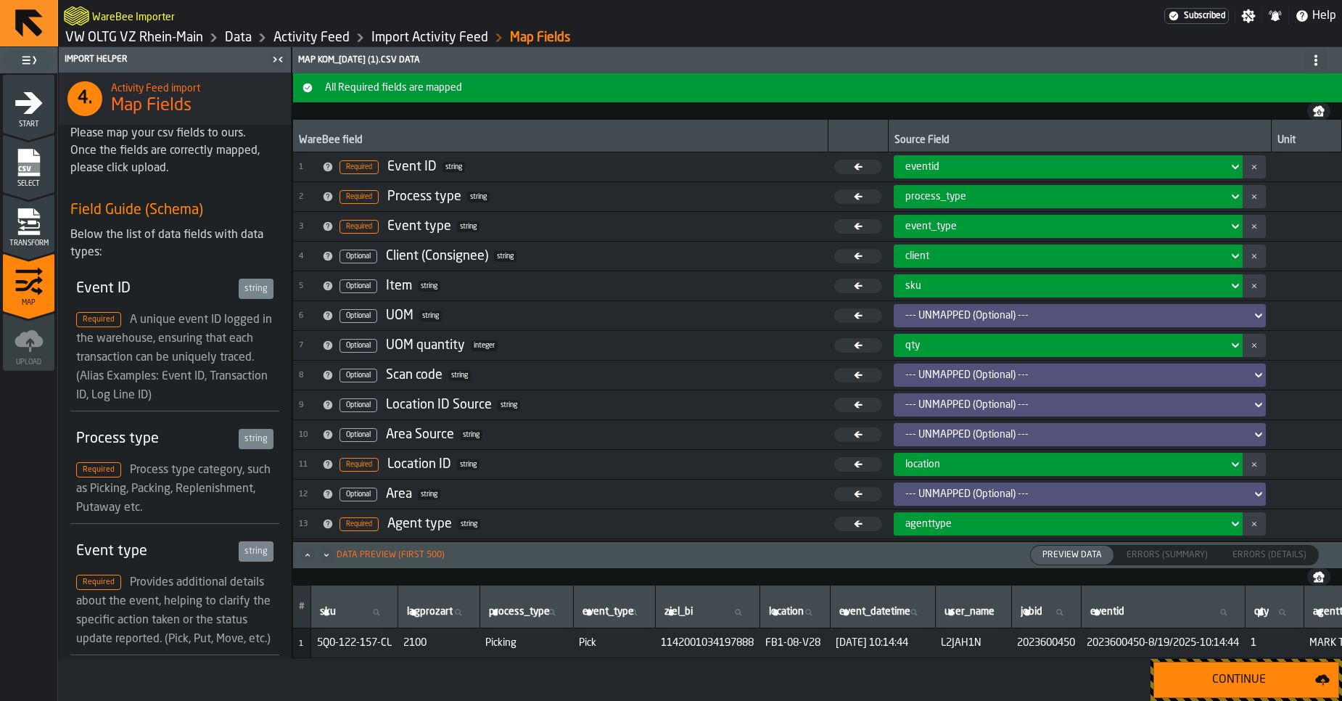
click at [1269, 694] on button "Continue" at bounding box center [1246, 679] width 186 height 36
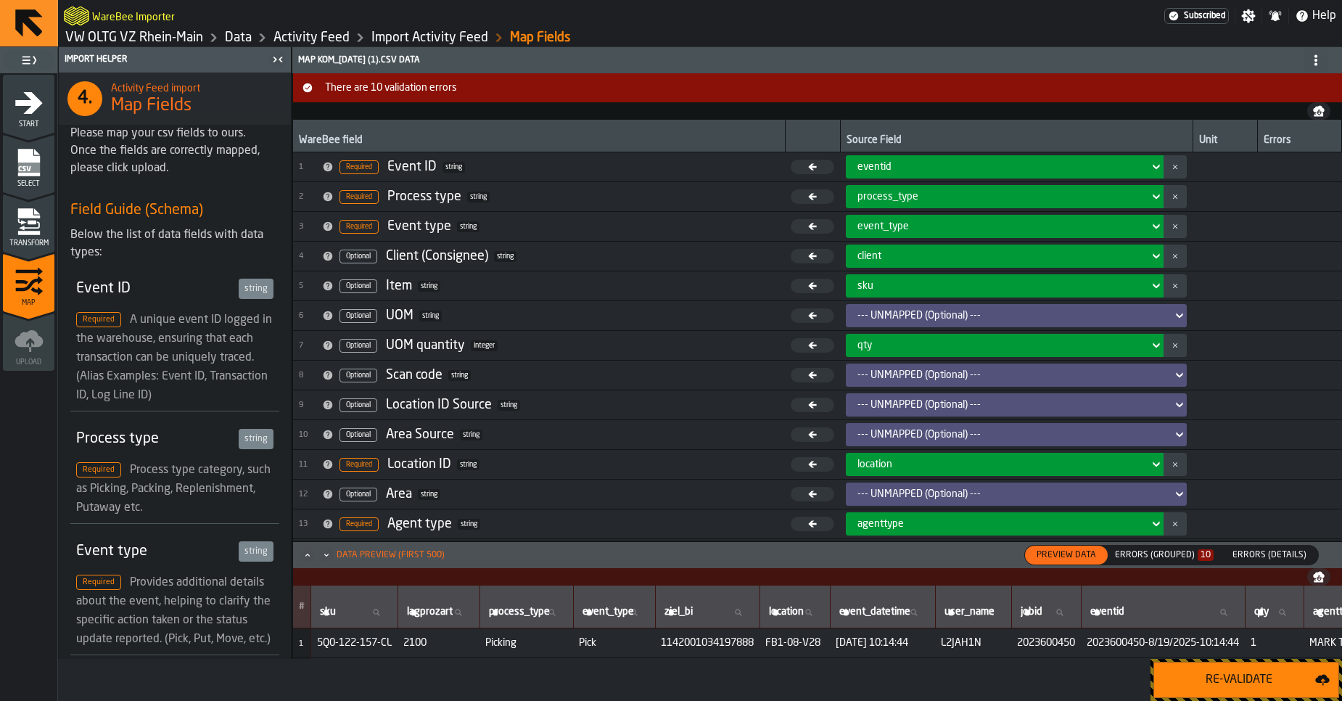
click at [1158, 550] on div "Errors (Grouped) 10" at bounding box center [1164, 555] width 99 height 10
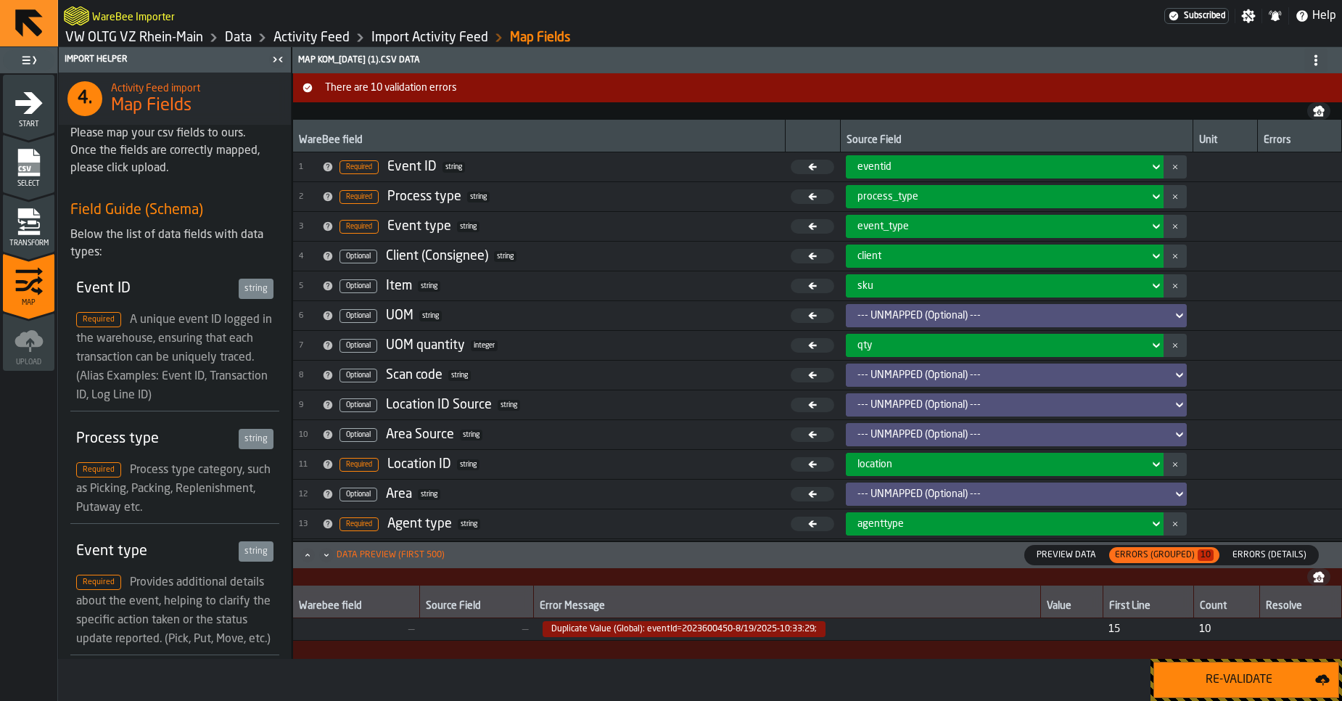
click at [899, 621] on span "Duplicate Value (Global): eventId=2023600450-8/19/2025-10:33:29;" at bounding box center [787, 629] width 495 height 16
click at [1272, 556] on span "Errors (Details)" at bounding box center [1269, 554] width 86 height 13
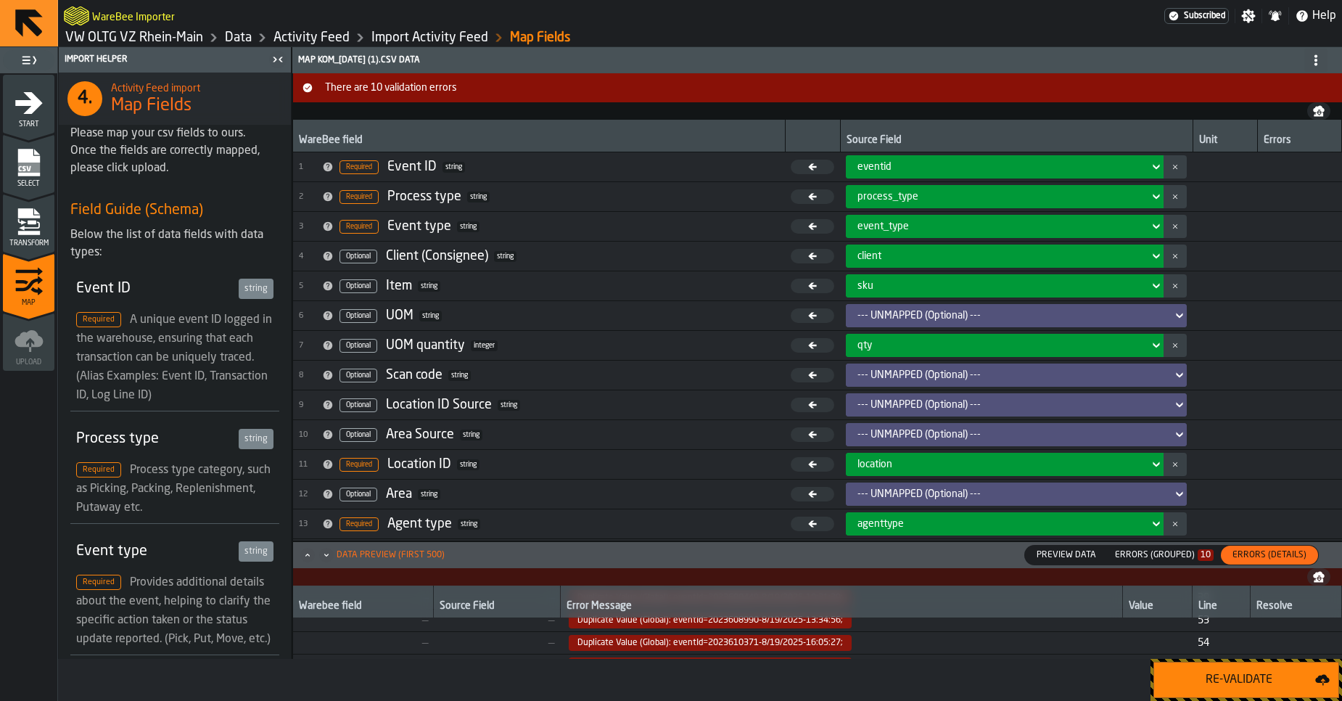
scroll to position [87, 0]
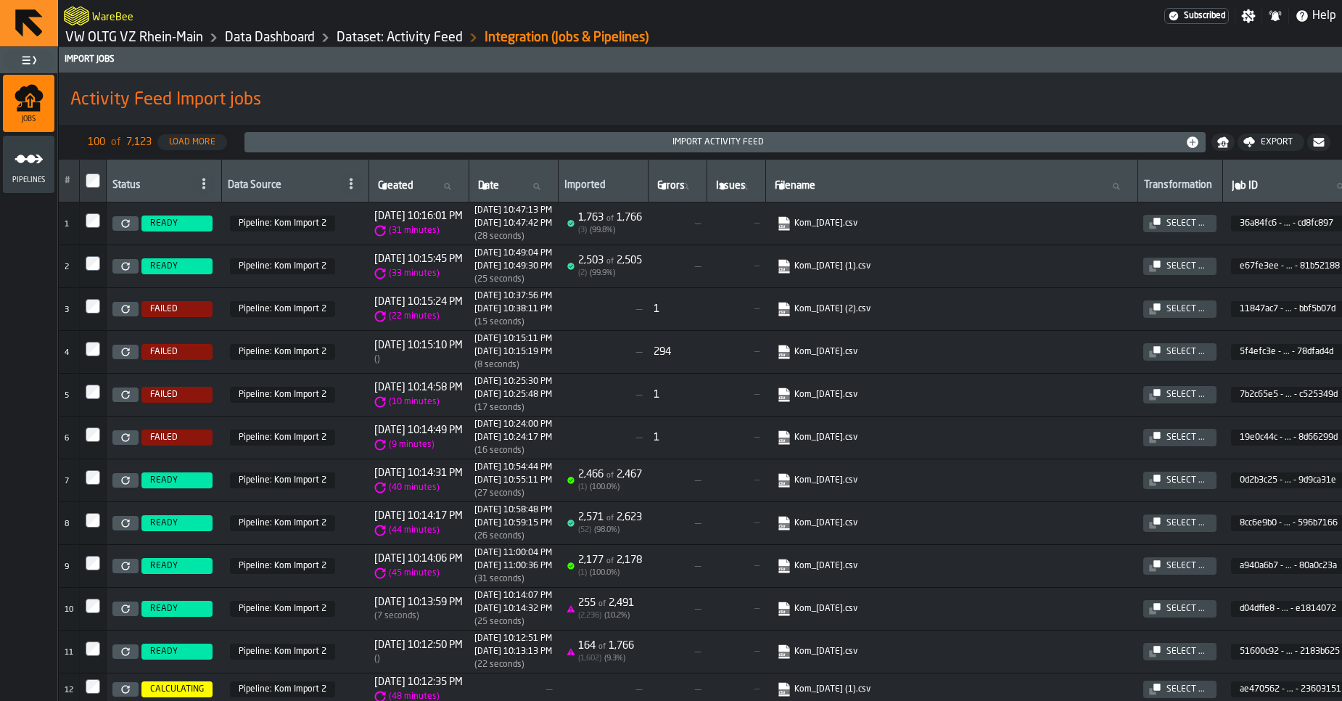
click at [125, 521] on icon at bounding box center [125, 523] width 9 height 9
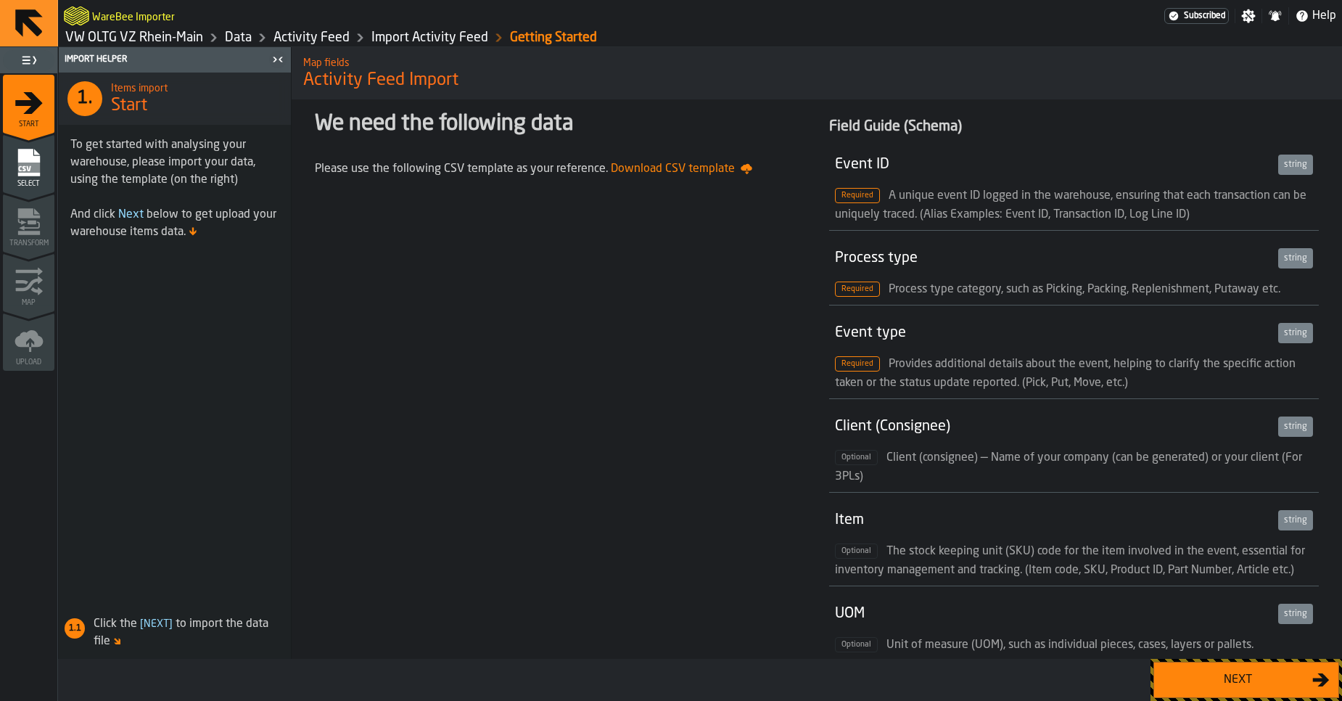
click at [1241, 682] on div "Next" at bounding box center [1237, 679] width 149 height 17
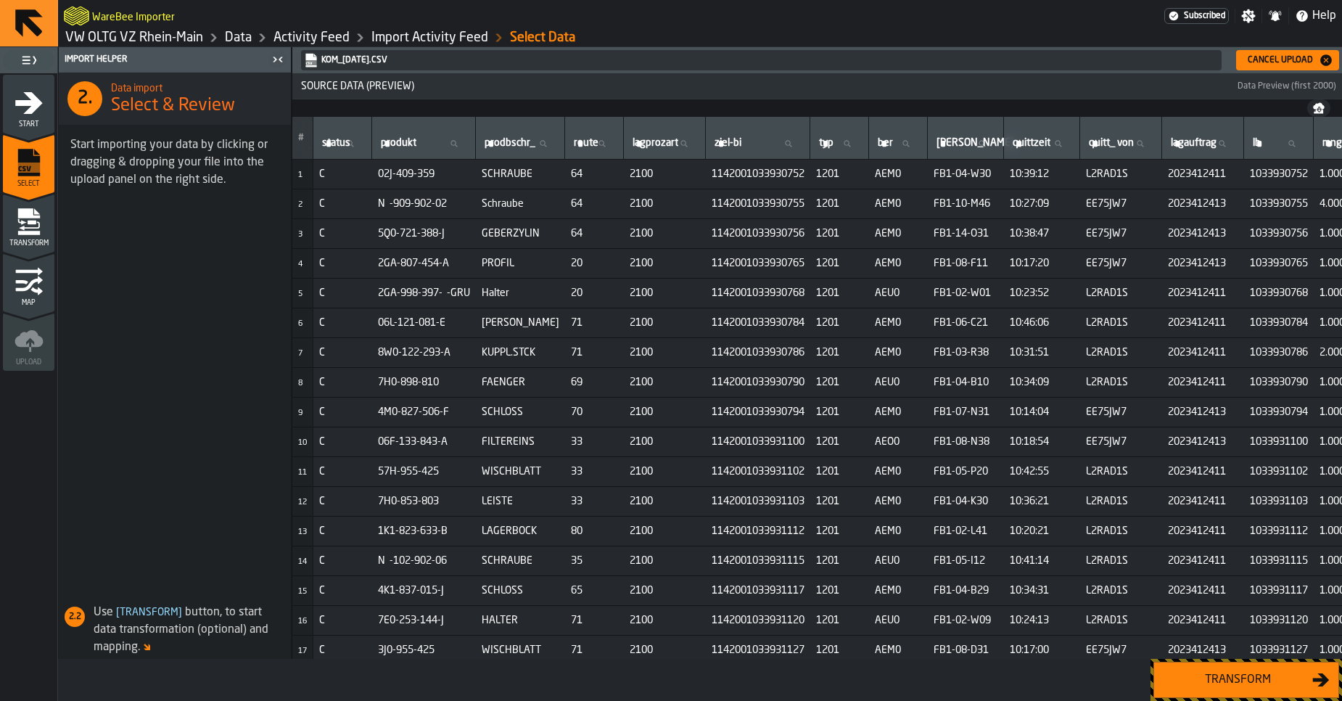
click at [1190, 676] on div "Transform" at bounding box center [1237, 679] width 149 height 17
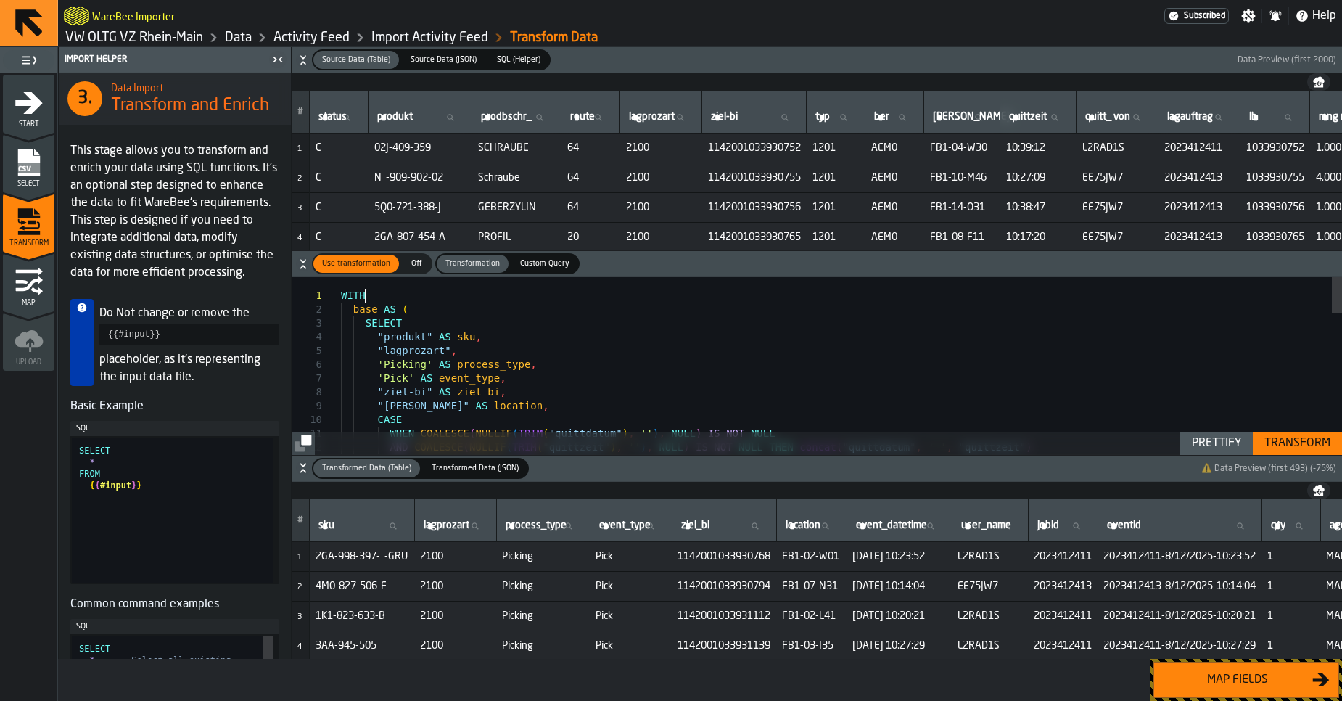
click at [622, 292] on div "WITH base AS ( SELECT "produkt" AS sku , "lagprozart" , 'Picking' AS process_ty…" at bounding box center [841, 713] width 1001 height 873
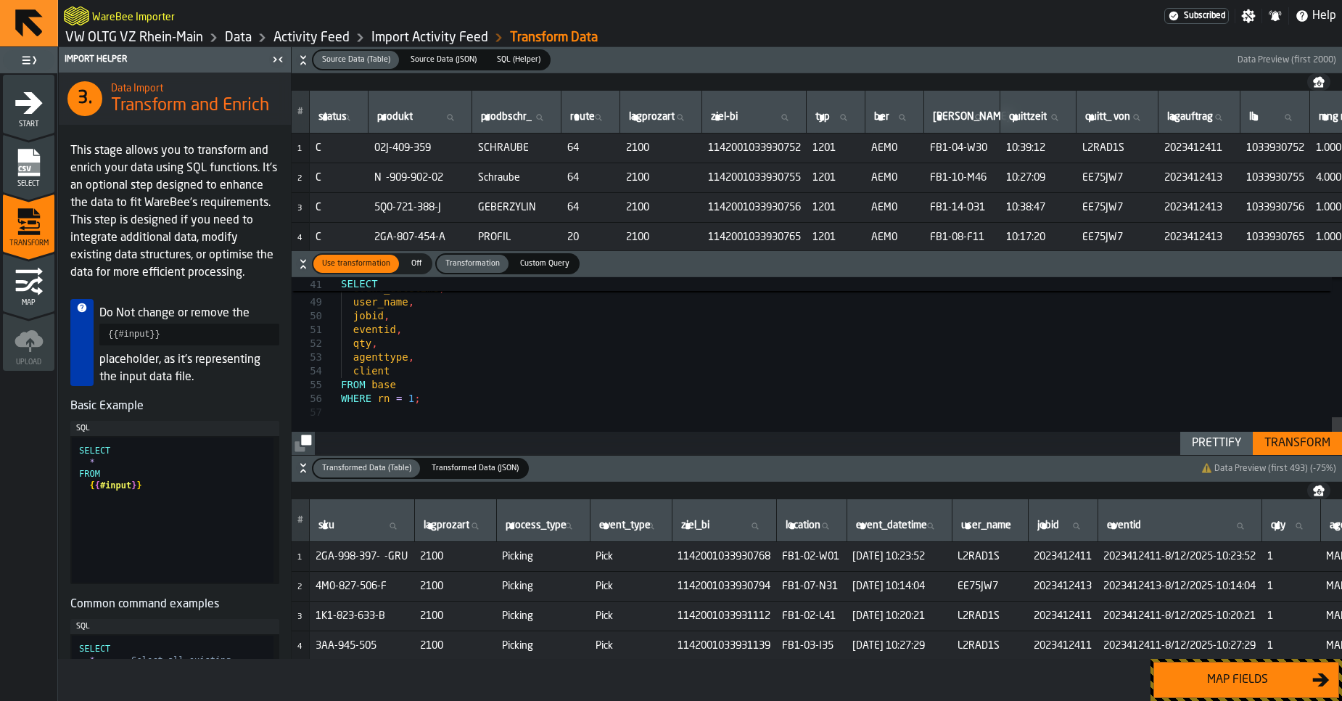
click at [1208, 436] on div "Prettify" at bounding box center [1216, 442] width 61 height 17
type textarea "**********"
click at [1278, 444] on div "Transform" at bounding box center [1297, 442] width 78 height 17
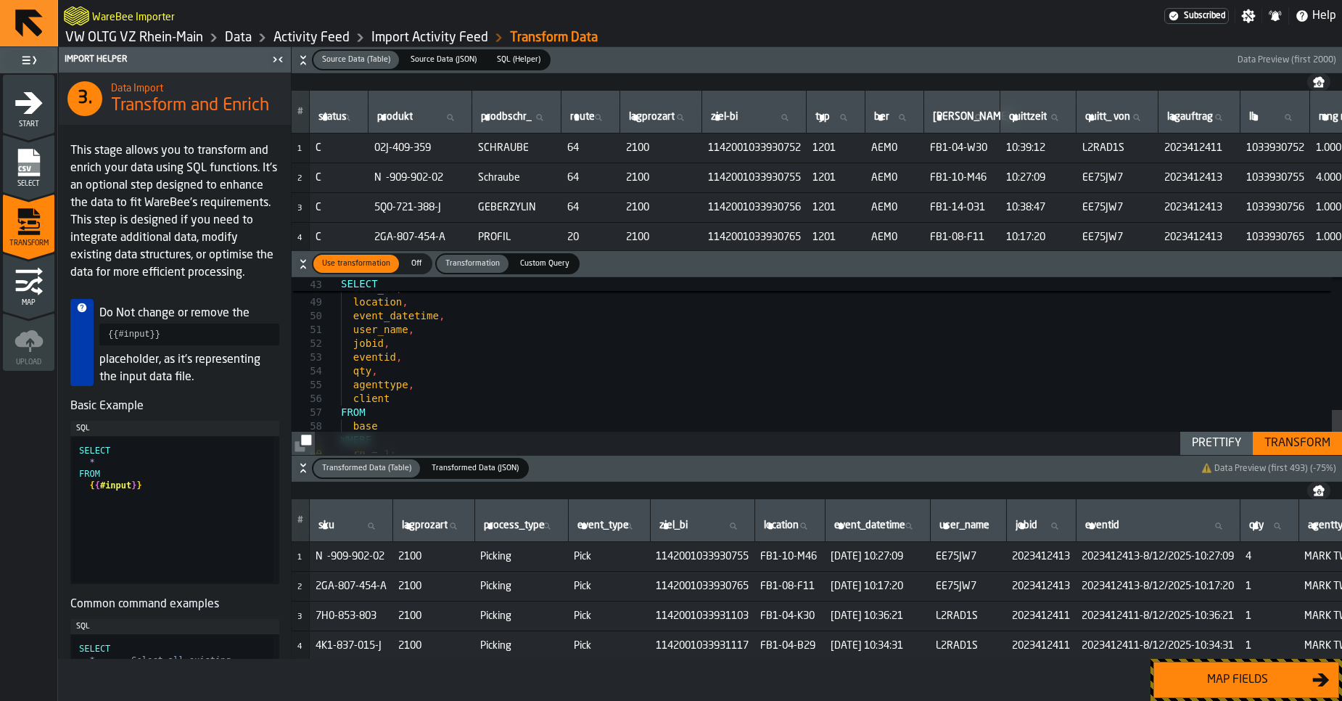
click at [1227, 685] on div "Map fields" at bounding box center [1237, 679] width 149 height 17
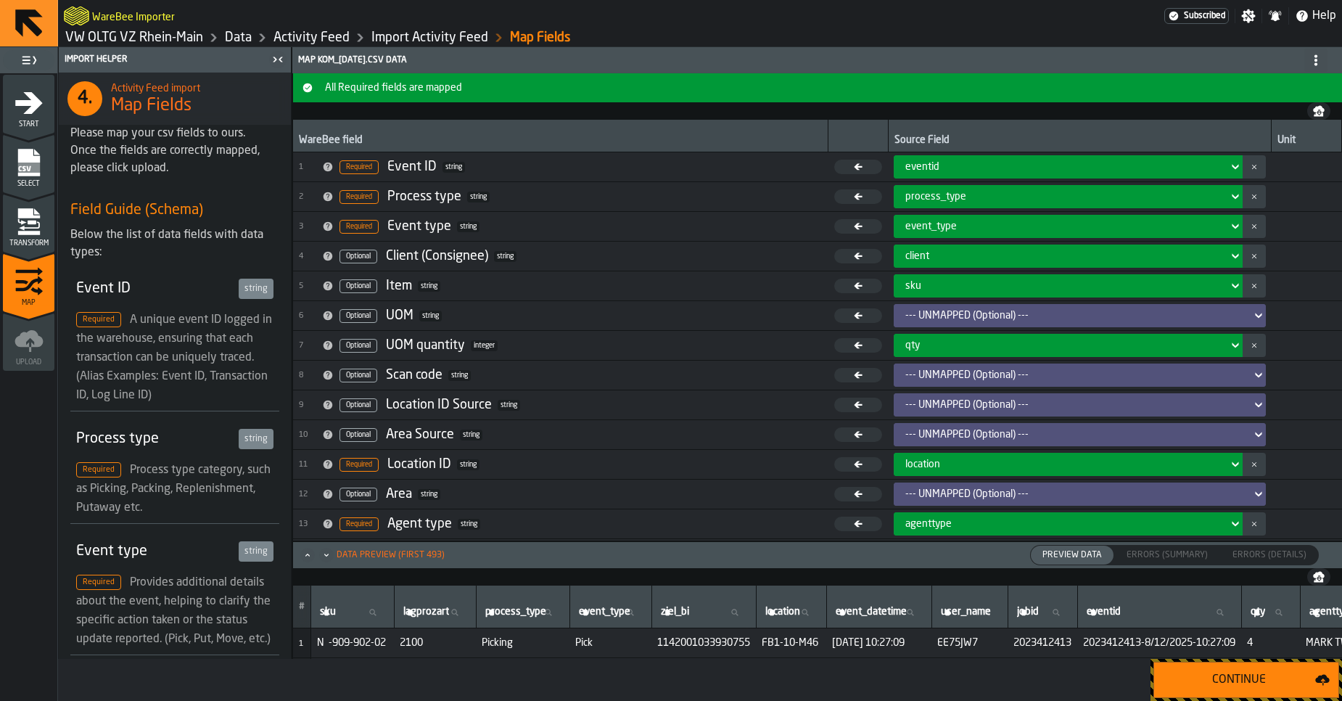
click at [1227, 685] on div "Continue" at bounding box center [1239, 679] width 152 height 17
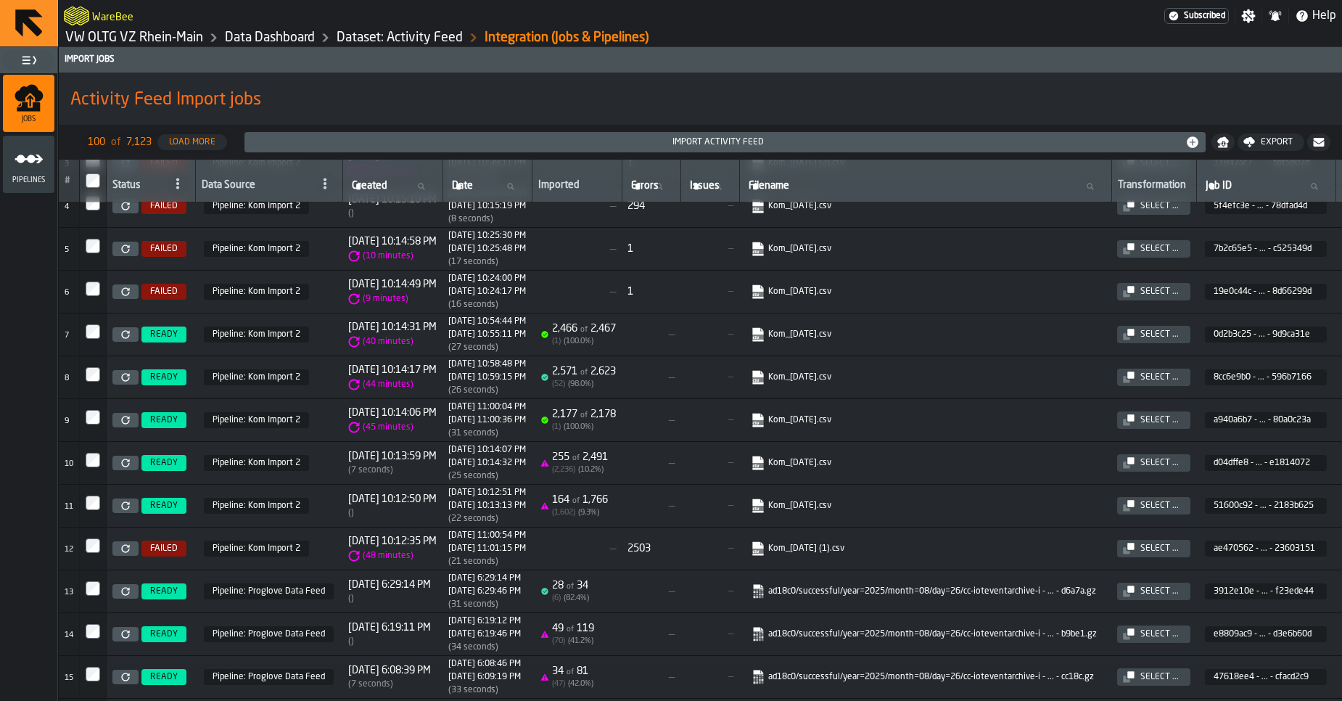
scroll to position [148, 0]
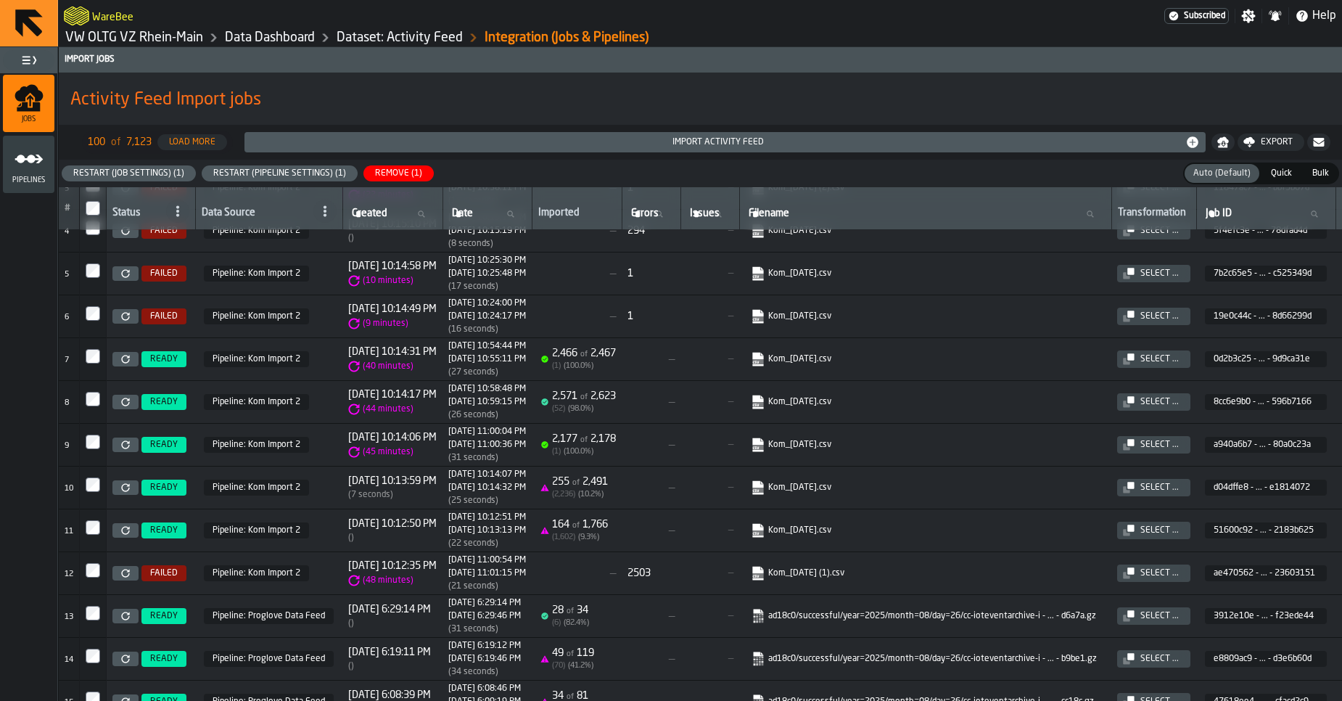
click at [128, 490] on icon at bounding box center [125, 487] width 9 height 9
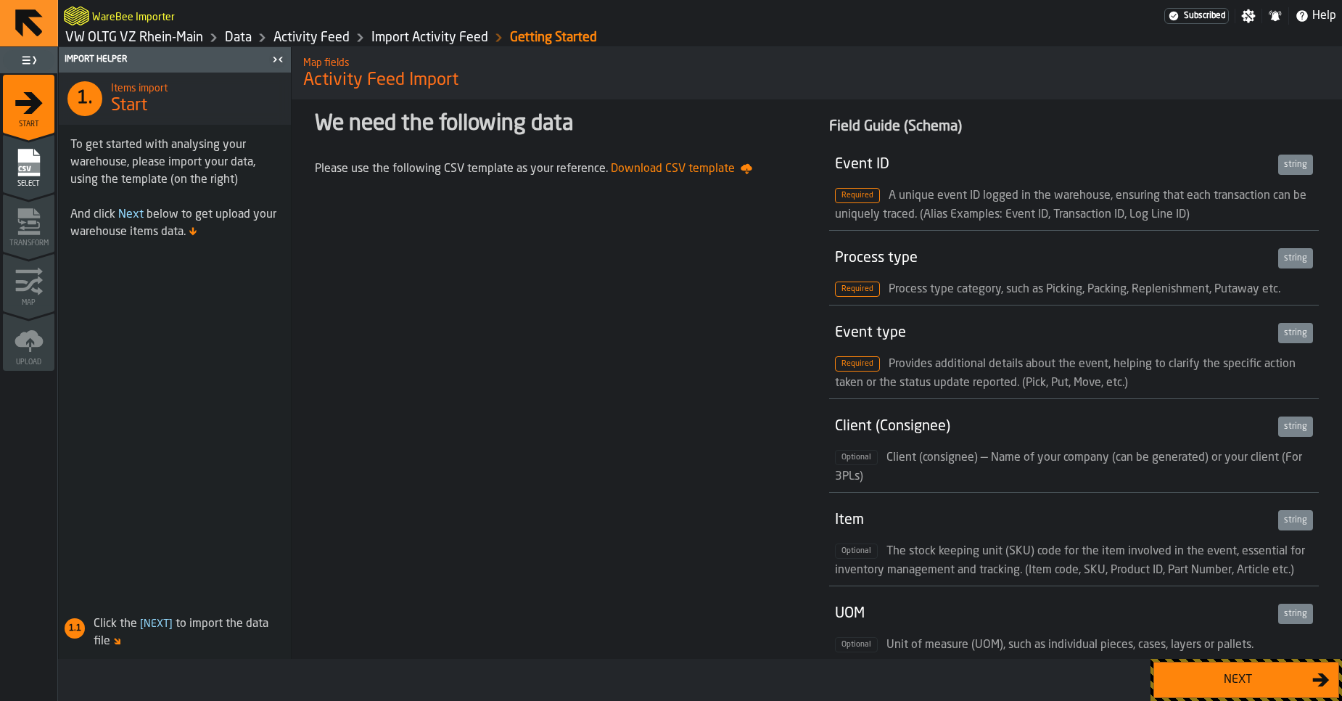
click at [1178, 683] on div "Next" at bounding box center [1237, 679] width 149 height 17
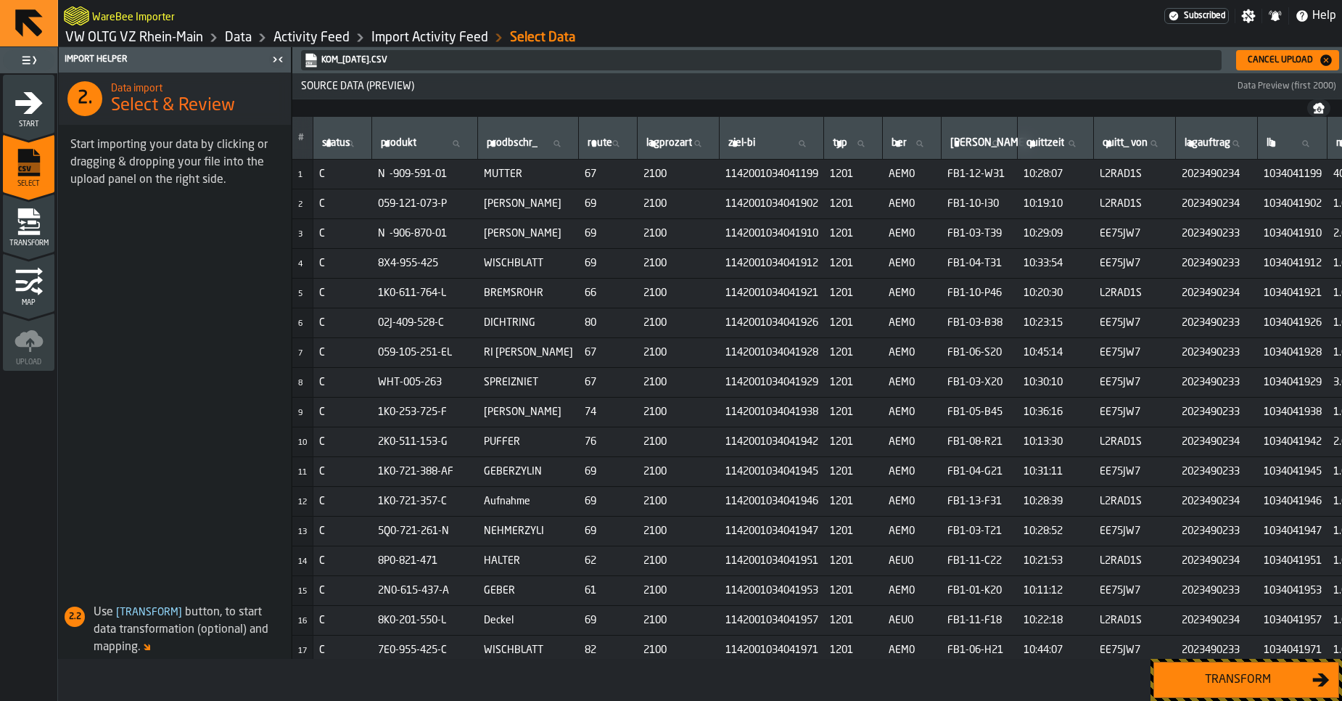
click at [1239, 671] on div "Transform" at bounding box center [1237, 679] width 149 height 17
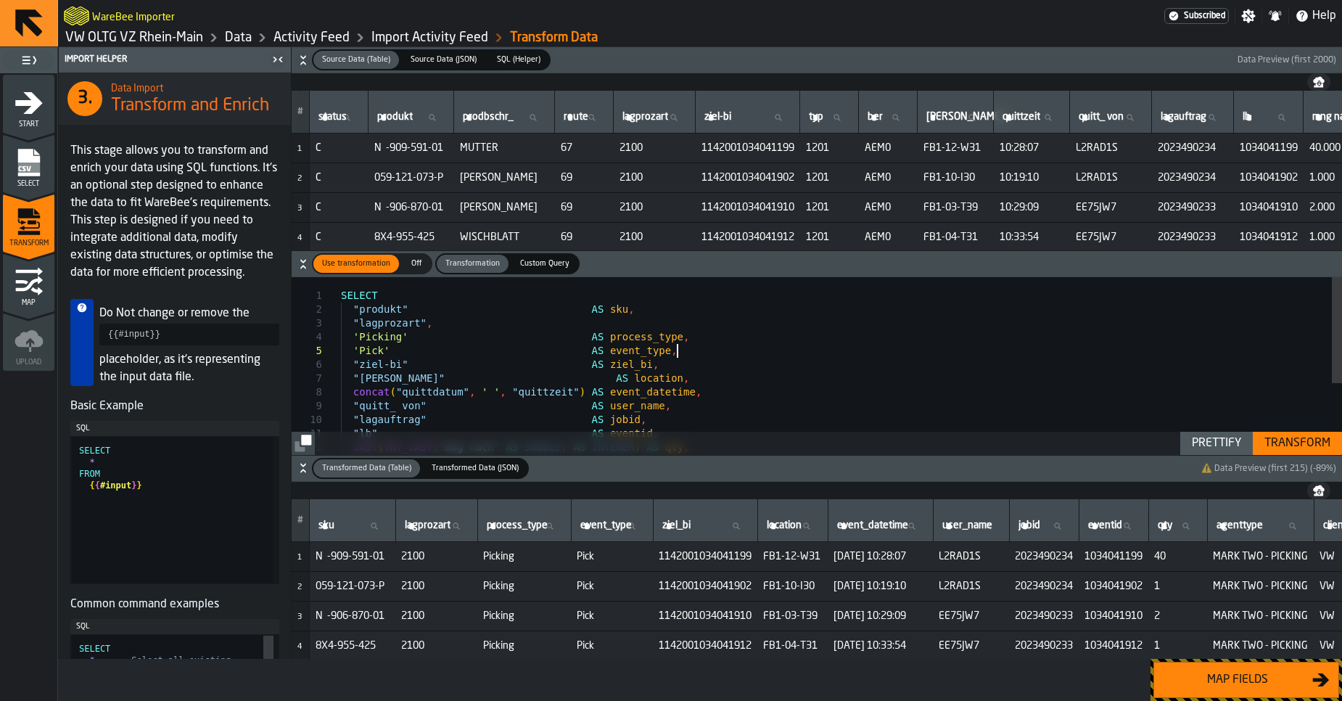
click at [708, 352] on div "SELECT "produkt" AS sku , "lagprozart" , 'Picking' AS process_type , 'Pick' AS …" at bounding box center [841, 424] width 1001 height 294
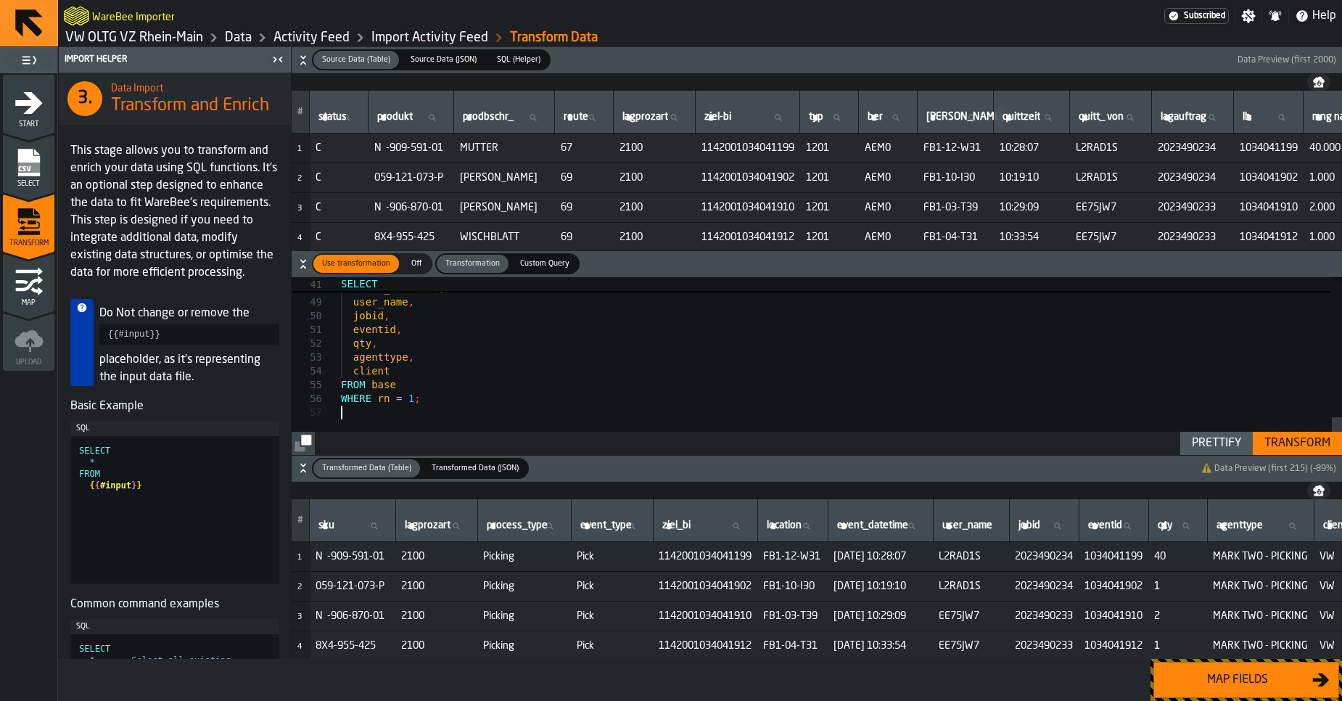
click at [1195, 442] on div "Prettify" at bounding box center [1216, 442] width 61 height 17
type textarea "**********"
click at [1292, 450] on div "Transform" at bounding box center [1297, 442] width 78 height 17
click at [1226, 686] on div "Map fields" at bounding box center [1237, 679] width 149 height 17
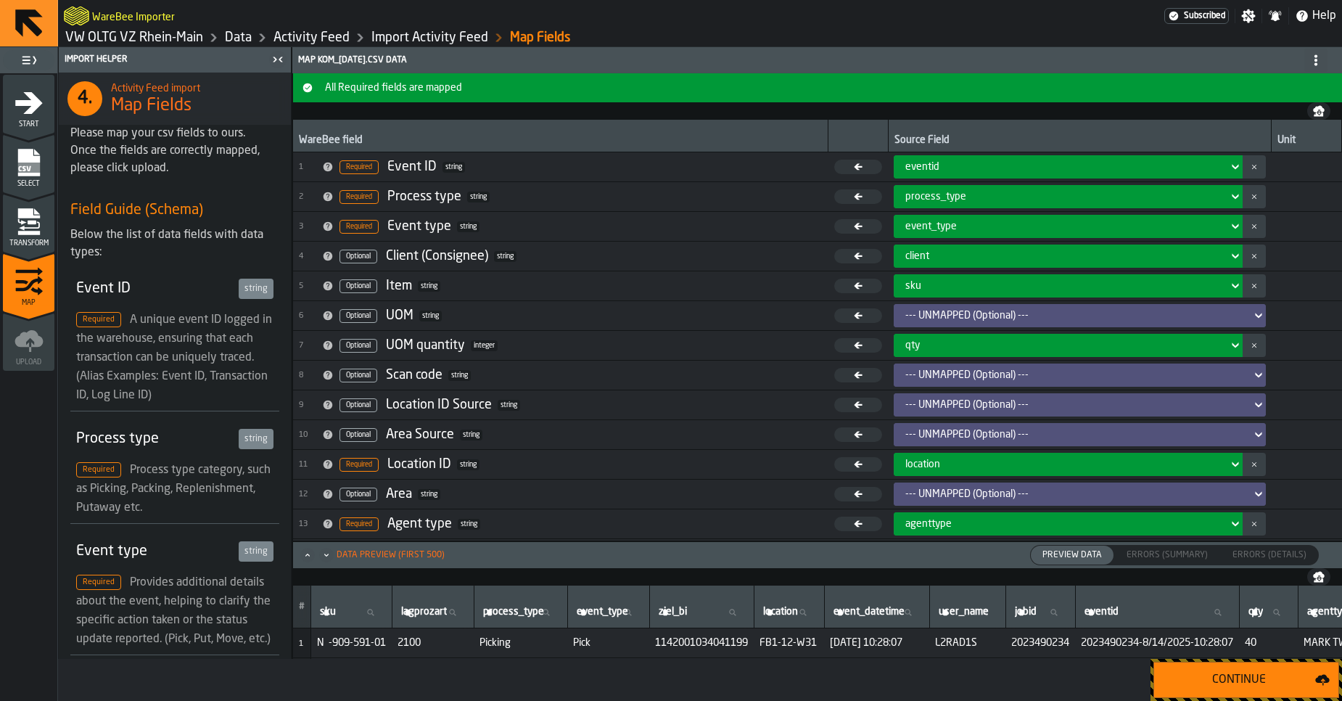
click at [1224, 686] on div "Continue" at bounding box center [1239, 679] width 152 height 17
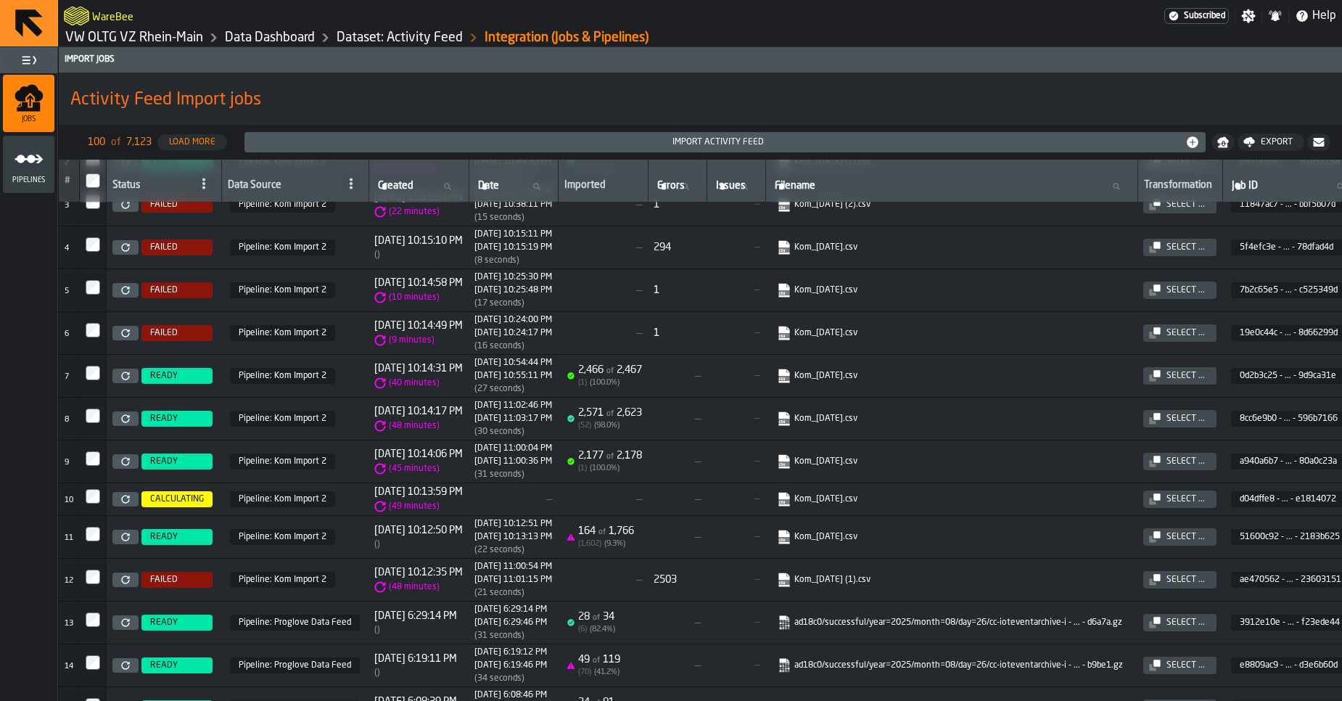
scroll to position [143, 0]
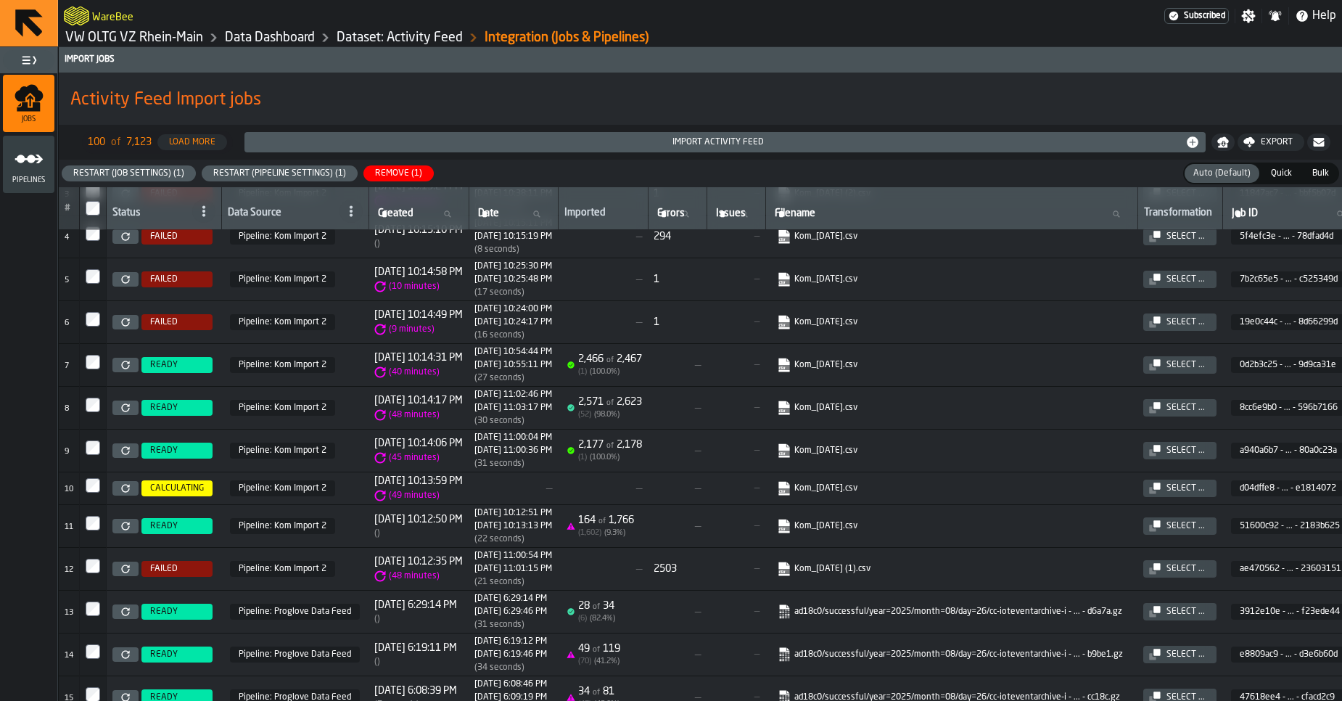
click at [126, 566] on icon at bounding box center [125, 568] width 9 height 9
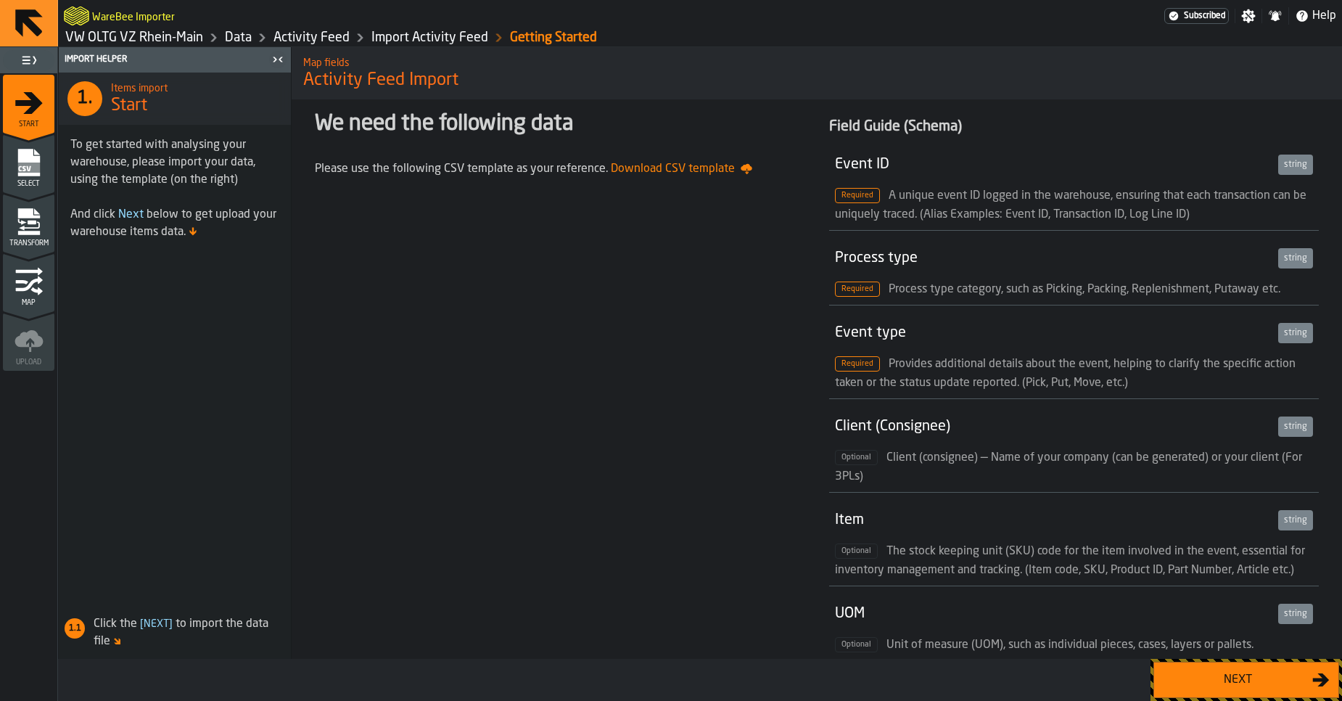
click at [1269, 679] on div "Next" at bounding box center [1237, 679] width 149 height 17
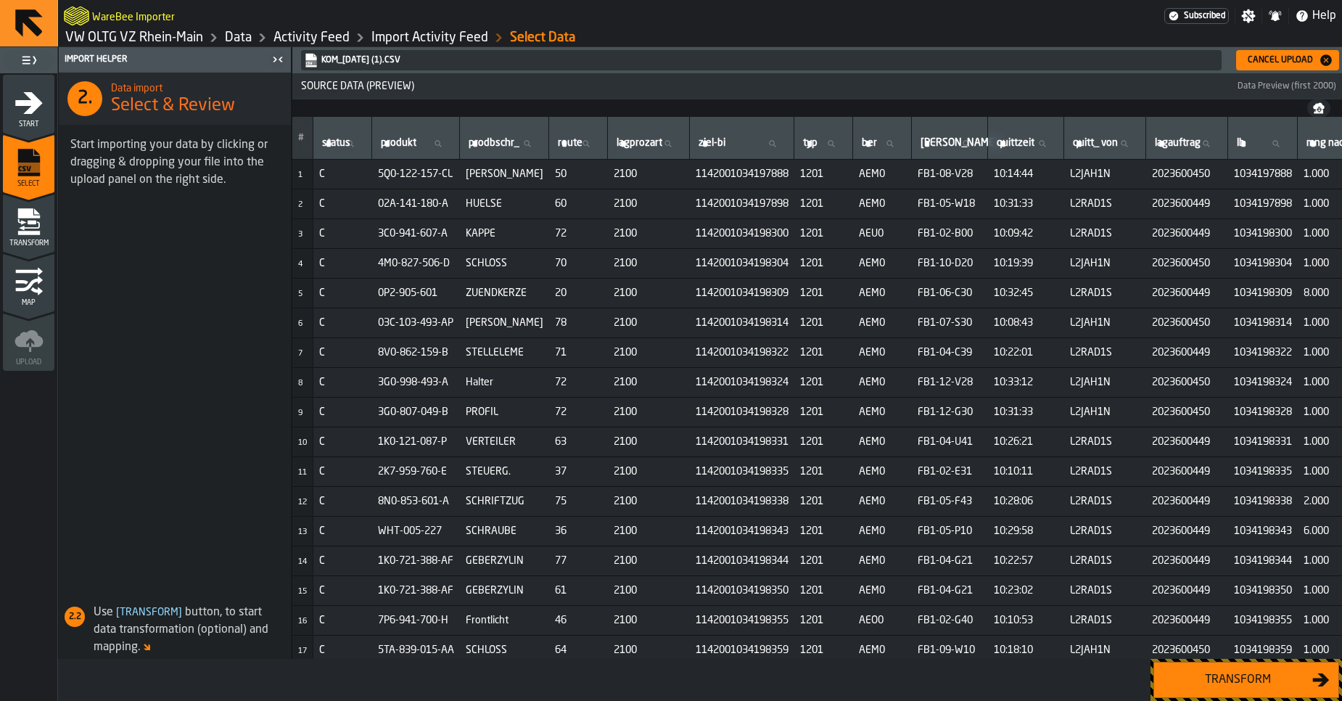
click at [1259, 684] on div "Transform" at bounding box center [1237, 679] width 149 height 17
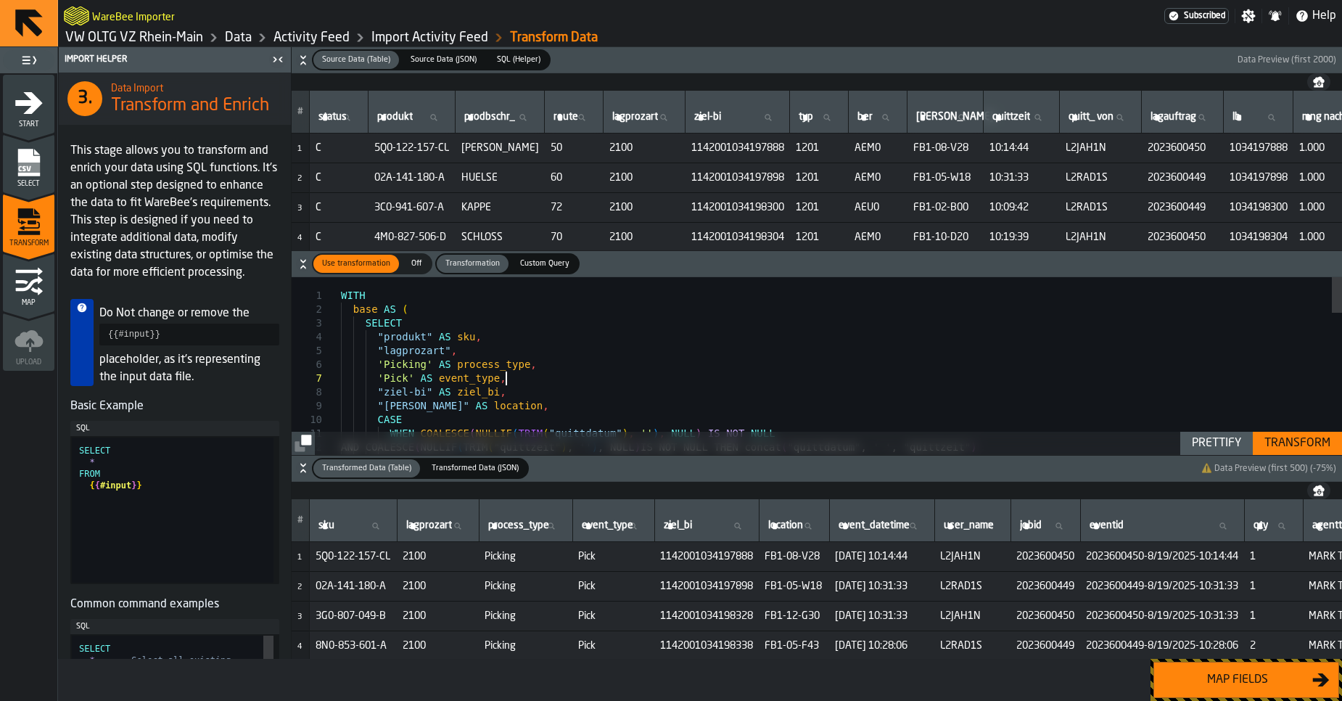
click at [673, 378] on div "WITH base AS ( SELECT "produkt" AS sku , "lagprozart" , 'Picking' AS process_ty…" at bounding box center [841, 713] width 1001 height 873
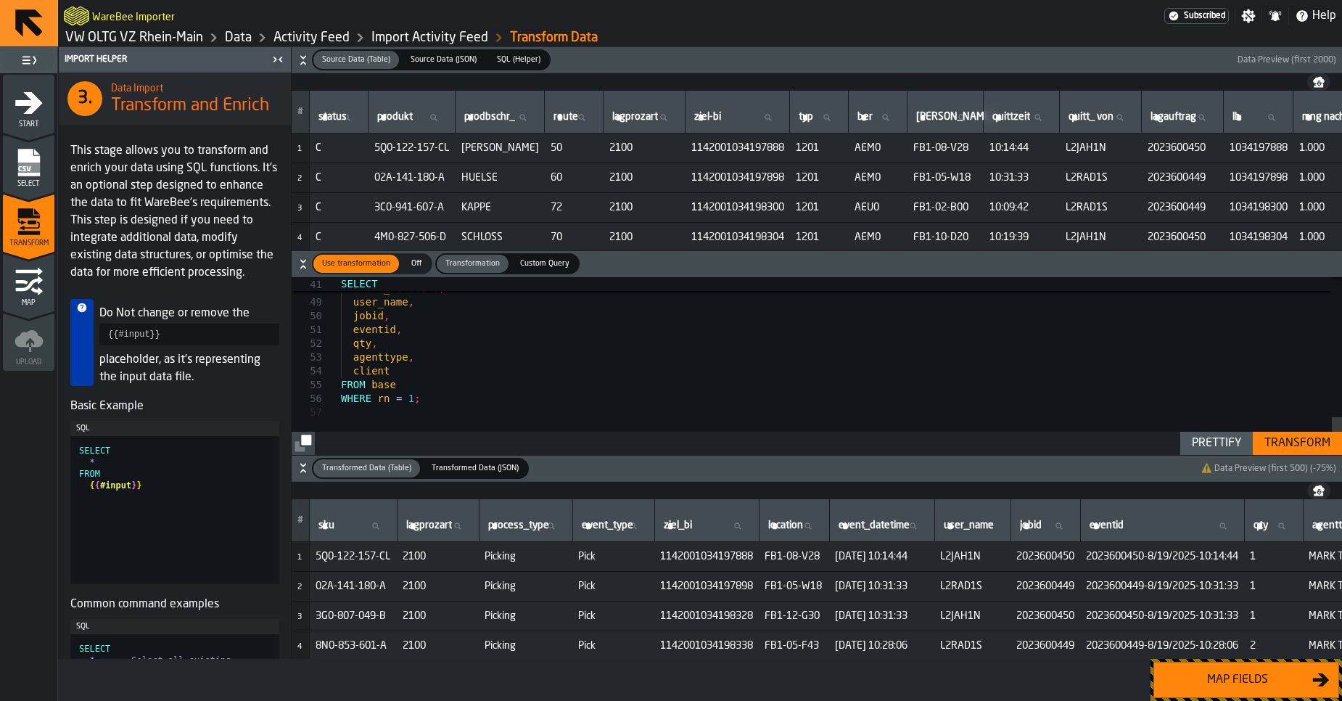
click at [1223, 445] on div "Prettify" at bounding box center [1216, 442] width 61 height 17
type textarea "**********"
click at [1298, 444] on div "Transform" at bounding box center [1297, 442] width 78 height 17
click at [1251, 680] on div "Map fields" at bounding box center [1237, 679] width 149 height 17
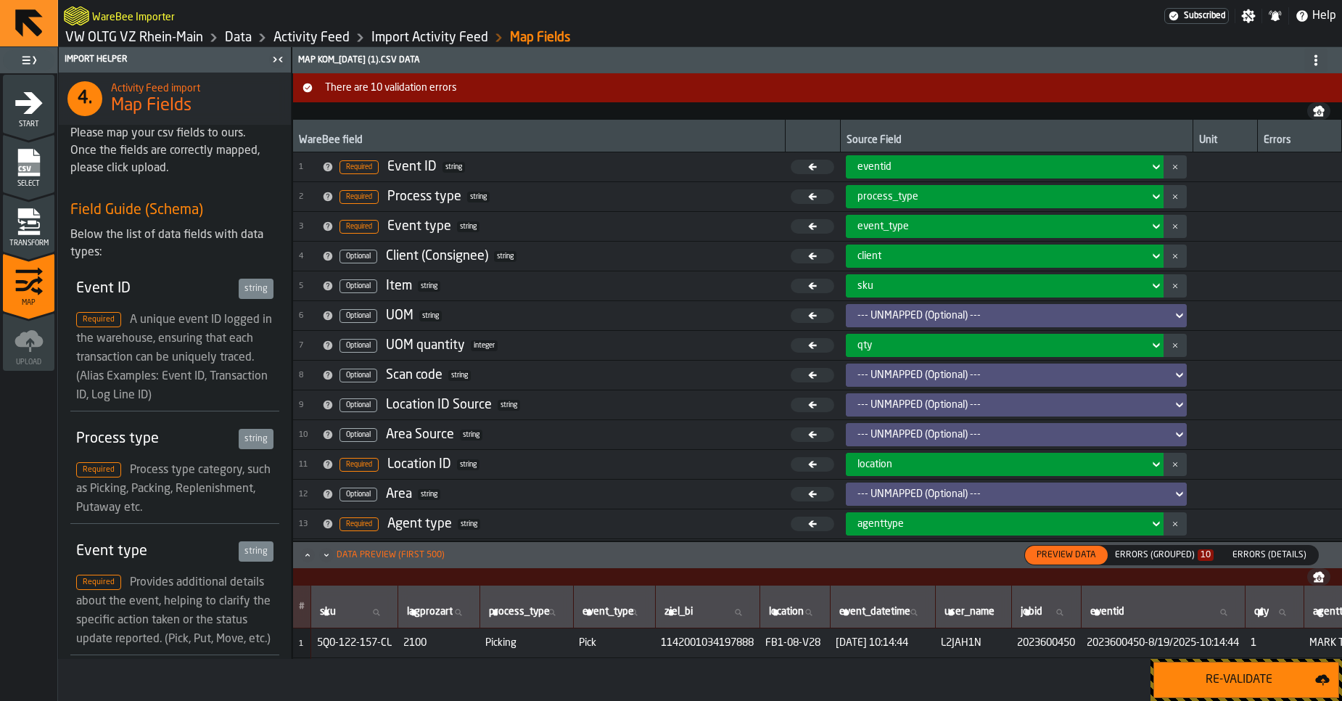
click at [1159, 554] on div "Errors (Grouped) 10" at bounding box center [1164, 555] width 99 height 10
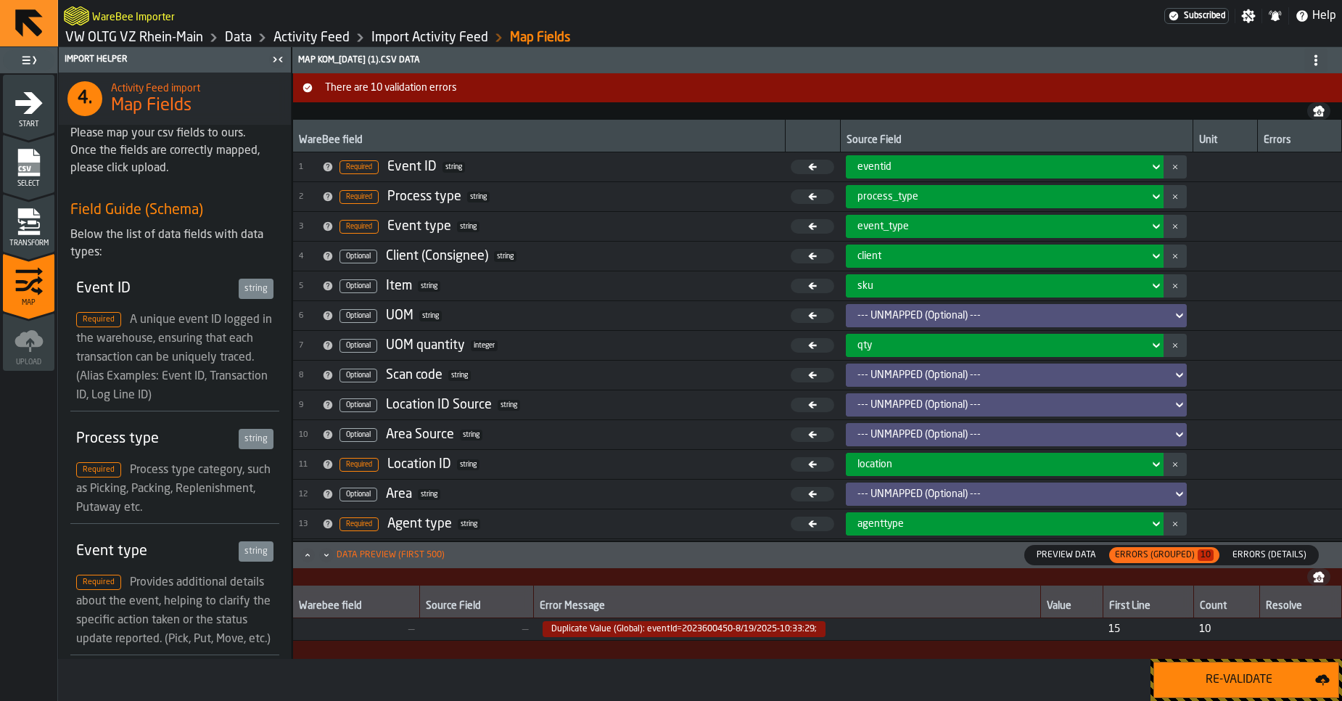
click at [1093, 553] on span "Preview Data" at bounding box center [1066, 554] width 71 height 13
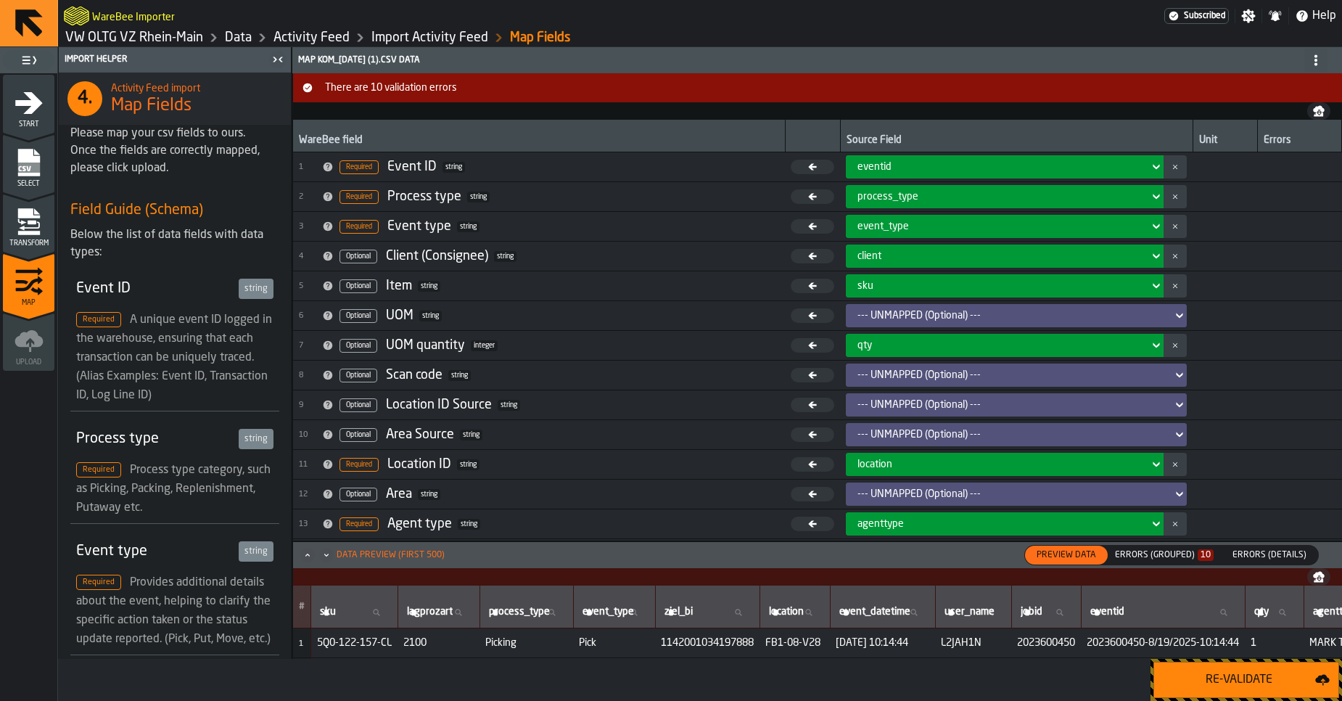
scroll to position [0, 181]
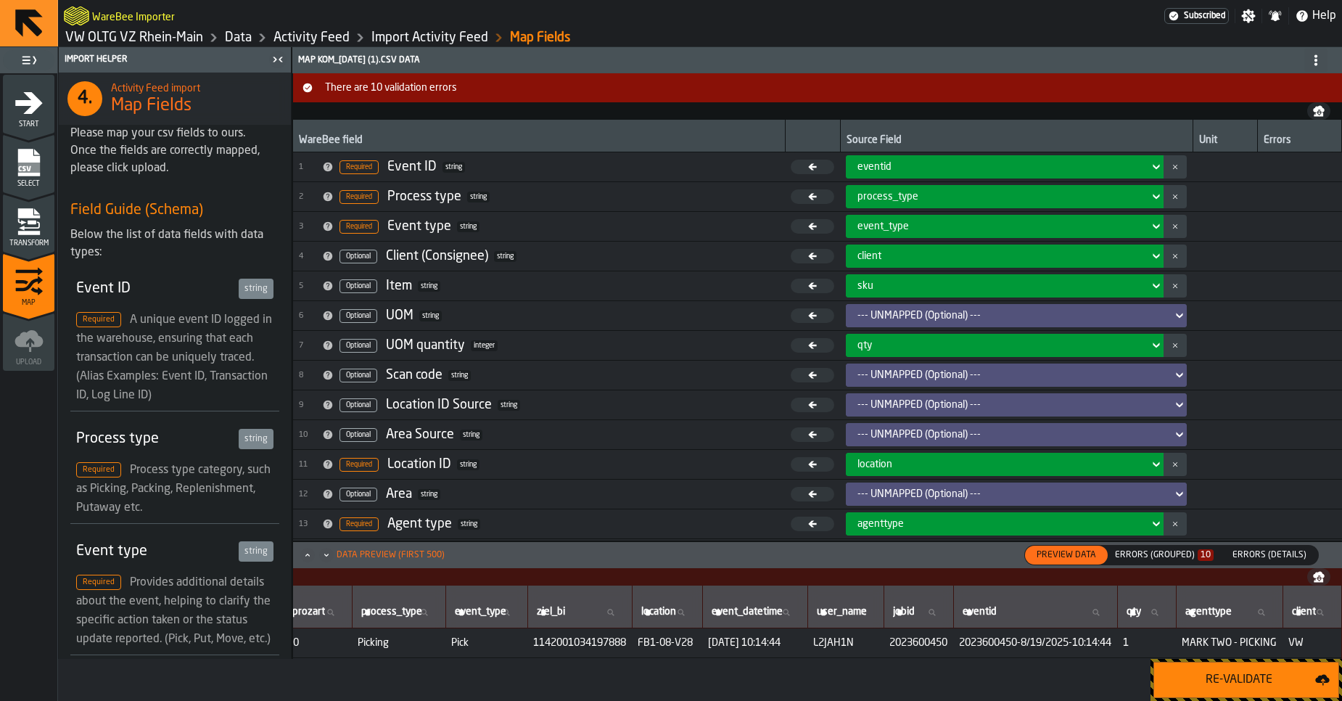
click at [1279, 551] on span "Errors (Details)" at bounding box center [1269, 554] width 86 height 13
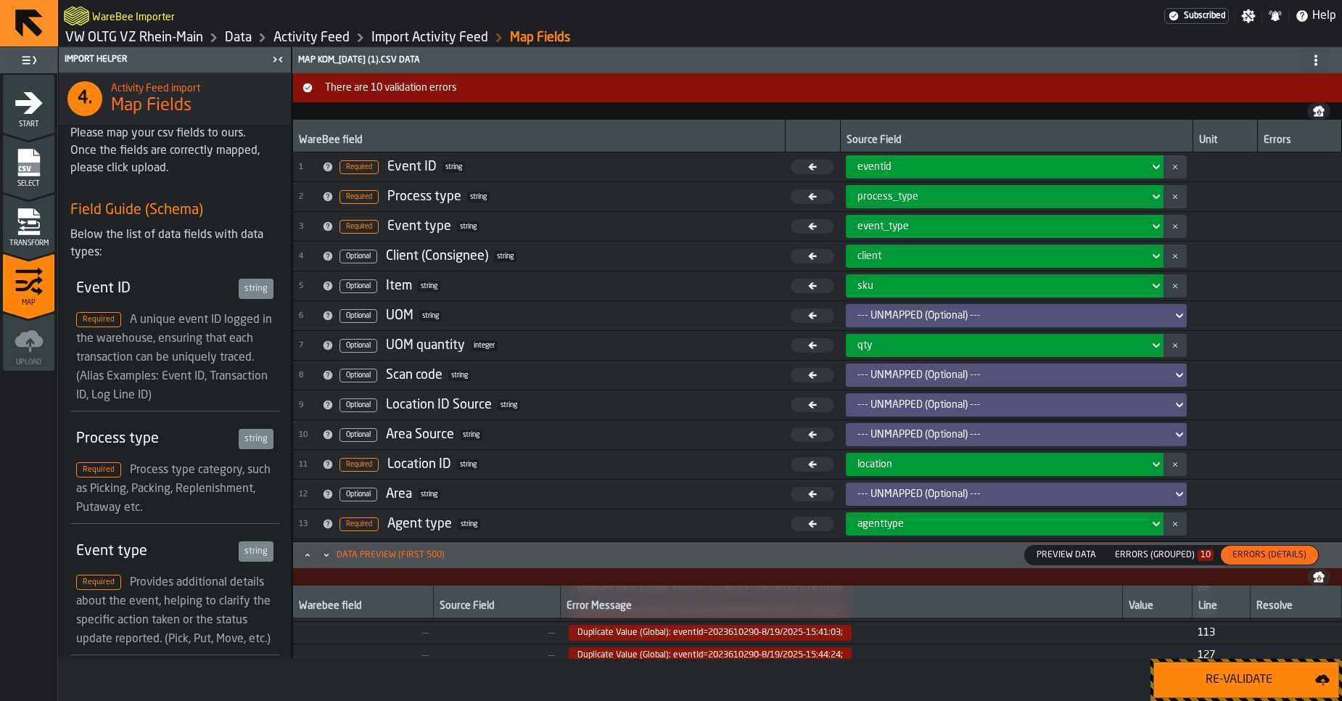
scroll to position [184, 0]
click at [34, 230] on icon "menu Transform" at bounding box center [29, 221] width 29 height 29
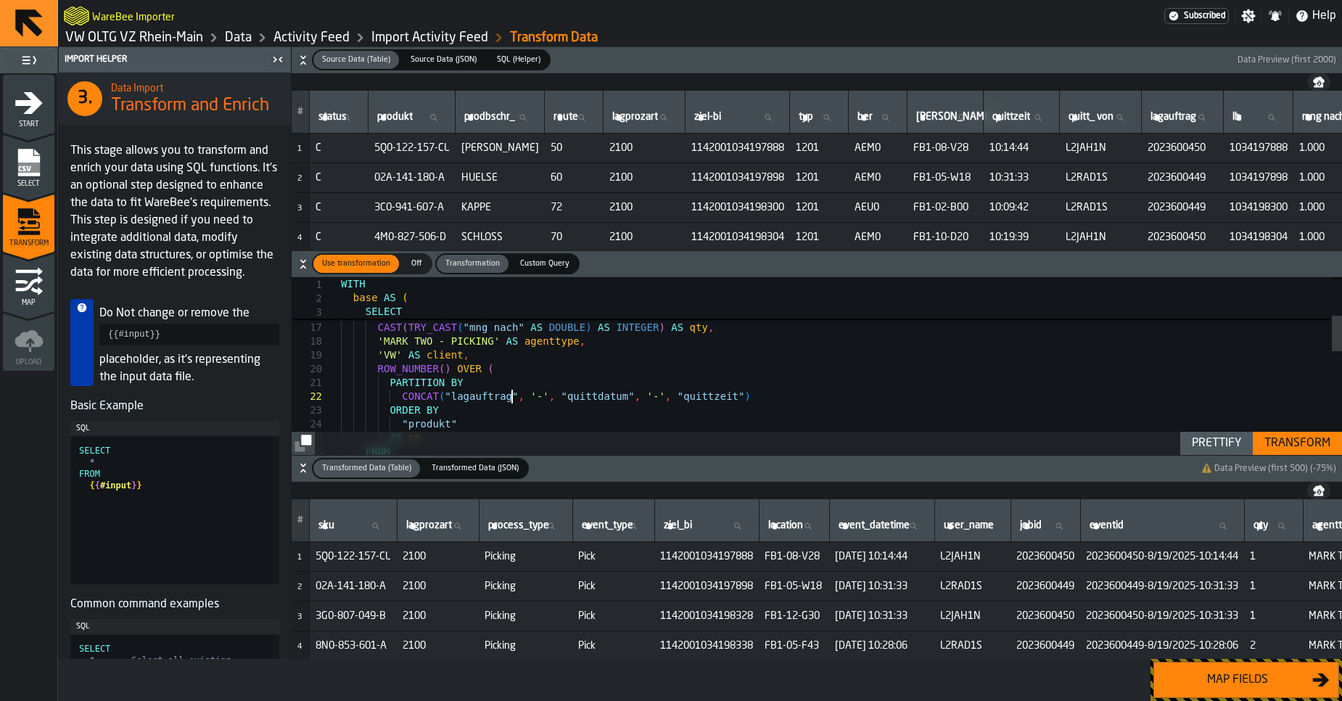
click at [513, 395] on div "CONCAT ( "lagauftrag" , '-' , "quittdatum" , '-' , "quittzeit" ) AS eventid , C…" at bounding box center [841, 524] width 1001 height 873
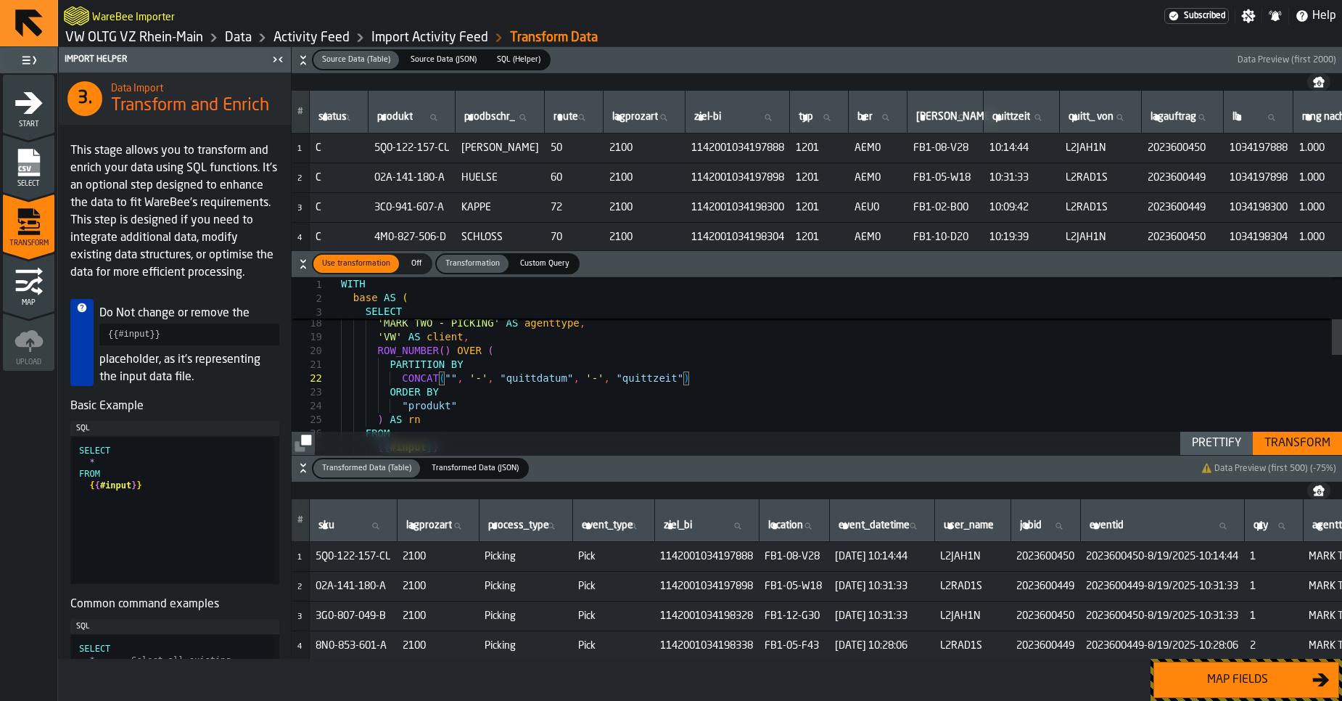
scroll to position [15, 0]
type textarea "**********"
click at [1221, 441] on div "Prettify" at bounding box center [1216, 442] width 61 height 17
click at [1282, 446] on div "Transform" at bounding box center [1297, 442] width 78 height 17
click at [1229, 683] on div "Map fields" at bounding box center [1237, 679] width 149 height 17
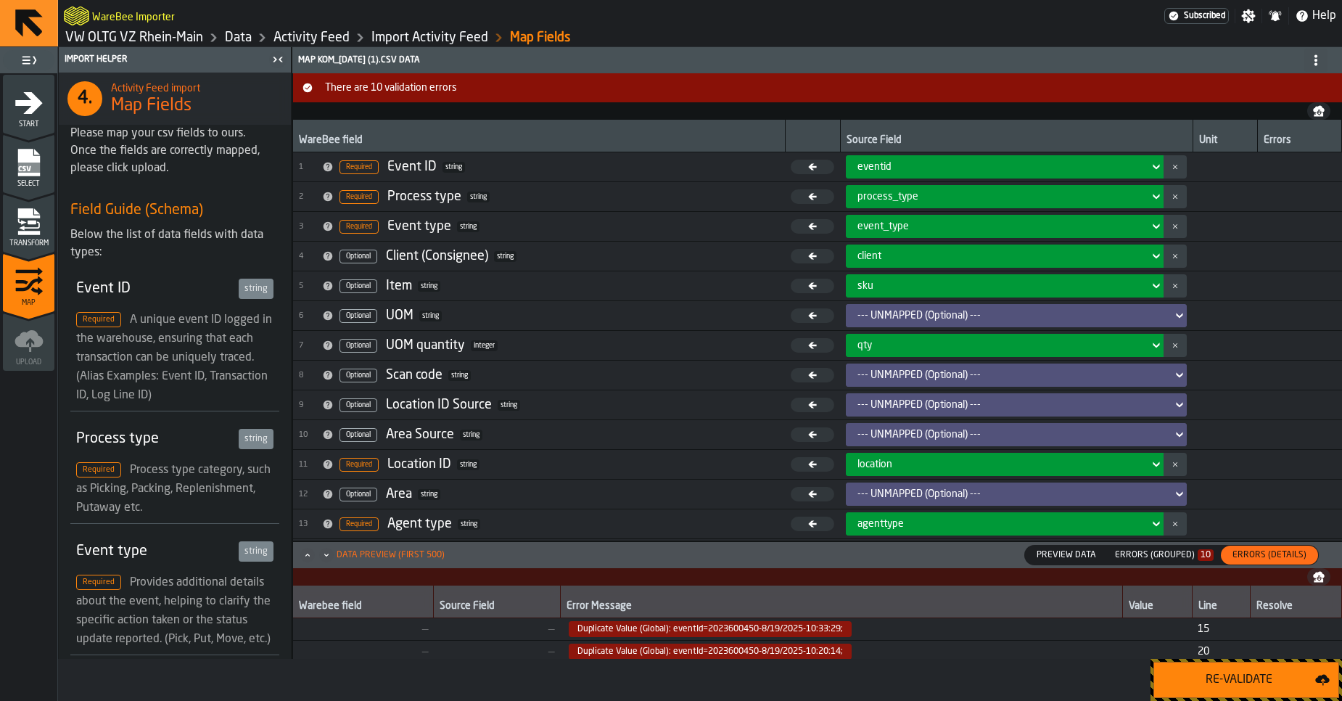
click at [37, 213] on icon "menu Transform" at bounding box center [28, 212] width 22 height 9
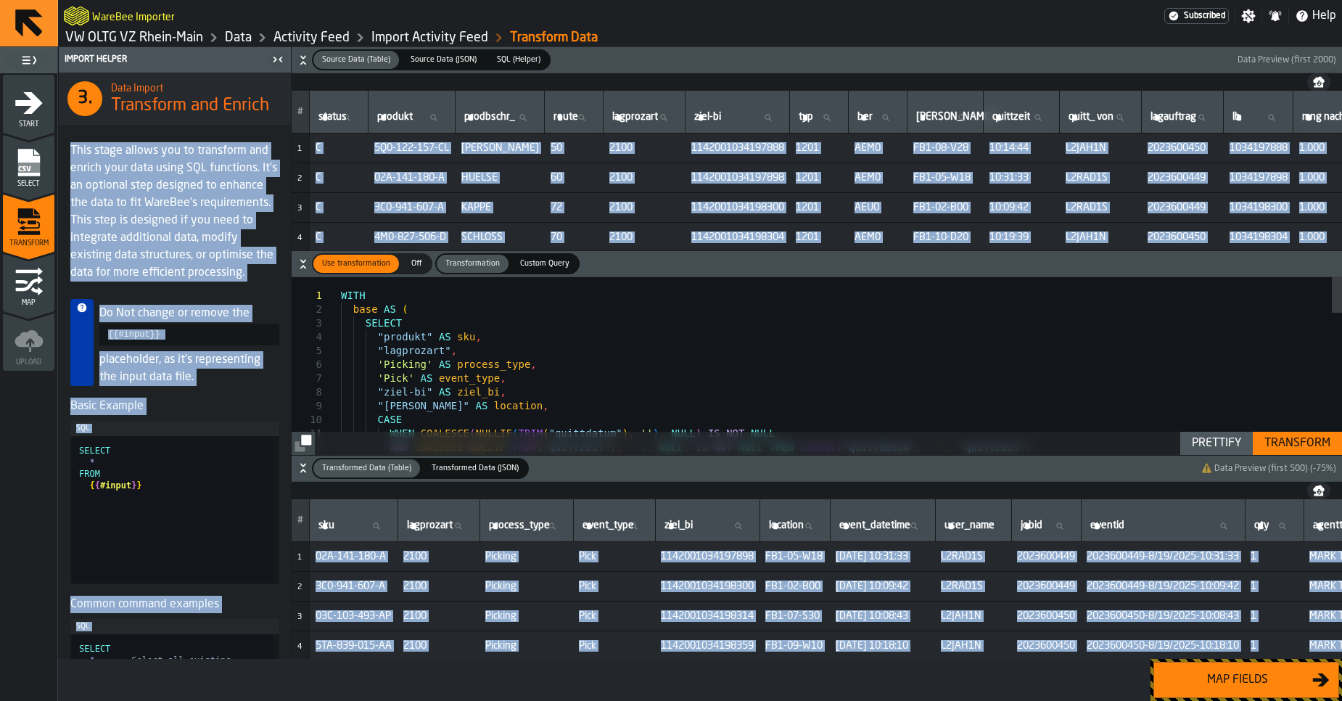
copy div "This stage allows you to transform and enrich your data using SQL functions. It…"
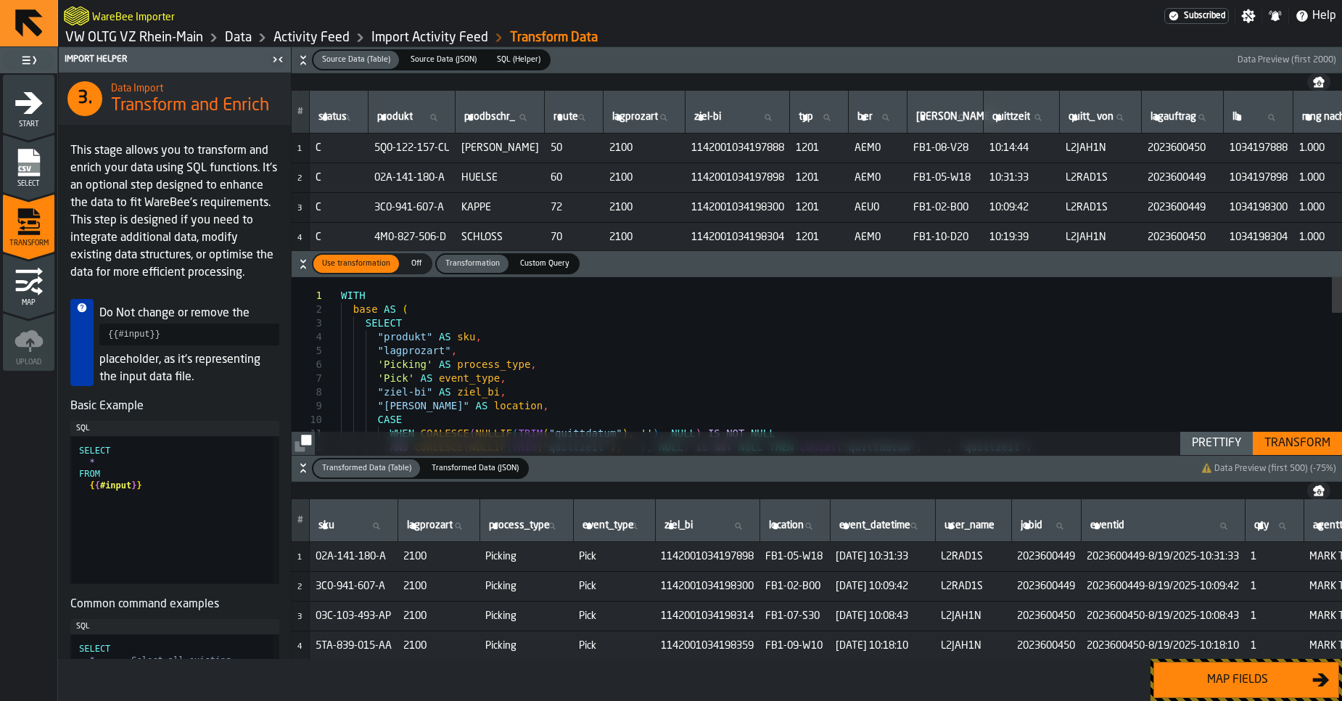
click at [570, 368] on div "WITH base AS ( SELECT "produkt" AS sku , "lagprozart" , 'Picking' AS process_ty…" at bounding box center [841, 713] width 1001 height 873
type textarea "**********"
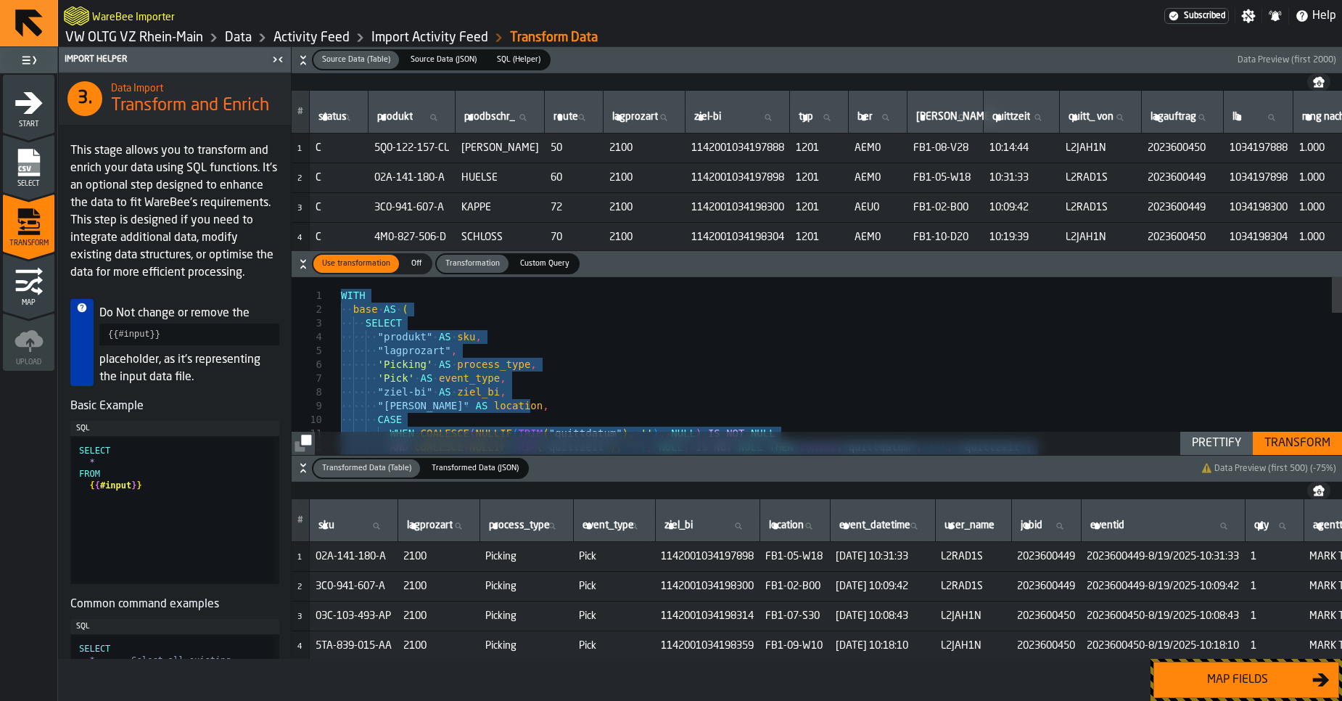
click at [310, 41] on link "Activity Feed" at bounding box center [311, 38] width 76 height 16
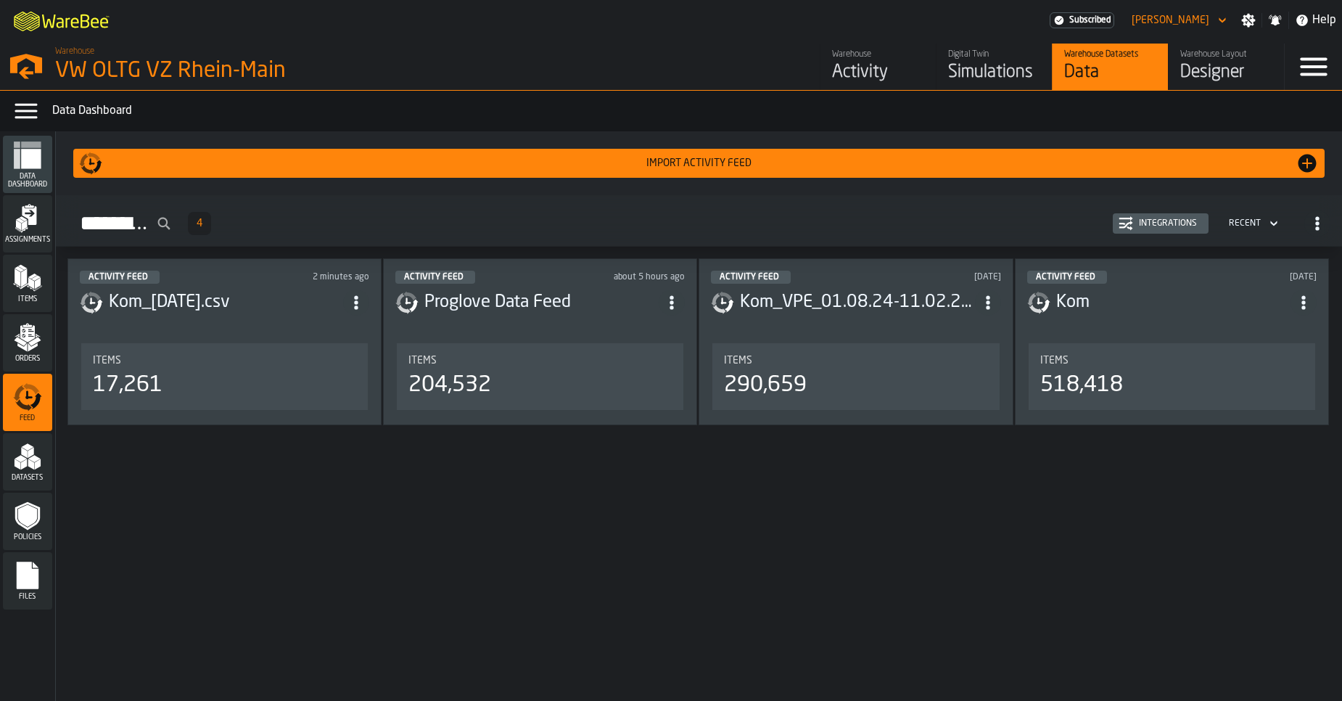
click at [1143, 233] on button "Integrations" at bounding box center [1161, 223] width 96 height 20
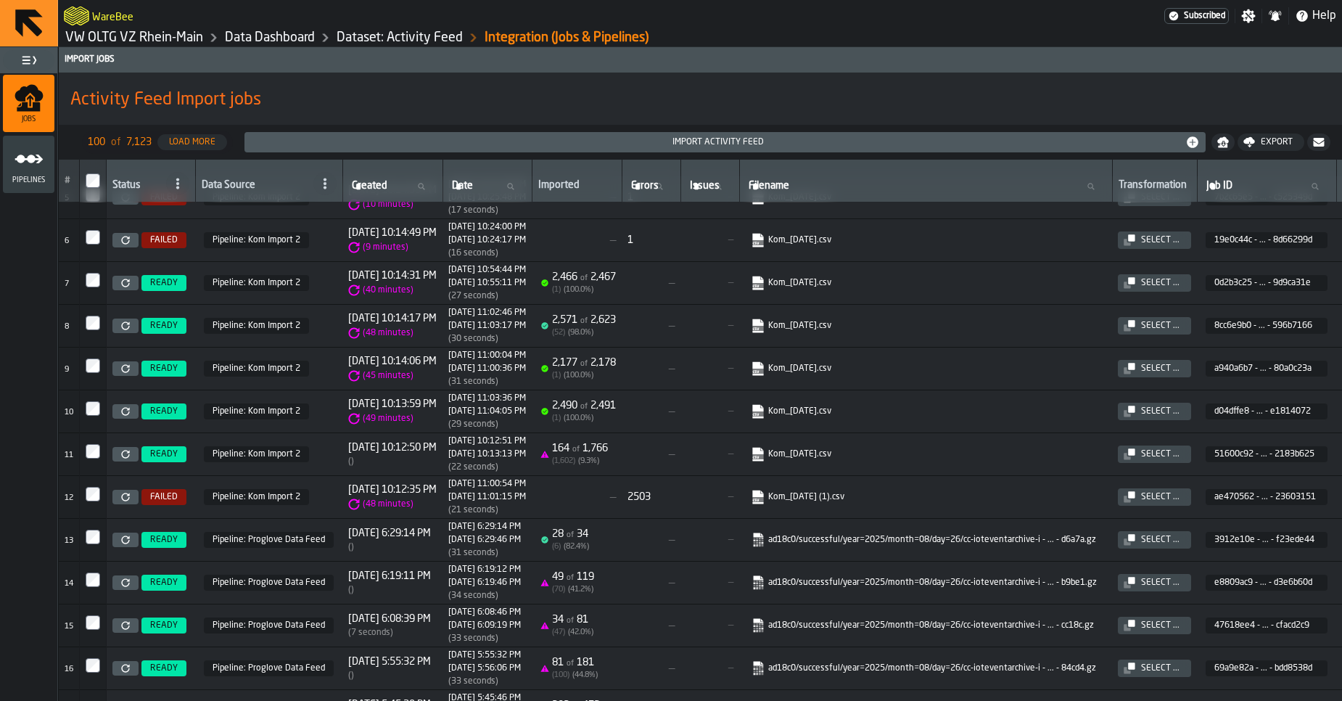
scroll to position [288, 0]
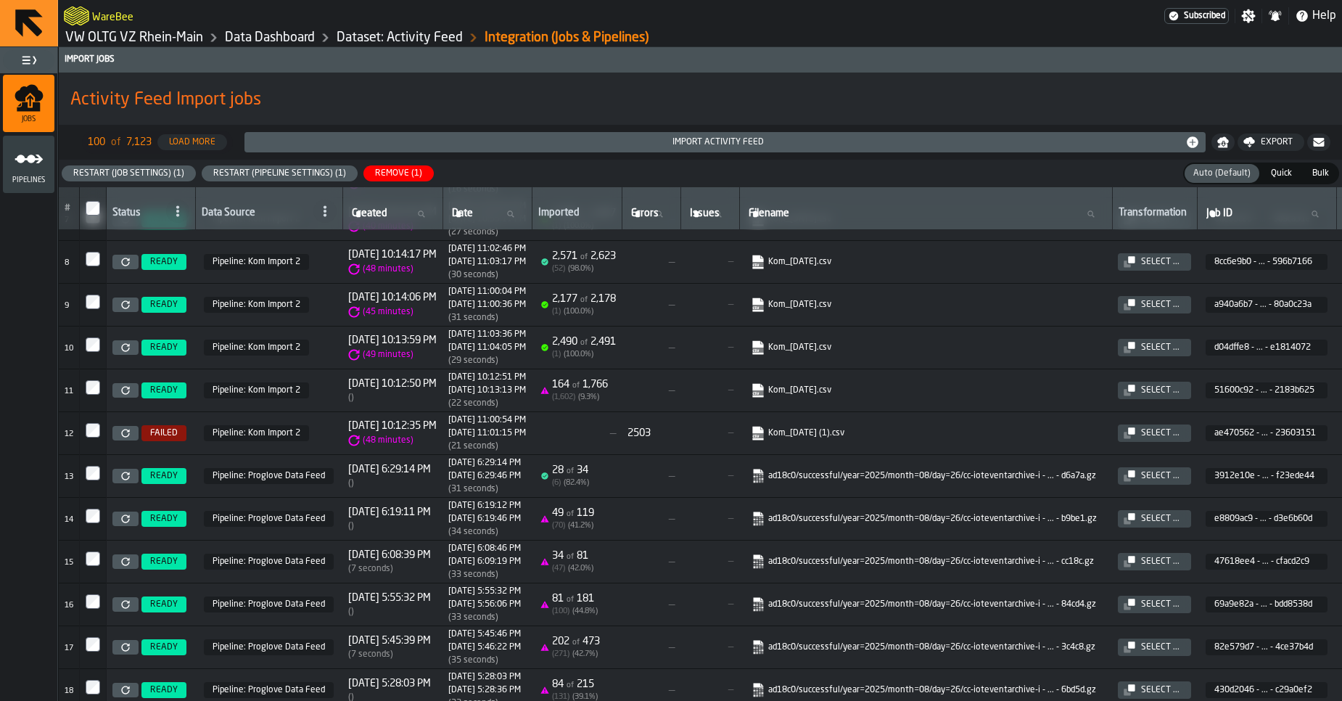
click at [134, 433] on link at bounding box center [125, 433] width 26 height 15
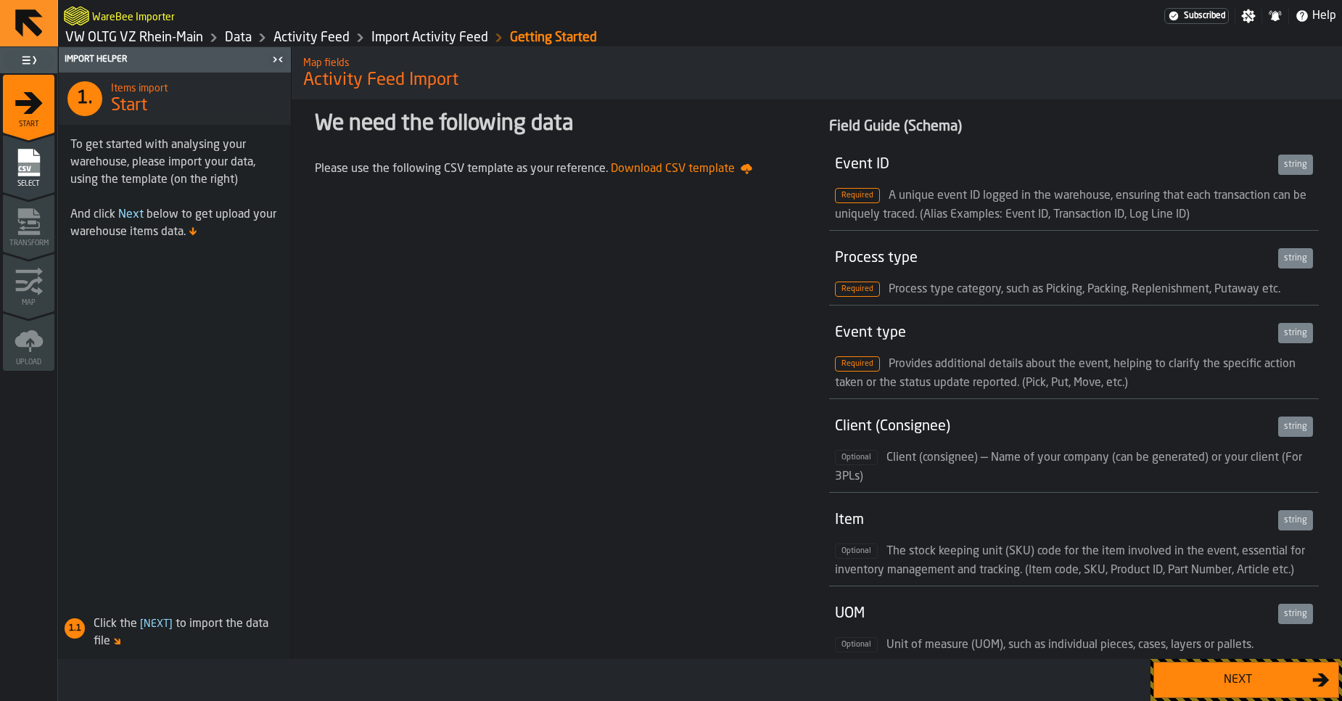
click at [1219, 677] on div "Next" at bounding box center [1237, 679] width 149 height 17
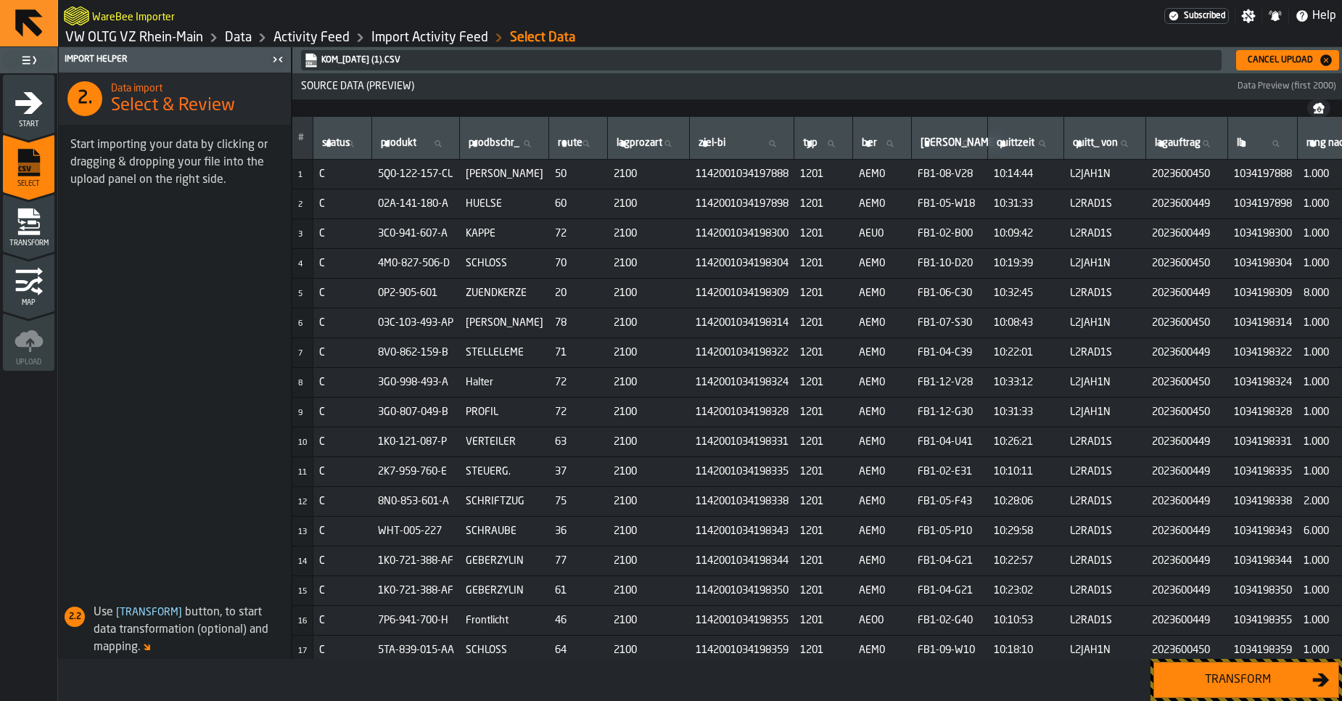
click at [1204, 672] on div "Transform" at bounding box center [1237, 679] width 149 height 17
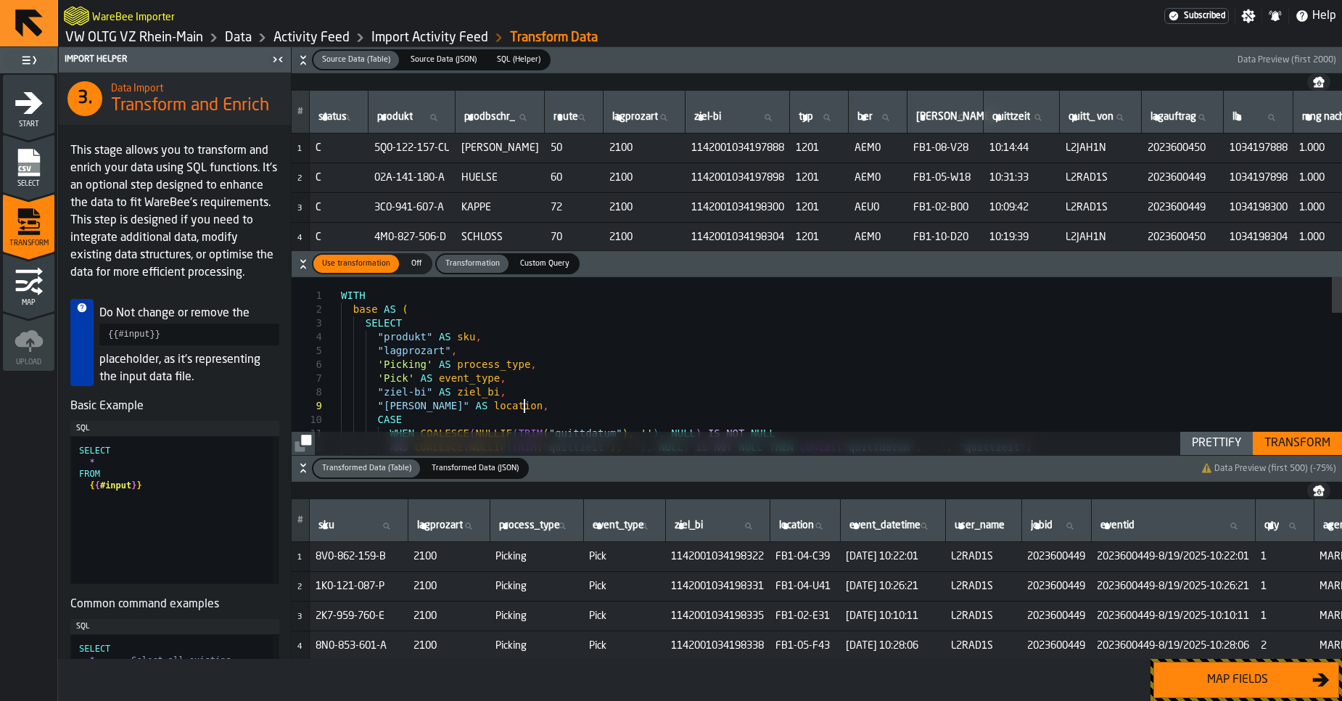
click at [846, 403] on div "WITH base AS ( SELECT "produkt" AS sku , "lagprozart" , 'Picking' AS process_ty…" at bounding box center [841, 713] width 1001 height 873
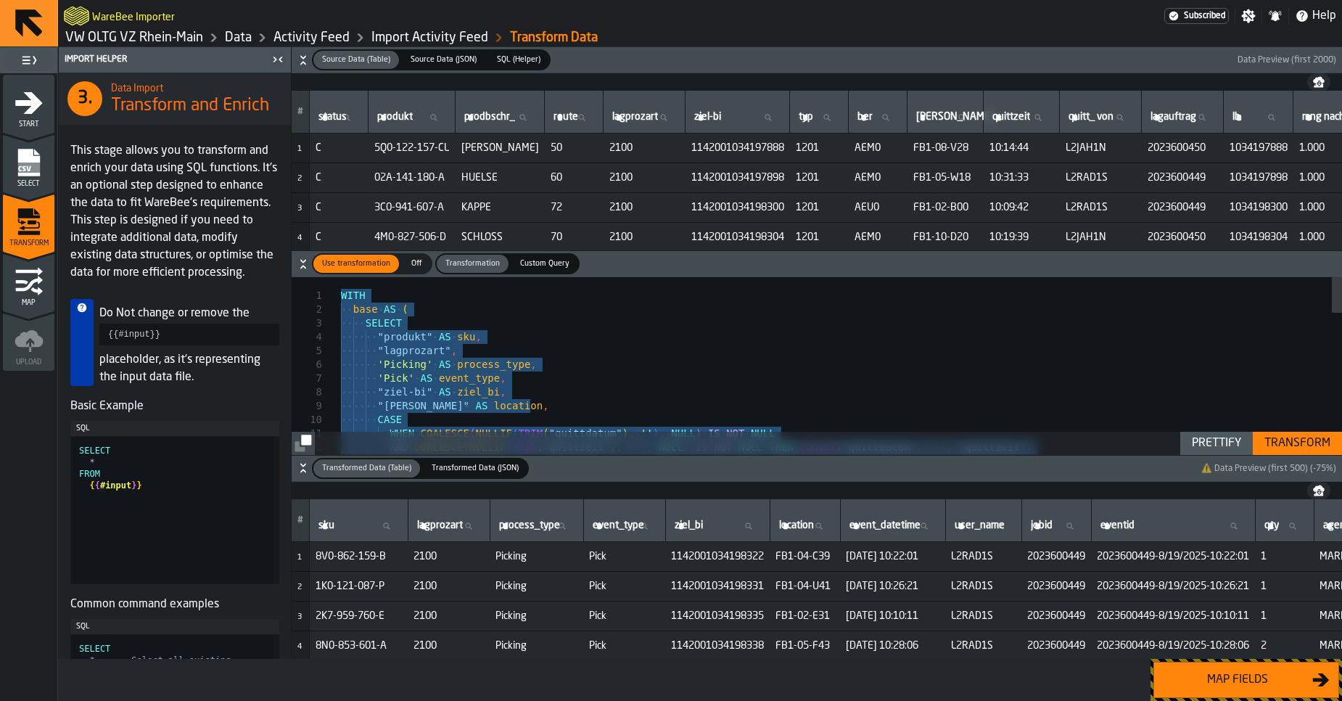
type textarea "**********"
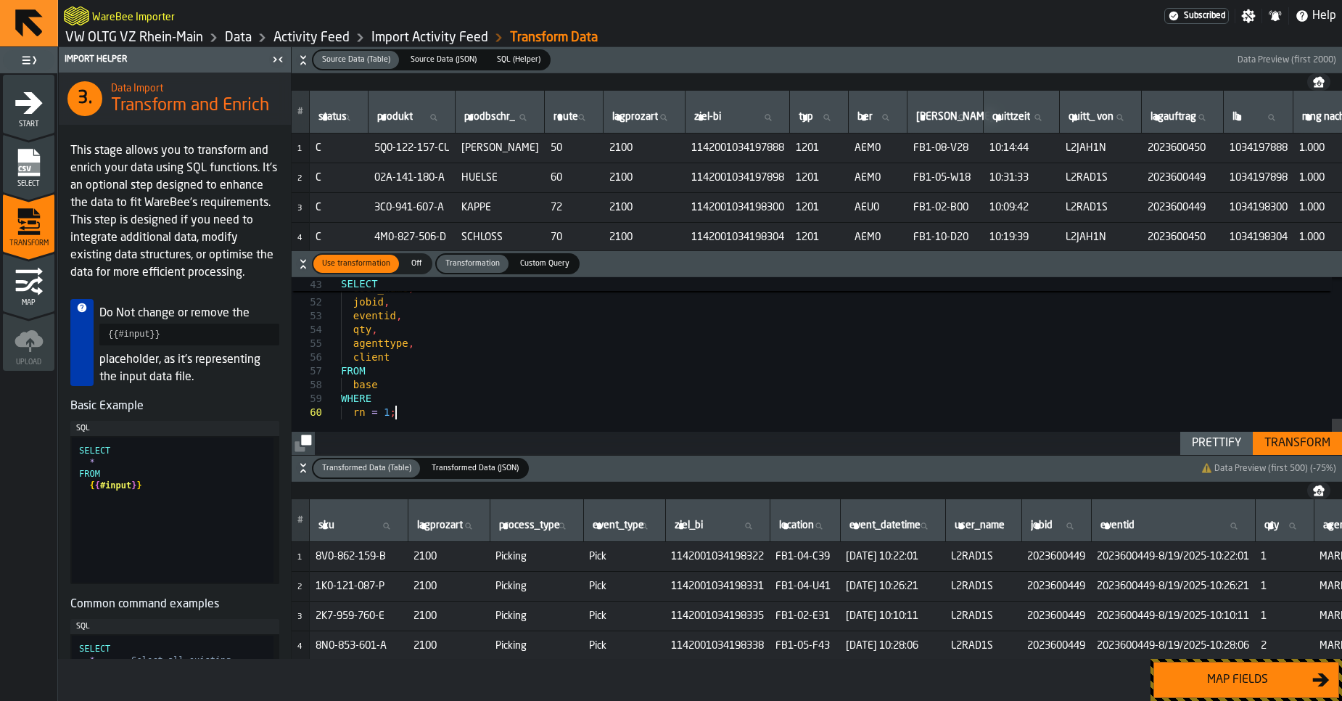
click at [1191, 436] on div "Prettify" at bounding box center [1216, 442] width 61 height 17
click at [1290, 440] on div "Transform" at bounding box center [1297, 442] width 78 height 17
click at [1207, 682] on div "Map fields" at bounding box center [1237, 679] width 149 height 17
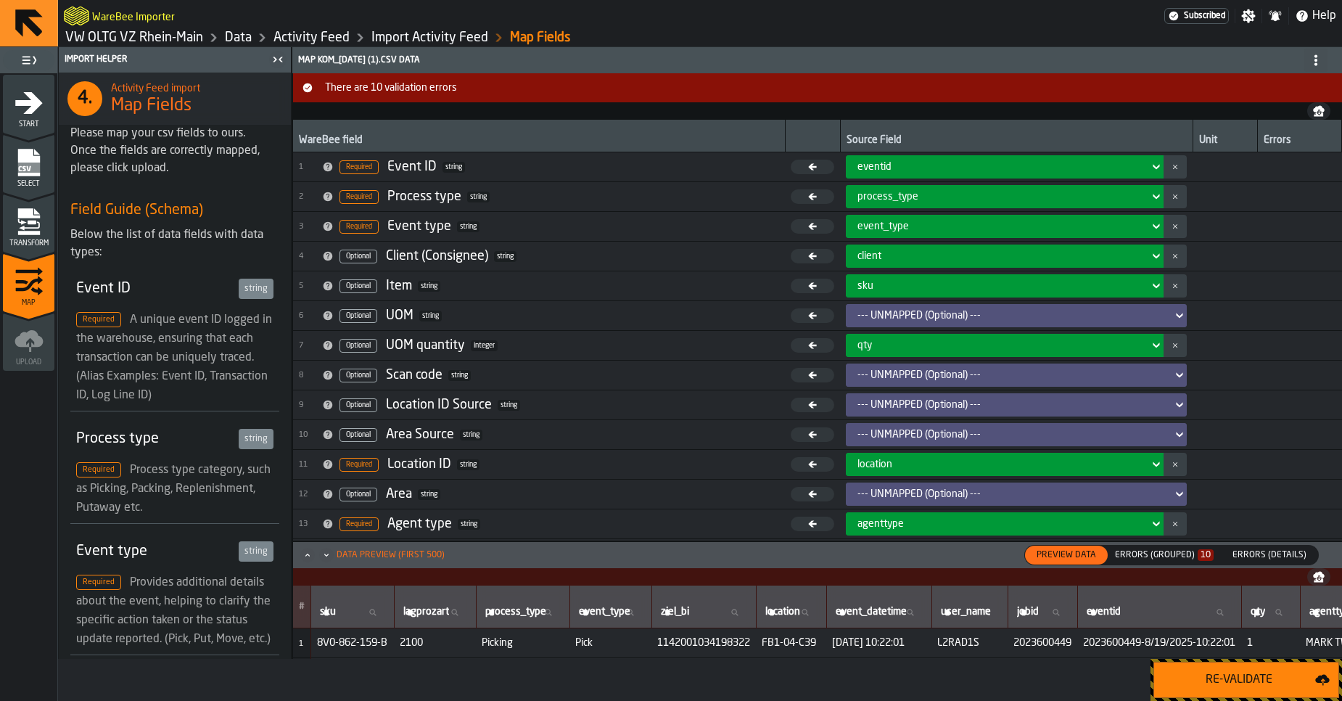
click at [1176, 555] on div "Errors (Grouped) 10" at bounding box center [1164, 555] width 99 height 10
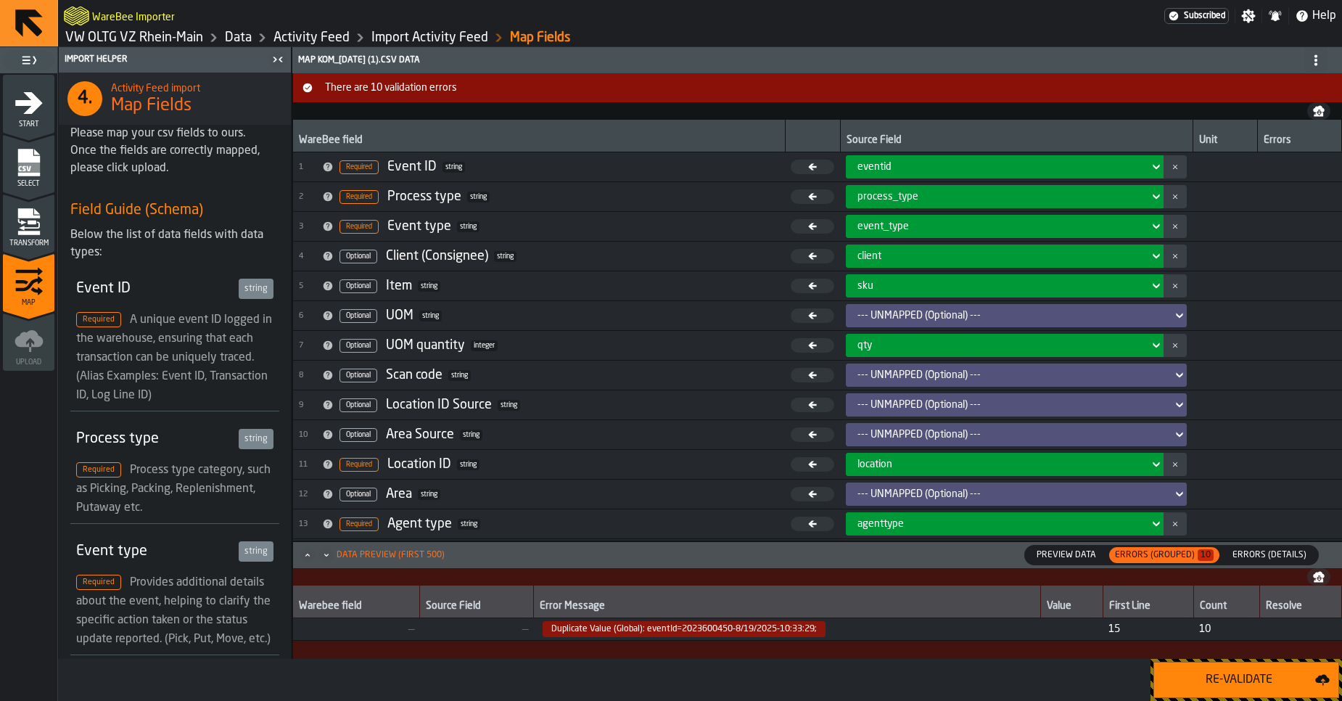
click at [1012, 622] on span "Duplicate Value (Global): eventId=2023600450-8/19/2025-10:33:29;" at bounding box center [787, 629] width 495 height 16
click at [1271, 554] on span "Errors (Details)" at bounding box center [1269, 554] width 86 height 13
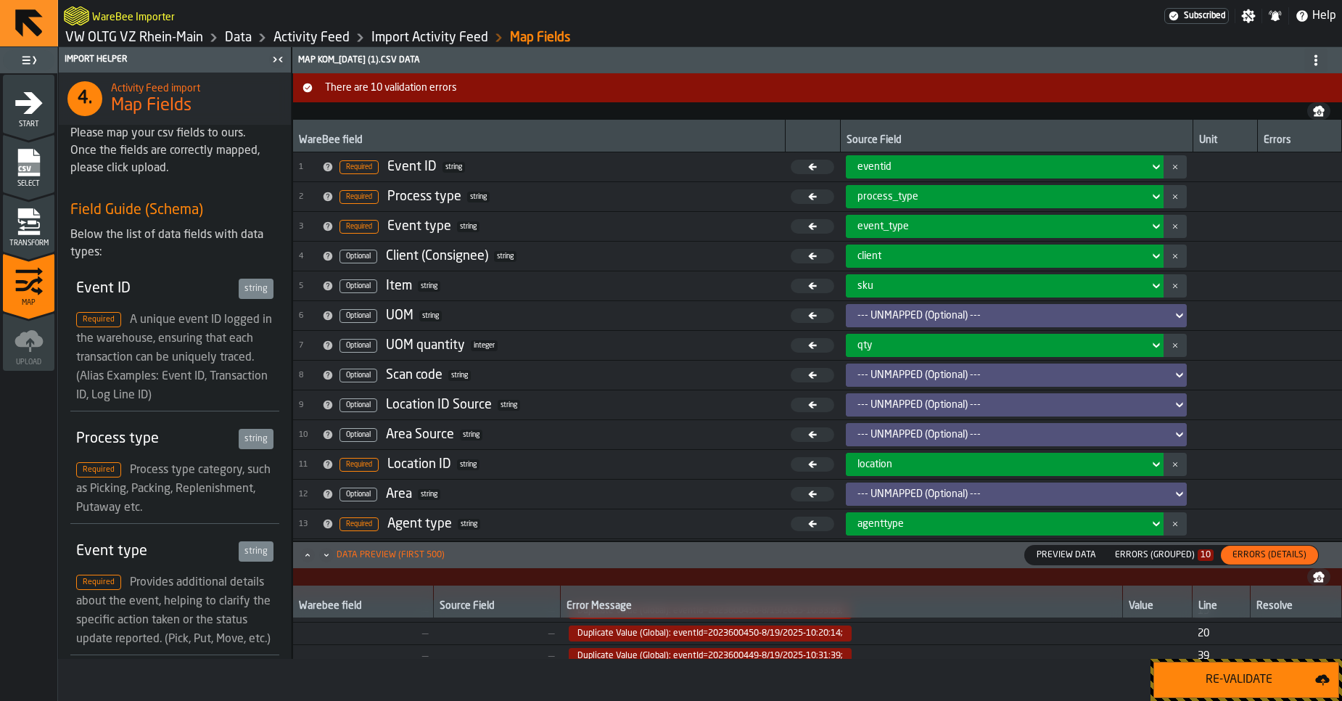
scroll to position [184, 0]
click at [776, 651] on span "Duplicate Value (Global): eventId=2023610290-8/19/2025-15:44:24;" at bounding box center [710, 647] width 283 height 16
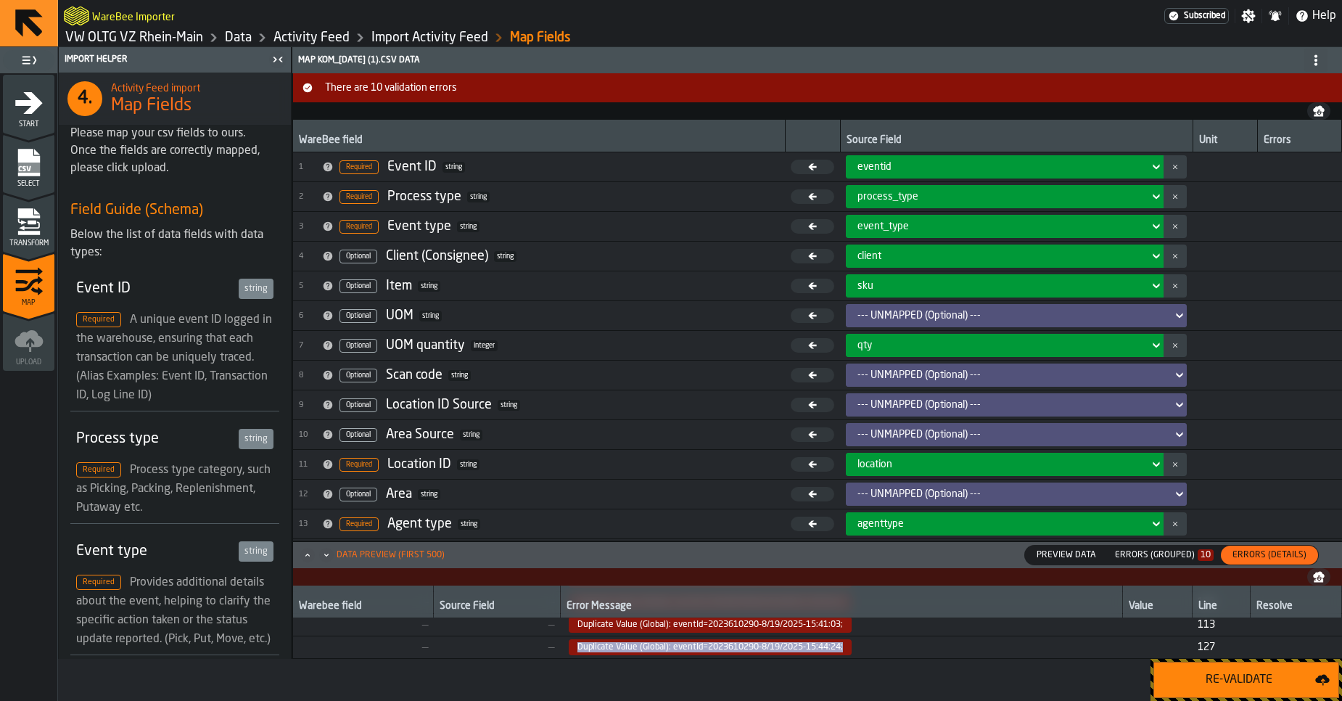
click at [776, 651] on span "Duplicate Value (Global): eventId=2023610290-8/19/2025-15:44:24;" at bounding box center [710, 647] width 283 height 16
copy span "Duplicate Value (Global): eventId=2023610290-8/19/2025-15:44:24;"
click at [20, 219] on icon "menu Transform" at bounding box center [29, 221] width 29 height 29
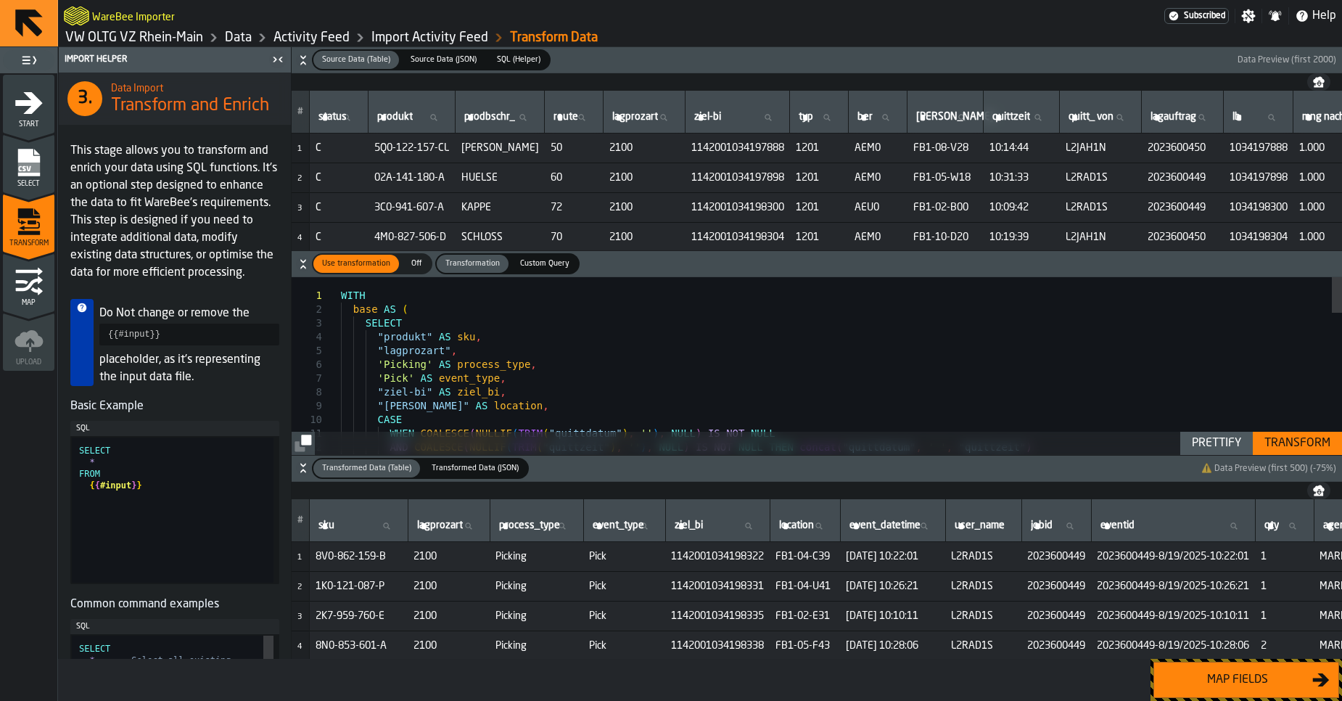
click at [524, 360] on div "WITH base AS ( SELECT "produkt" AS sku , "lagprozart" , 'Picking' AS process_ty…" at bounding box center [841, 713] width 1001 height 873
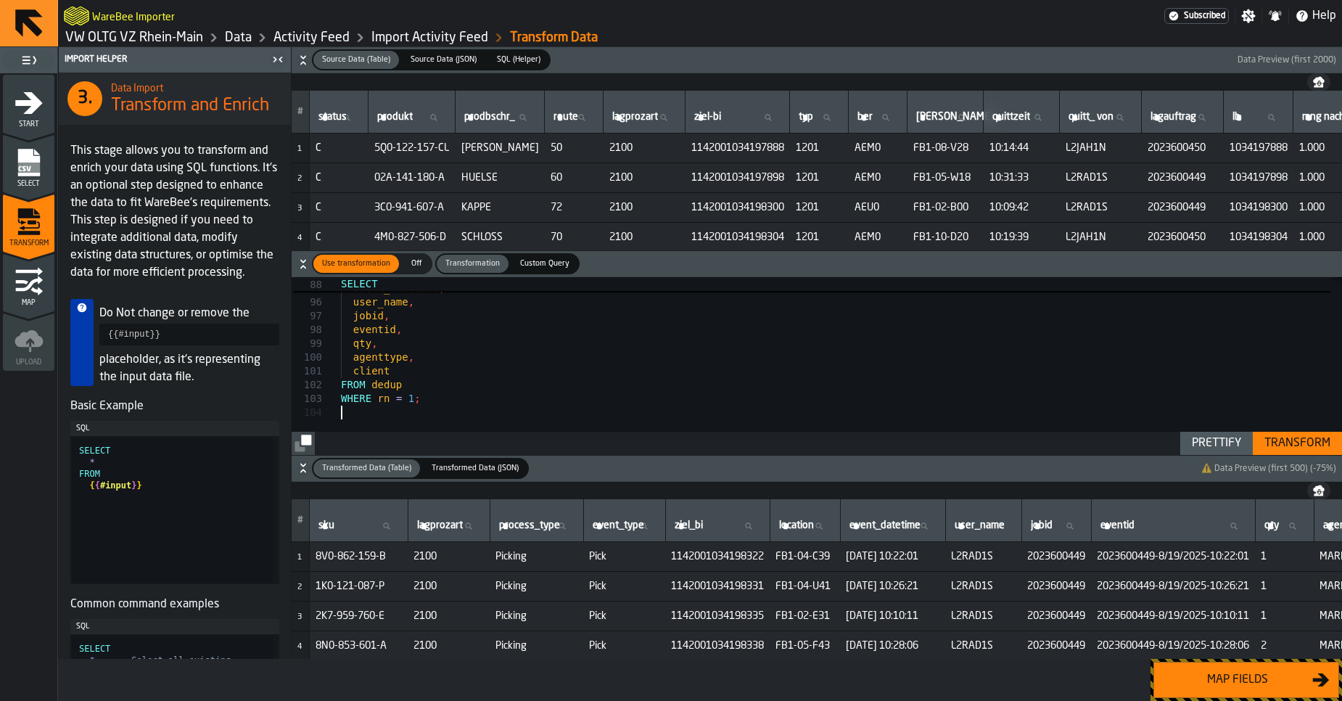
click at [1197, 443] on div "Prettify" at bounding box center [1216, 442] width 61 height 17
click at [1305, 445] on div "Transform" at bounding box center [1297, 442] width 78 height 17
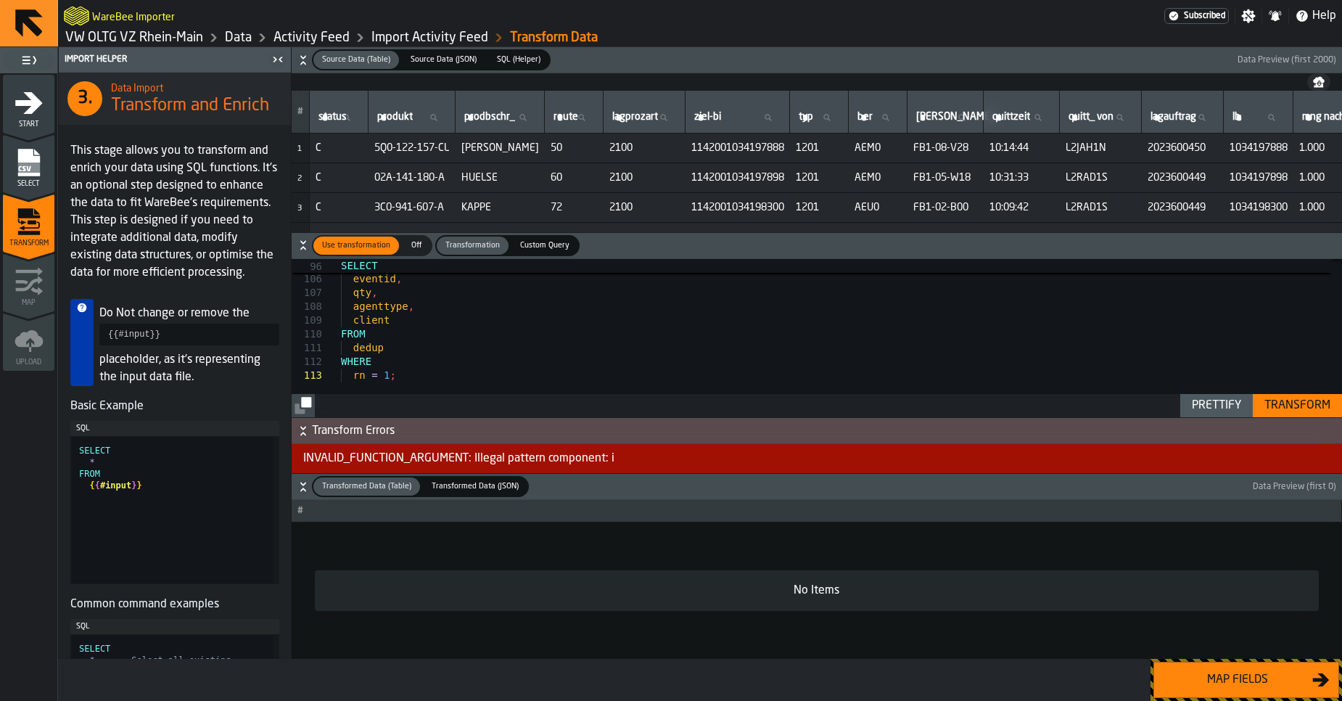
click at [1209, 408] on div "Prettify" at bounding box center [1216, 405] width 61 height 17
click at [1287, 405] on div "Transform" at bounding box center [1297, 405] width 78 height 17
click at [1281, 403] on div "Transform" at bounding box center [1297, 405] width 78 height 17
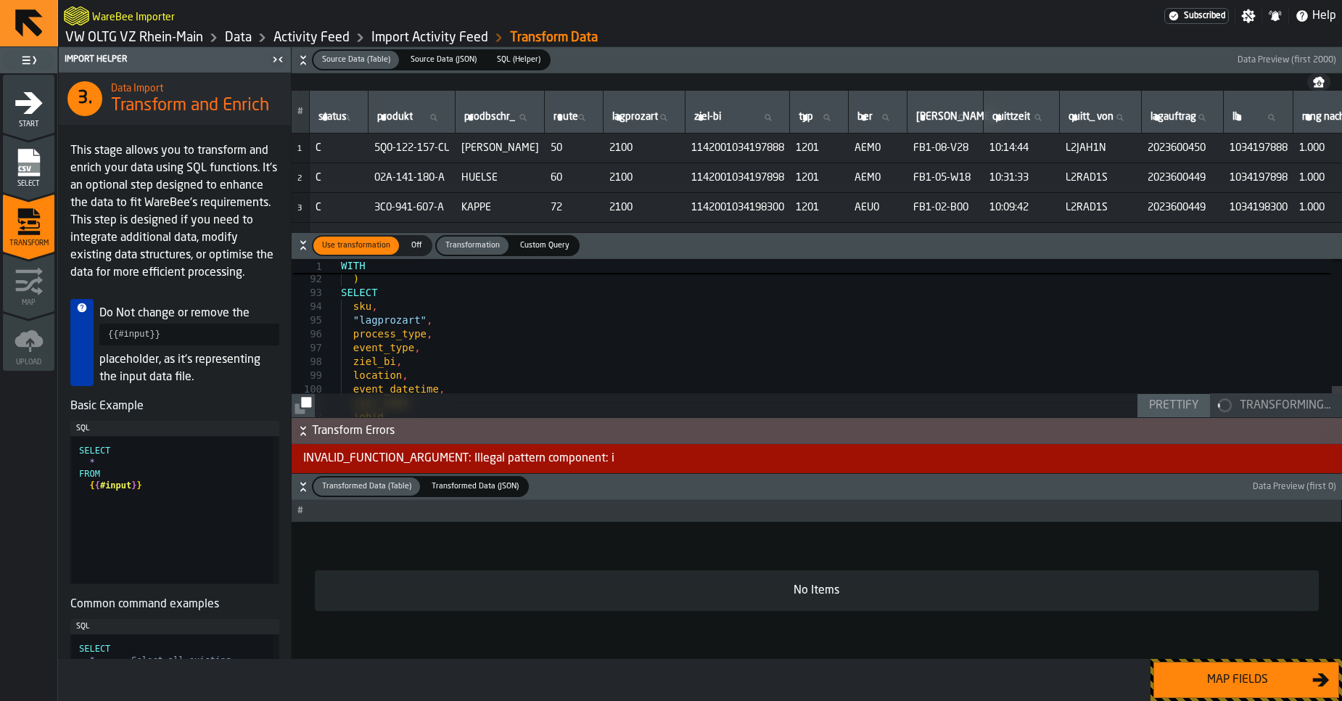
click at [525, 458] on div "INVALID_FUNCTION_ARGUMENT: Illegal pattern component: i" at bounding box center [817, 458] width 1050 height 29
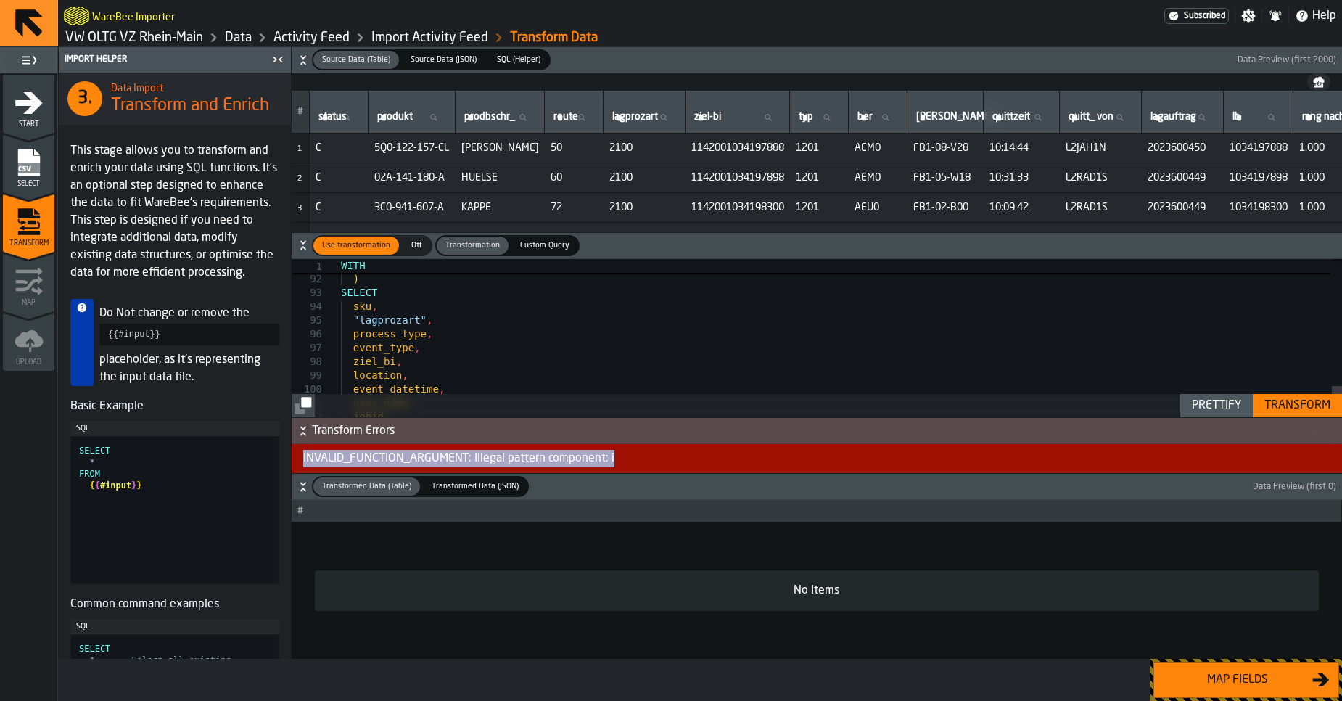
click at [525, 458] on div "INVALID_FUNCTION_ARGUMENT: Illegal pattern component: i" at bounding box center [817, 458] width 1050 height 29
copy div "INVALID_FUNCTION_ARGUMENT: Illegal pattern component: i"
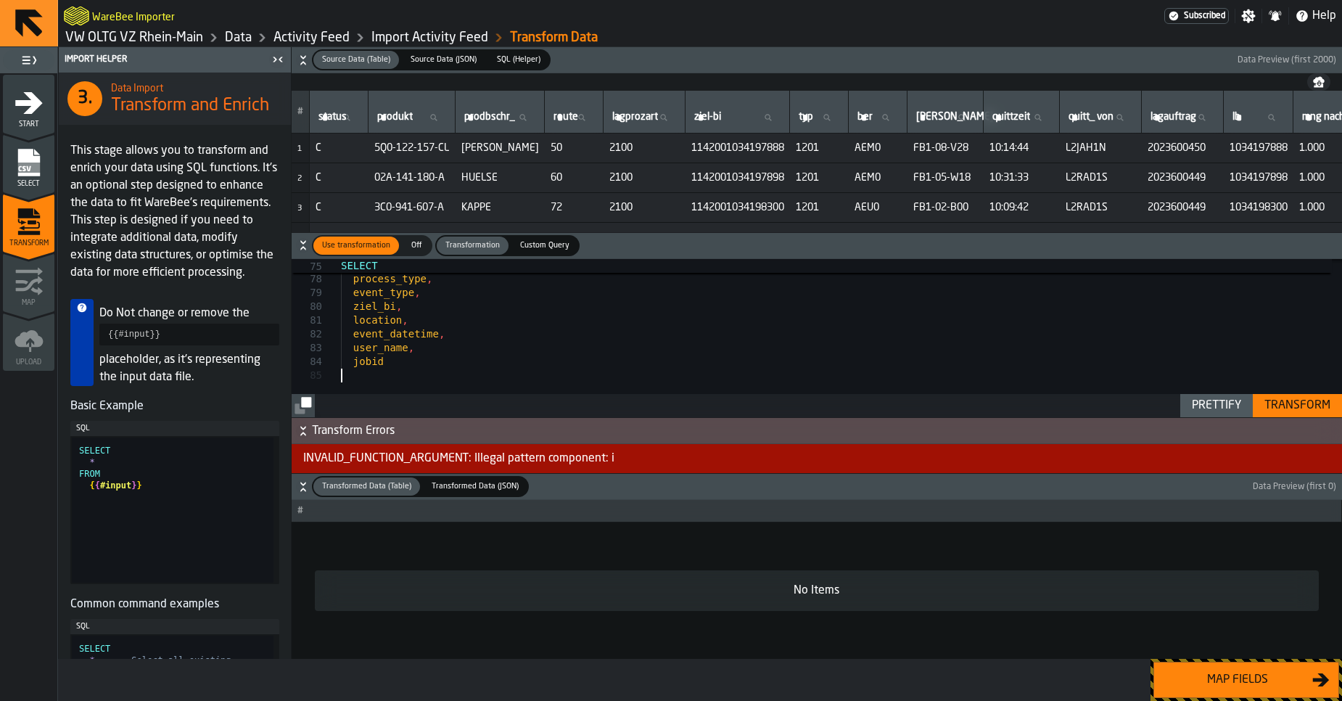
click at [1197, 405] on div "Prettify" at bounding box center [1216, 405] width 61 height 17
click at [1292, 411] on div "Transform" at bounding box center [1297, 405] width 78 height 17
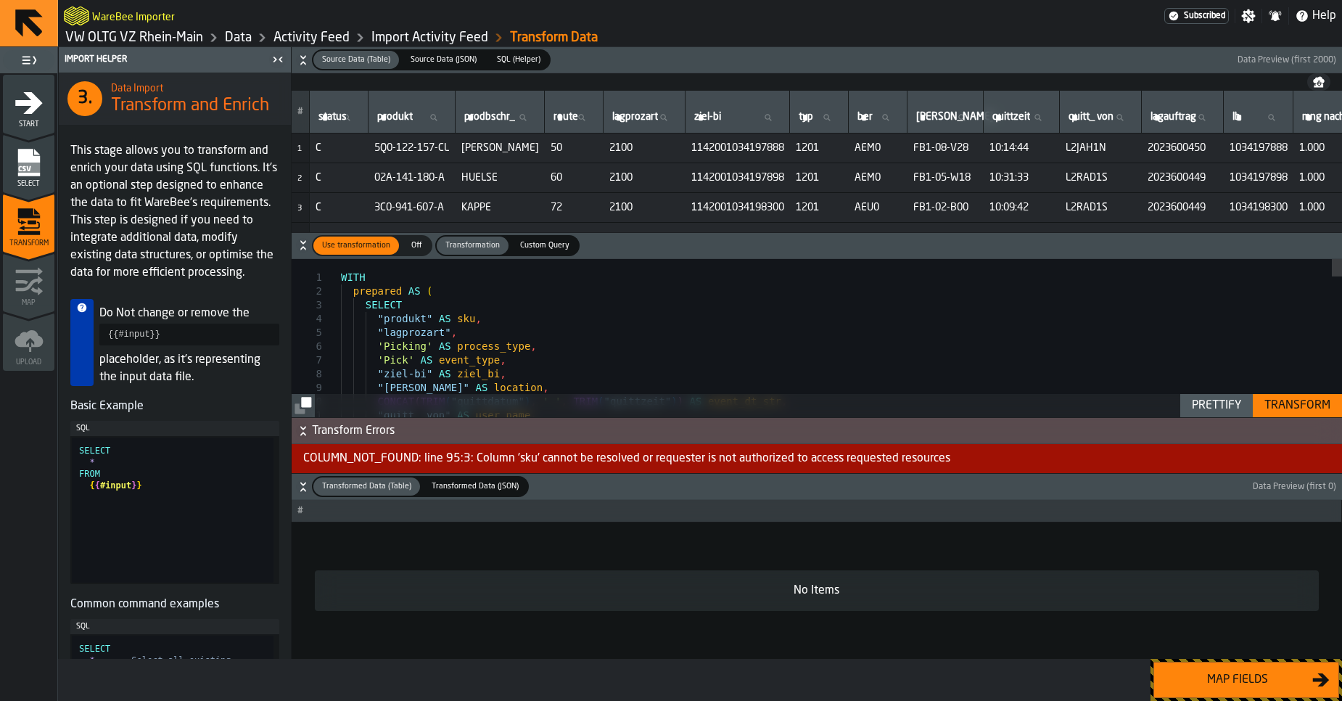
type textarea "**********"
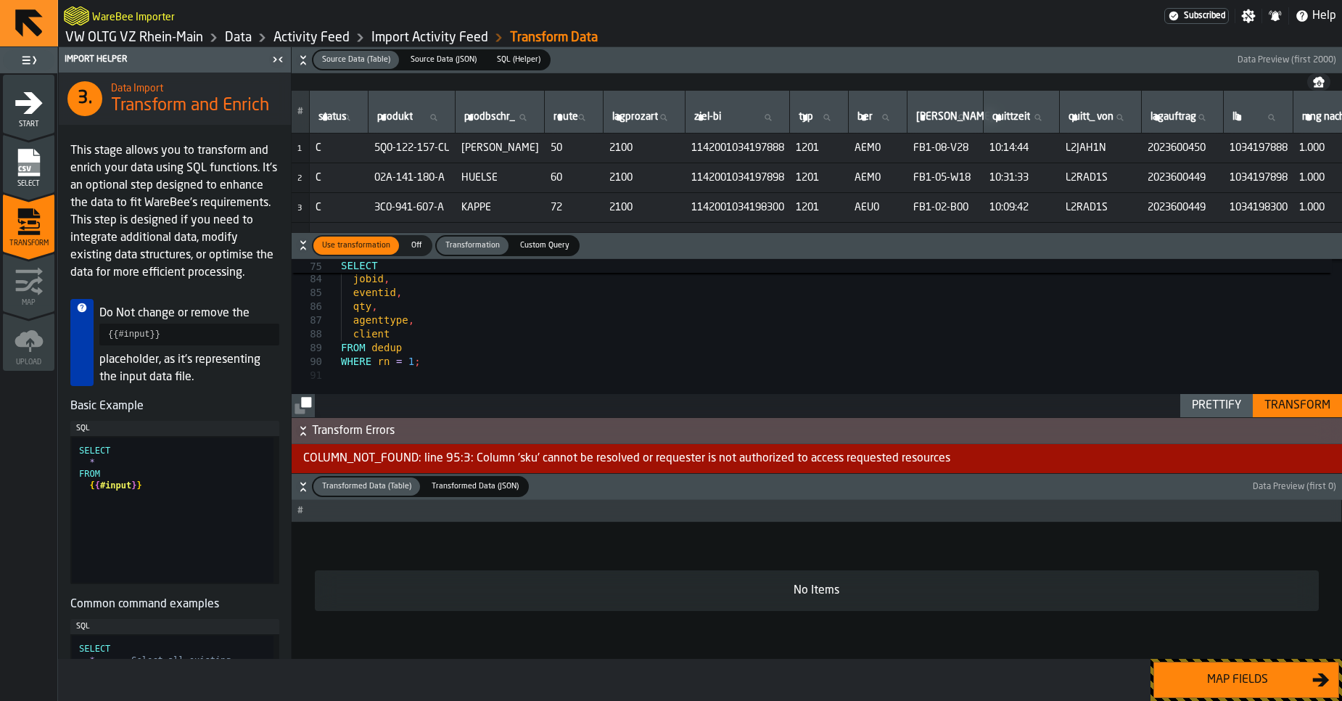
click at [1202, 402] on div "Prettify" at bounding box center [1216, 405] width 61 height 17
type textarea "**********"
click at [1299, 406] on div "Transform" at bounding box center [1297, 405] width 78 height 17
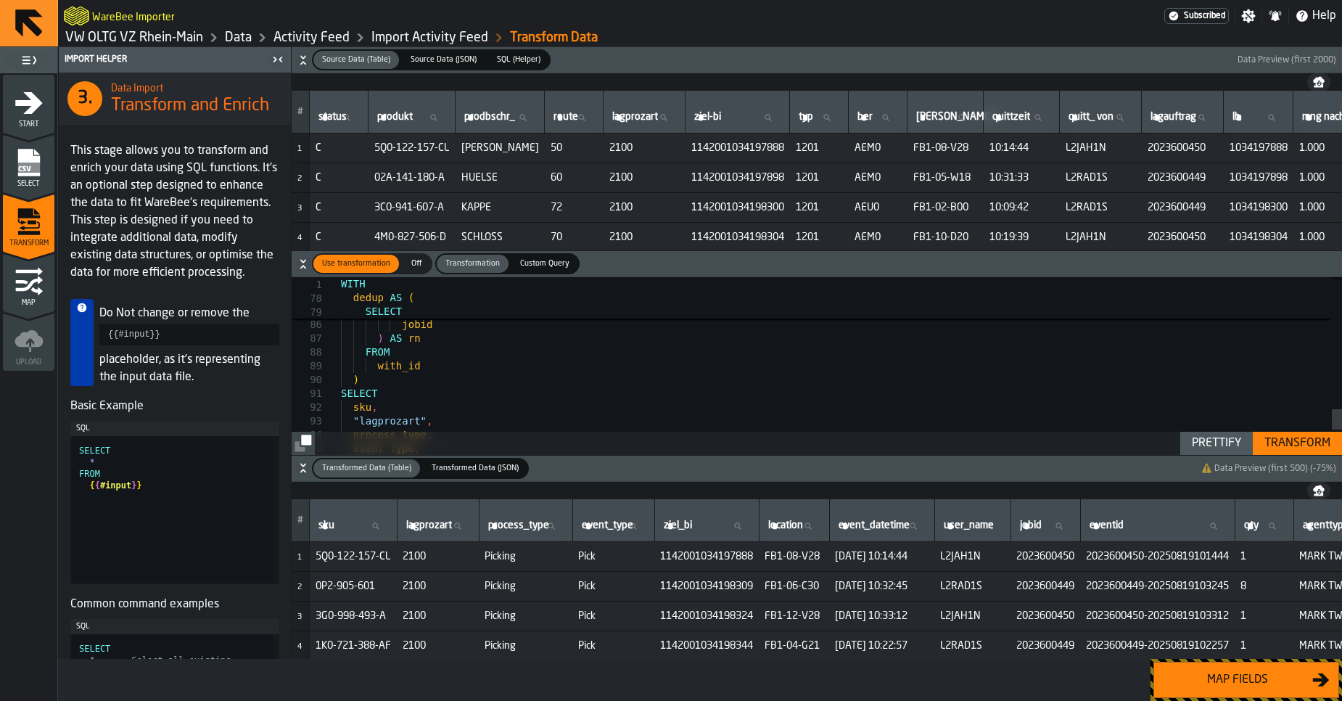
click at [1253, 684] on div "Map fields" at bounding box center [1237, 679] width 149 height 17
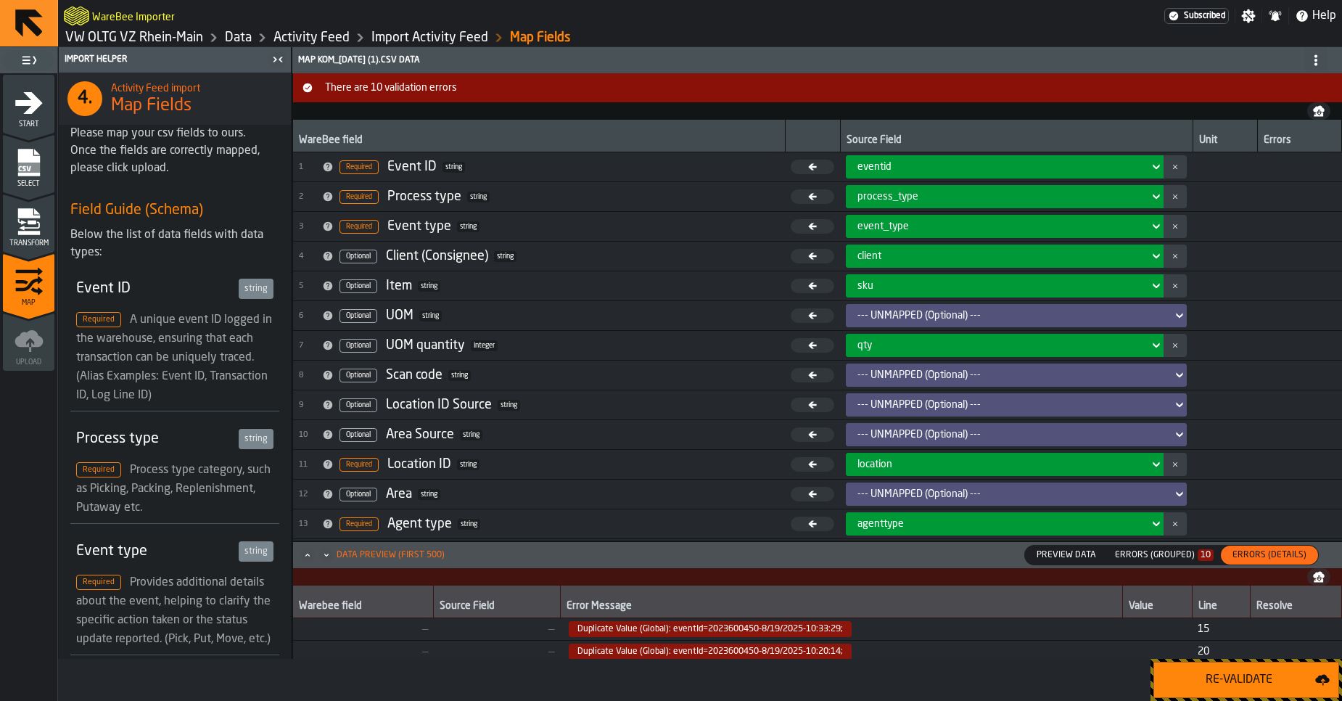
click at [1157, 561] on div "Errors (Grouped) 10" at bounding box center [1164, 555] width 110 height 16
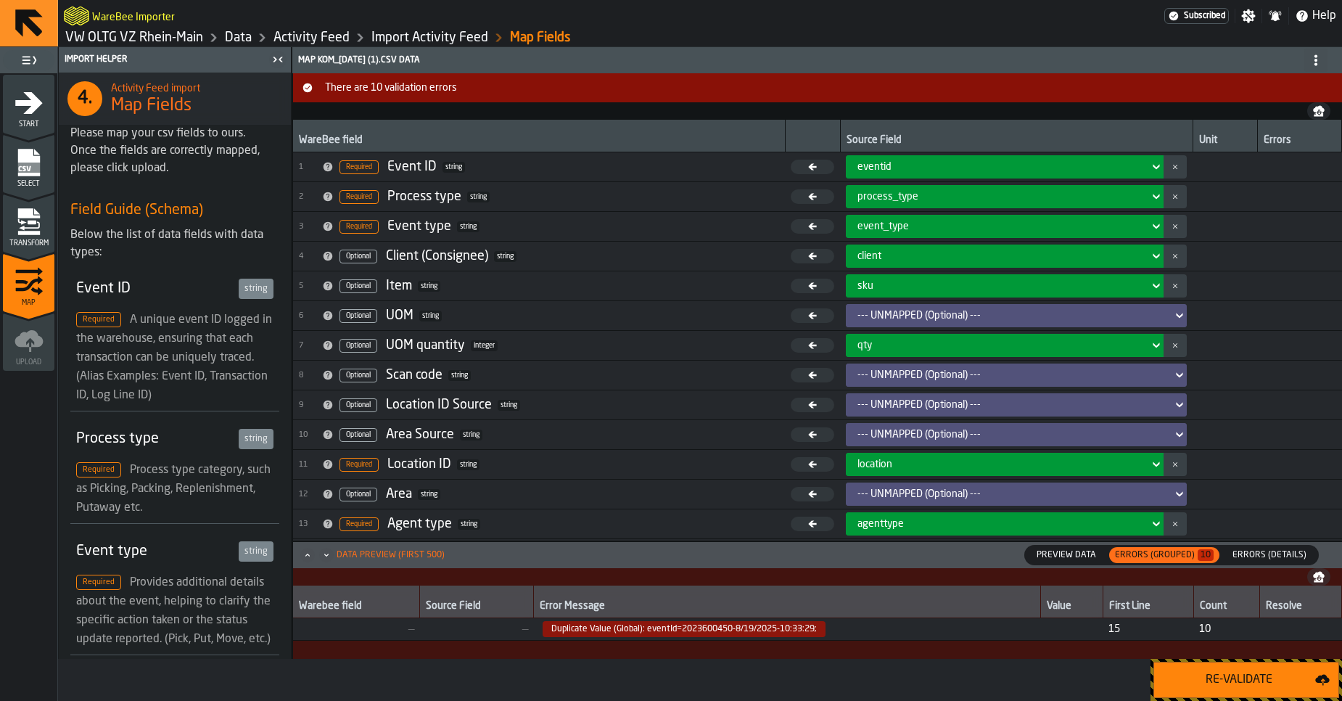
click at [1271, 560] on span "Errors (Details)" at bounding box center [1269, 554] width 86 height 13
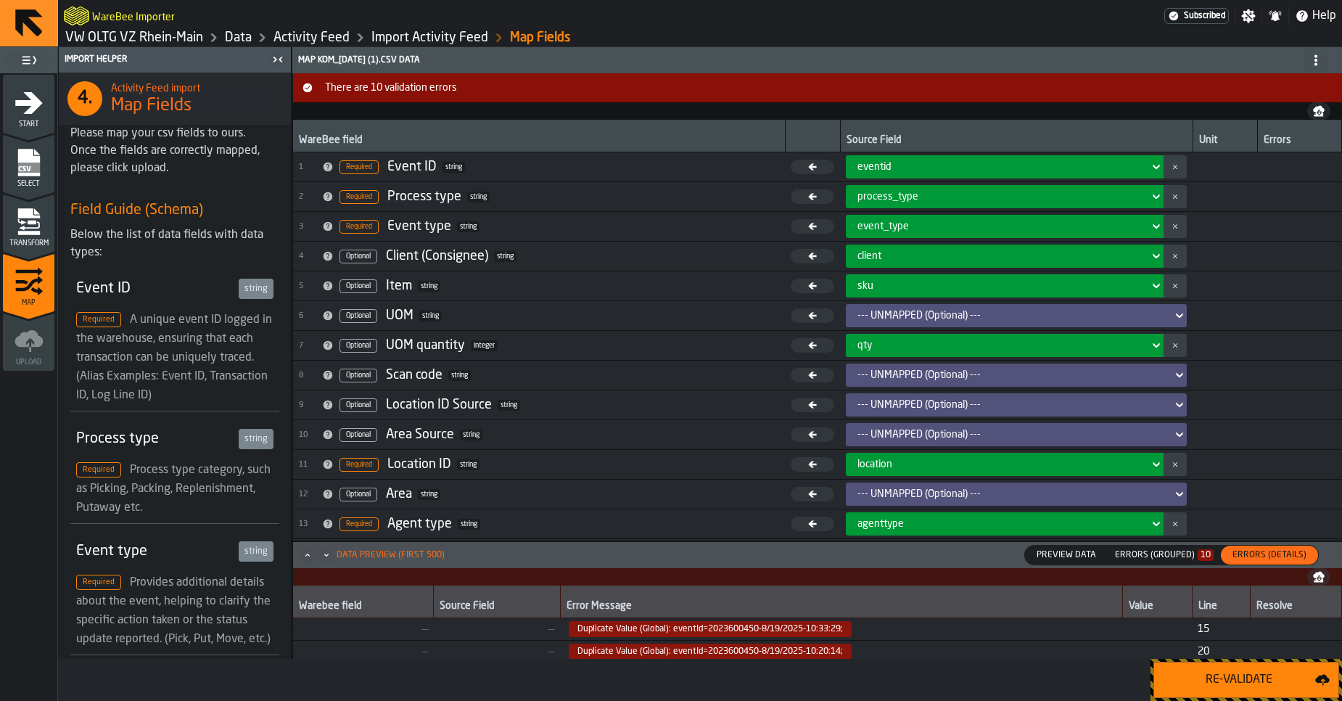
click at [793, 628] on span "Duplicate Value (Global): eventId=2023600450-8/19/2025-10:33:29;" at bounding box center [710, 629] width 283 height 16
click at [29, 231] on icon "menu Transform" at bounding box center [28, 233] width 22 height 4
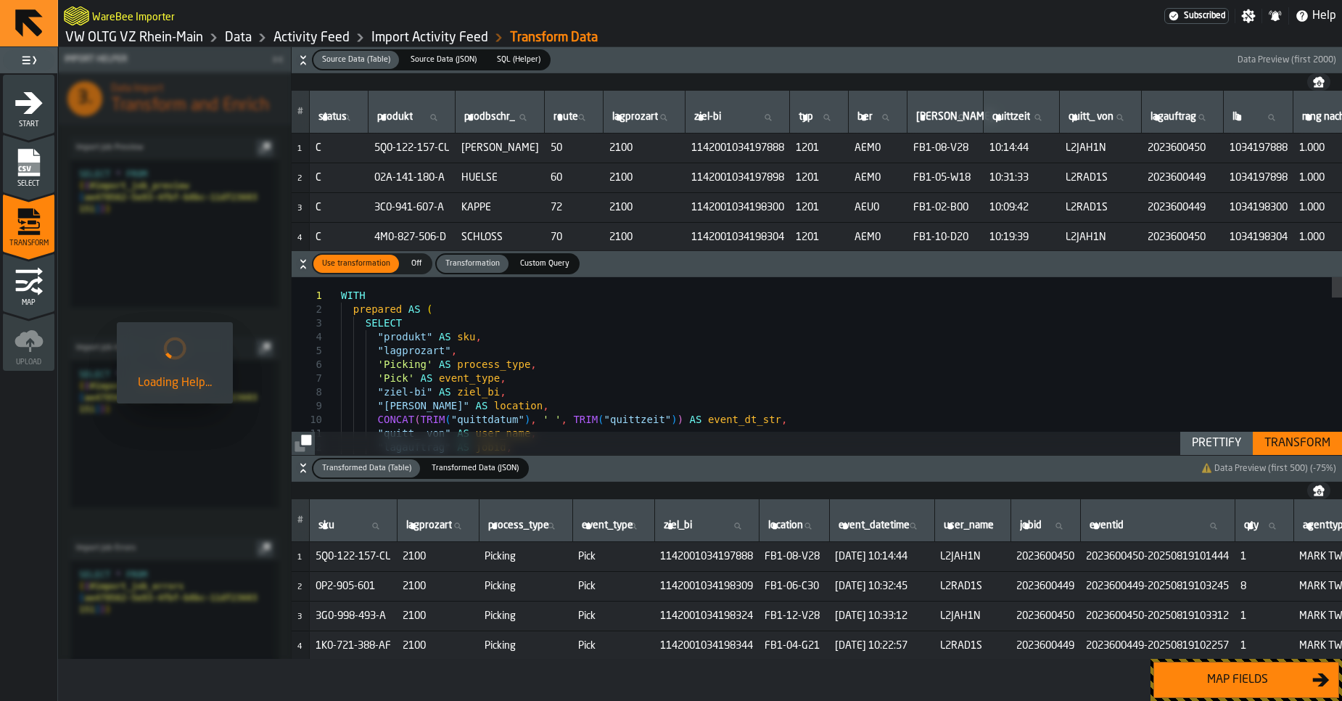
scroll to position [0, 172]
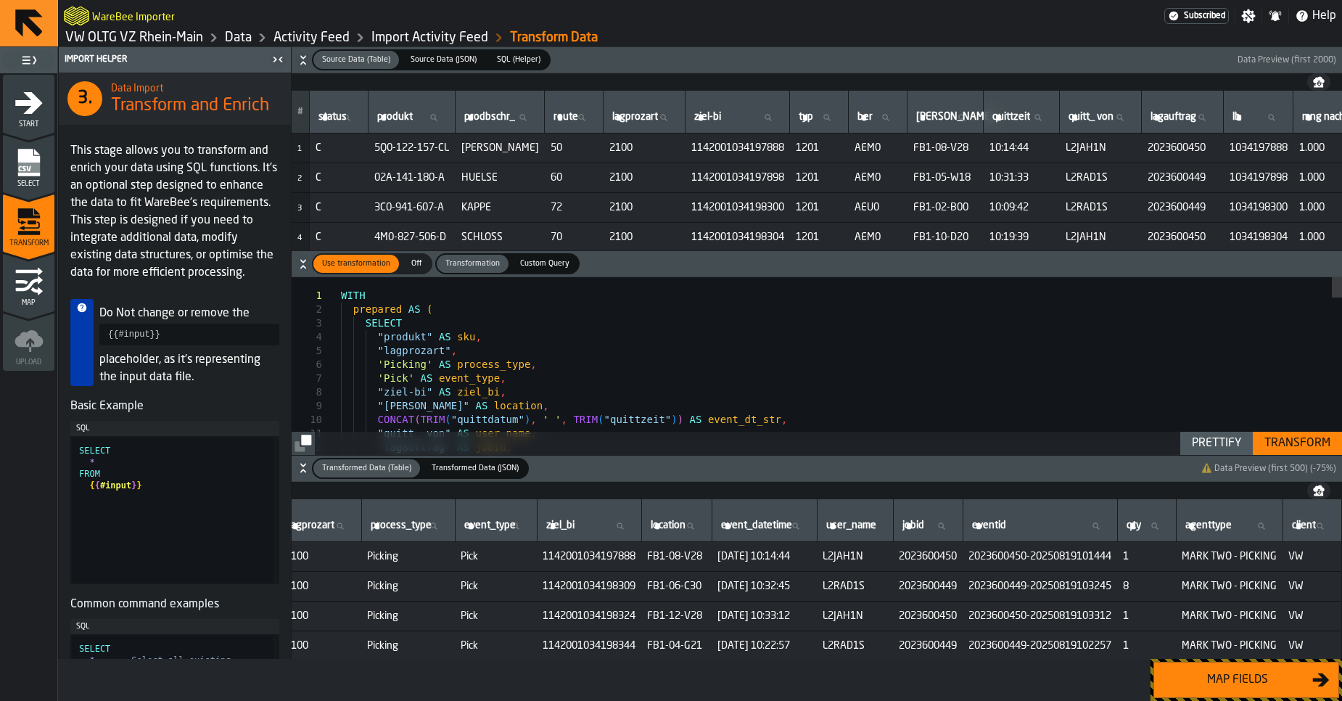
click at [307, 36] on link "Activity Feed" at bounding box center [311, 38] width 76 height 16
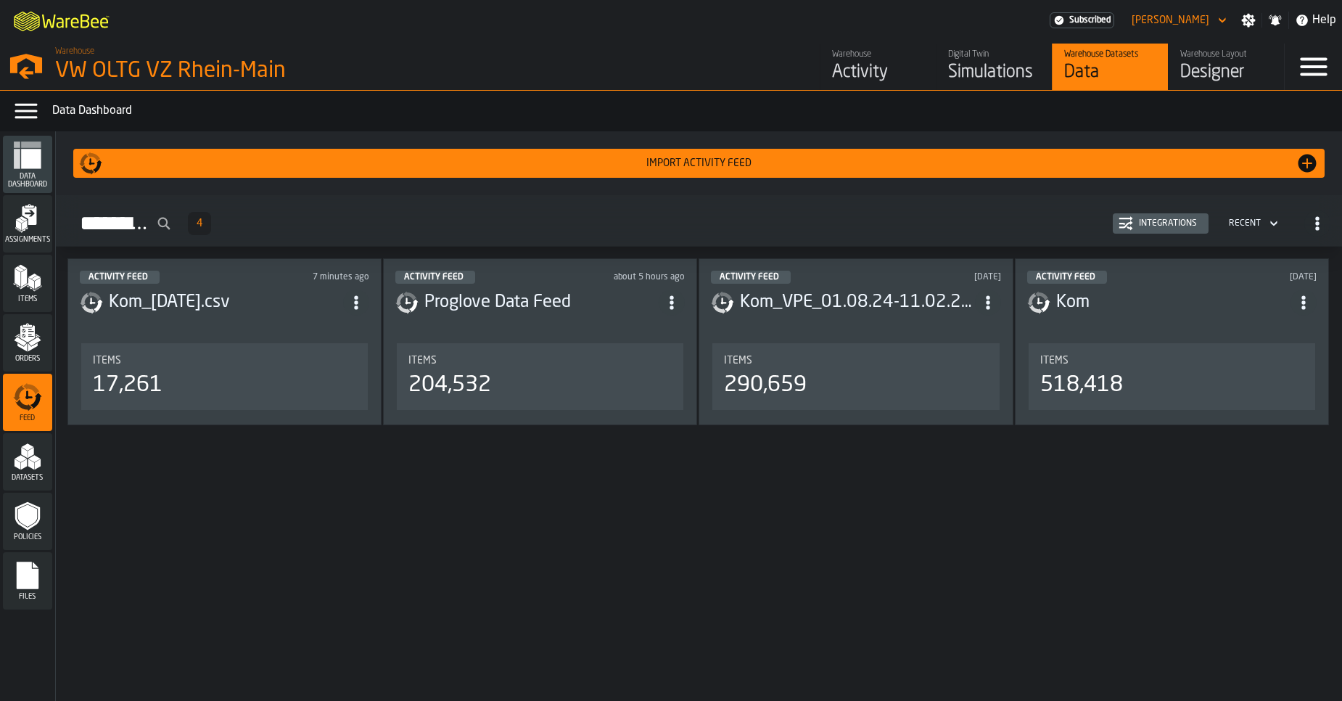
click at [1139, 224] on div "Integrations" at bounding box center [1168, 223] width 70 height 10
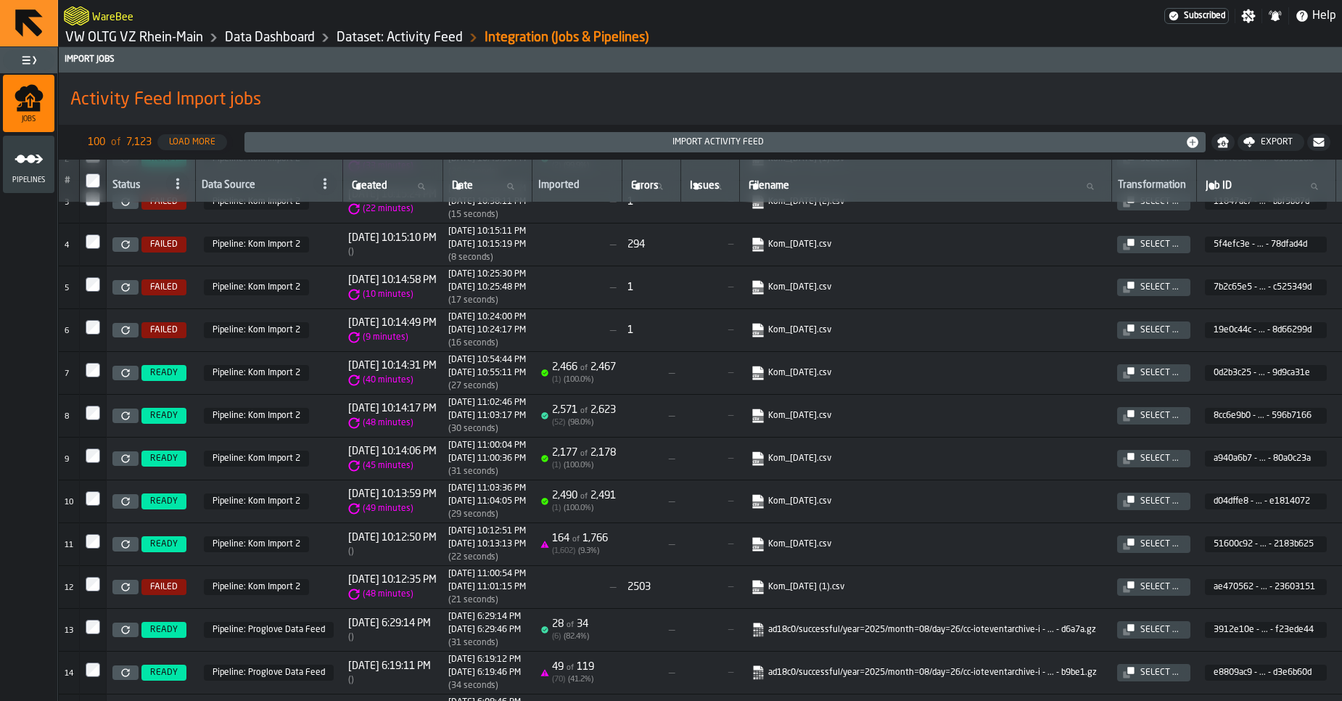
scroll to position [112, 0]
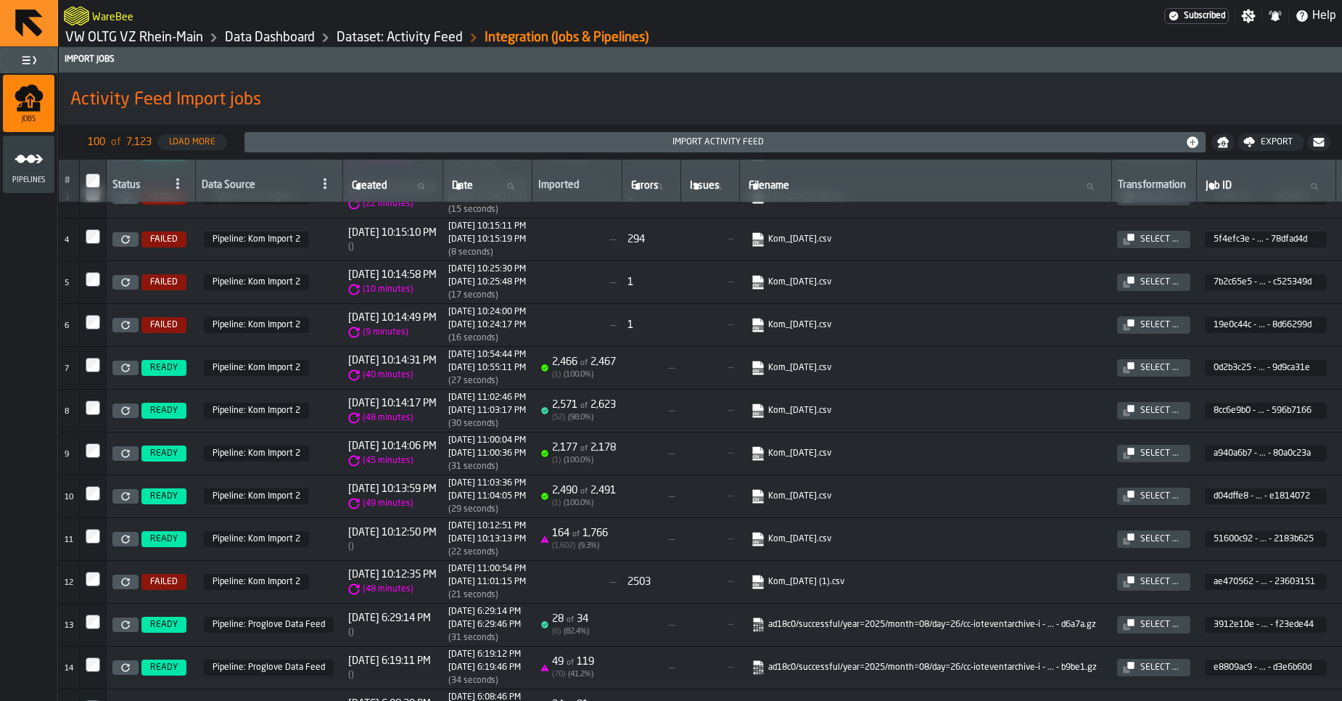
click at [127, 581] on icon at bounding box center [125, 581] width 9 height 9
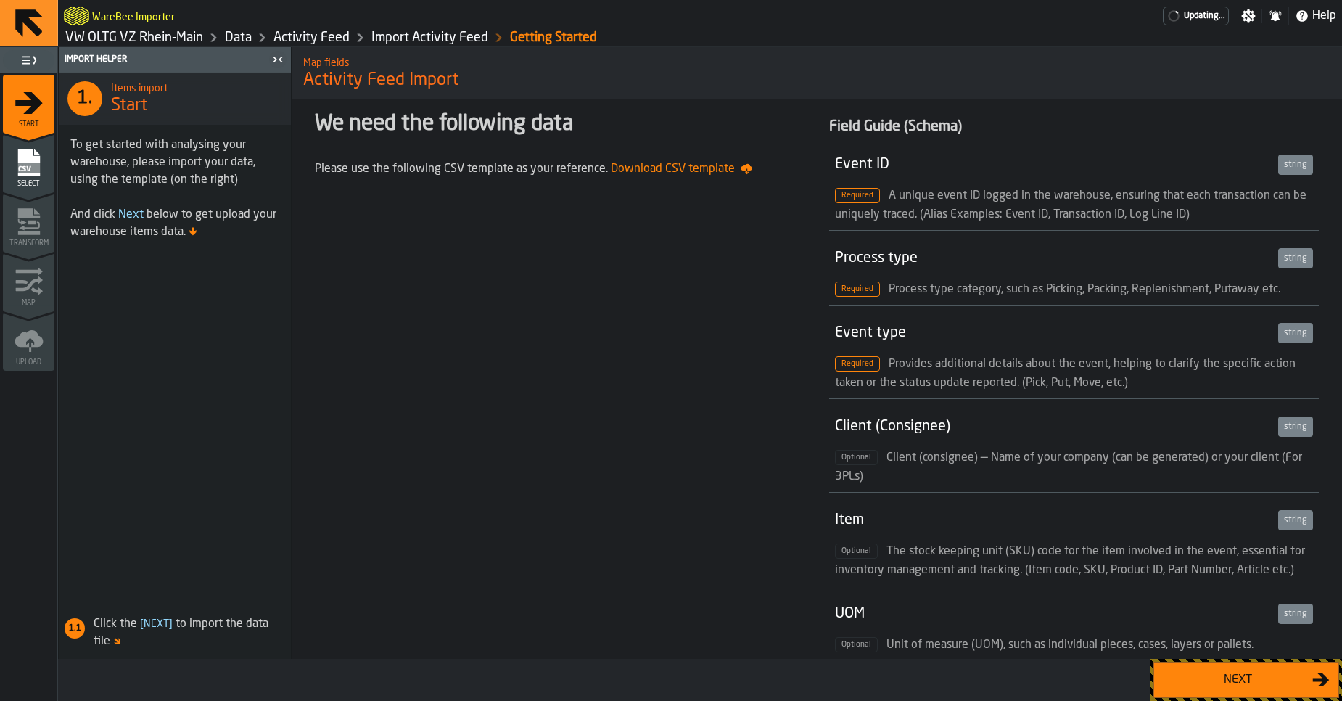
click at [1227, 664] on button "Next" at bounding box center [1246, 679] width 186 height 36
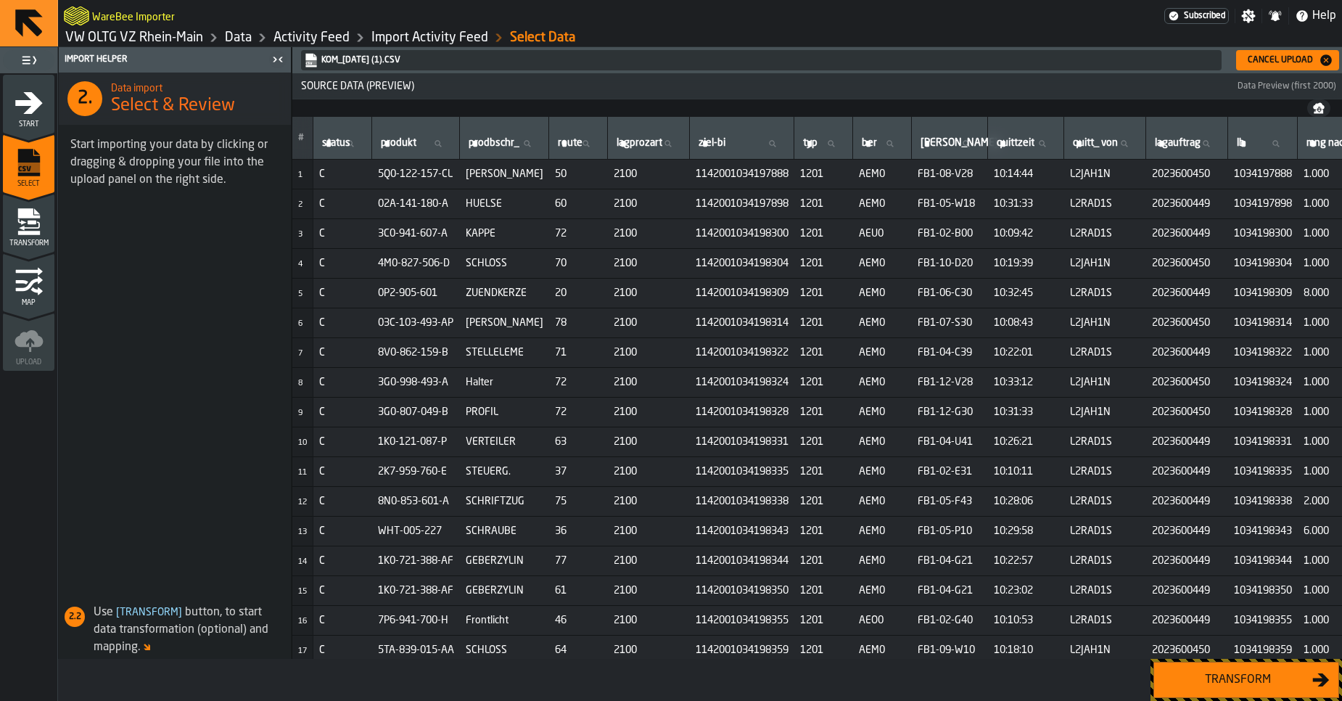
click at [1216, 669] on button "Transform" at bounding box center [1246, 679] width 186 height 36
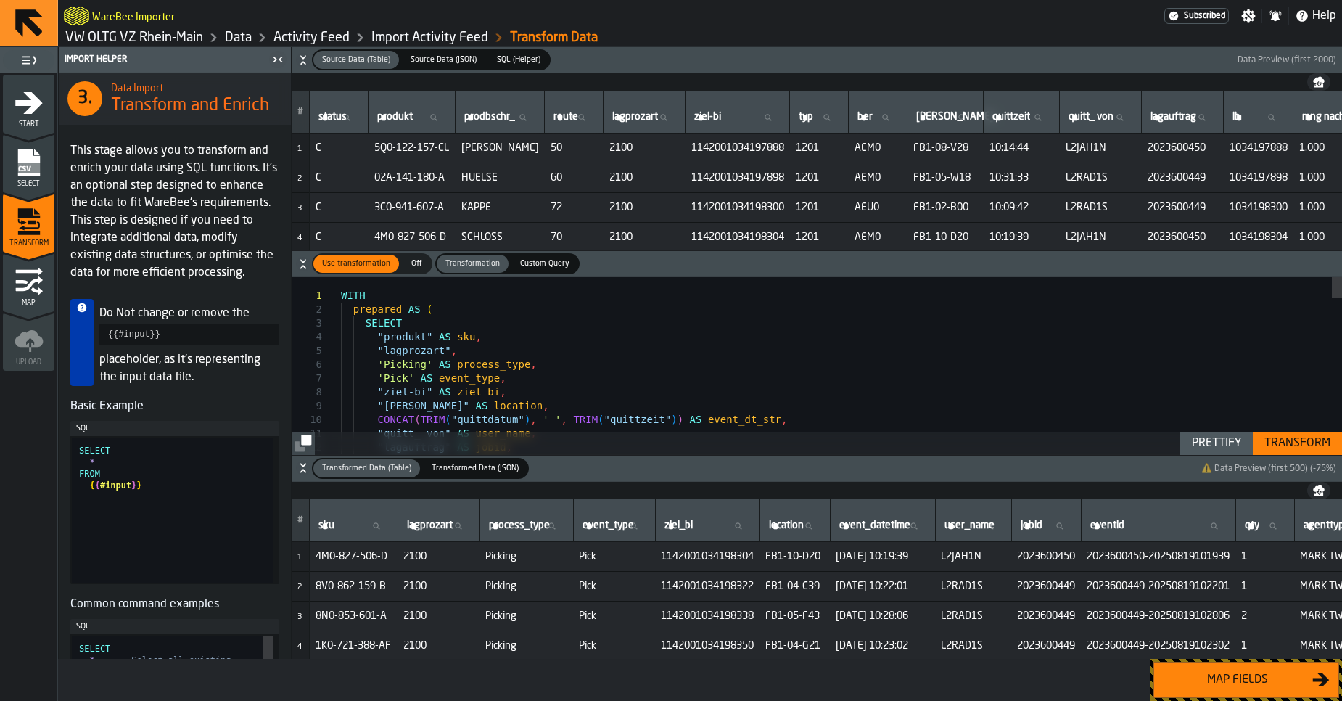
type textarea "**********"
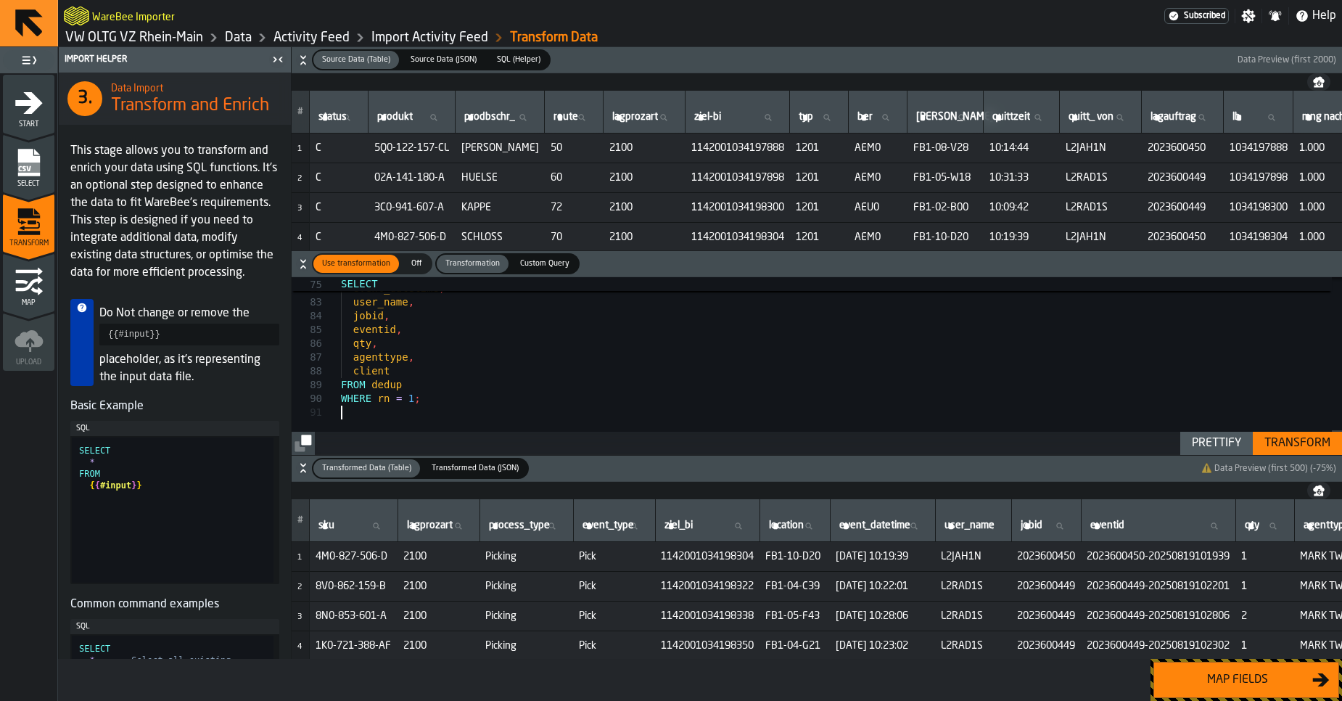
click at [1210, 448] on div "Prettify" at bounding box center [1216, 442] width 61 height 17
type textarea "**********"
click at [1295, 450] on div "Transform" at bounding box center [1297, 442] width 78 height 17
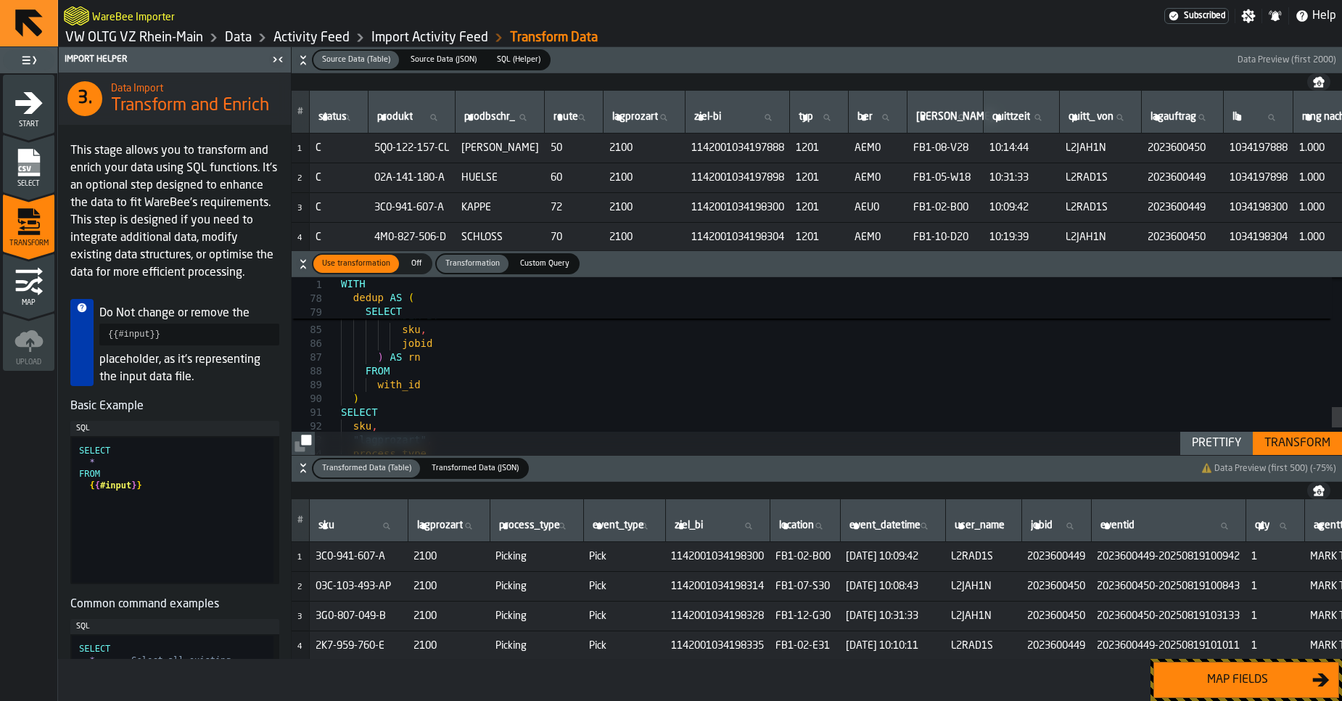
click at [1209, 669] on button "Map fields" at bounding box center [1246, 679] width 186 height 36
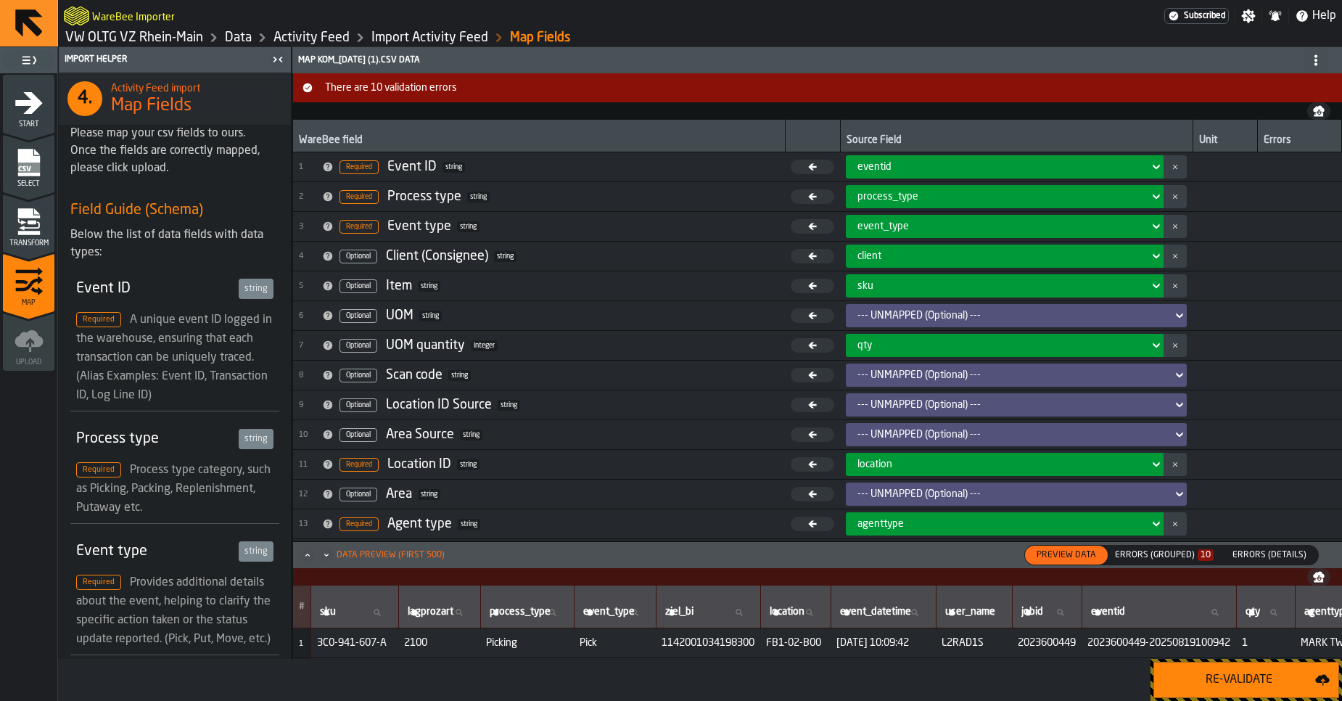
click at [1145, 561] on div "Errors (Grouped) 10" at bounding box center [1164, 555] width 110 height 16
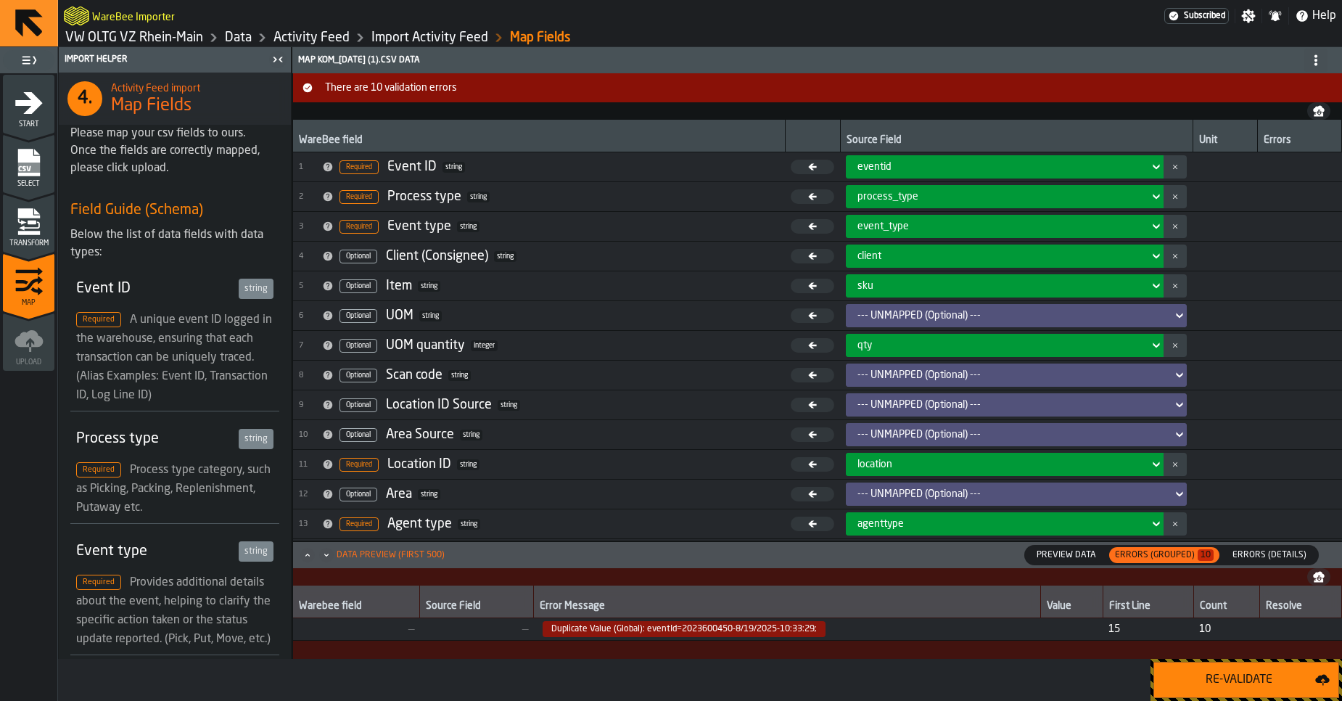
click at [48, 215] on div "Transform" at bounding box center [28, 227] width 51 height 40
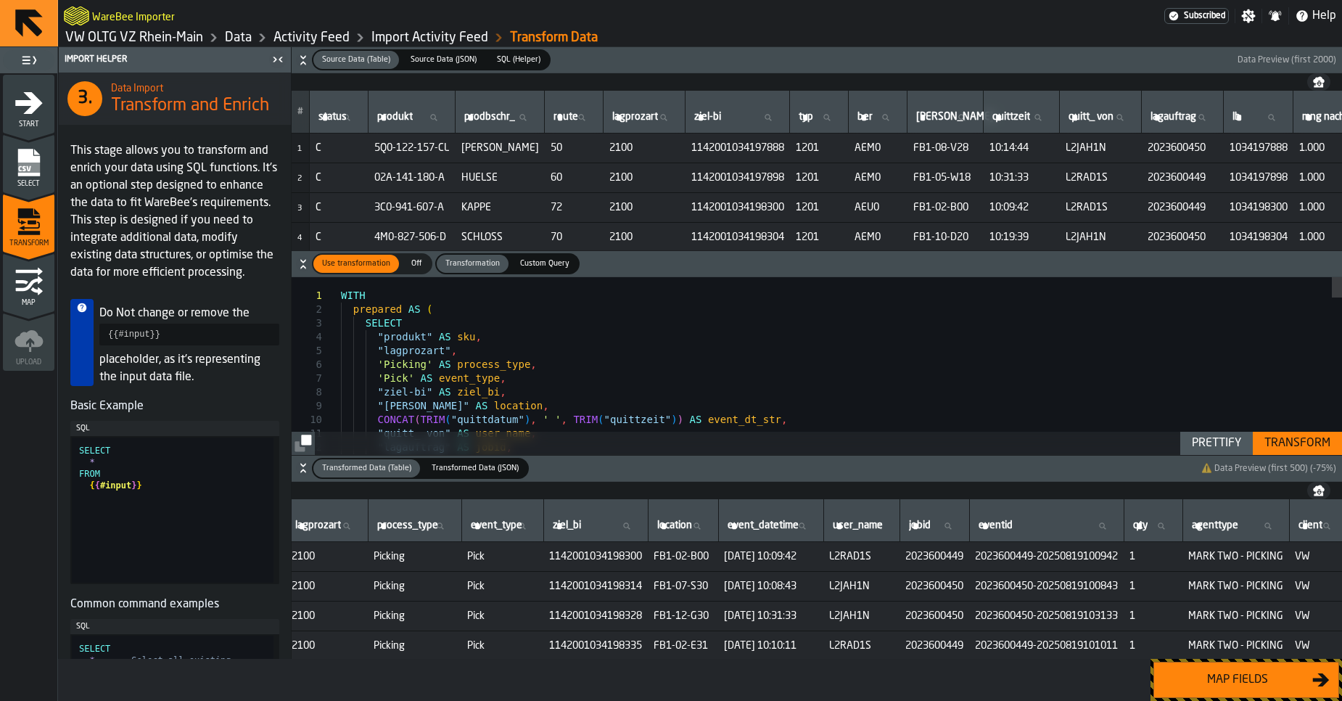
scroll to position [0, 119]
click at [1213, 680] on div "Map fields" at bounding box center [1237, 679] width 149 height 17
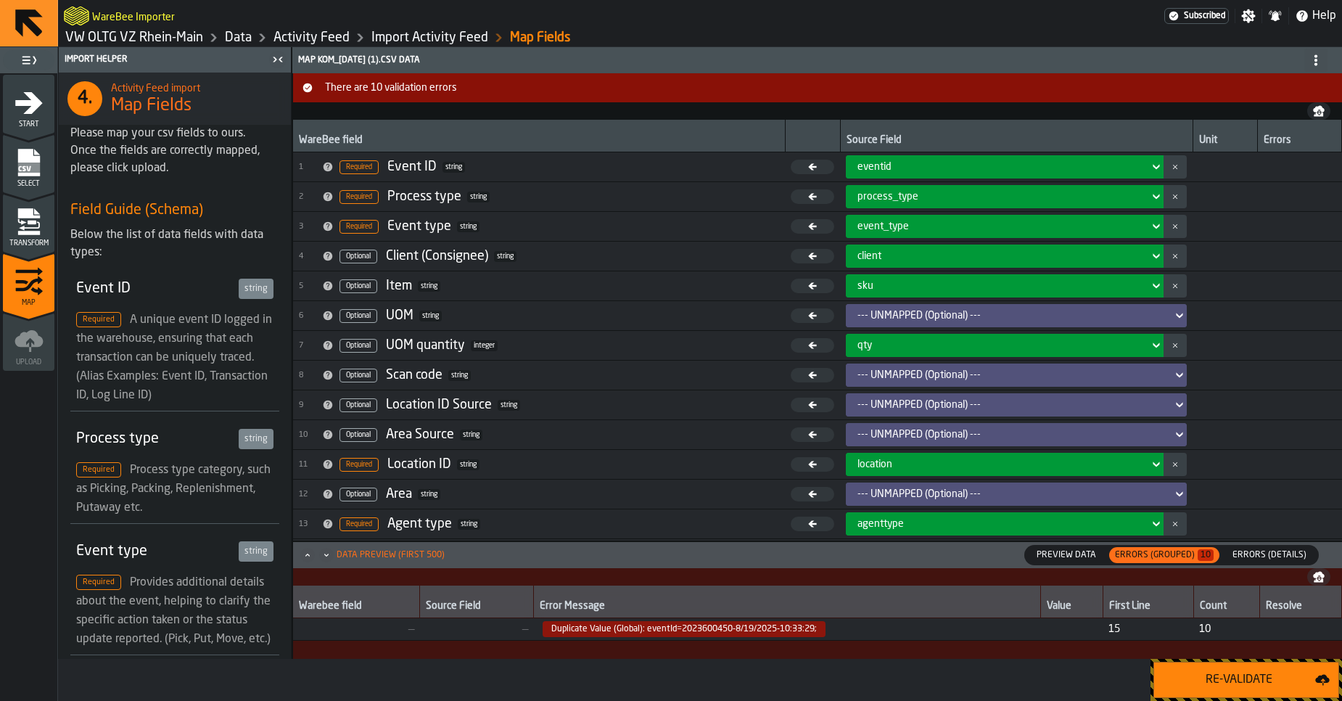
click at [1222, 680] on div "Re-Validate" at bounding box center [1239, 679] width 152 height 17
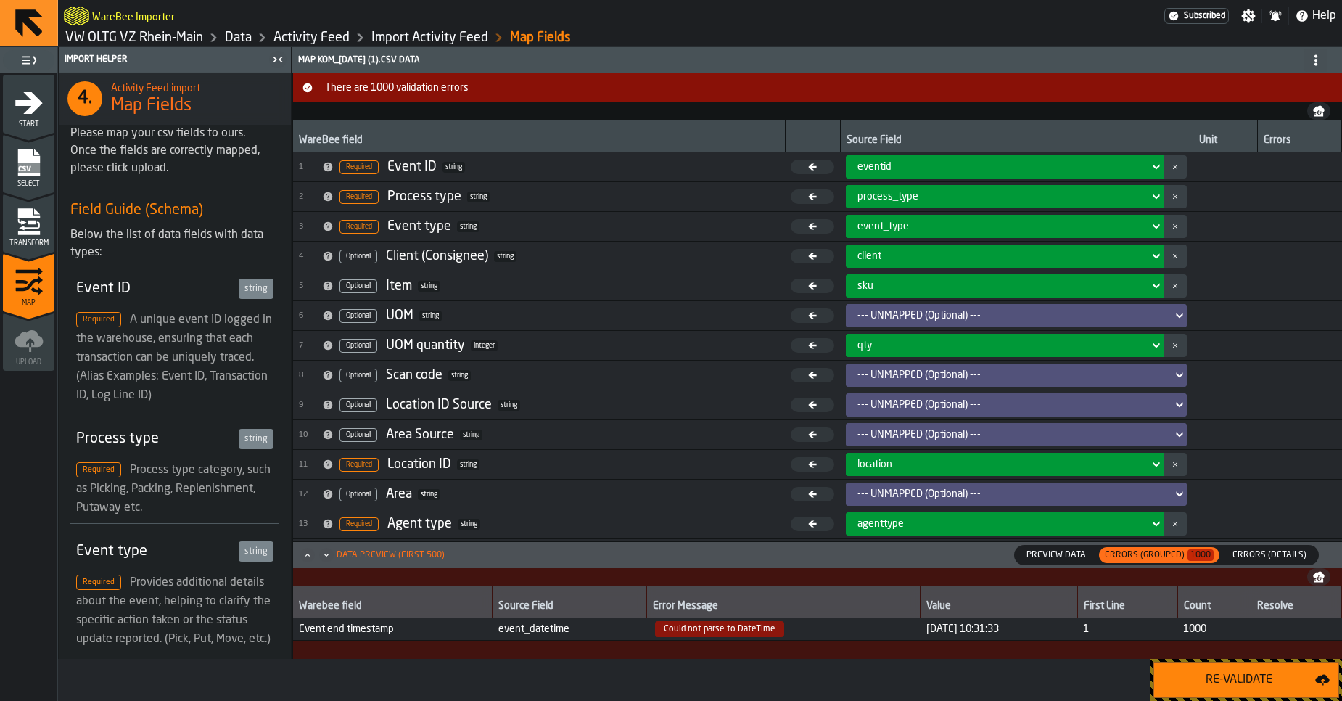
click at [1258, 559] on span "Errors (Details)" at bounding box center [1269, 554] width 86 height 13
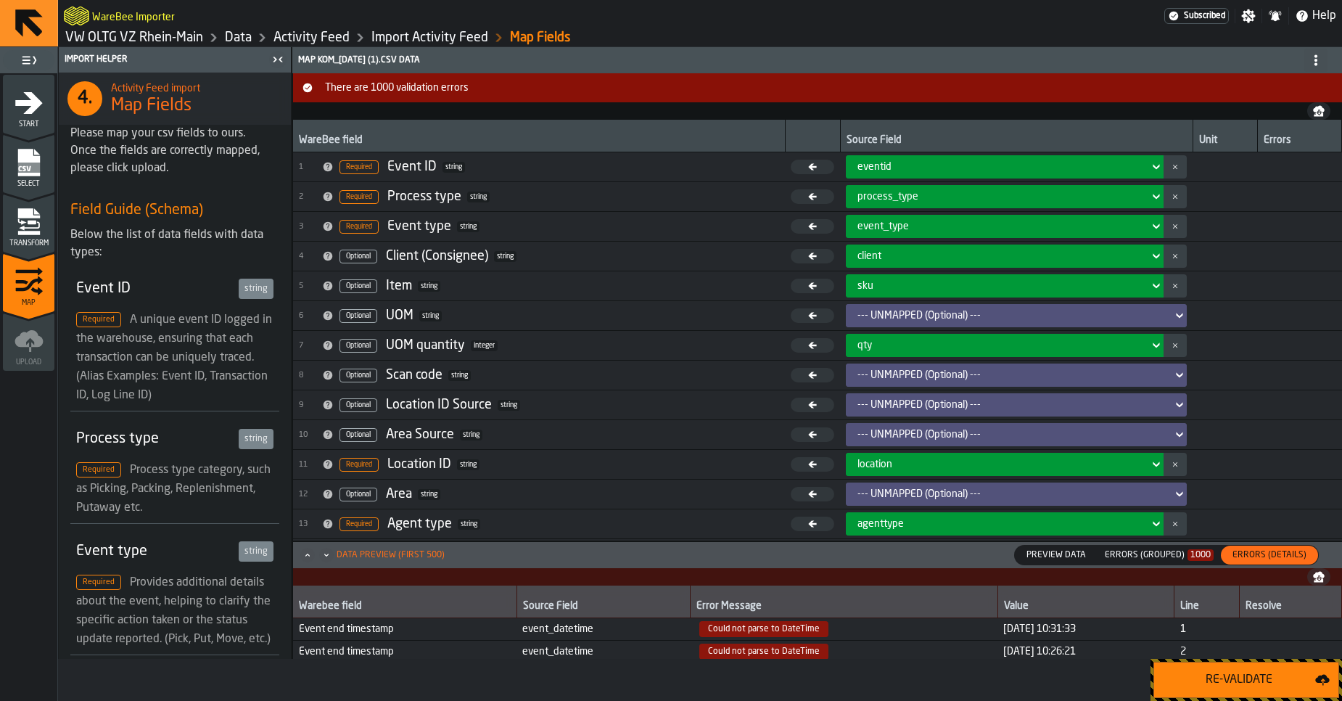
click at [757, 631] on span "Could not parse to DateTime" at bounding box center [763, 629] width 129 height 16
copy span "Could not parse to DateTime"
click at [41, 243] on span "Transform" at bounding box center [28, 243] width 51 height 8
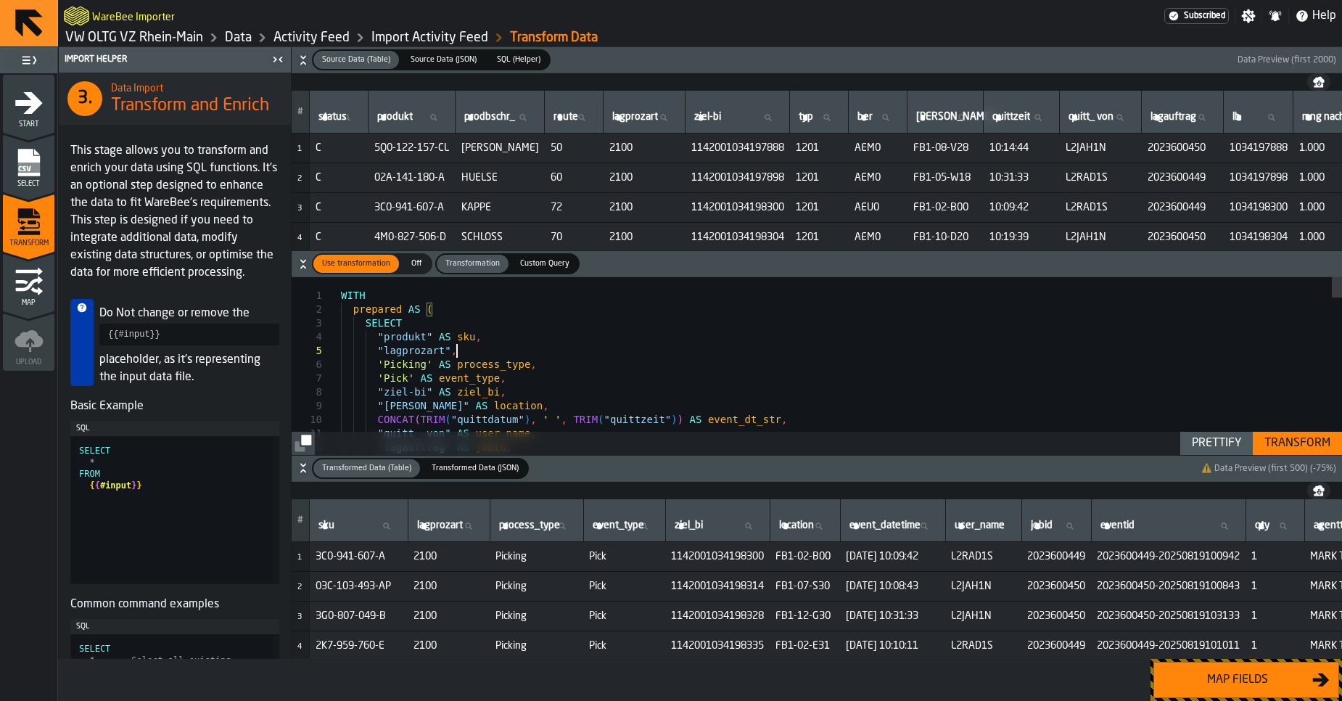
type textarea "**********"
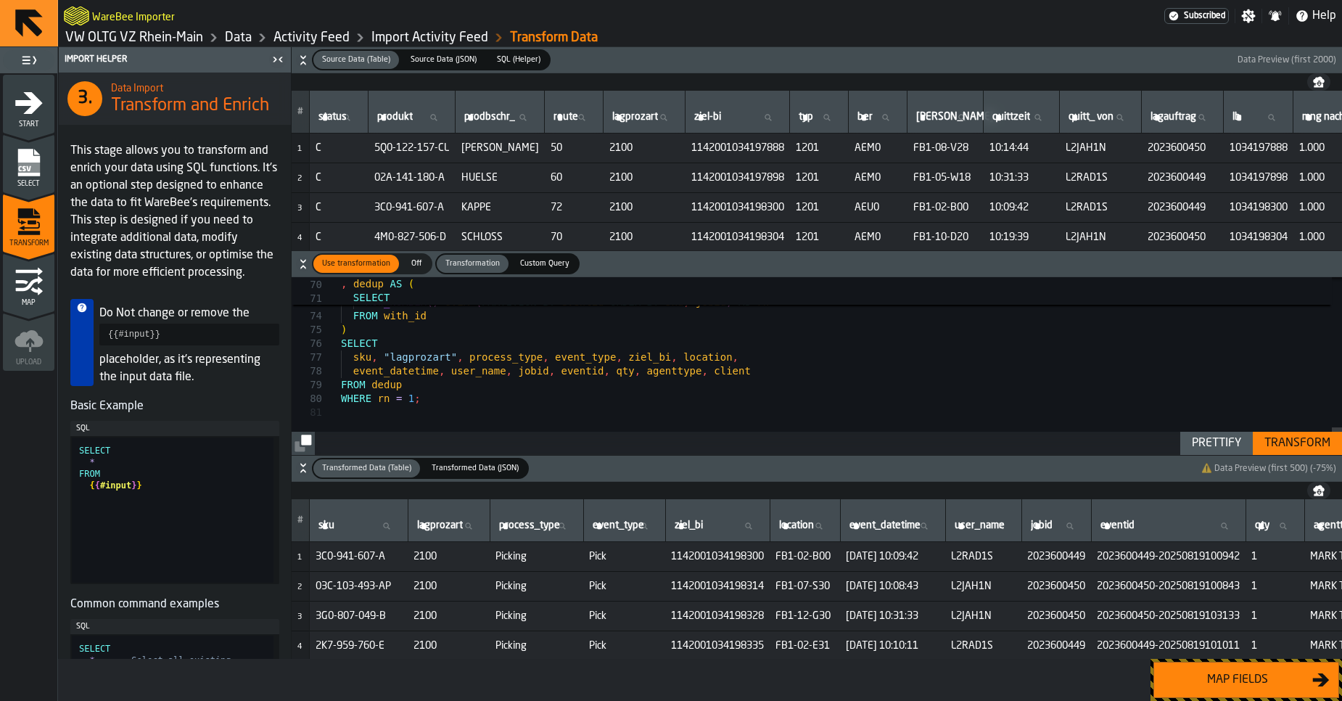
click at [1204, 443] on div "Prettify" at bounding box center [1216, 442] width 61 height 17
type textarea "**********"
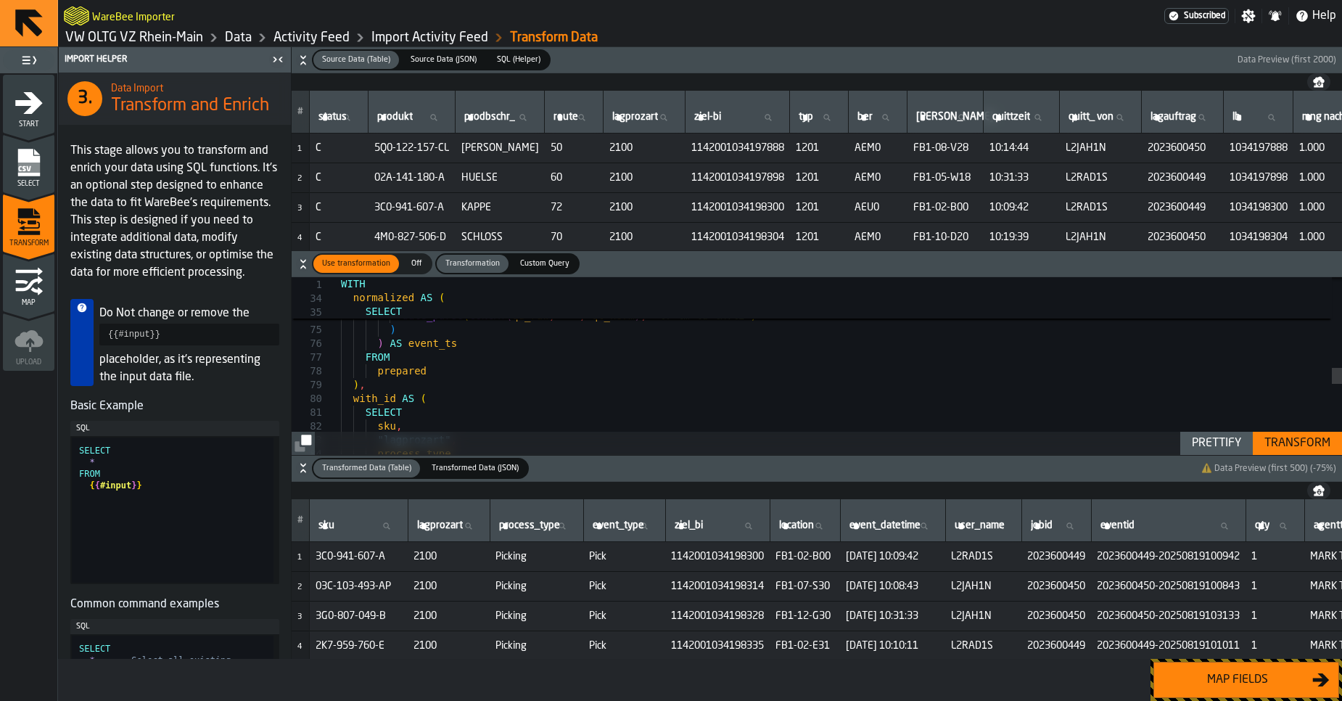
click at [1298, 439] on div "Transform" at bounding box center [1297, 442] width 78 height 17
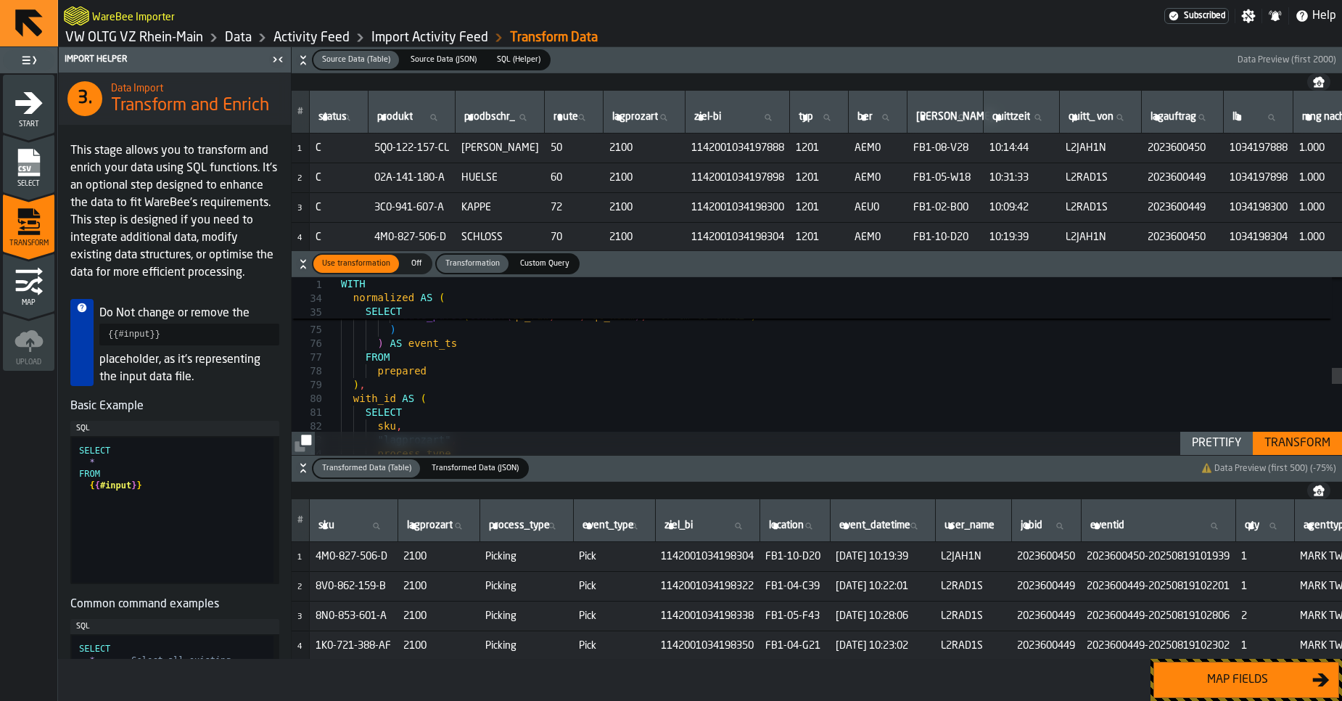
click at [1257, 676] on div "Map fields" at bounding box center [1237, 679] width 149 height 17
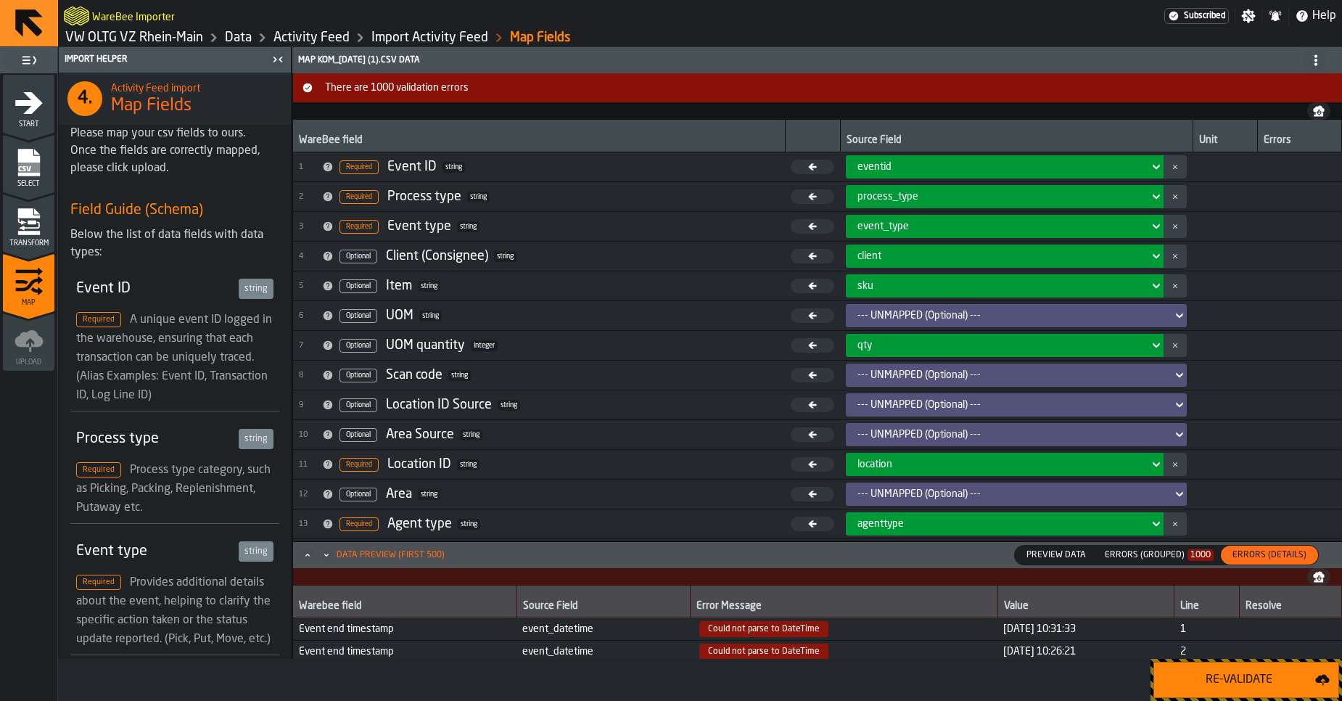
click at [1257, 676] on div "Re-Validate" at bounding box center [1239, 679] width 152 height 17
click at [756, 625] on span "Could not parse to DateTime" at bounding box center [763, 629] width 129 height 16
drag, startPoint x: 1068, startPoint y: 626, endPoint x: 674, endPoint y: 628, distance: 393.8
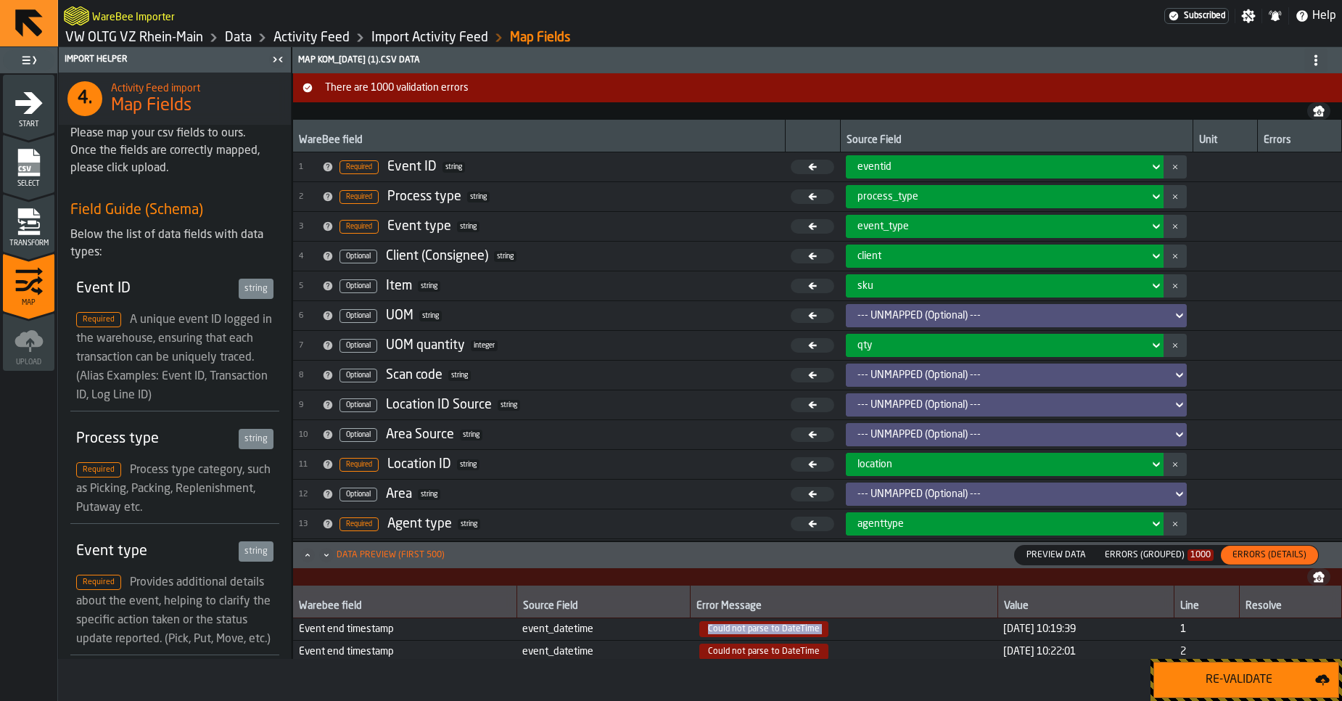
click at [674, 628] on tr "Event end timestamp event_datetime Could not parse to DateTime 2025-08-19 10:19…" at bounding box center [817, 629] width 1049 height 22
copy tr "Could not parse to DateTime 2025-08-19 10:19:39"
click at [30, 230] on icon "menu Transform" at bounding box center [29, 221] width 29 height 29
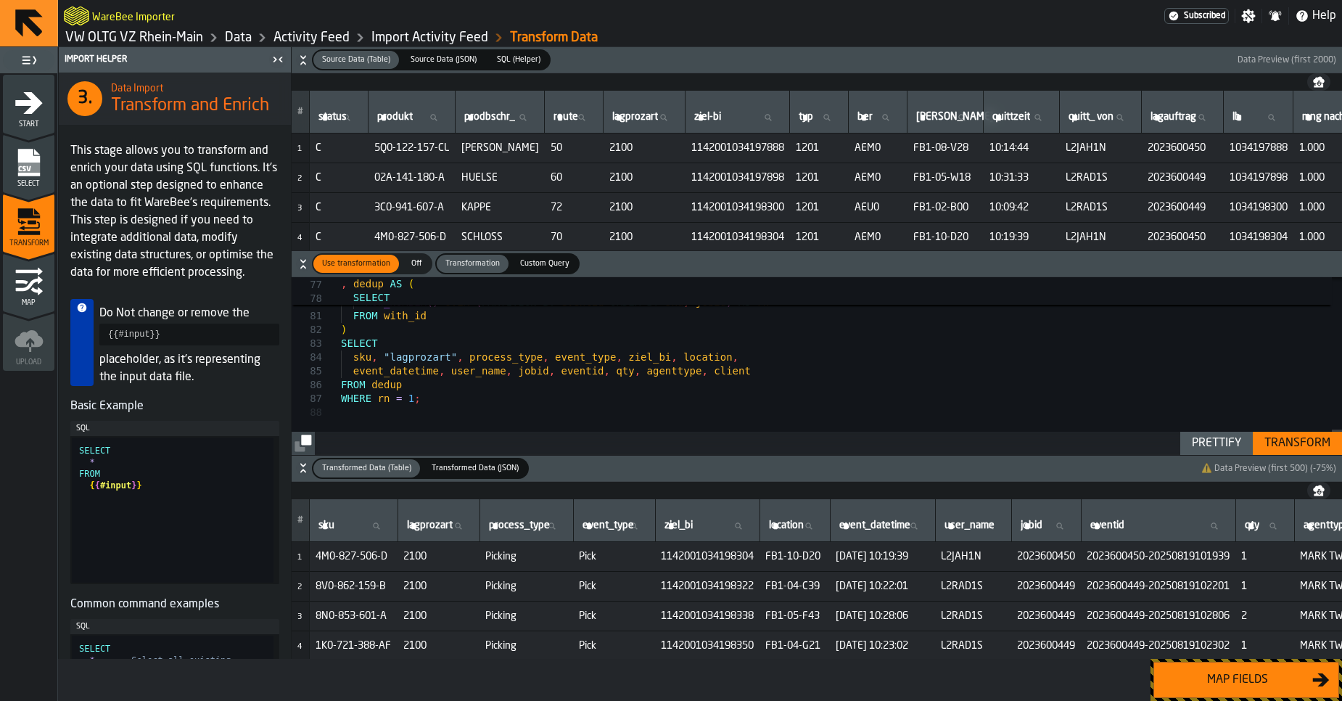
click at [1221, 449] on div "Prettify" at bounding box center [1216, 442] width 61 height 17
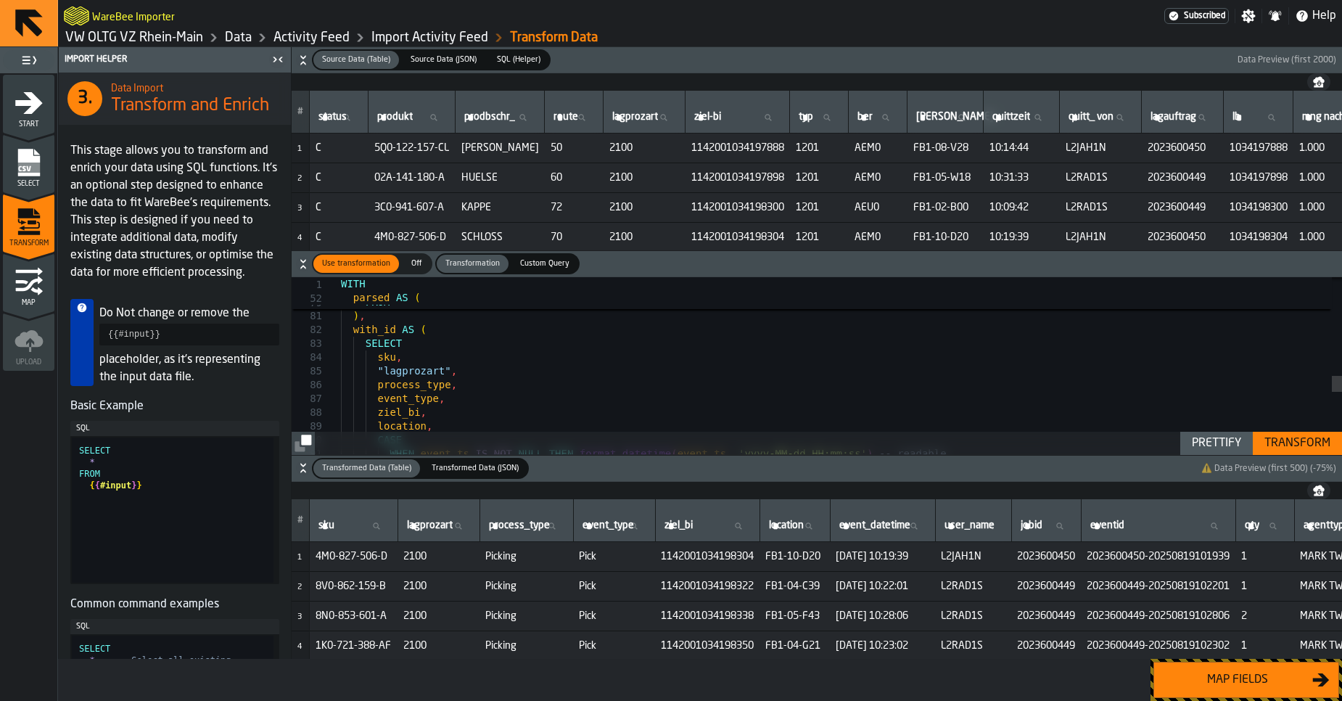
click at [1291, 448] on div "Transform" at bounding box center [1297, 442] width 78 height 17
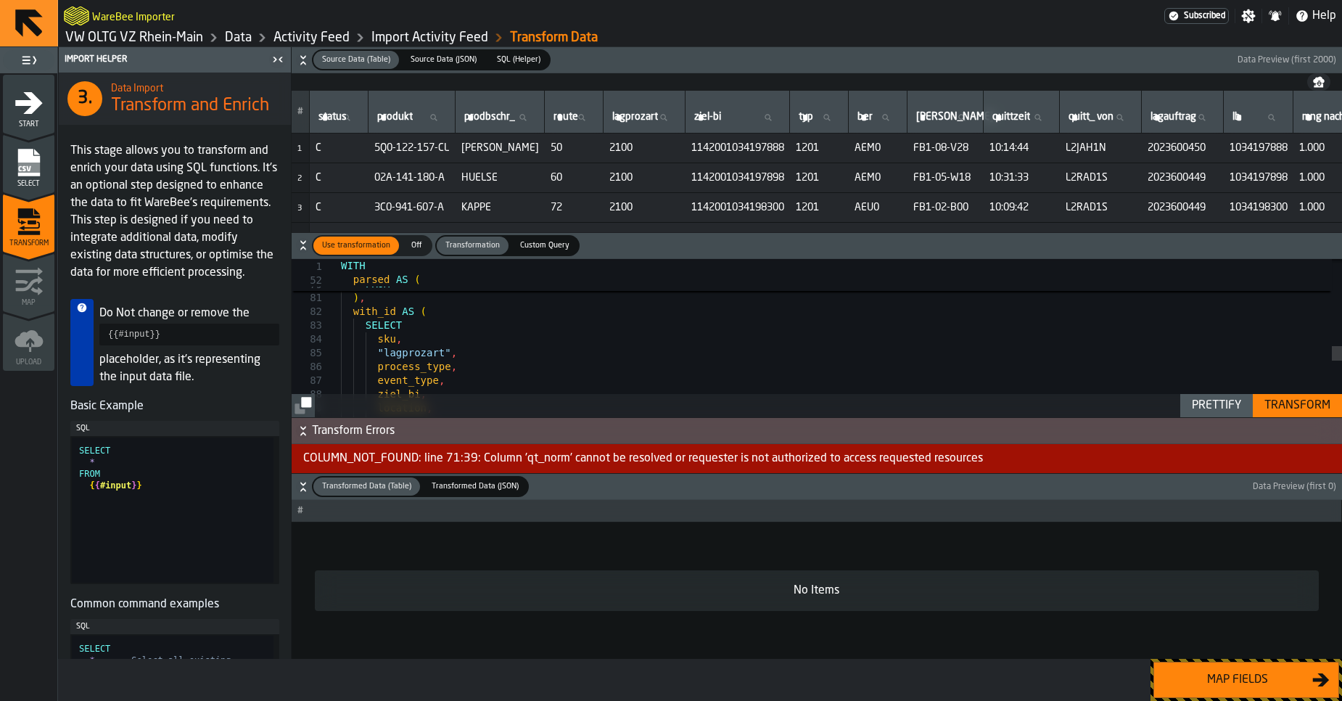
click at [677, 352] on div ") AS event_ts FROM normalized ) , with_id AS ( SELECT sku , "lagprozart" , proc…" at bounding box center [841, 151] width 1001 height 1948
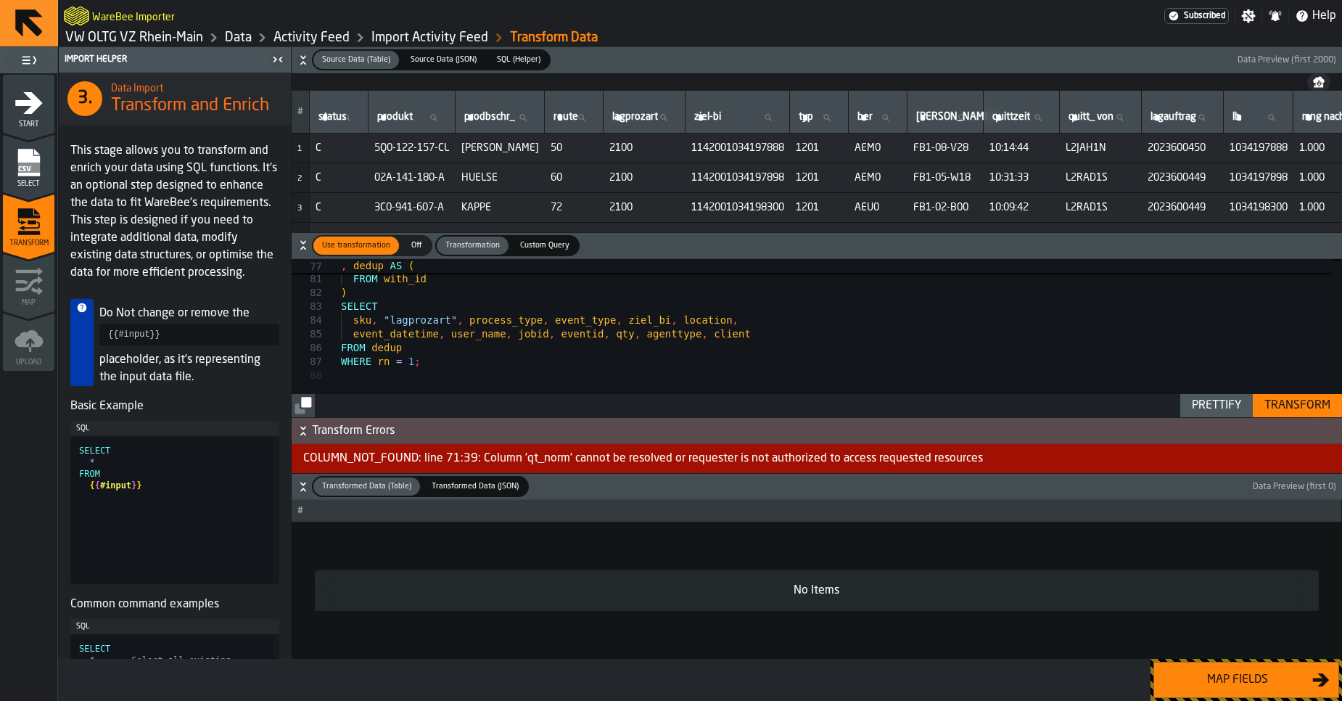
click at [616, 458] on div "COLUMN_NOT_FOUND: line 71:39: Column 'qt_norm' cannot be resolved or requester …" at bounding box center [817, 458] width 1050 height 29
click at [1209, 397] on div "Prettify" at bounding box center [1216, 405] width 61 height 17
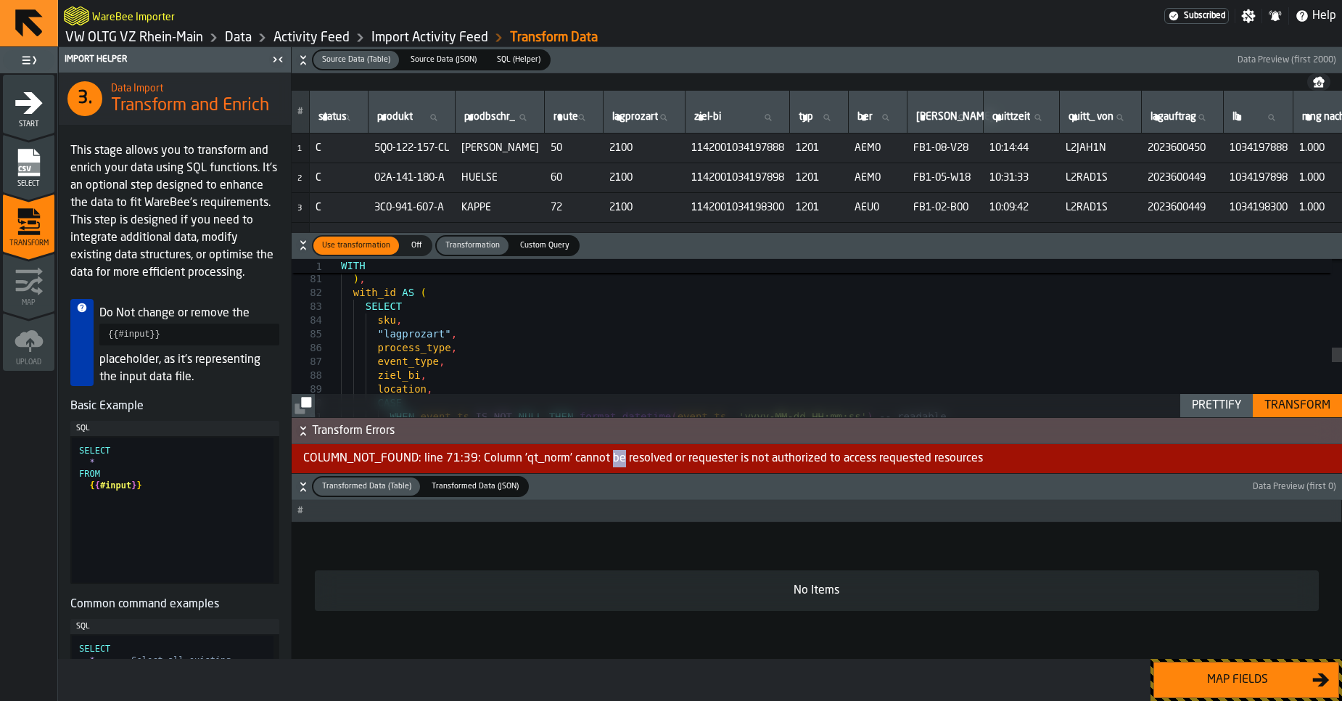
click at [1296, 410] on div "Transform" at bounding box center [1297, 405] width 78 height 17
click at [688, 388] on div "normalized ) , with_id AS ( SELECT sku , "lagprozart" , process_type , event_ty…" at bounding box center [841, 132] width 1001 height 1948
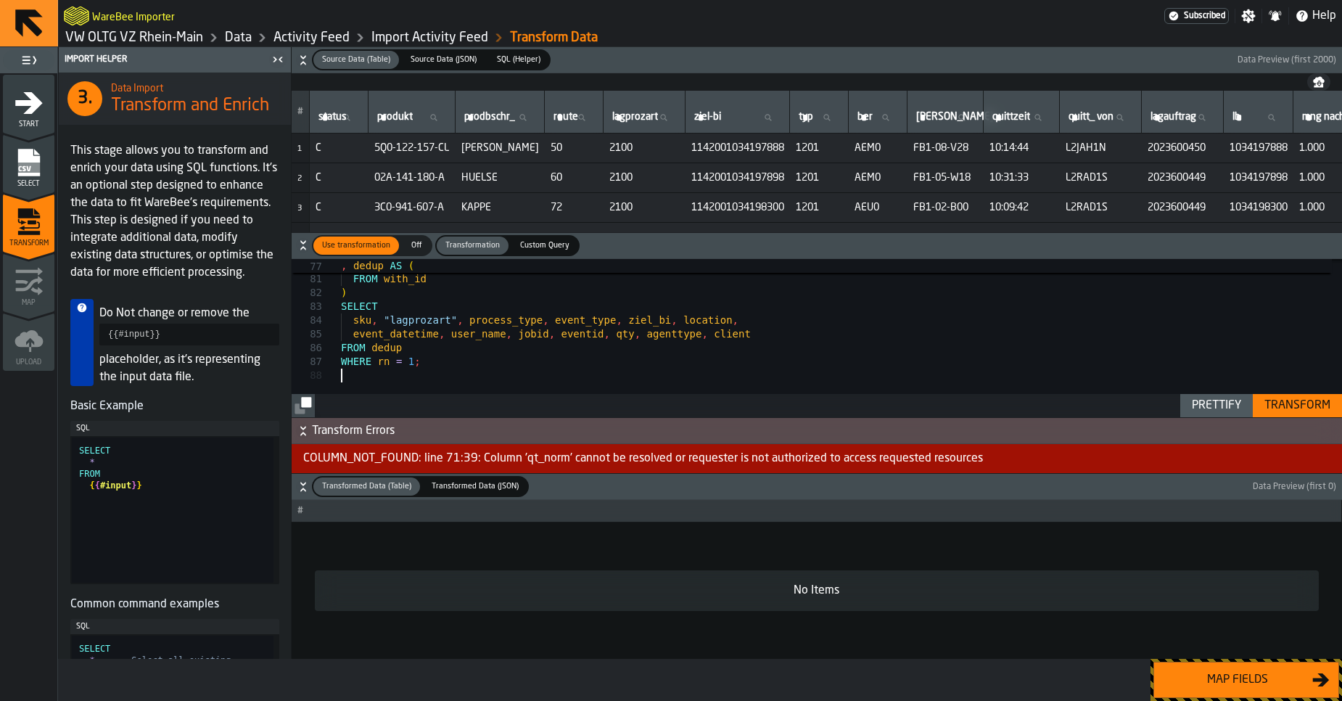
click at [1221, 398] on div "Prettify" at bounding box center [1216, 405] width 61 height 17
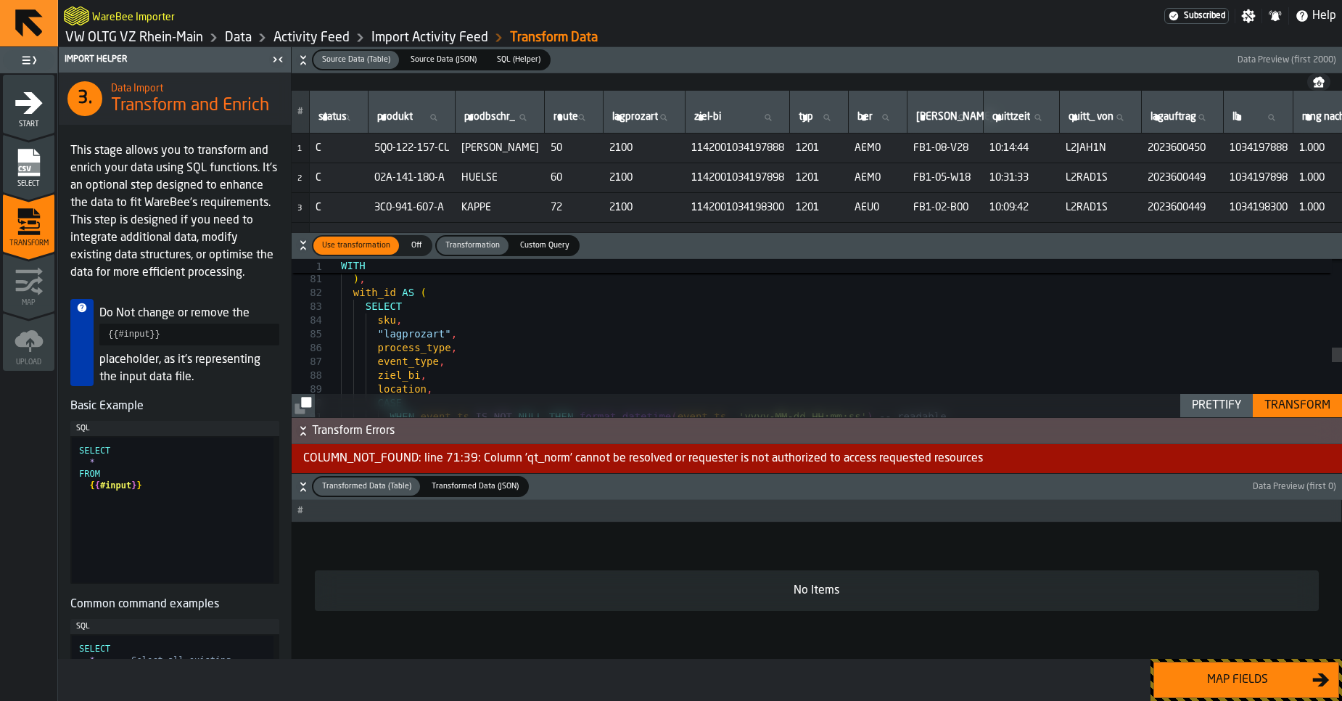
click at [1295, 412] on div "Transform" at bounding box center [1297, 405] width 78 height 17
click at [727, 458] on div "COLUMN_NOT_FOUND: line 71:39: Column 'qt_norm' cannot be resolved or requester …" at bounding box center [817, 458] width 1050 height 29
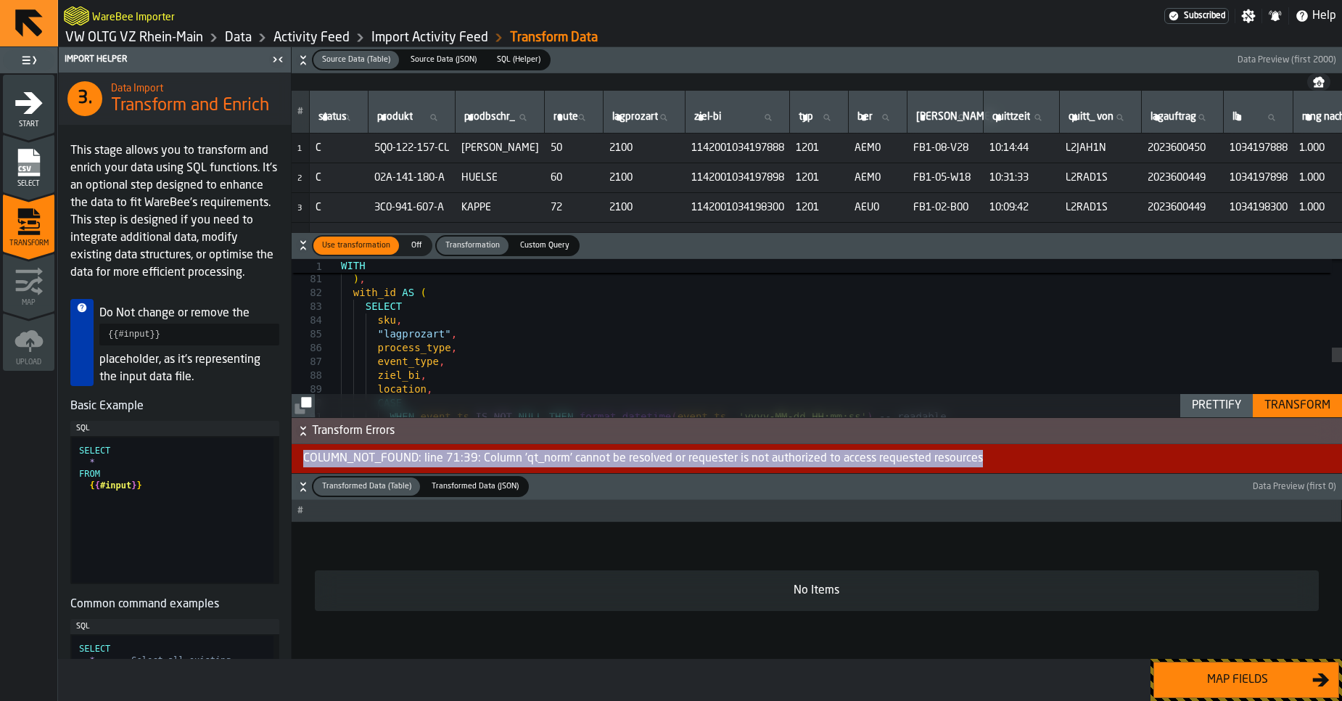
click at [727, 458] on div "COLUMN_NOT_FOUND: line 71:39: Column 'qt_norm' cannot be resolved or requester …" at bounding box center [817, 458] width 1050 height 29
copy div "COLUMN_NOT_FOUND: line 71:39: Column 'qt_norm' cannot be resolved or requester …"
click at [687, 308] on div "normalized ) , with_id AS ( SELECT sku , "lagprozart" , process_type , event_ty…" at bounding box center [841, 132] width 1001 height 1948
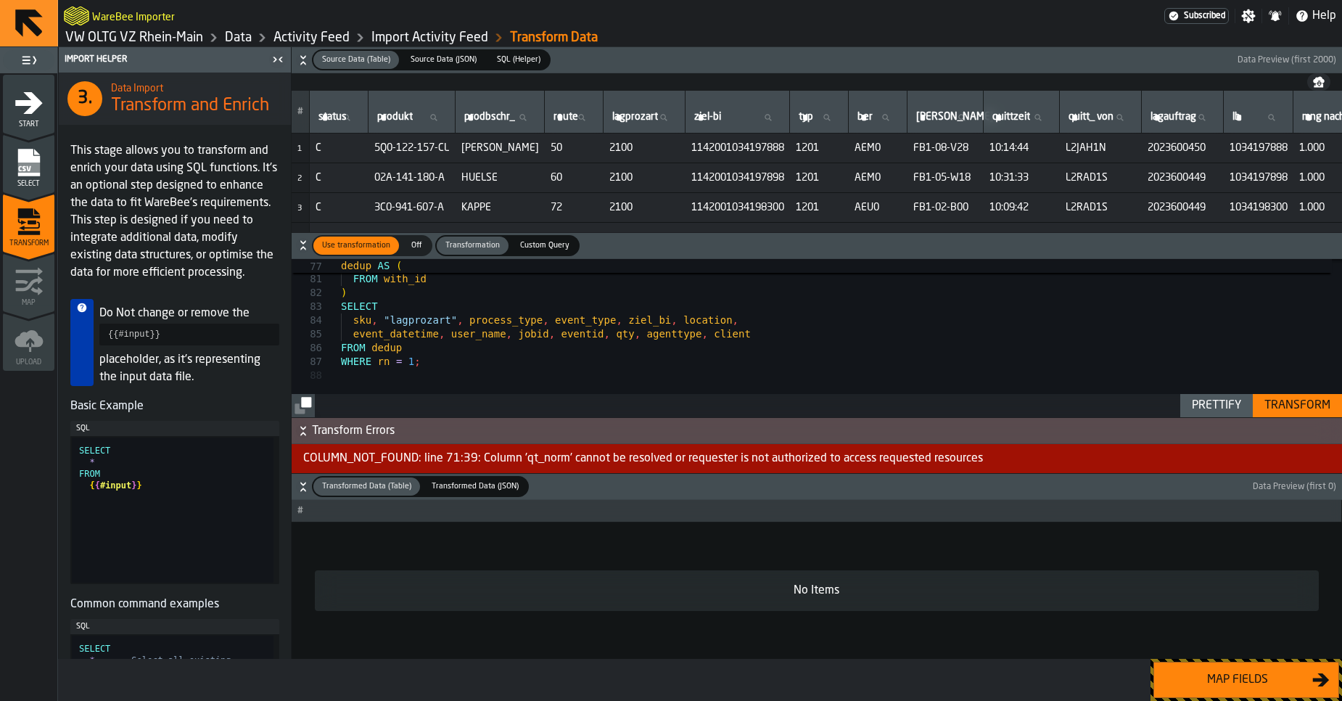
click at [1198, 401] on div "Prettify" at bounding box center [1216, 405] width 61 height 17
type textarea "**********"
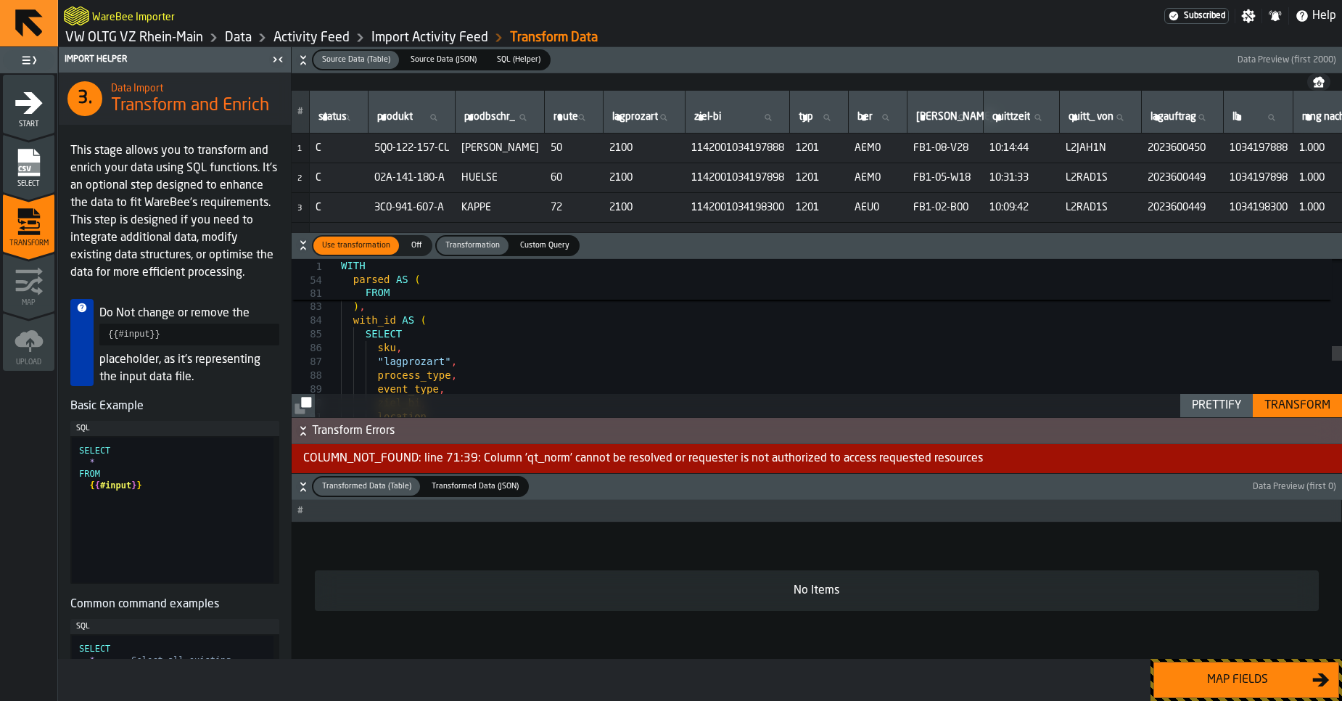
click at [1293, 412] on div "Transform" at bounding box center [1297, 405] width 78 height 17
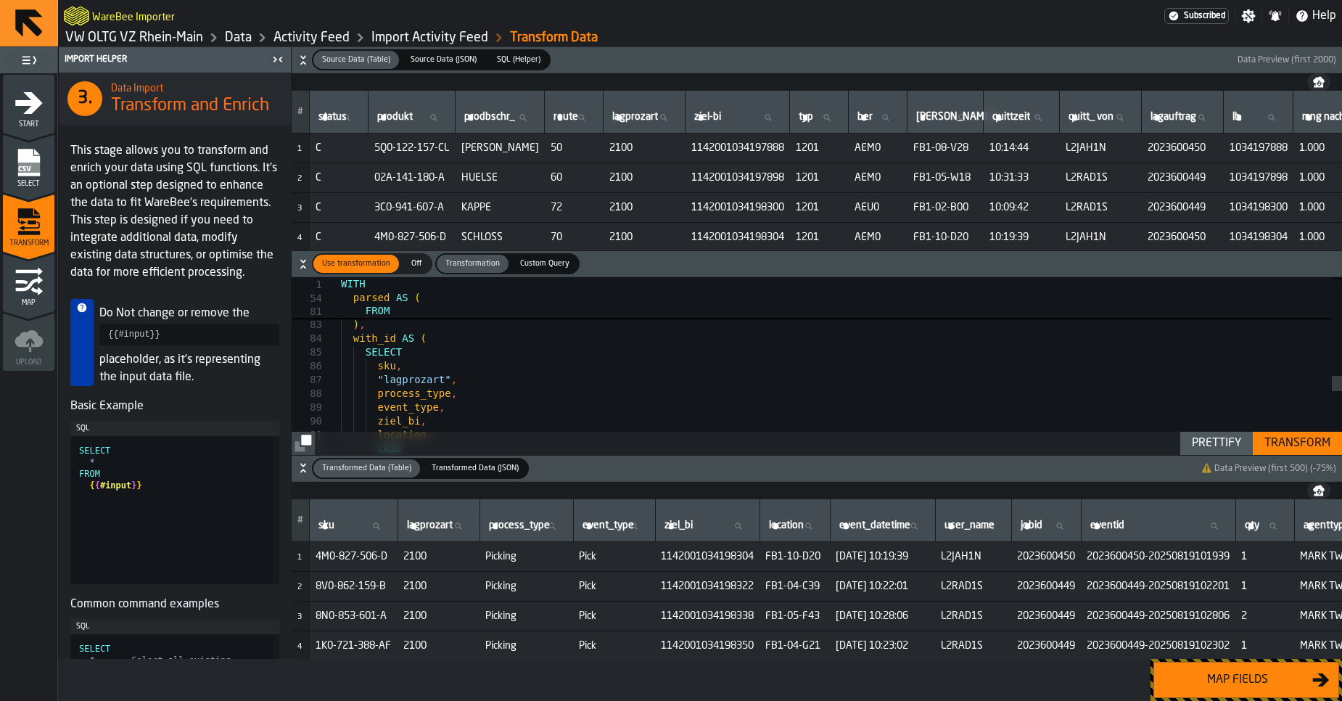
click at [1216, 685] on div "Map fields" at bounding box center [1237, 679] width 149 height 17
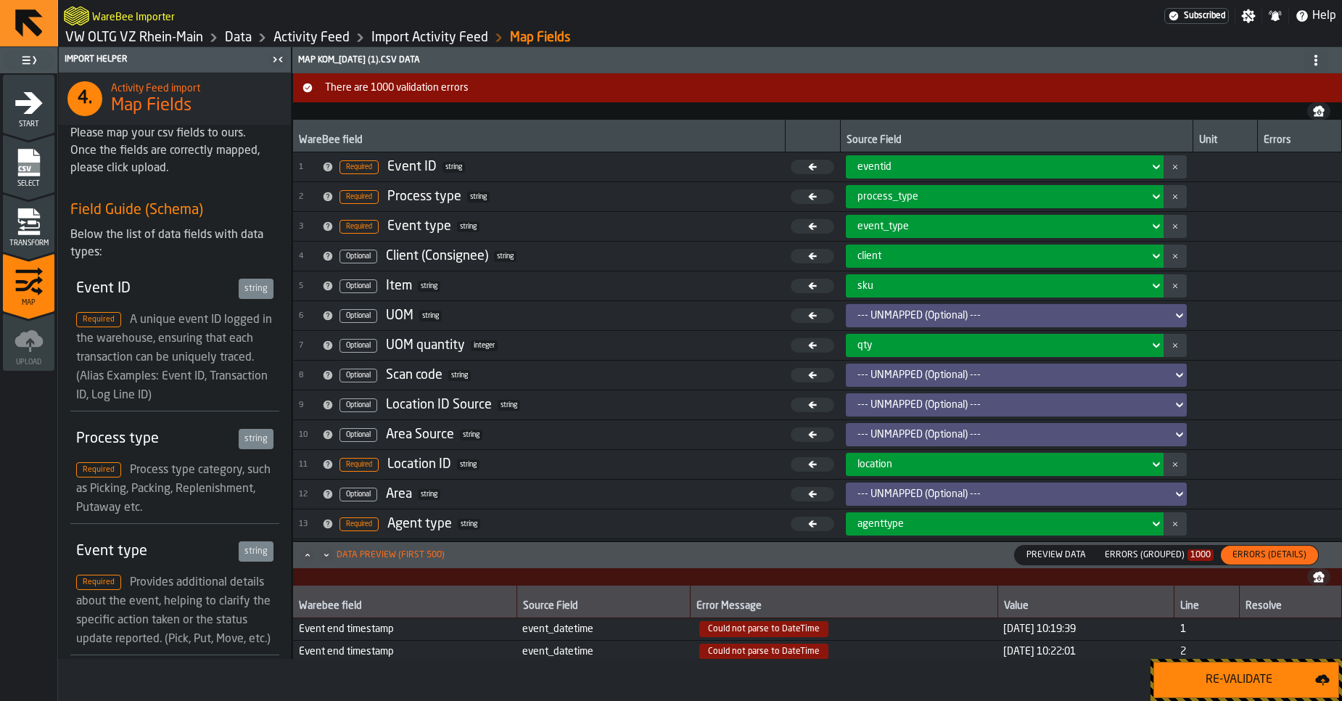
click at [1216, 685] on div "Re-Validate" at bounding box center [1239, 679] width 152 height 17
drag, startPoint x: 1074, startPoint y: 635, endPoint x: 762, endPoint y: 619, distance: 312.3
click at [762, 619] on tr "Event end timestamp event_datetime Could not parse to DateTime 2025-08-19 10:31…" at bounding box center [817, 629] width 1049 height 22
click at [726, 622] on span "Could not parse to DateTime" at bounding box center [763, 629] width 129 height 16
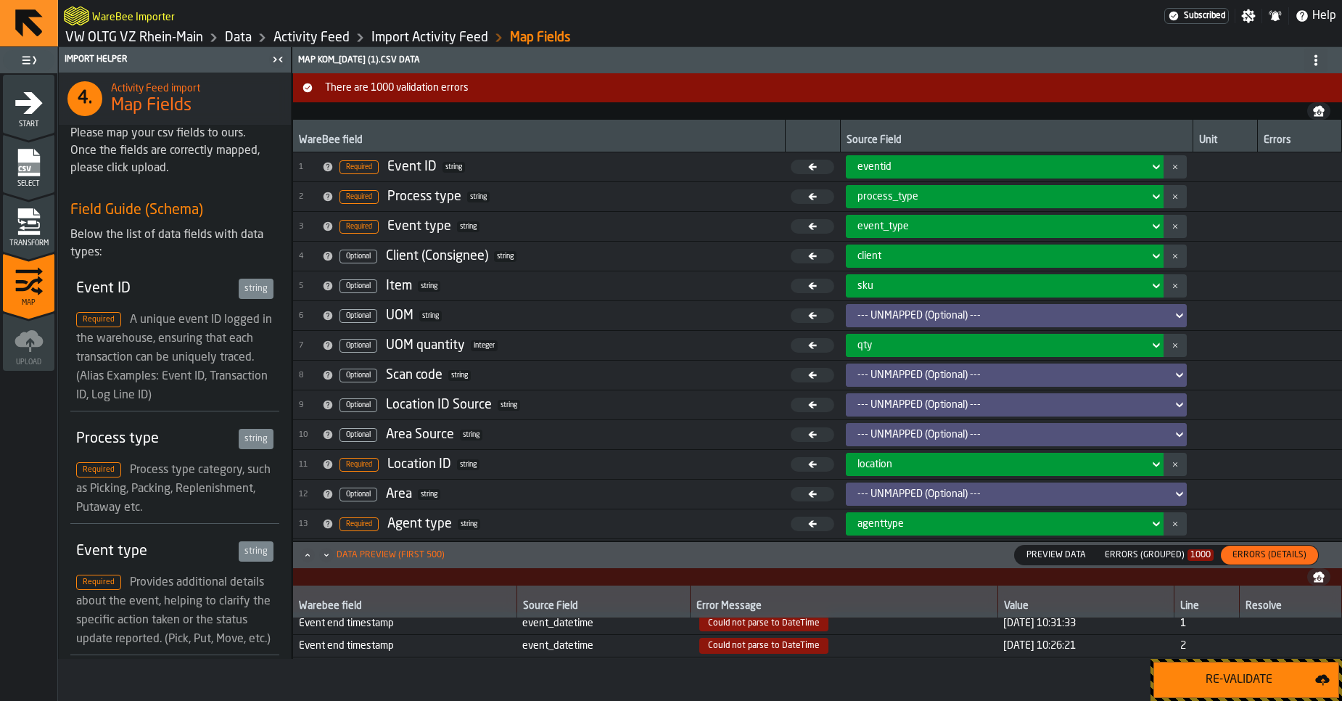
click at [767, 630] on span "Could not parse to DateTime" at bounding box center [763, 623] width 129 height 16
click at [775, 627] on span "Could not parse to DateTime" at bounding box center [763, 623] width 129 height 16
copy span "Could not parse to DateTime"
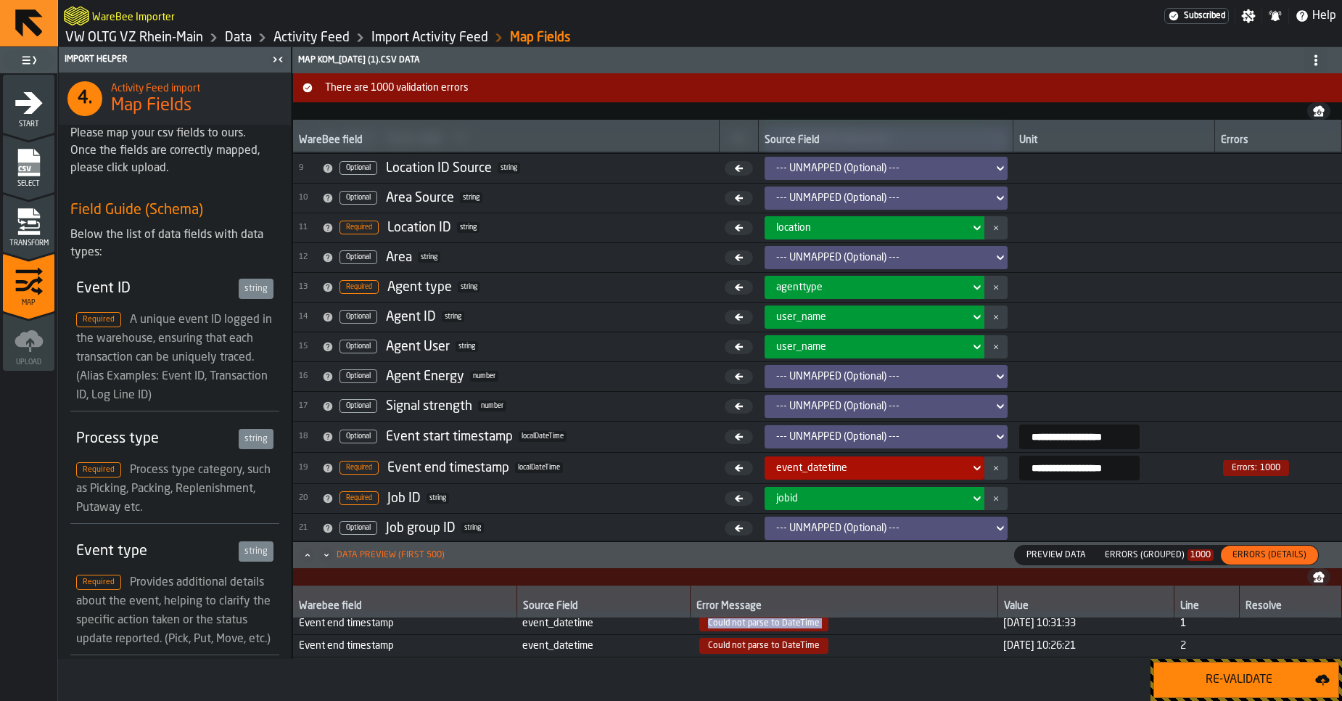
scroll to position [269, 0]
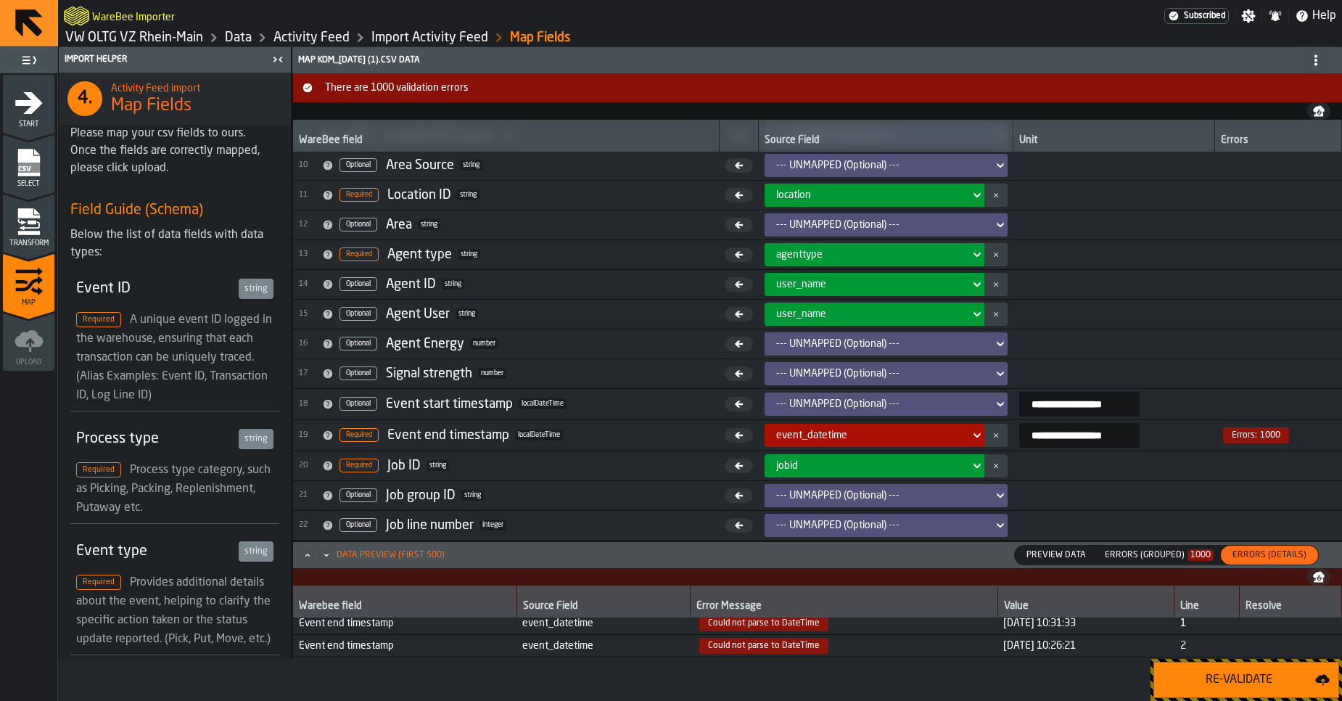
click at [1044, 445] on input "**********" at bounding box center [1079, 435] width 120 height 25
click at [1044, 441] on input "**********" at bounding box center [1079, 435] width 120 height 25
click at [46, 220] on div "Transform" at bounding box center [28, 227] width 51 height 40
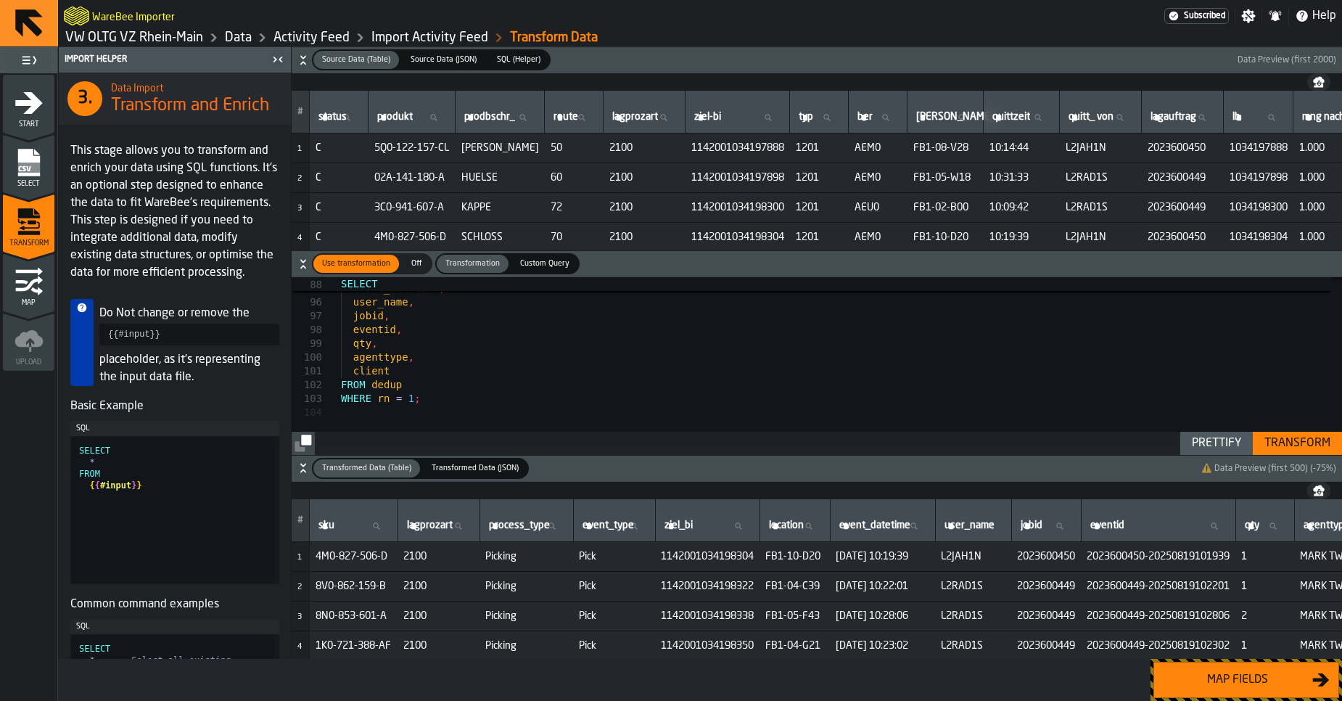
click at [1209, 438] on div "Prettify" at bounding box center [1216, 442] width 61 height 17
click at [1282, 443] on div "Transform" at bounding box center [1297, 442] width 78 height 17
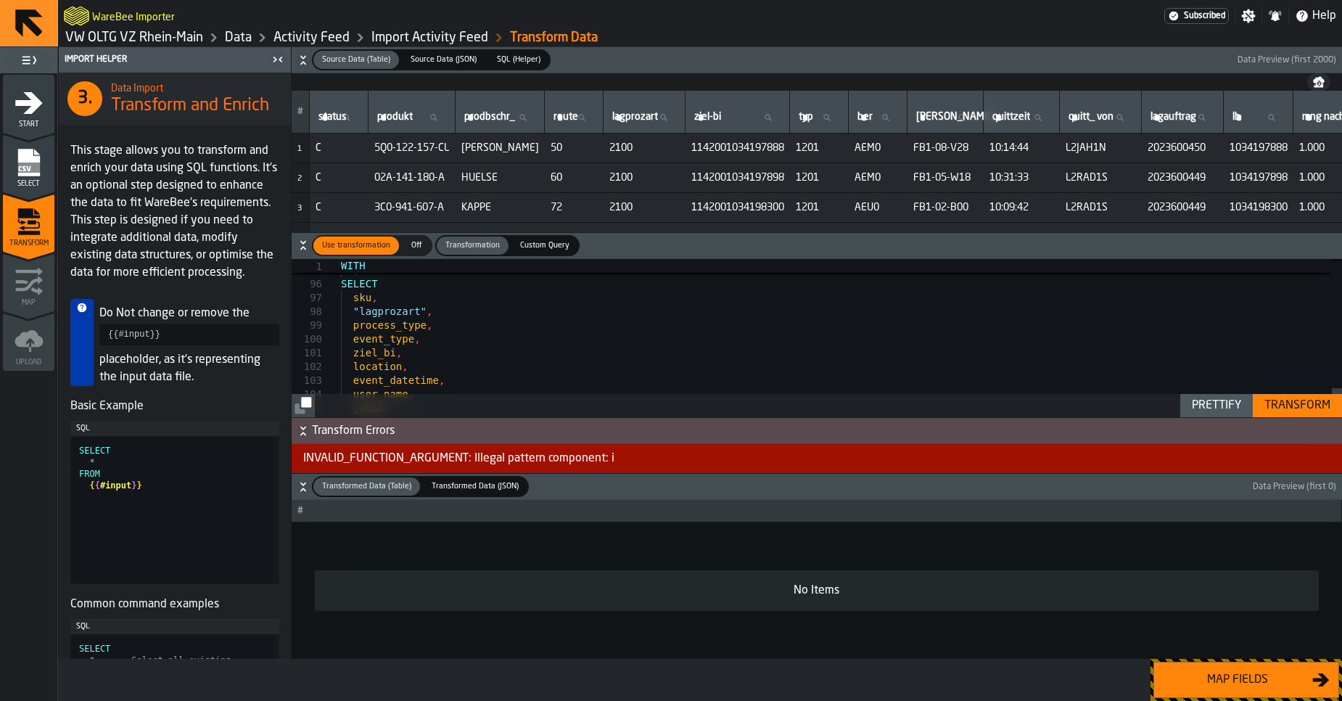
type textarea "**********"
type textarea "*"
click at [1227, 407] on div "Prettify" at bounding box center [1216, 405] width 61 height 17
type textarea "**********"
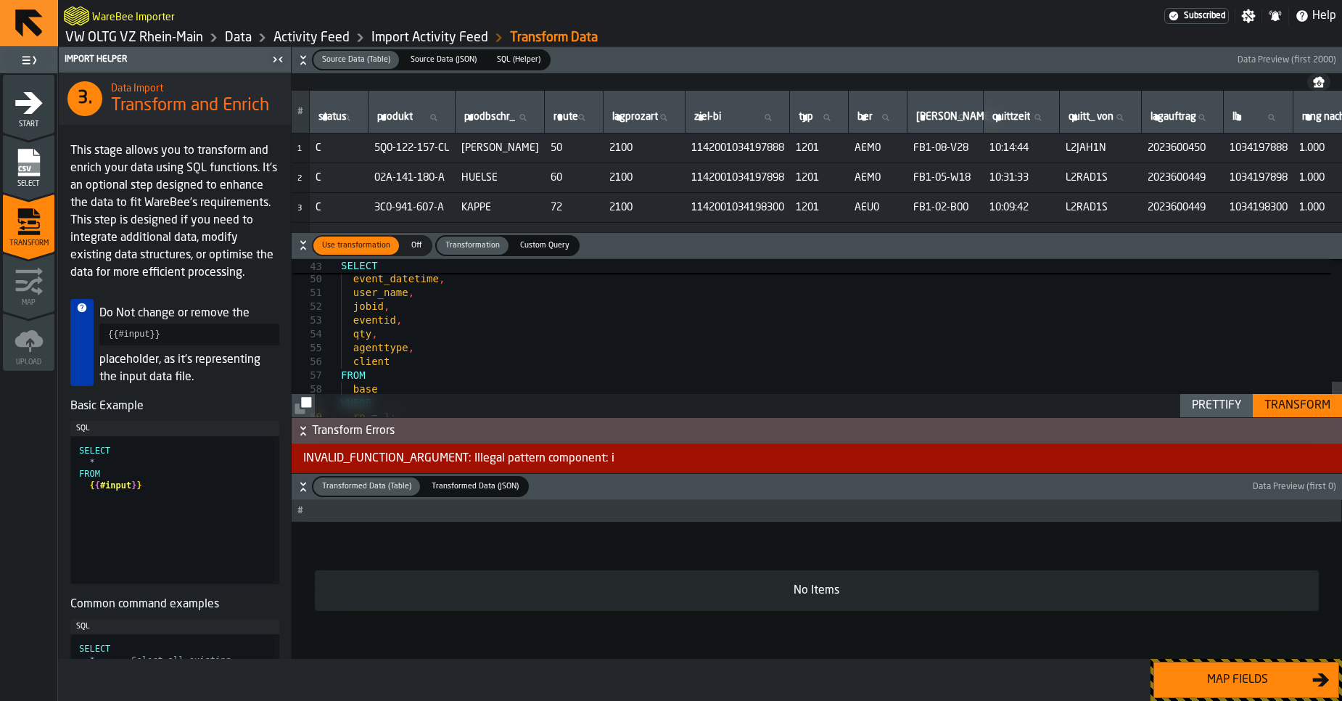
click at [1286, 411] on div "Transform" at bounding box center [1297, 405] width 78 height 17
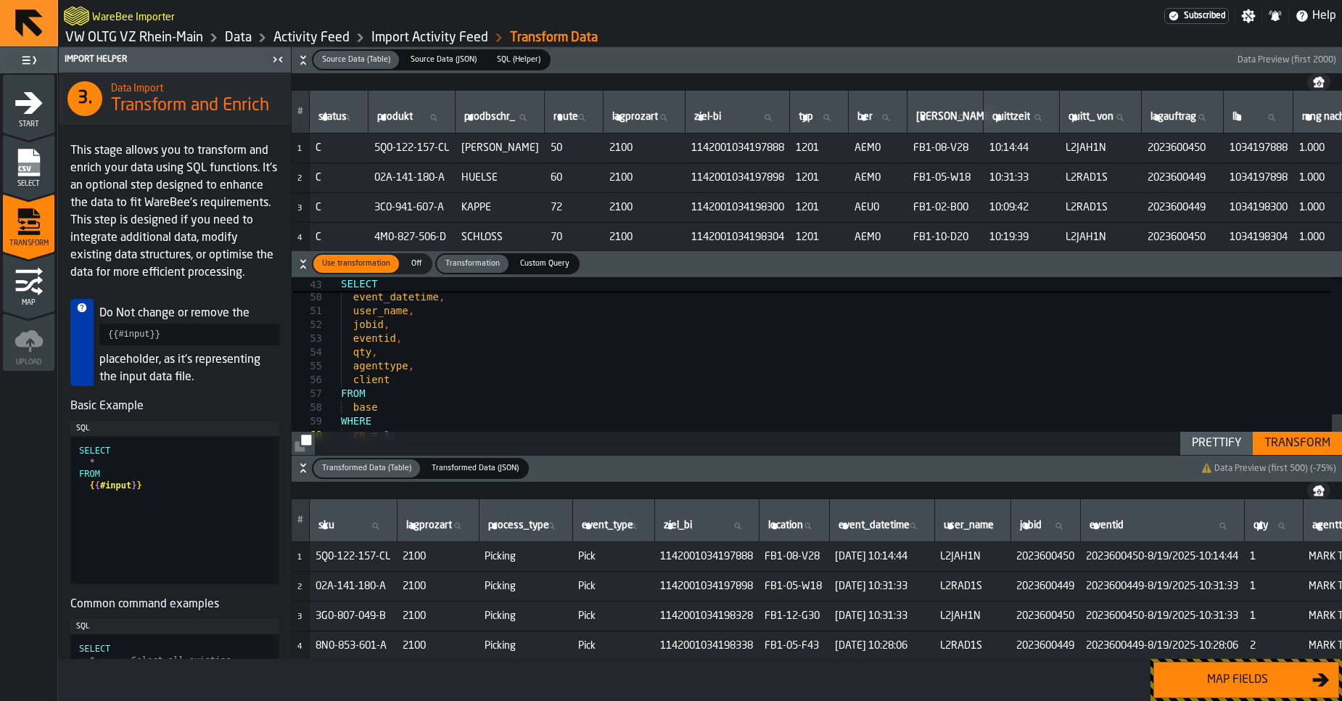
click at [1267, 678] on div "Map fields" at bounding box center [1237, 679] width 149 height 17
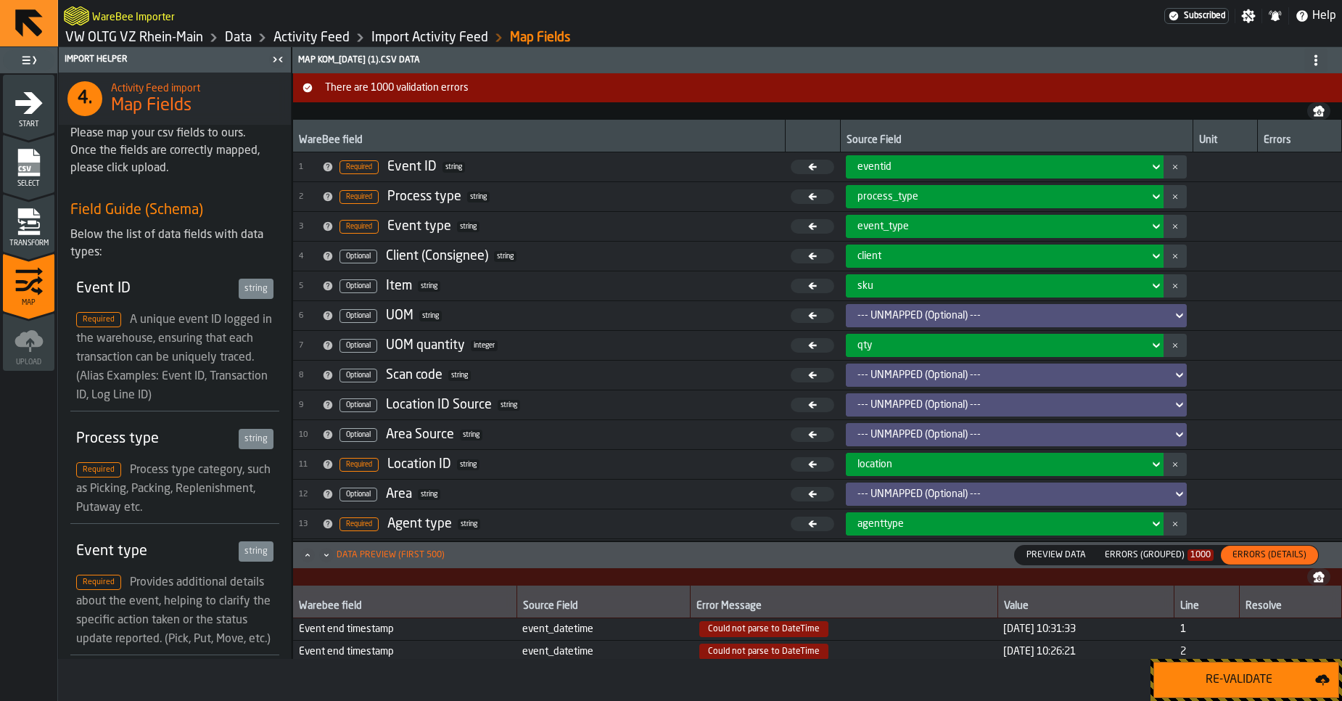
click at [1217, 668] on button "Re-Validate" at bounding box center [1246, 679] width 186 height 36
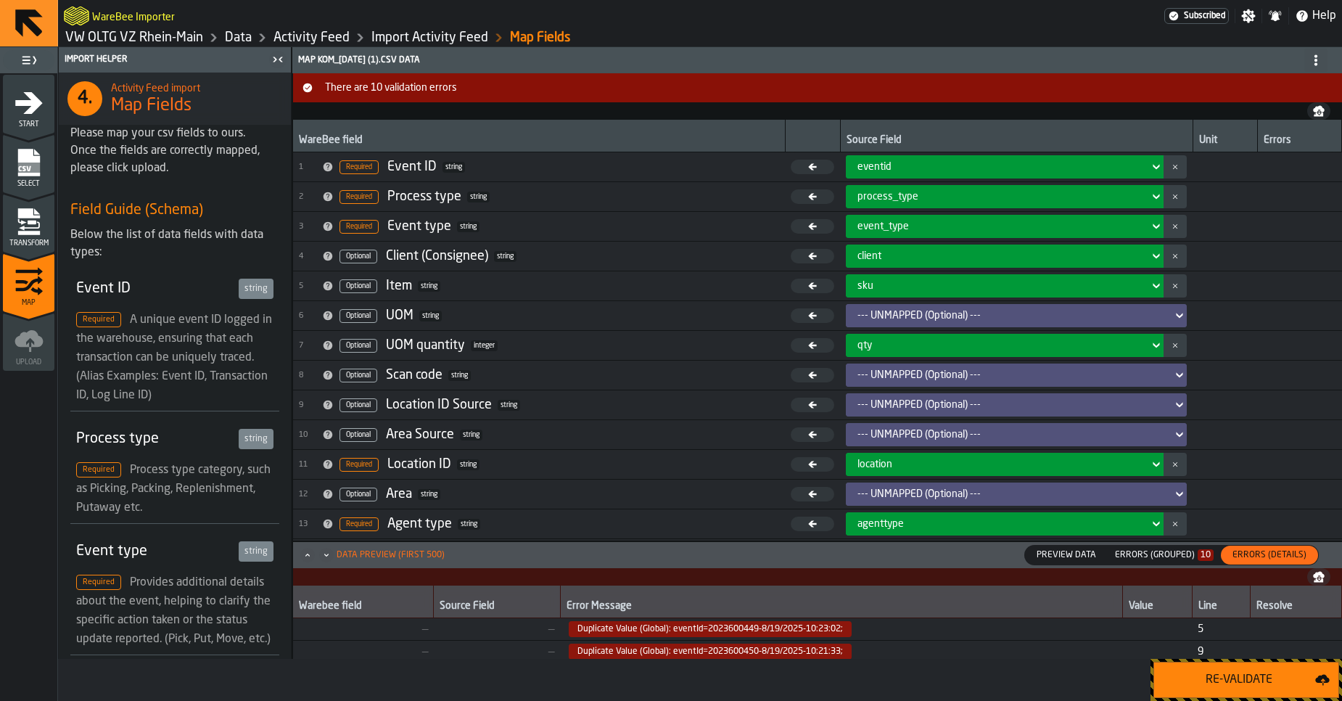
click at [744, 632] on span "Duplicate Value (Global): eventId=2023600449-8/19/2025-10:23:02;" at bounding box center [710, 629] width 283 height 16
copy span "Duplicate Value (Global): eventId=2023600449-8/19/2025-10:23:02;"
click at [46, 223] on div "Transform" at bounding box center [28, 227] width 51 height 40
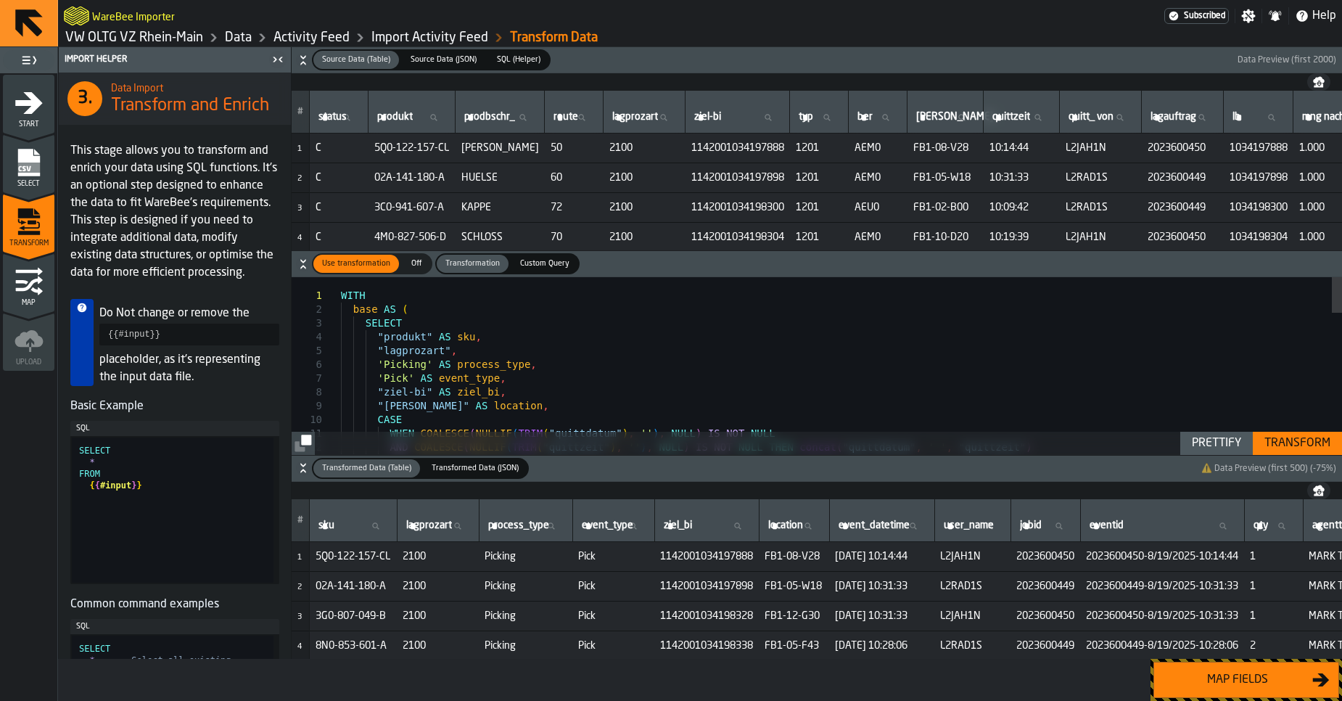
click at [438, 390] on div "WITH base AS ( SELECT "produkt" AS sku , "lagprozart" , 'Picking' AS process_ty…" at bounding box center [841, 713] width 1001 height 873
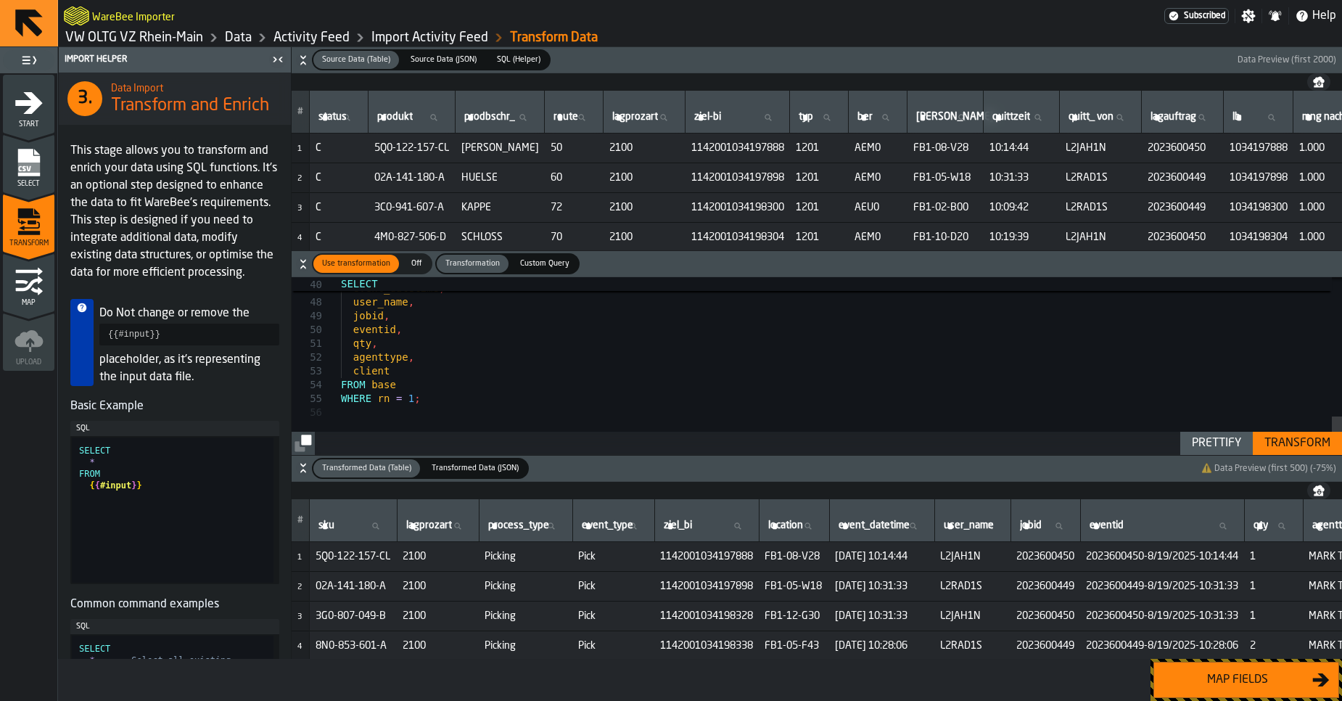
click at [1215, 440] on div "Prettify" at bounding box center [1216, 442] width 61 height 17
click at [1291, 444] on div "Transform" at bounding box center [1297, 442] width 78 height 17
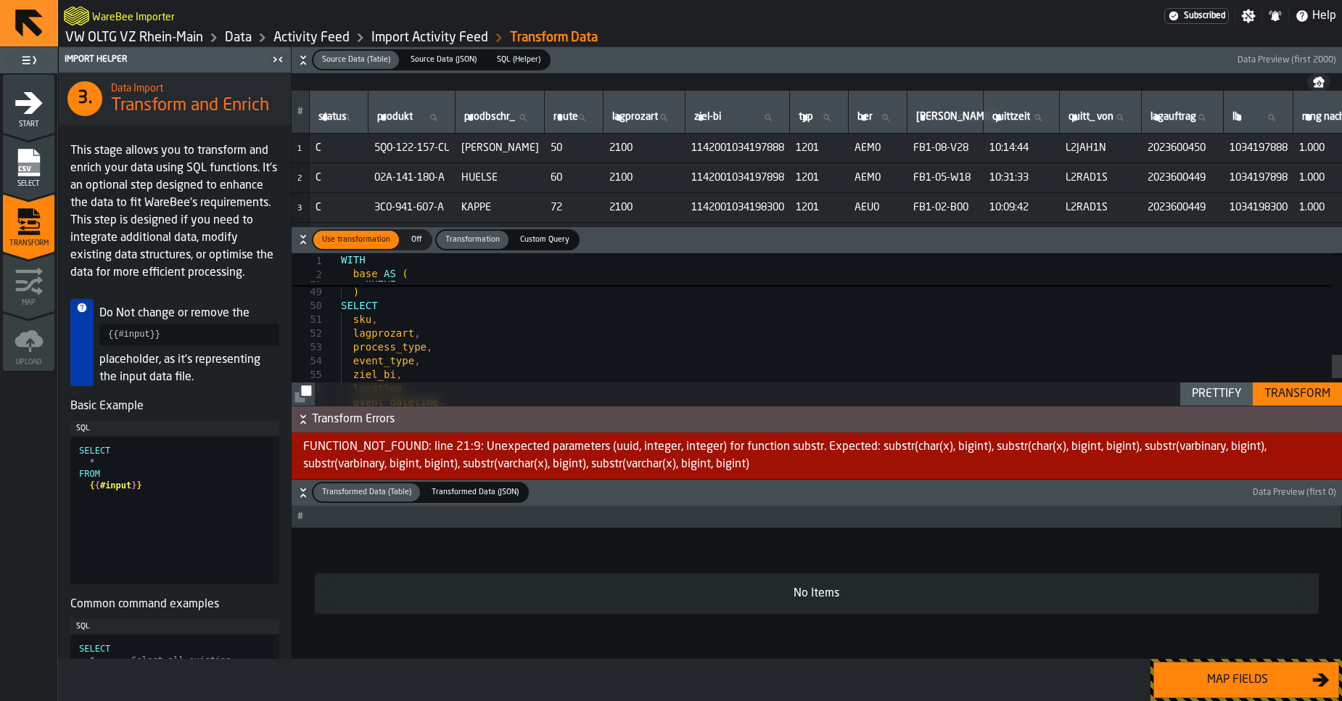
click at [830, 358] on div "AND COALESCE ( NULLIF ( TRIM ( "lagauftrag" ) , '' ) , NULL ) IS NOT NULL AND C…" at bounding box center [841, 97] width 1001 height 970
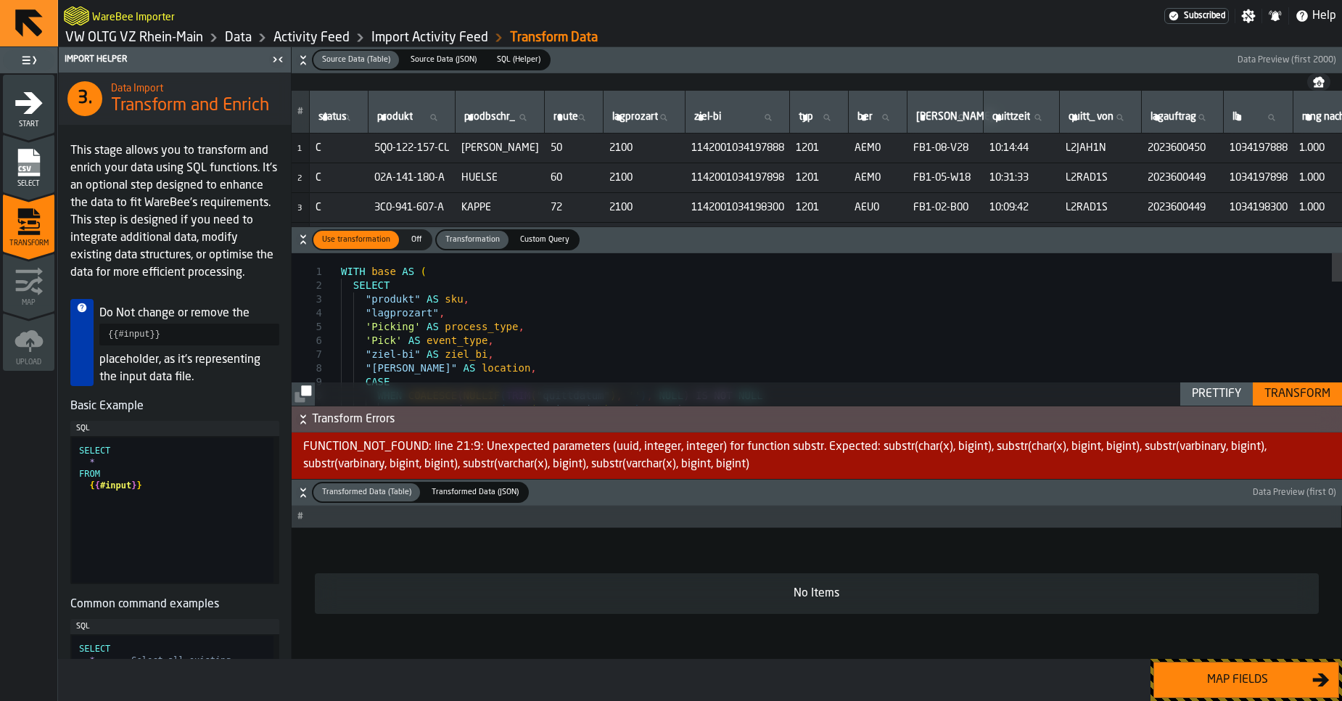
click at [636, 342] on div "CASE WHEN COALESCE ( NULLIF ( TRIM ( "quittdatum" ) , '' ) , NULL ) IS NOT NULL…" at bounding box center [841, 662] width 1001 height 818
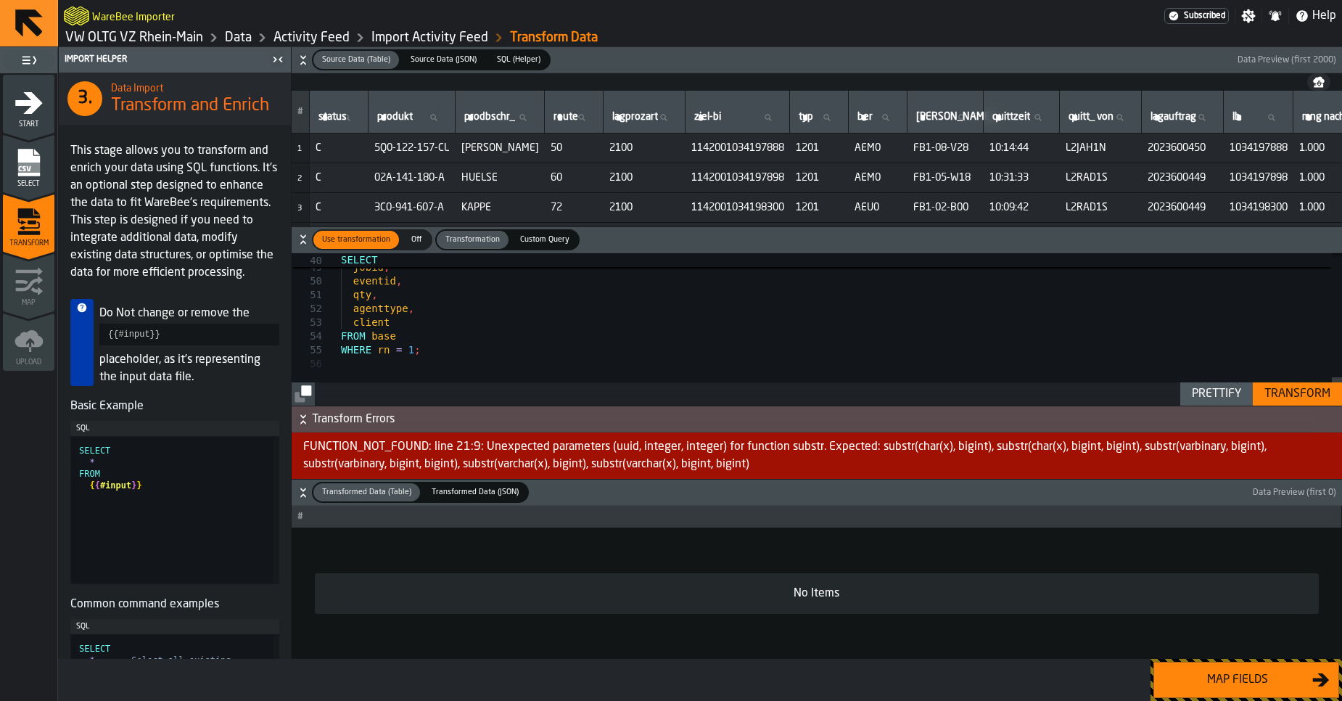
click at [1202, 392] on div "Prettify" at bounding box center [1216, 393] width 61 height 17
click at [1292, 397] on div "Transform" at bounding box center [1297, 393] width 78 height 17
click at [1065, 456] on div "FUNCTION_NOT_FOUND: line 21:9: Unexpected parameters (uuid, integer, integer) f…" at bounding box center [817, 455] width 1050 height 46
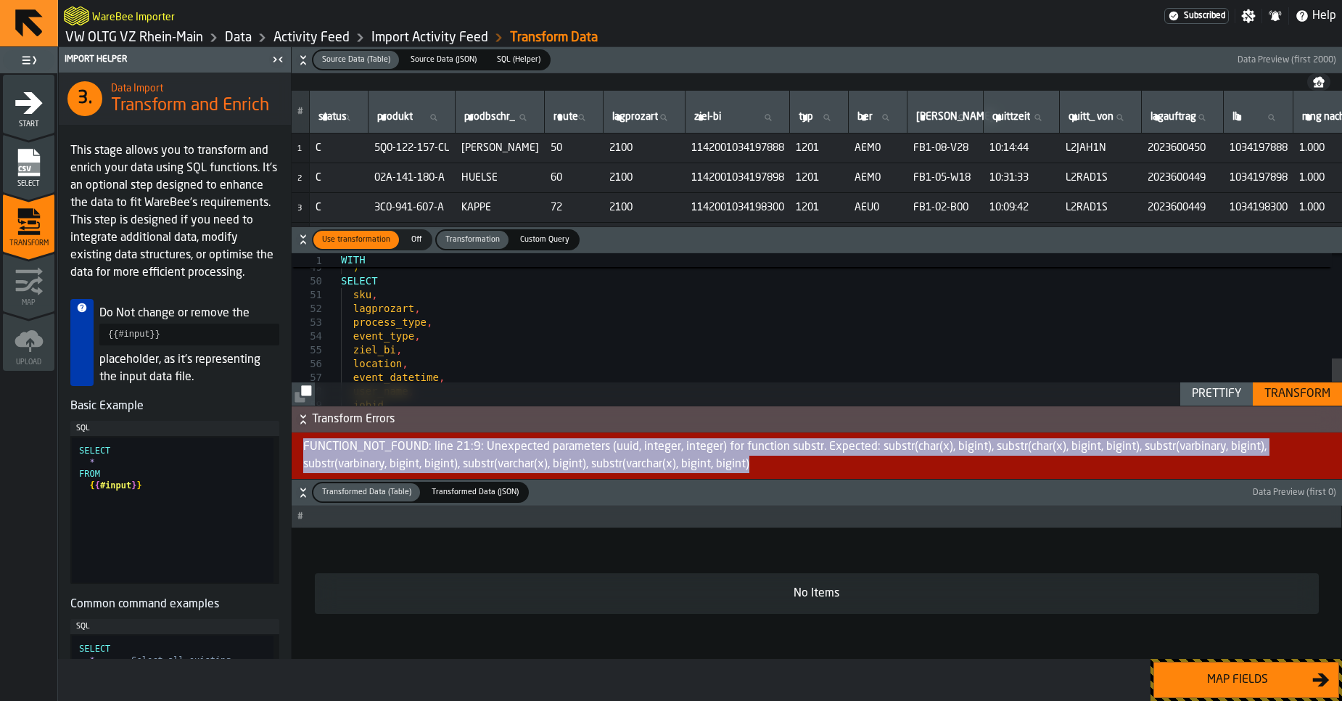
click at [1065, 456] on div "FUNCTION_NOT_FOUND: line 21:9: Unexpected parameters (uuid, integer, integer) f…" at bounding box center [817, 455] width 1050 height 46
copy div "FUNCTION_NOT_FOUND: line 21:9: Unexpected parameters (uuid, integer, integer) f…"
click at [549, 310] on div "AND TRY_CAST ( "mng nach" AS DOUBLE ) IS NOT NULL ) SELECT sku , lagprozart , p…" at bounding box center [841, 72] width 1001 height 970
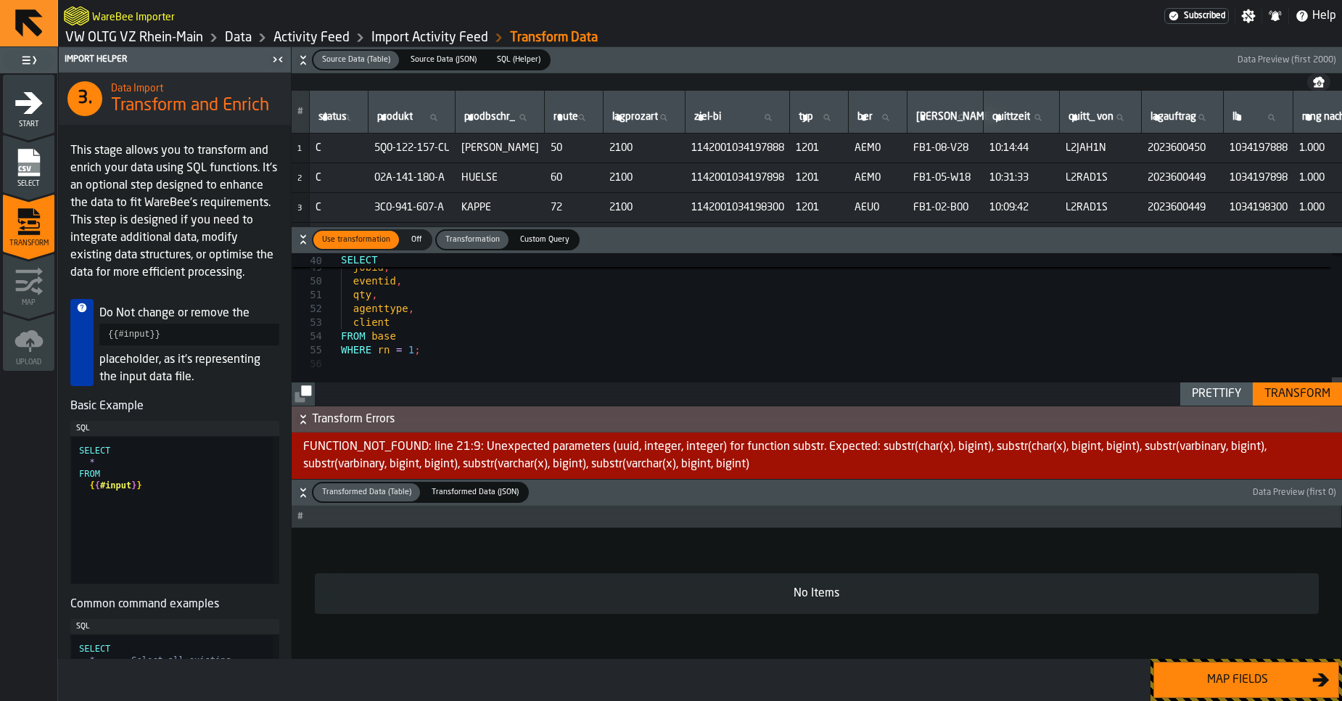
click at [1196, 399] on div "Prettify" at bounding box center [1216, 393] width 61 height 17
type textarea "**********"
click at [1293, 395] on div "Transform" at bounding box center [1297, 393] width 78 height 17
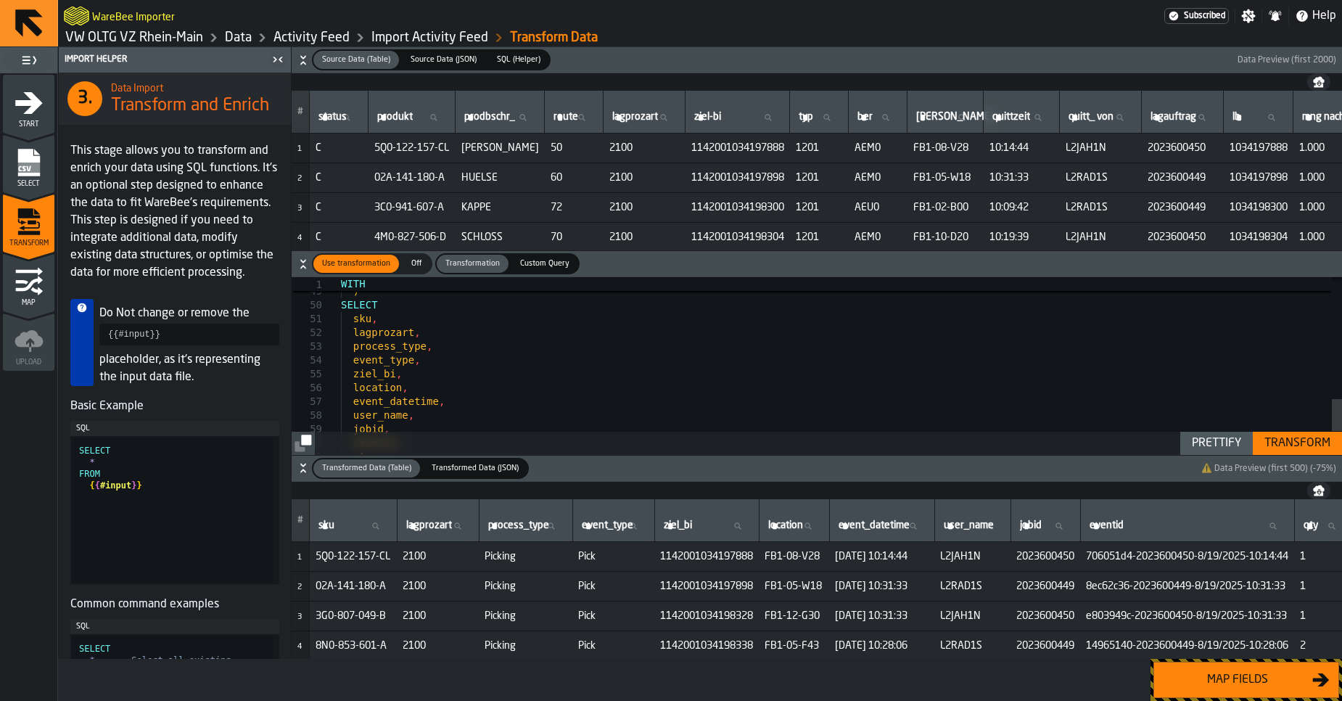
click at [1198, 685] on div "Map fields" at bounding box center [1237, 679] width 149 height 17
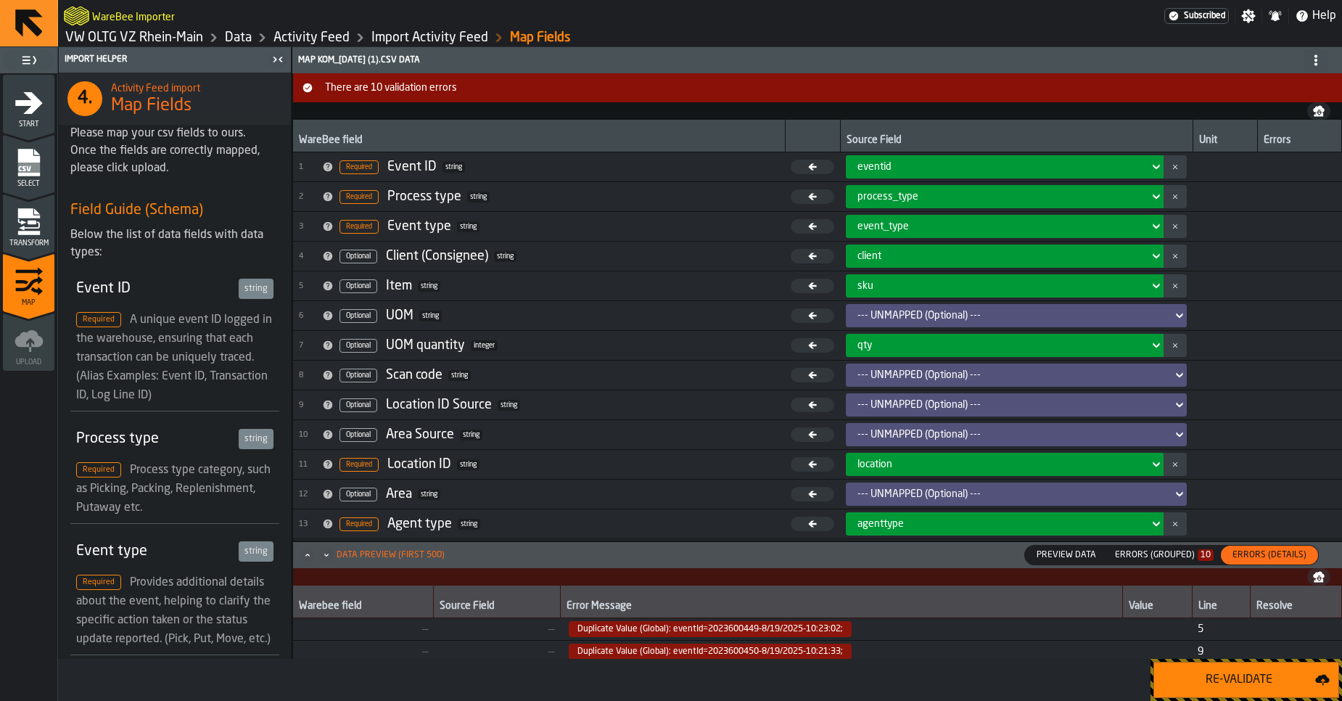
click at [1200, 685] on div "Re-Validate" at bounding box center [1239, 679] width 152 height 17
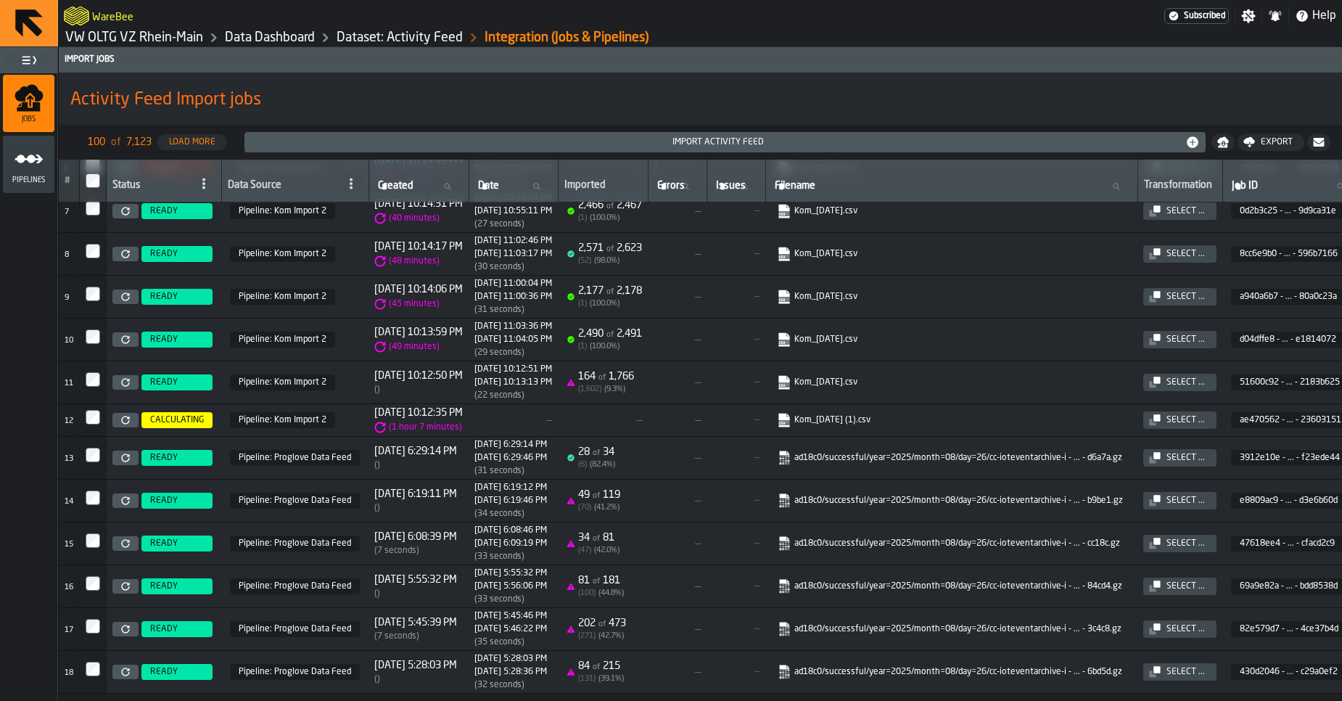
scroll to position [171, 0]
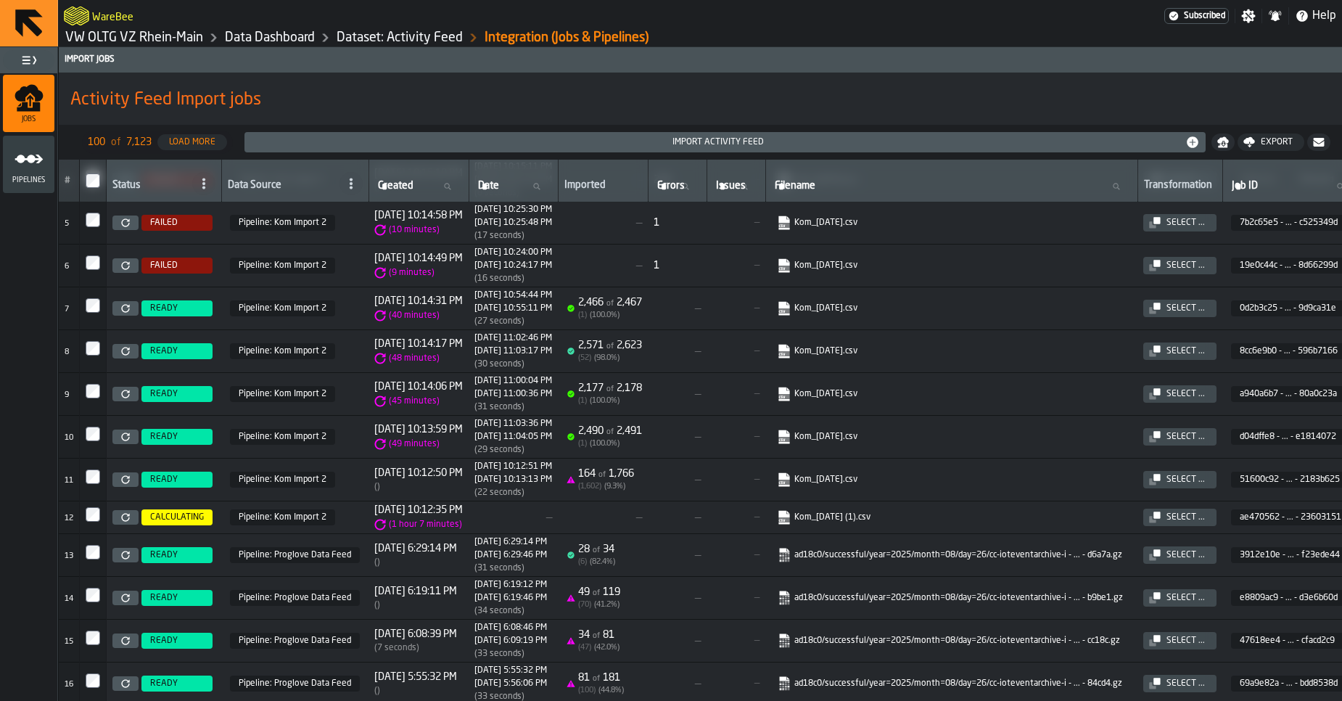
click at [129, 478] on icon at bounding box center [125, 480] width 8 height 8
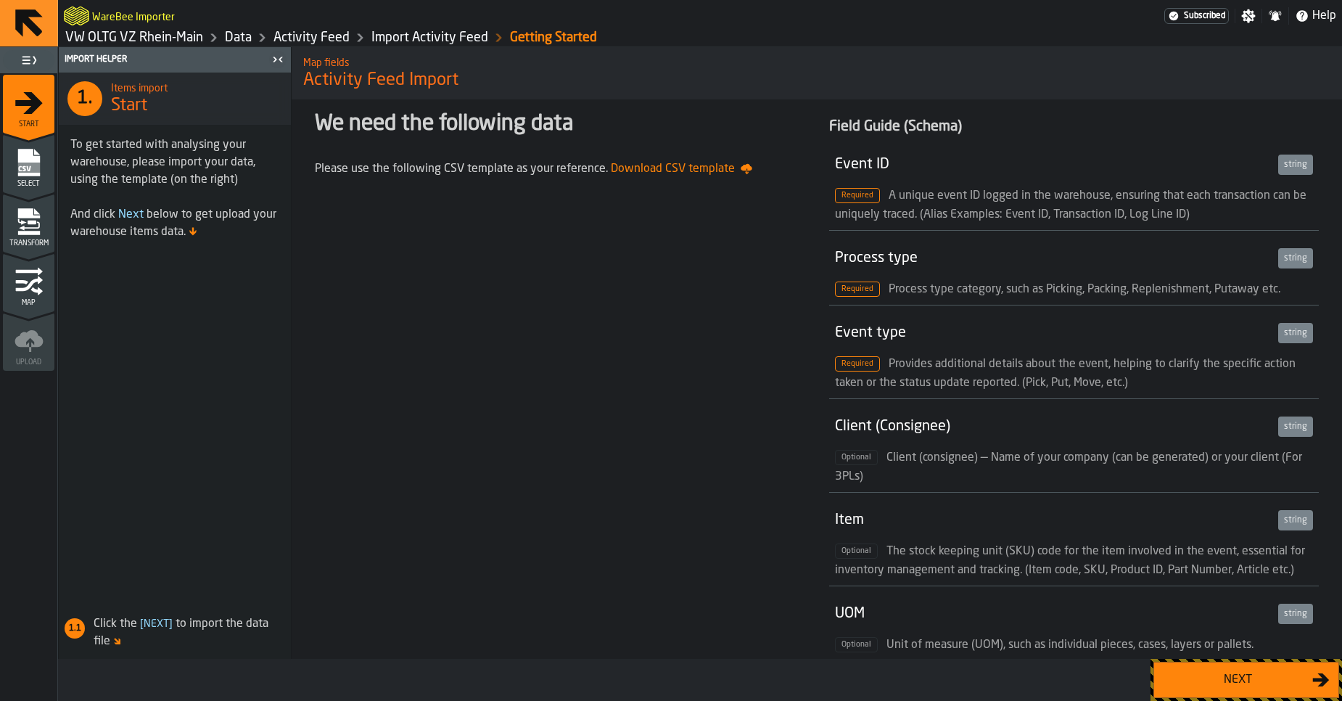
click at [1234, 684] on div "Next" at bounding box center [1237, 679] width 149 height 17
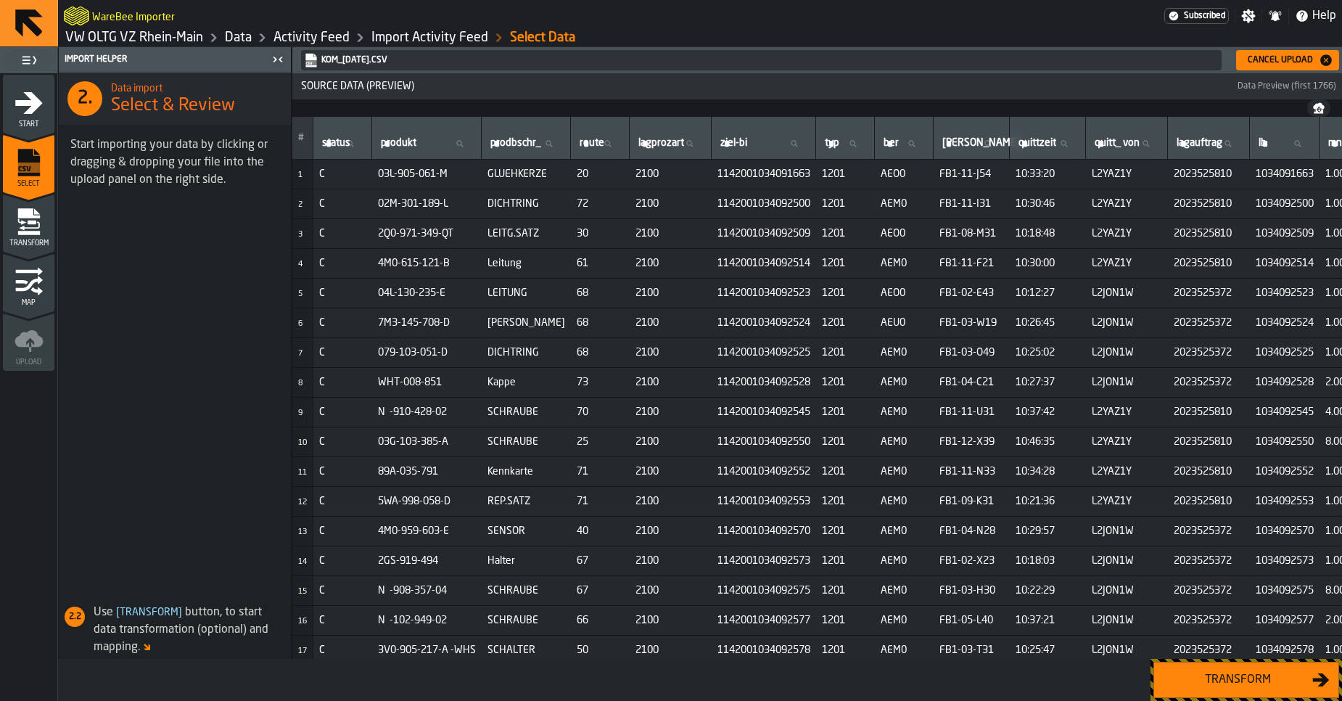
click at [1234, 684] on div "Transform" at bounding box center [1237, 679] width 149 height 17
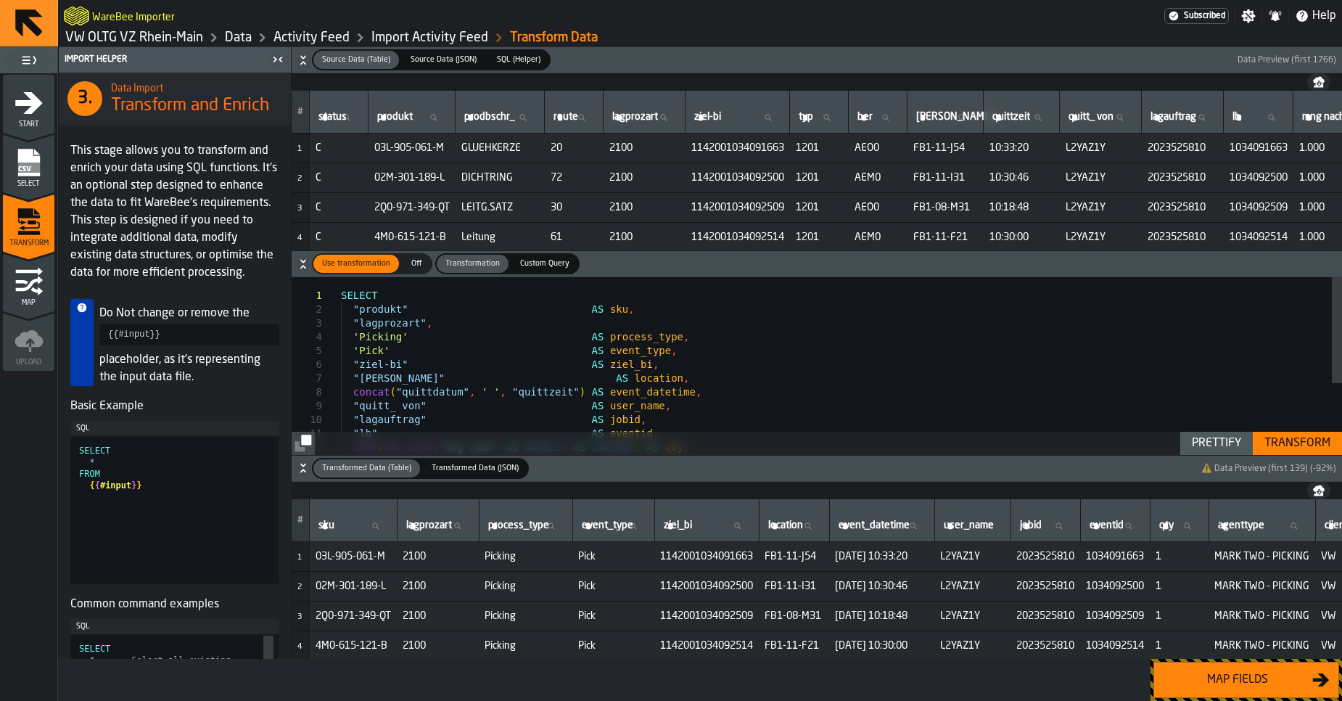
click at [745, 381] on div "SELECT "produkt" AS sku , "lagprozart" , 'Picking' AS process_type , 'Pick' AS …" at bounding box center [841, 424] width 1001 height 294
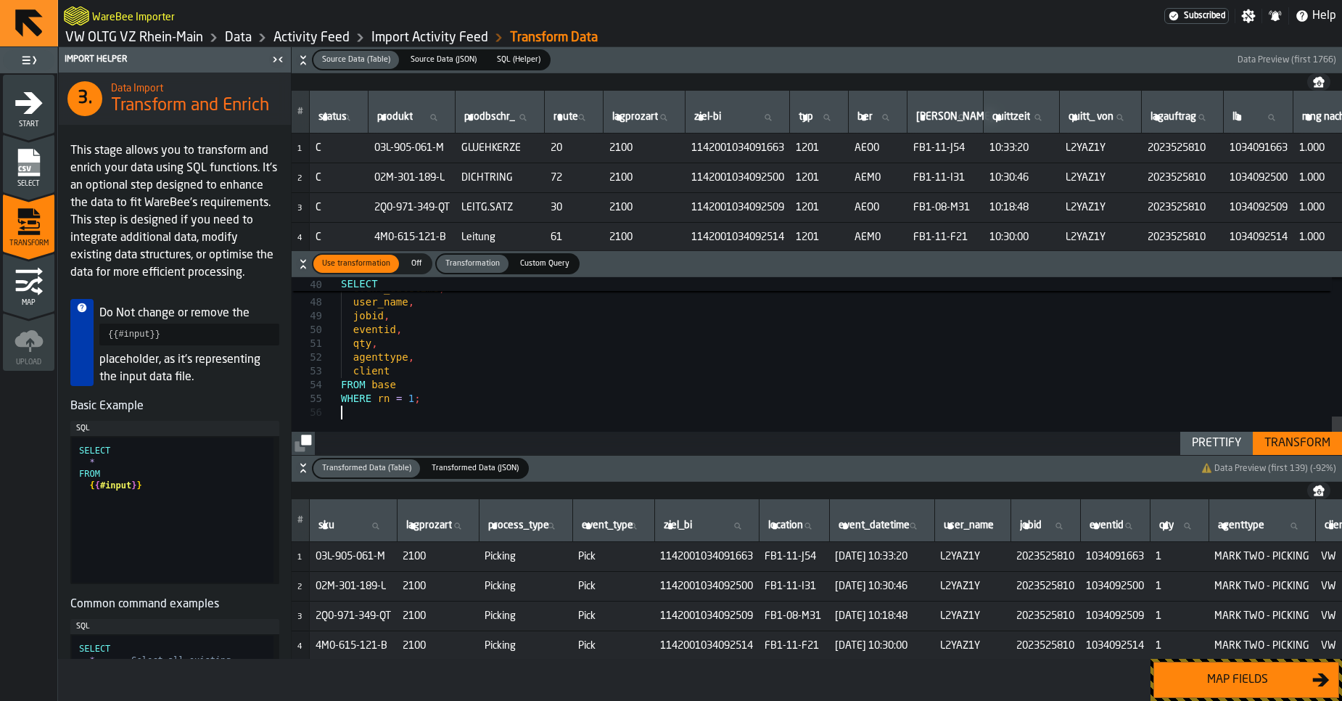
click at [1208, 447] on div "Prettify" at bounding box center [1216, 442] width 61 height 17
type textarea "**********"
click at [1290, 448] on div "Transform" at bounding box center [1297, 442] width 78 height 17
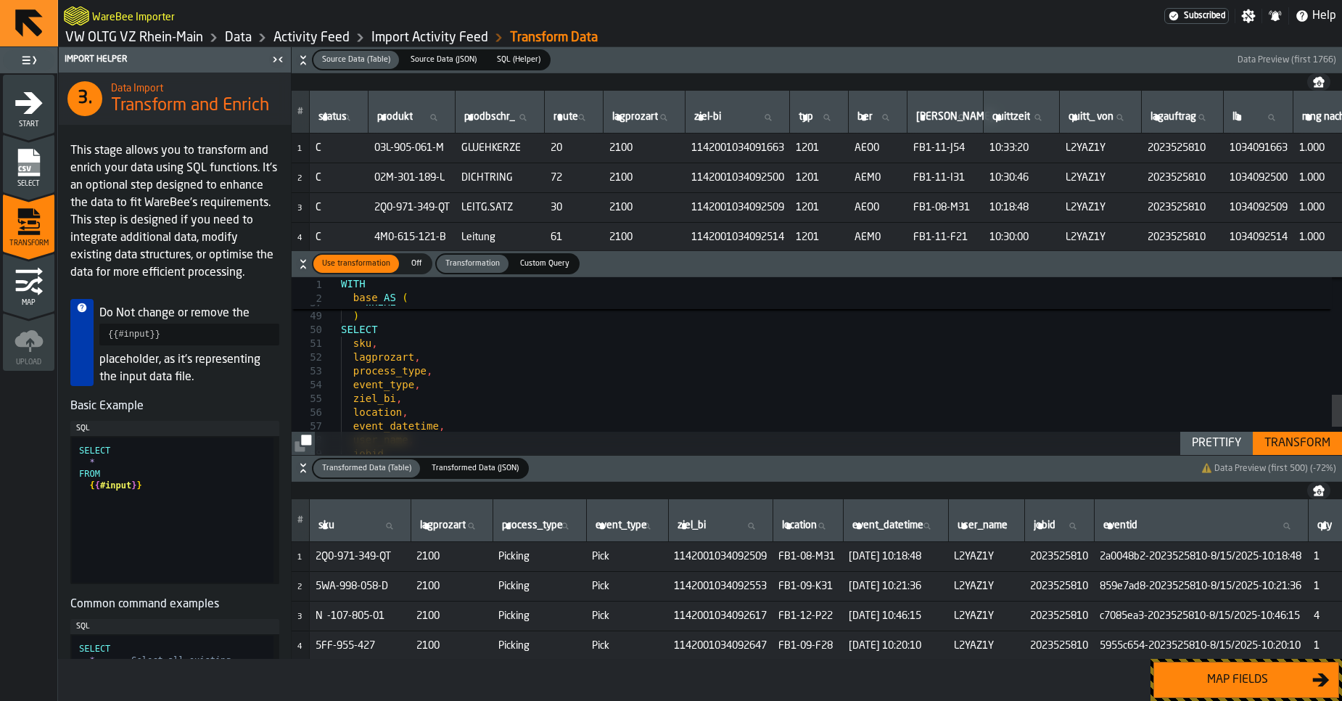
click at [1267, 670] on button "Map fields" at bounding box center [1246, 679] width 186 height 36
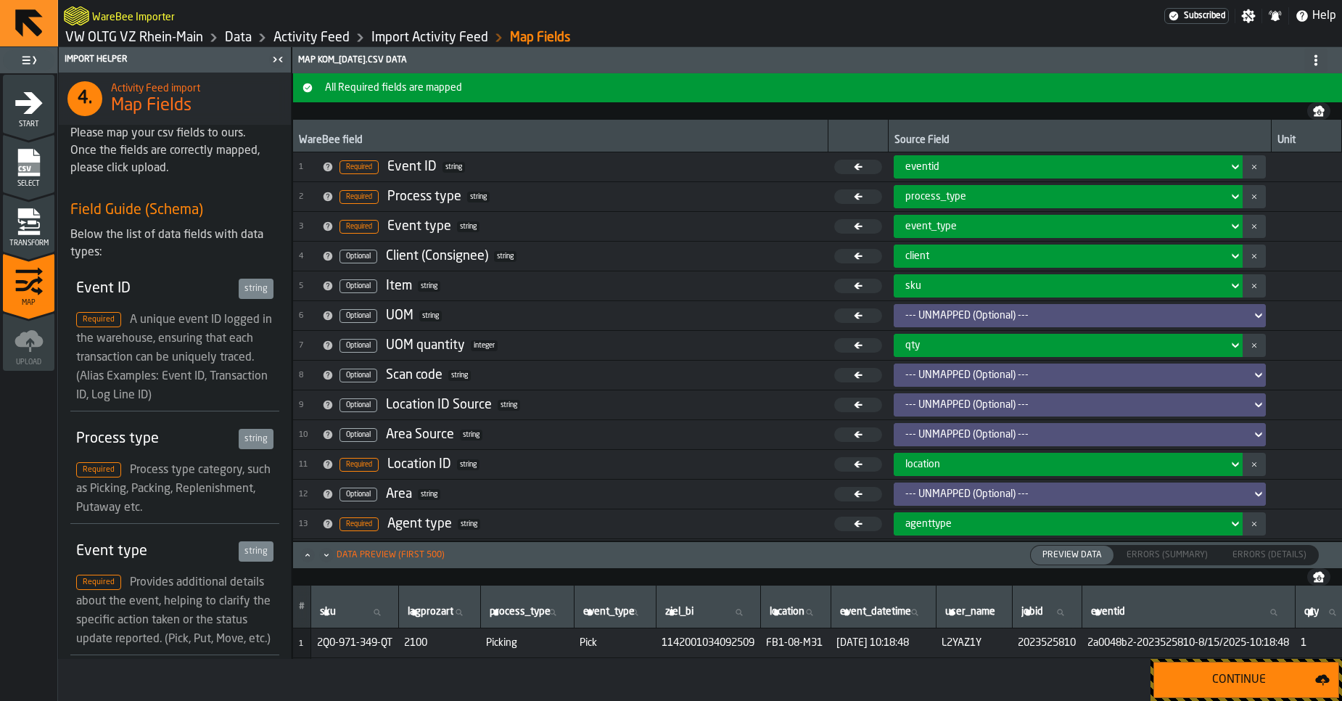
click at [1267, 670] on button "Continue" at bounding box center [1246, 679] width 186 height 36
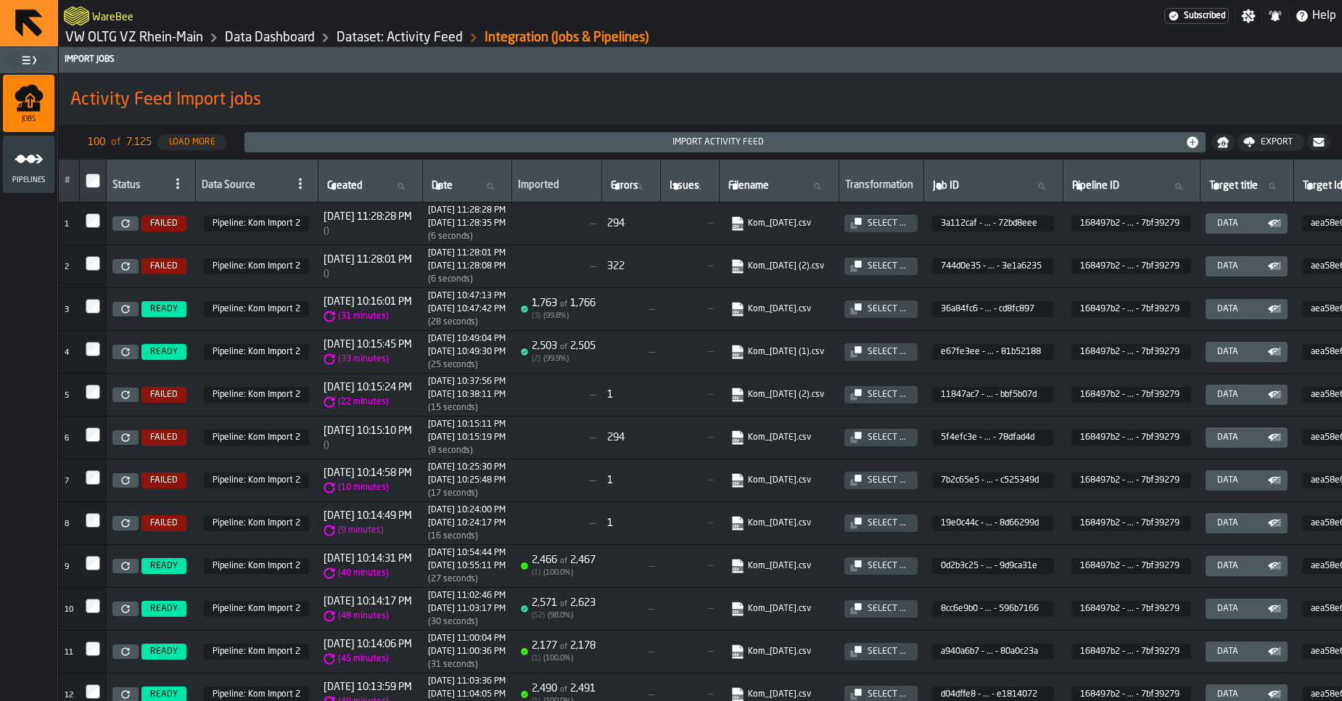
click at [181, 264] on span "FAILED" at bounding box center [163, 266] width 45 height 16
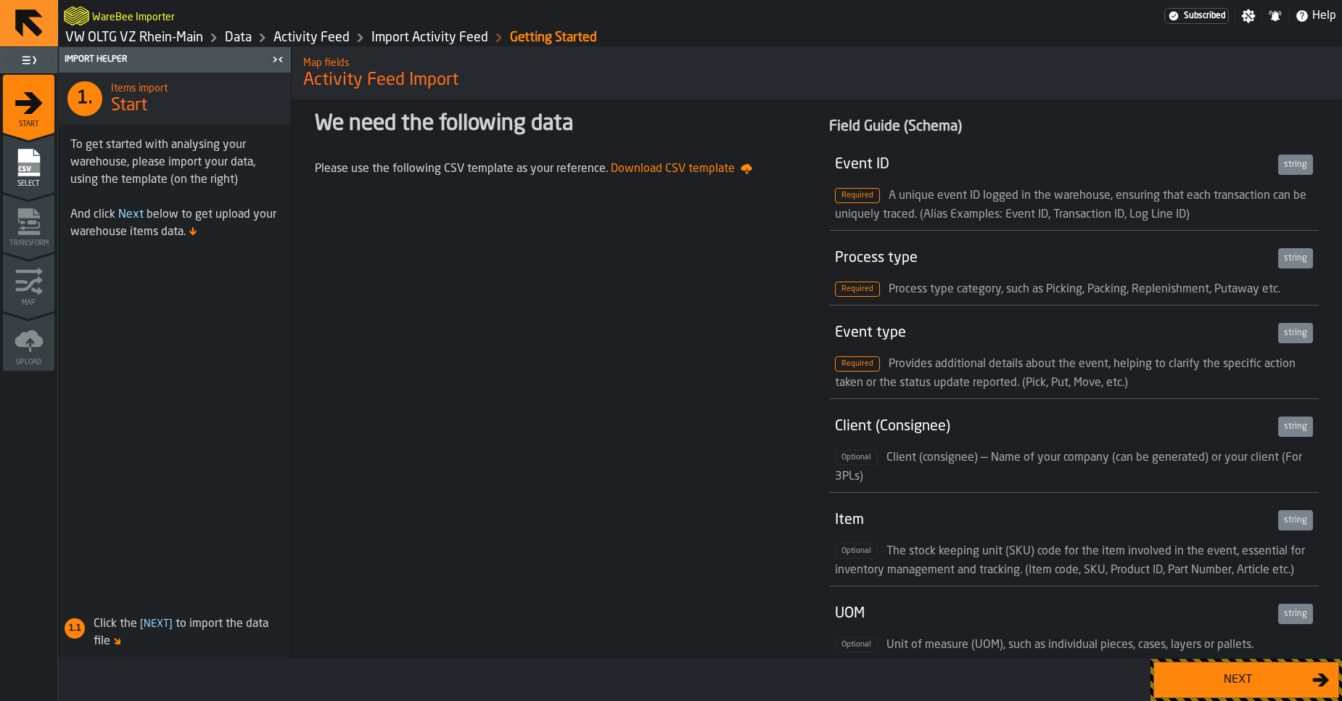
click at [1268, 685] on div "Next" at bounding box center [1237, 679] width 149 height 17
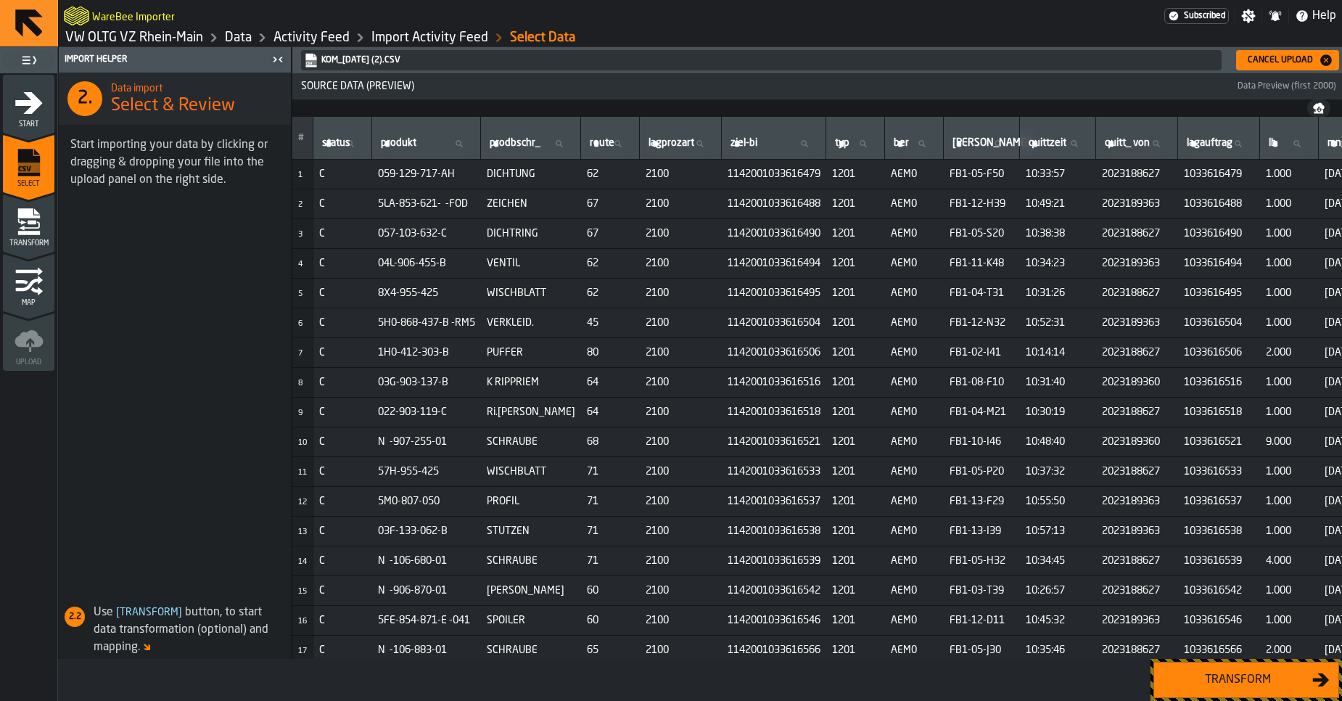
click at [1217, 672] on div "Transform" at bounding box center [1237, 679] width 149 height 17
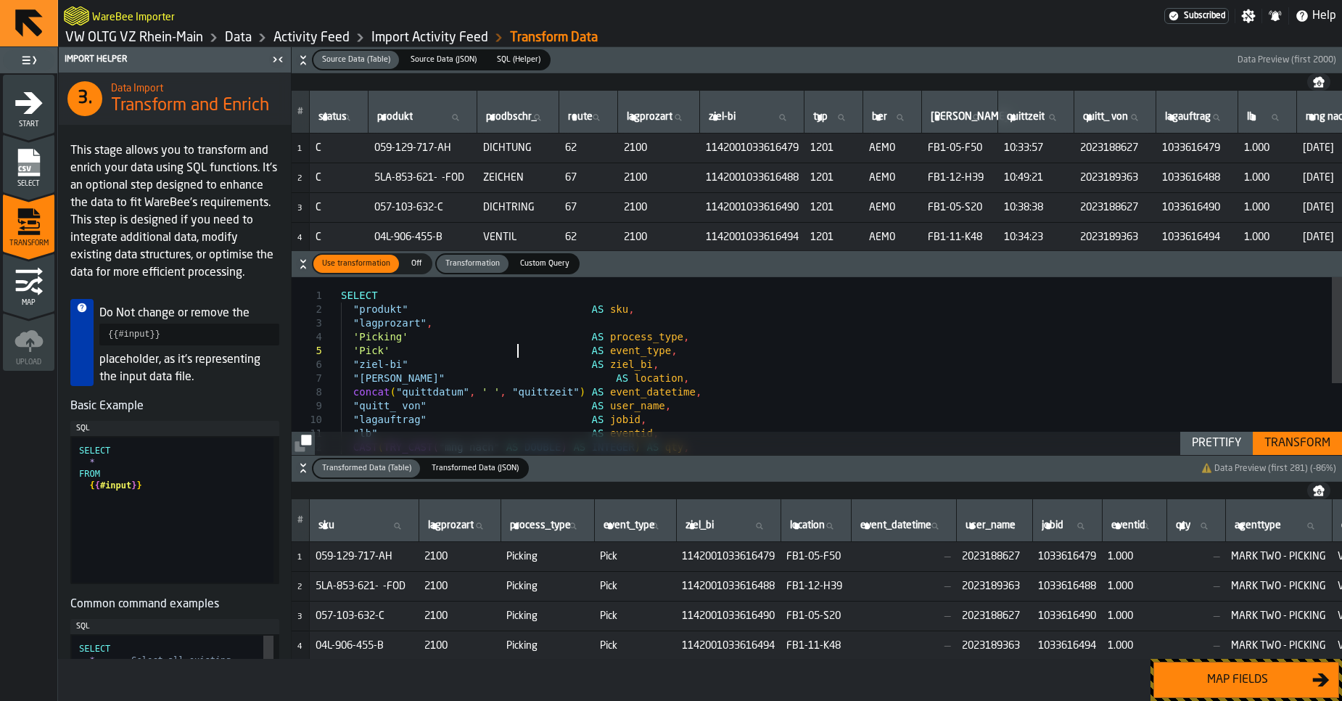
click at [519, 352] on div "SELECT "produkt" AS sku , "lagprozart" , 'Picking' AS process_type , 'Pick' AS …" at bounding box center [841, 424] width 1001 height 294
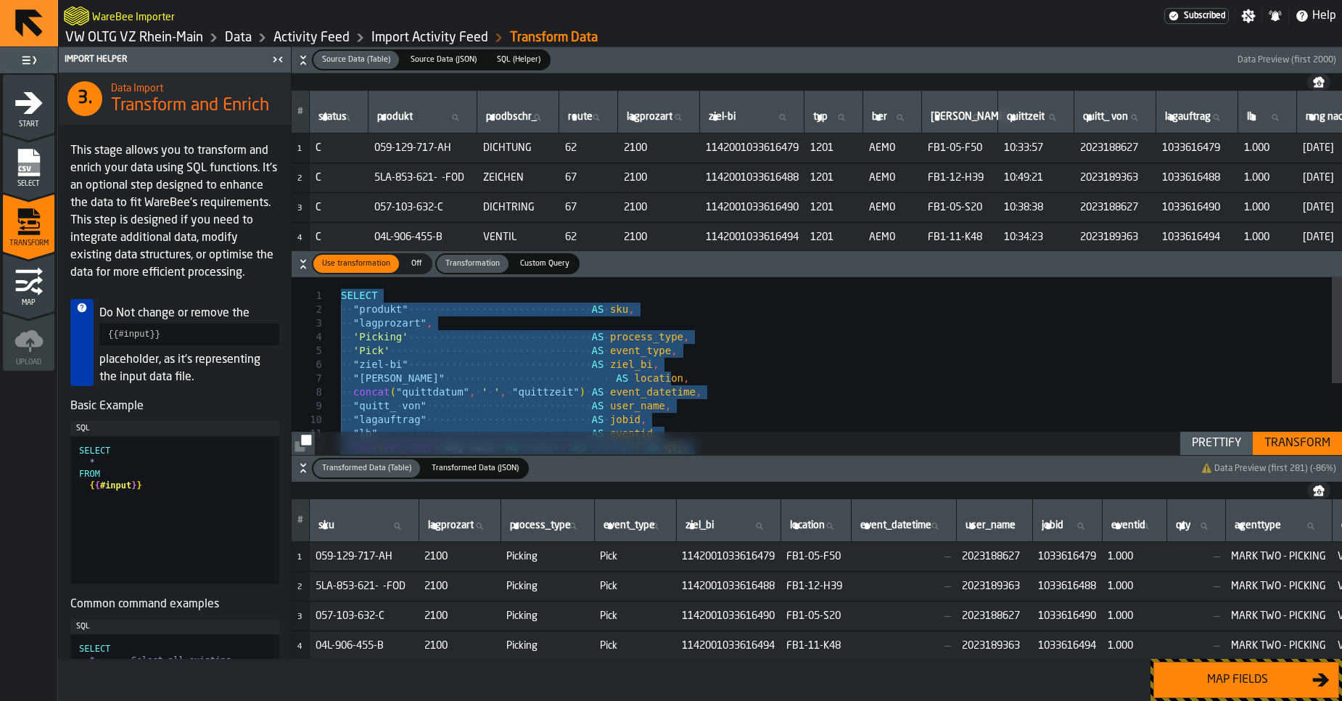
type textarea "**********"
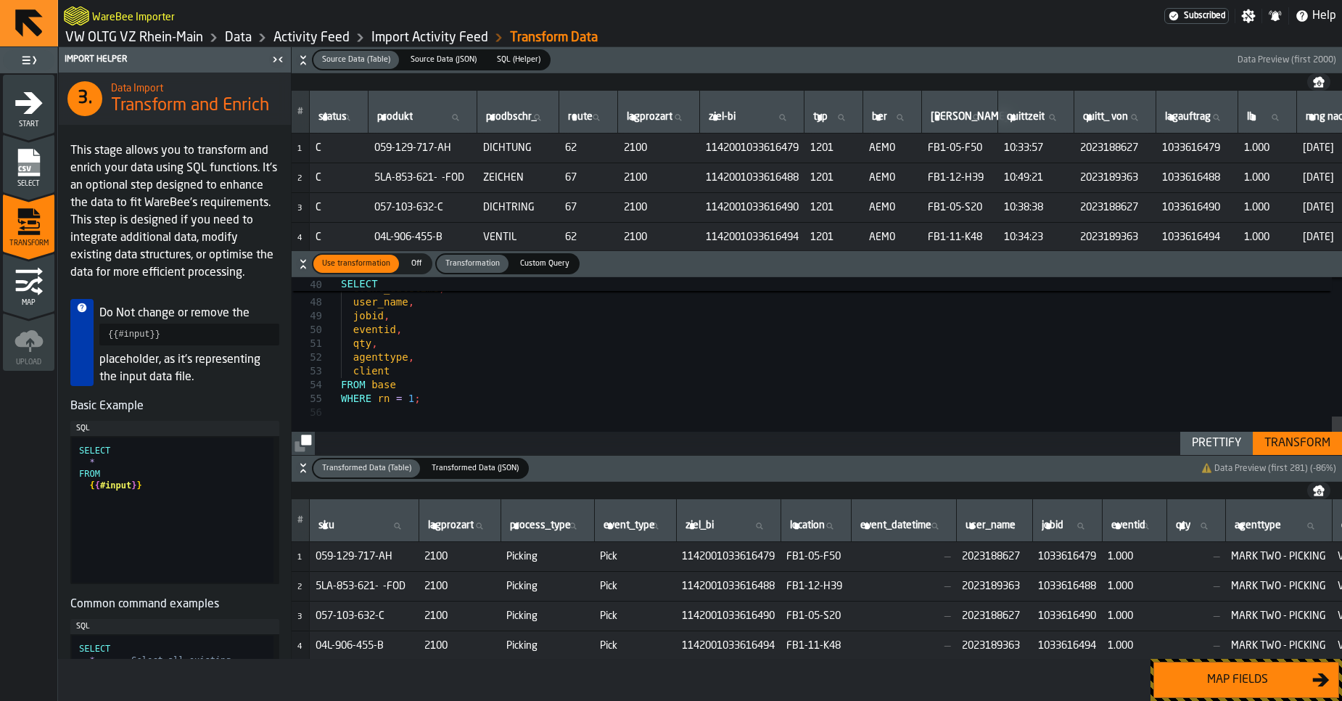
click at [1204, 442] on div "Prettify" at bounding box center [1216, 442] width 61 height 17
type textarea "**********"
click at [1286, 451] on div "Transform" at bounding box center [1297, 442] width 78 height 17
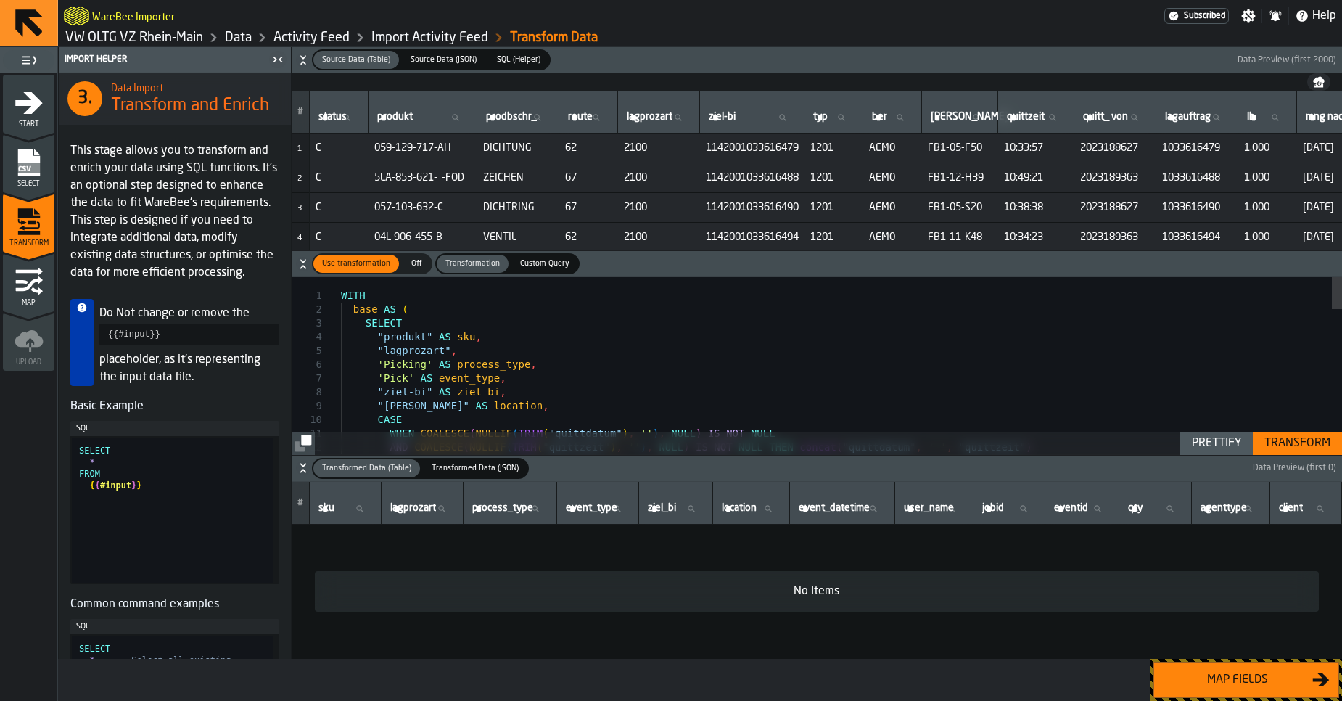
click at [24, 165] on rect "menu Select" at bounding box center [28, 167] width 22 height 10
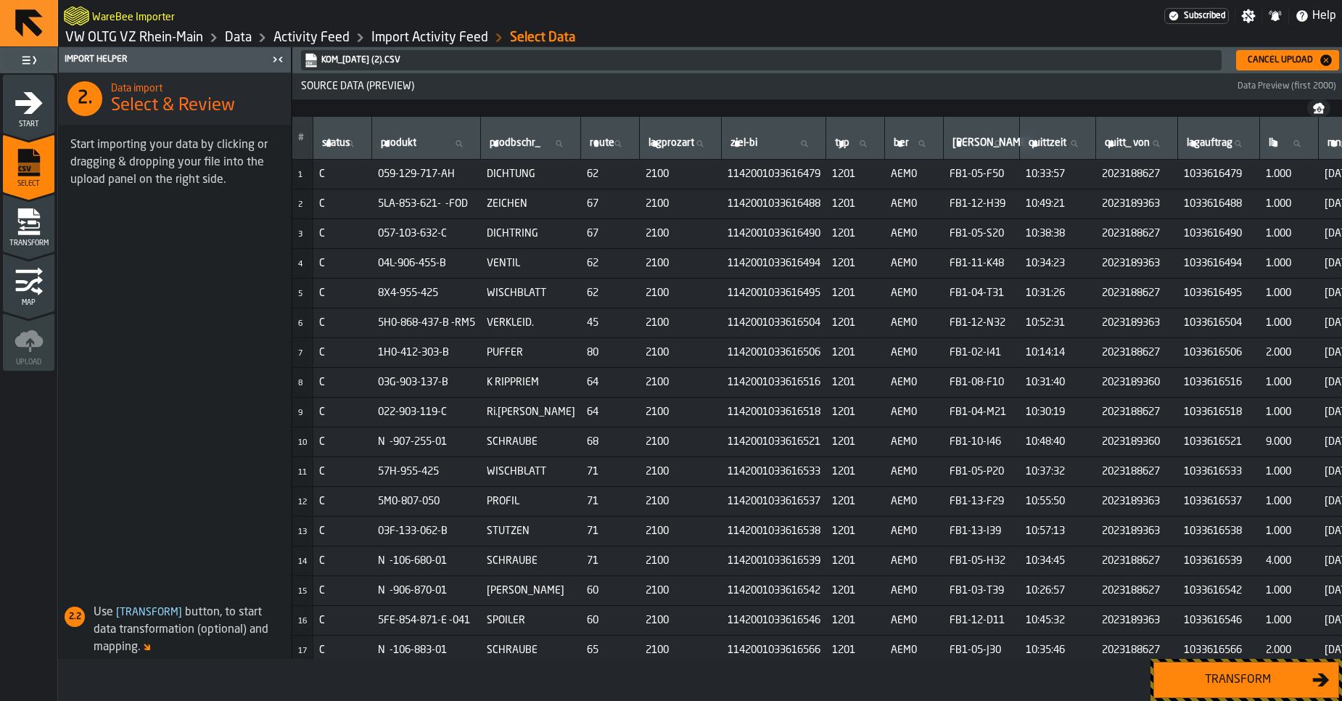
click at [1302, 62] on div "Cancel Upload" at bounding box center [1280, 60] width 77 height 10
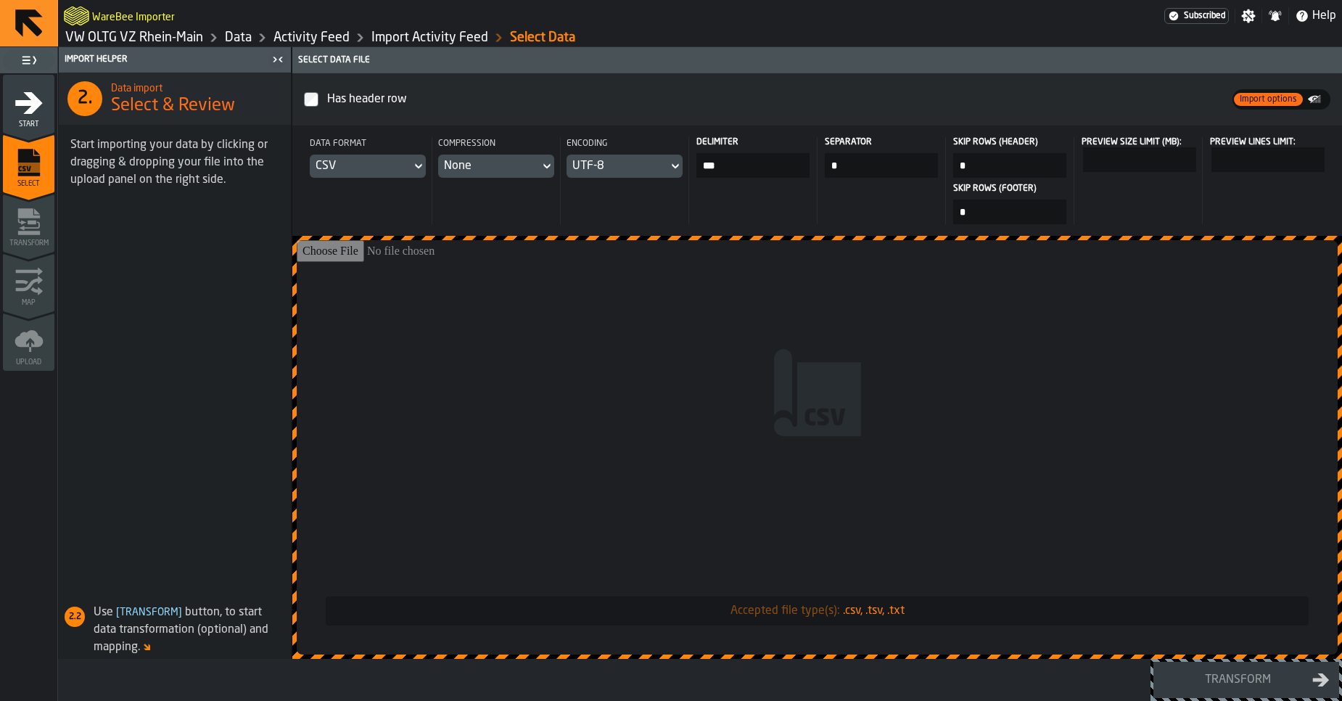
click at [743, 170] on input "***" at bounding box center [752, 165] width 113 height 25
type input "***"
click at [857, 163] on input "*" at bounding box center [881, 165] width 113 height 25
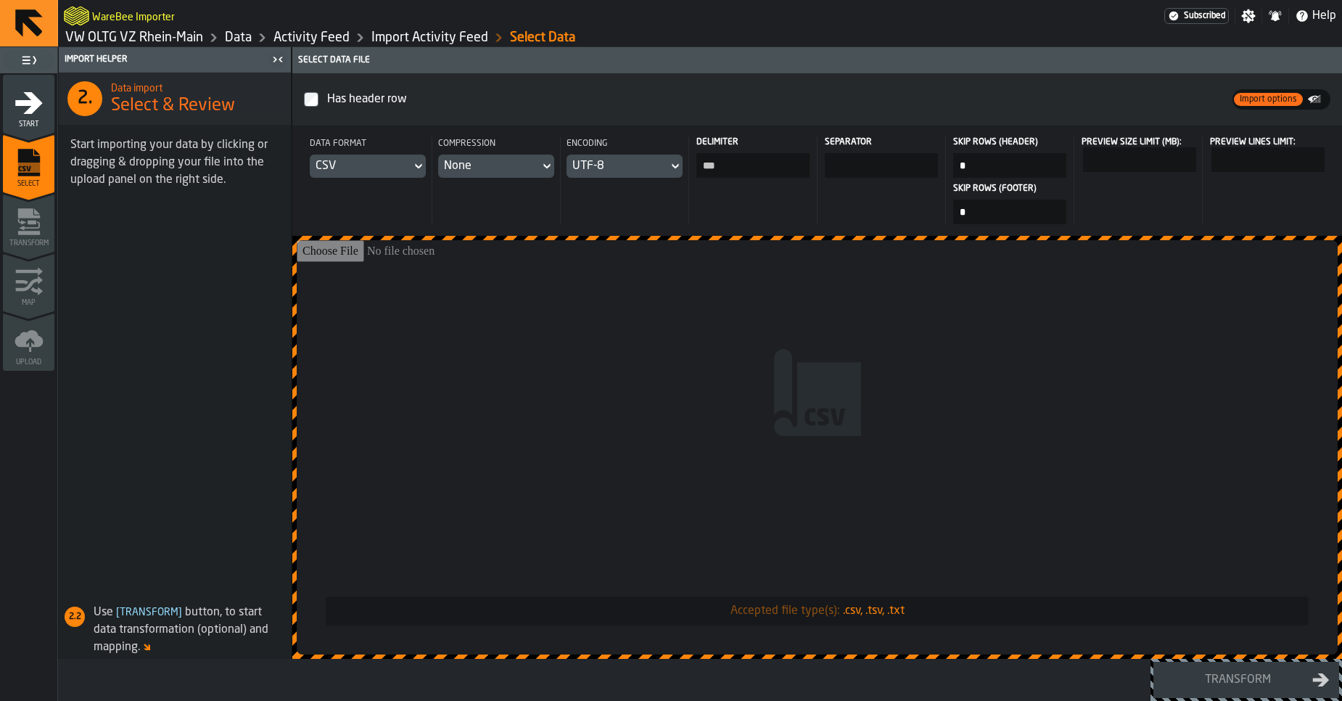
click at [909, 257] on input "Accepted file type(s): .csv, .tsv, .txt" at bounding box center [817, 447] width 1041 height 414
type input "**********"
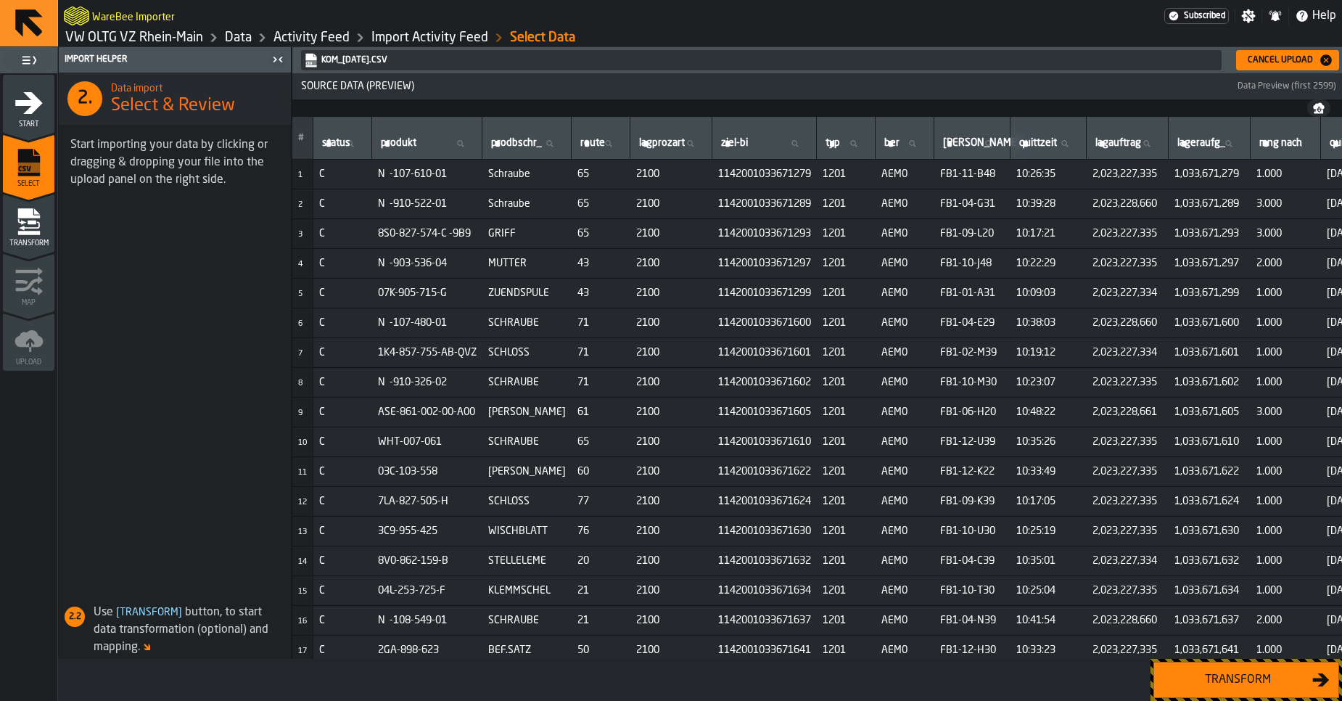
click at [1192, 669] on button "Transform" at bounding box center [1246, 679] width 186 height 36
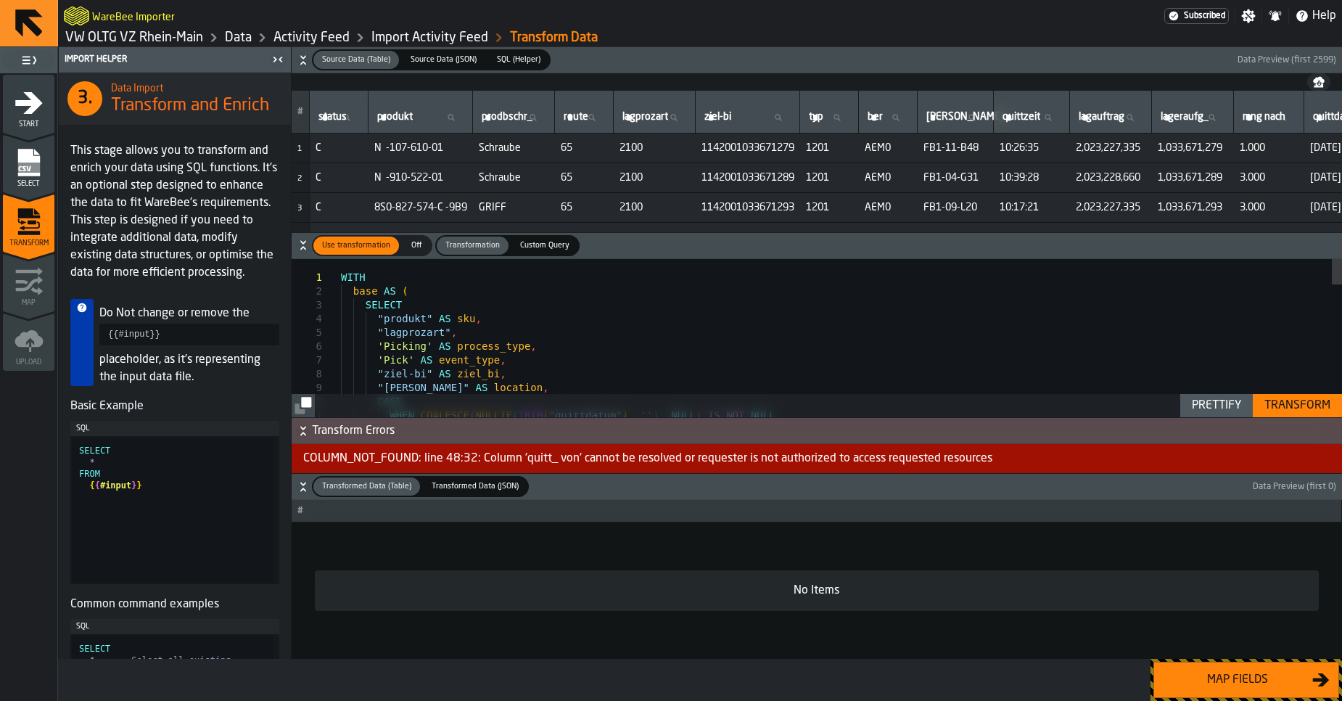
drag, startPoint x: 1279, startPoint y: 403, endPoint x: 1120, endPoint y: 97, distance: 345.2
click at [1120, 97] on div "Source Data (Table) Source Data (Table) Source Data (JSON) Source Data (JSON) S…" at bounding box center [817, 352] width 1050 height 611
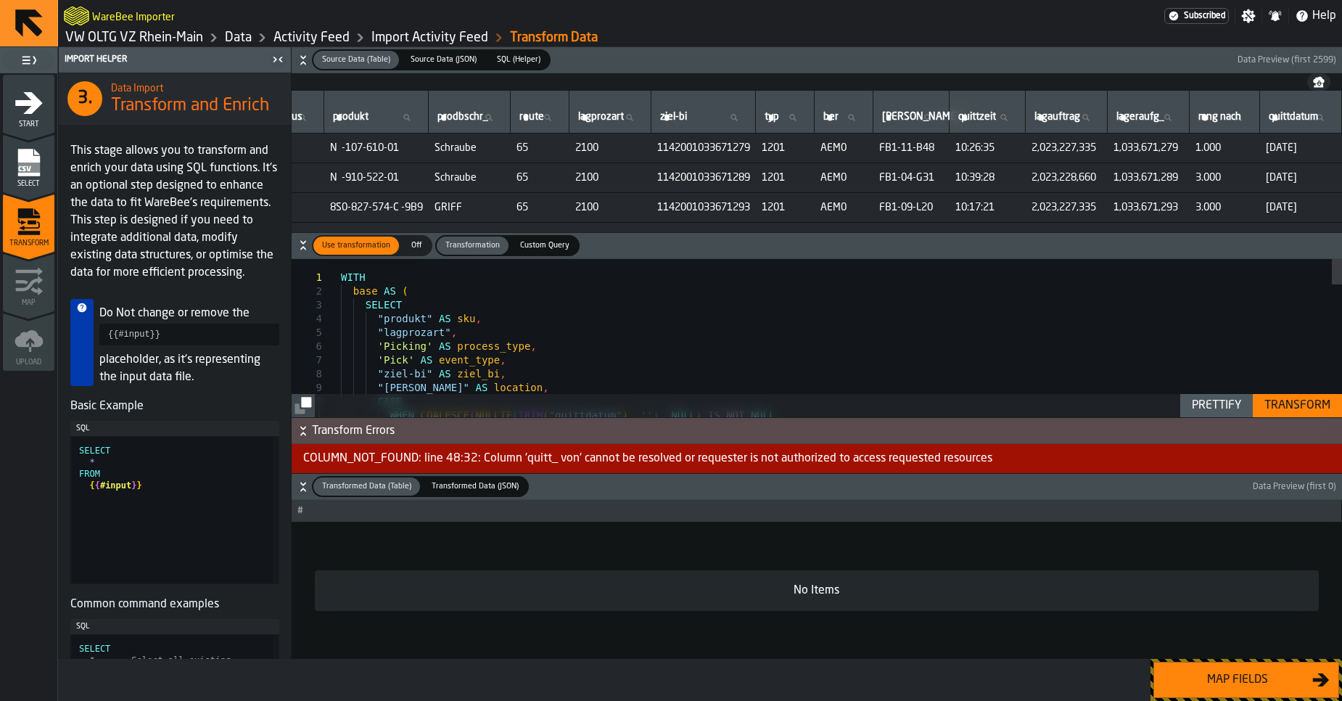
click at [1288, 401] on div "Transform" at bounding box center [1297, 405] width 78 height 17
click at [149, 36] on link "VW OLTG VZ Rhein-Main" at bounding box center [134, 38] width 138 height 16
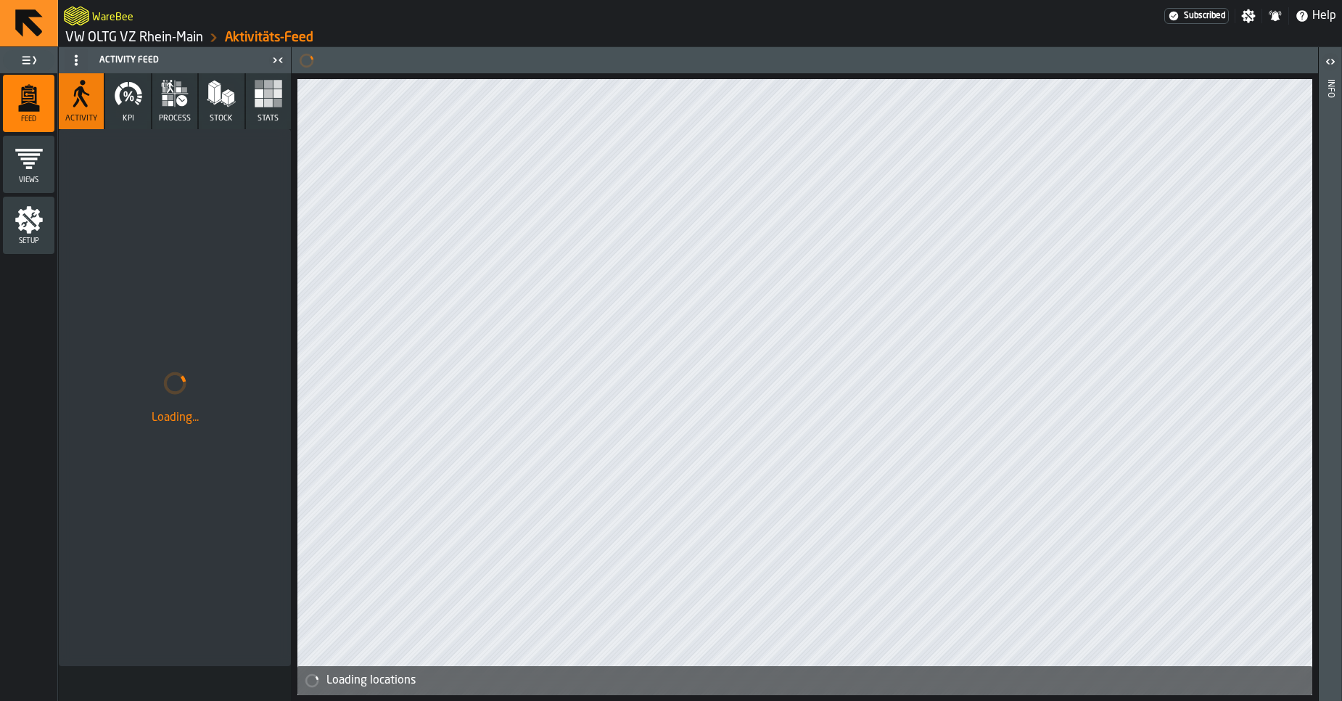
click at [149, 36] on link "VW OLTG VZ Rhein-Main" at bounding box center [134, 38] width 138 height 16
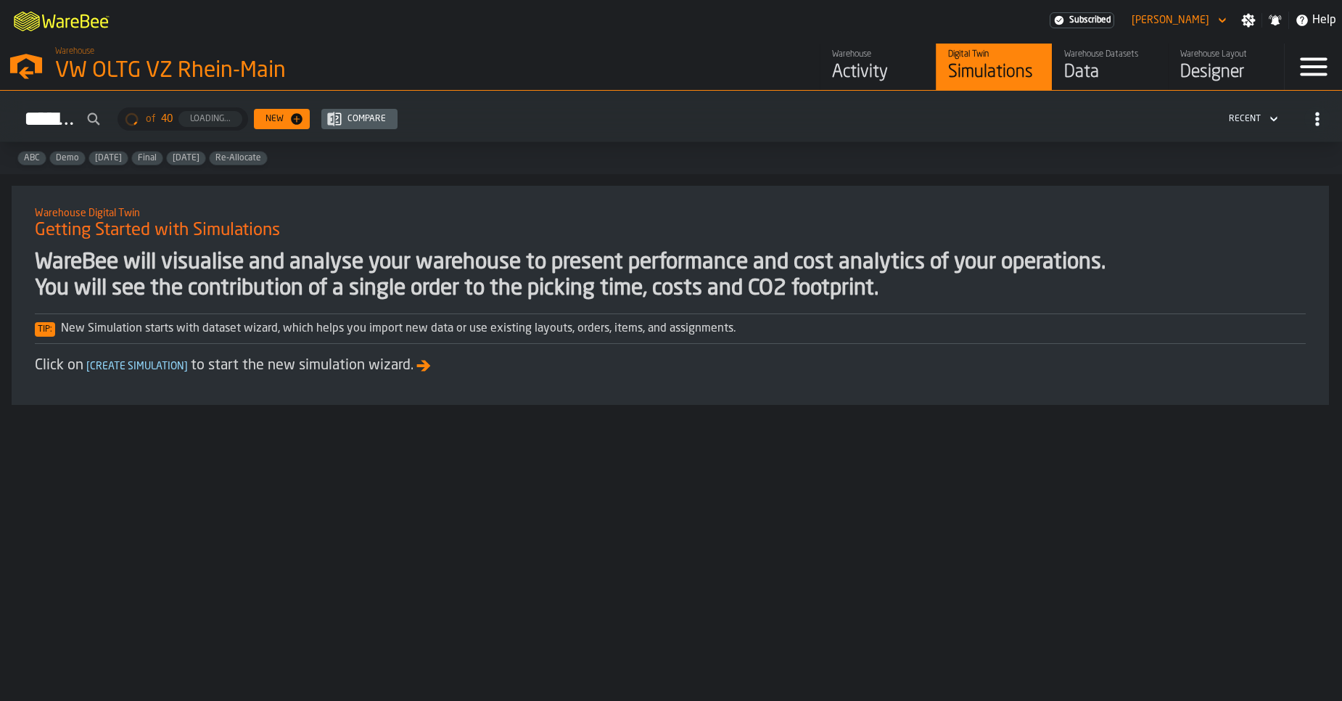
click at [1106, 60] on div "Warehouse Datasets Data" at bounding box center [1110, 66] width 92 height 35
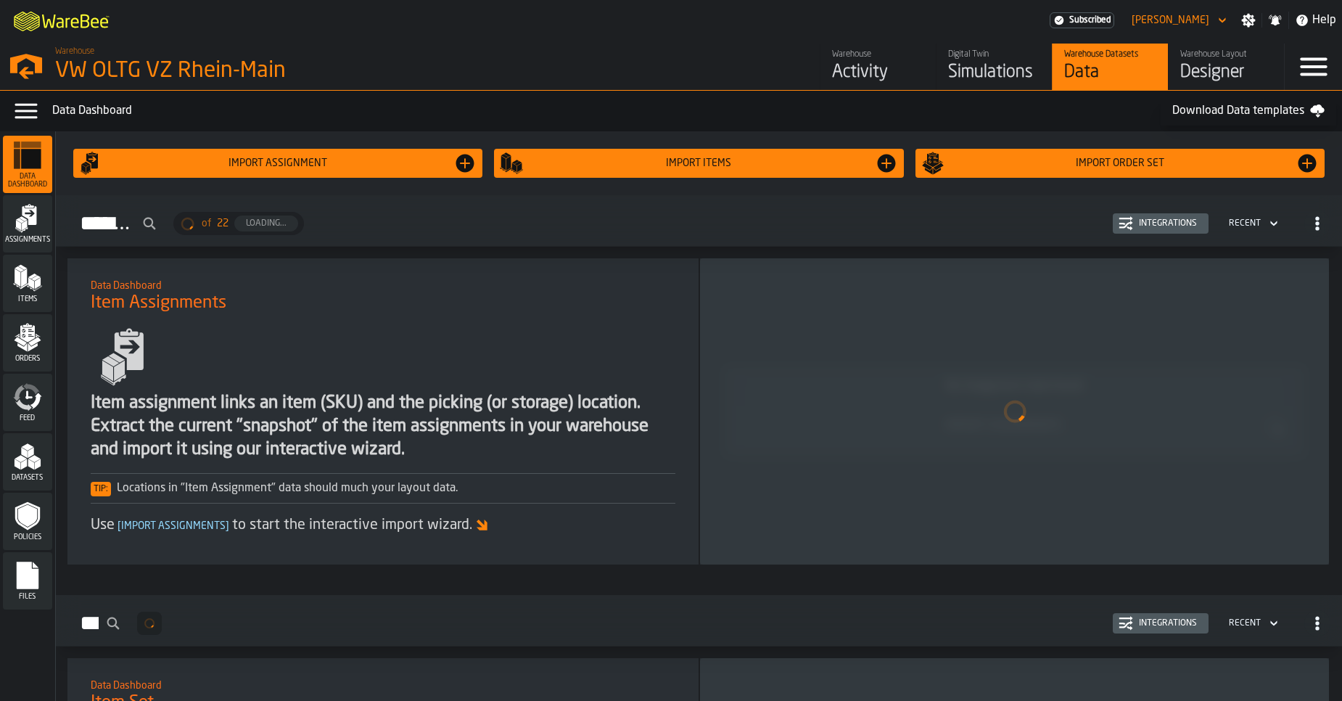
click at [17, 415] on span "Feed" at bounding box center [27, 418] width 49 height 8
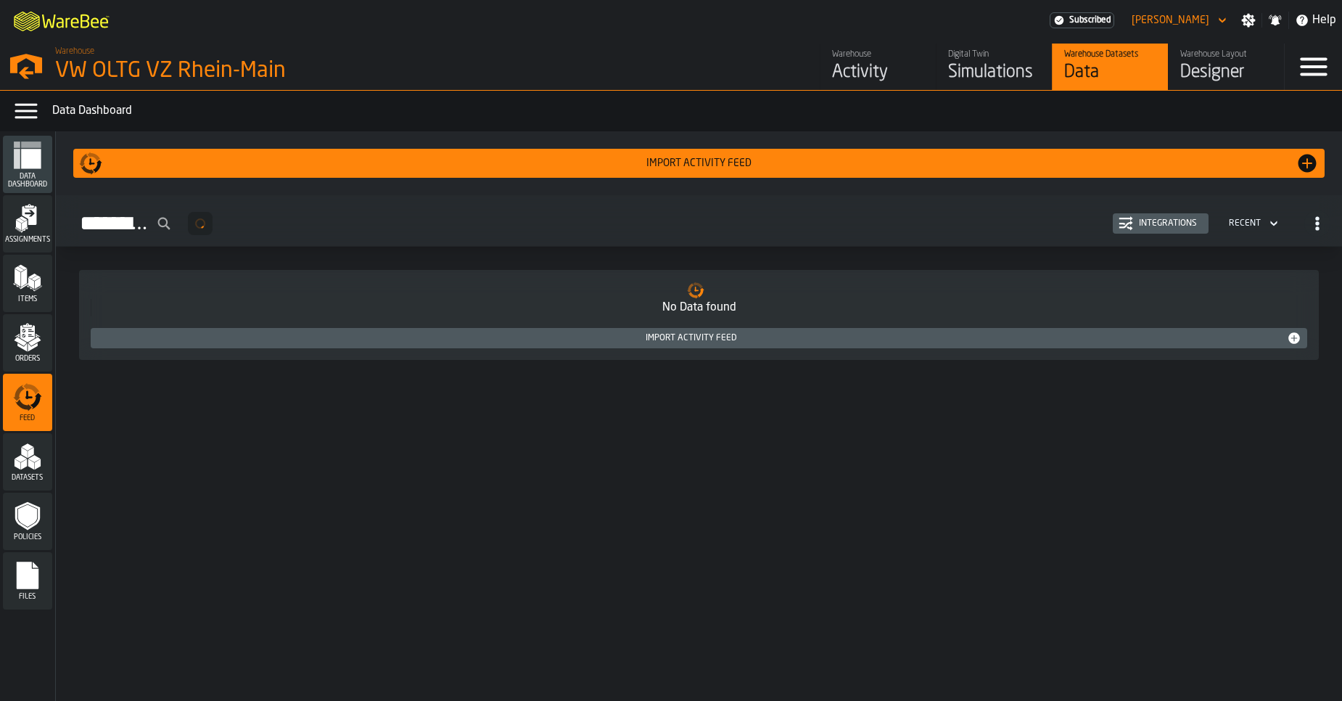
click at [1139, 229] on div "Integrations" at bounding box center [1160, 223] width 84 height 15
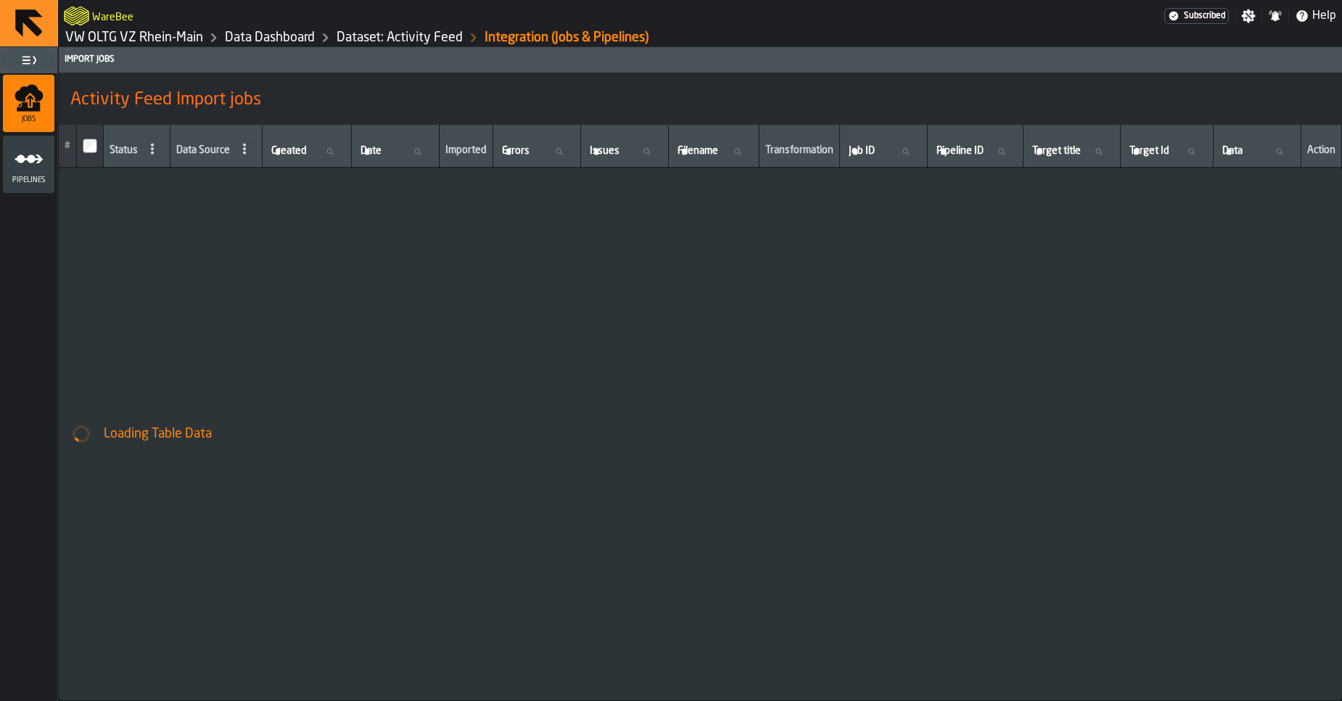
click at [33, 173] on icon "menu Pipelines" at bounding box center [29, 158] width 29 height 29
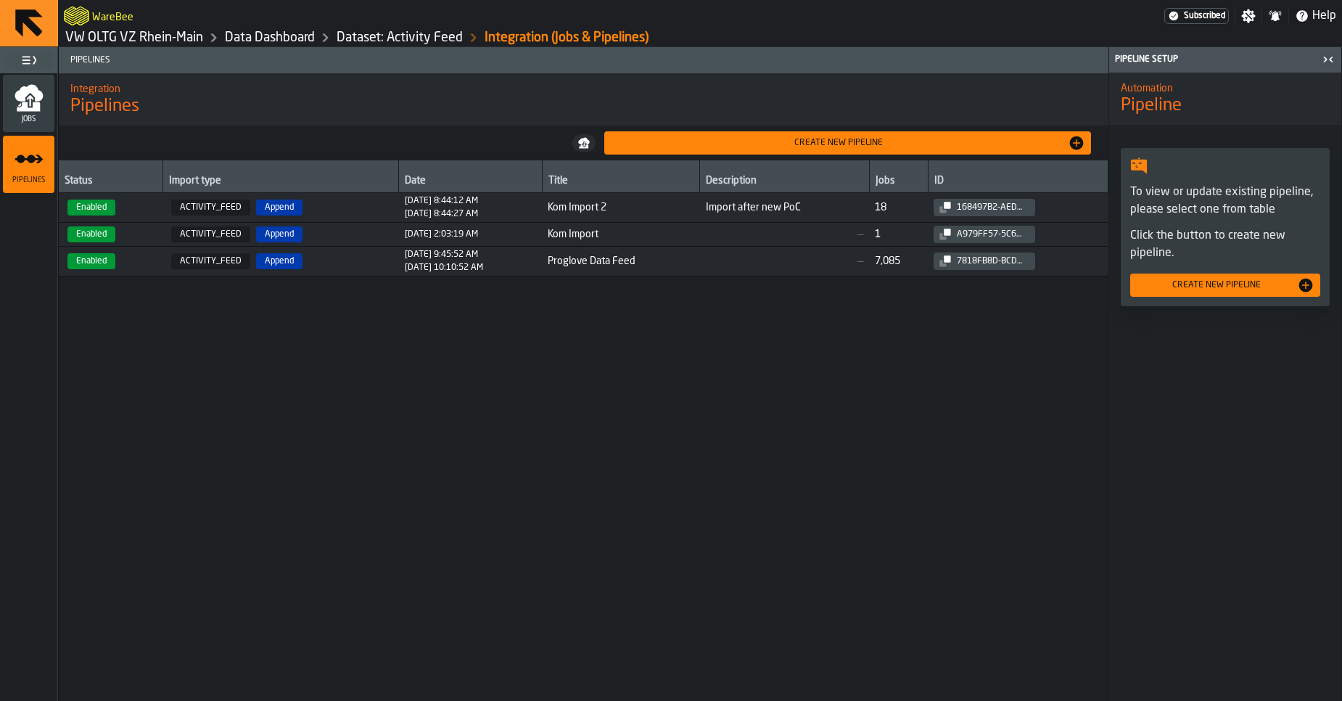
click at [468, 213] on div "8/26/2025, 8:44:27 AM" at bounding box center [441, 214] width 73 height 10
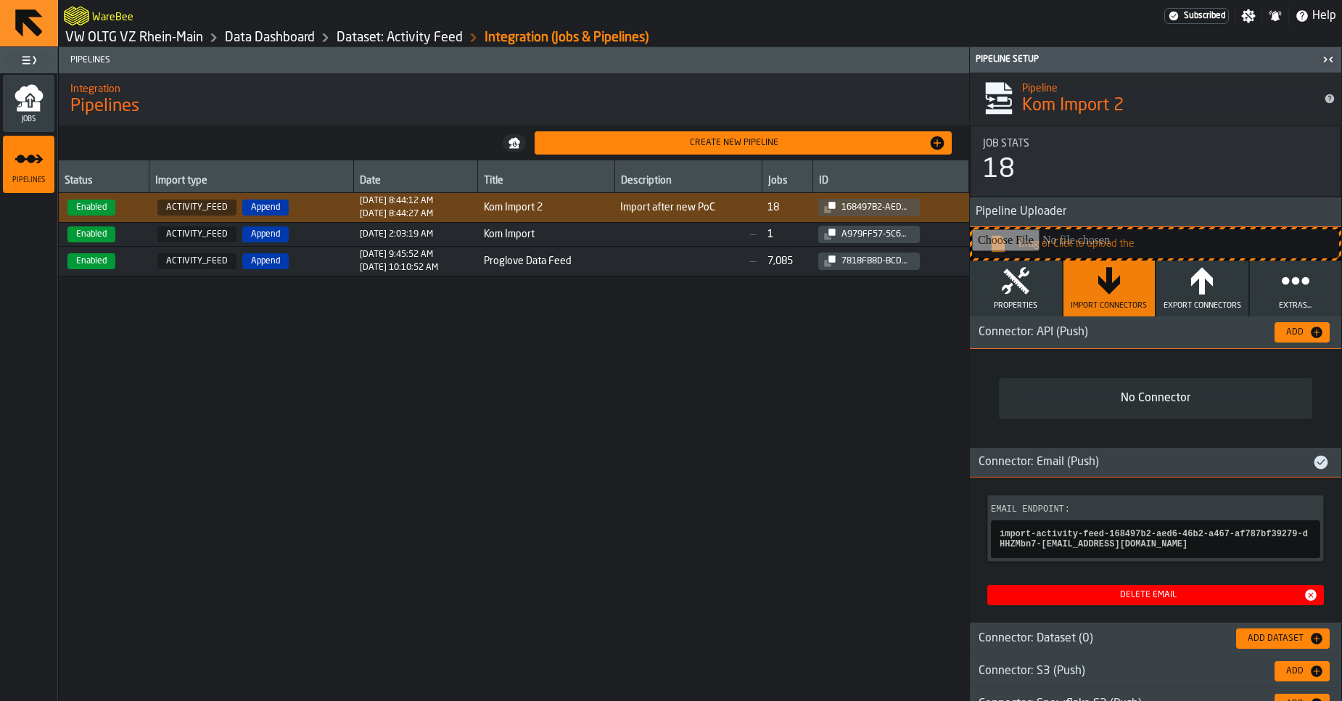
click at [1292, 286] on icon "button" at bounding box center [1295, 280] width 29 height 29
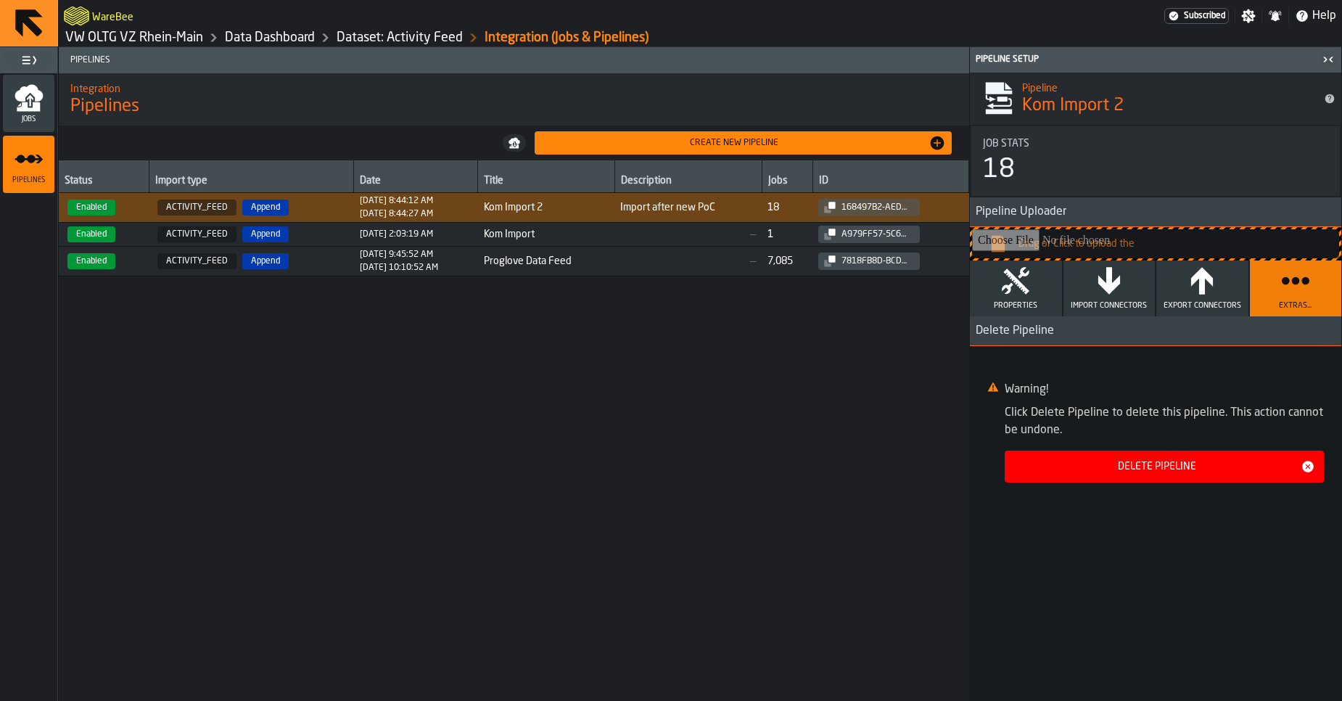
click at [1018, 308] on span "Properties" at bounding box center [1016, 305] width 44 height 9
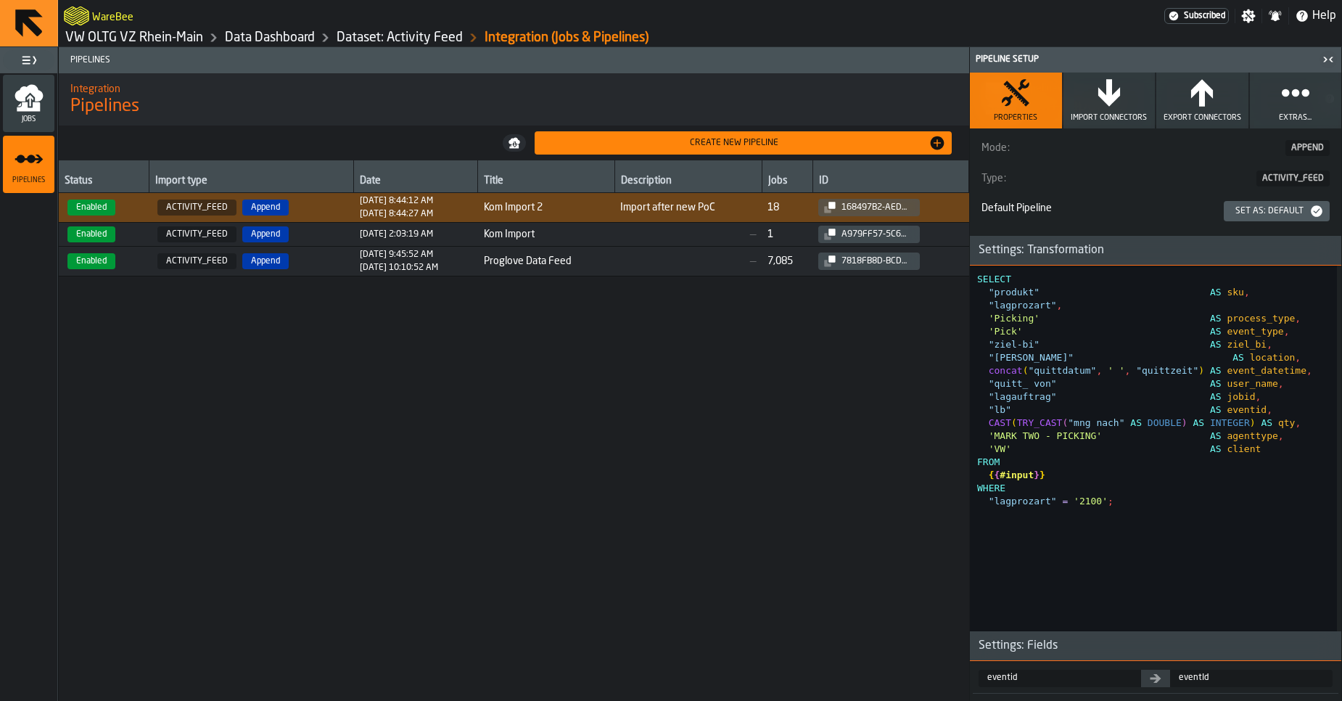
click at [1081, 414] on div "SELECT "produkt" AS sku , "lagprozart" , 'Picking' AS process_type , 'Pick' AS …" at bounding box center [1157, 448] width 360 height 366
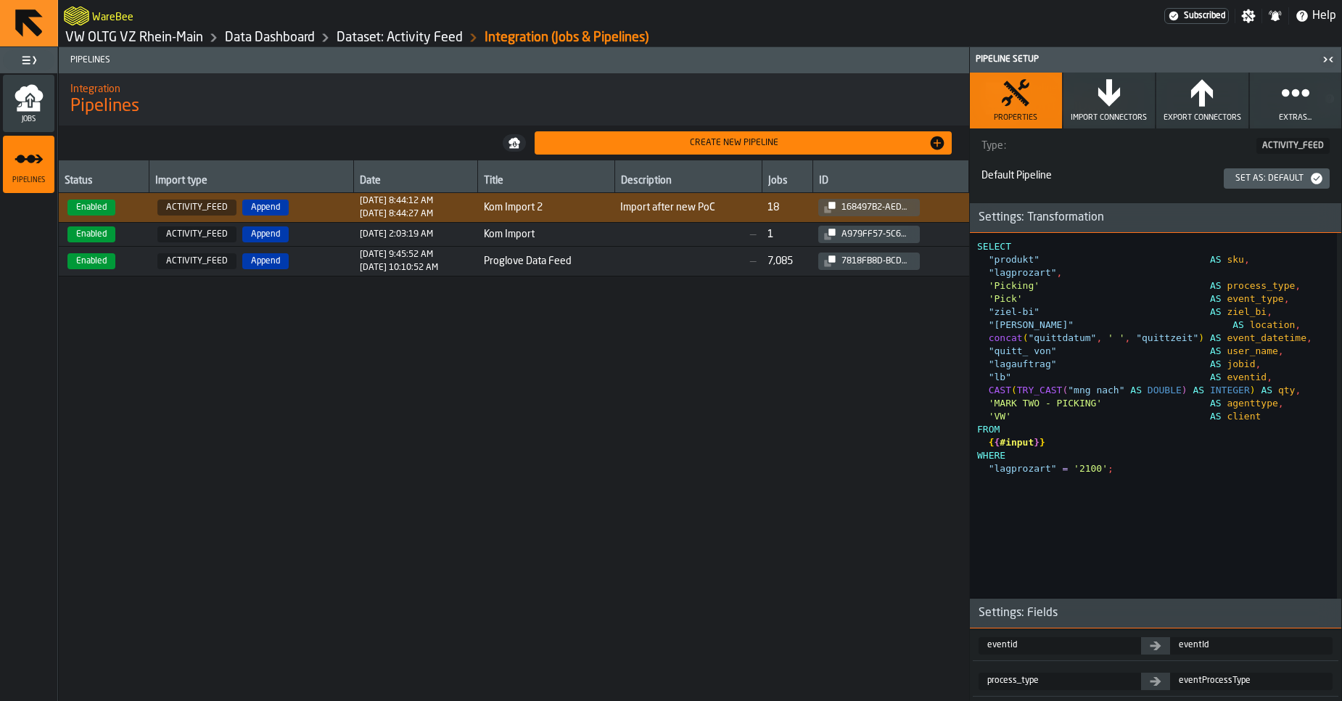
scroll to position [405, 0]
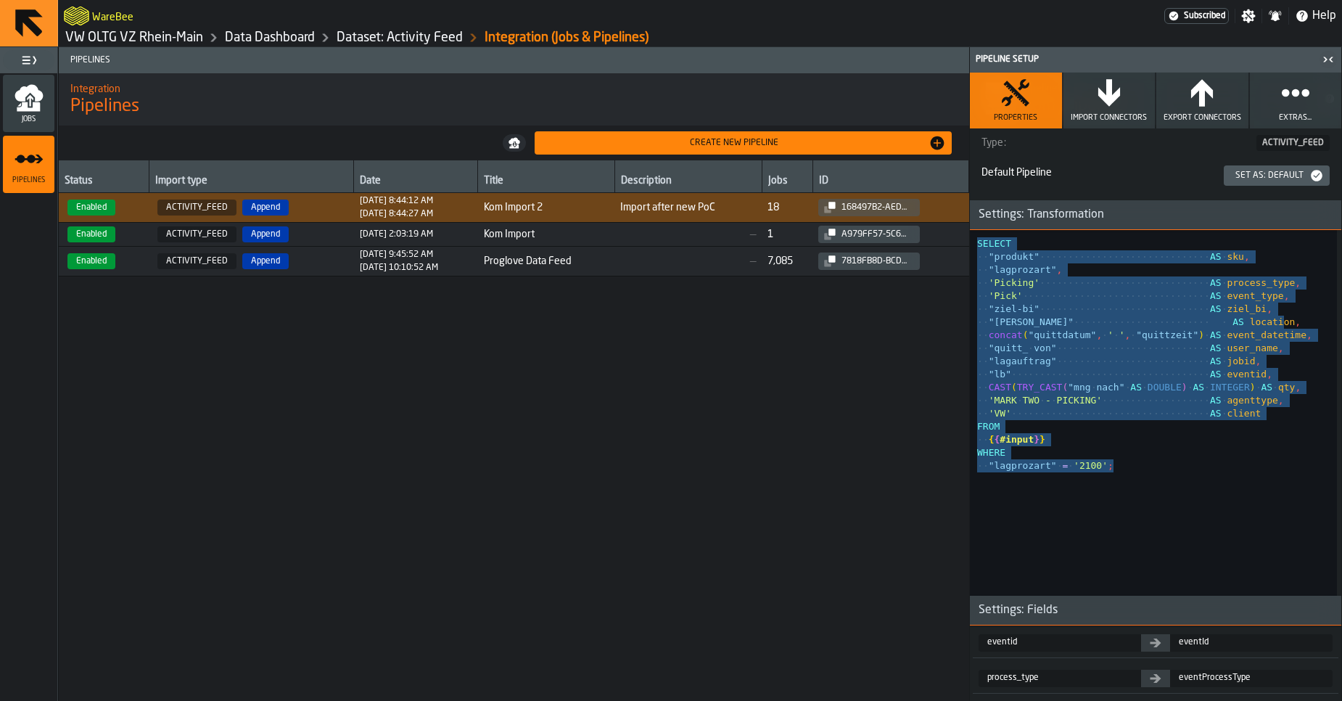
type textarea "**********"
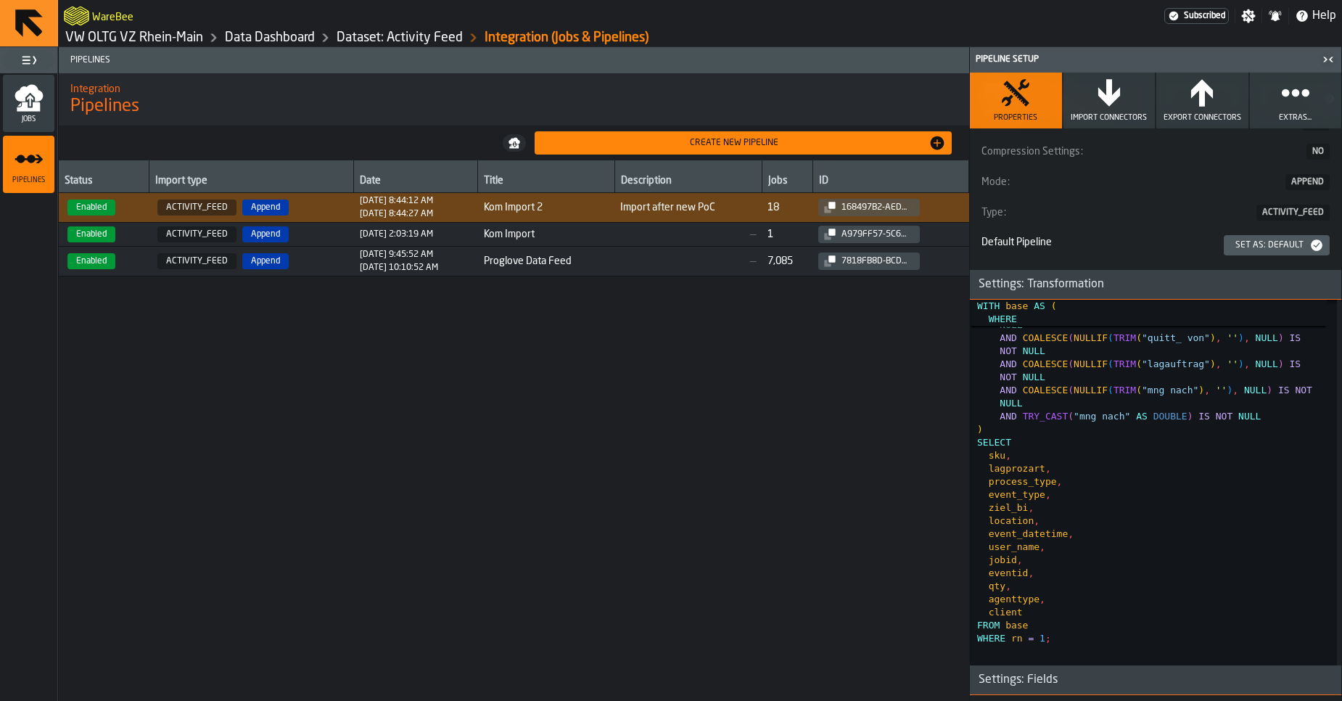
scroll to position [0, 0]
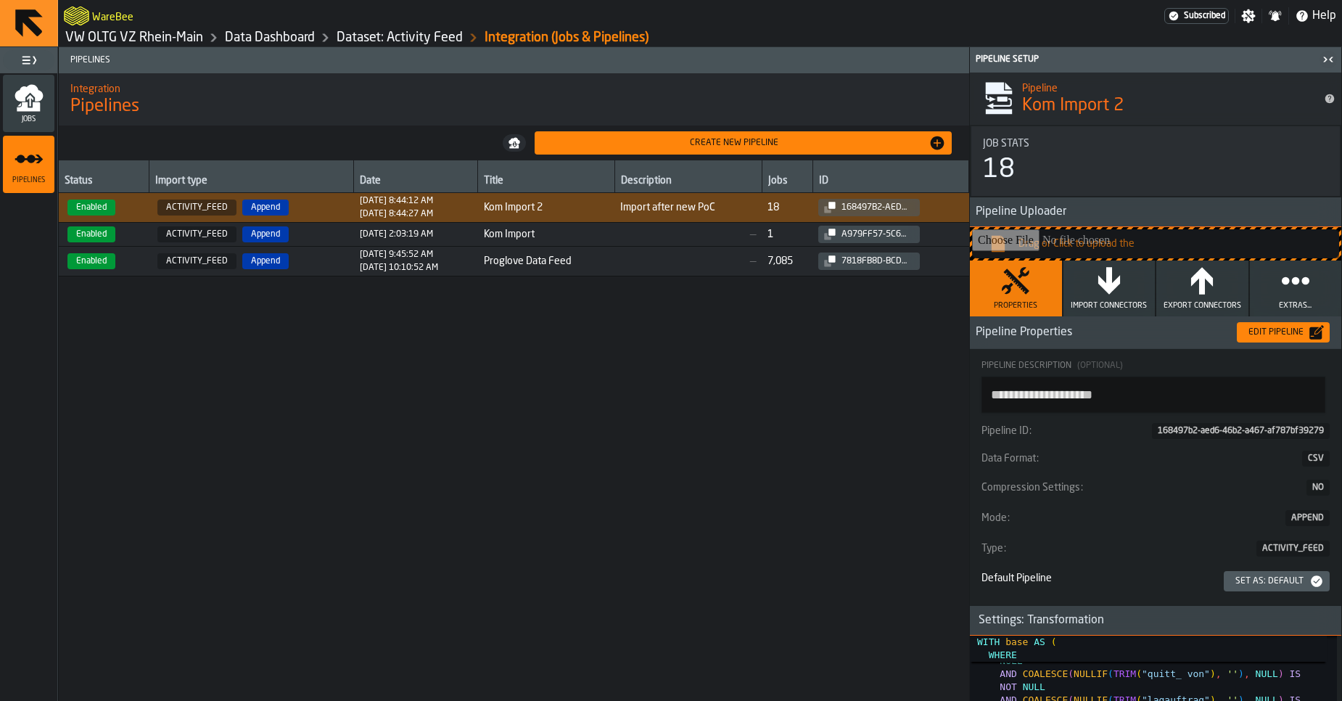
click at [720, 428] on div "Status Import type Date Title Description Jobs ID Enabled ACTIVITY_FEED Append …" at bounding box center [514, 430] width 910 height 540
click at [31, 102] on icon "menu Jobs" at bounding box center [29, 97] width 29 height 29
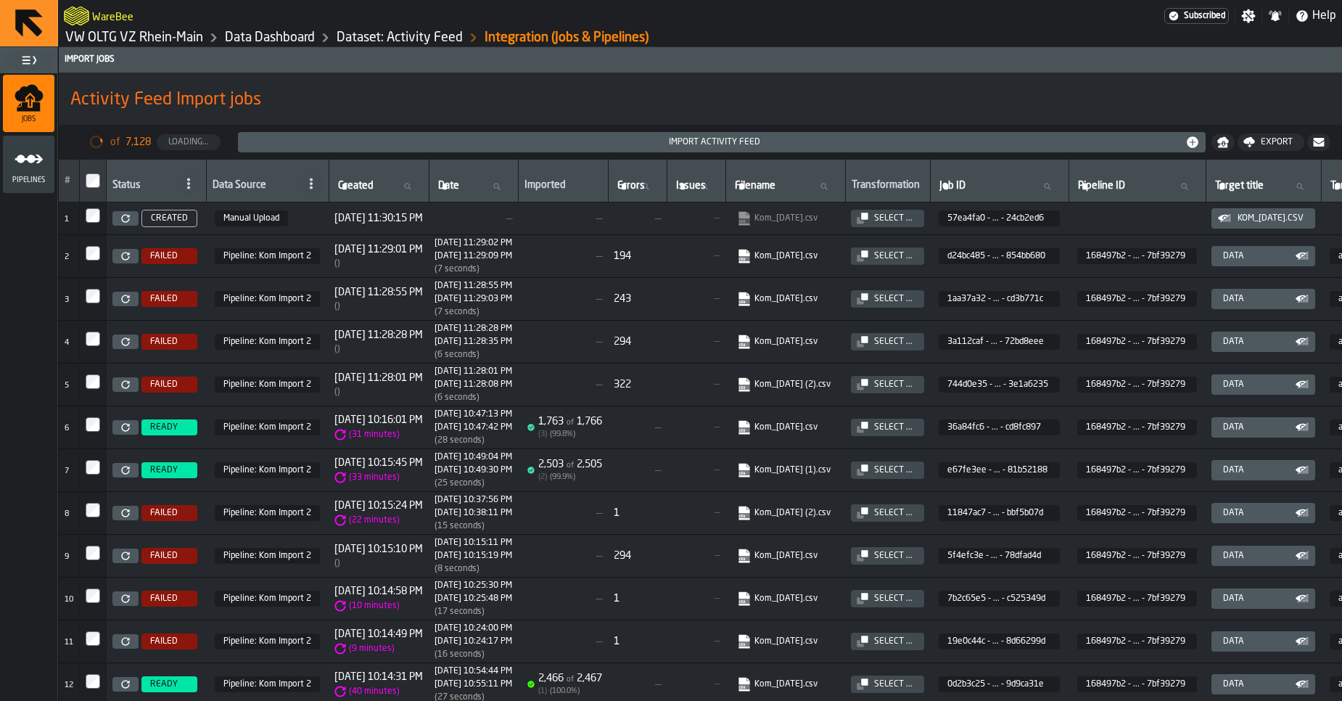
click at [25, 176] on div "Pipelines" at bounding box center [28, 164] width 51 height 40
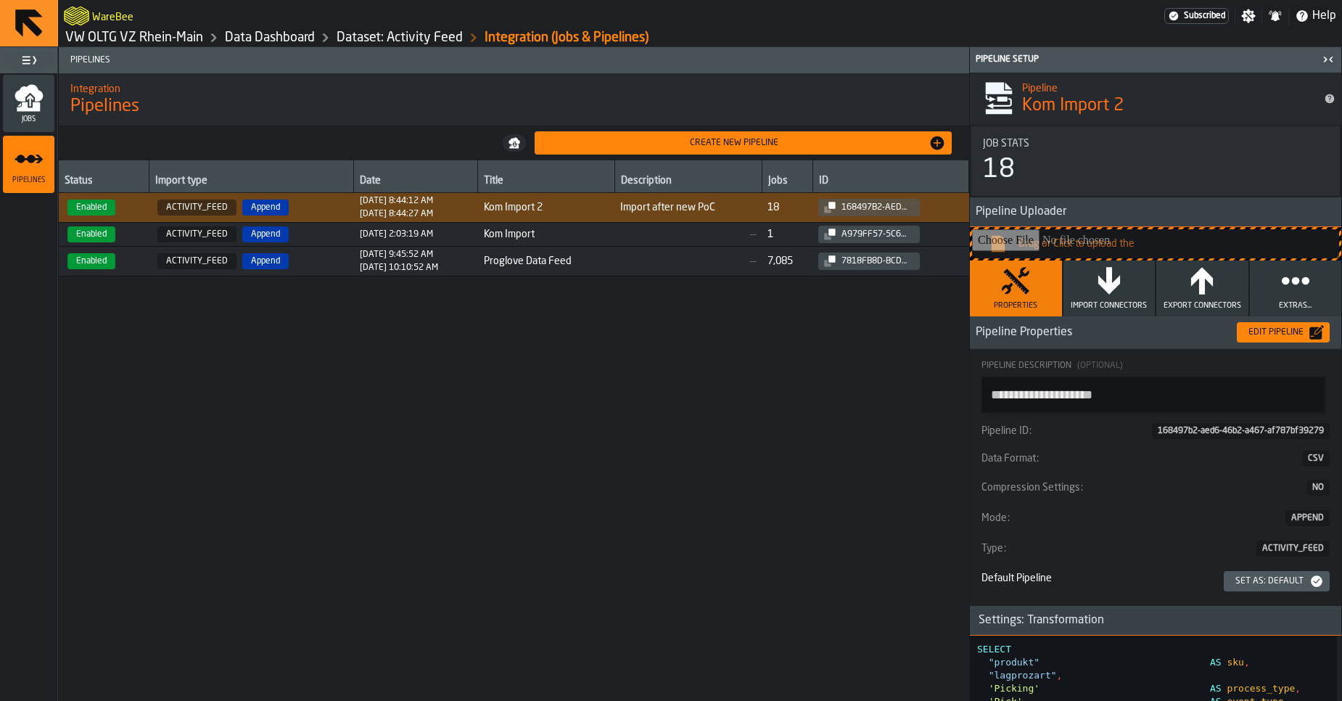
click at [463, 244] on td "2/13/2025, 2:03:19 AM" at bounding box center [416, 235] width 124 height 24
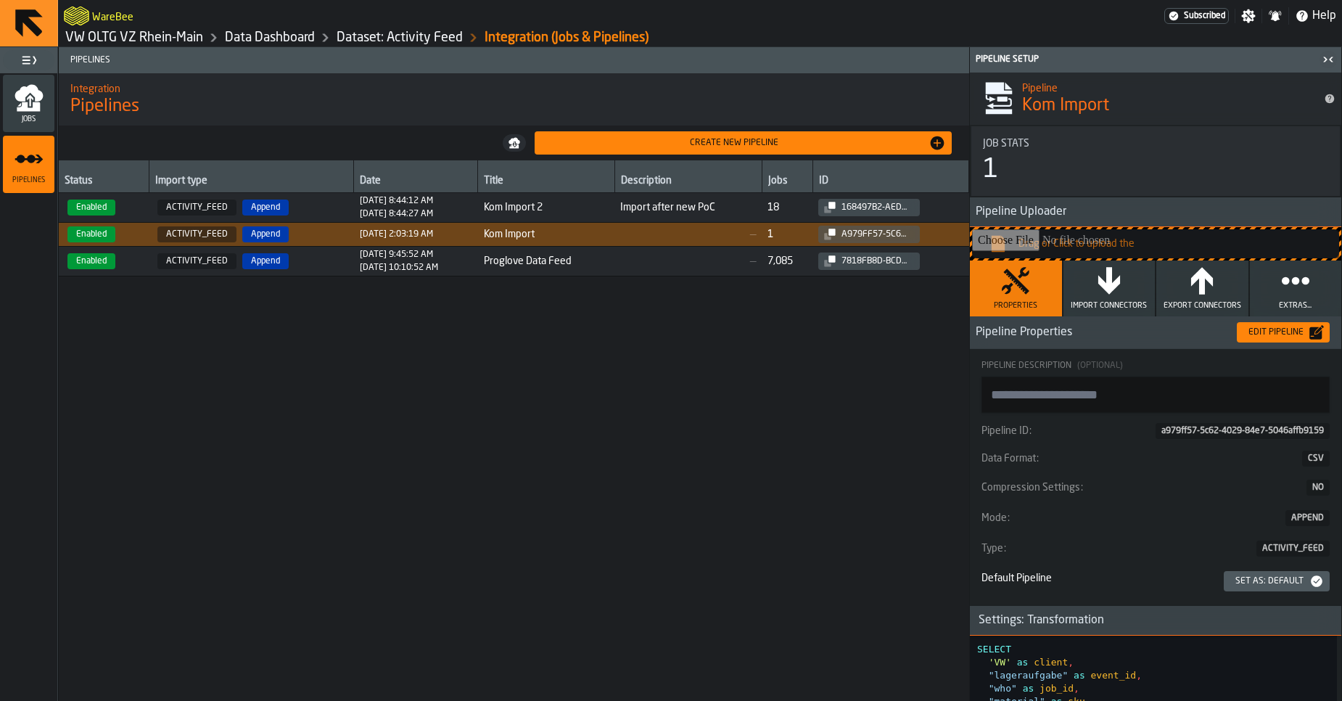
click at [472, 204] on span "8/26/2025, 8:44:12 AM 8/26/2025, 8:44:27 AM" at bounding box center [416, 207] width 112 height 23
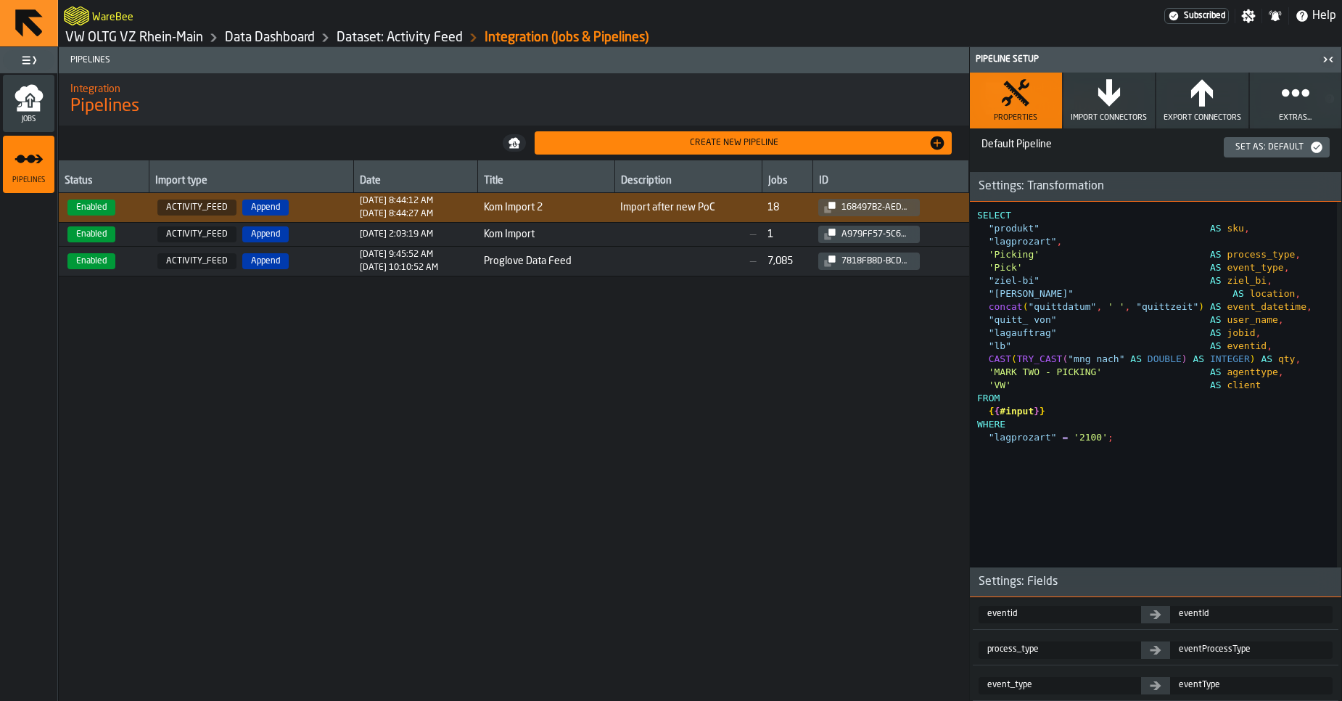
scroll to position [451, 0]
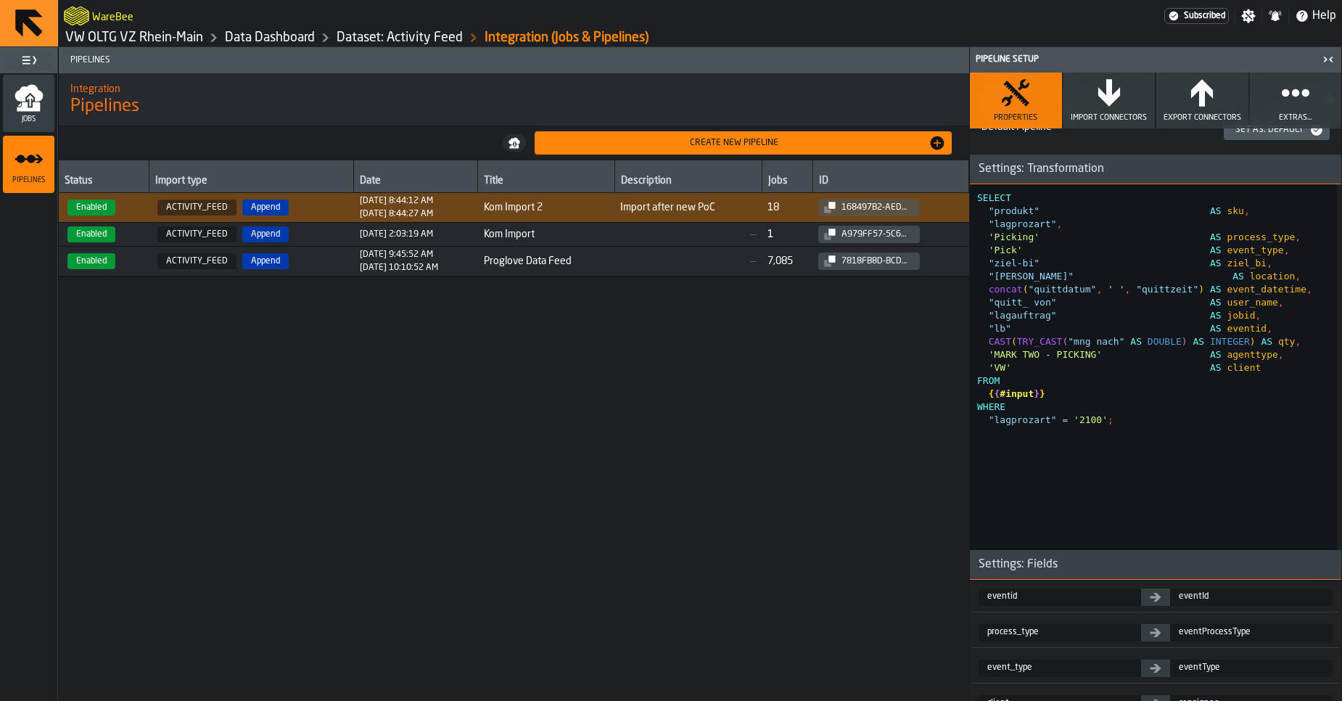
click at [1075, 400] on div "SELECT "produkt" AS sku , "lagprozart" , 'Picking' AS process_type , 'Pick' AS …" at bounding box center [1157, 367] width 360 height 366
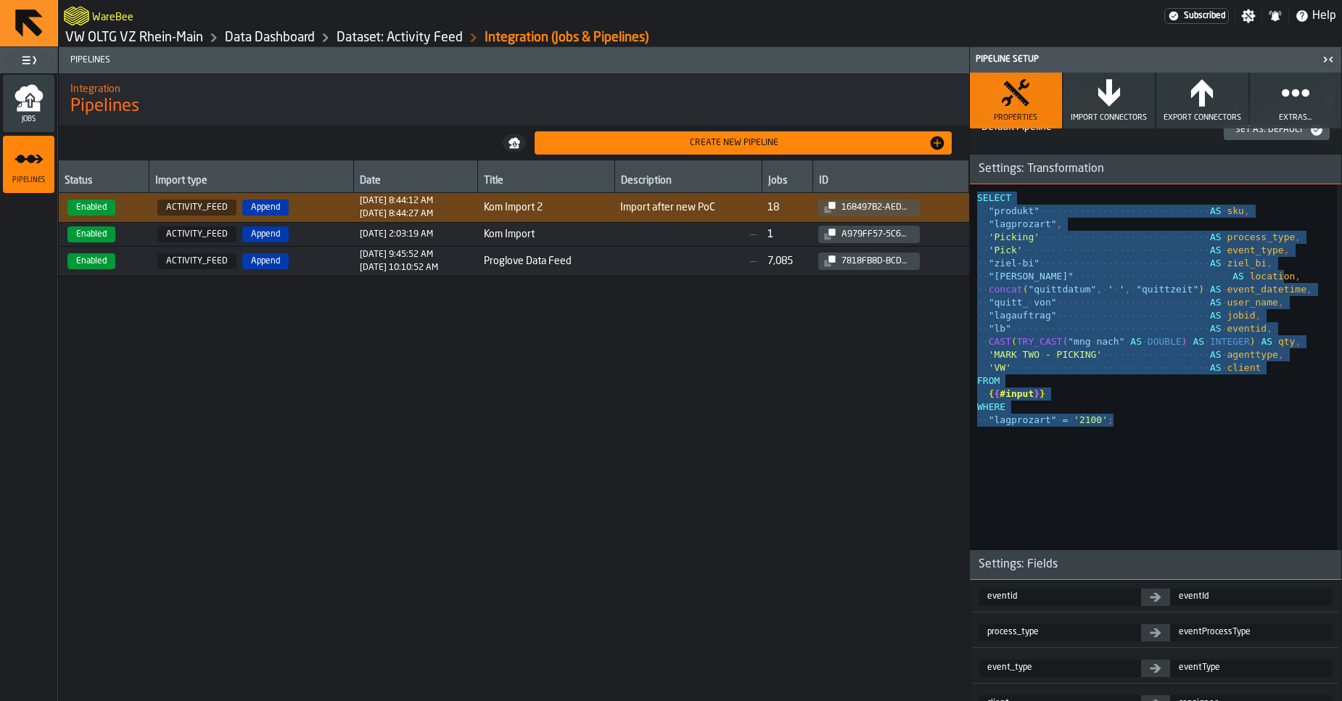
type textarea "**********"
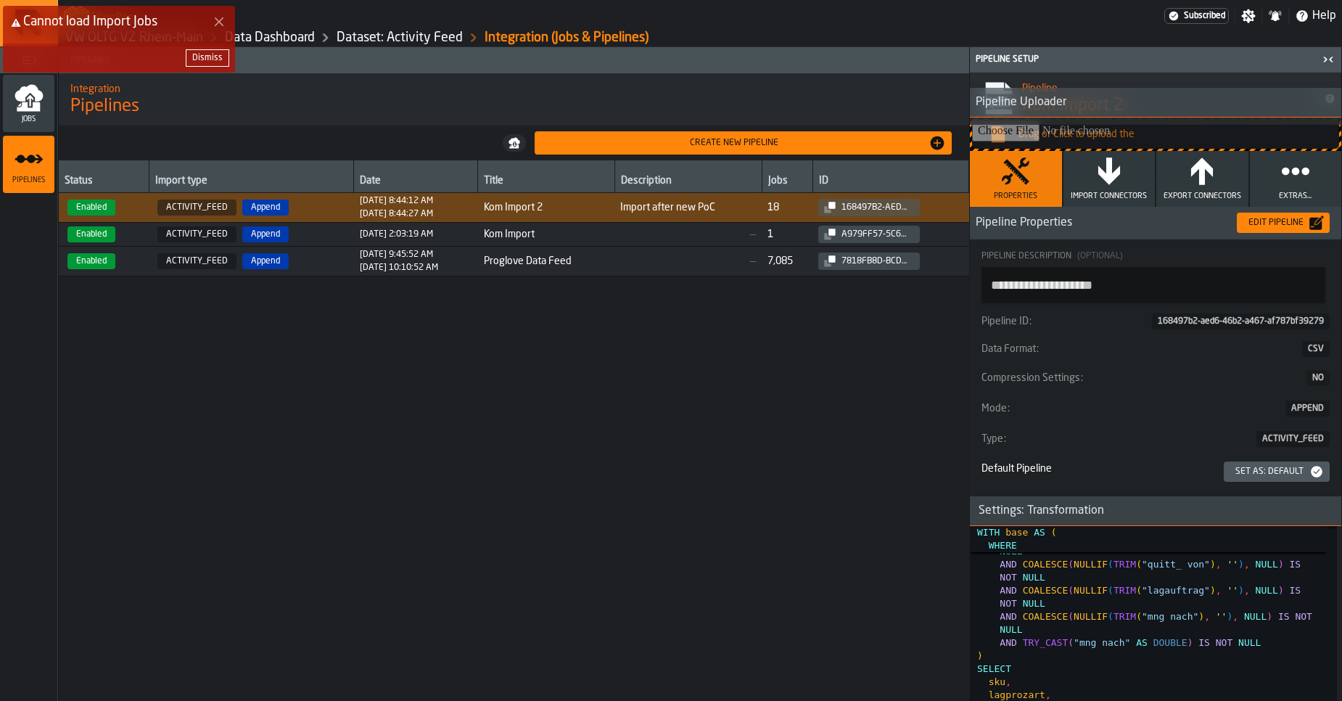
scroll to position [115, 0]
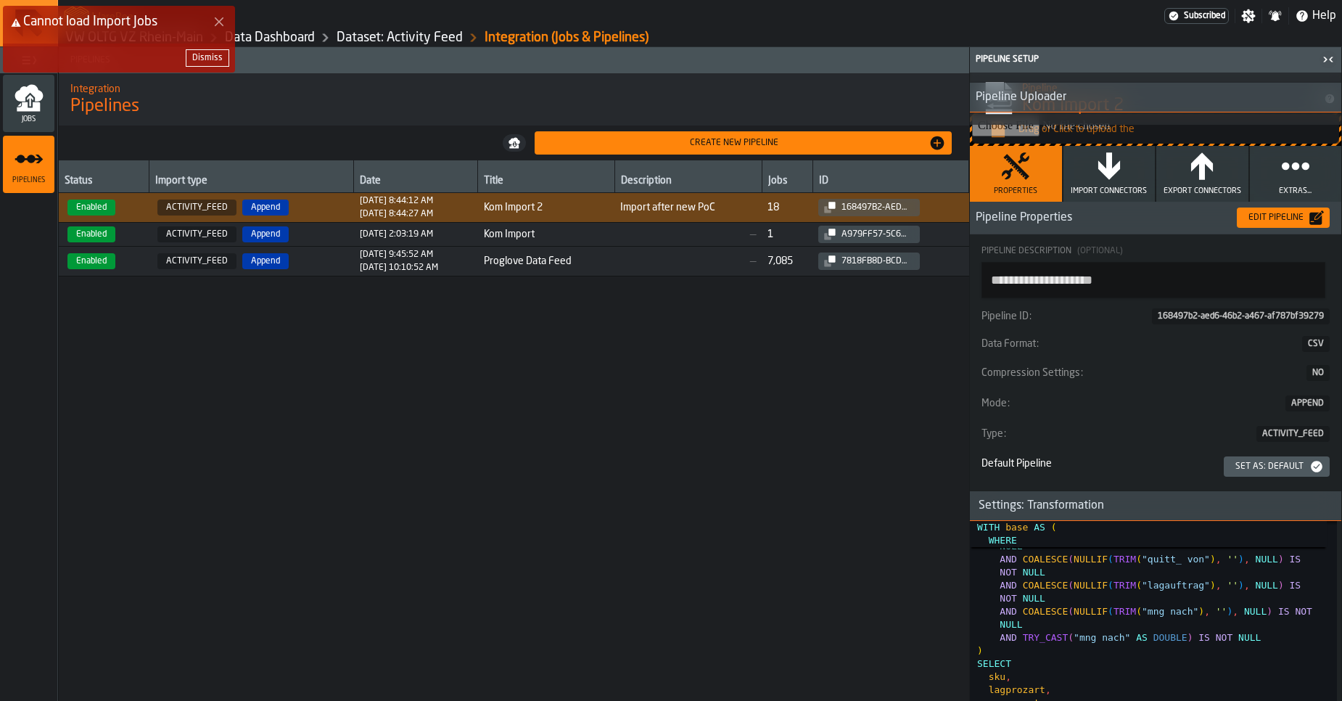
click at [1251, 218] on div "Edit Pipeline" at bounding box center [1275, 218] width 67 height 10
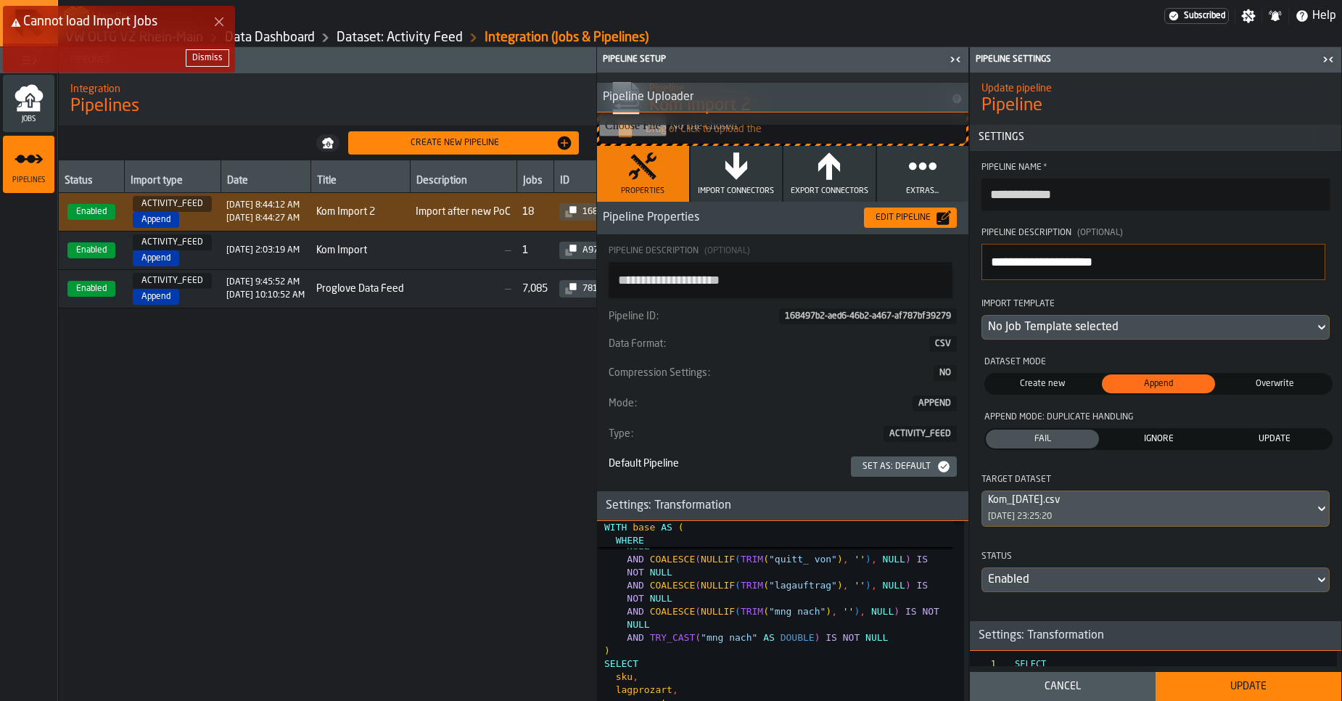
click at [1116, 511] on div "Kom_22.08.25.csv 26/08/2025, 23:25:20" at bounding box center [1148, 508] width 332 height 35
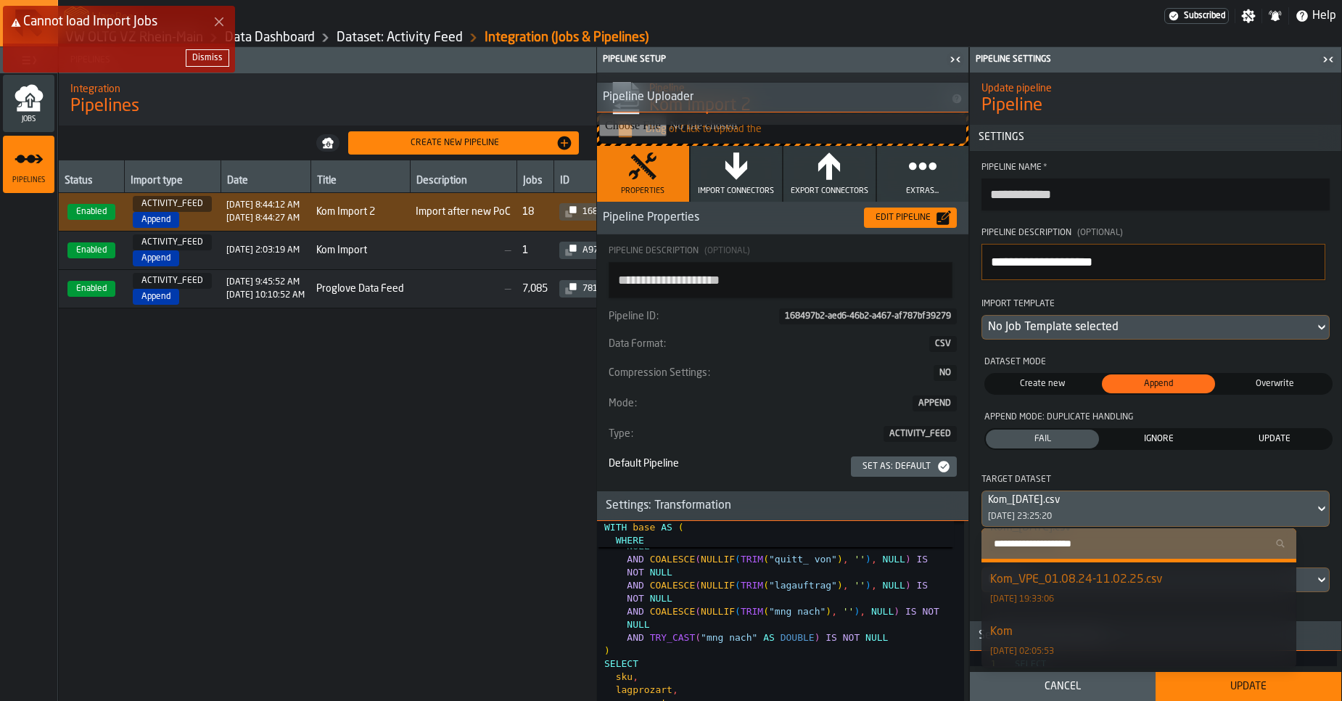
scroll to position [0, 0]
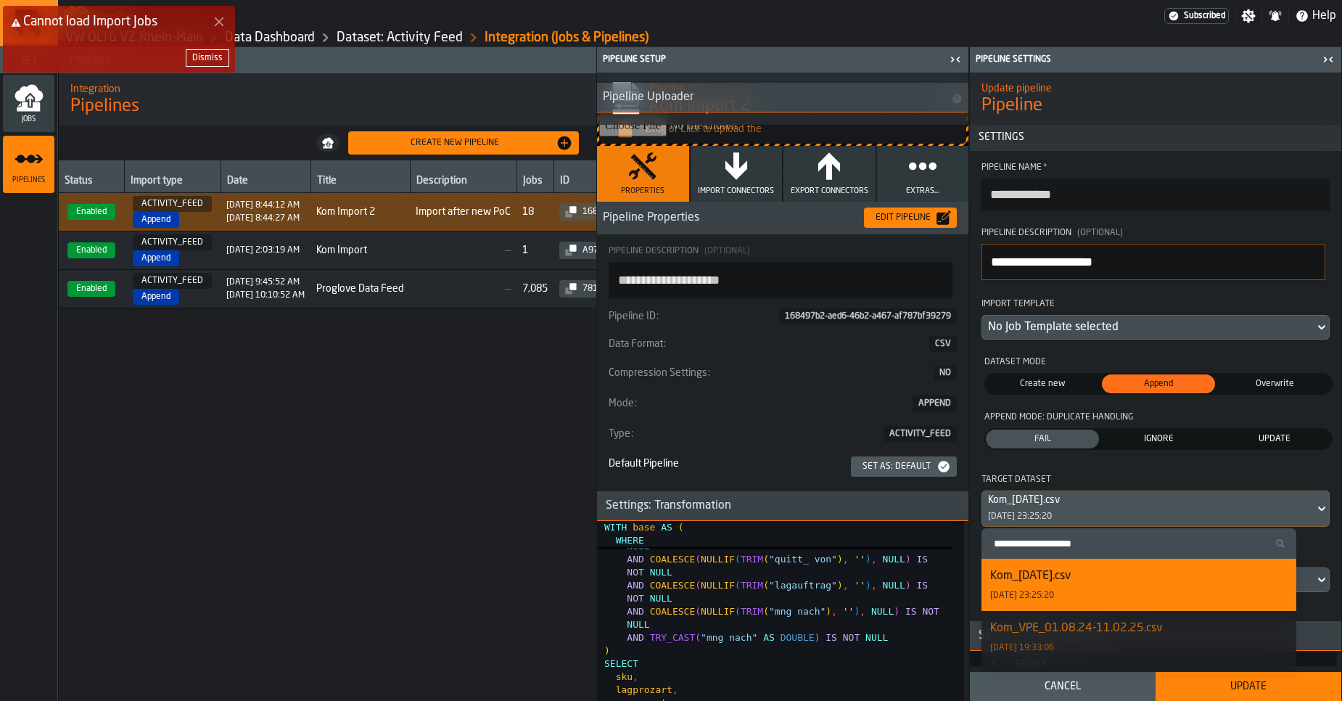
click at [1071, 582] on div "Kom_22.08.25.csv" at bounding box center [1030, 575] width 81 height 17
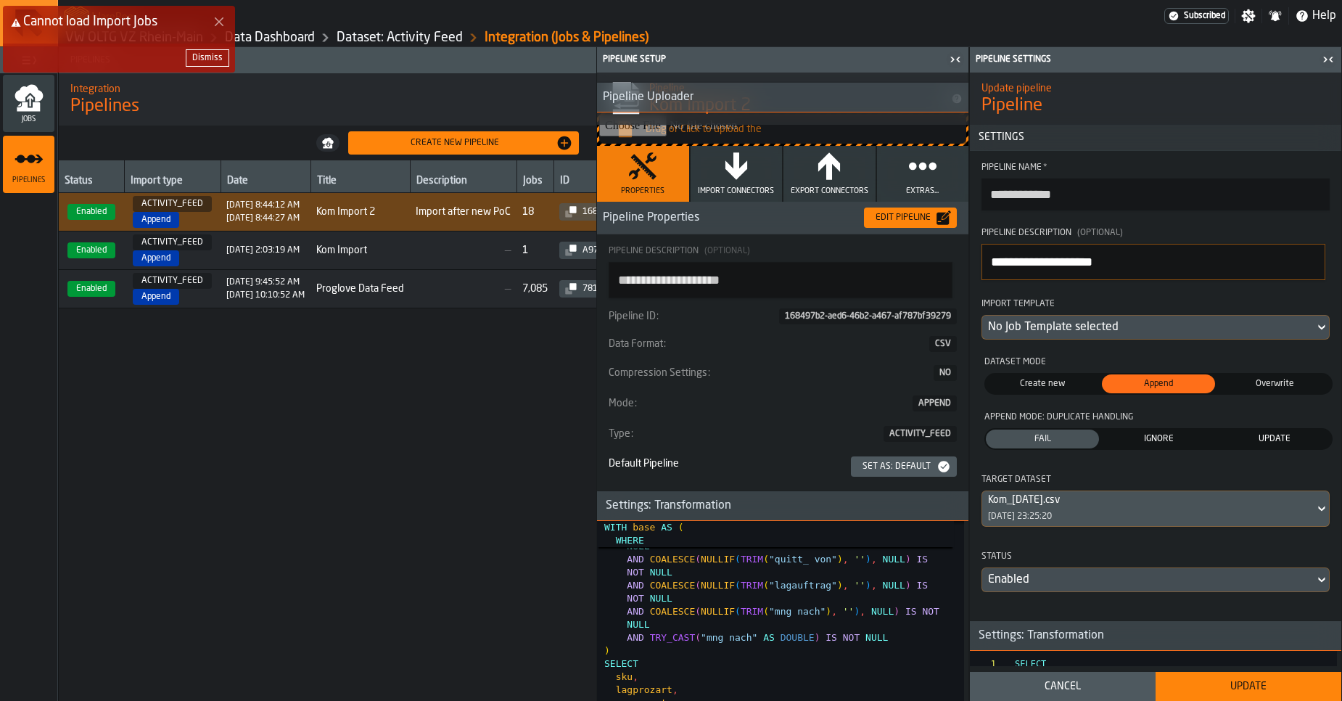
click at [1203, 682] on div "Update" at bounding box center [1248, 686] width 168 height 12
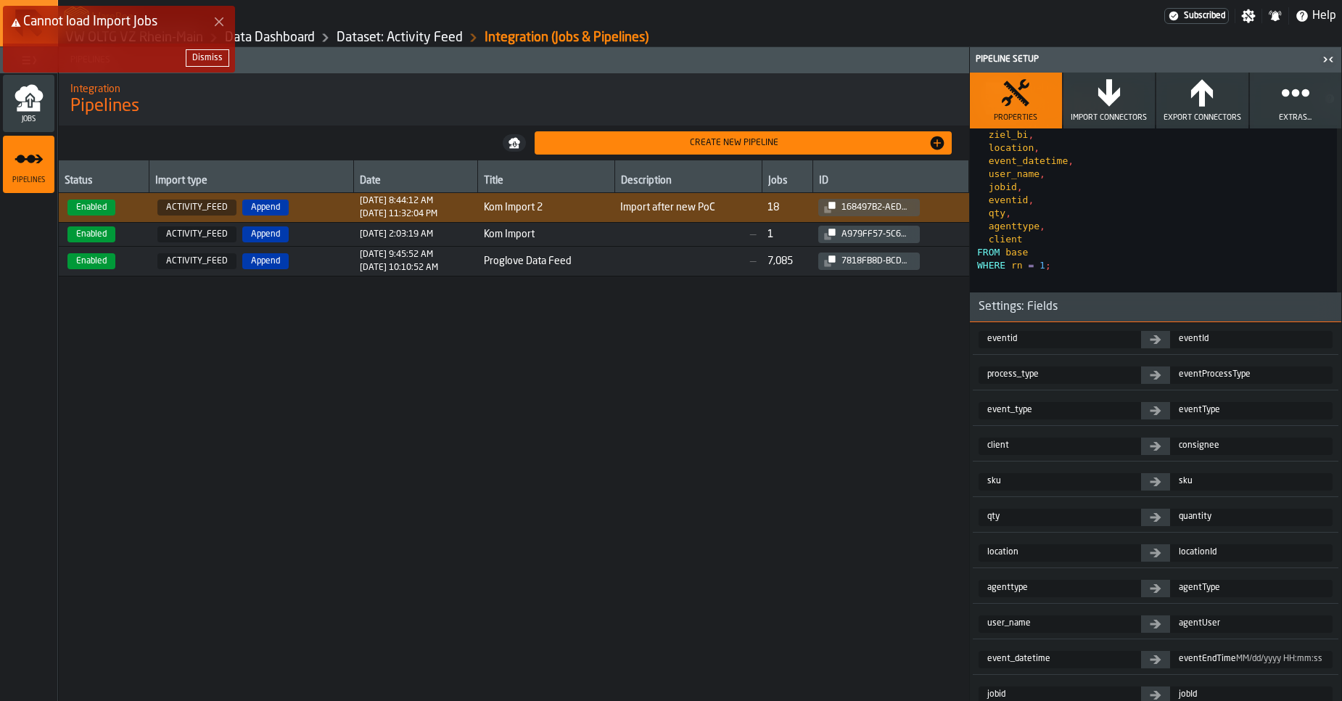
scroll to position [471, 0]
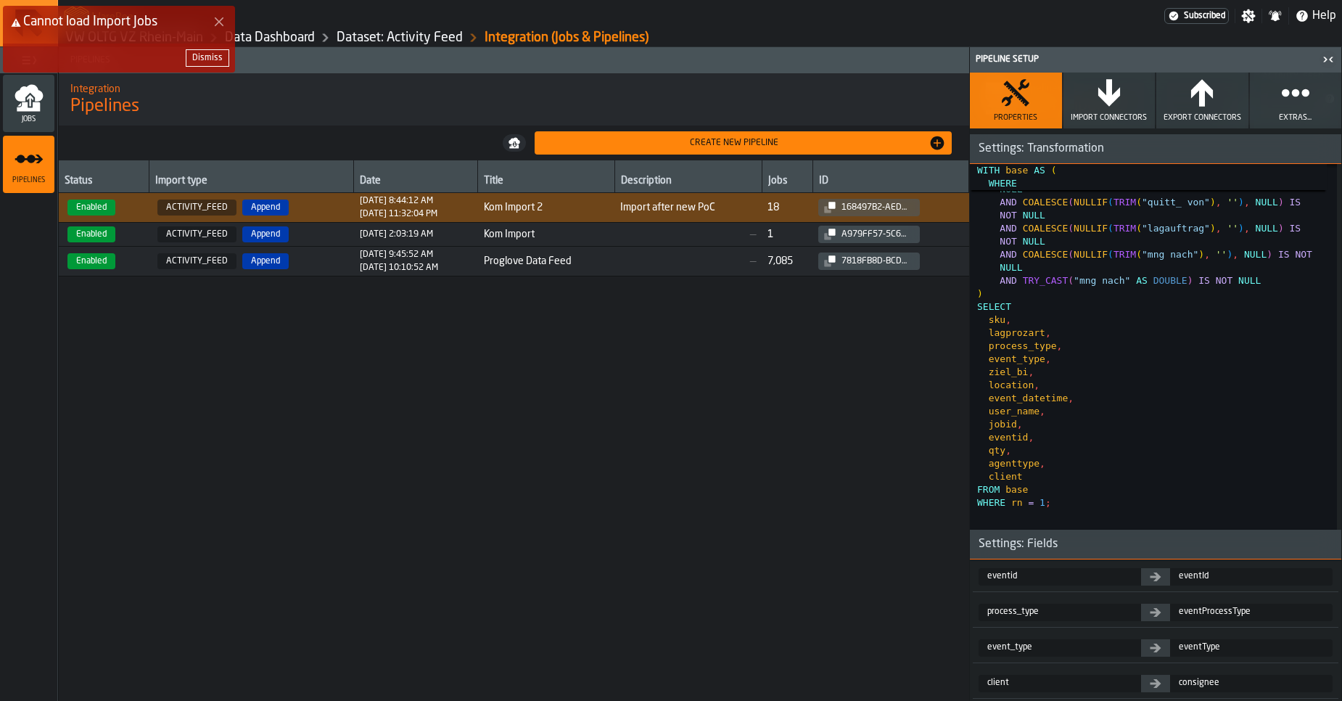
click at [679, 230] on span "—" at bounding box center [688, 234] width 136 height 12
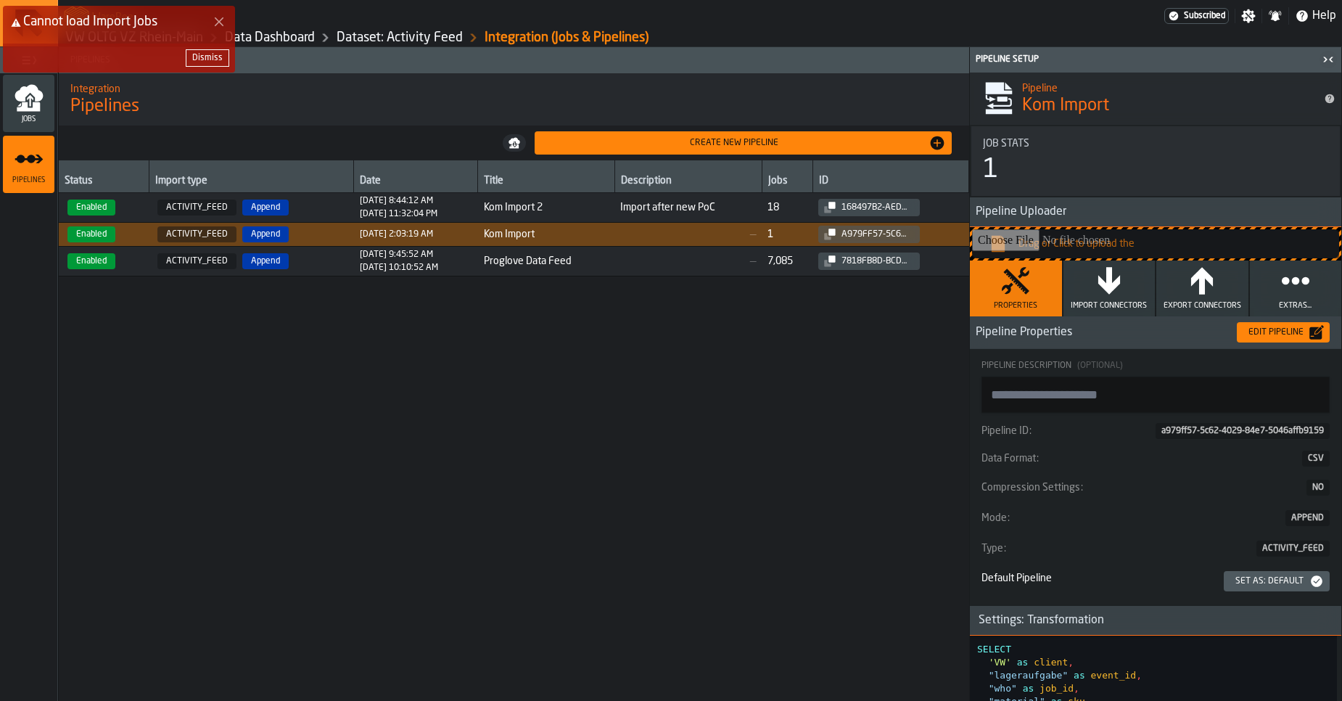
click at [682, 210] on span "Import after new PoC" at bounding box center [688, 208] width 136 height 12
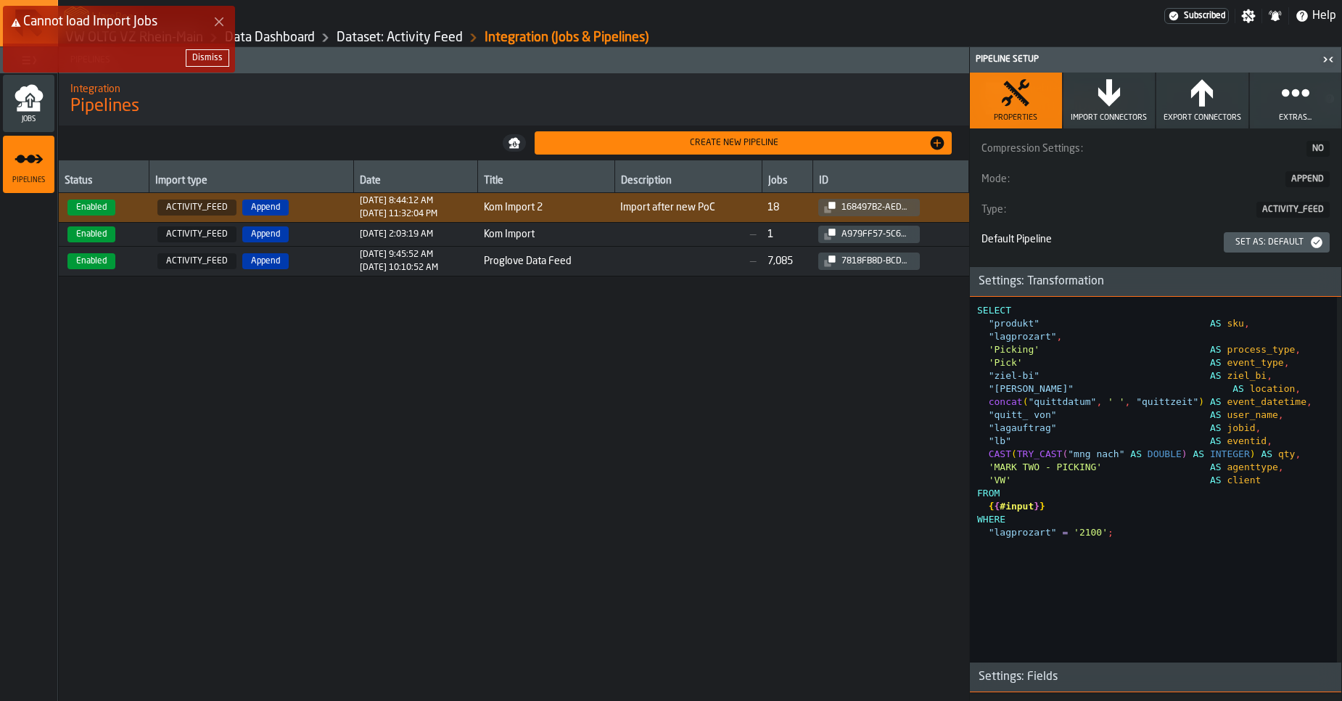
scroll to position [342, 0]
type textarea "**********"
click at [1067, 418] on div "SELECT "produkt" AS sku , "lagprozart" , 'Picking' AS process_type , 'Pick' AS …" at bounding box center [1157, 477] width 360 height 366
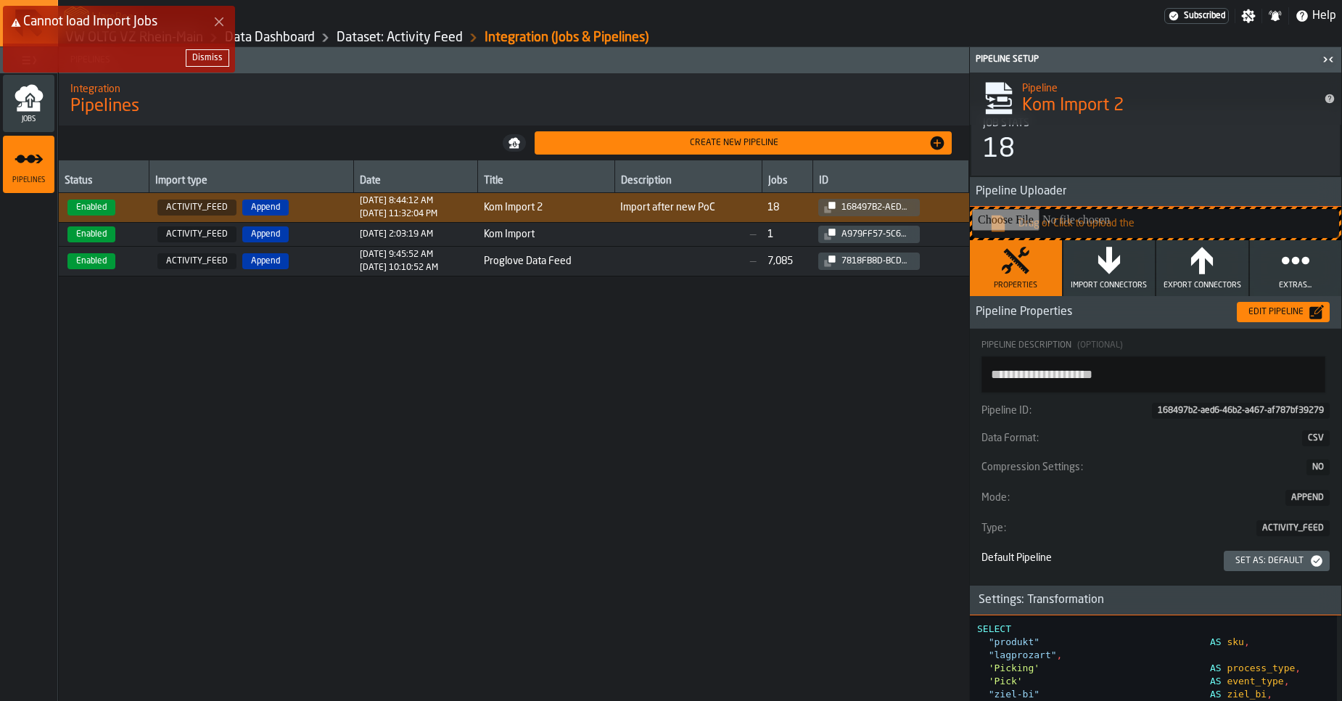
scroll to position [18, 0]
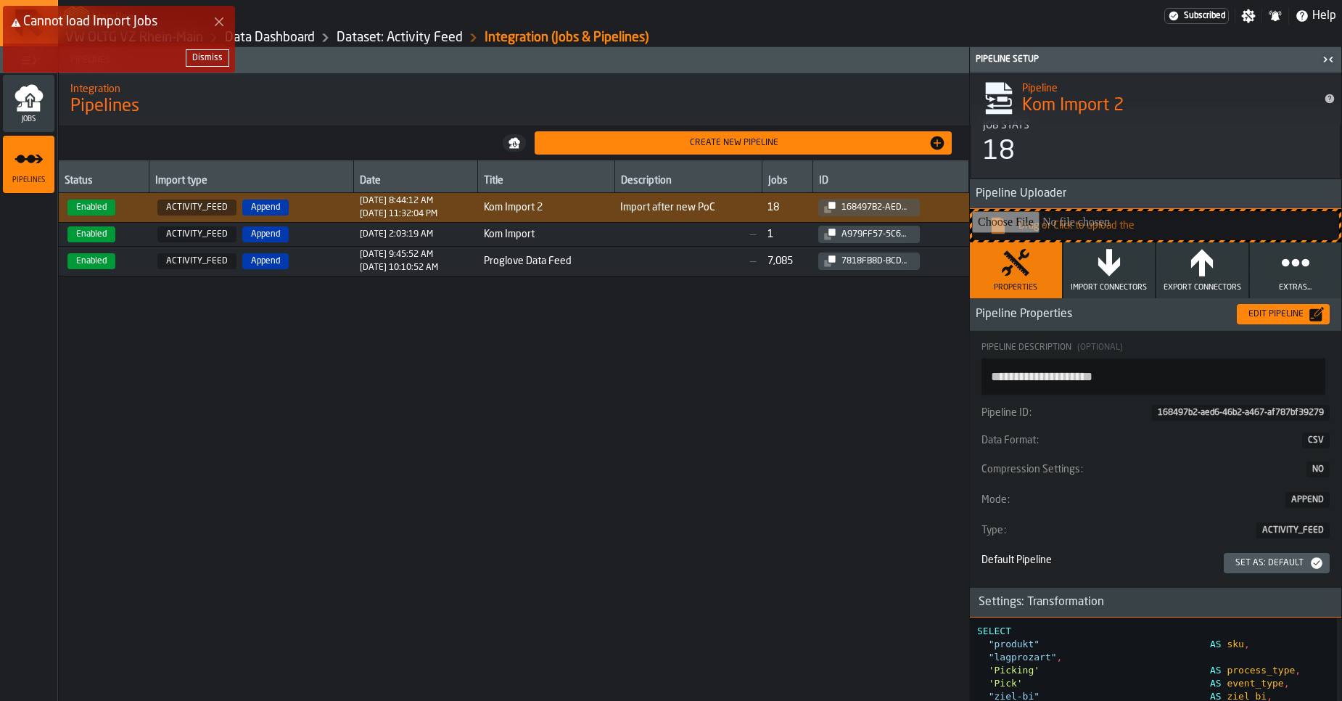
click at [1104, 273] on icon "button" at bounding box center [1109, 262] width 22 height 27
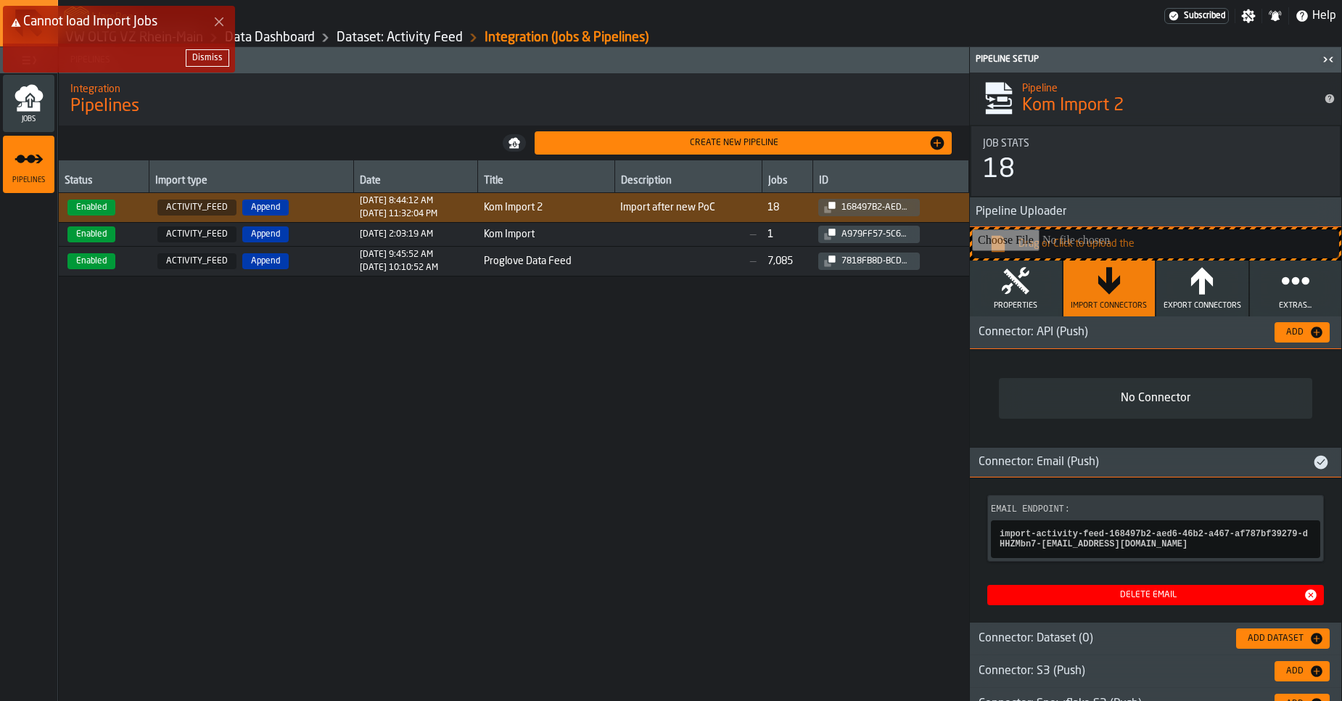
scroll to position [0, 0]
click at [1276, 293] on button "Extras..." at bounding box center [1296, 288] width 92 height 56
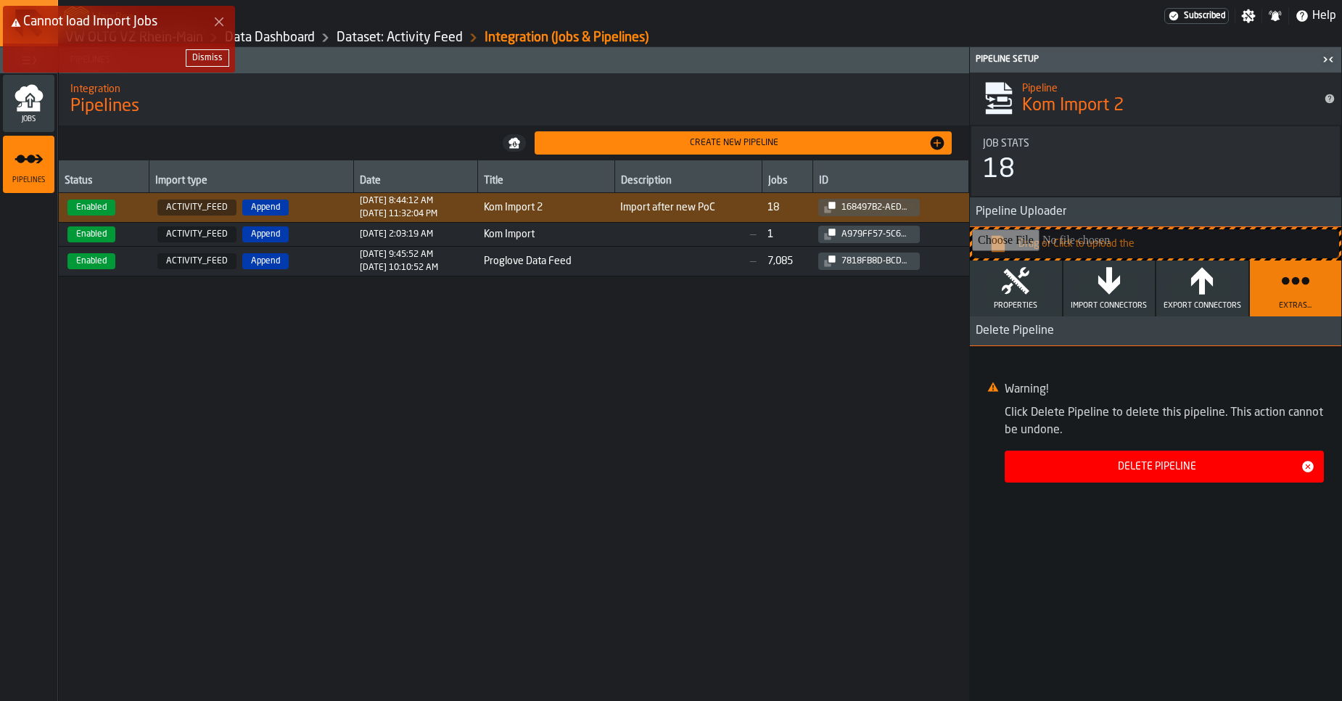
click at [1117, 284] on icon "button" at bounding box center [1109, 280] width 22 height 27
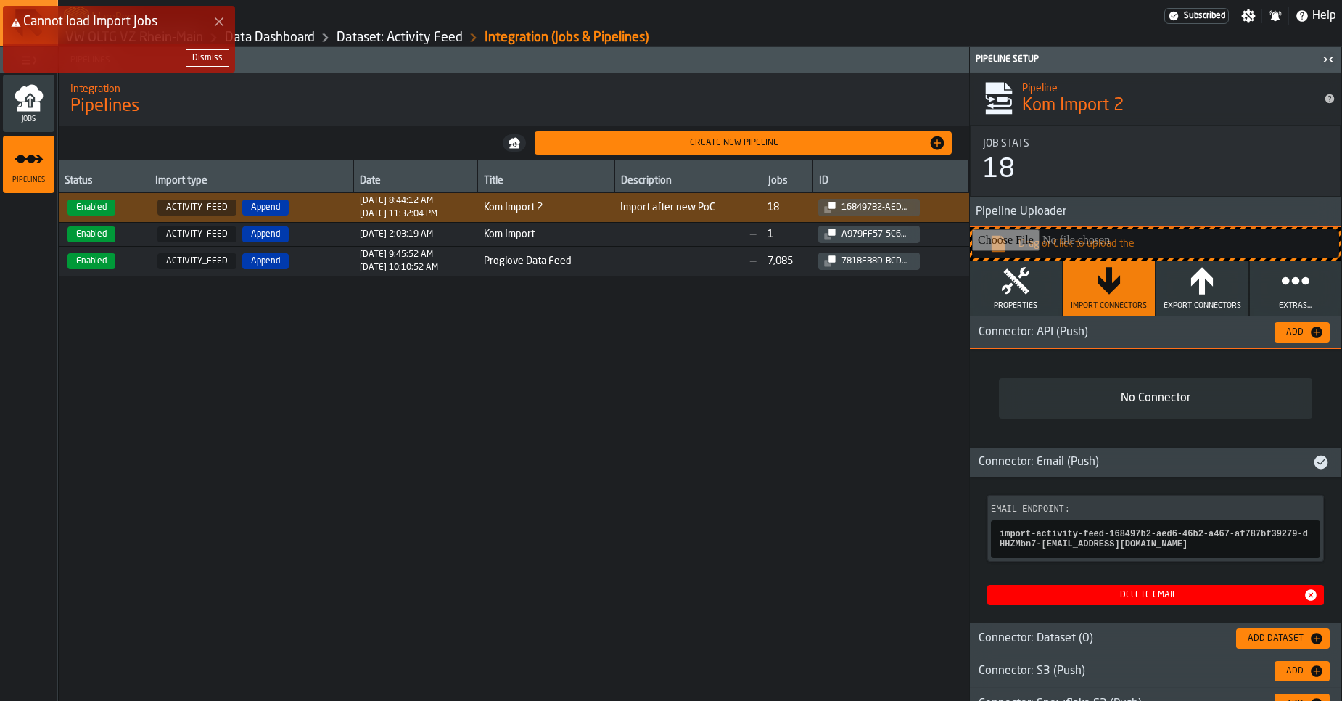
click at [1006, 300] on button "Properties" at bounding box center [1016, 288] width 92 height 56
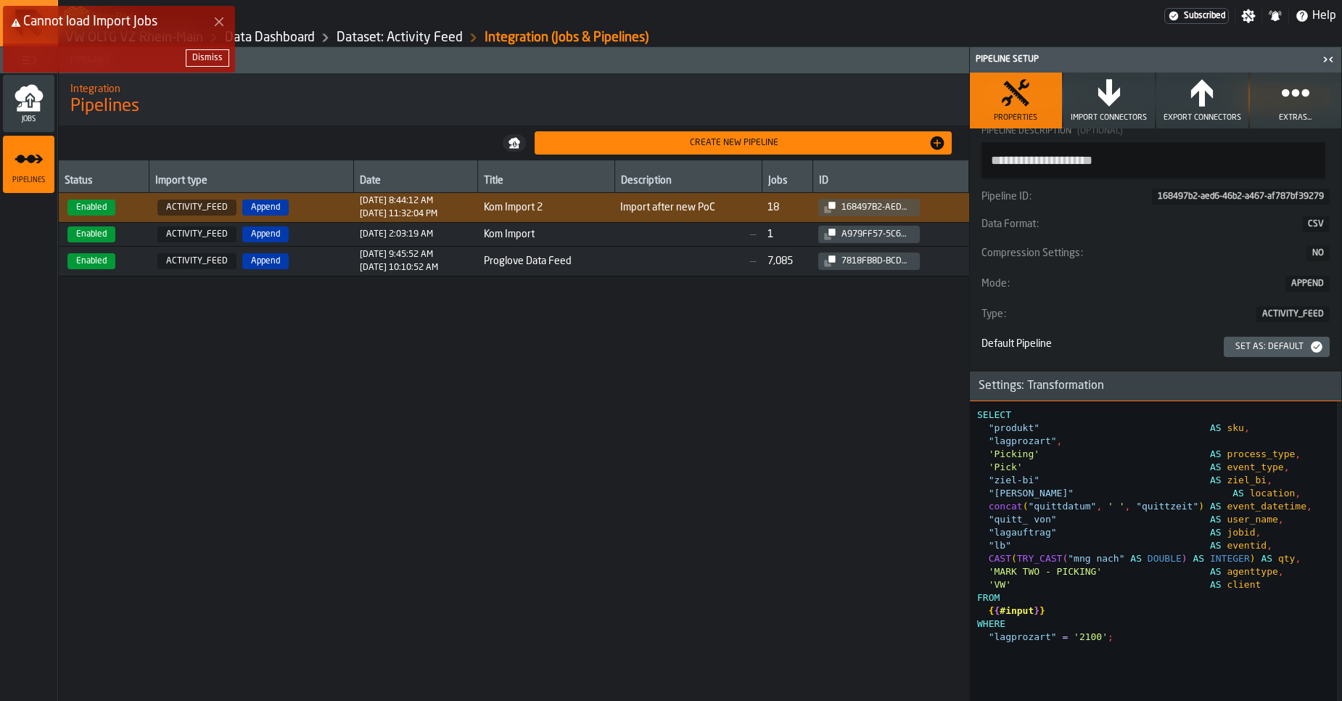
scroll to position [227, 0]
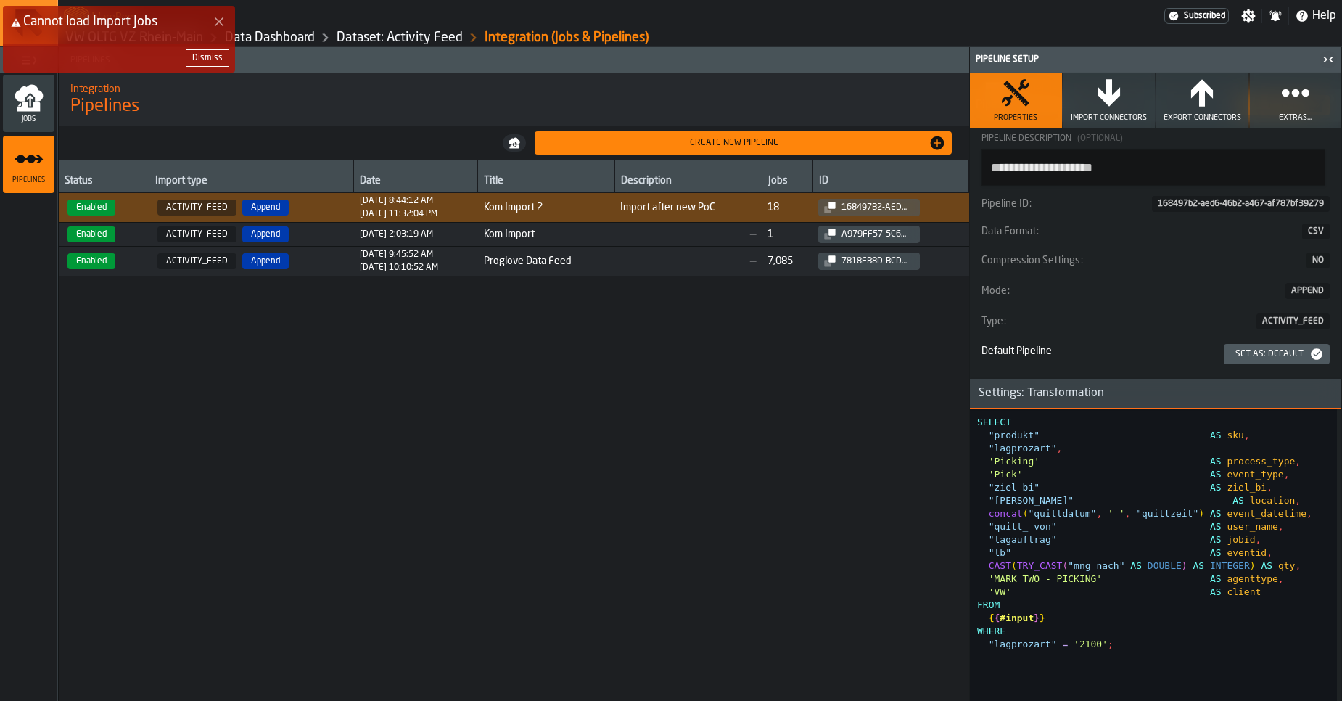
click at [1293, 91] on circle "button" at bounding box center [1295, 92] width 11 height 11
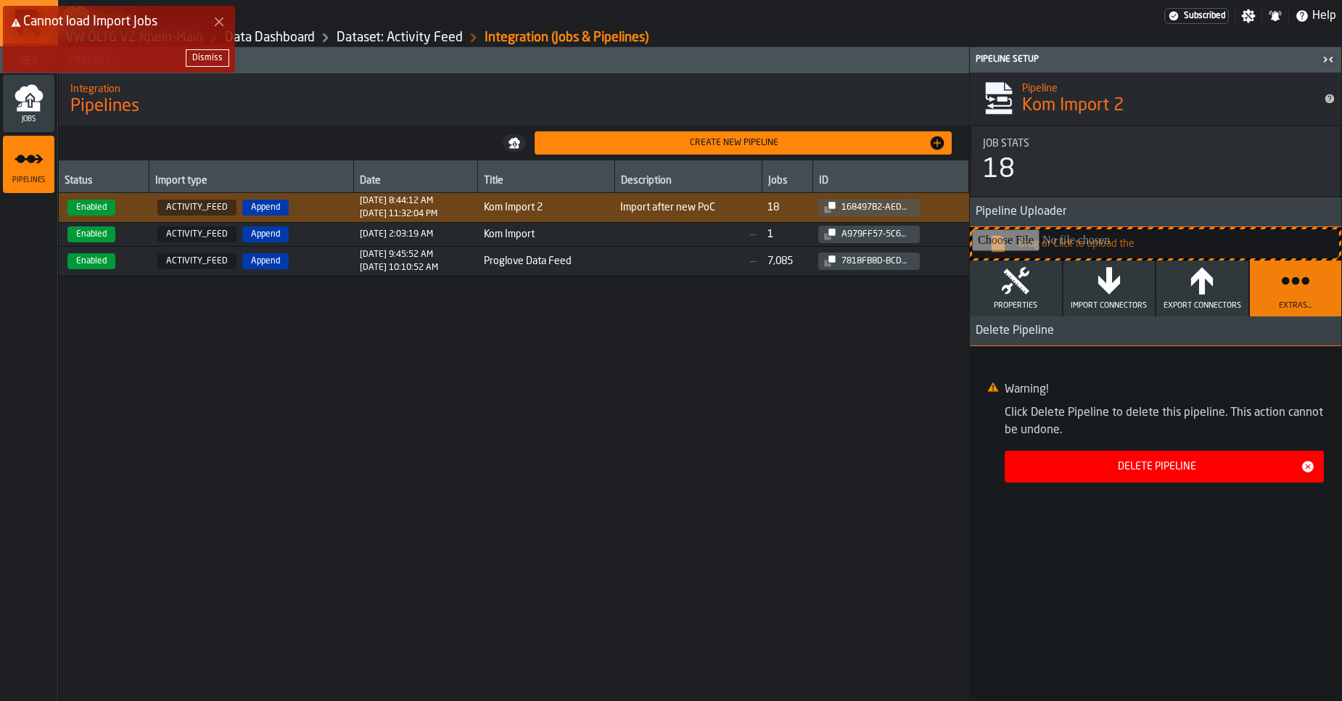
scroll to position [0, 0]
click at [1179, 292] on button "Export Connectors" at bounding box center [1202, 288] width 92 height 56
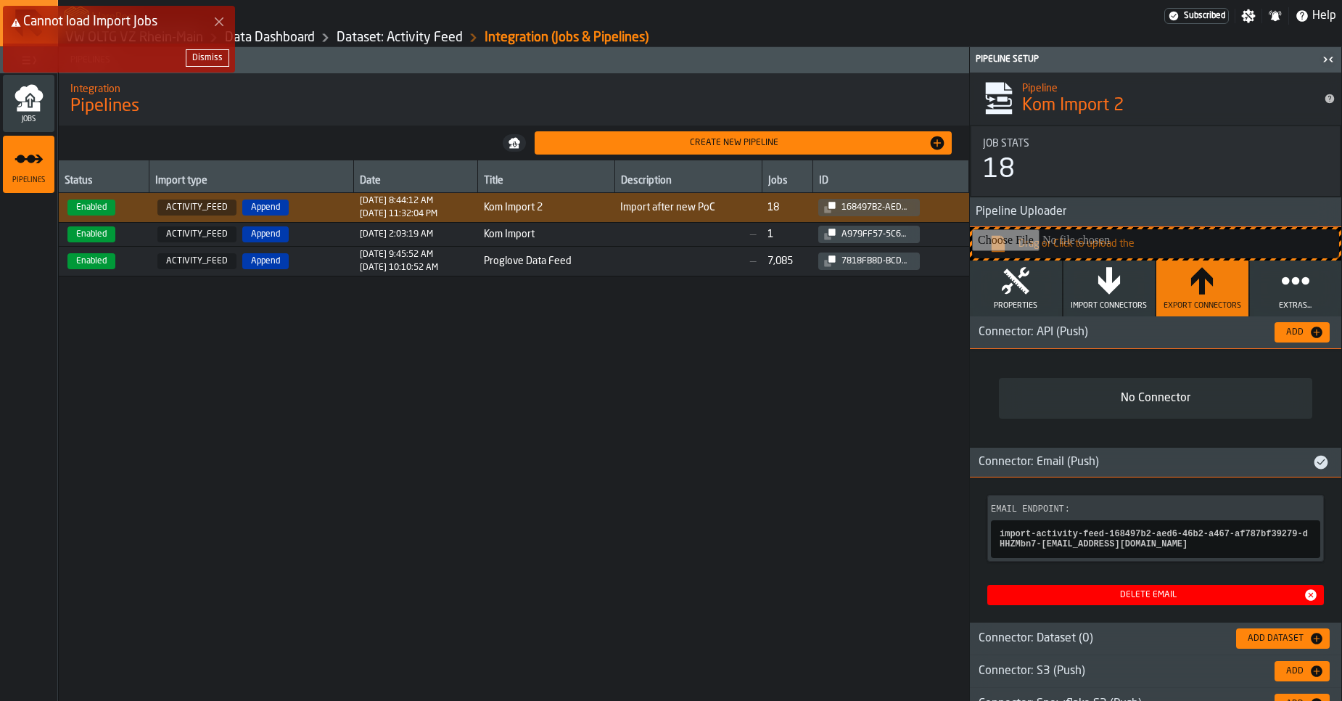
click at [1132, 296] on button "Import Connectors" at bounding box center [1109, 288] width 92 height 56
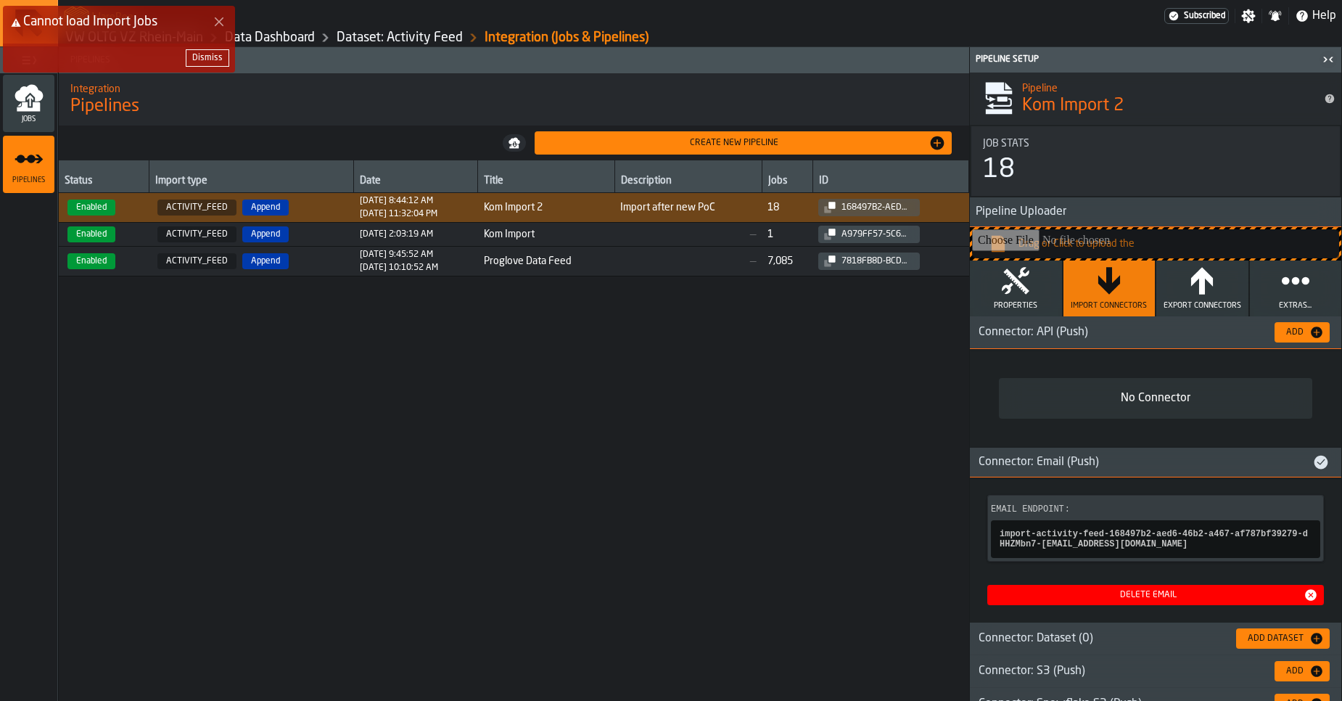
click at [1020, 291] on icon "button" at bounding box center [1015, 280] width 29 height 29
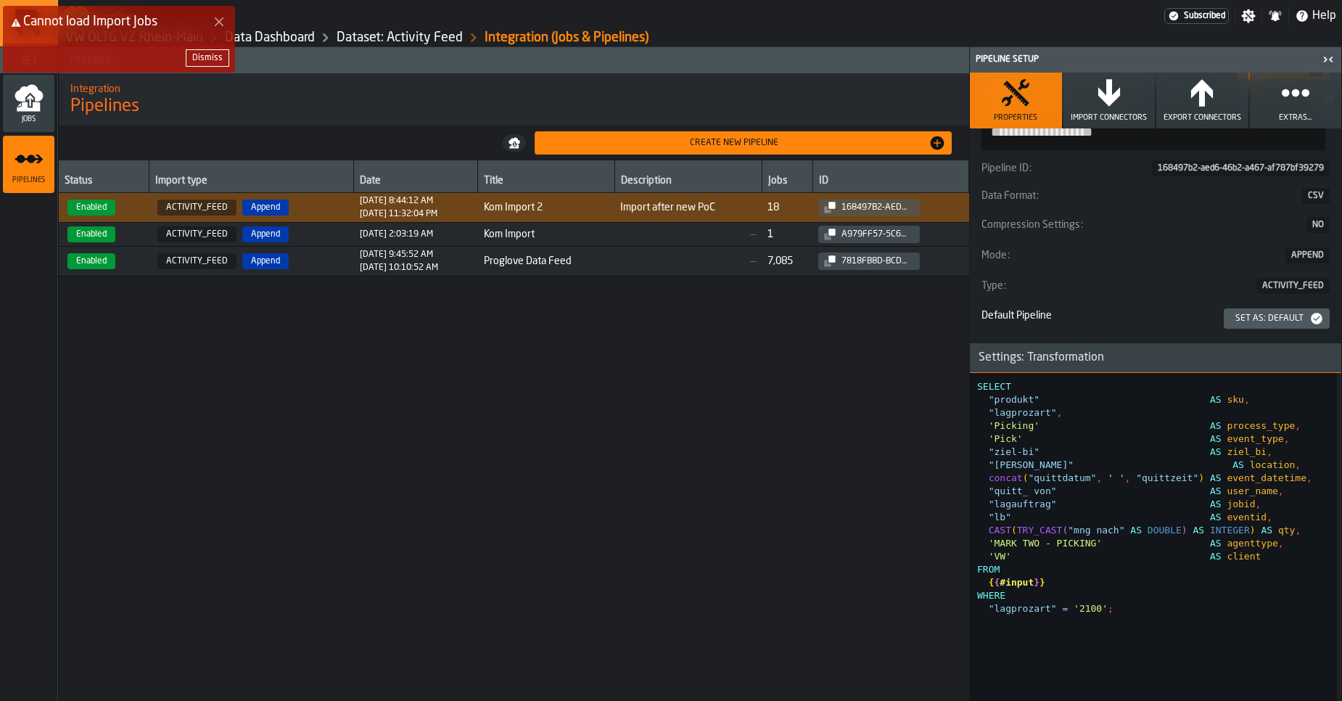
scroll to position [273, 0]
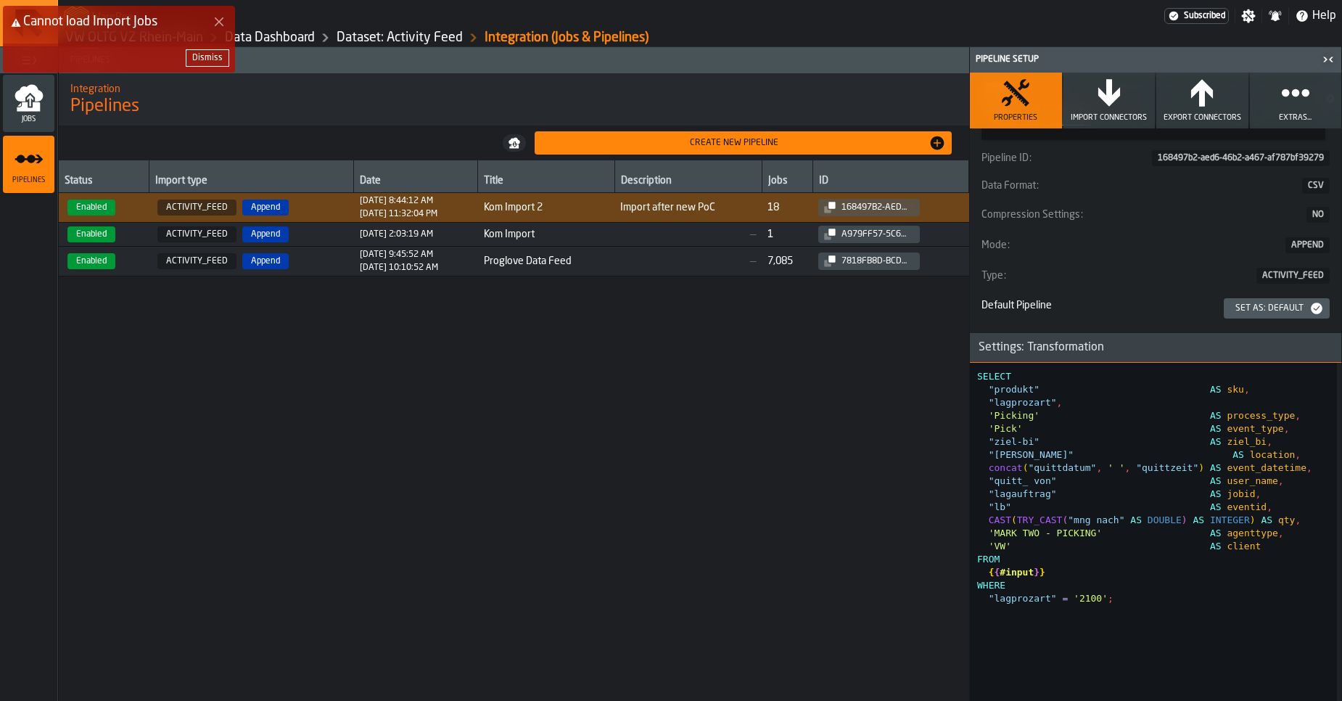
click at [1098, 419] on div "SELECT "produkt" AS sku , "lagprozart" , 'Picking' AS process_type , 'Pick' AS …" at bounding box center [1157, 546] width 360 height 366
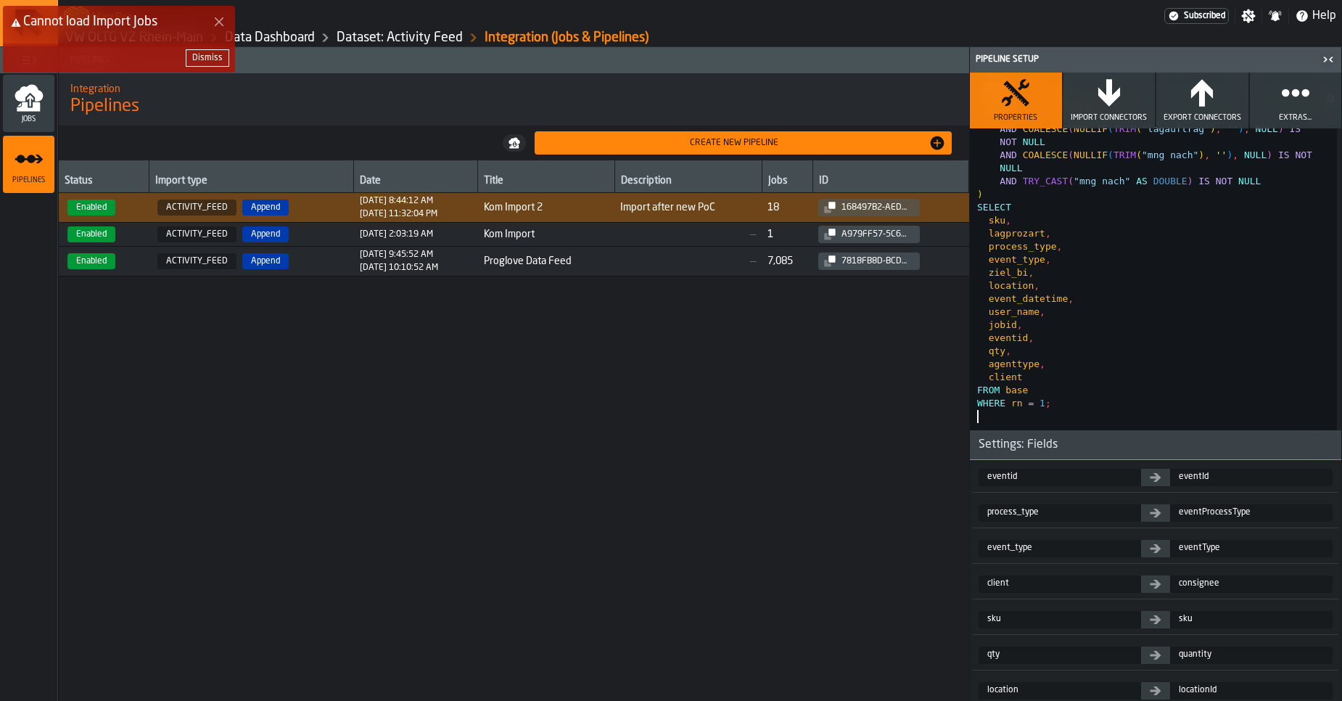
scroll to position [584, 0]
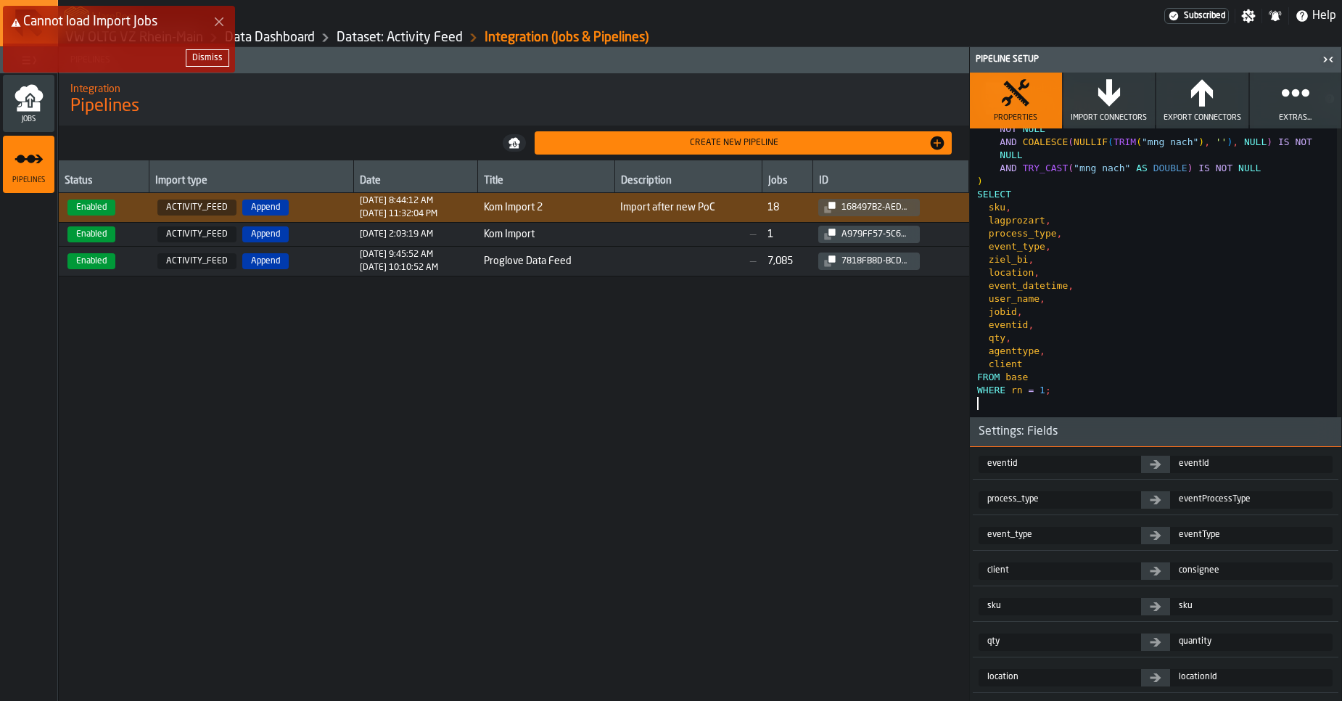
type textarea "**********"
click at [1110, 120] on span "Import Connectors" at bounding box center [1109, 117] width 76 height 9
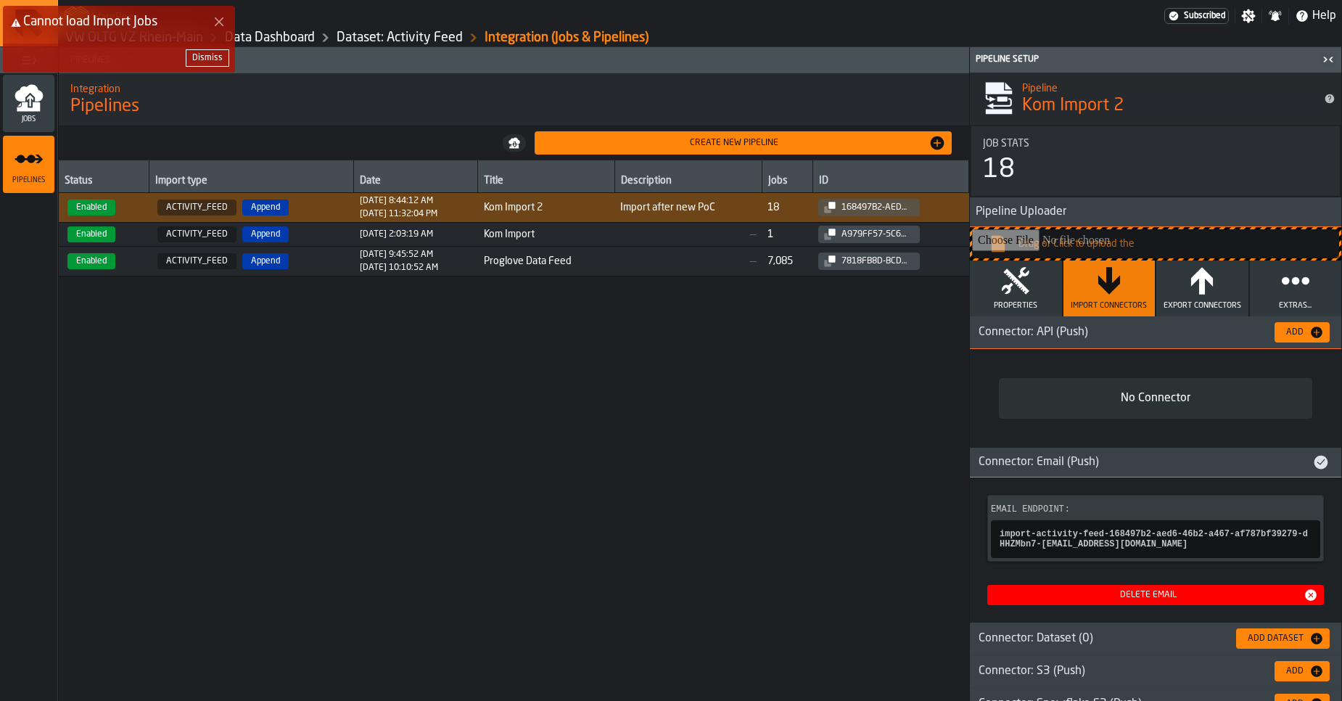
scroll to position [0, 0]
click at [1015, 291] on icon "button" at bounding box center [1015, 280] width 29 height 29
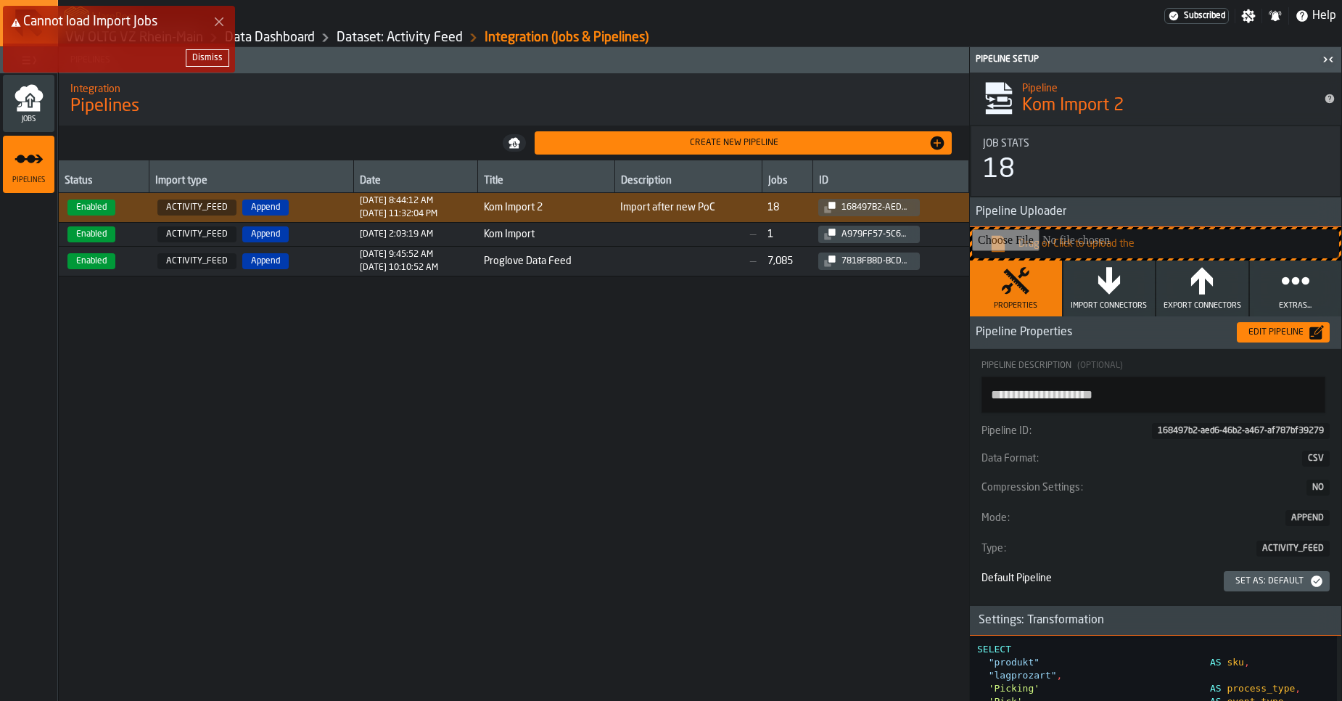
click at [709, 136] on div "Create new pipeline" at bounding box center [743, 142] width 406 height 17
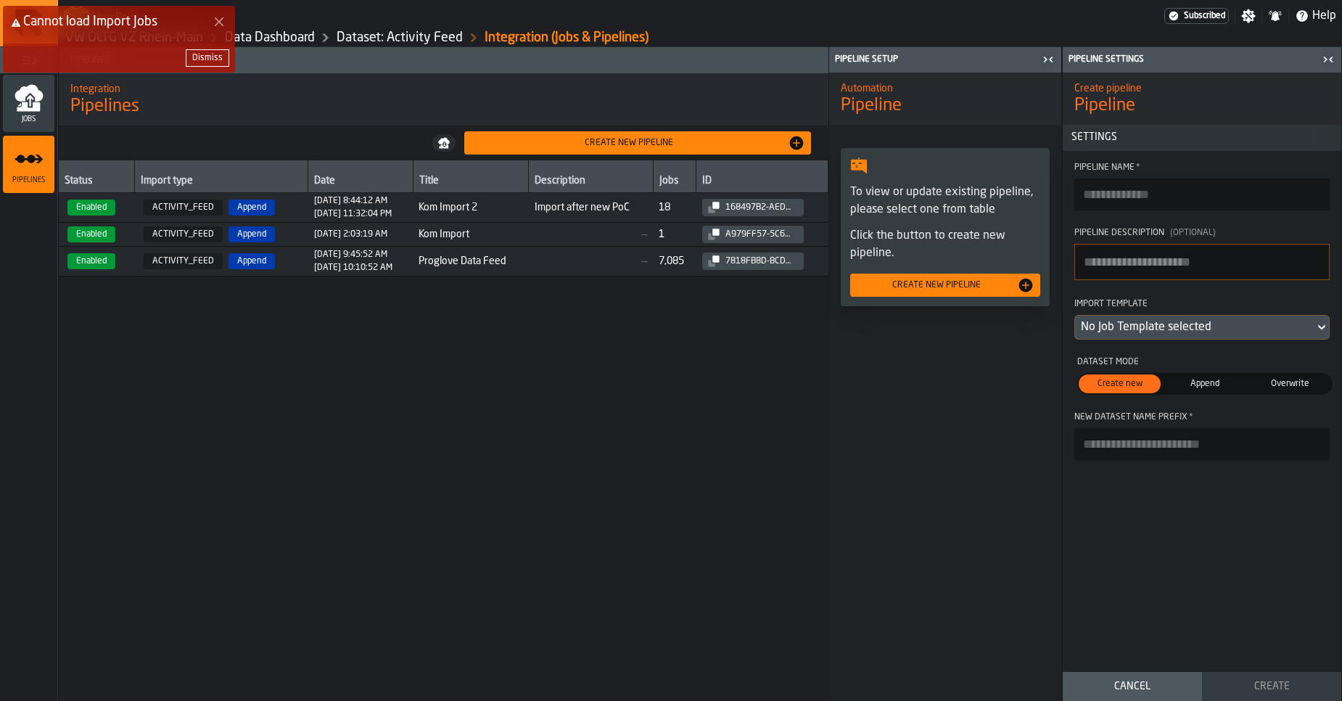
click at [1105, 205] on input "Pipeline Name *" at bounding box center [1201, 194] width 255 height 32
type input "*"
type input "**********"
click at [1121, 331] on div "No Job Template selected" at bounding box center [1195, 326] width 228 height 17
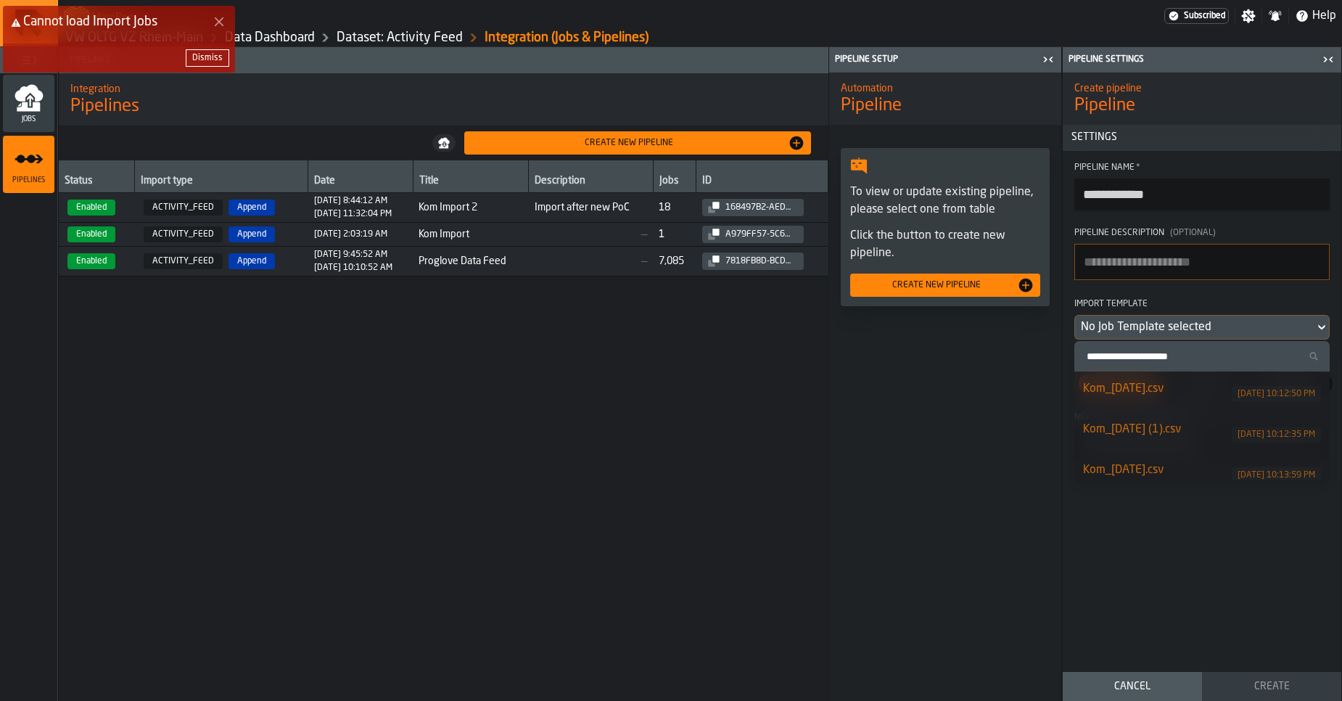
click at [1134, 400] on div "Kom_15.08.25.csv 8/26/2025, 10:12:50 PM" at bounding box center [1202, 391] width 238 height 23
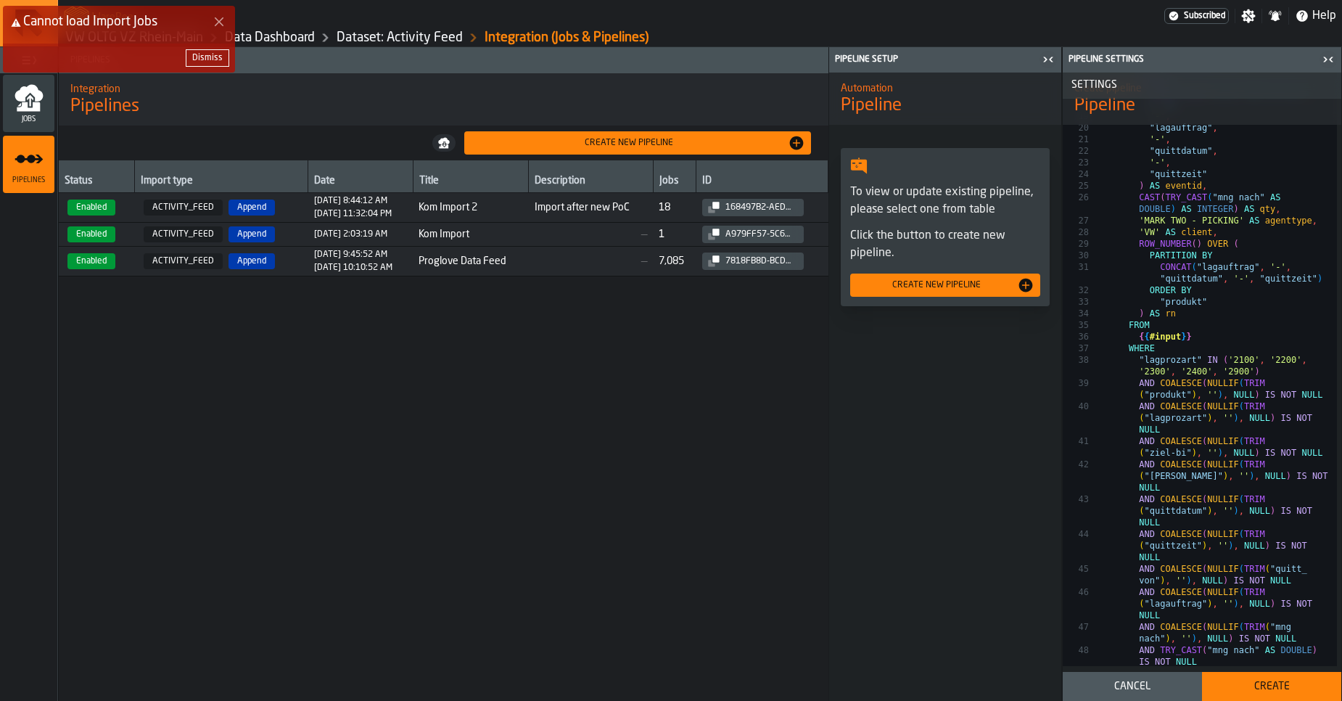
scroll to position [1045, 0]
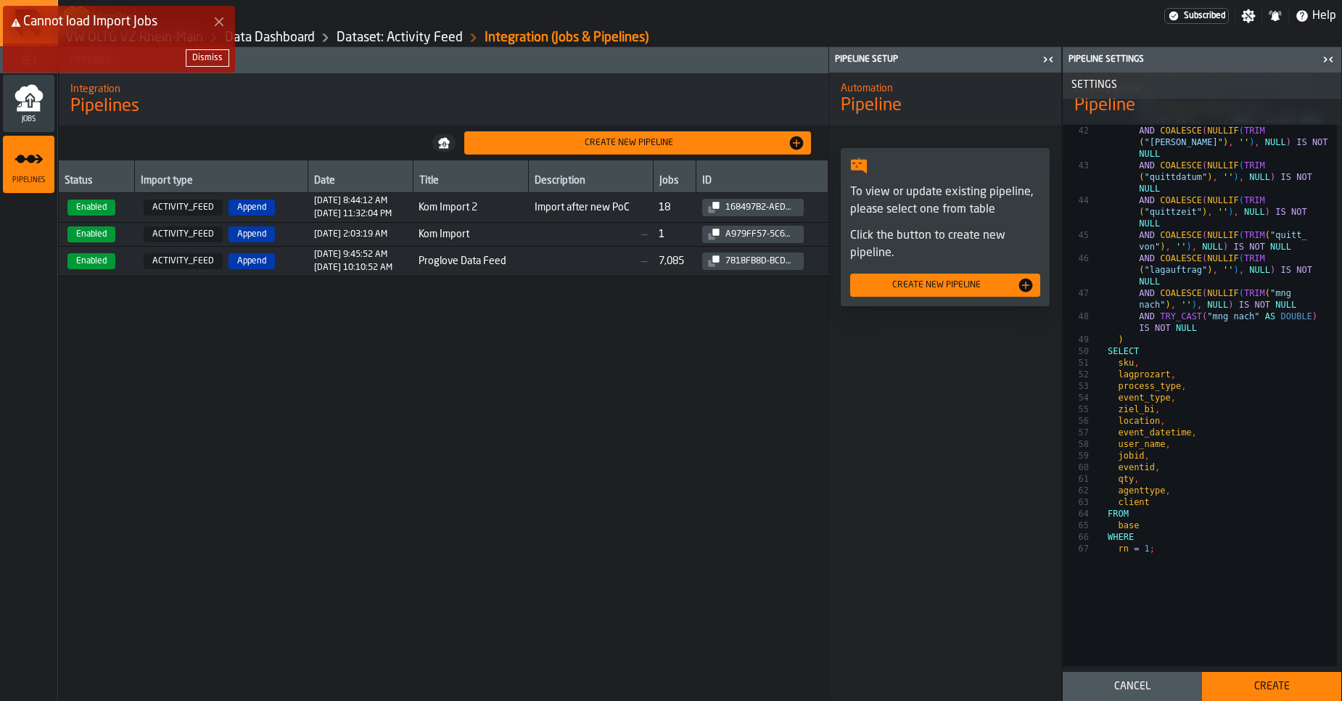
click at [1253, 674] on button "Create" at bounding box center [1271, 686] width 139 height 29
click at [1258, 682] on div "Create" at bounding box center [1271, 686] width 122 height 12
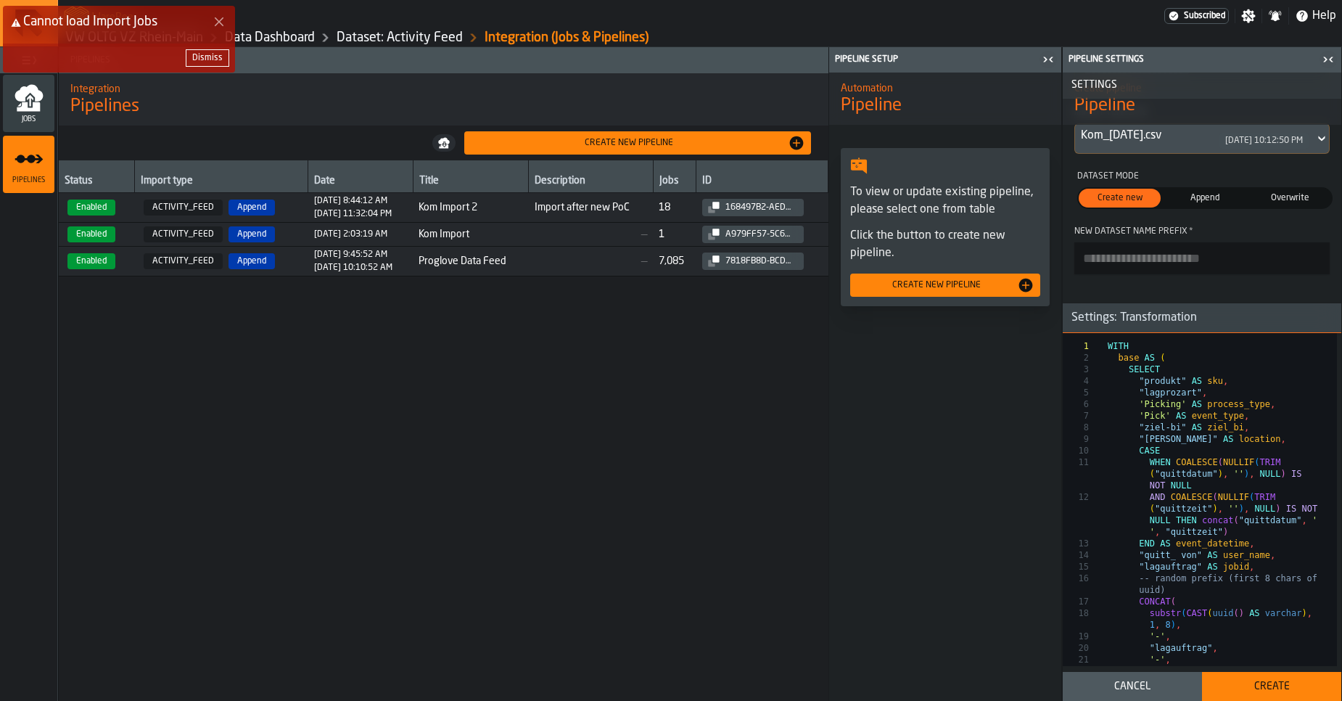
scroll to position [0, 0]
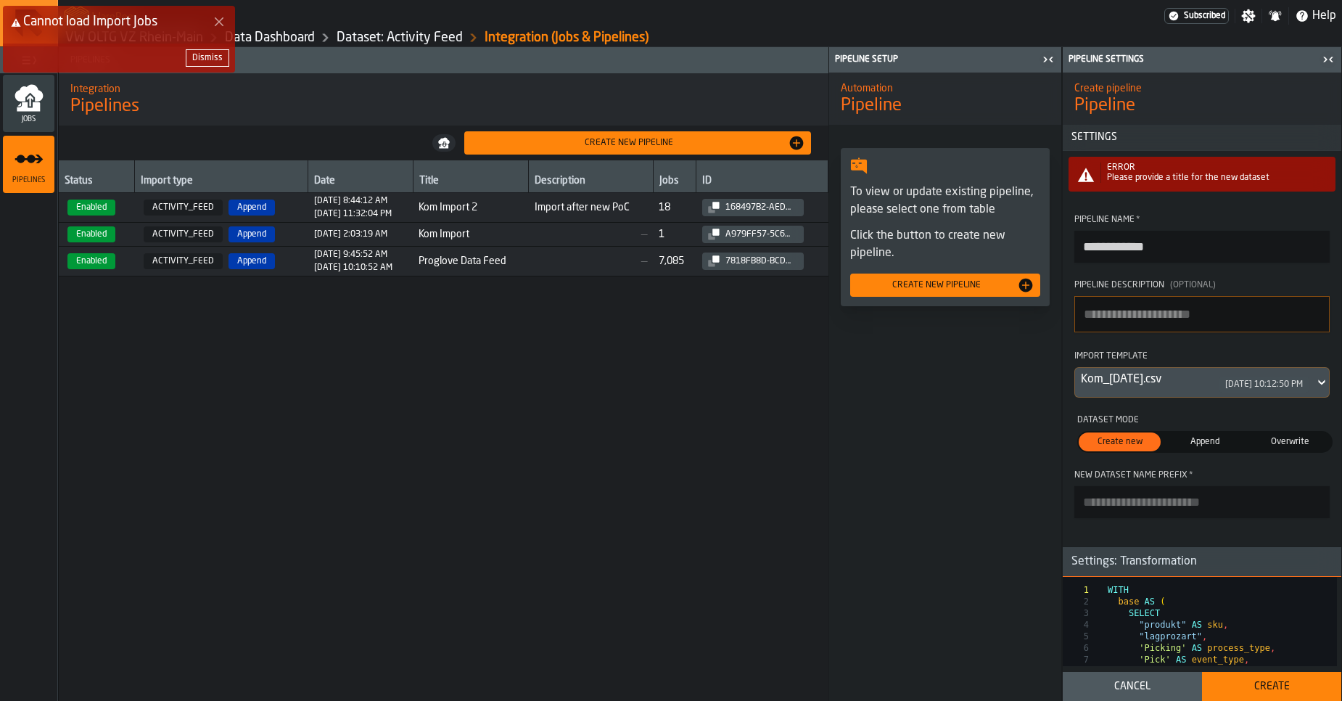
click at [1147, 325] on textarea "Pipeline Description (Optional)" at bounding box center [1201, 314] width 255 height 36
type textarea "*******"
click at [1203, 446] on span "Append" at bounding box center [1204, 441] width 76 height 13
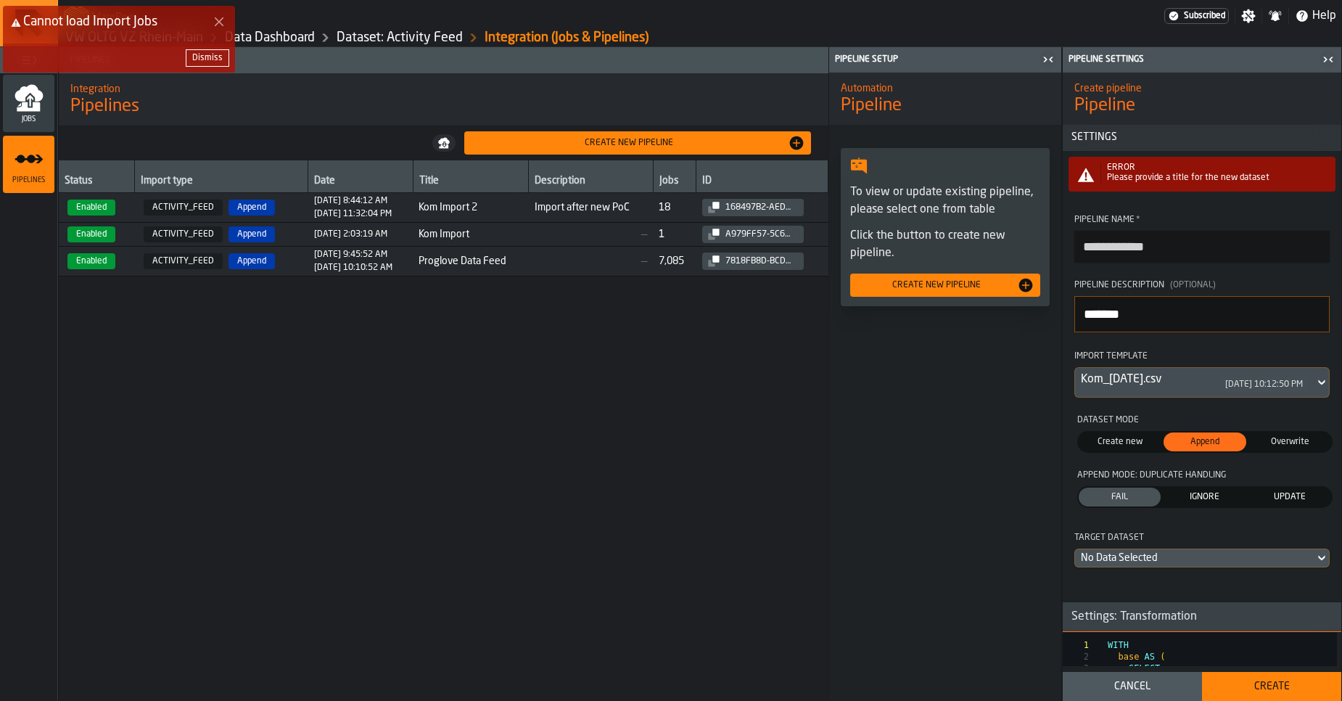
click at [1250, 673] on button "Create" at bounding box center [1271, 686] width 139 height 29
click at [1261, 693] on button "Create" at bounding box center [1271, 686] width 139 height 29
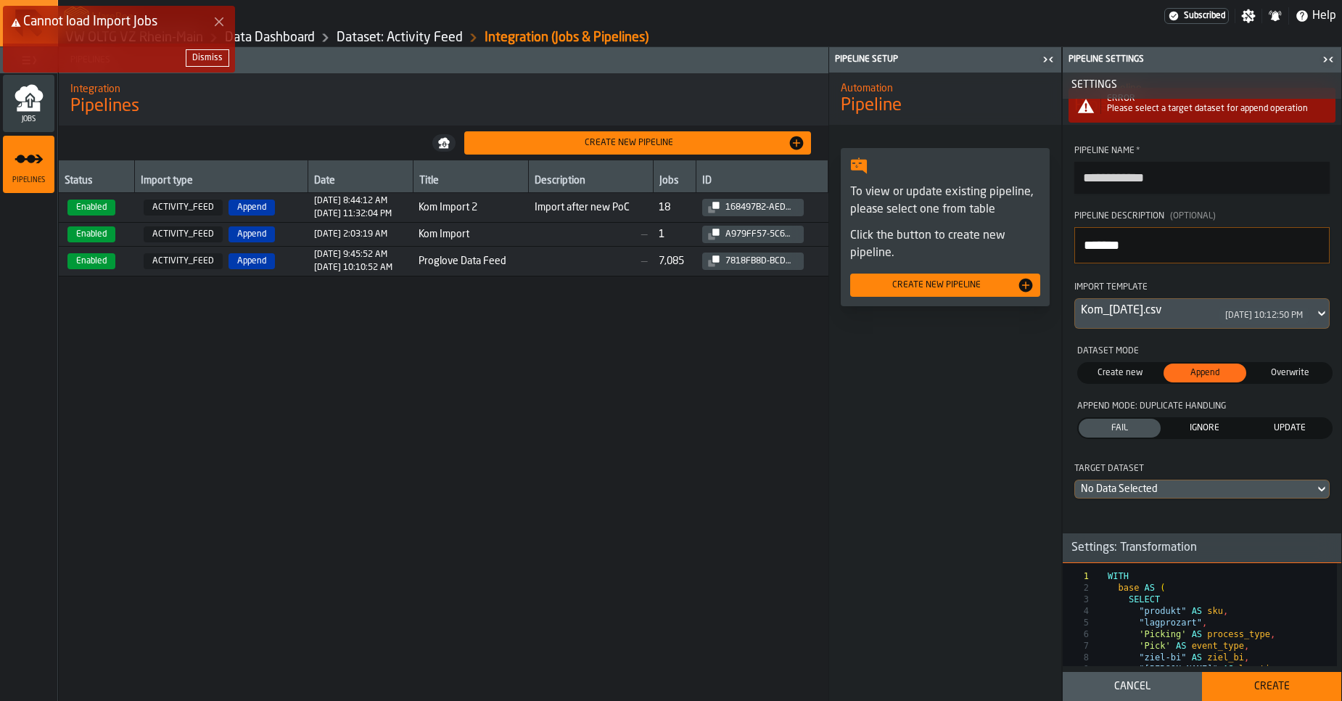
scroll to position [74, 0]
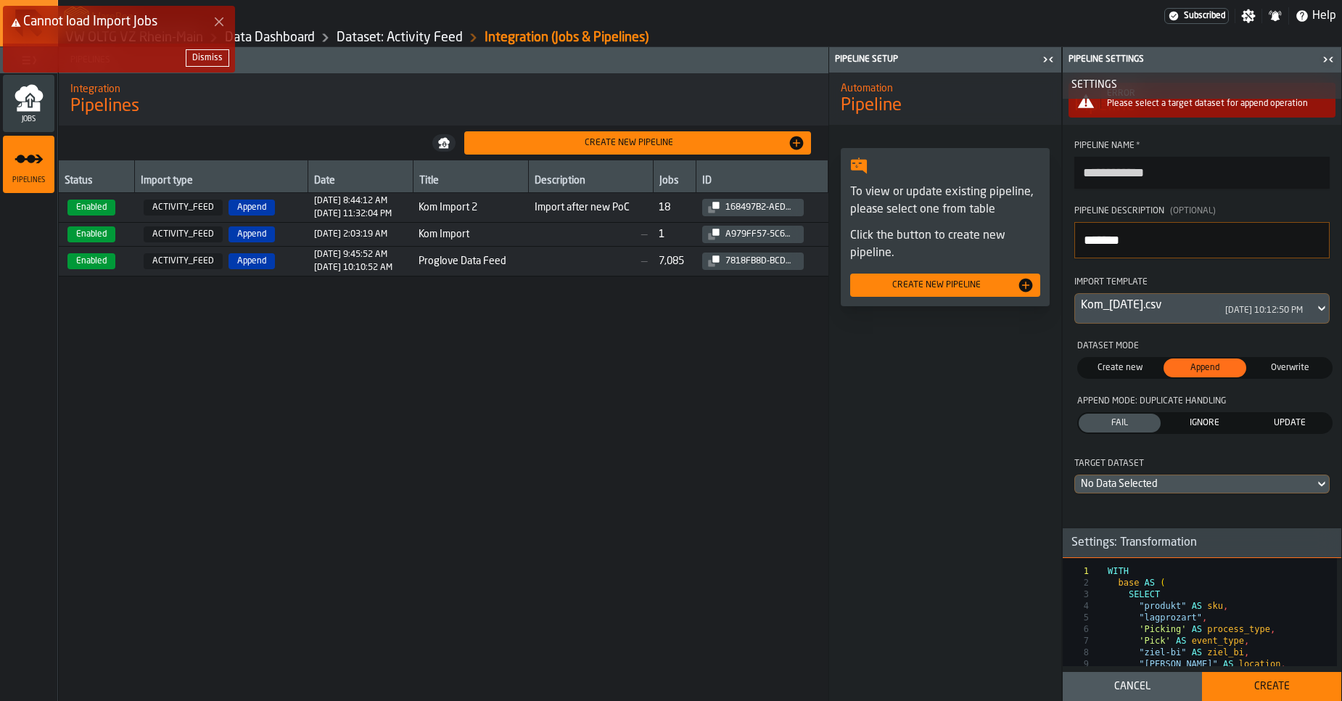
click at [1131, 482] on div "No Data Selected" at bounding box center [1195, 484] width 228 height 12
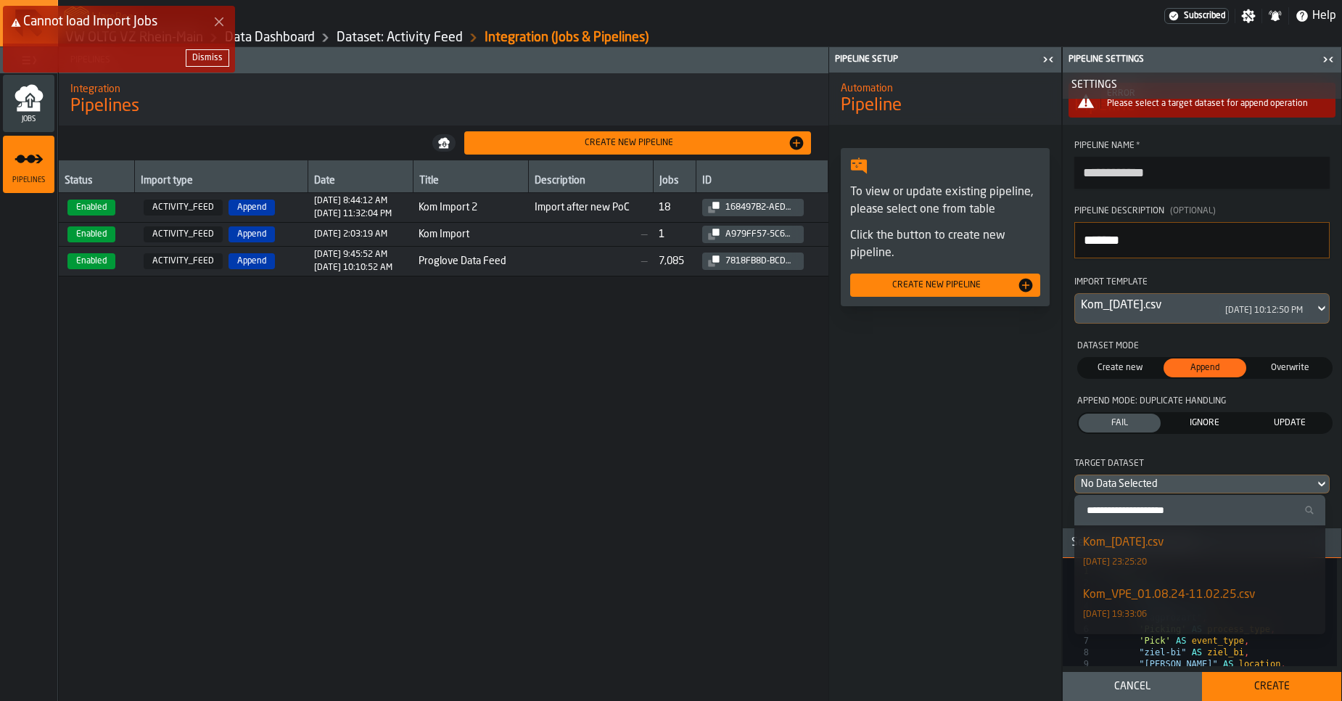
click at [1129, 536] on div "Kom_22.08.25.csv" at bounding box center [1123, 542] width 81 height 17
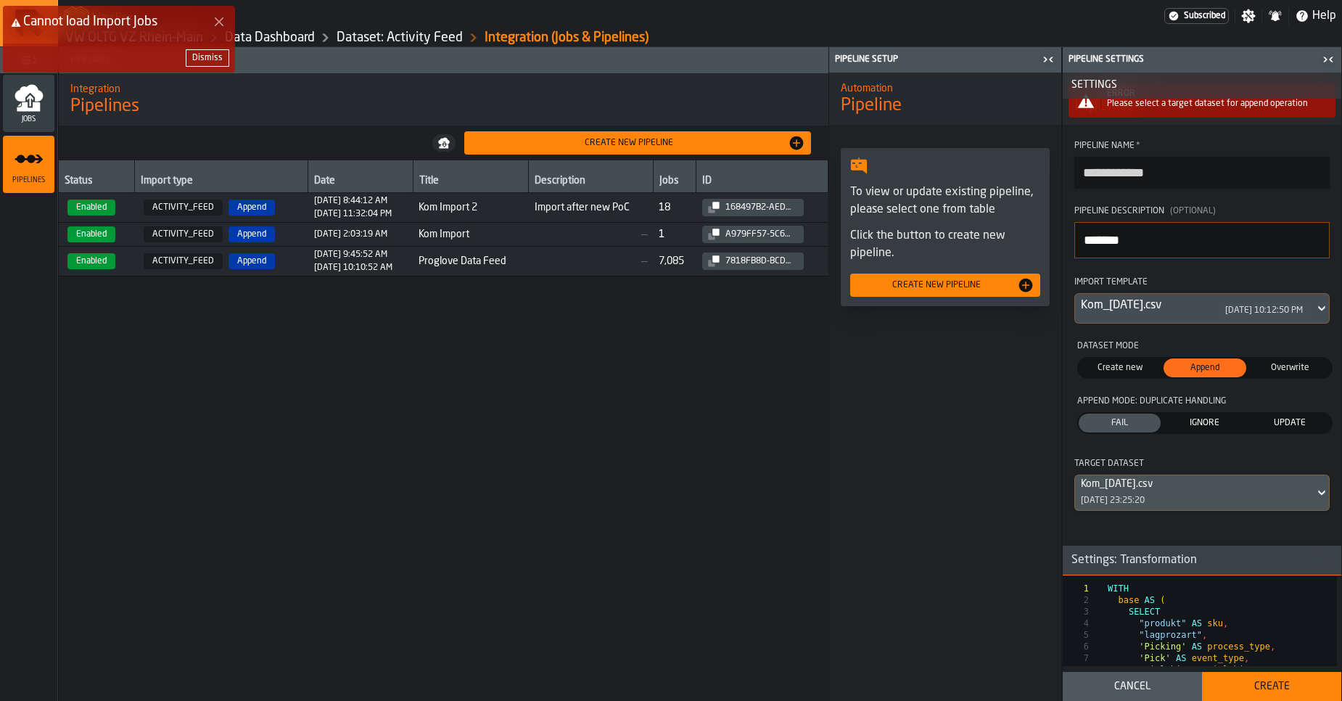
click at [1252, 683] on div "Create" at bounding box center [1271, 686] width 122 height 12
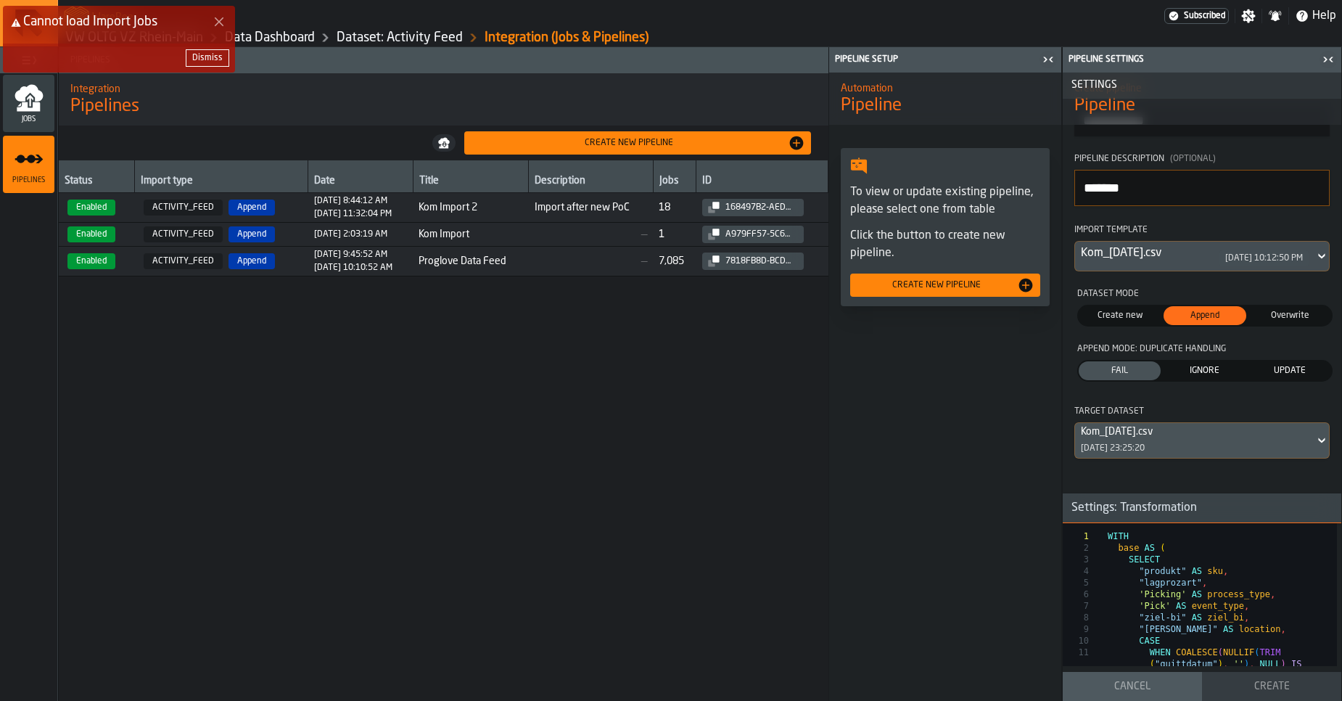
scroll to position [22, 0]
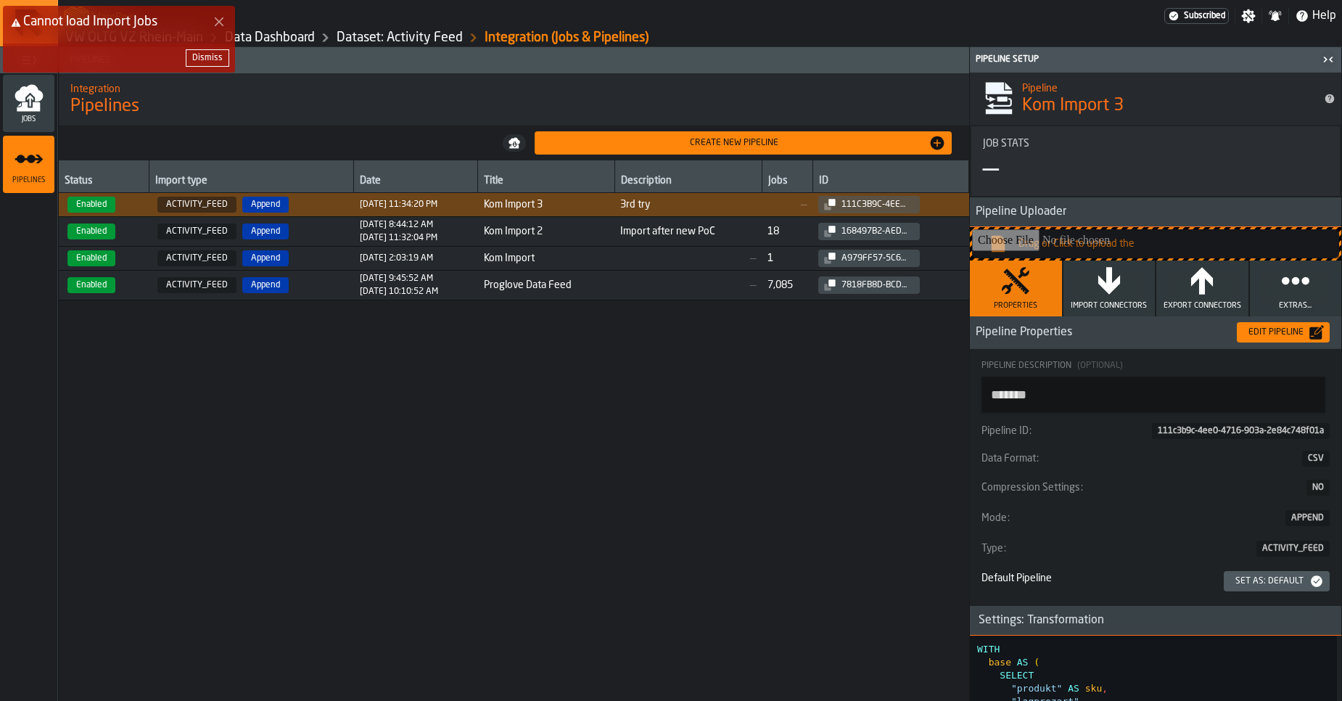
click at [1132, 300] on button "Import Connectors" at bounding box center [1109, 288] width 92 height 56
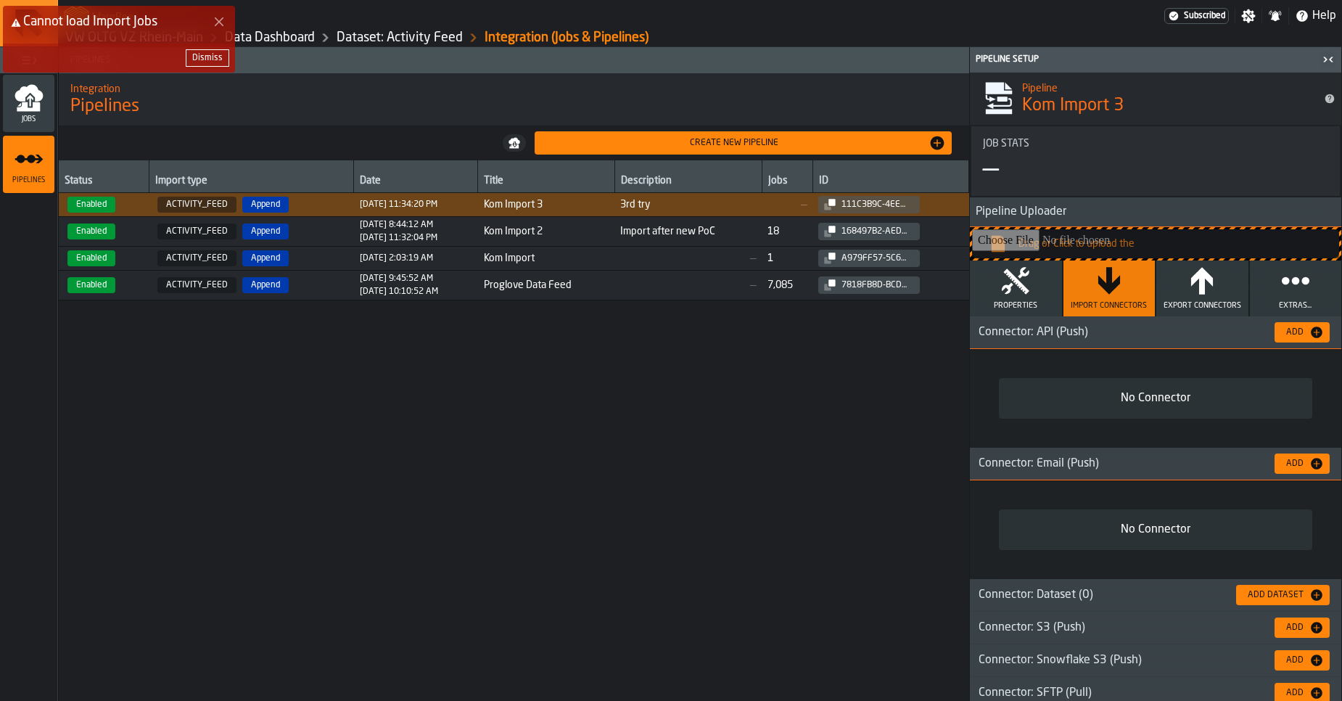
scroll to position [9, 0]
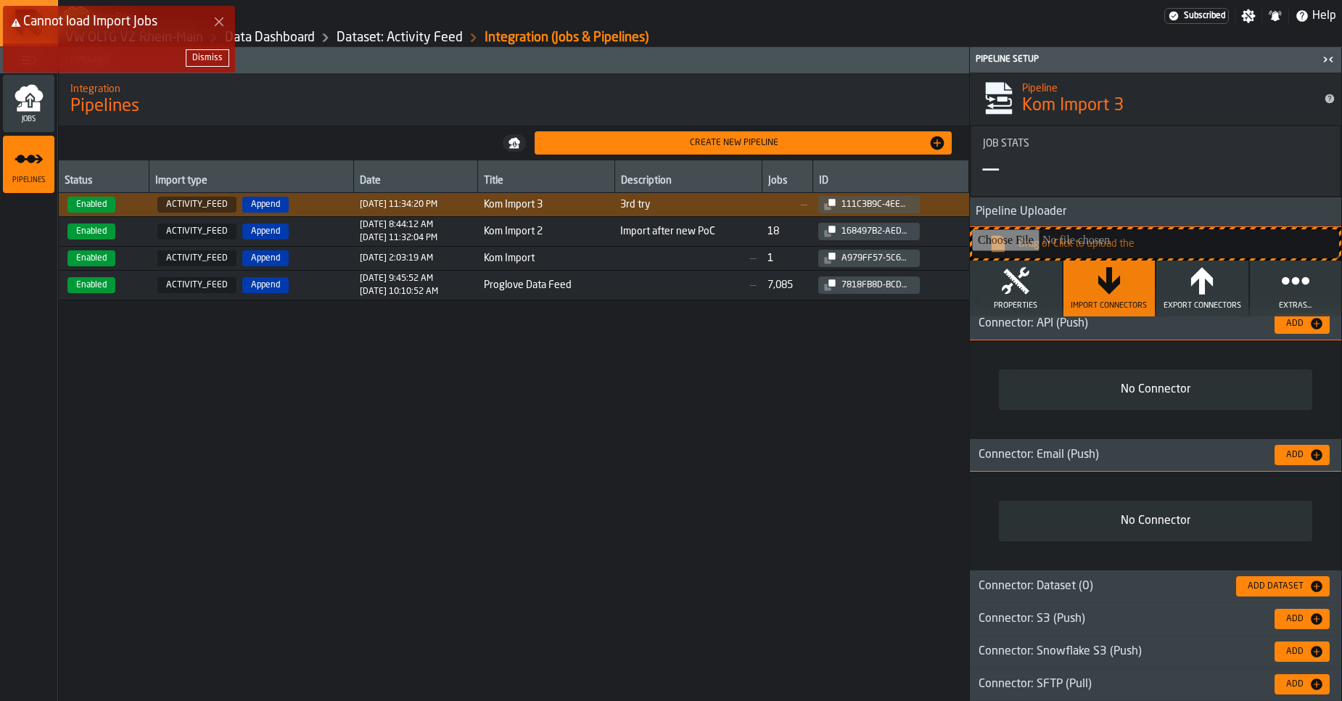
click at [1281, 447] on div "Add" at bounding box center [1302, 454] width 44 height 15
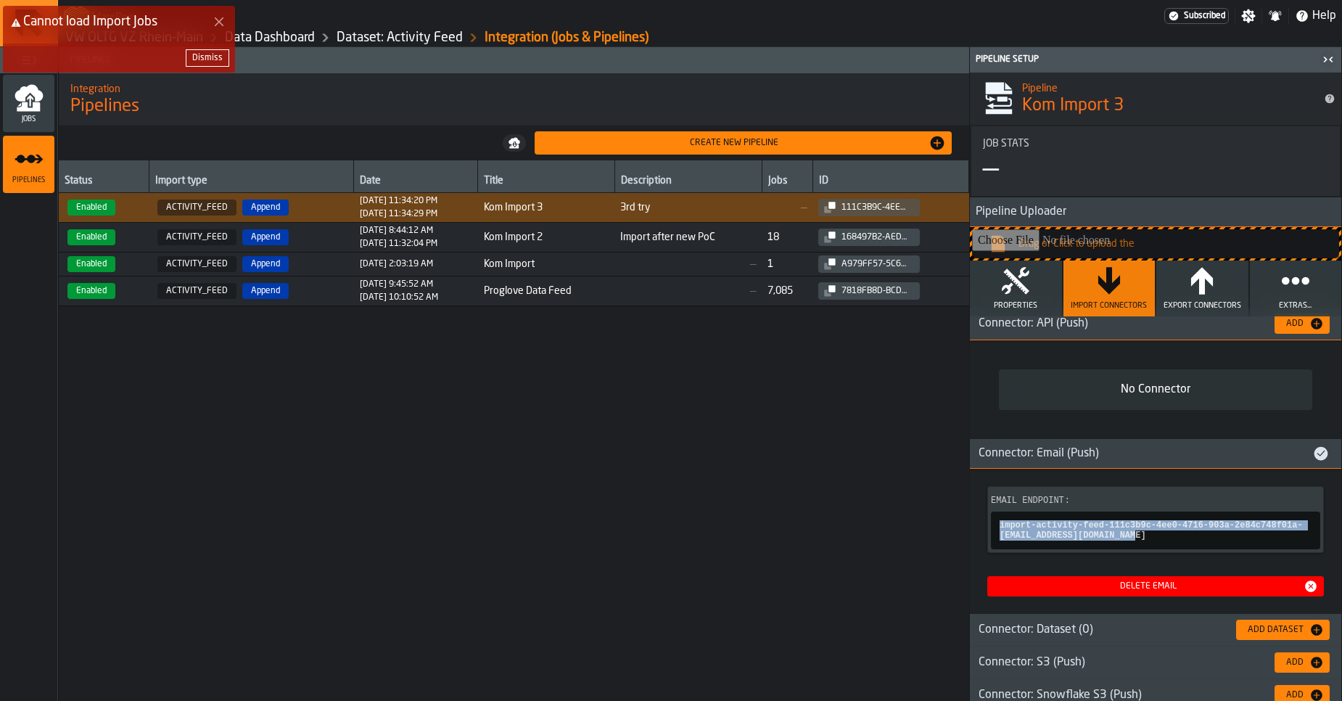
copy span "import-activity-feed-111c3b9c-4ee0-4716-903a-2e84c748f01a-kLwJ5MLL3h@app.warebe…"
click at [214, 53] on div "Dismiss" at bounding box center [207, 58] width 30 height 10
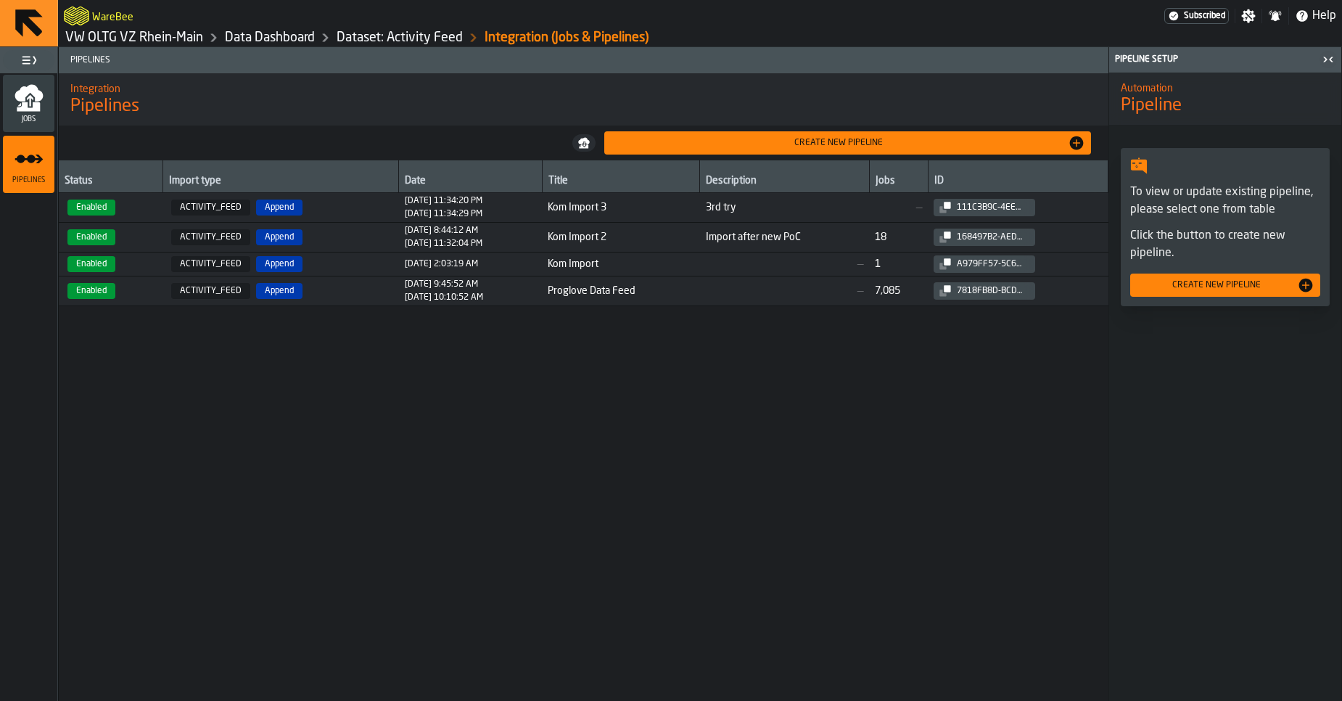
click at [31, 109] on icon "menu Jobs" at bounding box center [28, 106] width 23 height 9
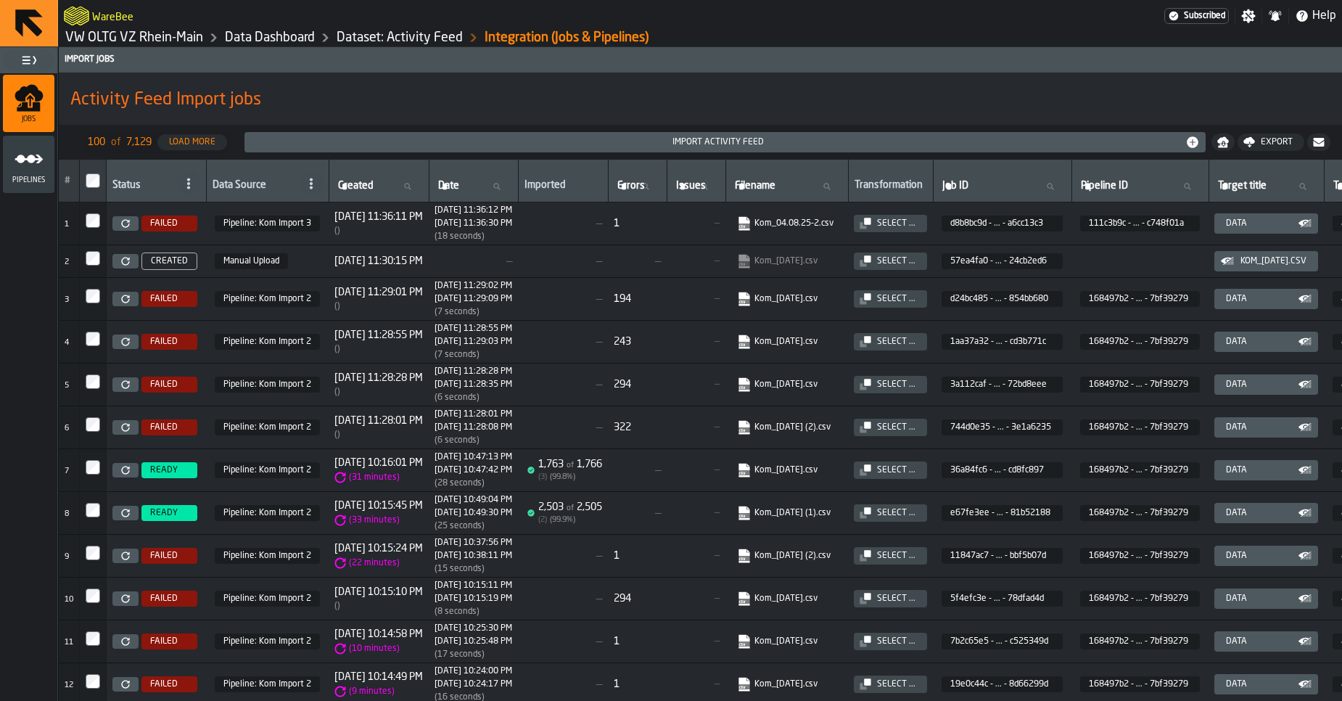
click at [423, 232] on div "( )" at bounding box center [378, 231] width 88 height 10
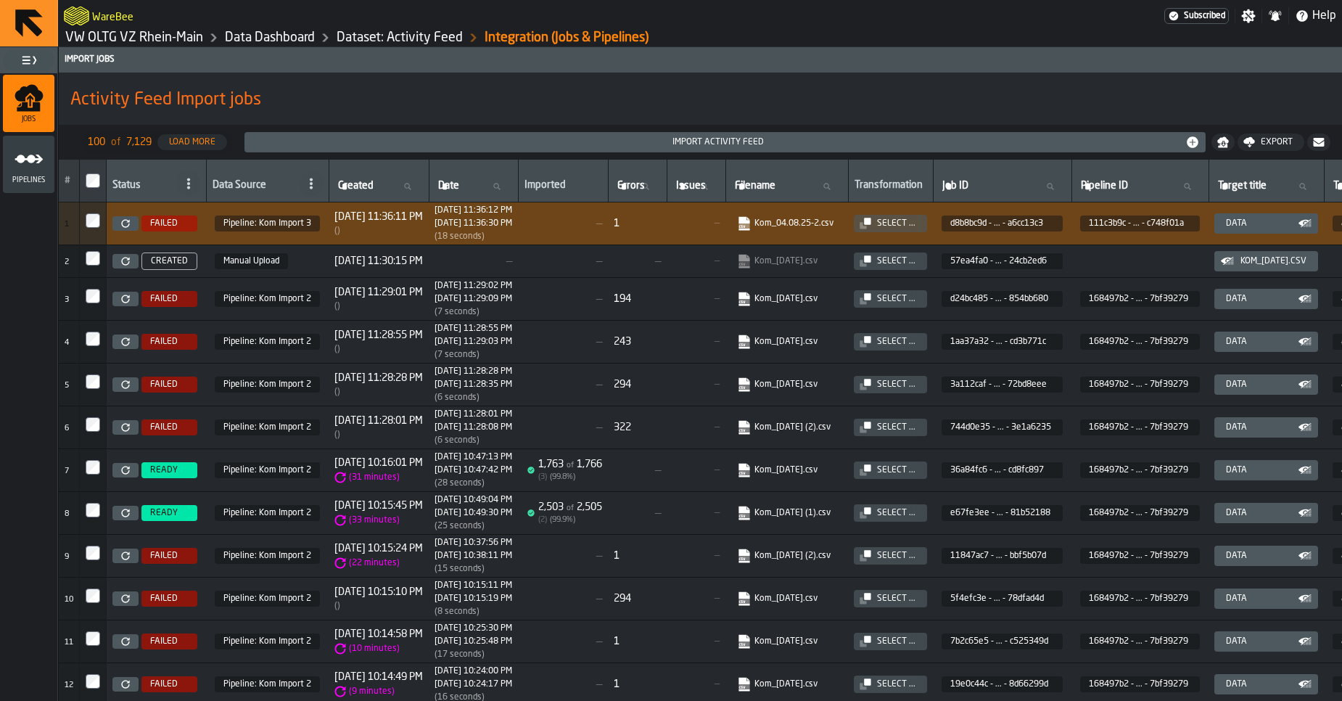
click at [171, 231] on span "FAILED" at bounding box center [169, 223] width 56 height 16
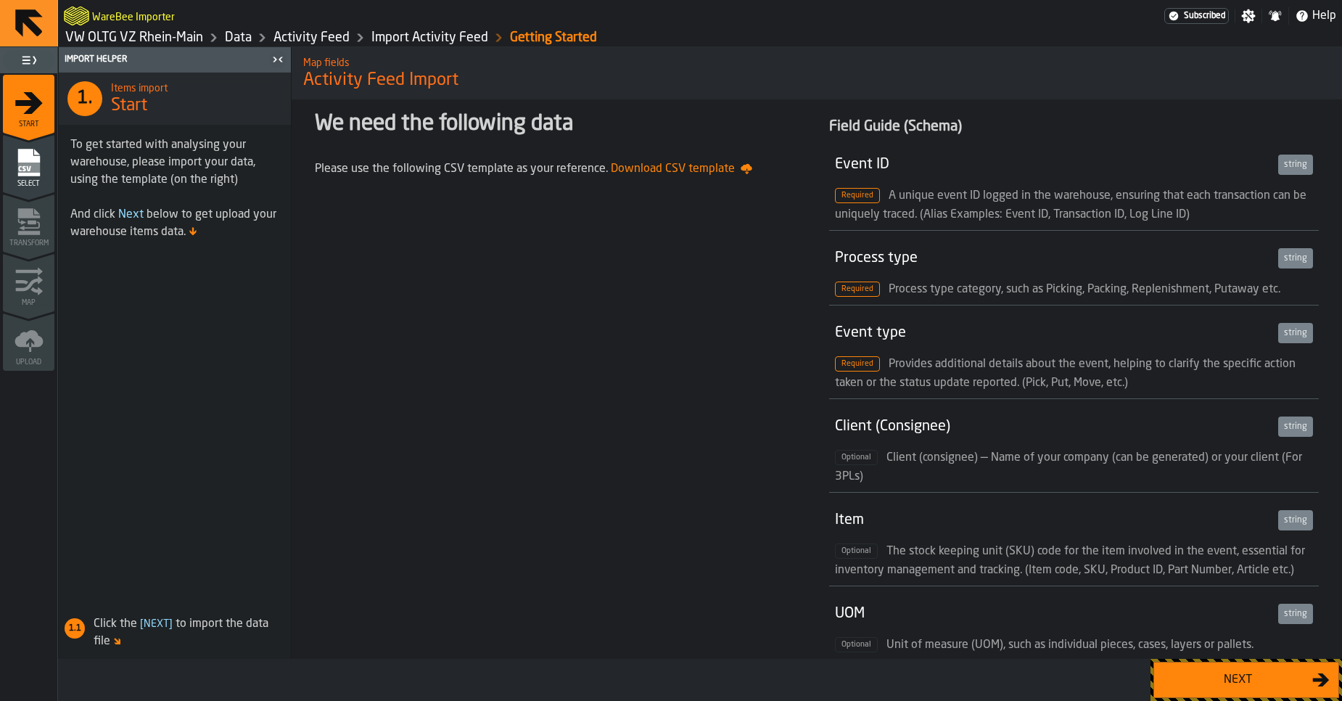
click at [1191, 676] on div "Next" at bounding box center [1237, 679] width 149 height 17
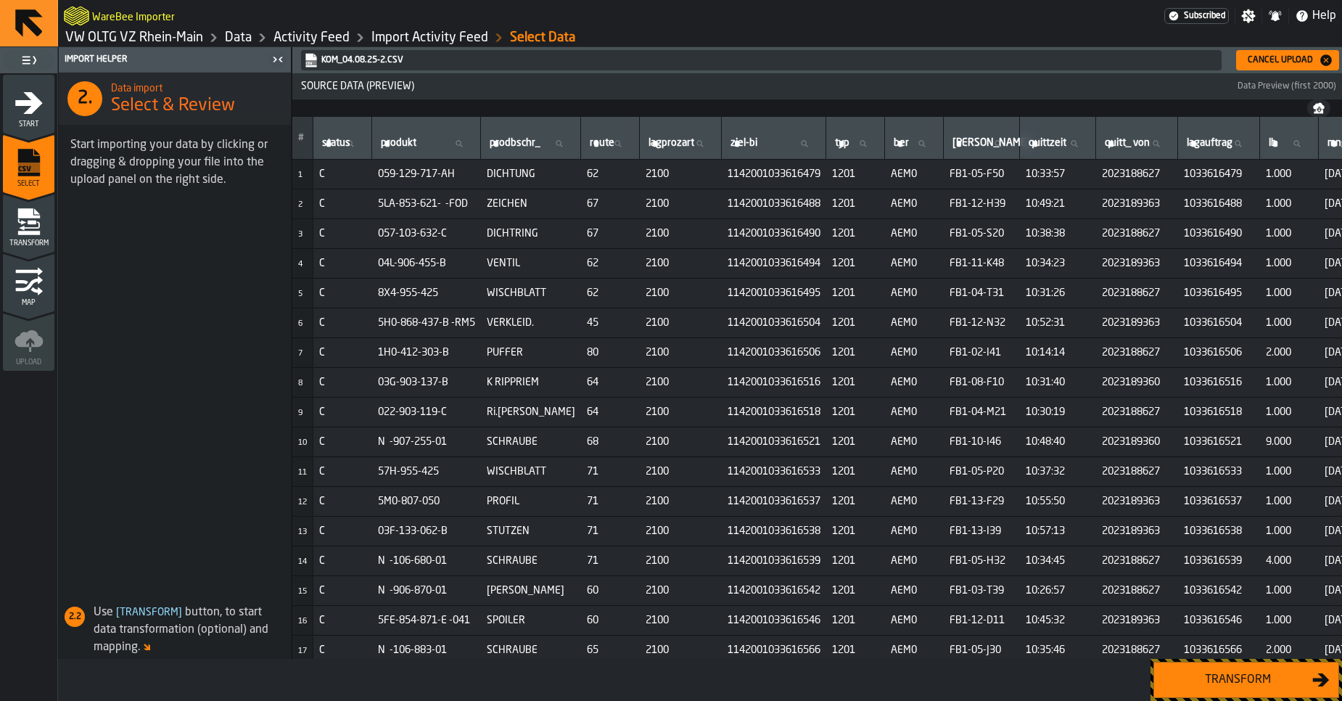
click at [1191, 676] on div "Transform" at bounding box center [1237, 679] width 149 height 17
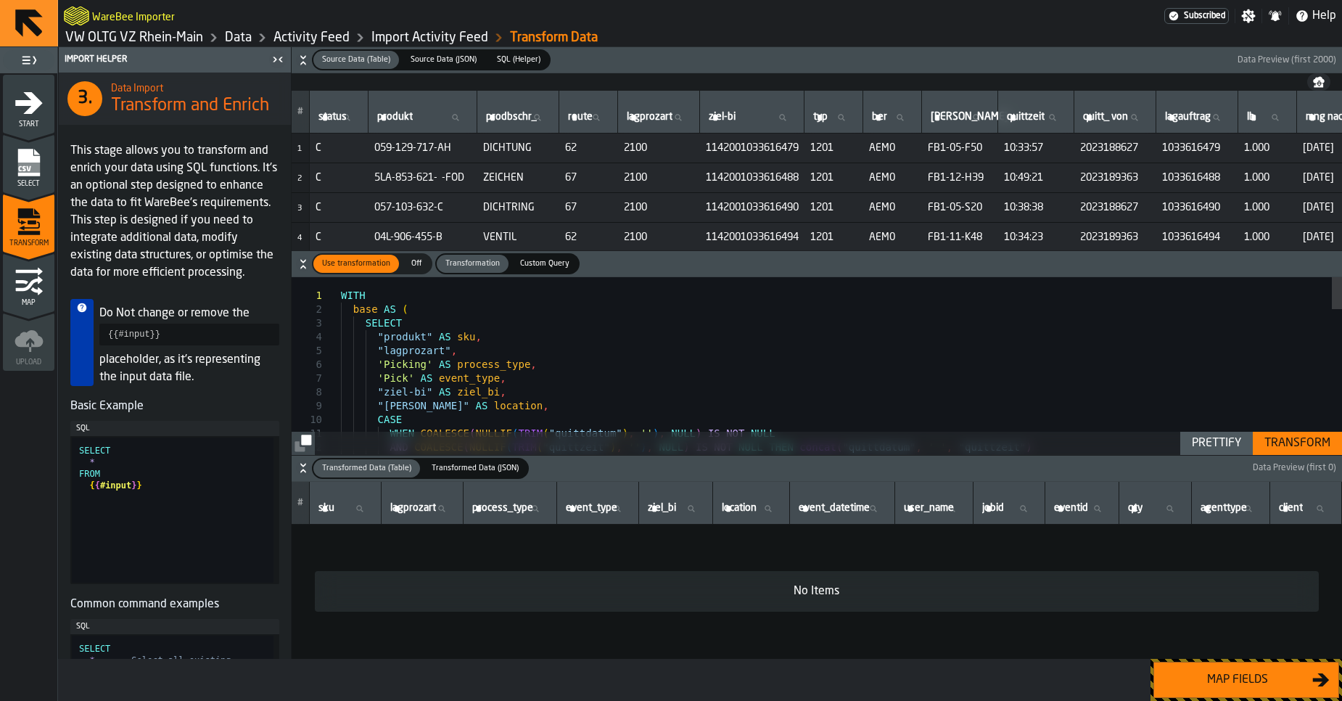
scroll to position [0, 163]
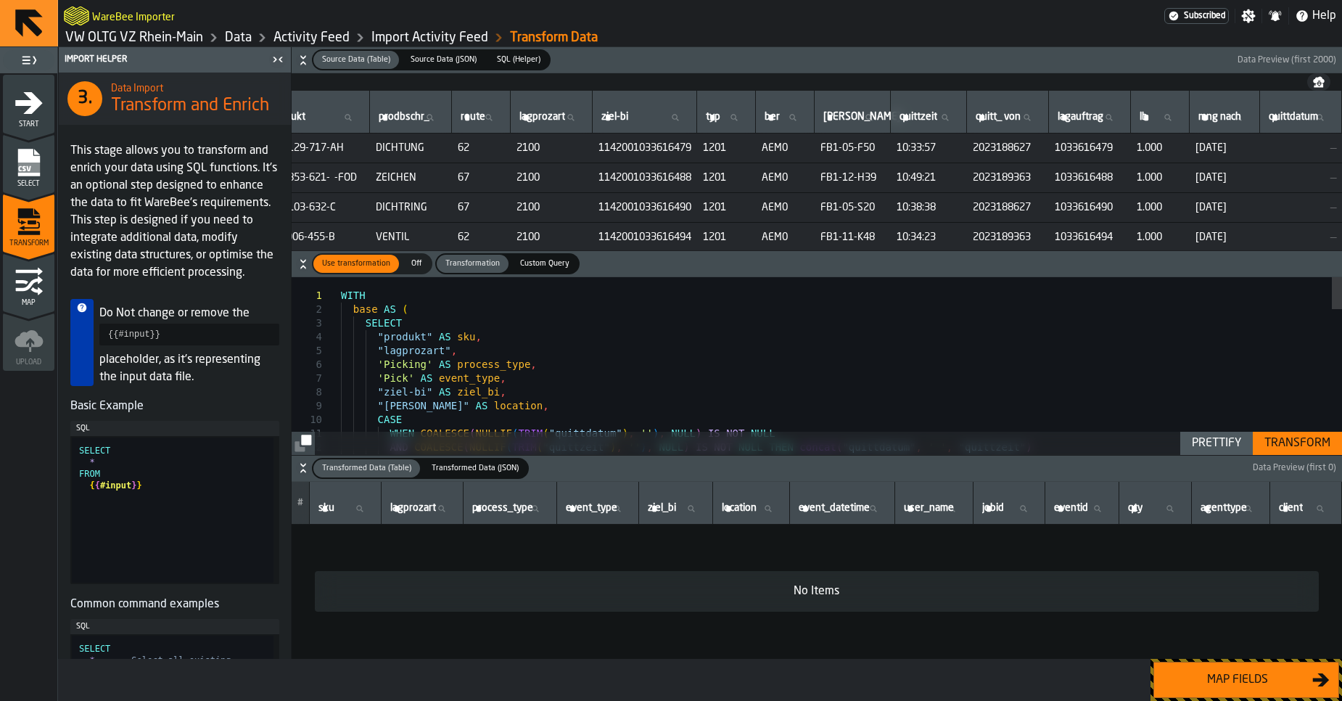
click at [1250, 113] on th "mng nach mng nach" at bounding box center [1224, 112] width 70 height 43
click at [54, 165] on div "Select" at bounding box center [28, 168] width 51 height 40
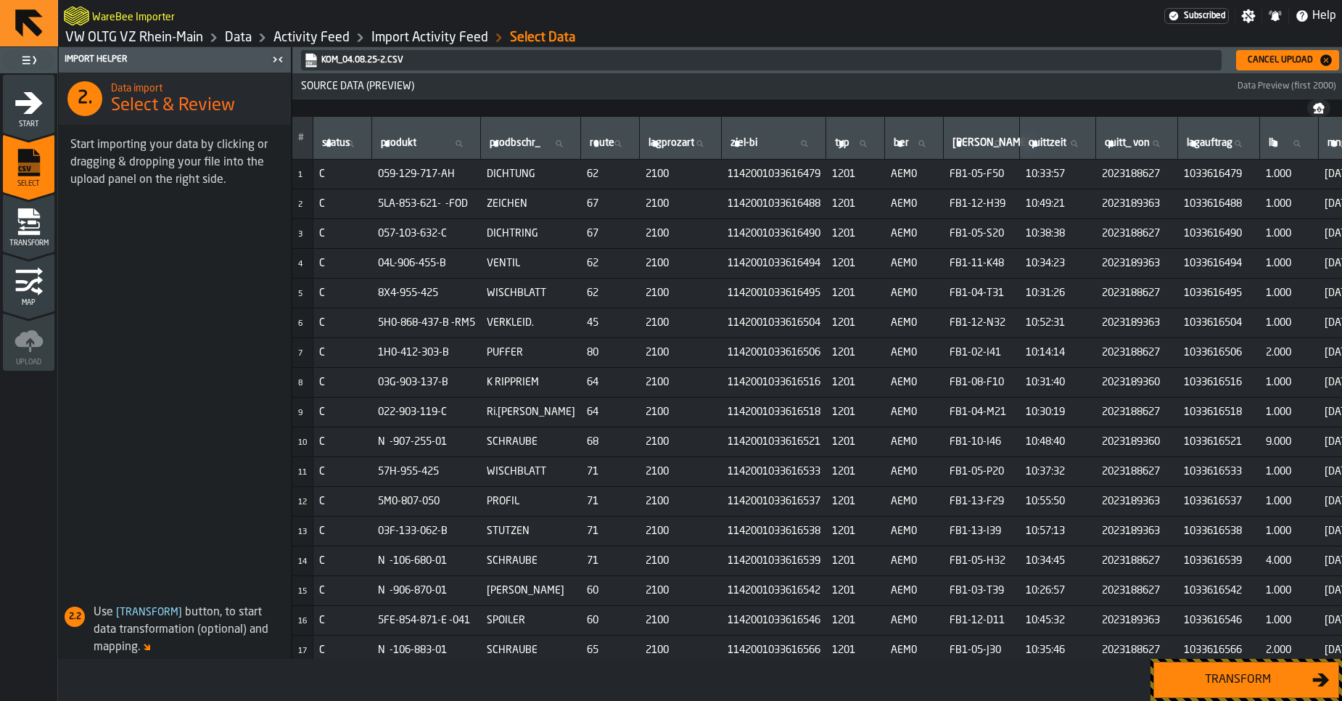
click at [33, 117] on div "Start" at bounding box center [28, 108] width 51 height 40
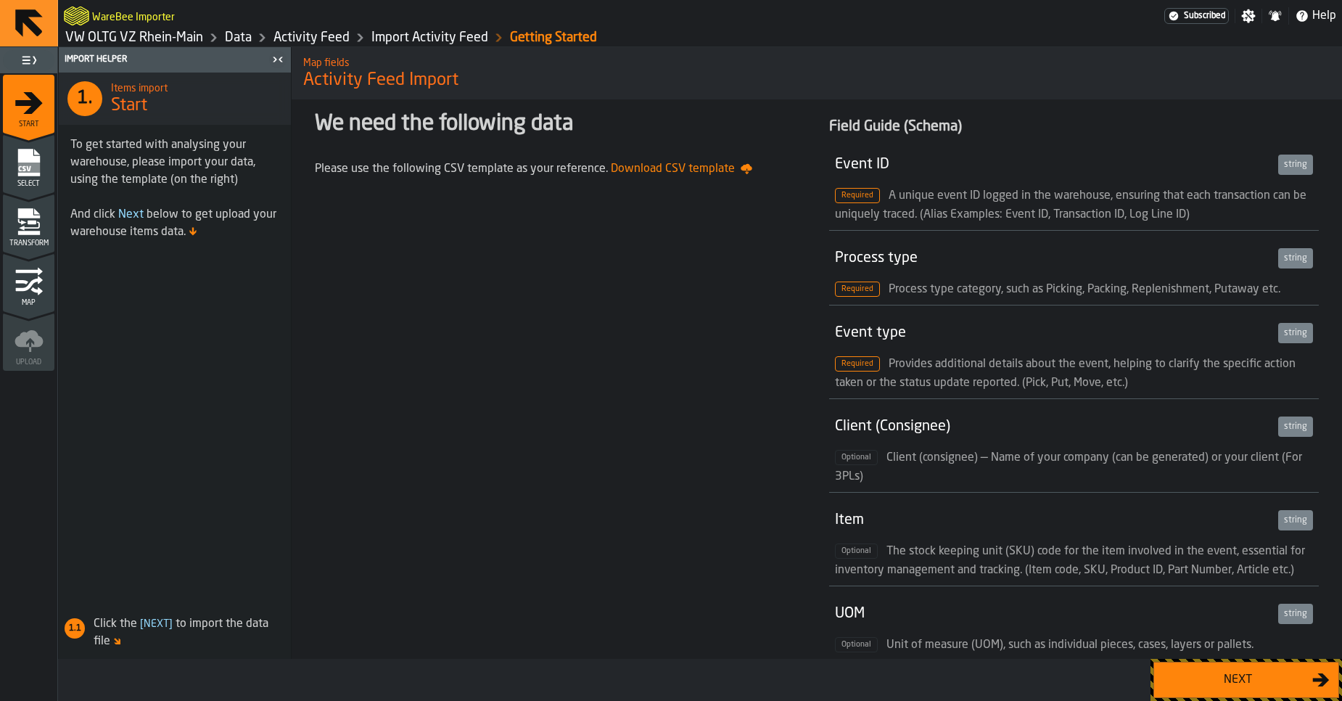
click at [13, 165] on div "Select" at bounding box center [28, 168] width 51 height 40
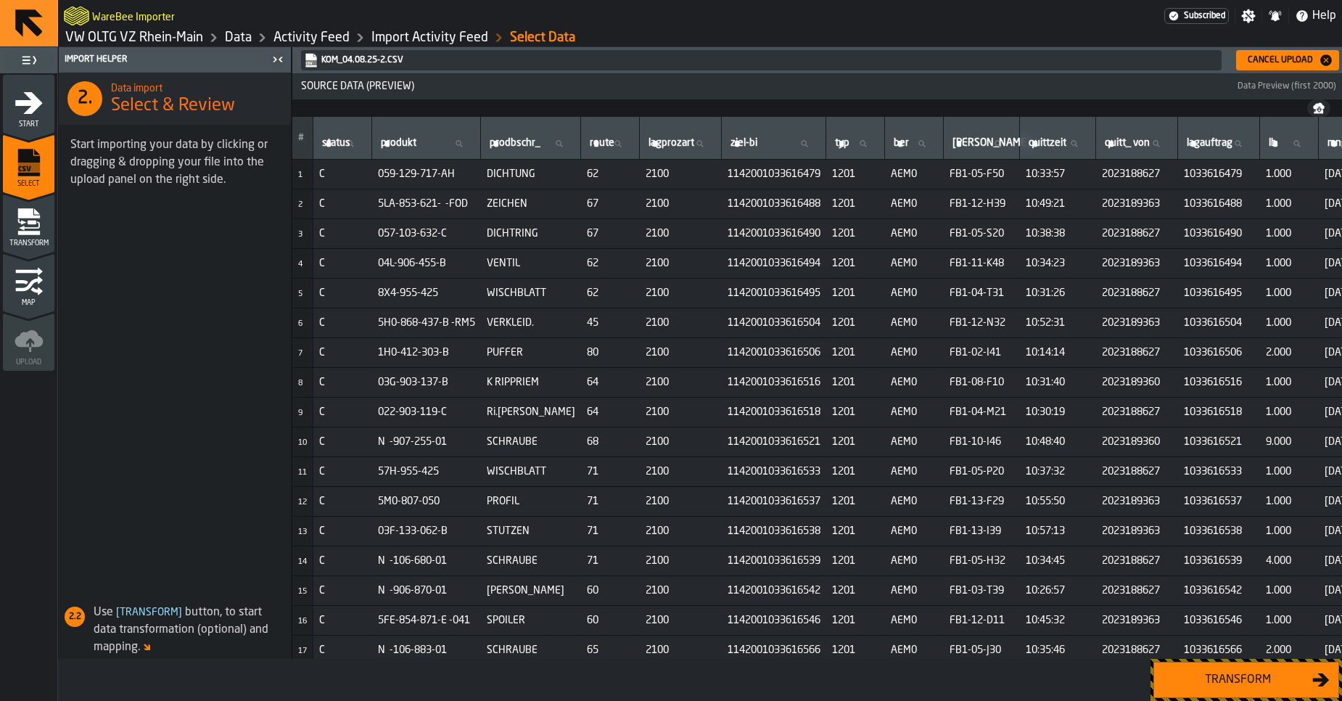
click at [20, 217] on icon "menu Transform" at bounding box center [28, 212] width 22 height 9
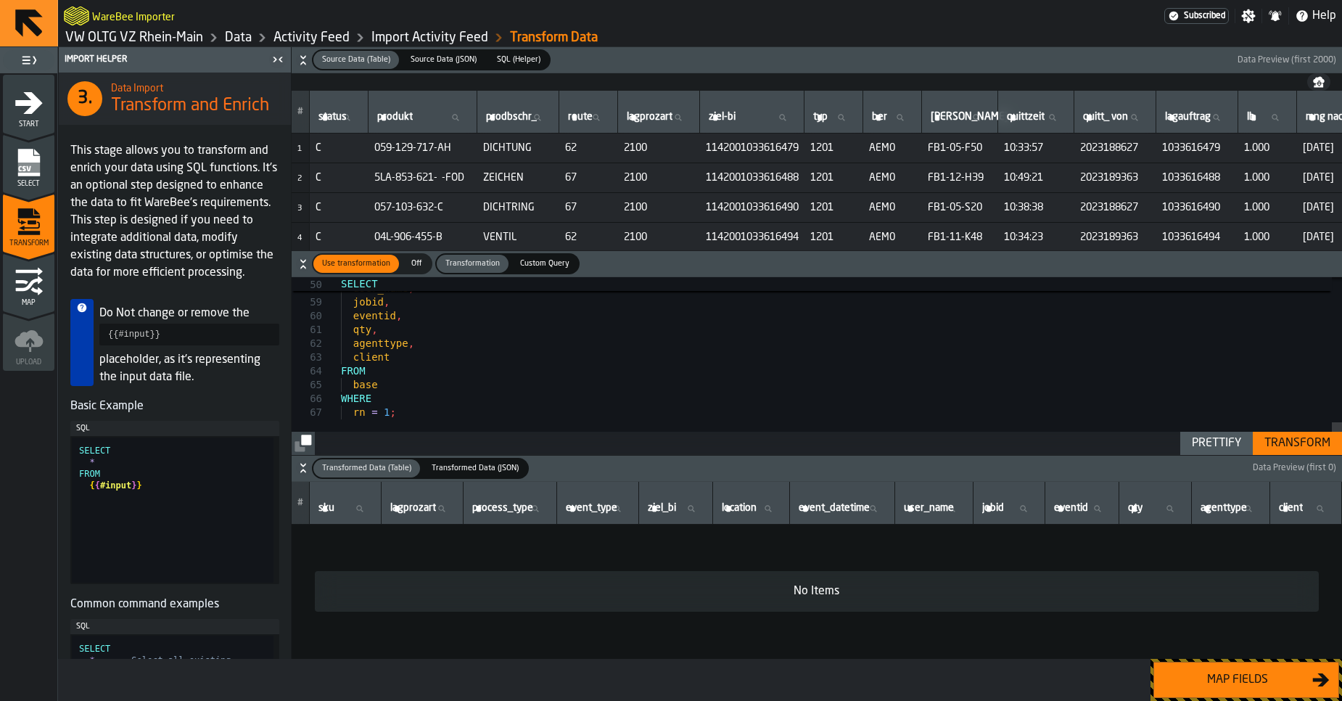
click at [191, 38] on link "VW OLTG VZ Rhein-Main" at bounding box center [134, 38] width 138 height 16
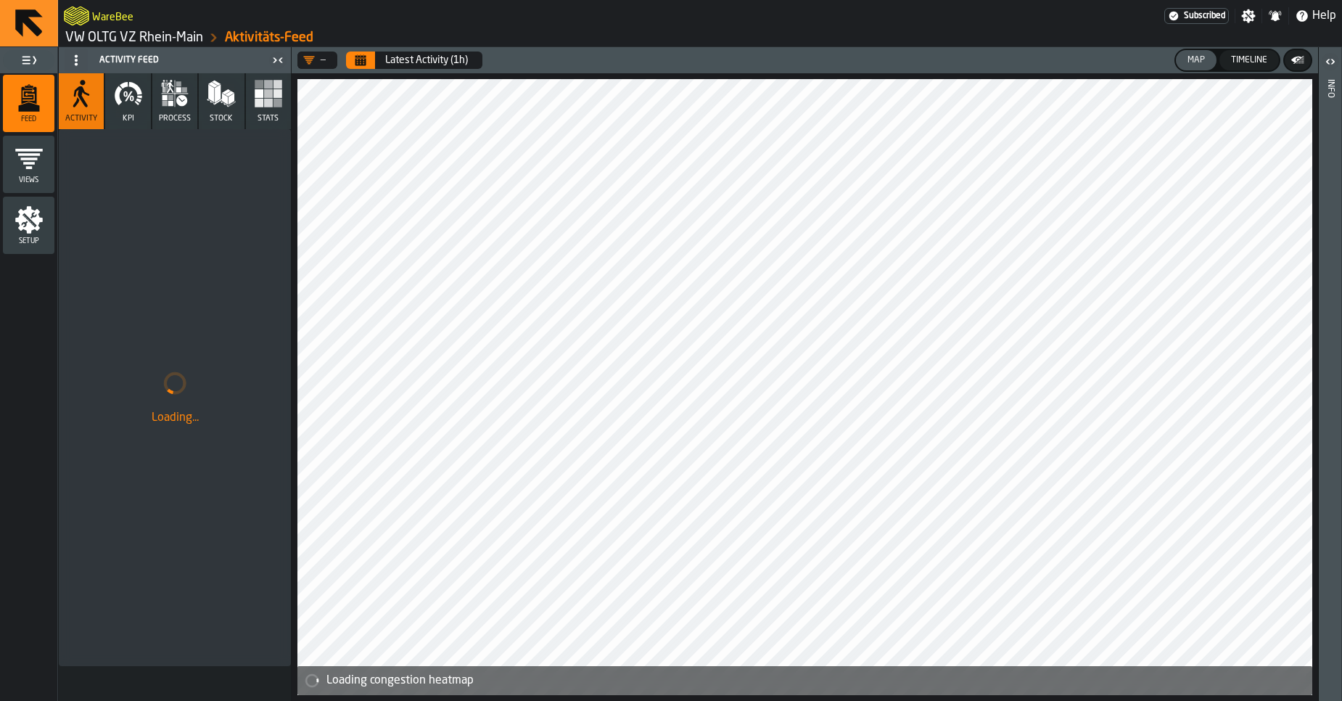
click at [367, 64] on button "Calendar" at bounding box center [360, 59] width 29 height 17
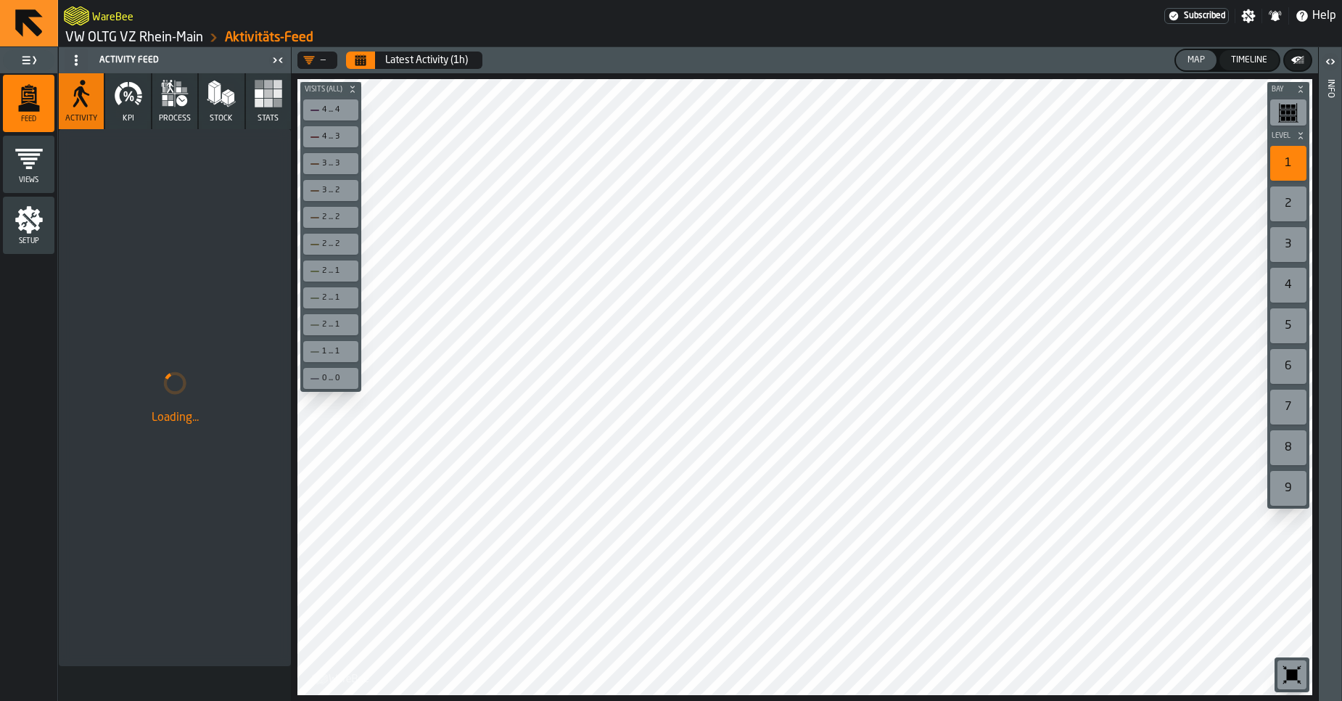
click at [187, 95] on icon "button" at bounding box center [174, 93] width 29 height 29
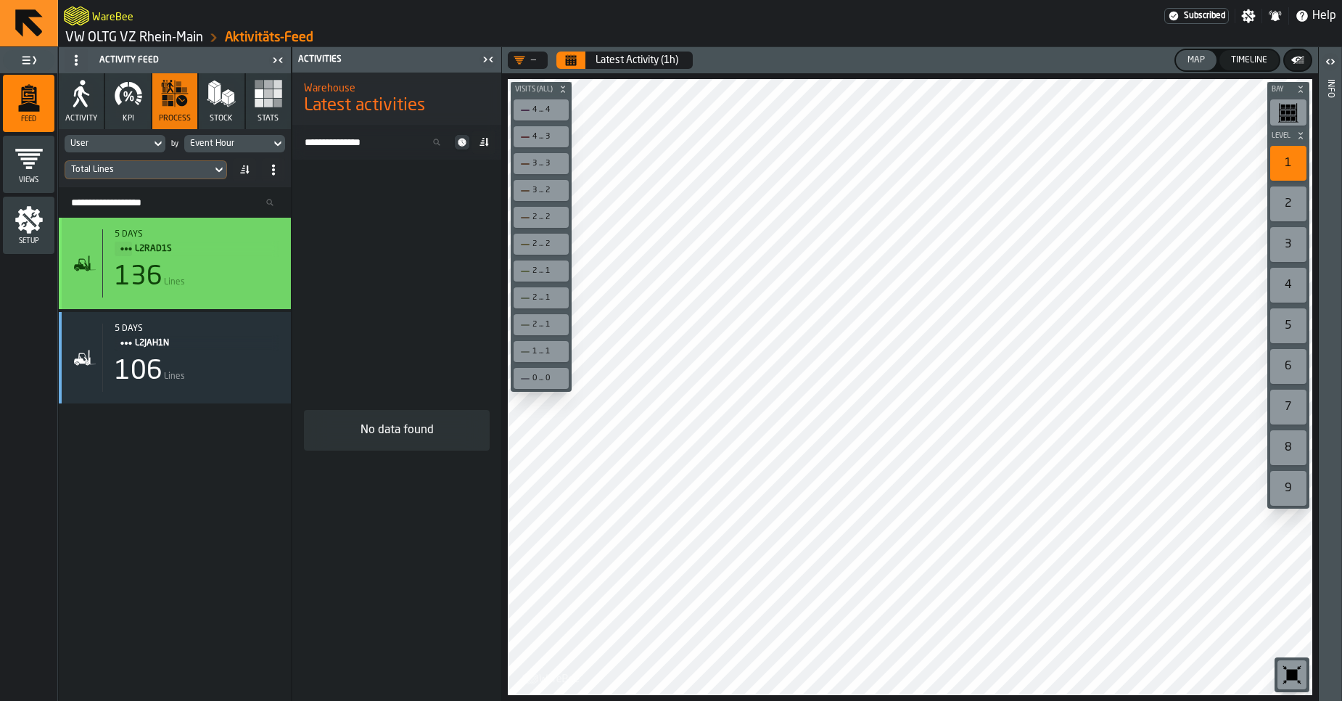
click at [156, 276] on div "136" at bounding box center [139, 277] width 48 height 29
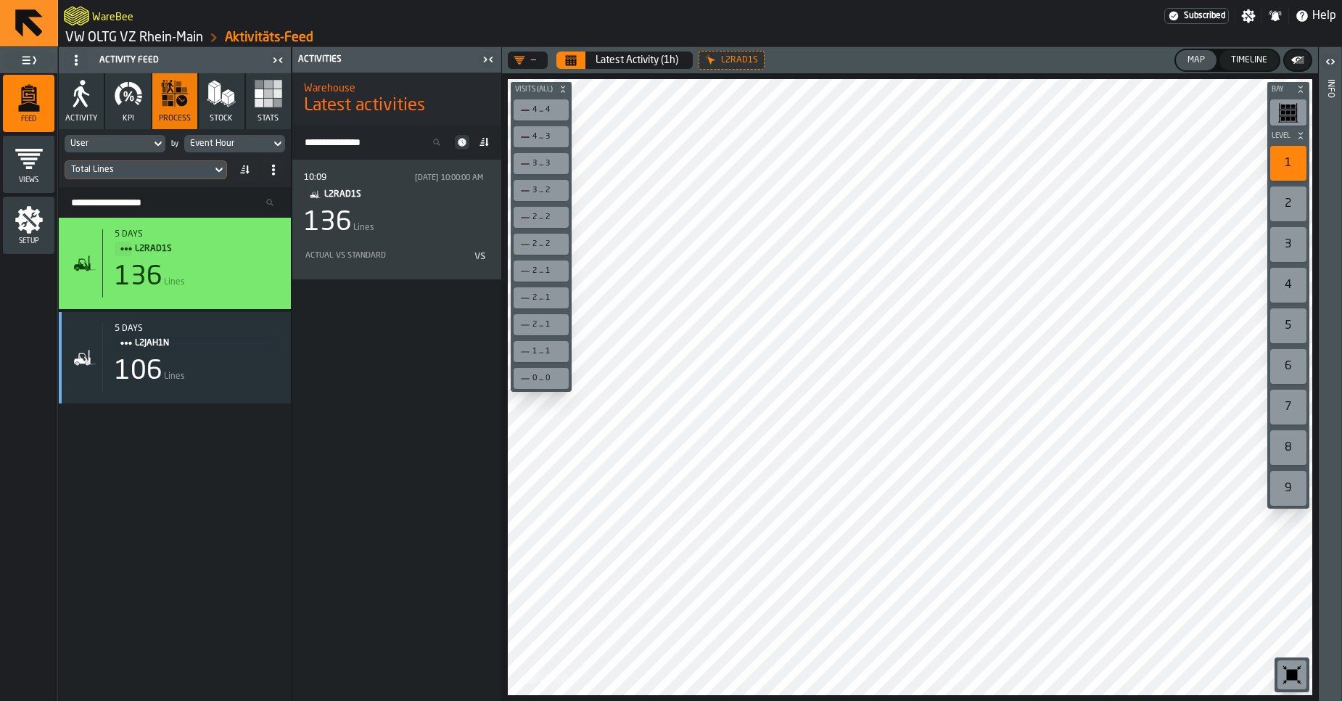
drag, startPoint x: 374, startPoint y: 215, endPoint x: 398, endPoint y: 336, distance: 122.9
click at [398, 336] on div "10:09 [DATE] 10:00:00 AM L2RAD1S 136 Lines Actual vs Standard vs" at bounding box center [396, 430] width 209 height 541
click at [577, 62] on icon "Calendar" at bounding box center [571, 60] width 12 height 12
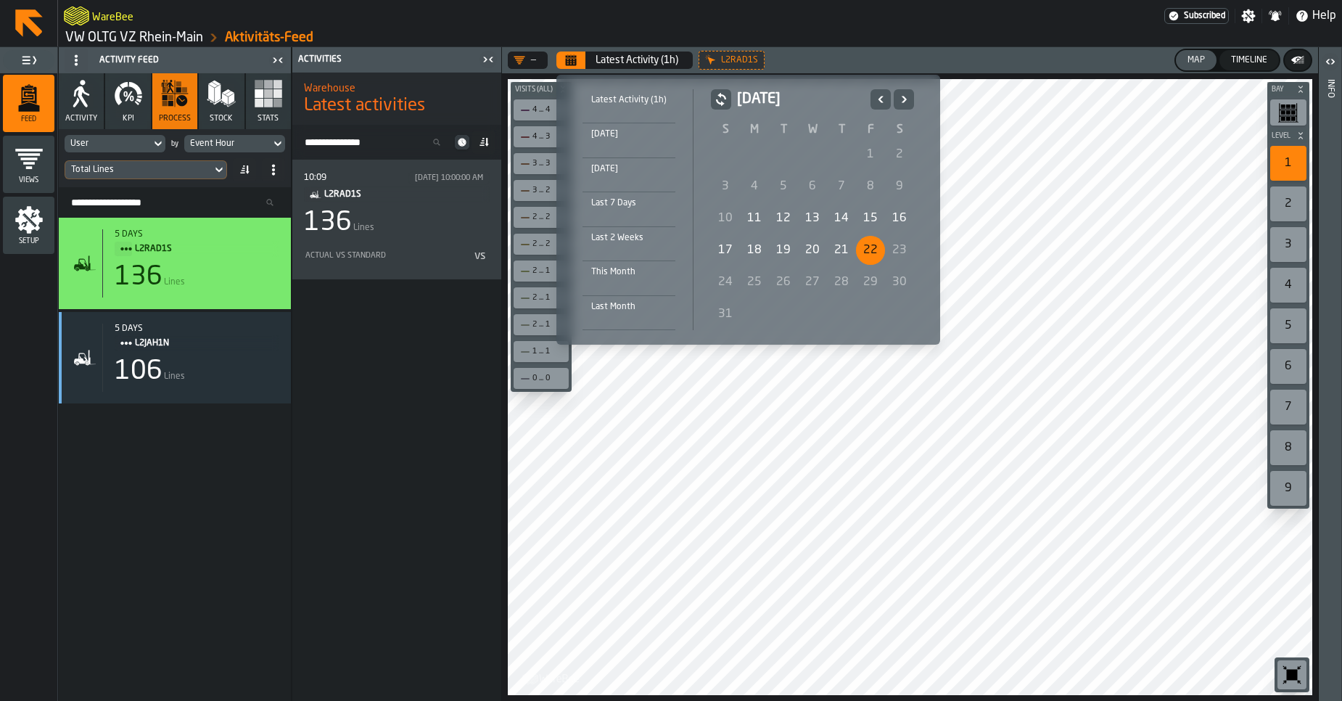
click at [820, 247] on div "20" at bounding box center [812, 250] width 29 height 29
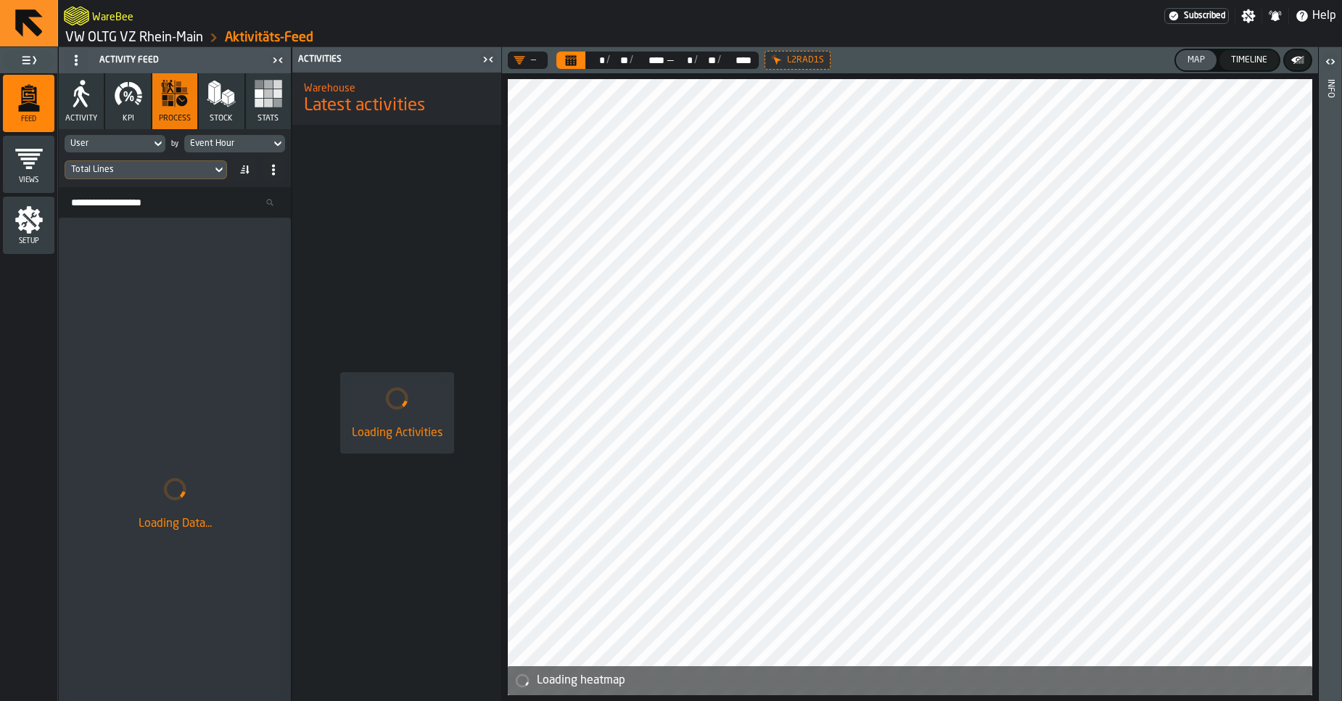
click at [225, 139] on div "Event Hour" at bounding box center [227, 144] width 75 height 10
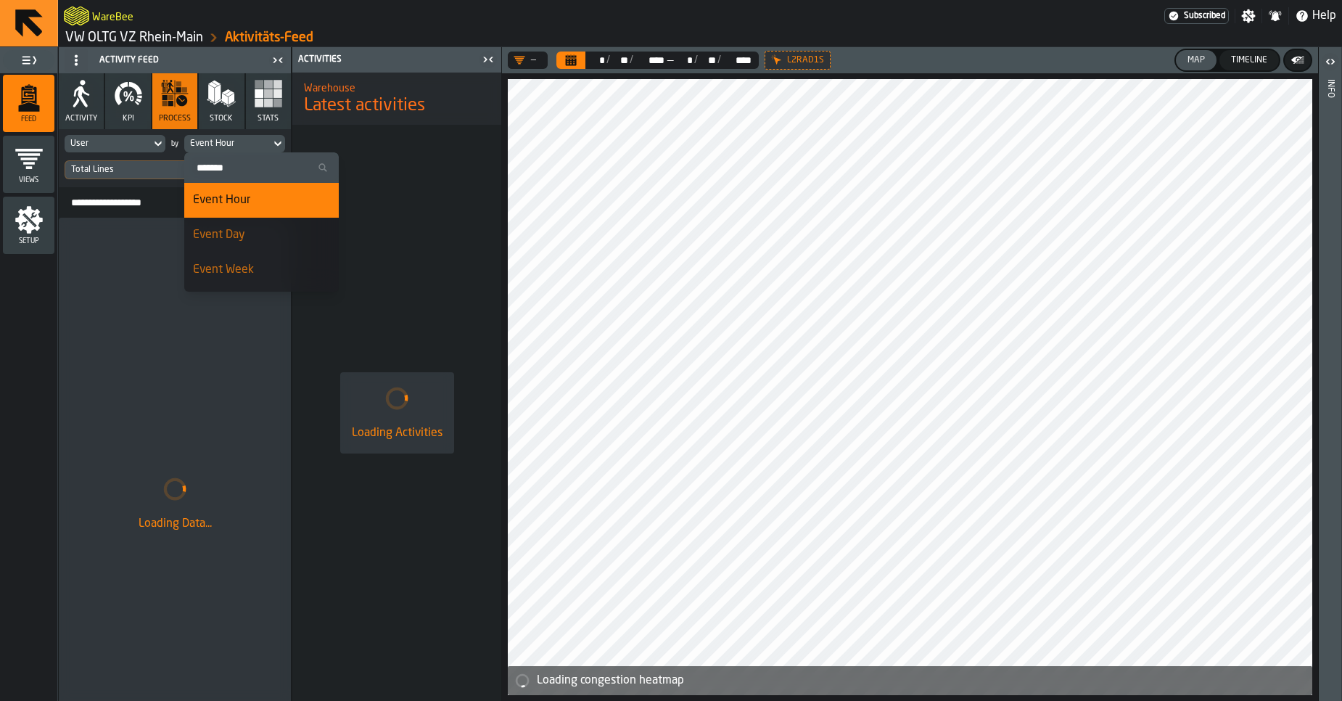
click at [238, 231] on span "Event Day" at bounding box center [219, 235] width 52 height 12
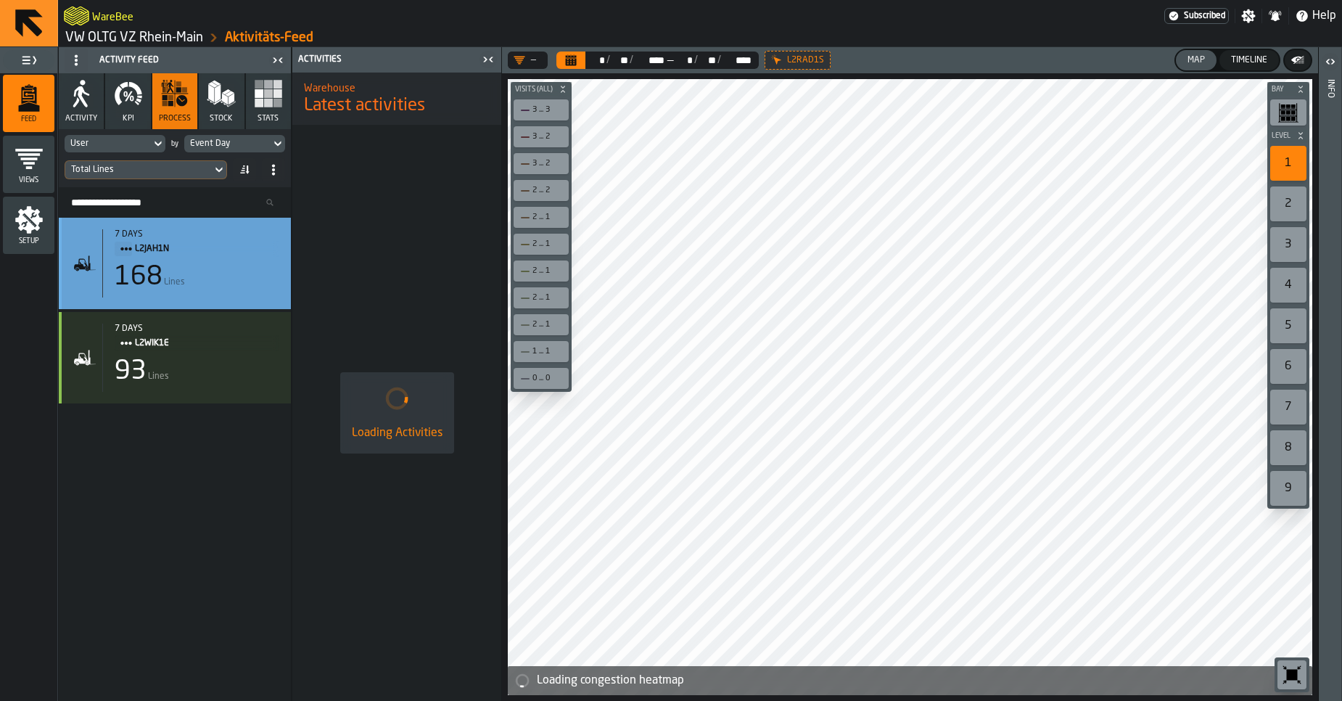
click at [252, 265] on div "168 Lines" at bounding box center [197, 277] width 165 height 29
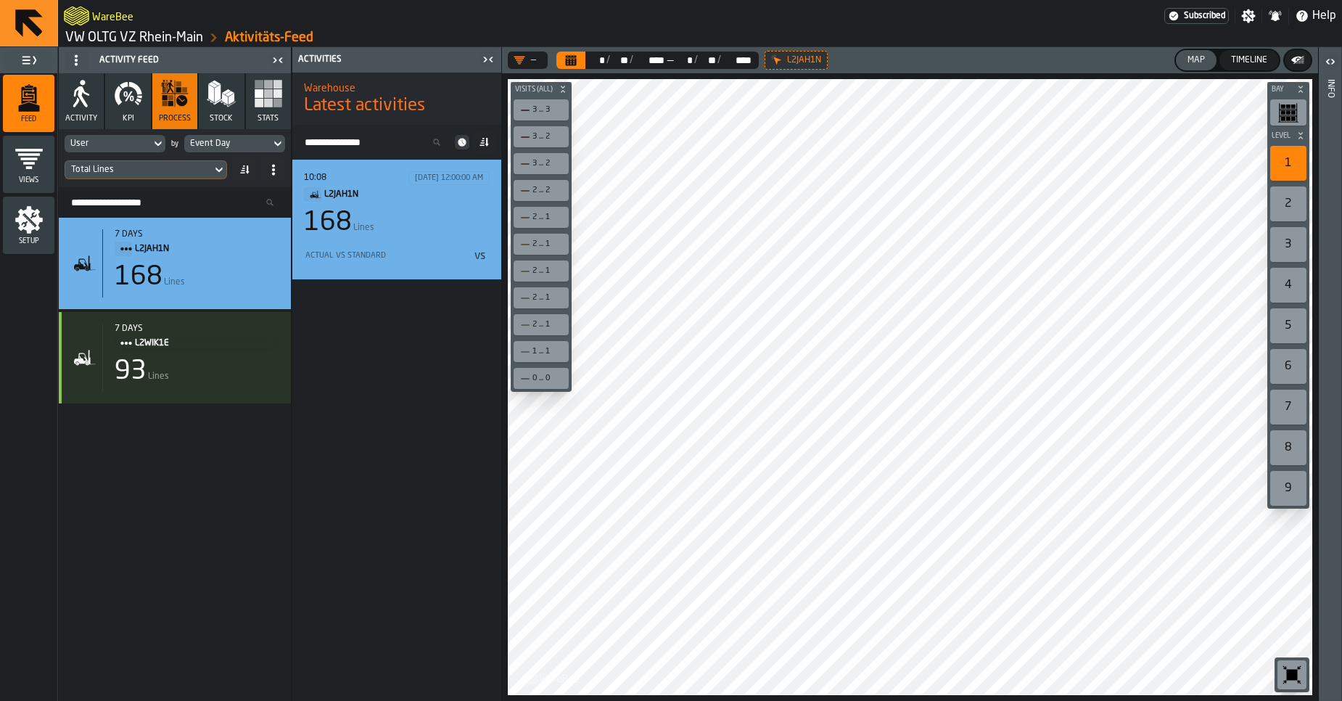
click at [406, 236] on div "168 Lines" at bounding box center [397, 222] width 186 height 29
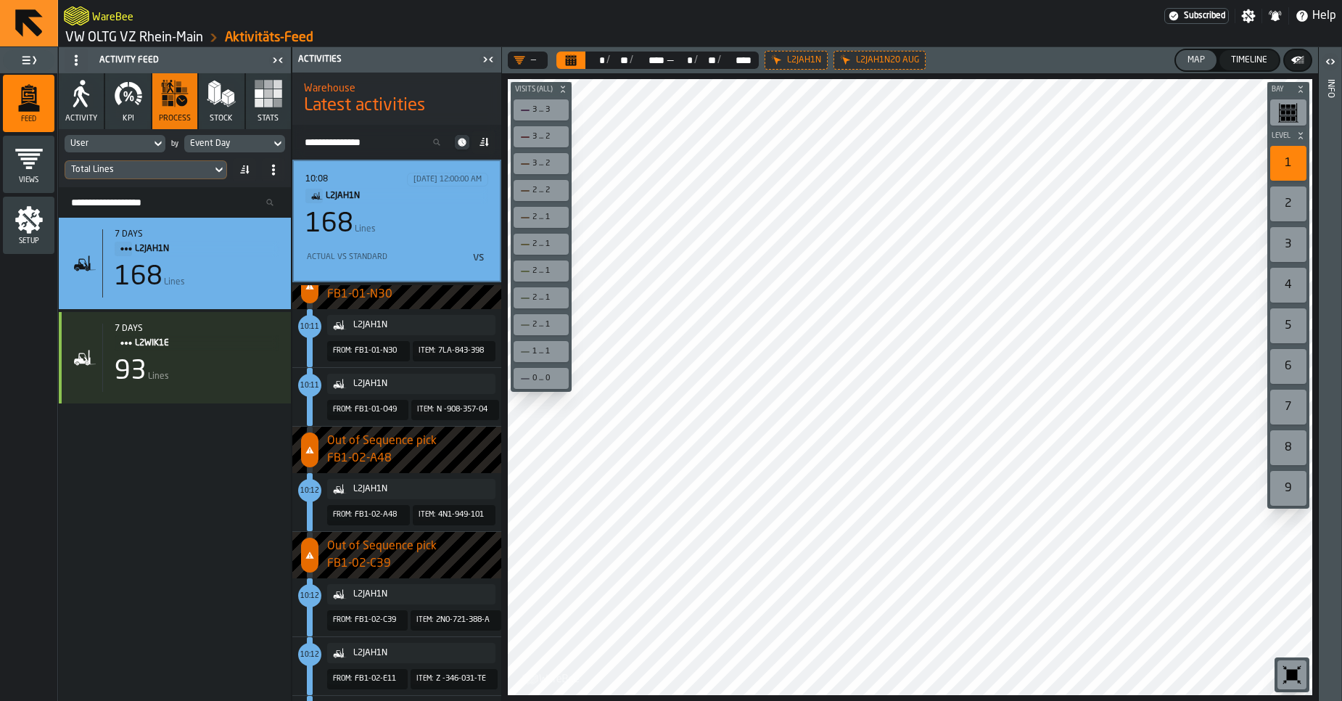
scroll to position [1142, 0]
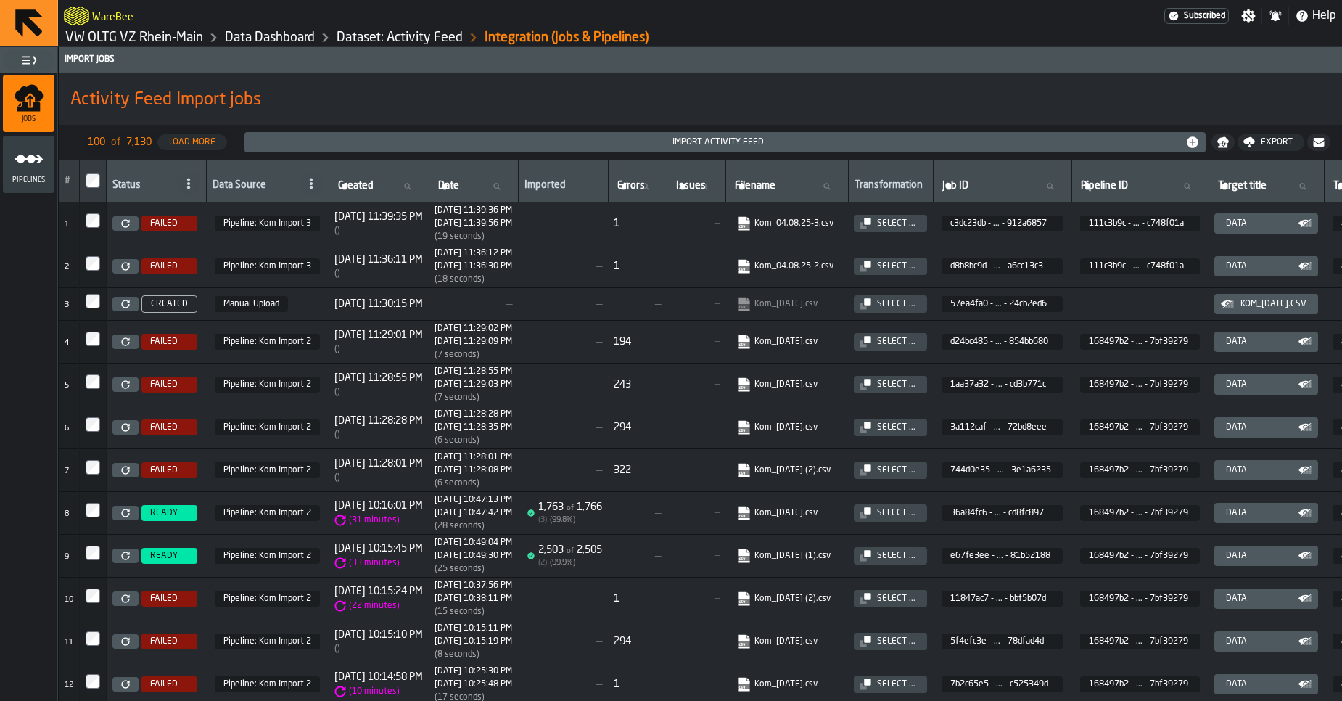
drag, startPoint x: 636, startPoint y: 238, endPoint x: 581, endPoint y: 236, distance: 55.2
click at [581, 236] on td "—" at bounding box center [563, 223] width 90 height 43
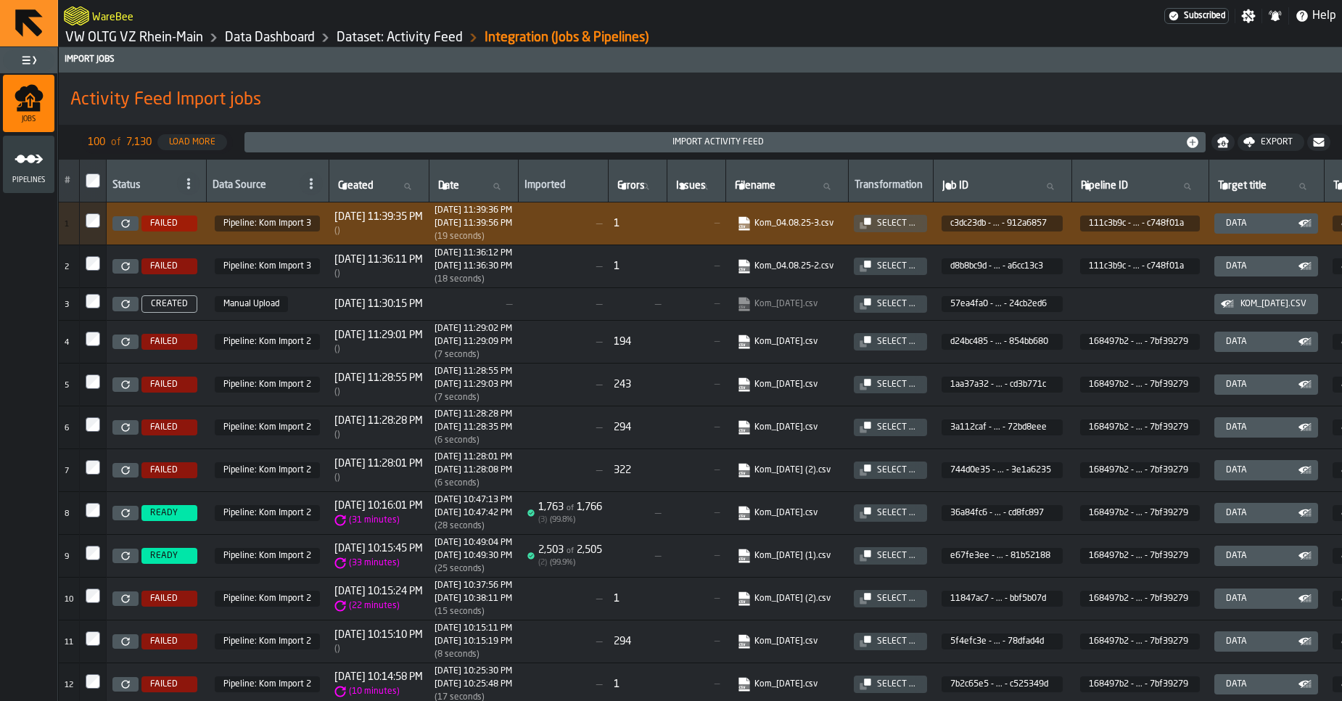
click at [581, 236] on td "—" at bounding box center [563, 223] width 90 height 43
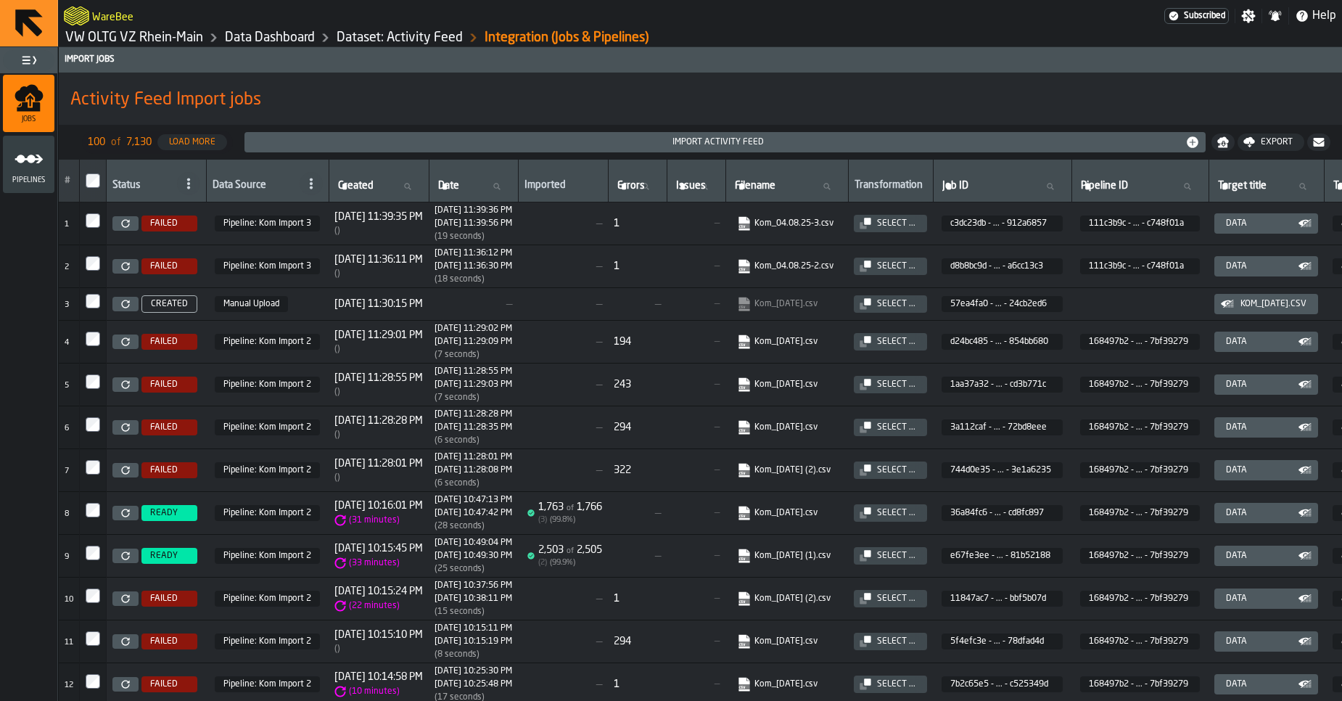
click at [581, 236] on td "—" at bounding box center [563, 223] width 90 height 43
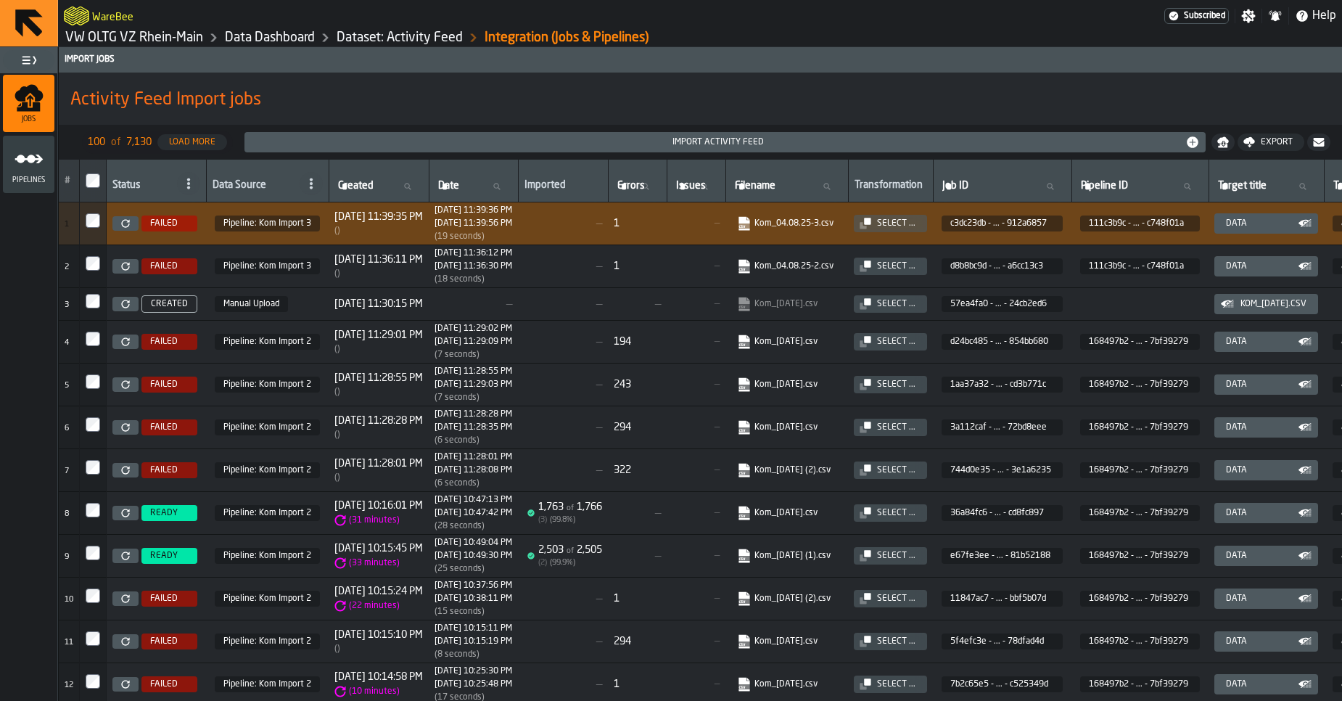
click at [37, 97] on icon "menu Jobs" at bounding box center [29, 92] width 28 height 17
click at [249, 44] on link "Data Dashboard" at bounding box center [270, 38] width 90 height 16
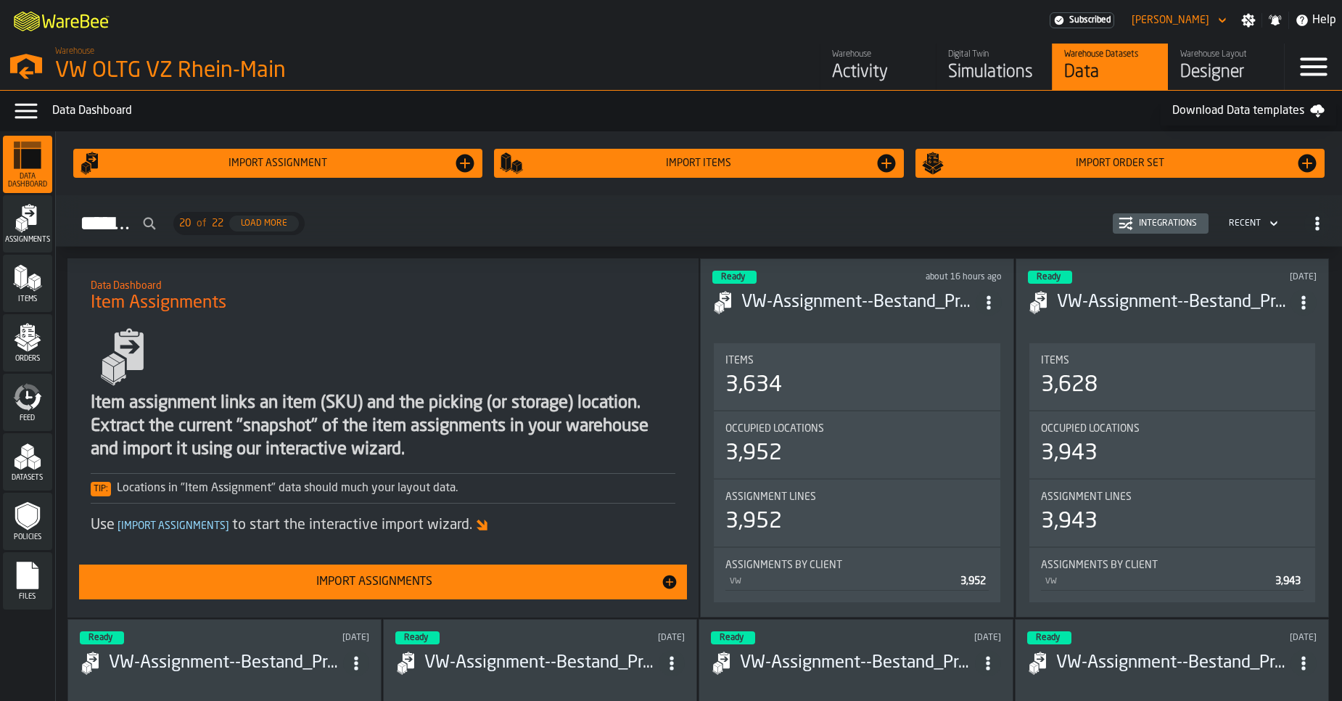
click at [48, 411] on div "Feed" at bounding box center [27, 402] width 49 height 40
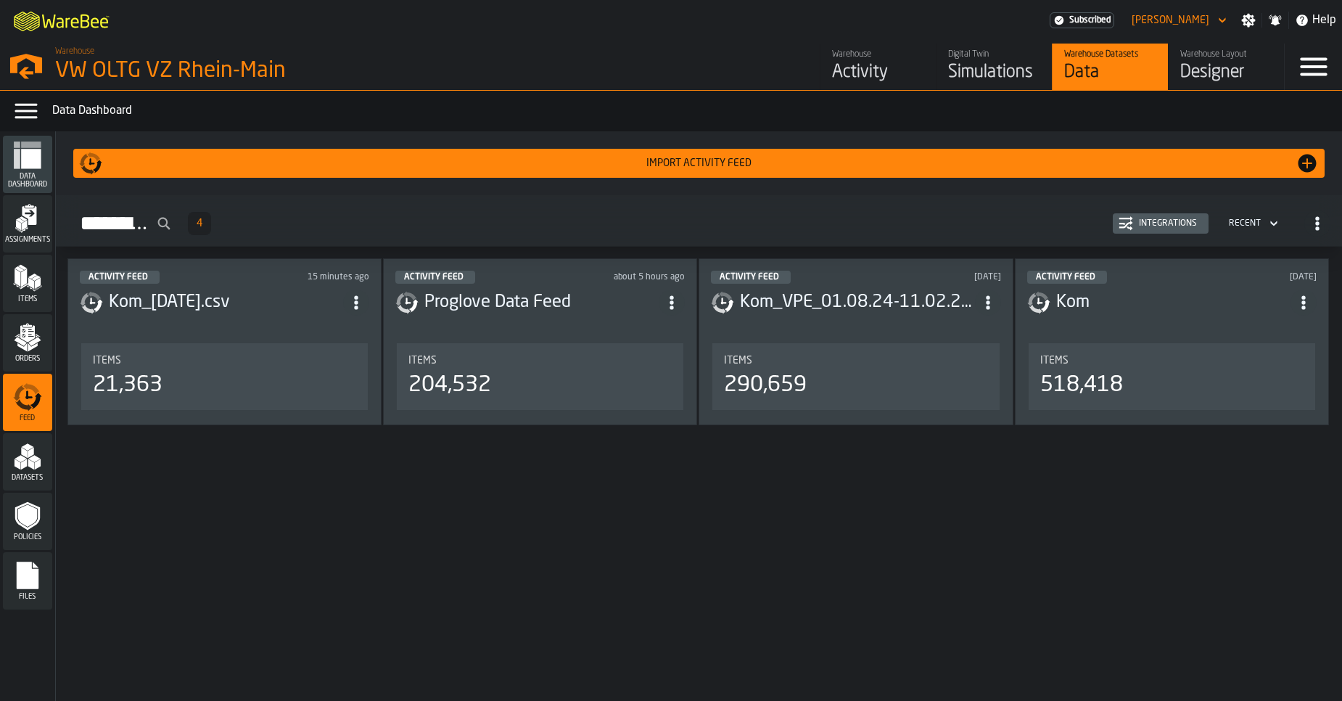
click at [396, 168] on div "Import Activity Feed" at bounding box center [698, 163] width 1193 height 12
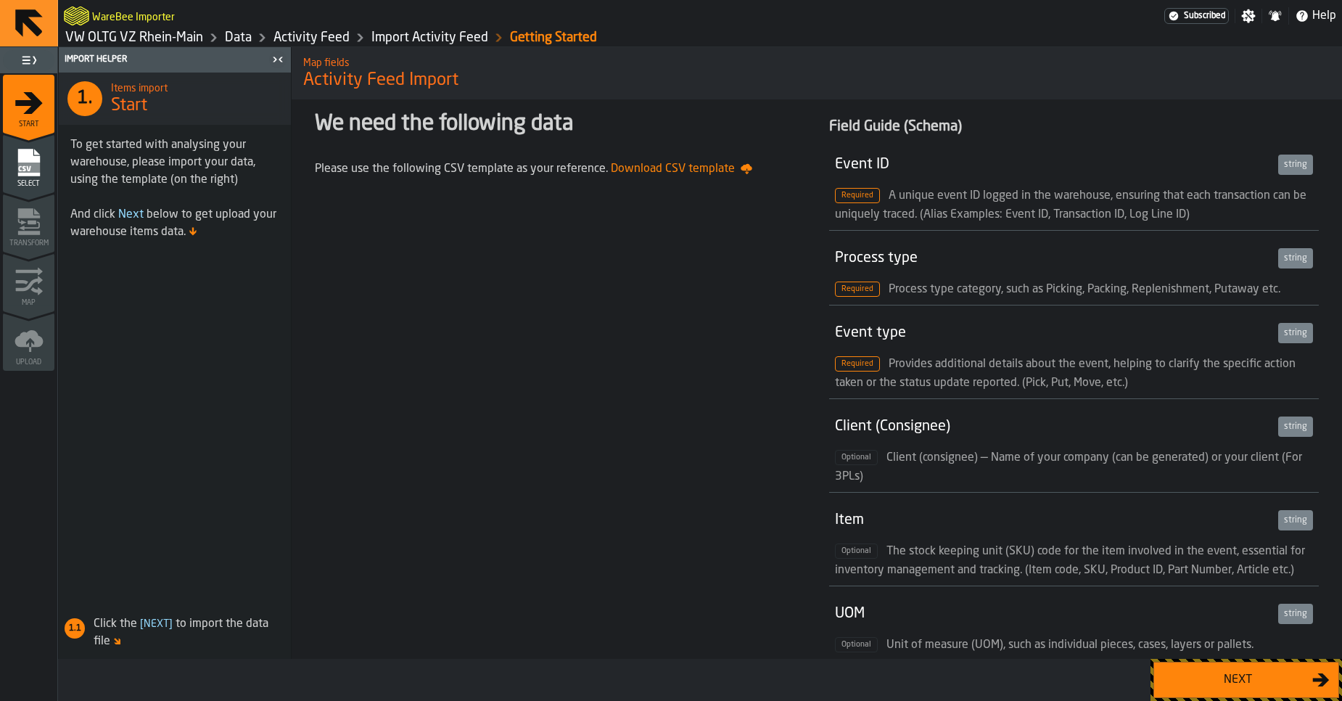
click at [1227, 693] on button "Next" at bounding box center [1246, 679] width 186 height 36
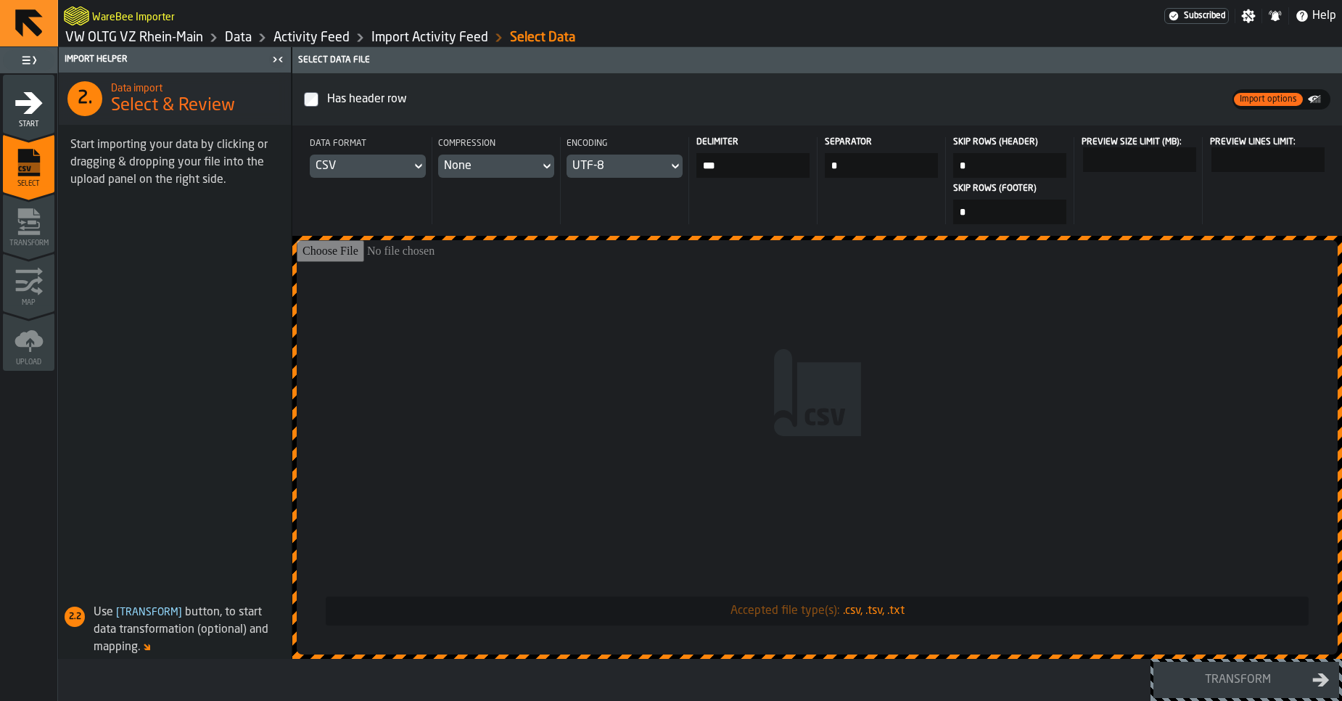
click at [590, 392] on input "Accepted file type(s): .csv, .tsv, .txt" at bounding box center [817, 447] width 1041 height 414
type input "**********"
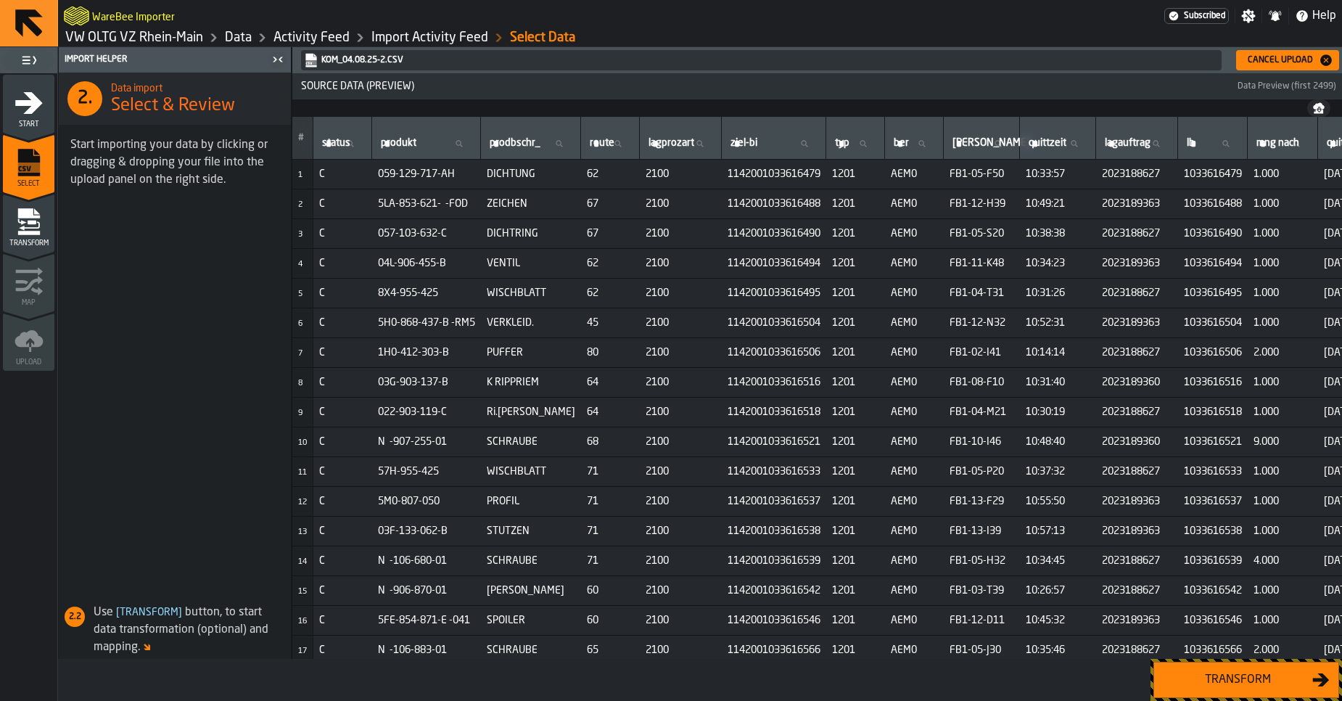
click at [1220, 676] on div "Transform" at bounding box center [1237, 679] width 149 height 17
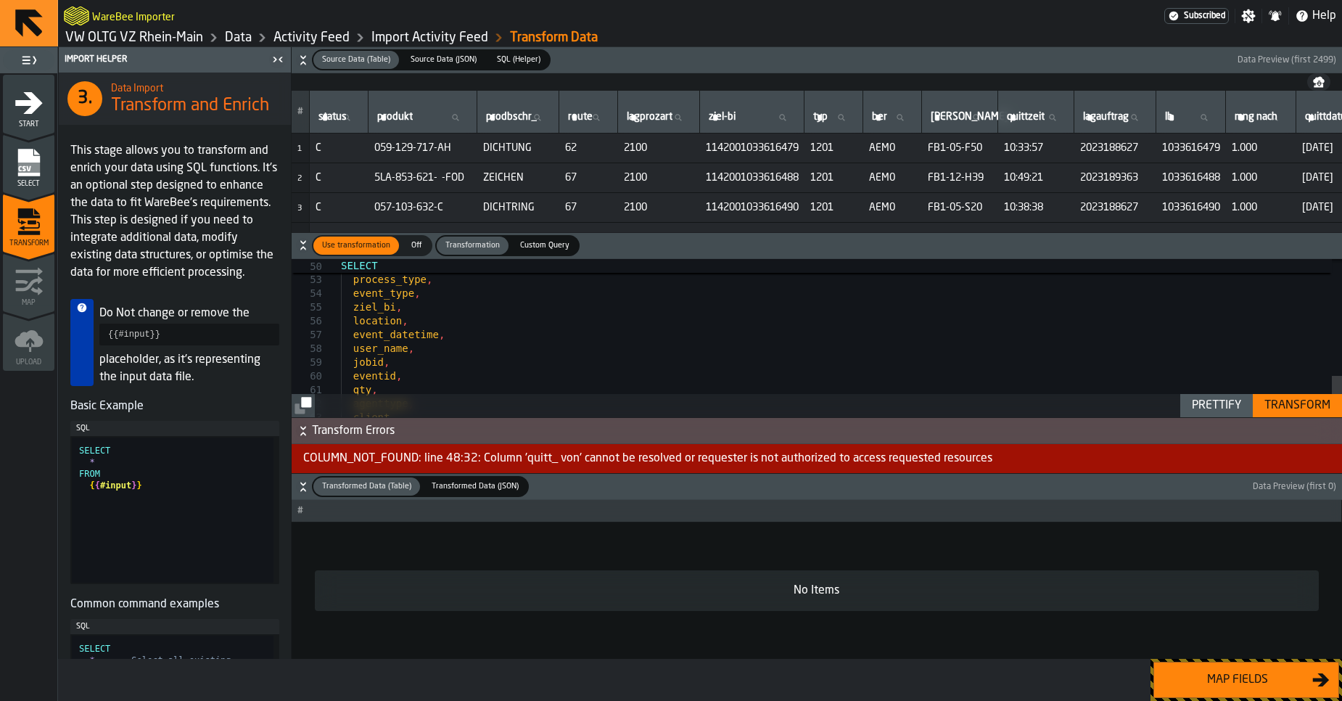
click at [627, 463] on div "COLUMN_NOT_FOUND: line 48:32: Column 'quitt_ von' cannot be resolved or request…" at bounding box center [817, 458] width 1050 height 29
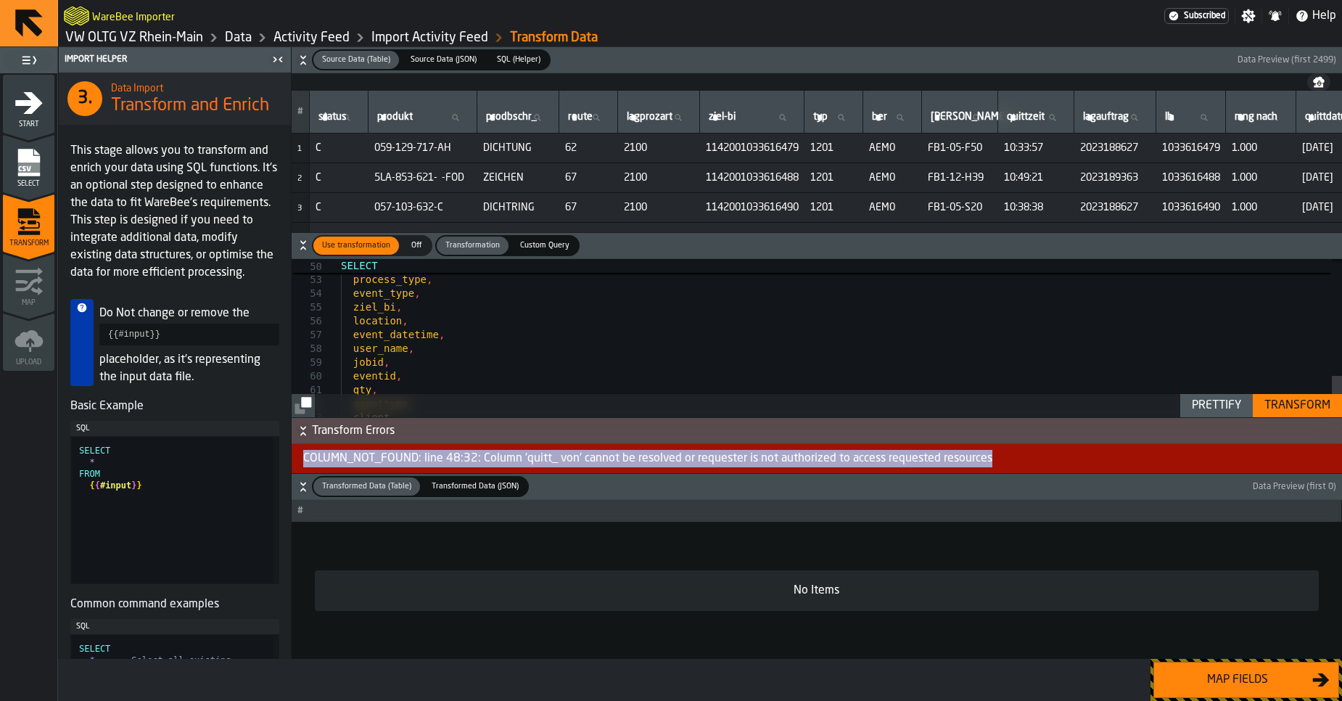
click at [627, 463] on div "COLUMN_NOT_FOUND: line 48:32: Column 'quitt_ von' cannot be resolved or request…" at bounding box center [817, 458] width 1050 height 29
type textarea "**********"
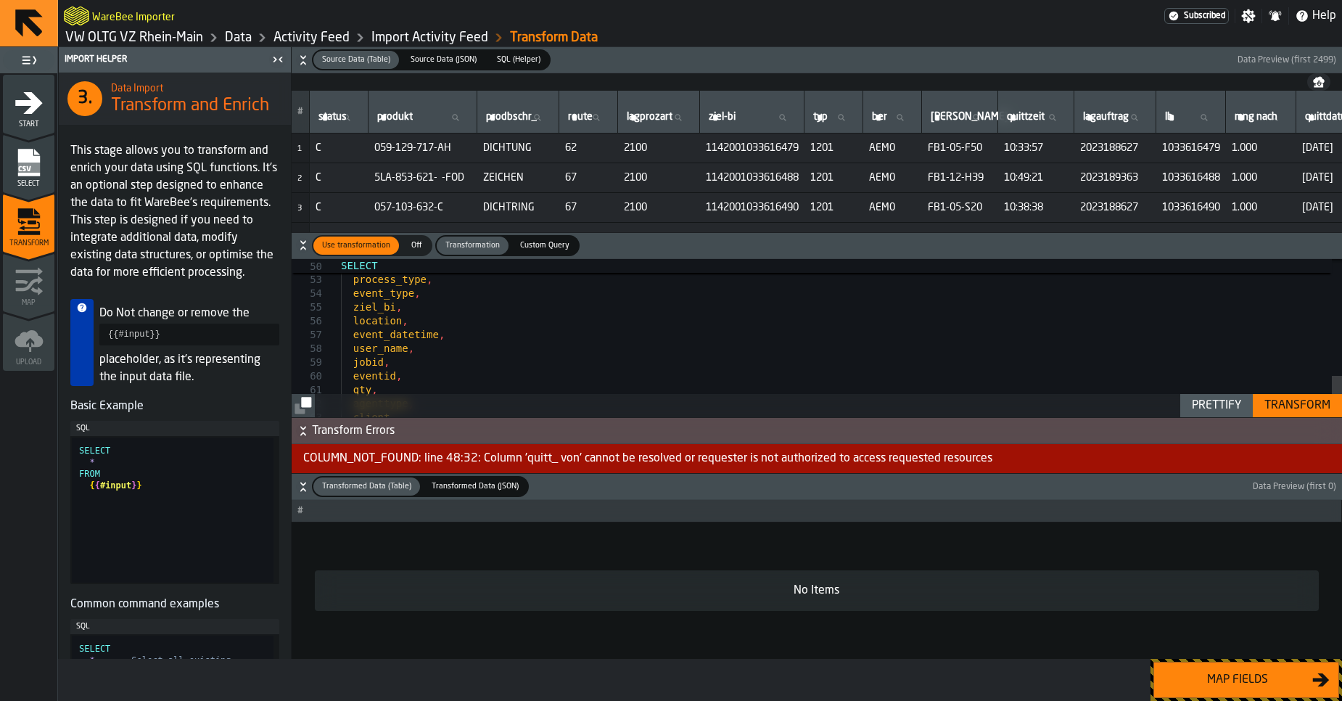
click at [564, 350] on div "lagprozart , process_type , event_type , ziel_bi , location , event_datetime , …" at bounding box center [841, 30] width 1001 height 970
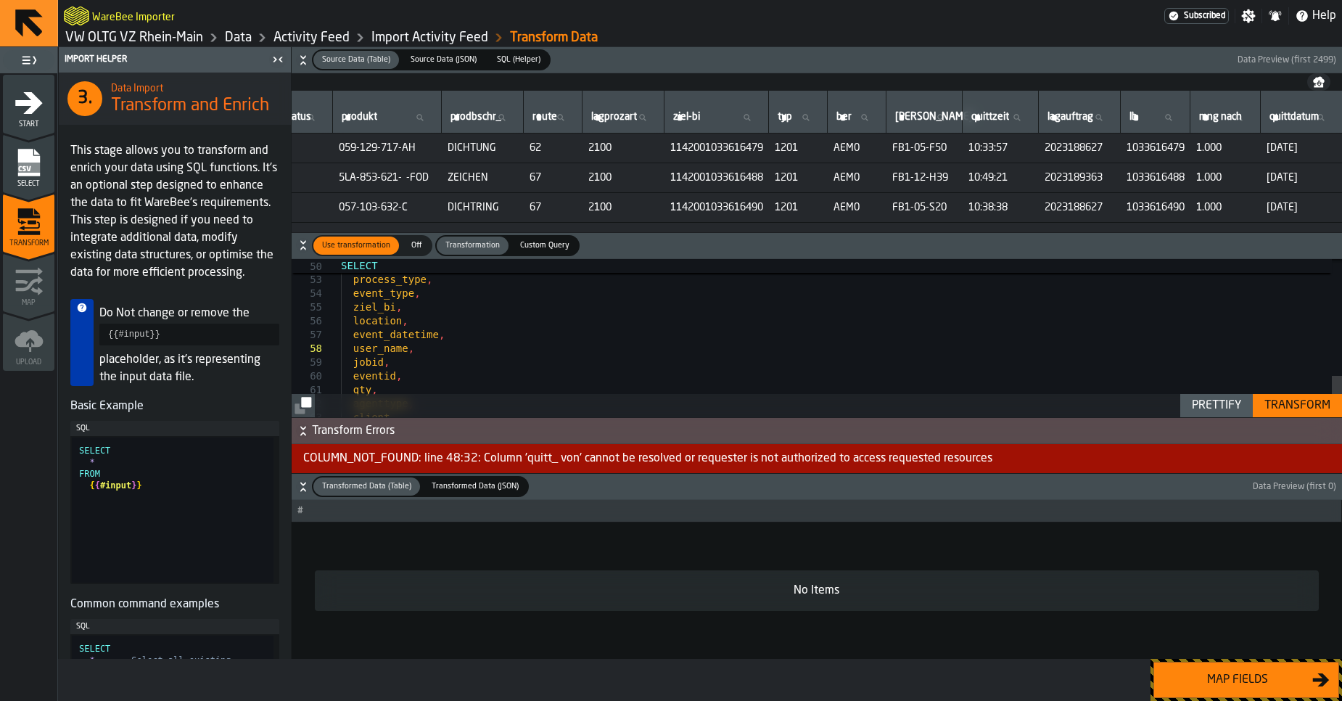
scroll to position [0, 89]
click at [171, 34] on link "VW OLTG VZ Rhein-Main" at bounding box center [134, 38] width 138 height 16
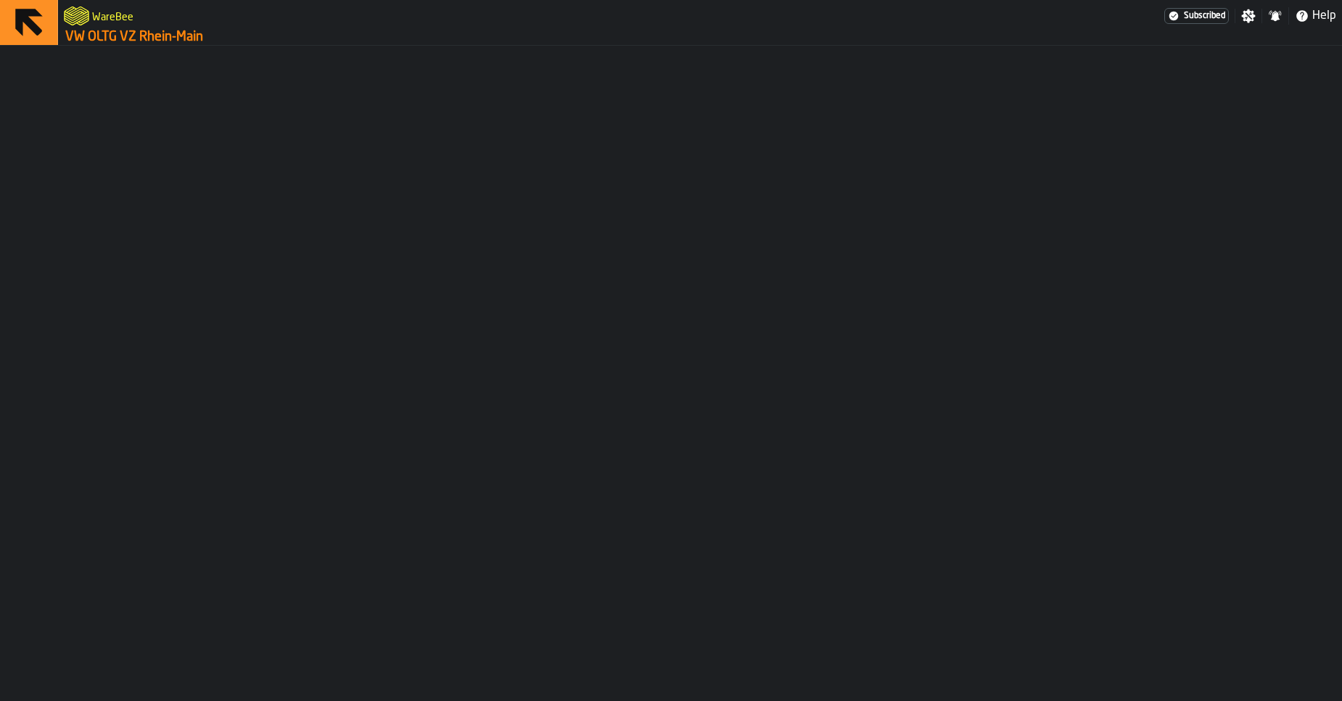
click at [171, 34] on link "VW OLTG VZ Rhein-Main" at bounding box center [134, 37] width 138 height 16
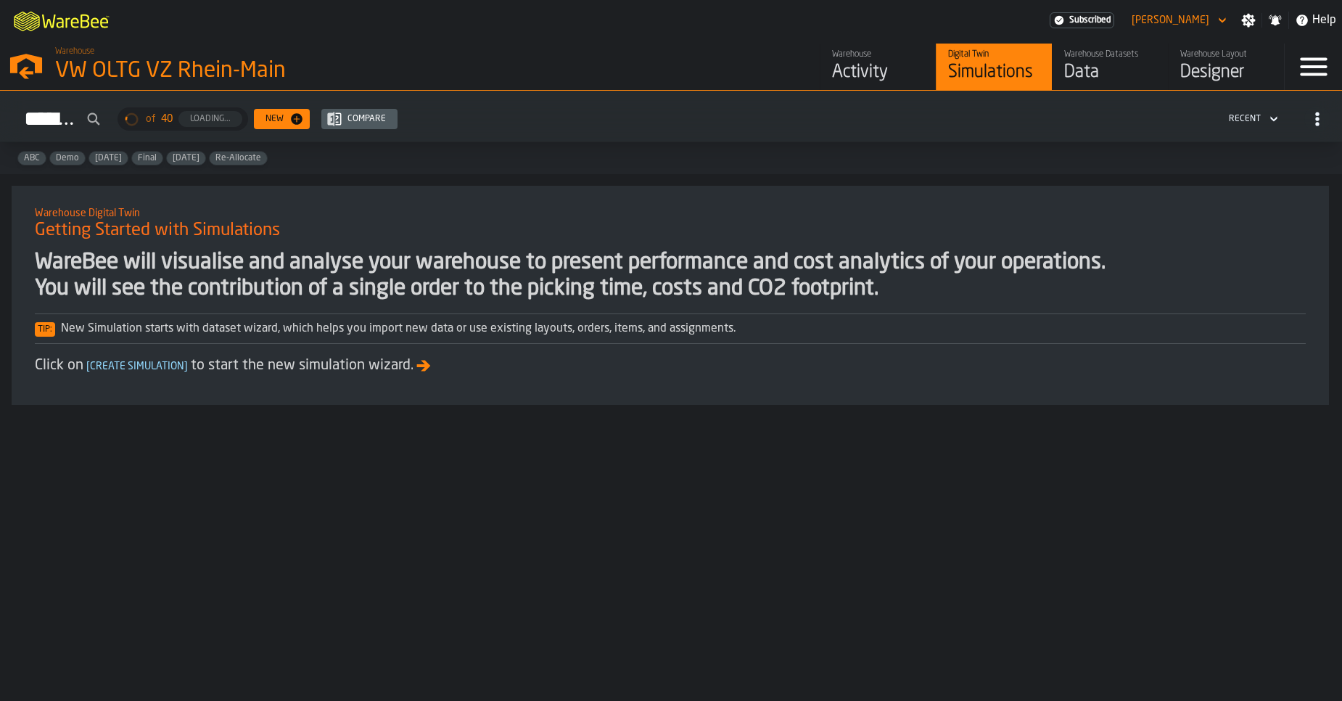
click at [1097, 50] on div "Warehouse Datasets" at bounding box center [1110, 54] width 92 height 10
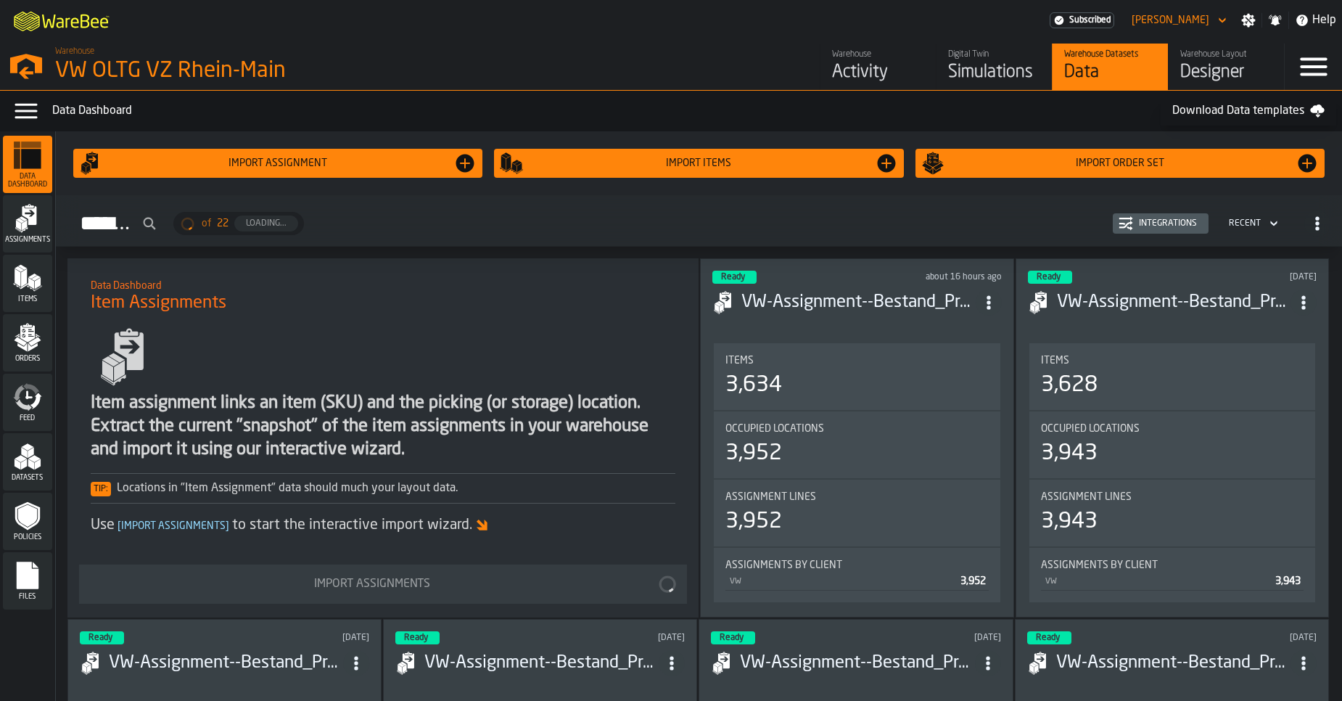
click at [28, 409] on icon "menu Feed" at bounding box center [23, 405] width 17 height 12
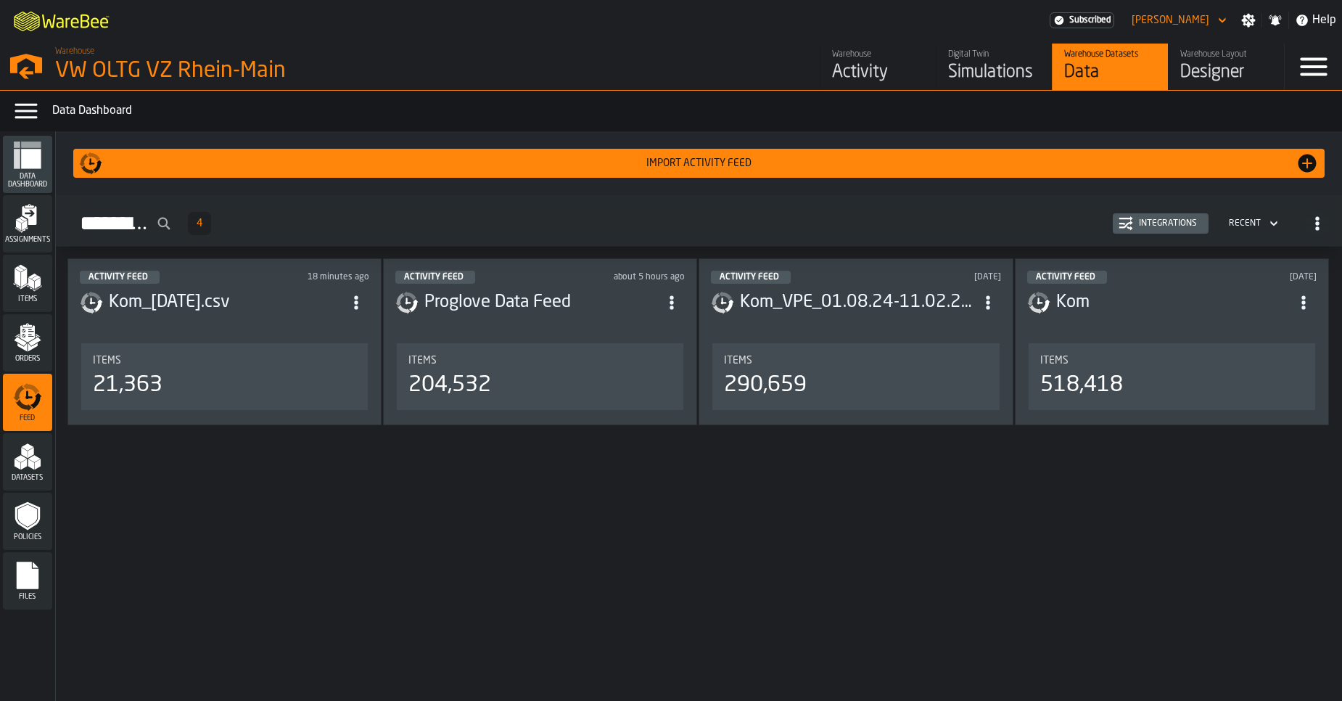
click at [1173, 217] on div "Integrations" at bounding box center [1160, 223] width 84 height 15
